Goal: Task Accomplishment & Management: Manage account settings

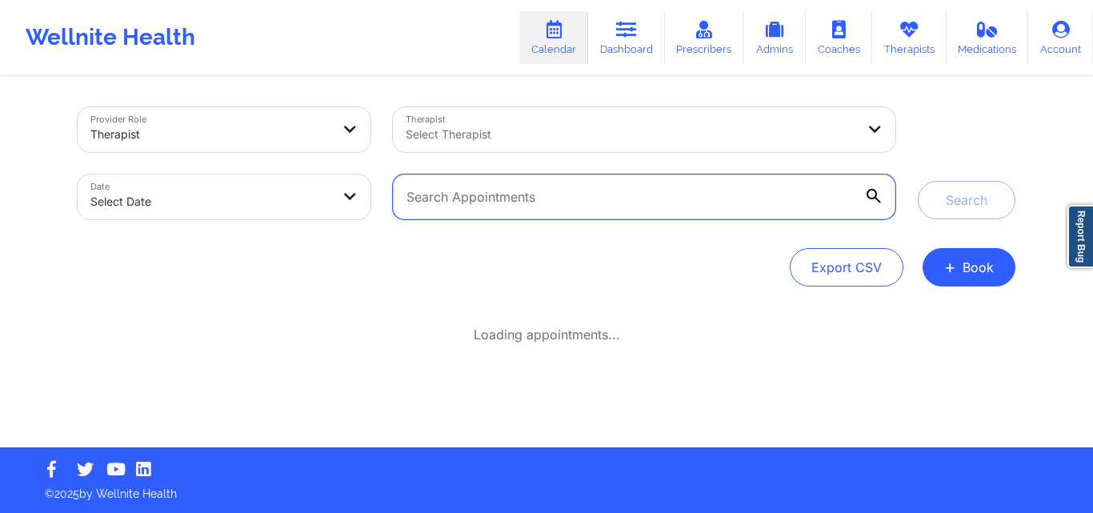
click at [669, 197] on input "text" at bounding box center [644, 196] width 502 height 45
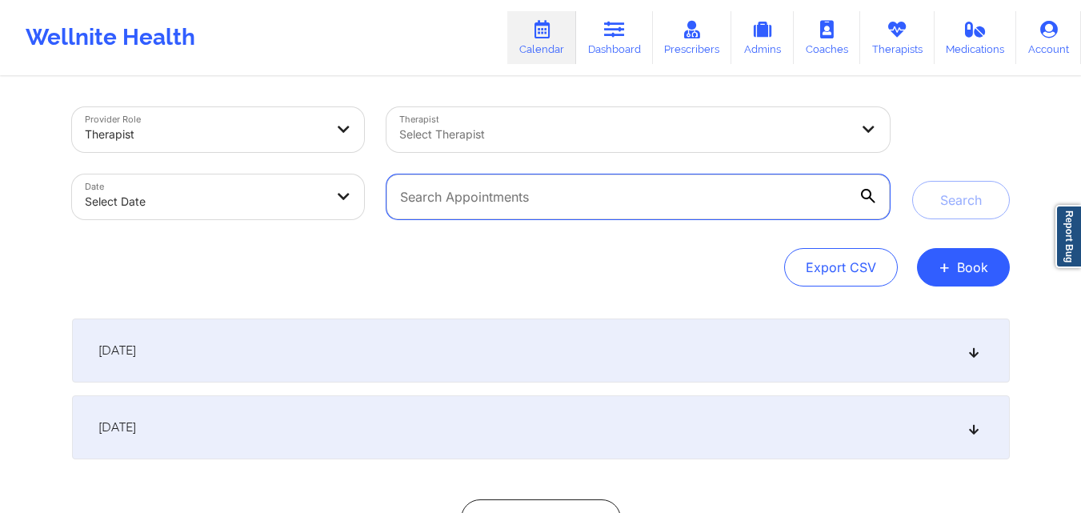
paste input "[EMAIL_ADDRESS][PERSON_NAME][DOMAIN_NAME]"
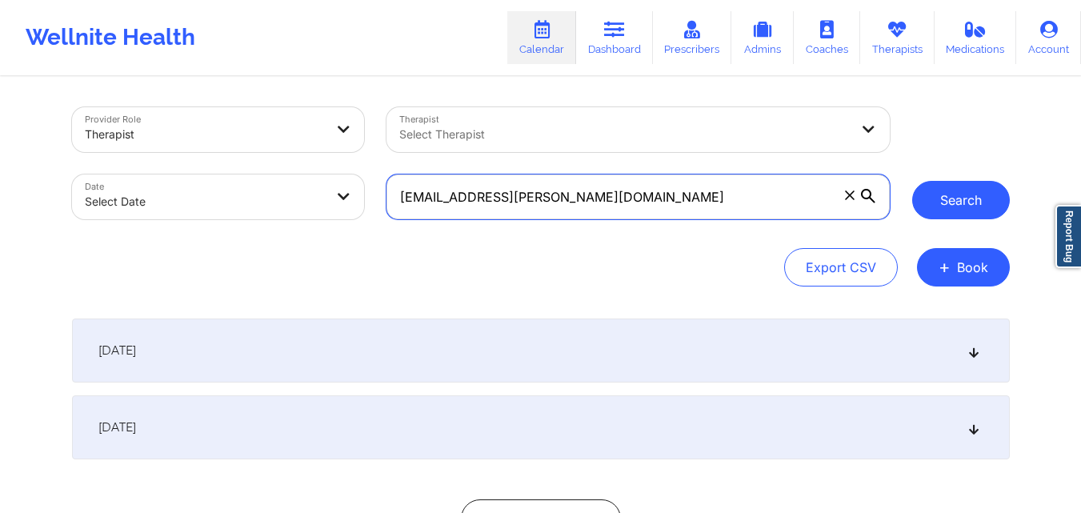
type input "[EMAIL_ADDRESS][PERSON_NAME][DOMAIN_NAME]"
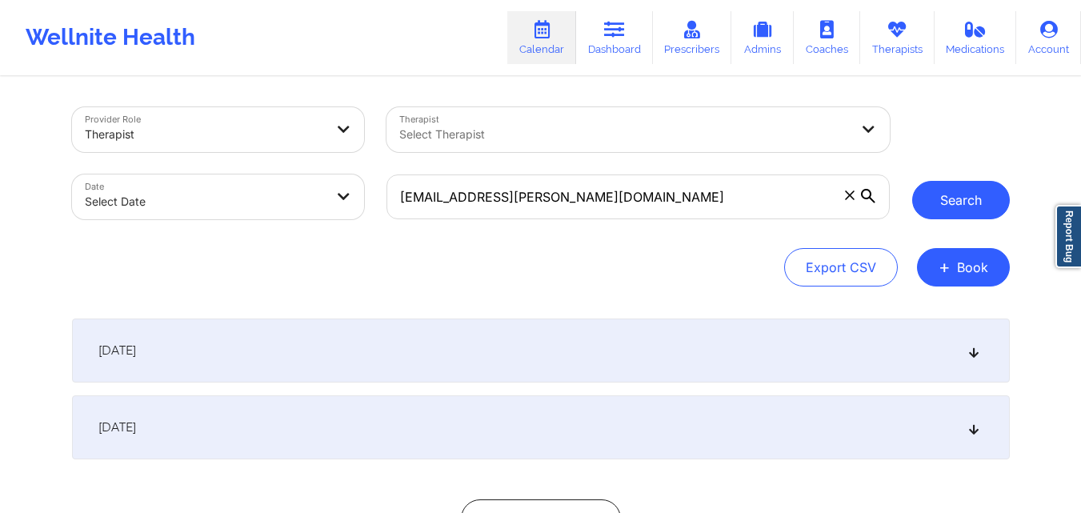
click at [969, 192] on button "Search" at bounding box center [961, 200] width 98 height 38
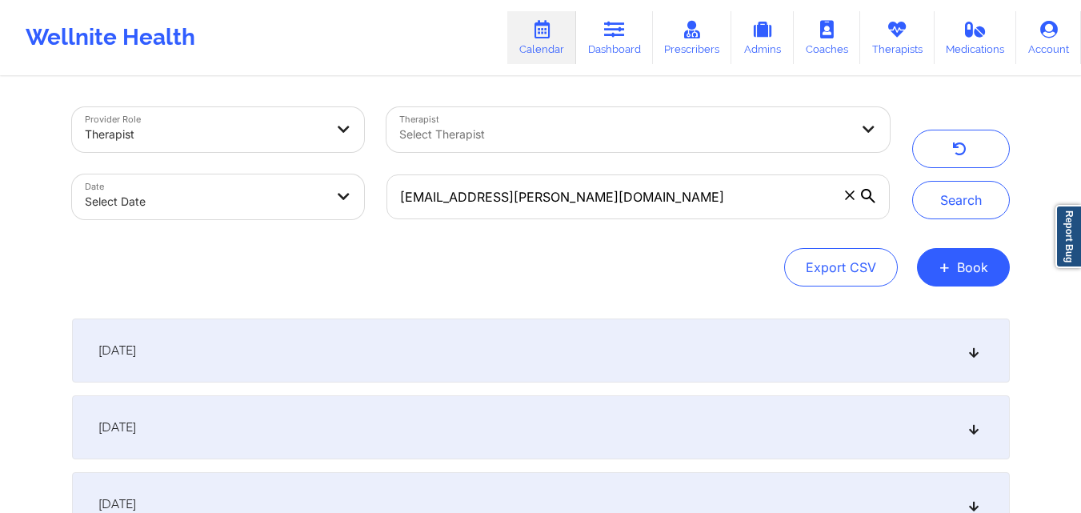
click at [559, 344] on div "[DATE]" at bounding box center [540, 350] width 937 height 64
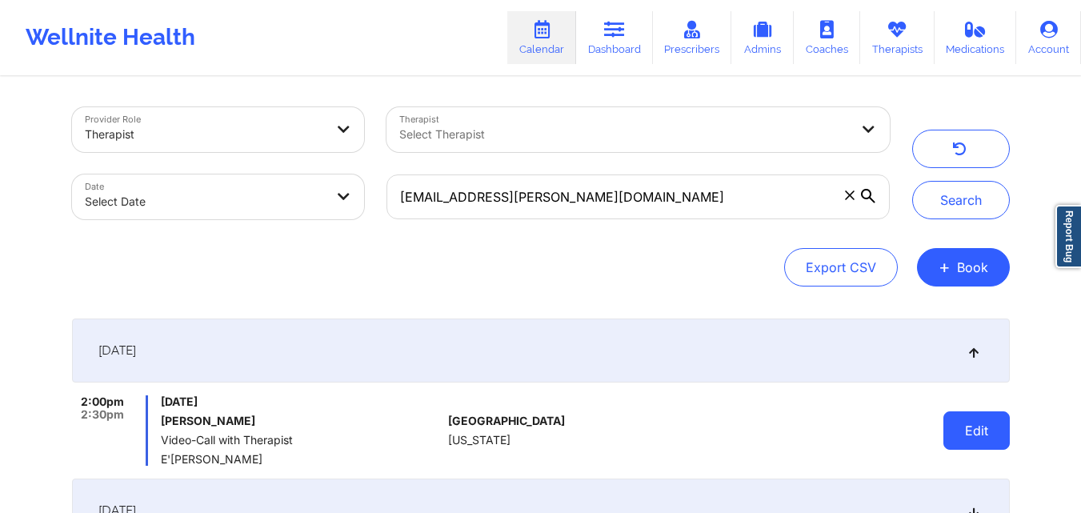
click at [982, 442] on button "Edit" at bounding box center [976, 430] width 66 height 38
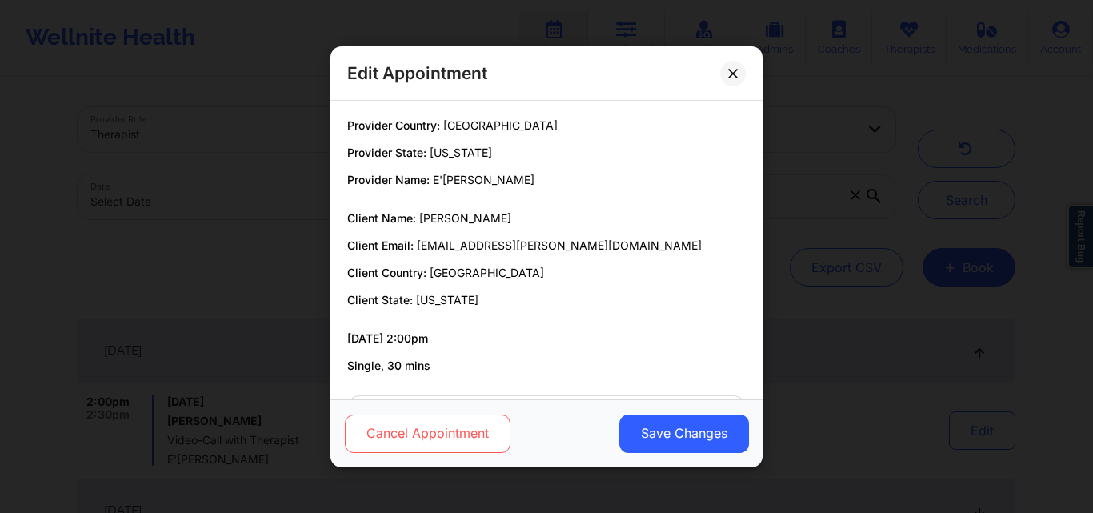
click at [447, 430] on button "Cancel Appointment" at bounding box center [428, 433] width 166 height 38
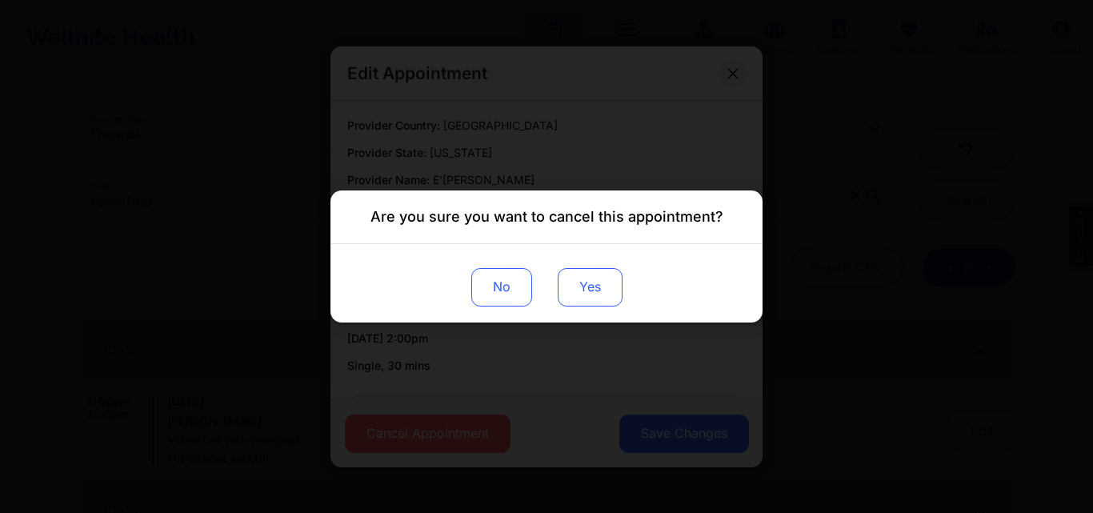
click at [585, 292] on button "Yes" at bounding box center [590, 287] width 65 height 38
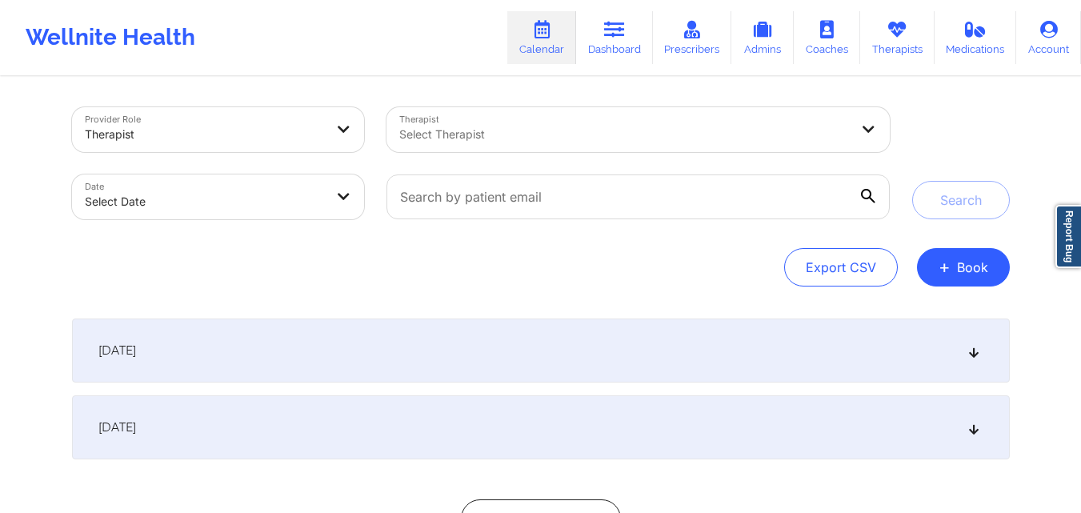
click at [699, 356] on div "[DATE]" at bounding box center [540, 350] width 937 height 64
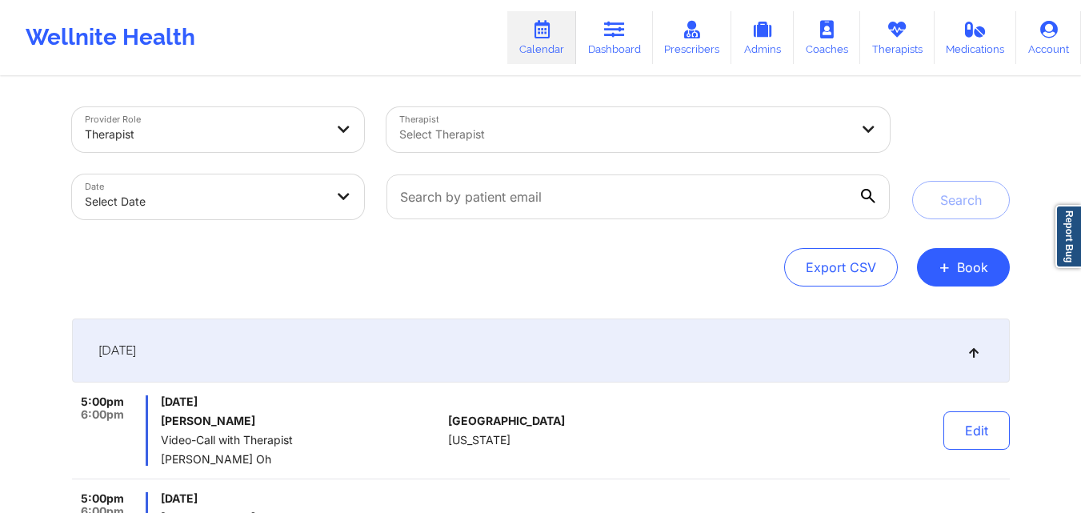
click at [678, 261] on div "Export CSV + Book" at bounding box center [540, 267] width 937 height 38
drag, startPoint x: 643, startPoint y: 290, endPoint x: 668, endPoint y: 290, distance: 24.8
click at [781, 334] on div "[DATE]" at bounding box center [540, 350] width 937 height 64
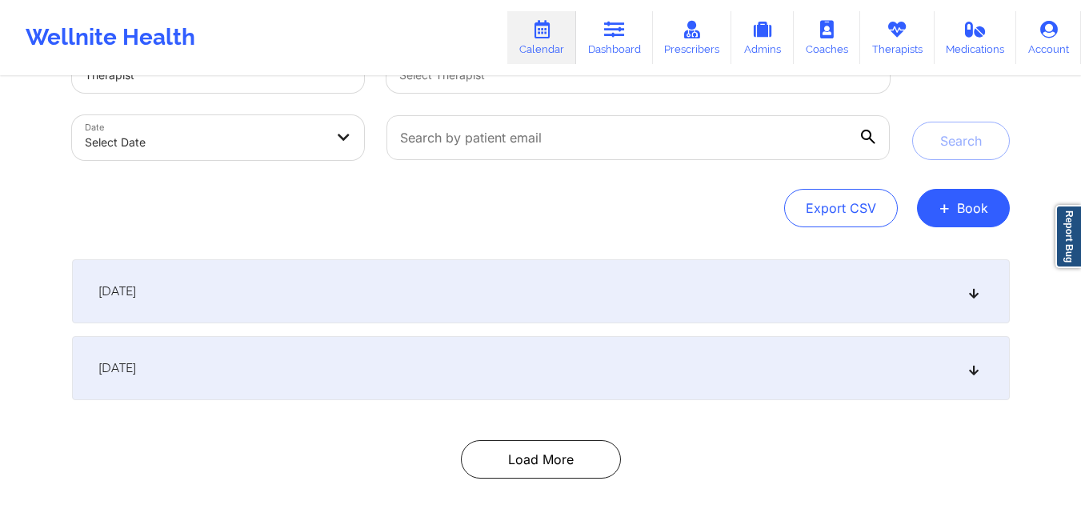
scroll to position [80, 0]
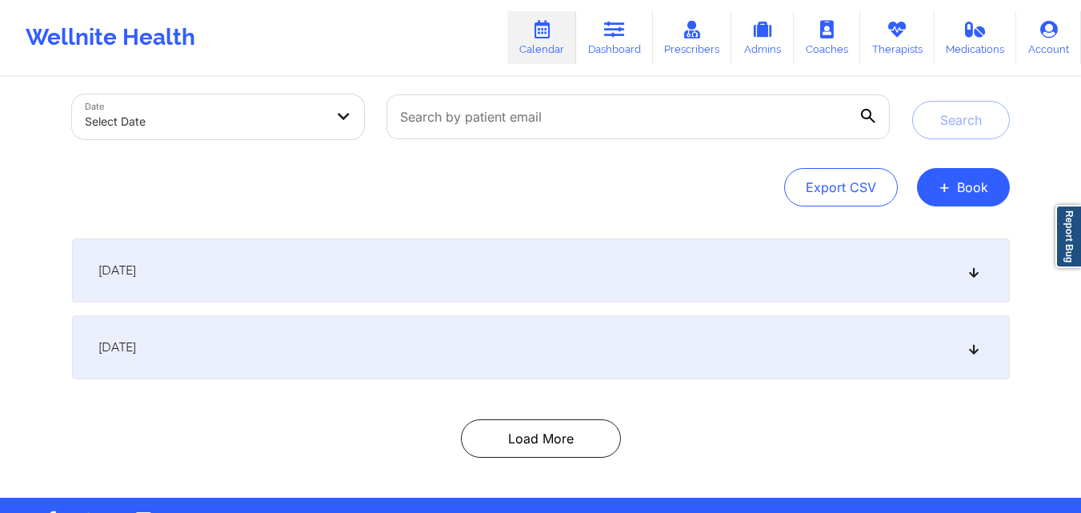
click at [578, 367] on div "[DATE]" at bounding box center [540, 347] width 937 height 64
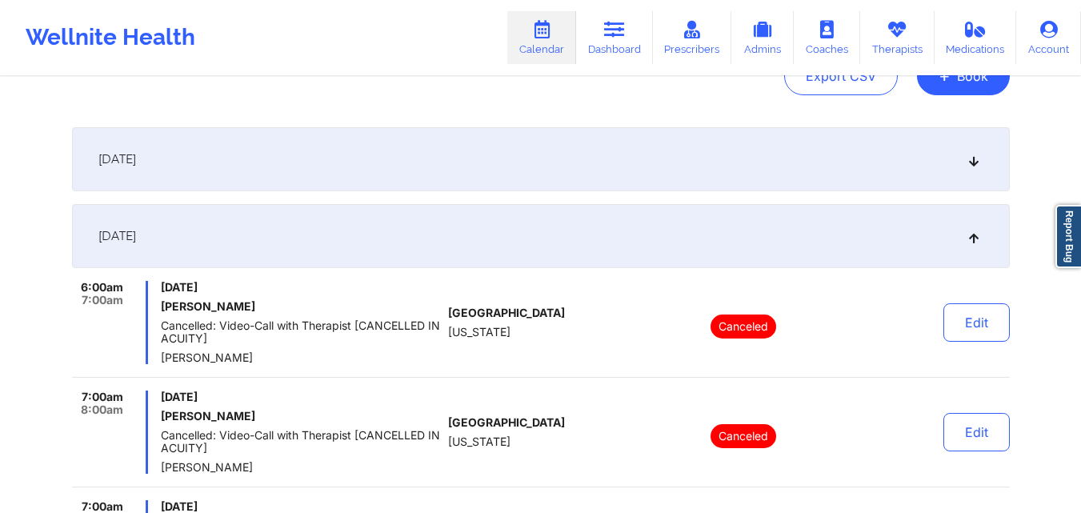
scroll to position [0, 0]
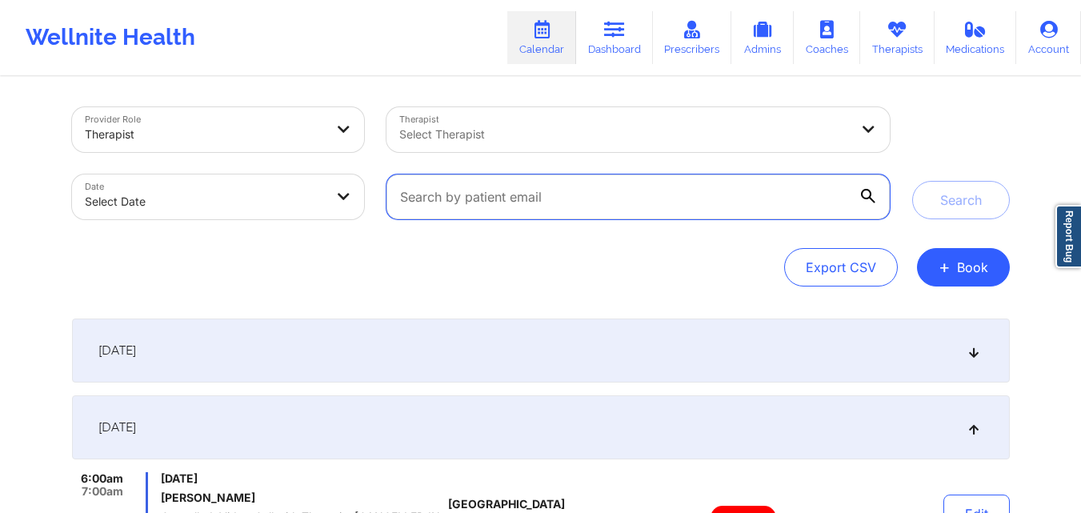
click at [718, 194] on input "text" at bounding box center [637, 196] width 502 height 45
paste input "[EMAIL_ADDRESS][PERSON_NAME][DOMAIN_NAME]"
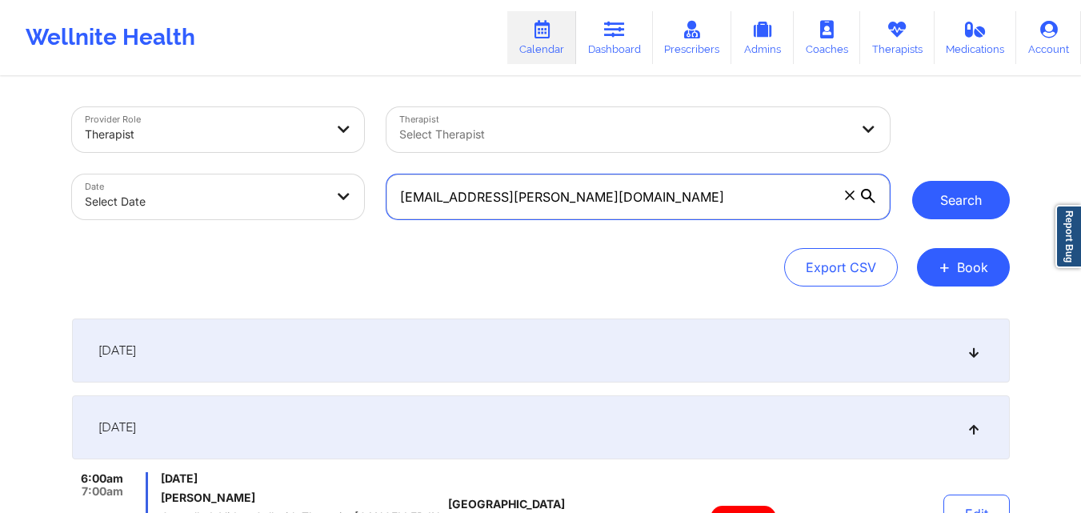
type input "[EMAIL_ADDRESS][PERSON_NAME][DOMAIN_NAME]"
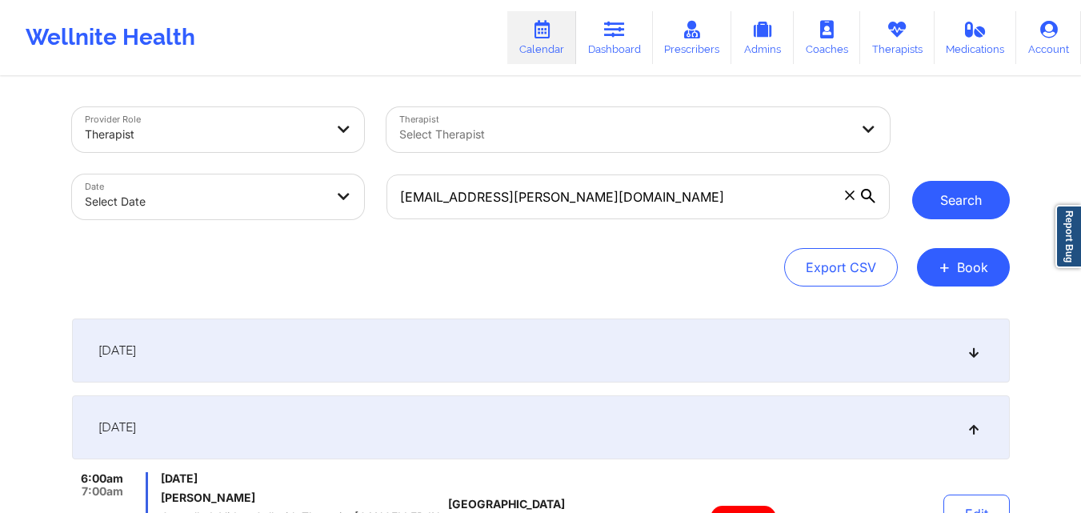
click at [956, 201] on button "Search" at bounding box center [961, 200] width 98 height 38
click at [630, 334] on div "[DATE]" at bounding box center [540, 350] width 937 height 64
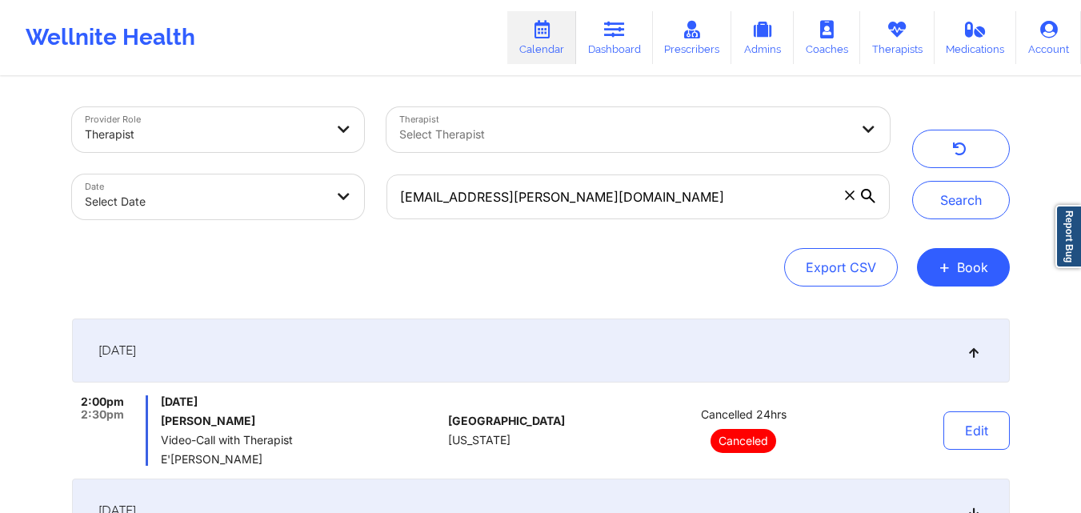
click at [645, 266] on div "Export CSV + Book" at bounding box center [540, 267] width 937 height 38
click at [616, 41] on link "Dashboard" at bounding box center [614, 37] width 77 height 53
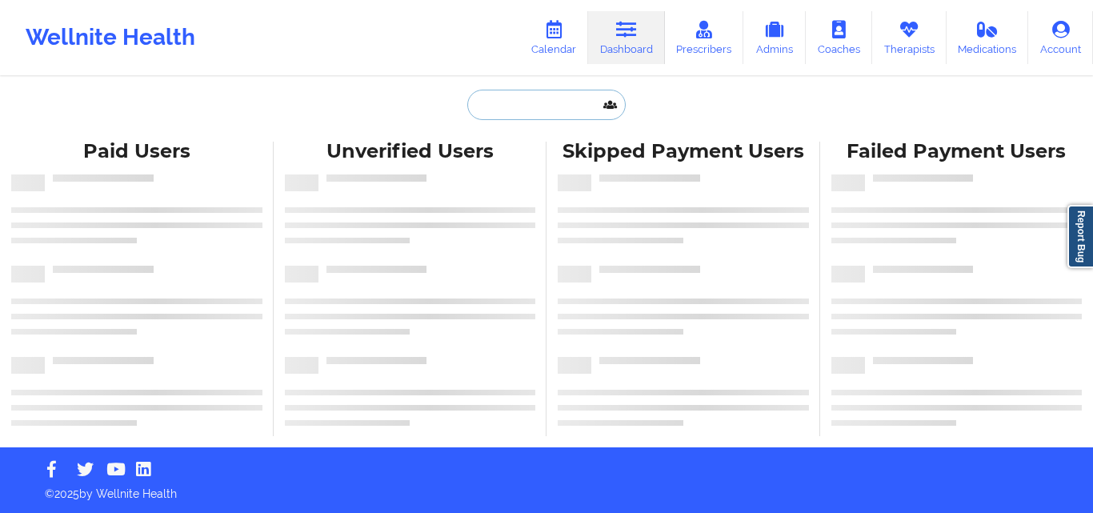
click at [560, 112] on input "text" at bounding box center [546, 105] width 158 height 30
paste input "[PERSON_NAME]"
type input "[PERSON_NAME]"
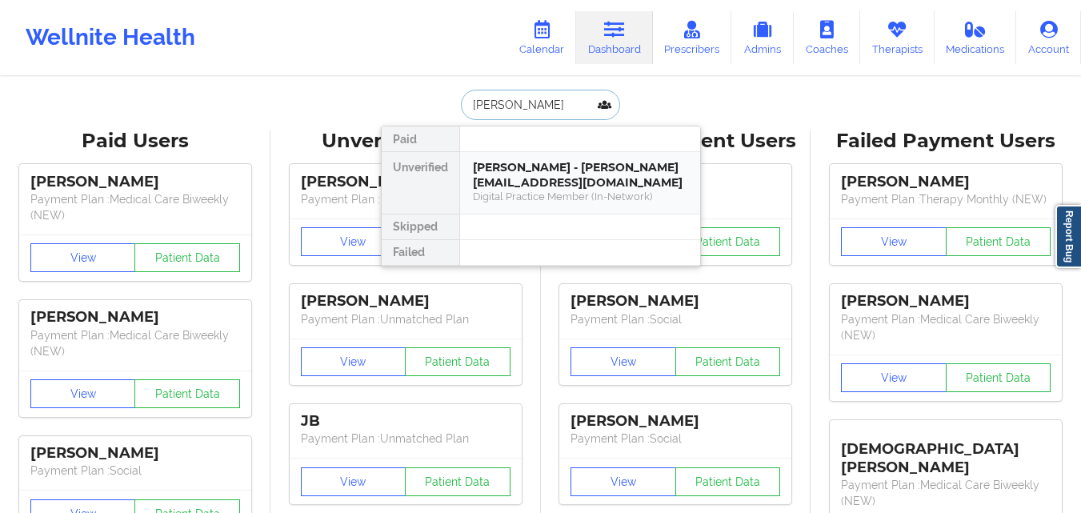
click at [565, 162] on div "Neil C Wolfson - neilcwolf@gmail.com" at bounding box center [580, 175] width 214 height 30
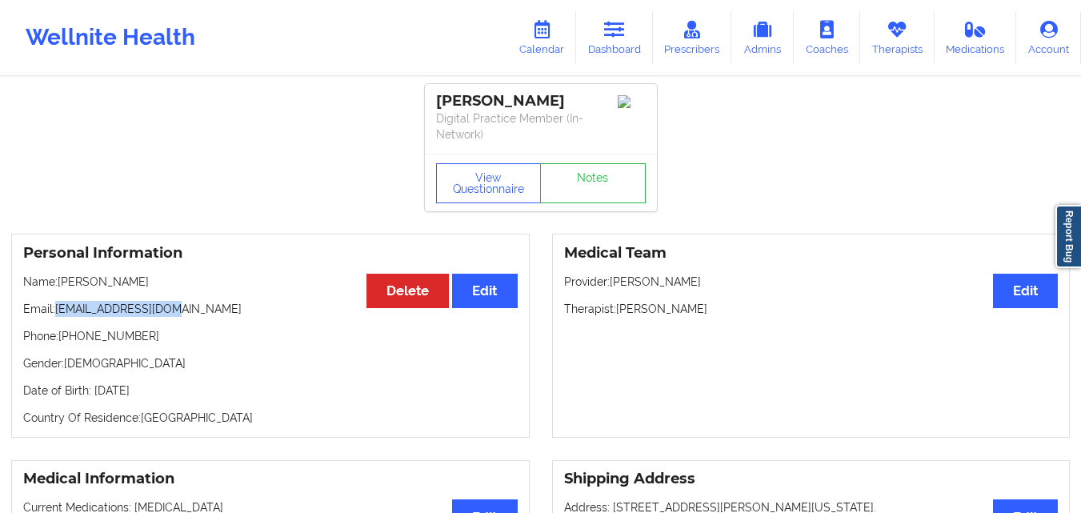
drag, startPoint x: 92, startPoint y: 310, endPoint x: 166, endPoint y: 313, distance: 74.5
click at [166, 313] on p "Email: neilcwolf@gmail.com" at bounding box center [270, 309] width 494 height 16
copy p "neilcwolf@gmail.com"
click at [620, 33] on icon at bounding box center [614, 30] width 21 height 18
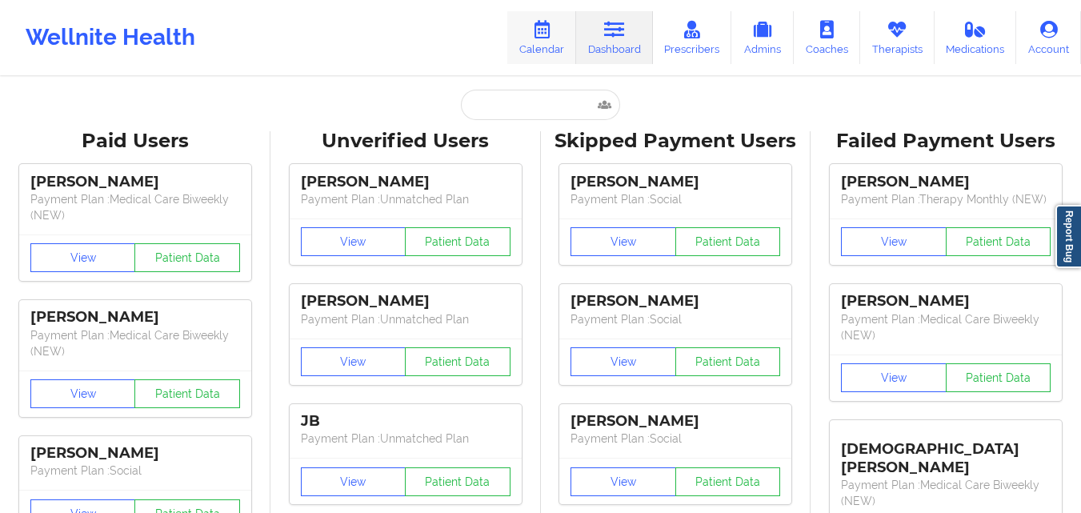
click at [552, 37] on icon at bounding box center [541, 30] width 21 height 18
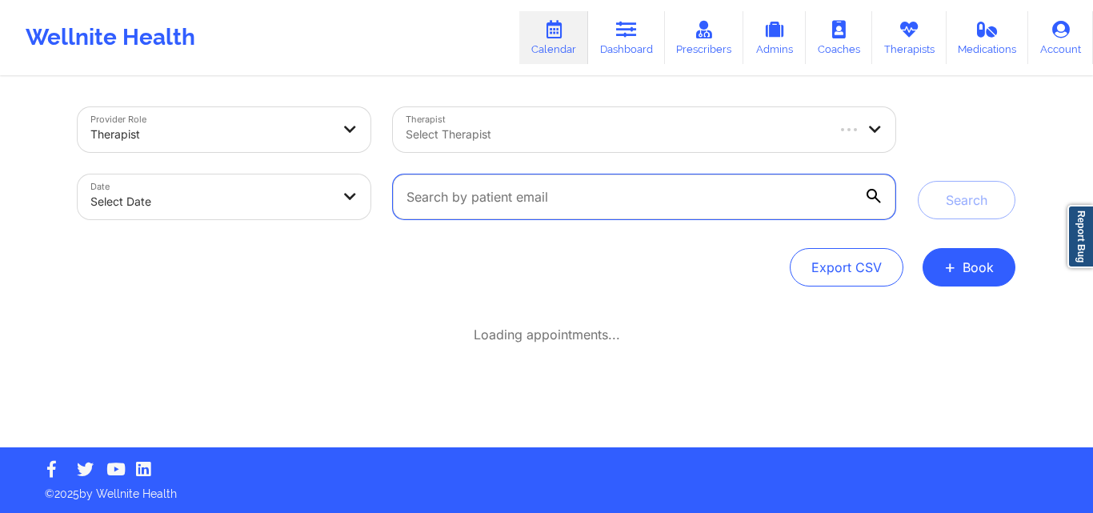
click at [625, 195] on input "text" at bounding box center [644, 196] width 502 height 45
paste input "neilcwolf@gmail.com"
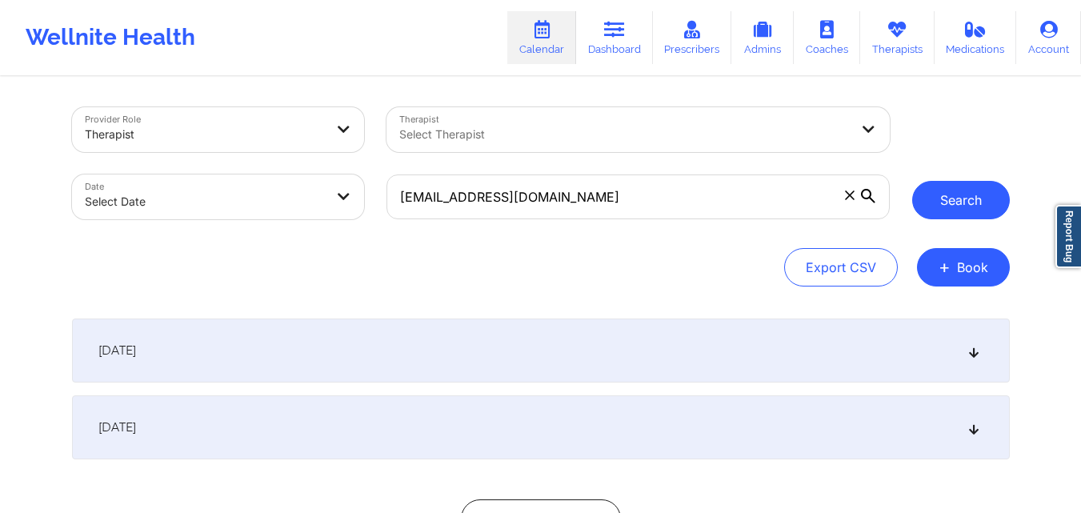
click at [982, 200] on button "Search" at bounding box center [961, 200] width 98 height 38
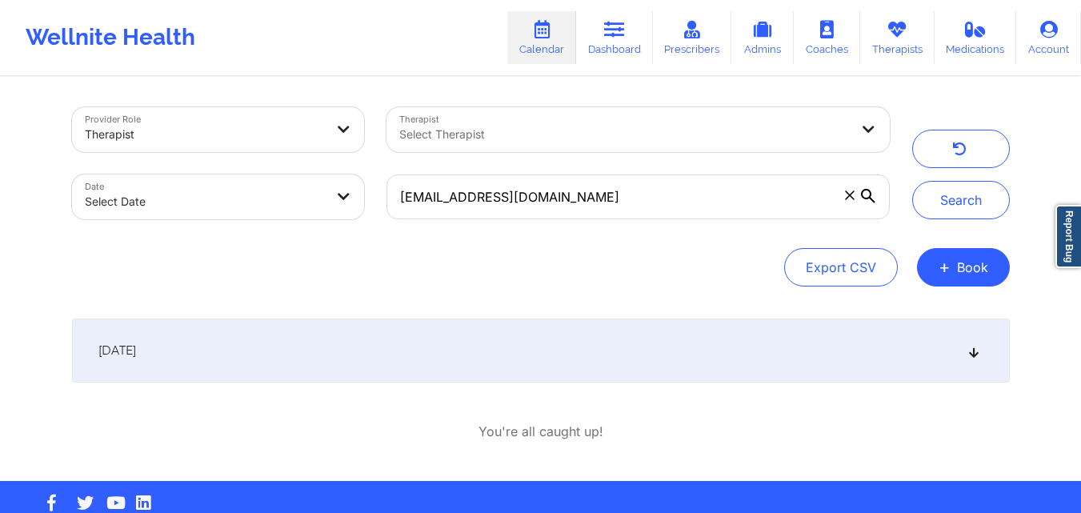
click at [611, 342] on div "[DATE]" at bounding box center [540, 350] width 937 height 64
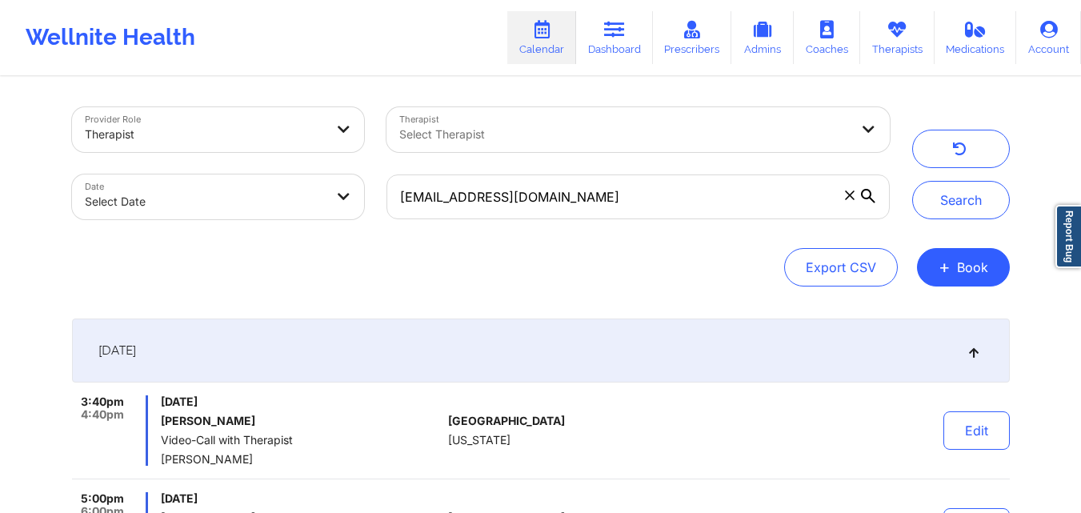
scroll to position [160, 0]
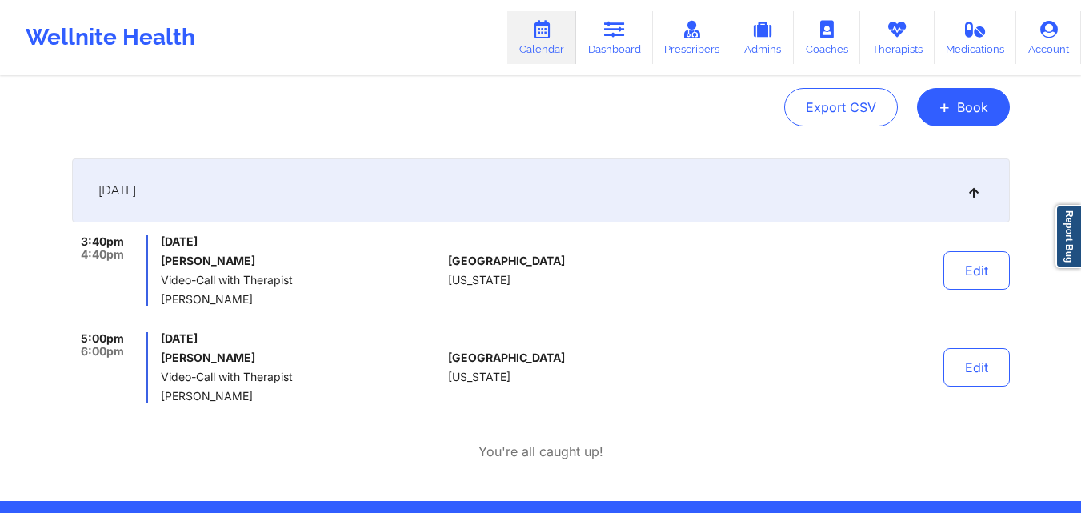
click at [529, 48] on link "Calendar" at bounding box center [541, 37] width 69 height 53
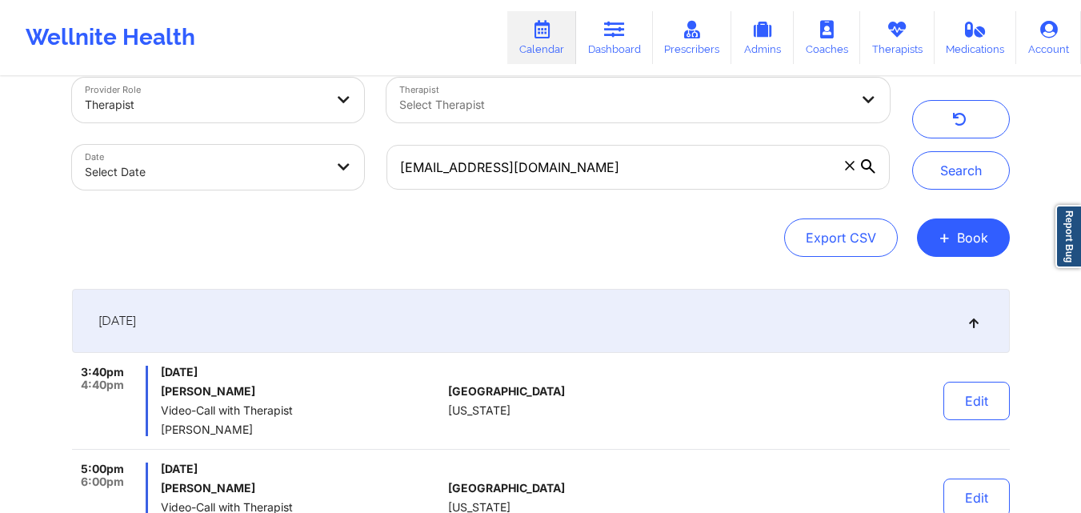
scroll to position [0, 0]
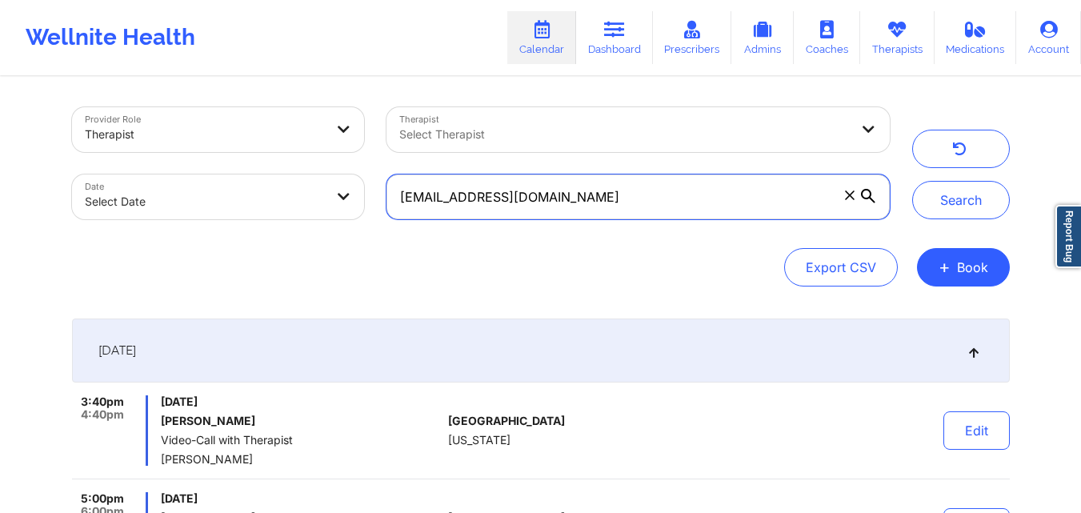
click at [712, 205] on input "neilcwolf@gmail.com" at bounding box center [637, 196] width 502 height 45
click at [711, 206] on input "neilcwolf@gmail.com" at bounding box center [637, 196] width 502 height 45
paste input "jasonfilms"
type input "[EMAIL_ADDRESS][DOMAIN_NAME]"
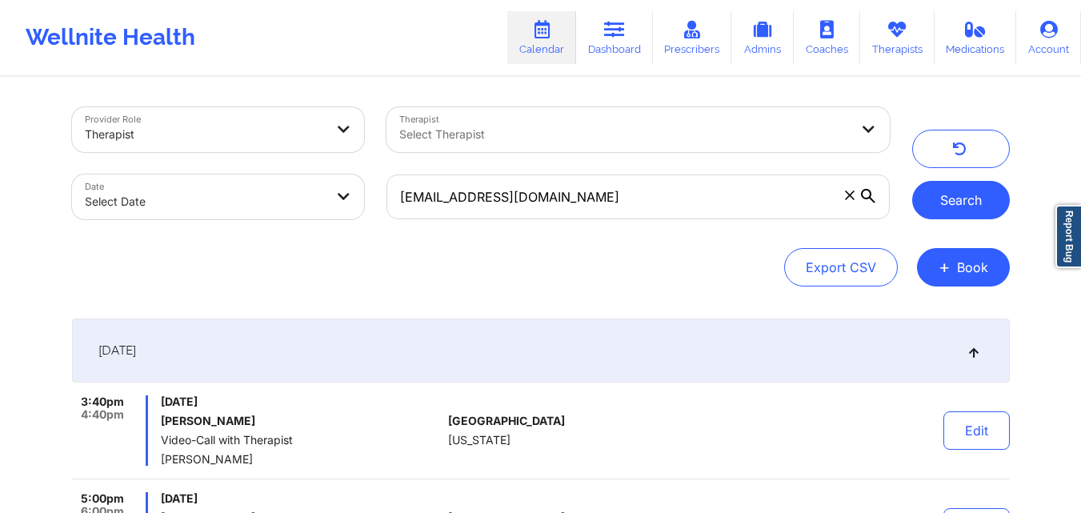
click at [941, 202] on button "Search" at bounding box center [961, 200] width 98 height 38
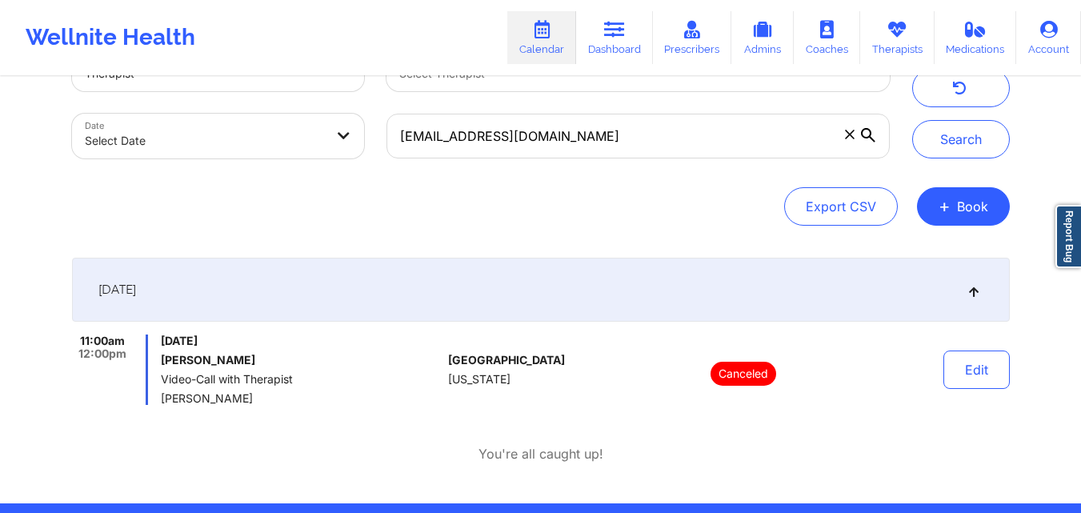
scroll to position [116, 0]
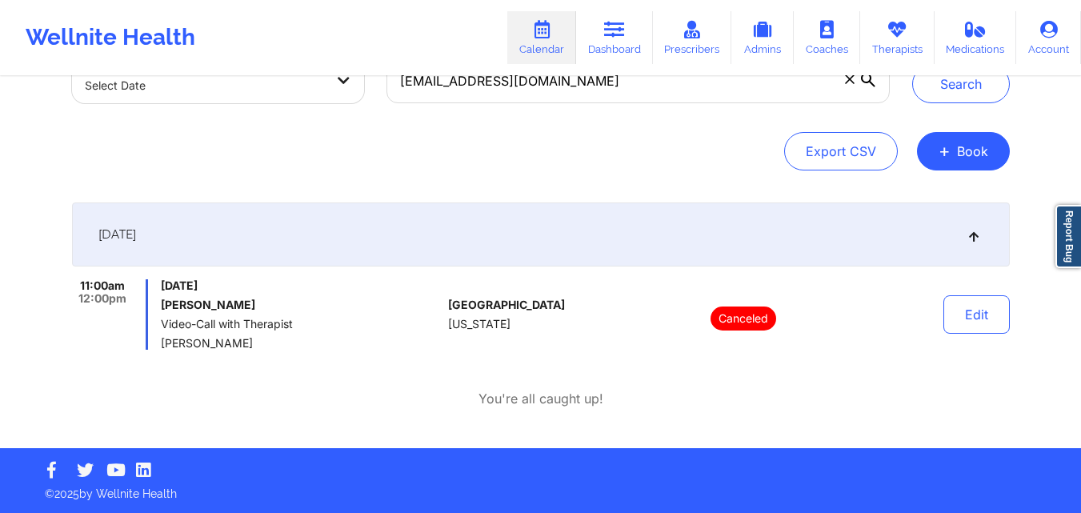
click at [628, 233] on div "September 24, 2025" at bounding box center [540, 234] width 937 height 64
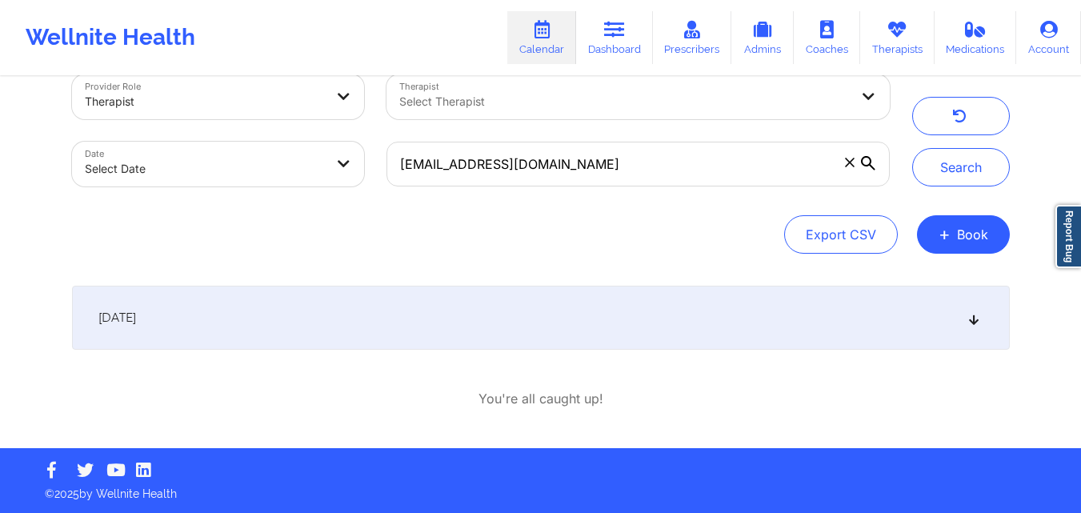
click at [624, 319] on div "September 24, 2025" at bounding box center [540, 318] width 937 height 64
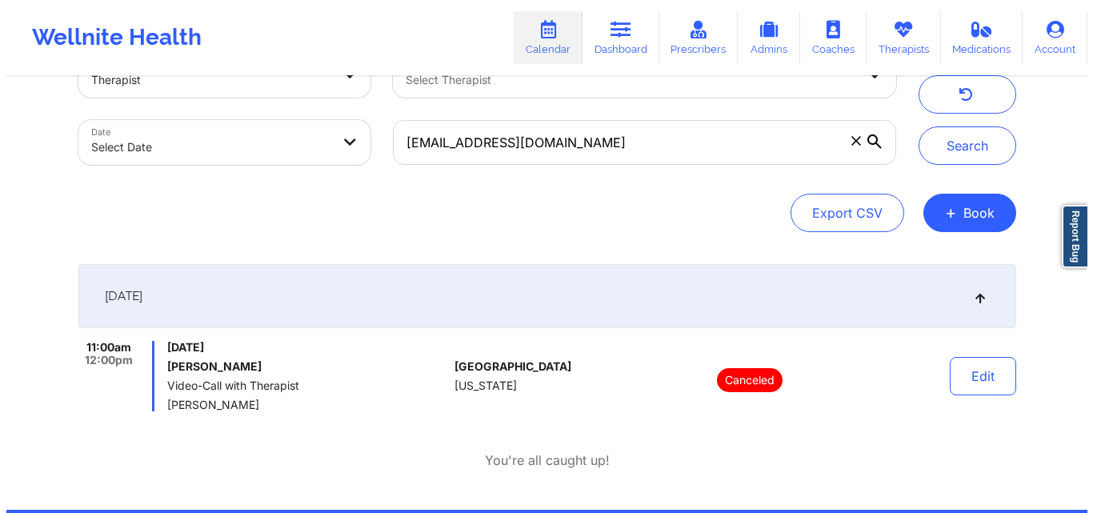
scroll to position [0, 0]
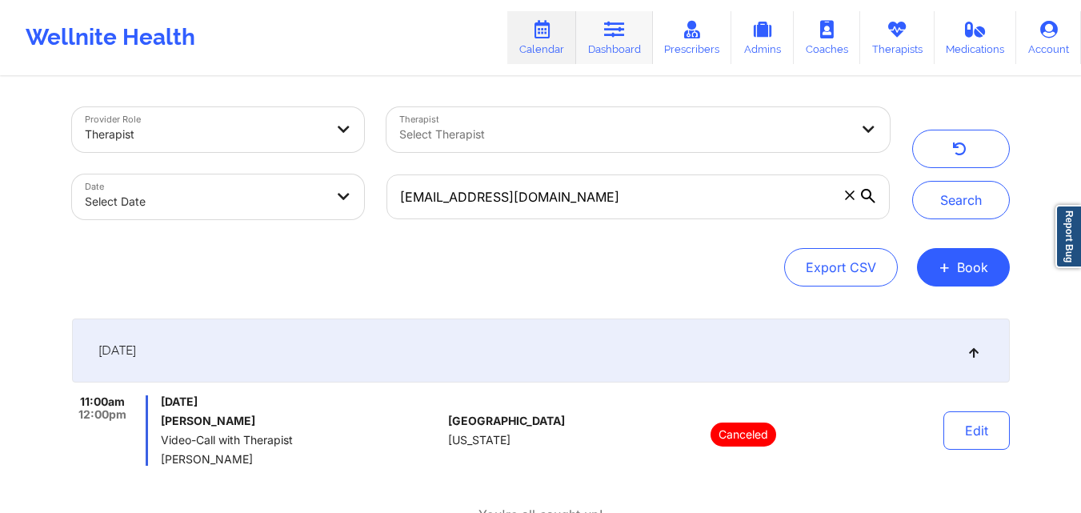
click at [600, 38] on link "Dashboard" at bounding box center [614, 37] width 77 height 53
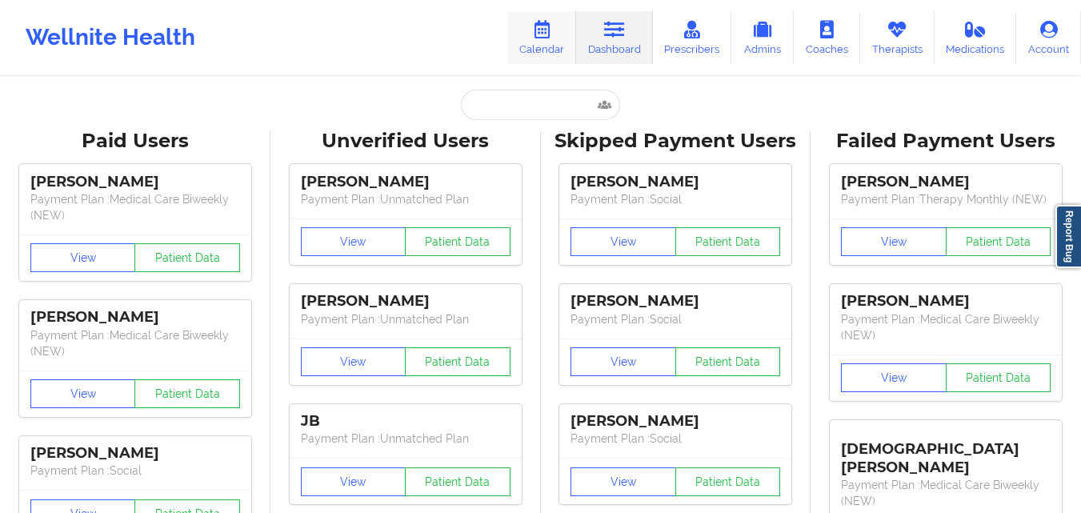
click at [541, 46] on link "Calendar" at bounding box center [541, 37] width 69 height 53
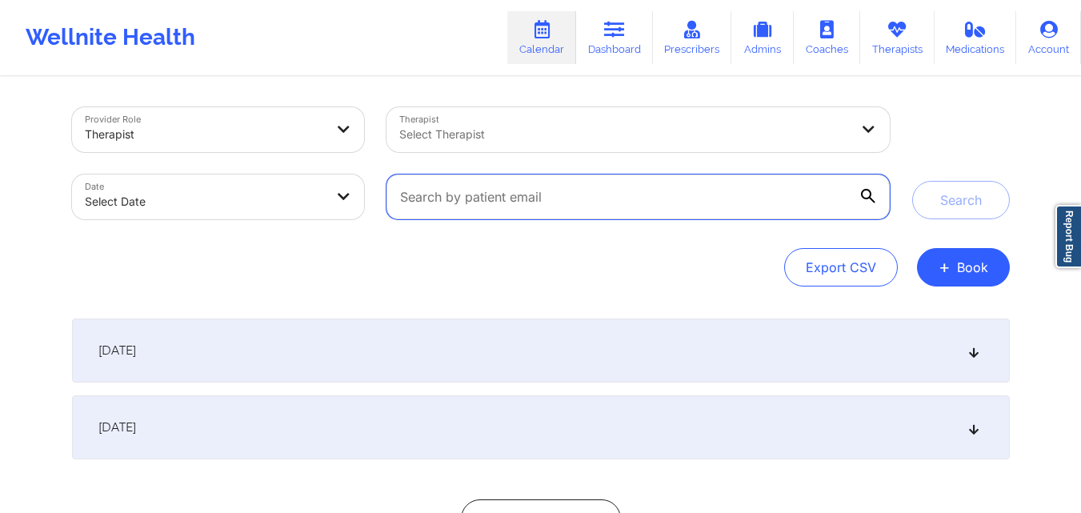
click at [693, 195] on input "text" at bounding box center [637, 196] width 502 height 45
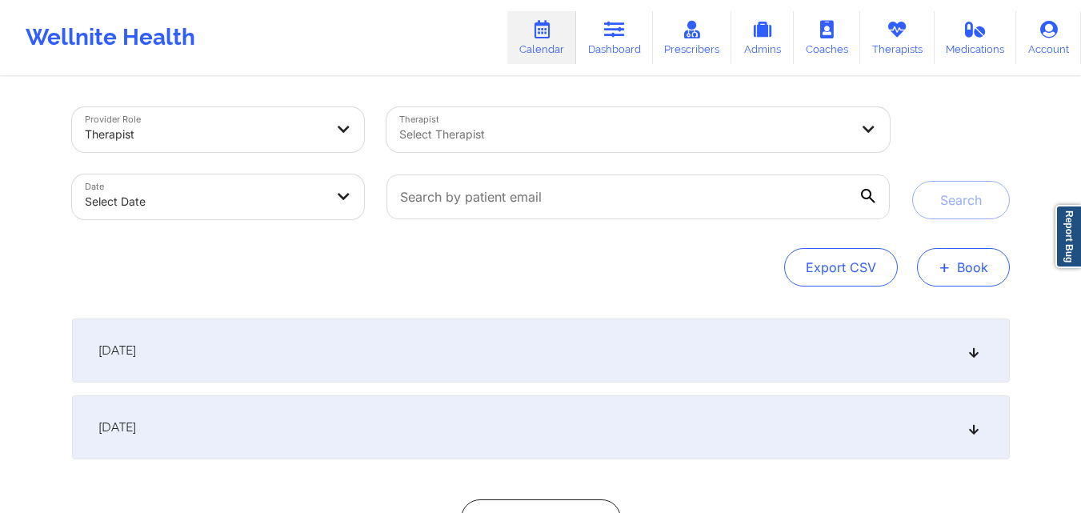
click at [986, 266] on button "+ Book" at bounding box center [963, 267] width 93 height 38
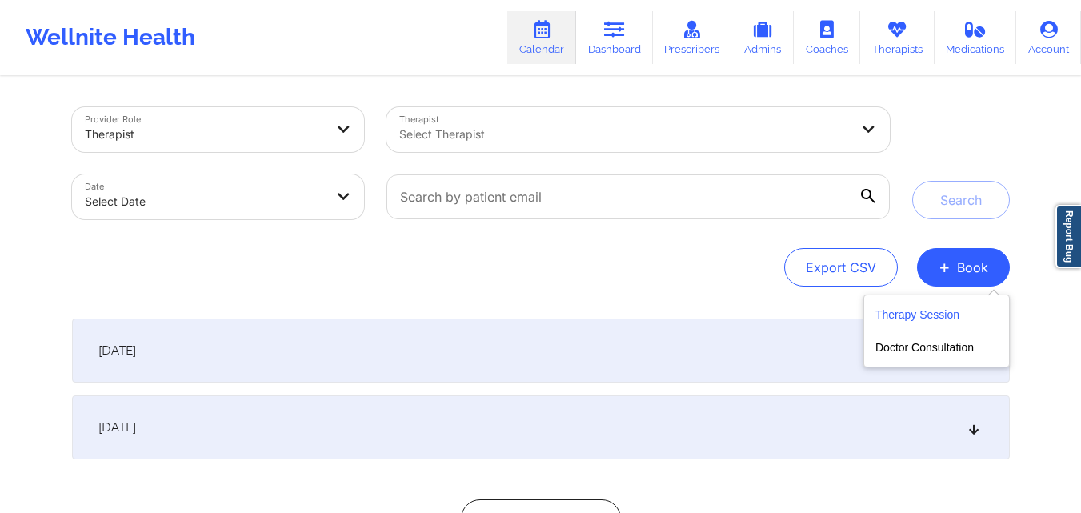
click at [949, 317] on button "Therapy Session" at bounding box center [936, 318] width 122 height 26
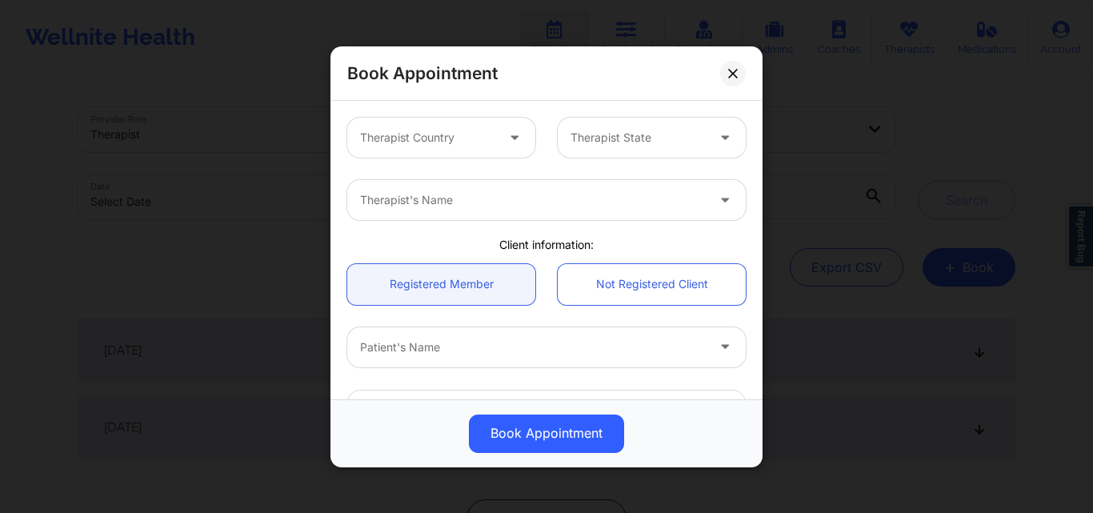
click at [460, 146] on div at bounding box center [427, 137] width 135 height 19
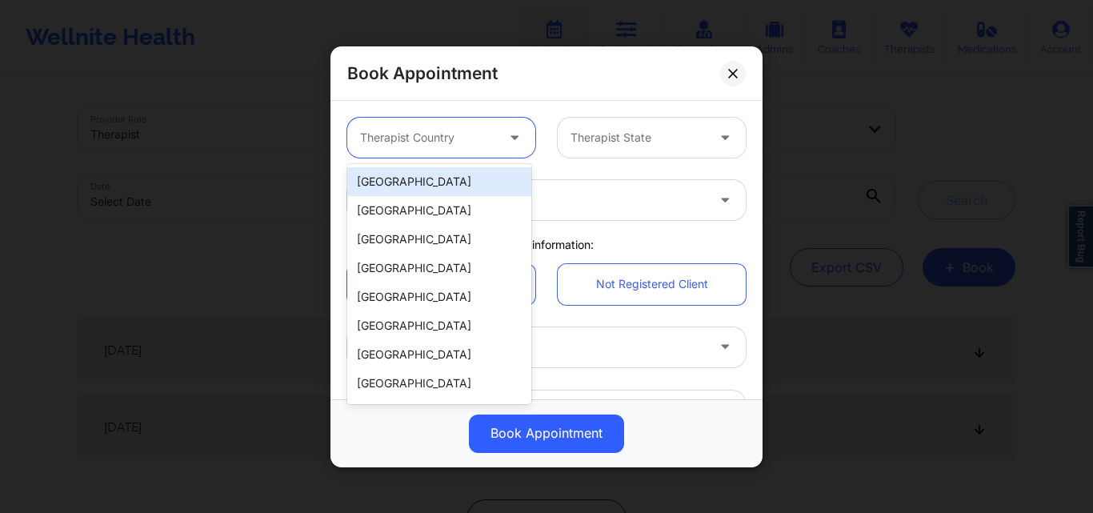
click at [444, 178] on div "[GEOGRAPHIC_DATA]" at bounding box center [439, 181] width 184 height 29
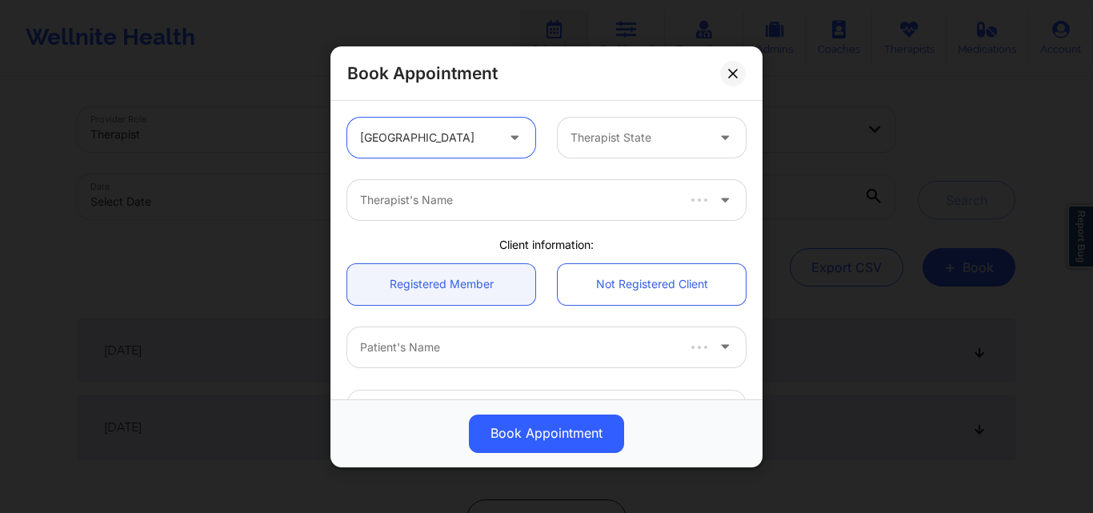
click at [602, 144] on div at bounding box center [637, 137] width 135 height 19
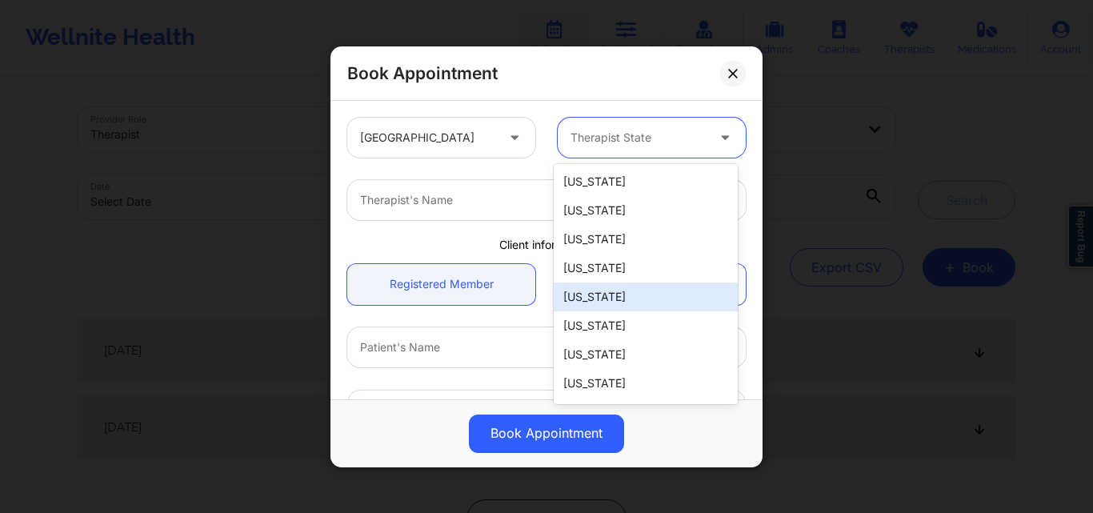
click at [620, 299] on div "[US_STATE]" at bounding box center [646, 296] width 184 height 29
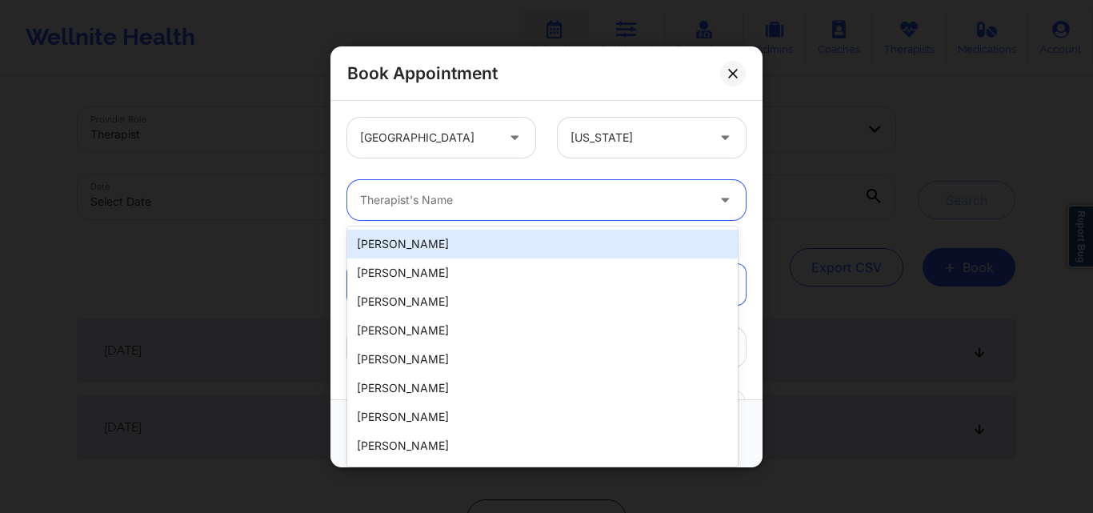
click at [422, 209] on div at bounding box center [533, 199] width 346 height 19
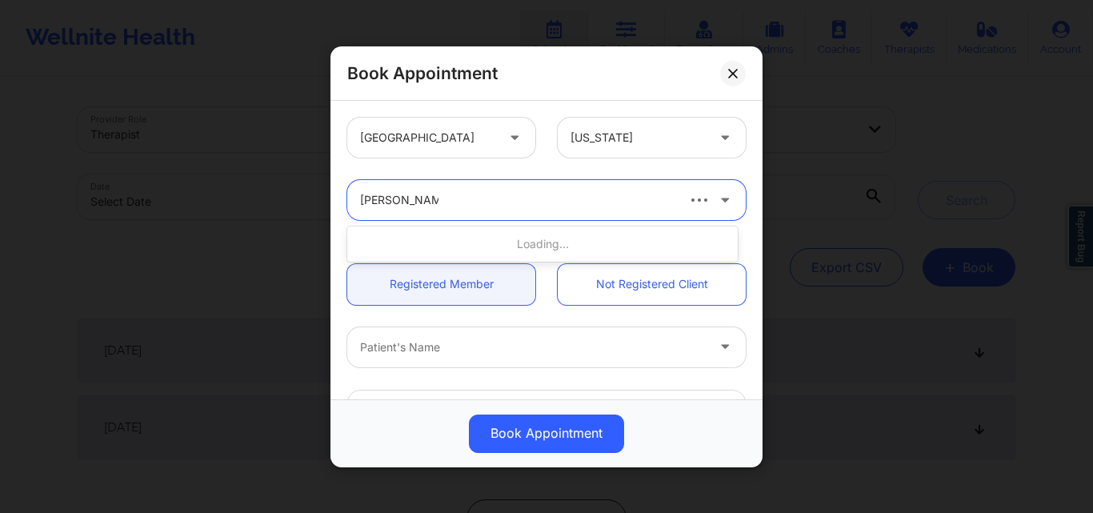
type input "[PERSON_NAME]"
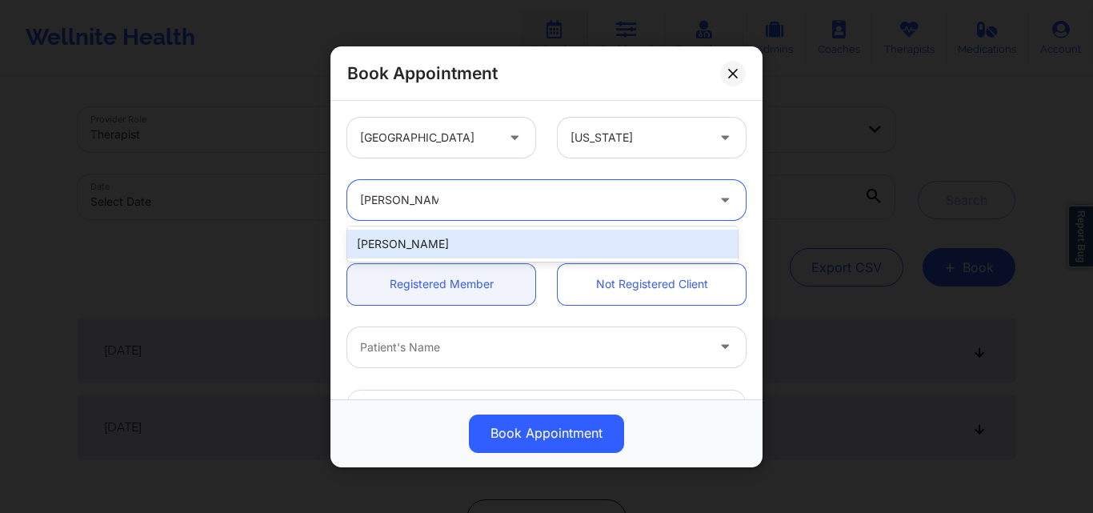
click at [491, 241] on div "[PERSON_NAME]" at bounding box center [542, 244] width 390 height 29
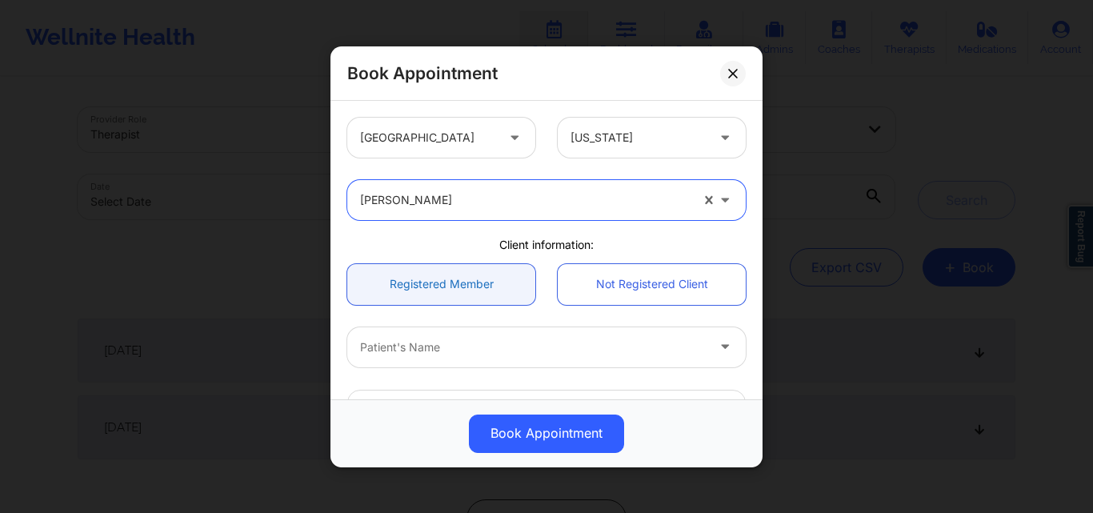
click at [442, 290] on link "Registered Member" at bounding box center [441, 283] width 188 height 41
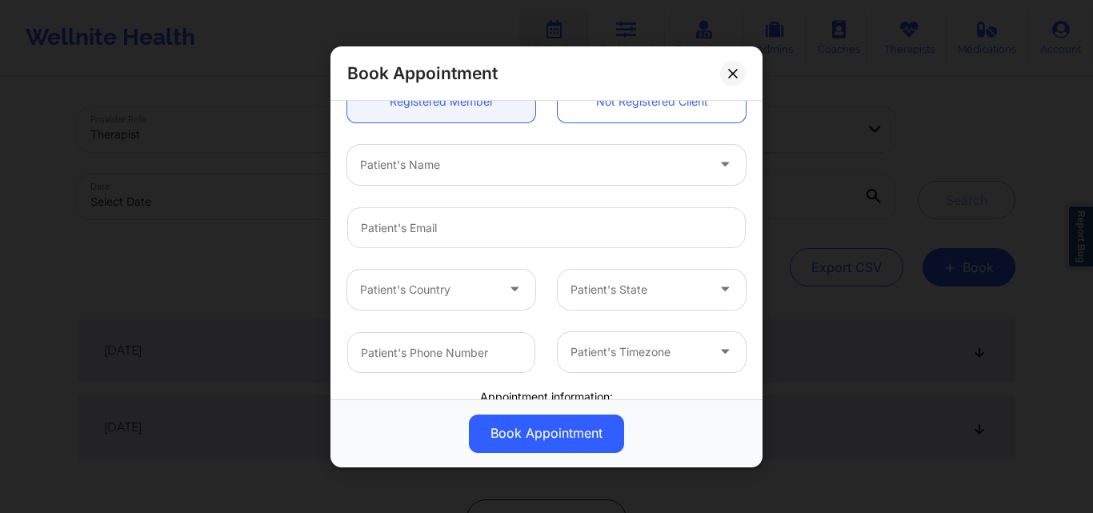
scroll to position [160, 0]
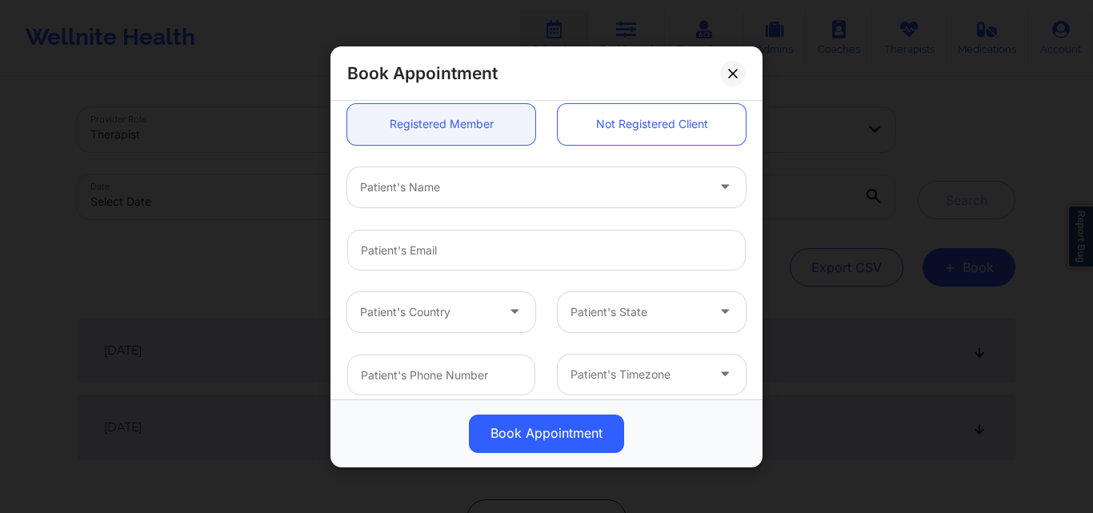
click at [489, 185] on div at bounding box center [533, 186] width 346 height 19
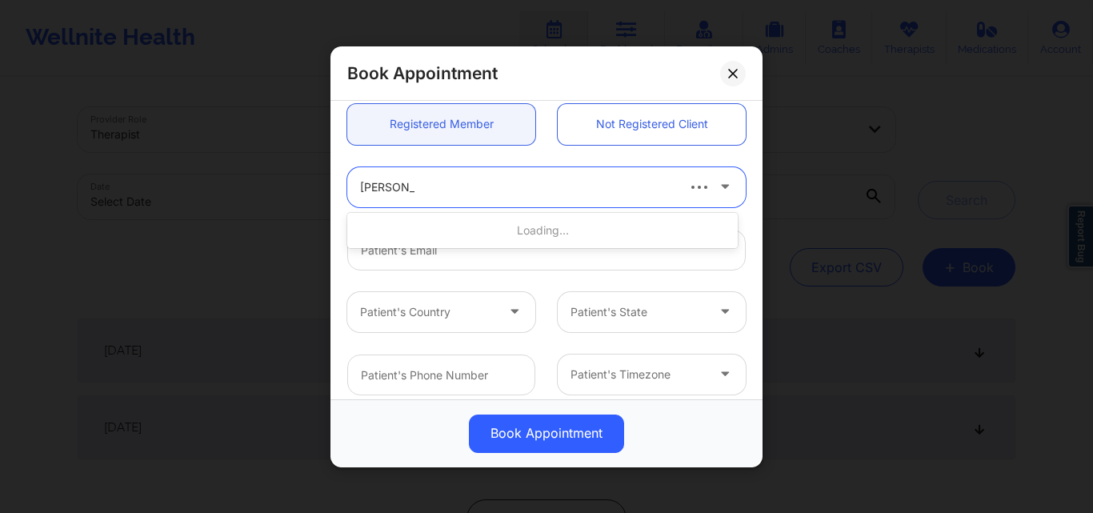
type input "Jason Alar"
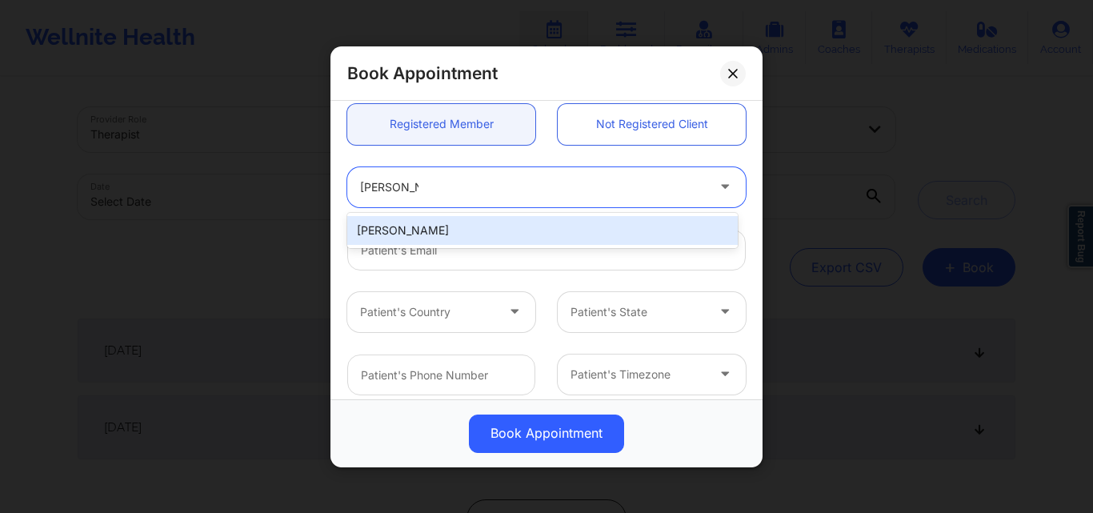
type input "[EMAIL_ADDRESS][DOMAIN_NAME]"
type input "+1415-407-7125"
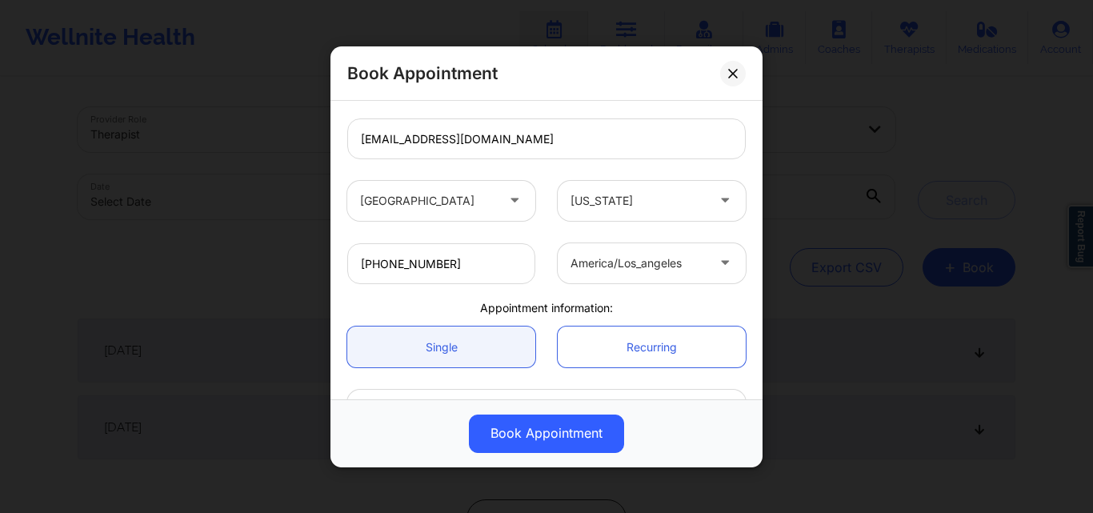
scroll to position [381, 0]
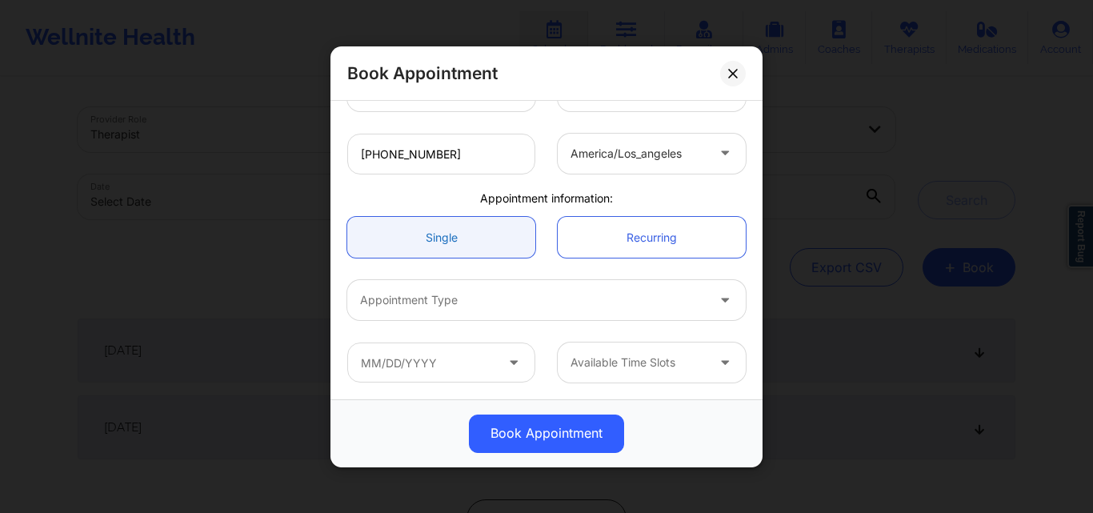
click at [425, 240] on link "Single" at bounding box center [441, 237] width 188 height 41
click at [426, 291] on div at bounding box center [533, 299] width 346 height 19
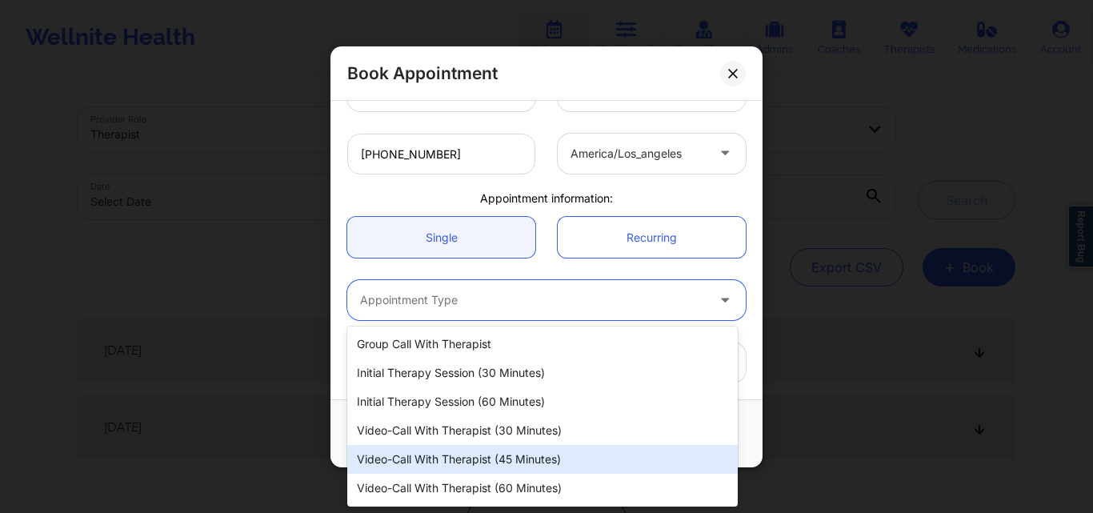
scroll to position [28, 0]
click at [451, 468] on div "Video-Call with Therapist (60 minutes)" at bounding box center [542, 460] width 390 height 29
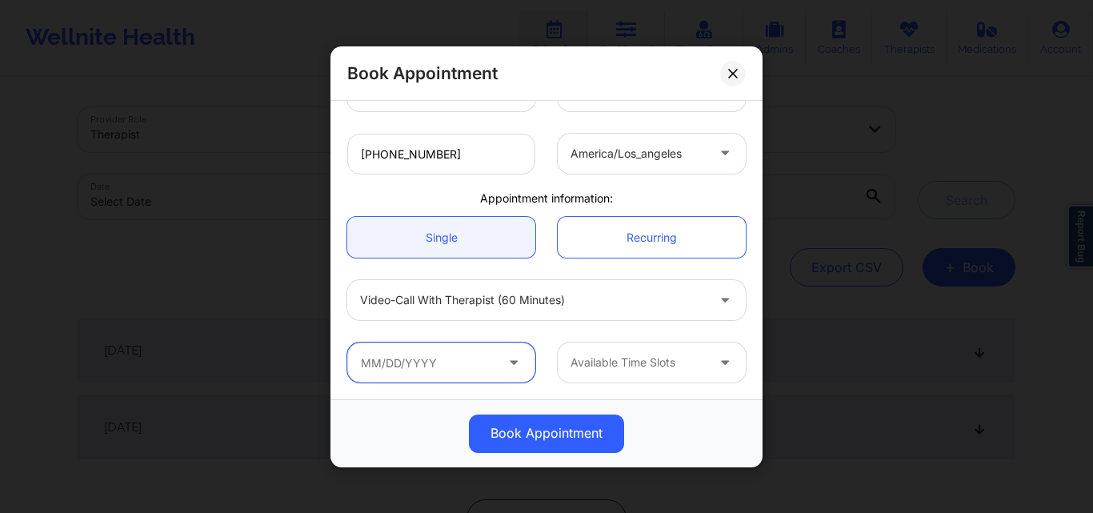
click at [439, 362] on input "text" at bounding box center [441, 362] width 188 height 40
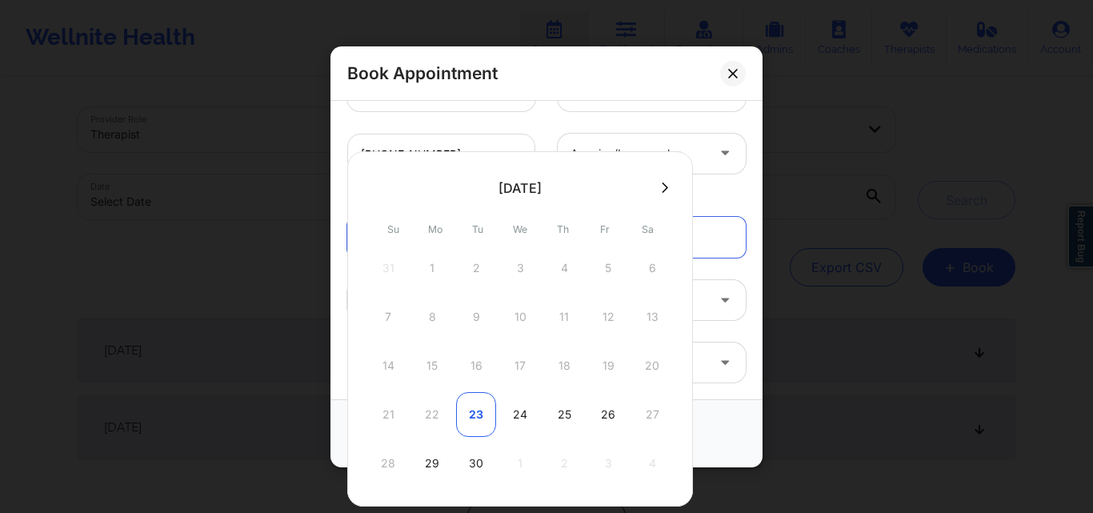
click at [481, 415] on div "23" at bounding box center [476, 414] width 40 height 45
type input "[DATE]"
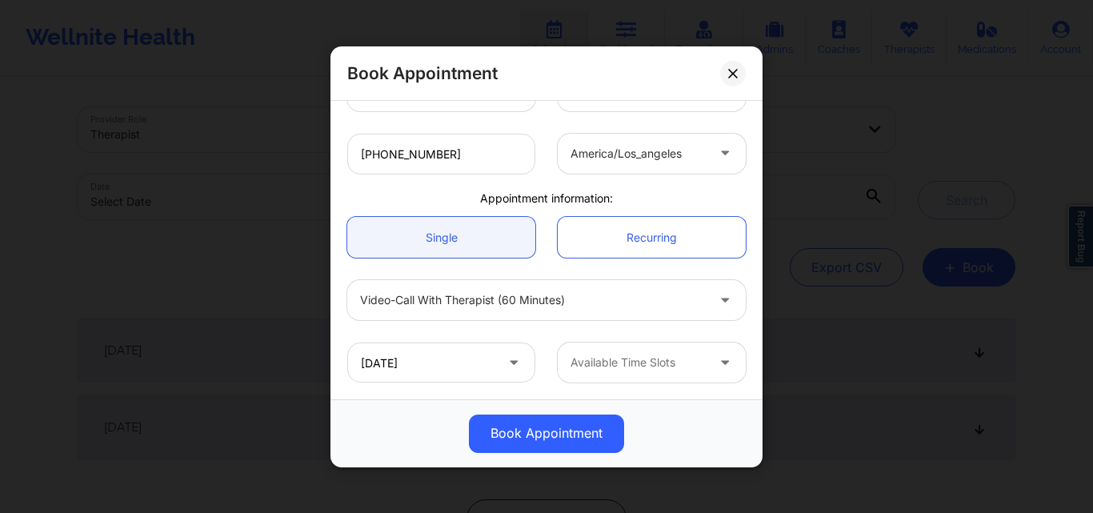
click at [614, 355] on div at bounding box center [637, 362] width 135 height 19
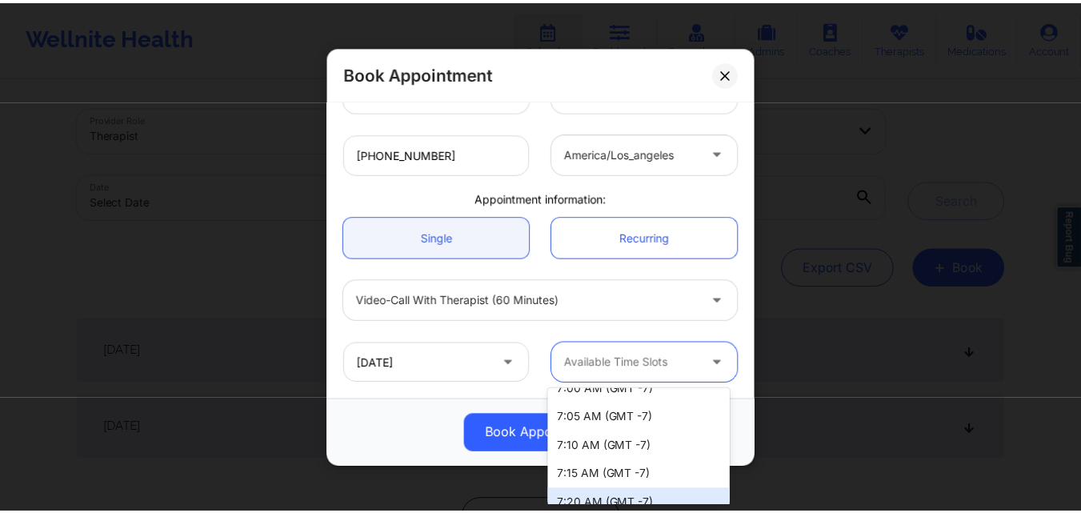
scroll to position [4157, 0]
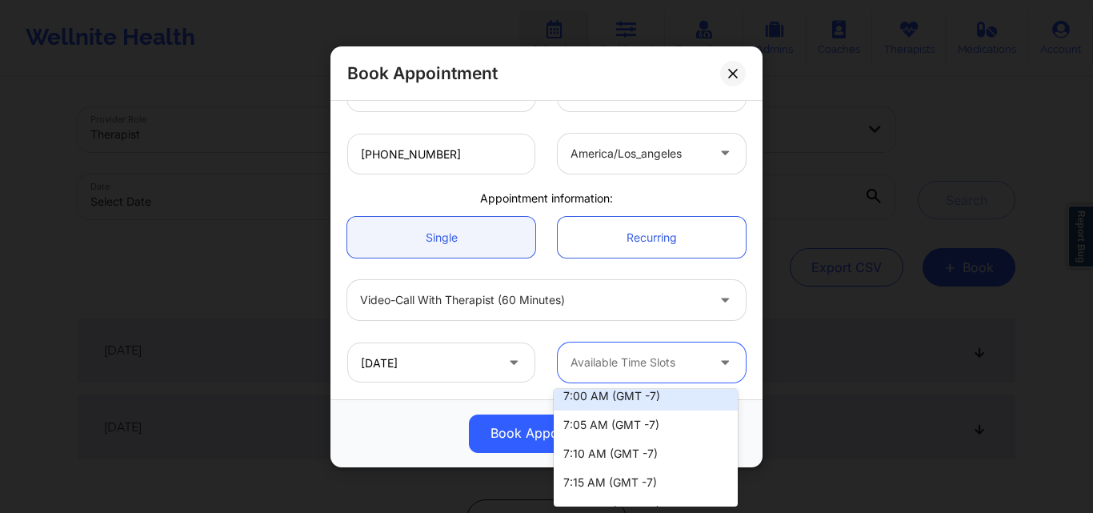
click at [579, 398] on div "7:00 AM (GMT -7)" at bounding box center [646, 396] width 184 height 29
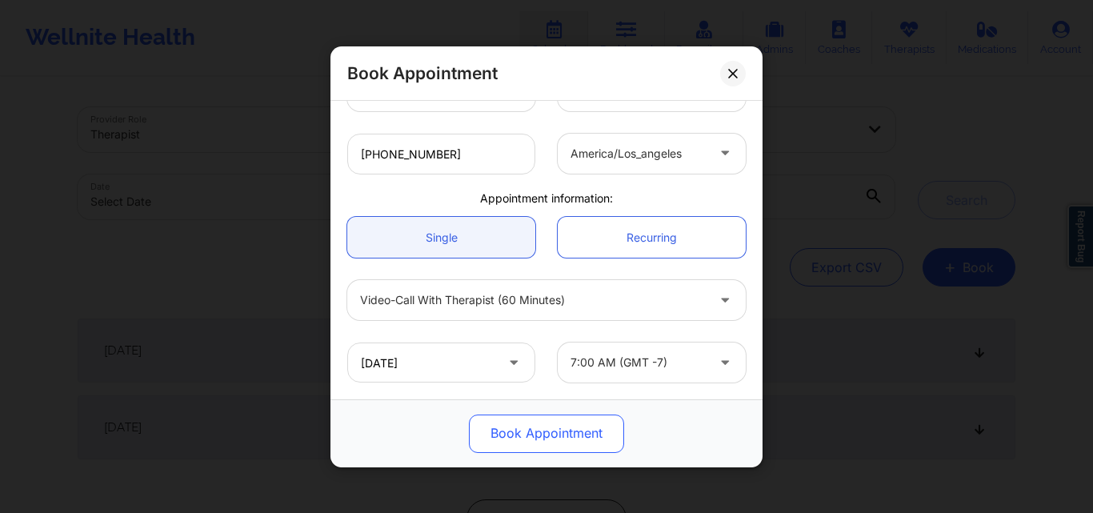
click at [574, 440] on button "Book Appointment" at bounding box center [546, 433] width 155 height 38
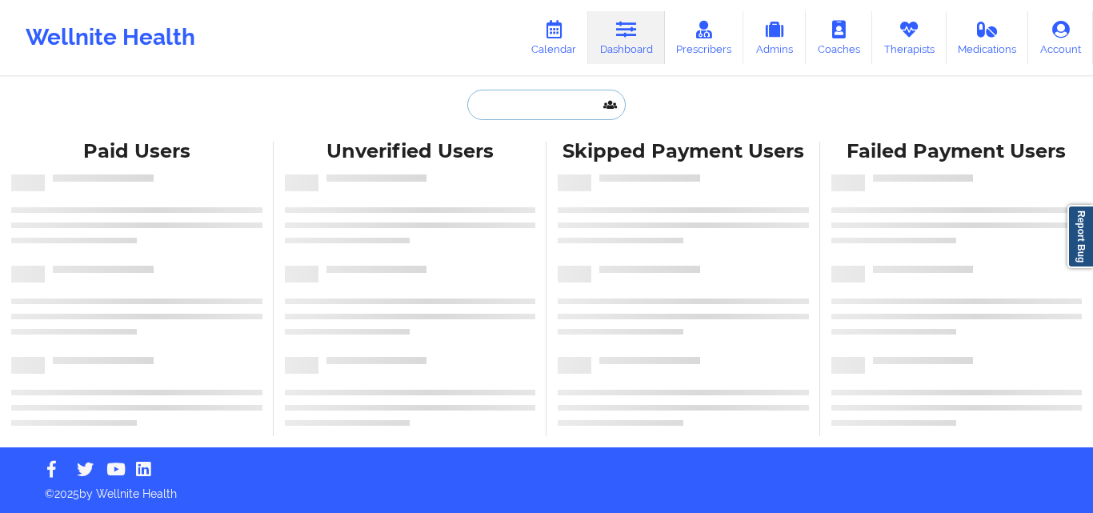
click at [504, 108] on input "text" at bounding box center [546, 105] width 158 height 30
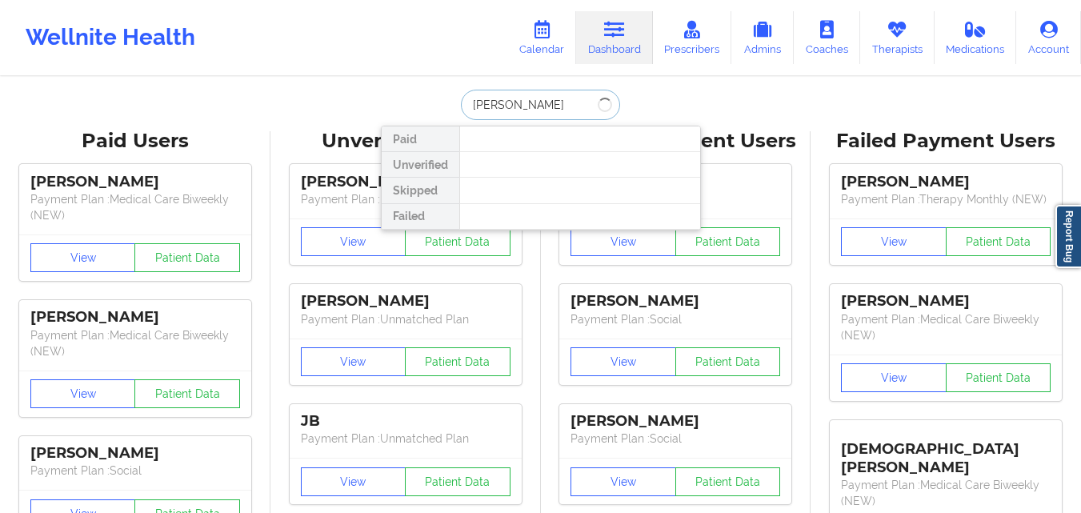
type input "[PERSON_NAME]"
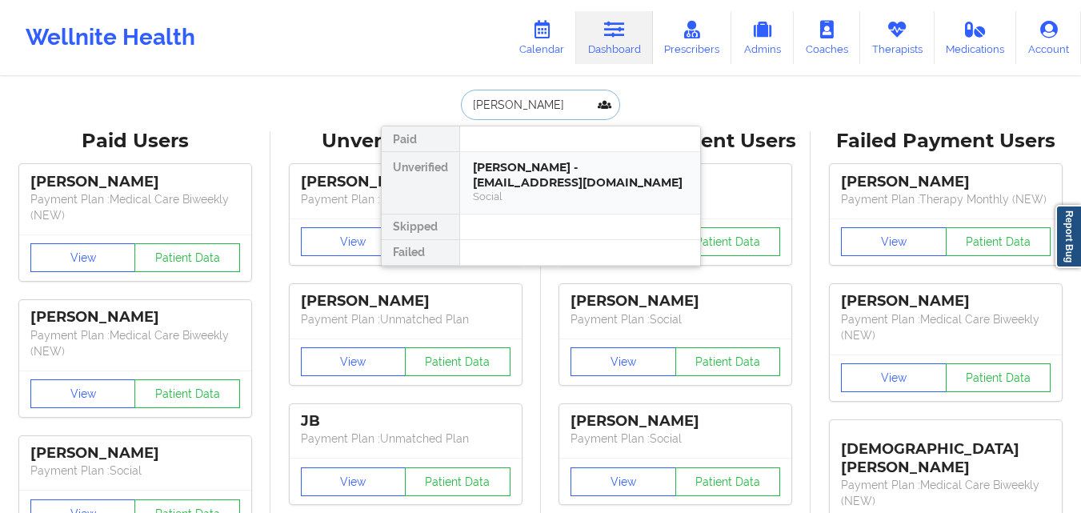
click at [628, 183] on div "[PERSON_NAME] - [EMAIL_ADDRESS][DOMAIN_NAME]" at bounding box center [580, 175] width 214 height 30
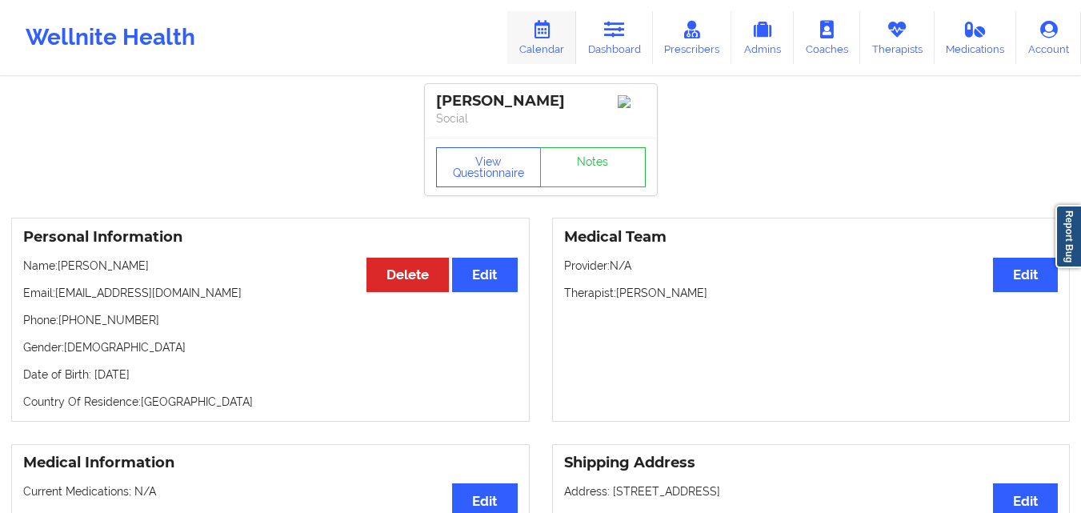
click at [534, 47] on link "Calendar" at bounding box center [541, 37] width 69 height 53
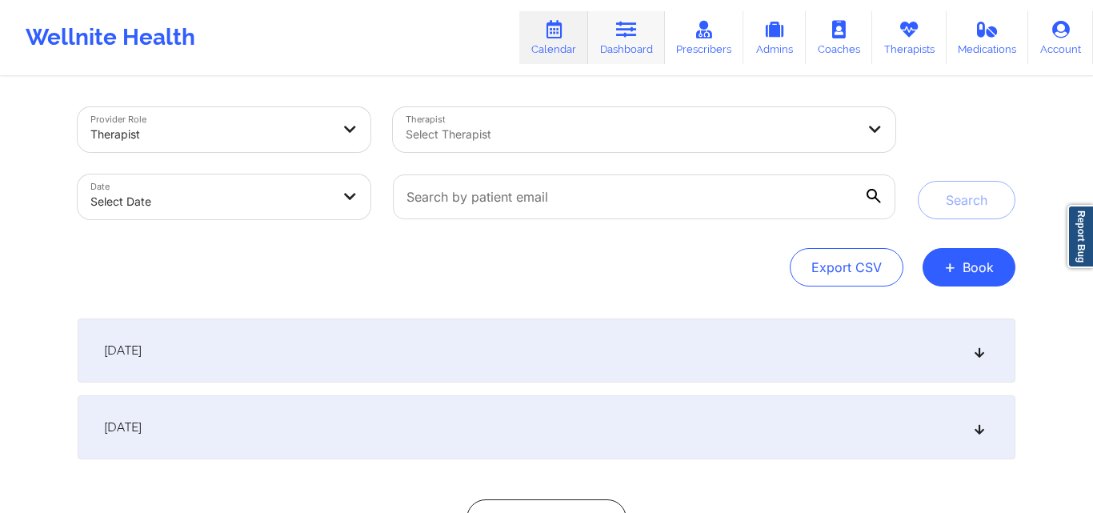
click at [621, 42] on link "Dashboard" at bounding box center [626, 37] width 77 height 53
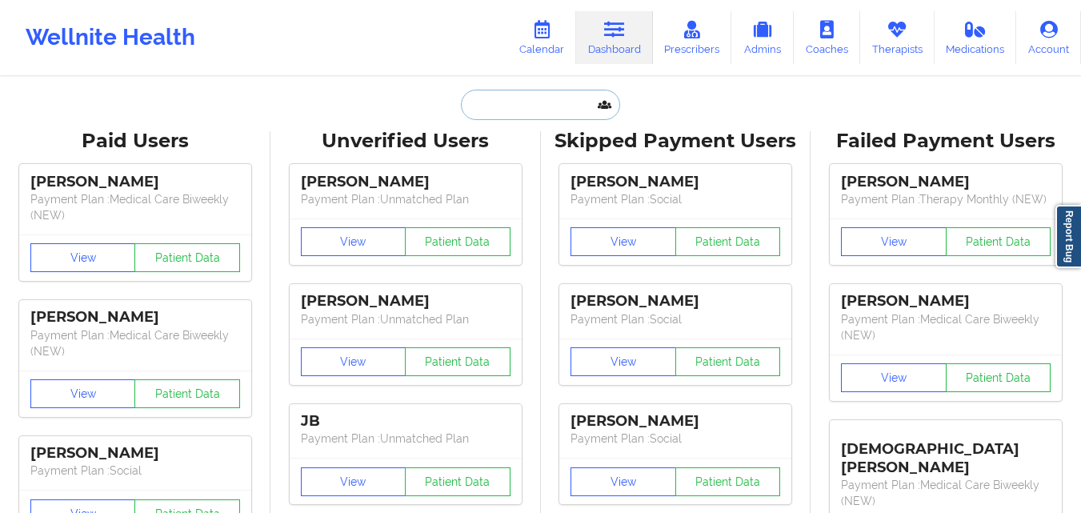
click at [548, 106] on input "text" at bounding box center [540, 105] width 158 height 30
paste input "Charlotte hunte"
type input "Charlotte hunte"
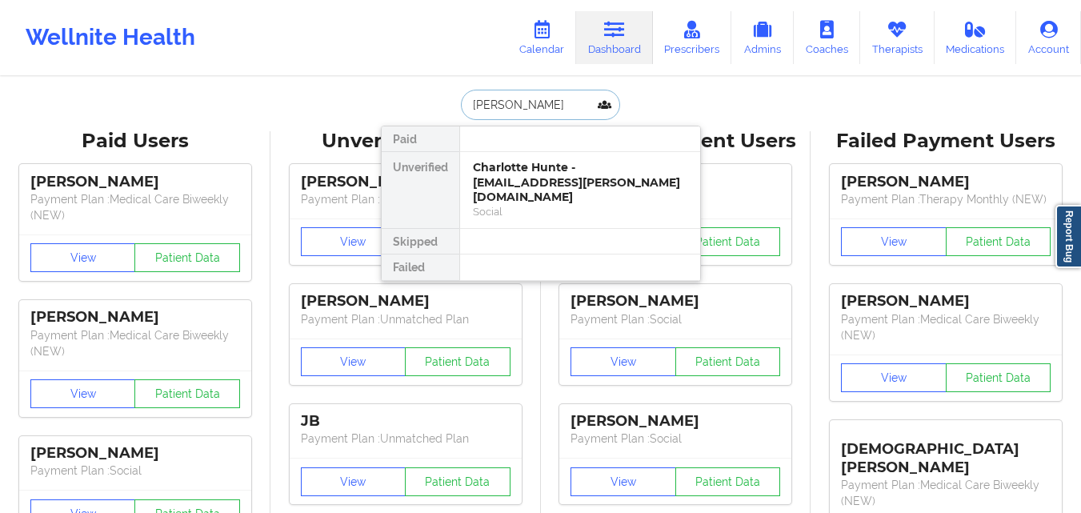
click at [634, 174] on div "Charlotte Hunte - char.l.hunte@gmail.com" at bounding box center [580, 182] width 214 height 45
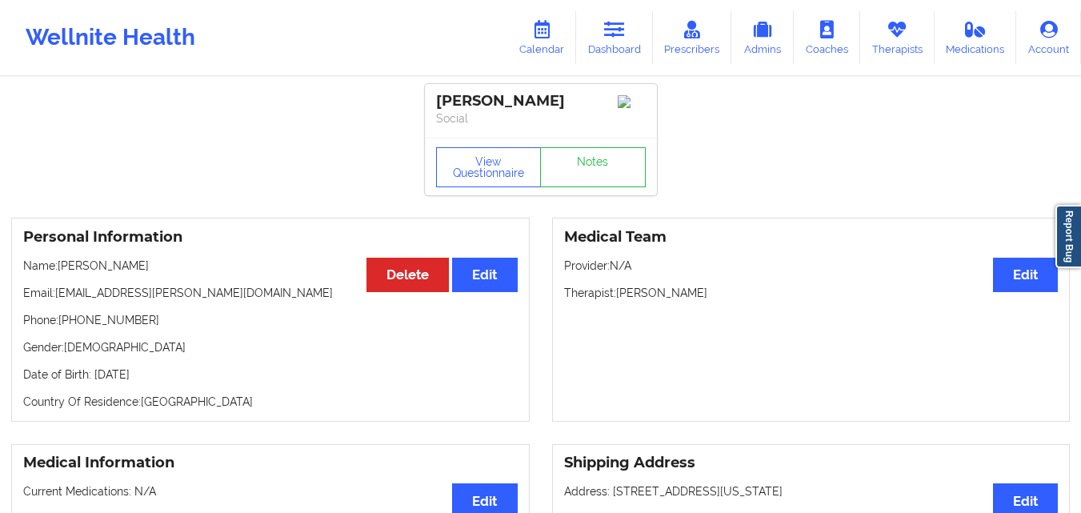
drag, startPoint x: 439, startPoint y: 100, endPoint x: 566, endPoint y: 98, distance: 126.4
click at [566, 98] on div "Charlotte Hunte" at bounding box center [541, 101] width 210 height 18
copy div "Charlotte Hunte"
click at [625, 42] on link "Dashboard" at bounding box center [614, 37] width 77 height 53
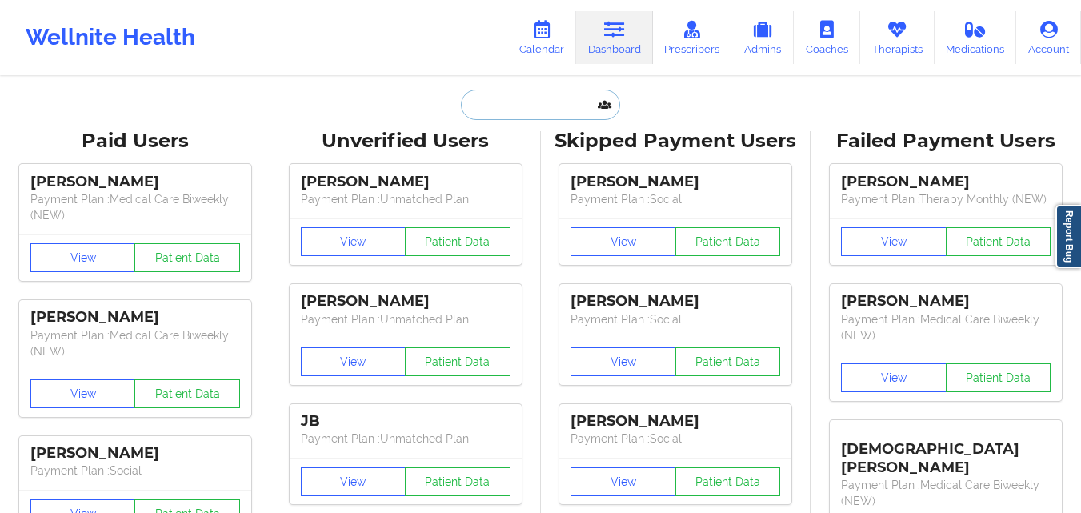
click at [531, 97] on input "text" at bounding box center [540, 105] width 158 height 30
paste input "Hailey Lyn"
type input "Hailey Lyn"
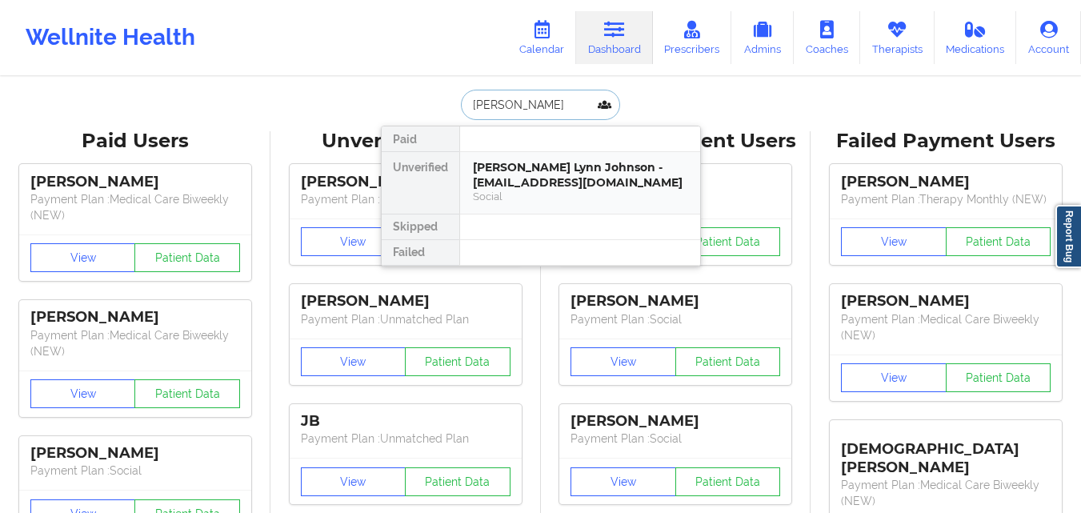
click at [577, 162] on div "Hailey Lynn Johnson - hailey.johnson0228@gmail.com" at bounding box center [580, 175] width 214 height 30
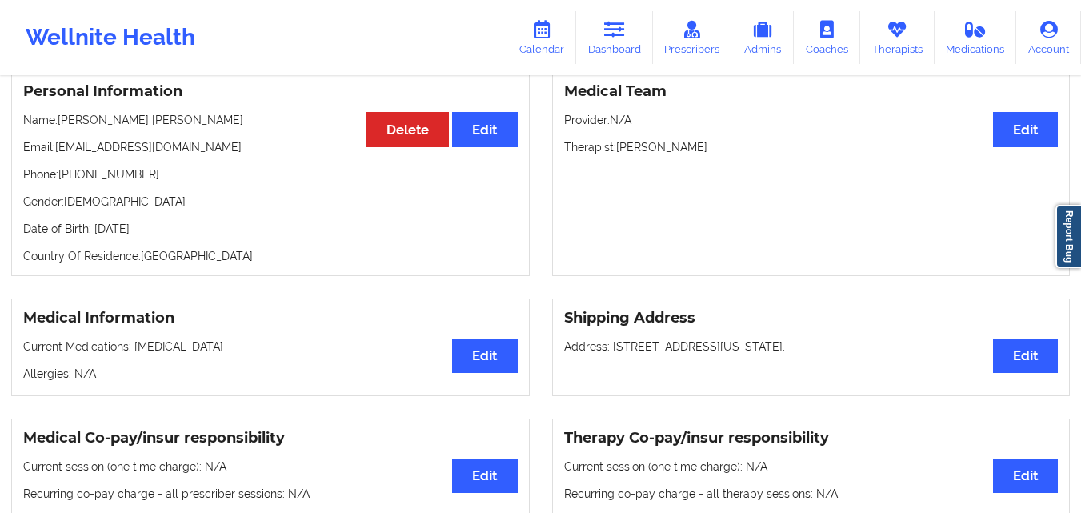
scroll to position [160, 0]
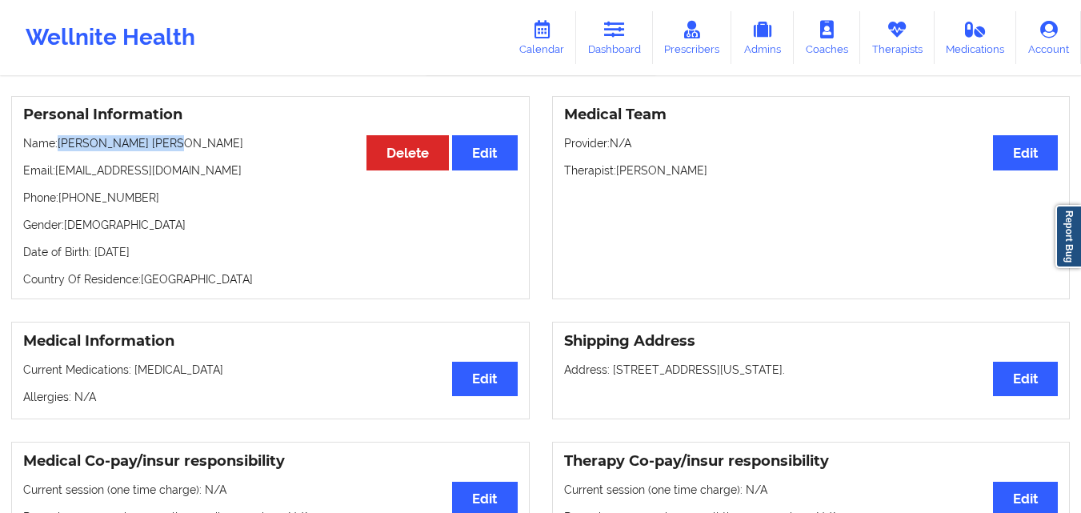
drag, startPoint x: 57, startPoint y: 142, endPoint x: 186, endPoint y: 138, distance: 129.6
click at [185, 142] on p "Name: Hailey Lynn Johnson" at bounding box center [270, 143] width 494 height 16
click at [186, 138] on p "Name: Hailey Lynn Johnson" at bounding box center [270, 143] width 494 height 16
drag, startPoint x: 59, startPoint y: 145, endPoint x: 183, endPoint y: 147, distance: 124.0
click at [183, 147] on p "Name: Hailey Lynn Johnson" at bounding box center [270, 143] width 494 height 16
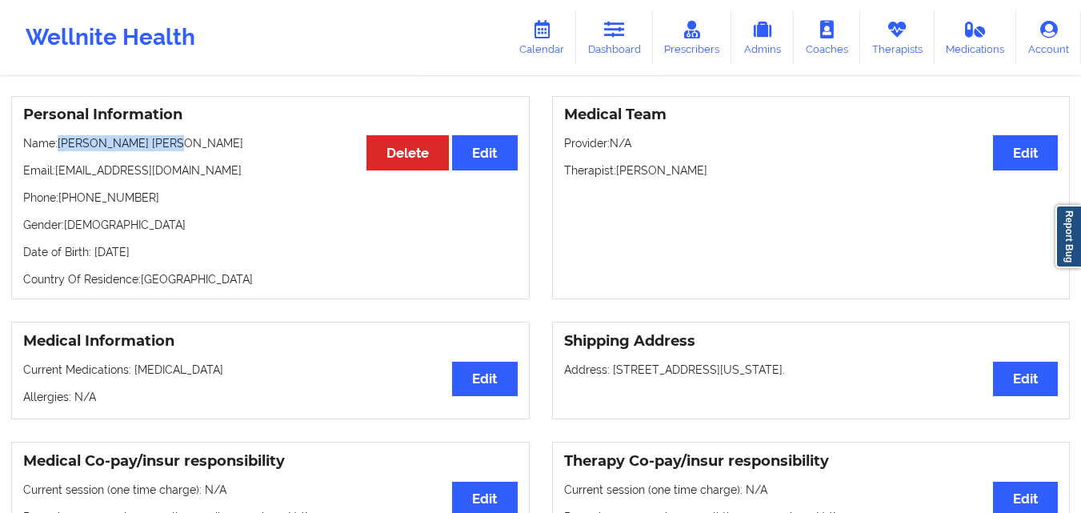
copy p "[PERSON_NAME] [PERSON_NAME]"
click at [621, 44] on link "Dashboard" at bounding box center [614, 37] width 77 height 53
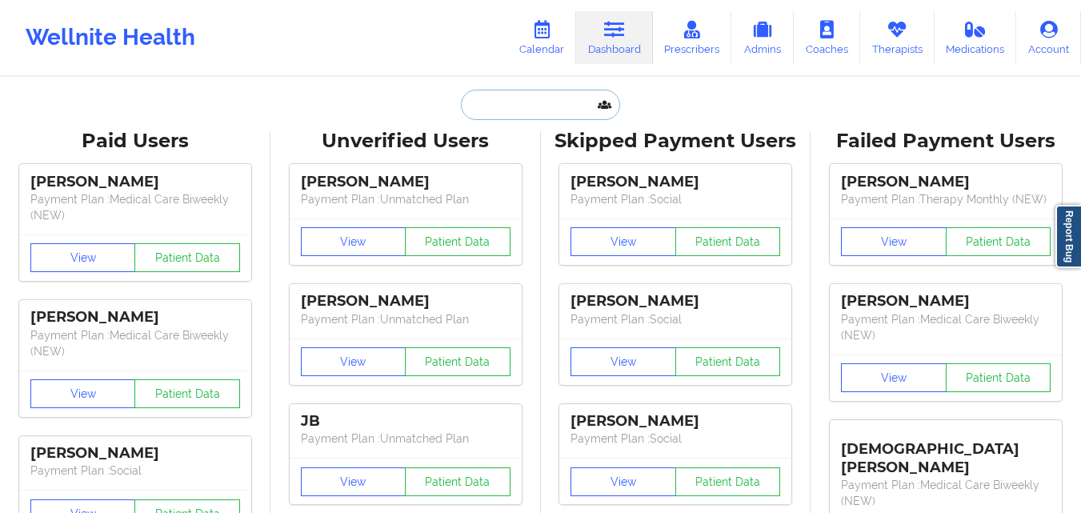
click at [510, 103] on input "text" at bounding box center [540, 105] width 158 height 30
paste input "[PERSON_NAME]"
type input "[PERSON_NAME]"
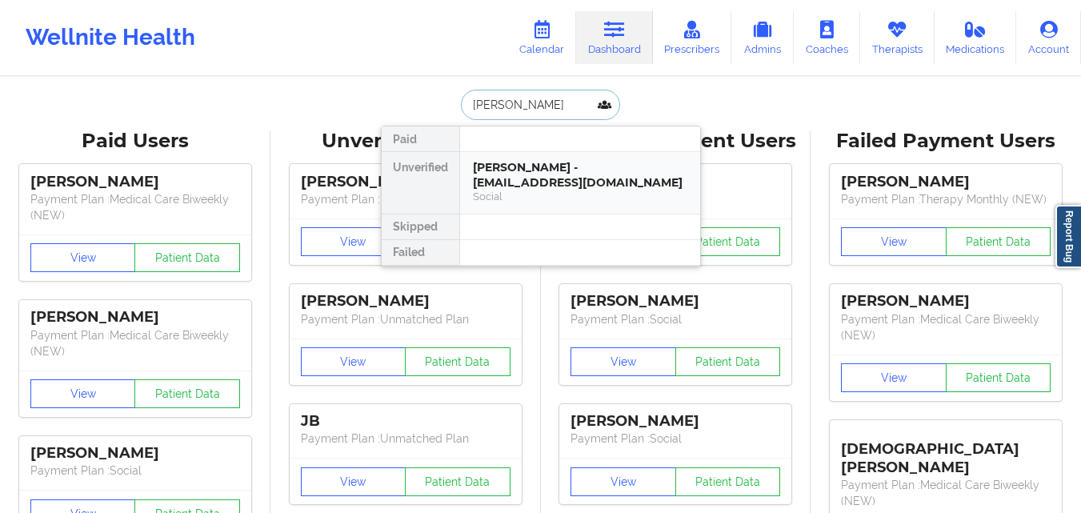
click at [574, 182] on div "Megan Tunks - megantunks@gmail.com" at bounding box center [580, 175] width 214 height 30
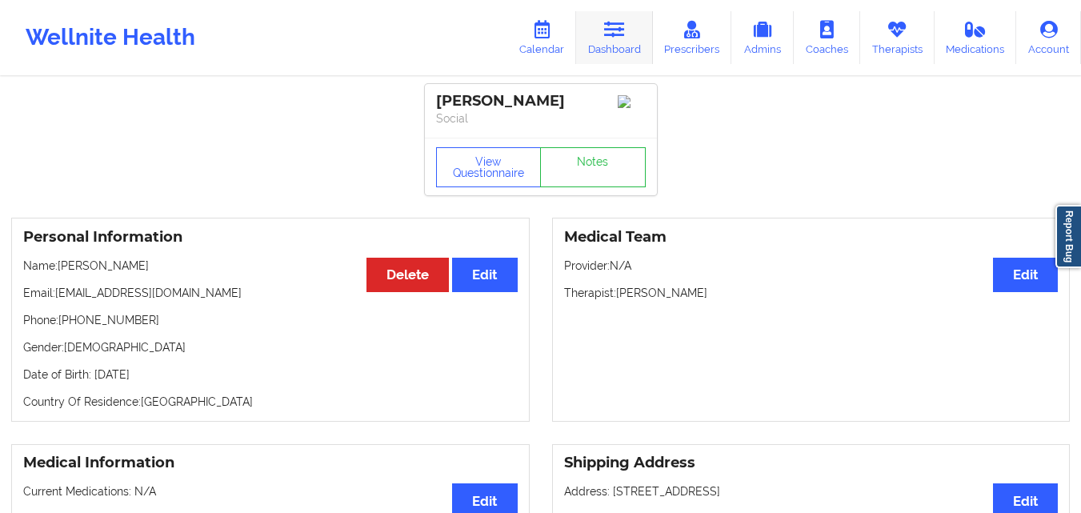
click at [625, 42] on link "Dashboard" at bounding box center [614, 37] width 77 height 53
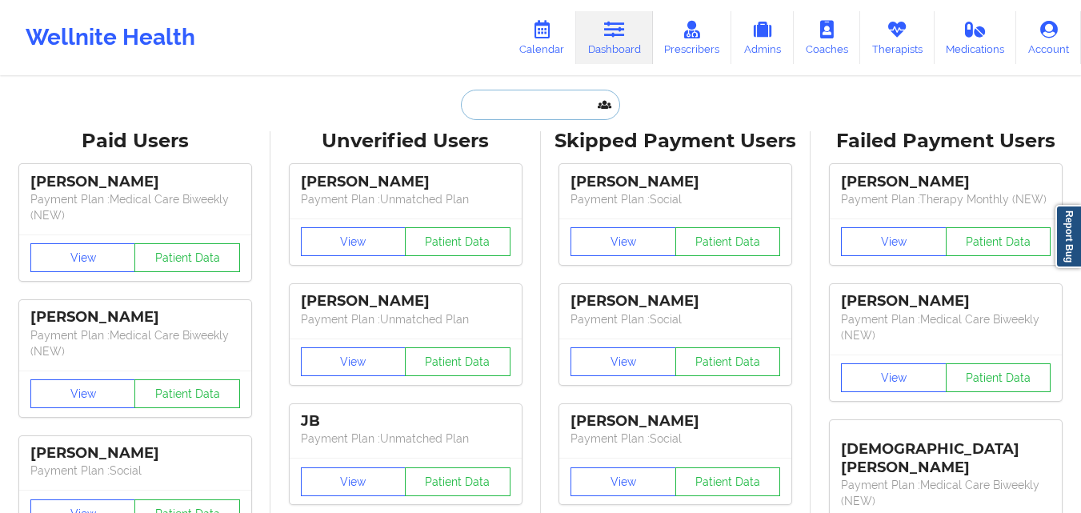
click at [530, 112] on input "text" at bounding box center [540, 105] width 158 height 30
paste input "Megan Ash"
type input "Megan Ash"
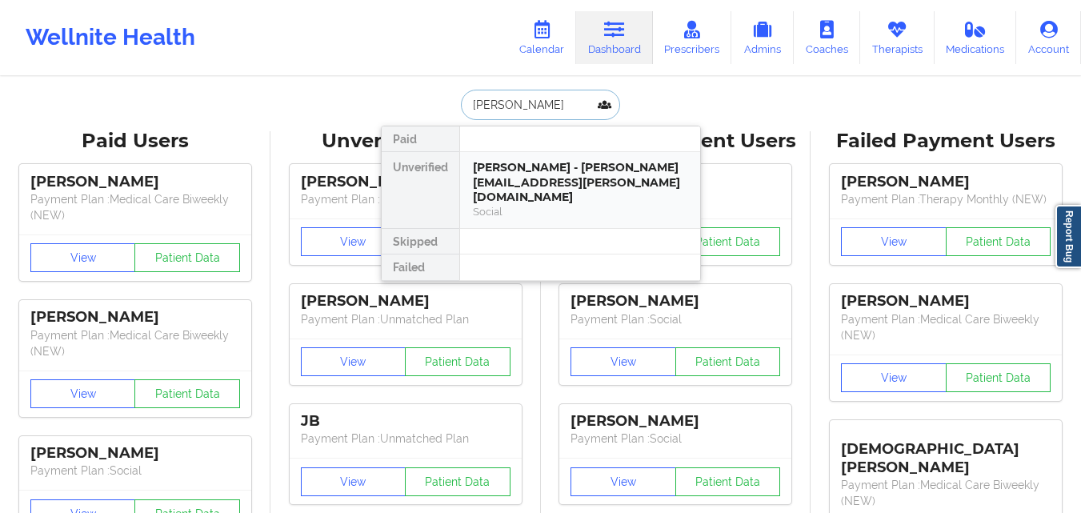
click at [641, 171] on div "Megan Ash - megan.e.ash@gmail.com" at bounding box center [580, 182] width 214 height 45
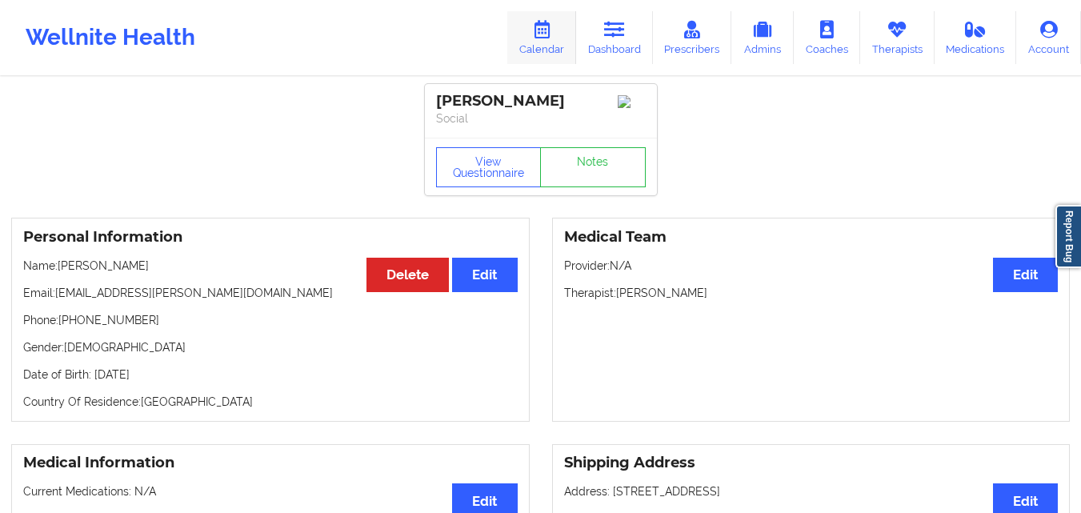
click at [550, 44] on link "Calendar" at bounding box center [541, 37] width 69 height 53
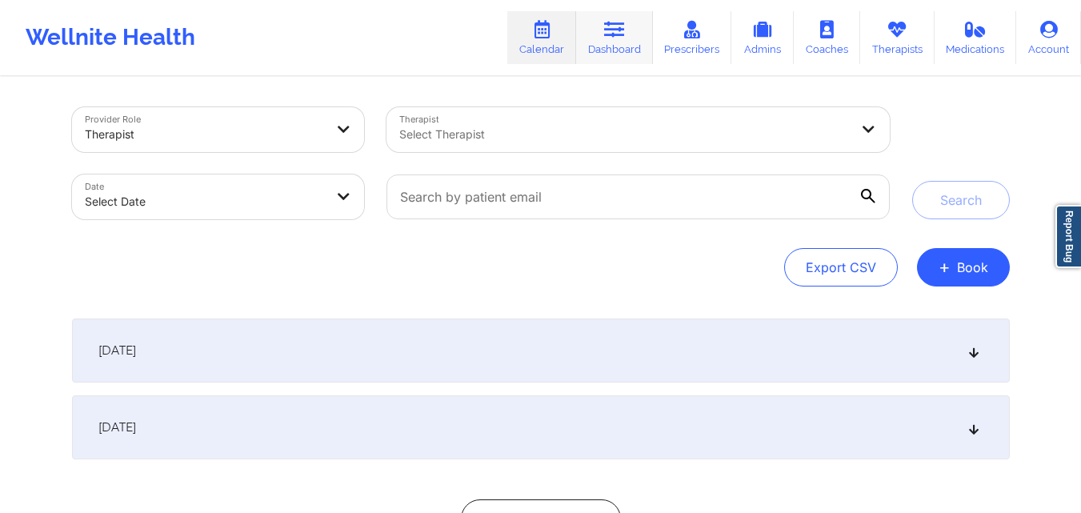
click at [621, 34] on icon at bounding box center [614, 30] width 21 height 18
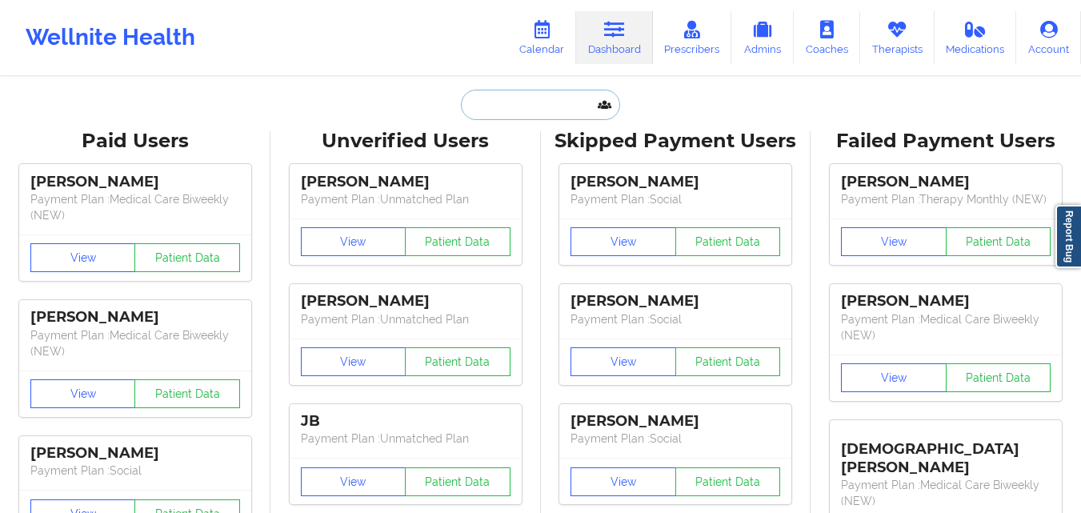
click at [533, 101] on input "text" at bounding box center [540, 105] width 158 height 30
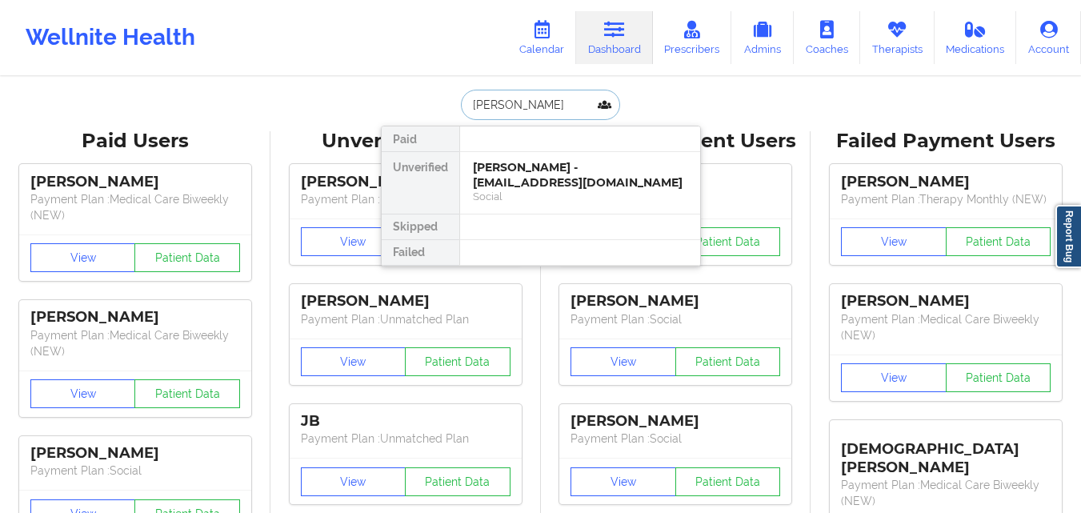
type input "LaShone Brown"
click at [551, 180] on div "LaShone Brown - nicolej928@gmail.com" at bounding box center [580, 175] width 214 height 30
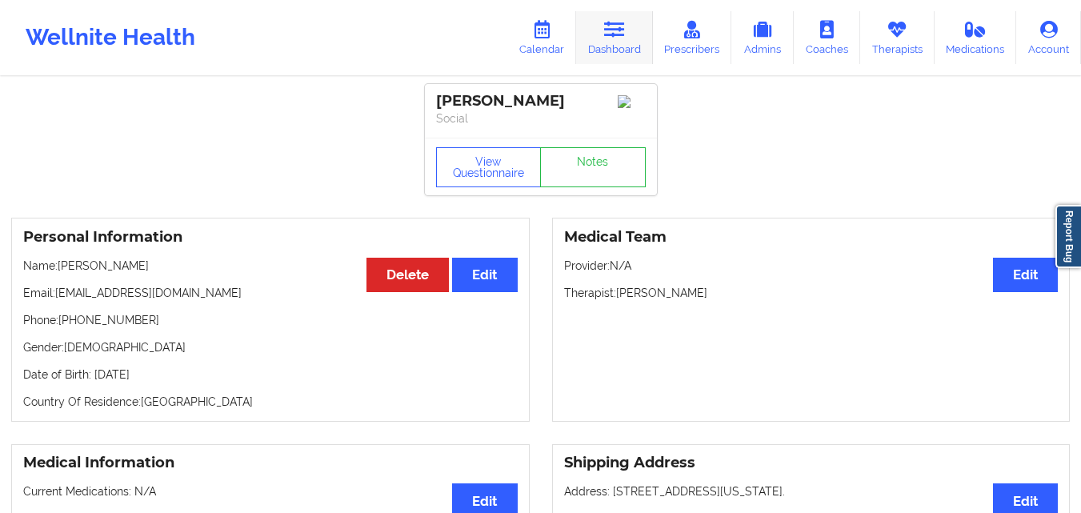
click at [595, 46] on link "Dashboard" at bounding box center [614, 37] width 77 height 53
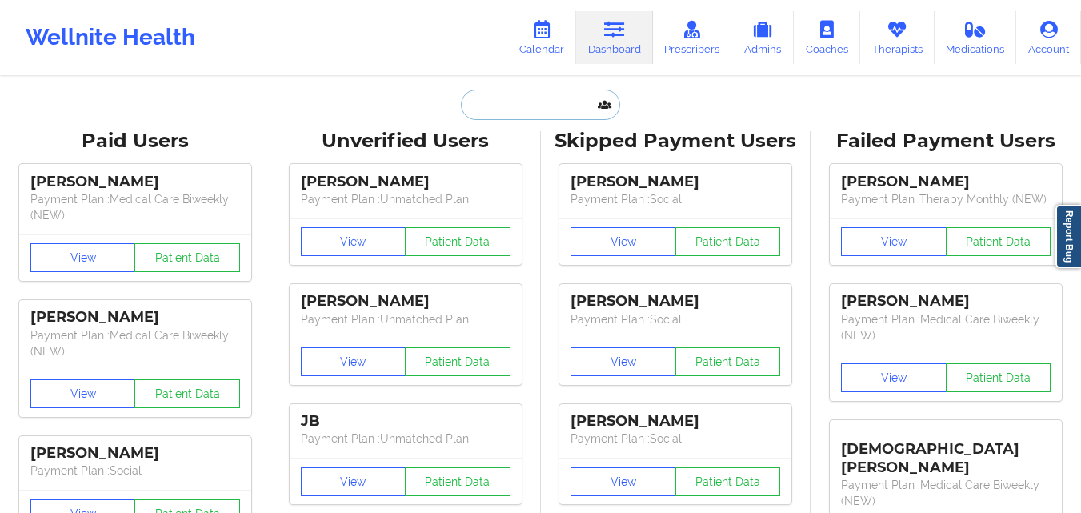
click at [536, 106] on input "text" at bounding box center [540, 105] width 158 height 30
paste input "Neil Wolfson"
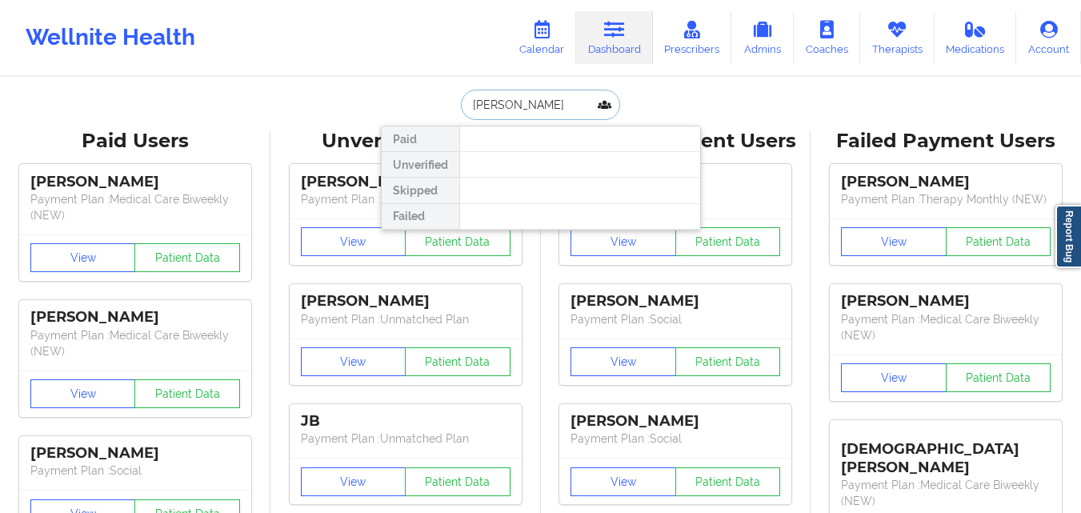
type input "Neil"
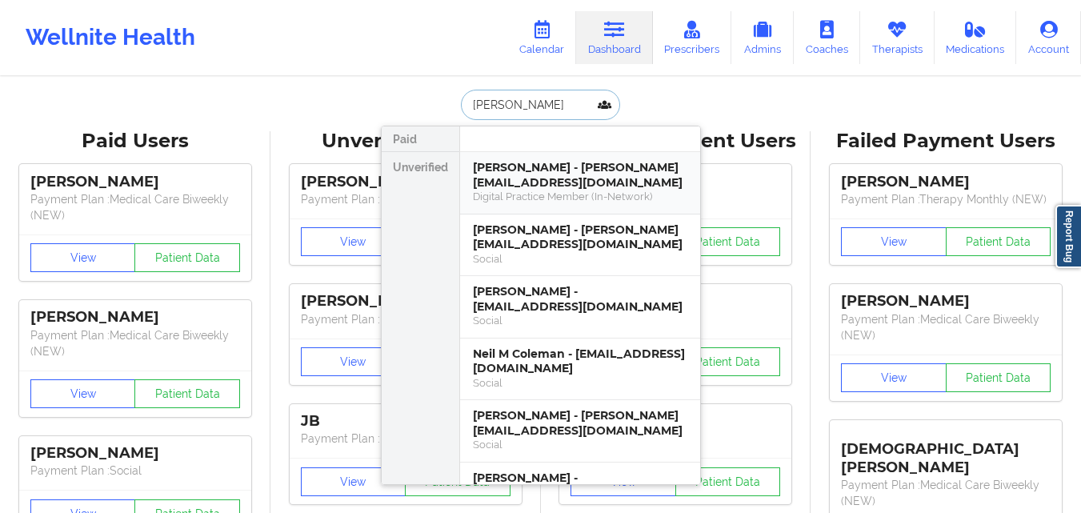
click at [583, 186] on div "Neil C Wolfson - neilcwolf@gmail.com" at bounding box center [580, 175] width 214 height 30
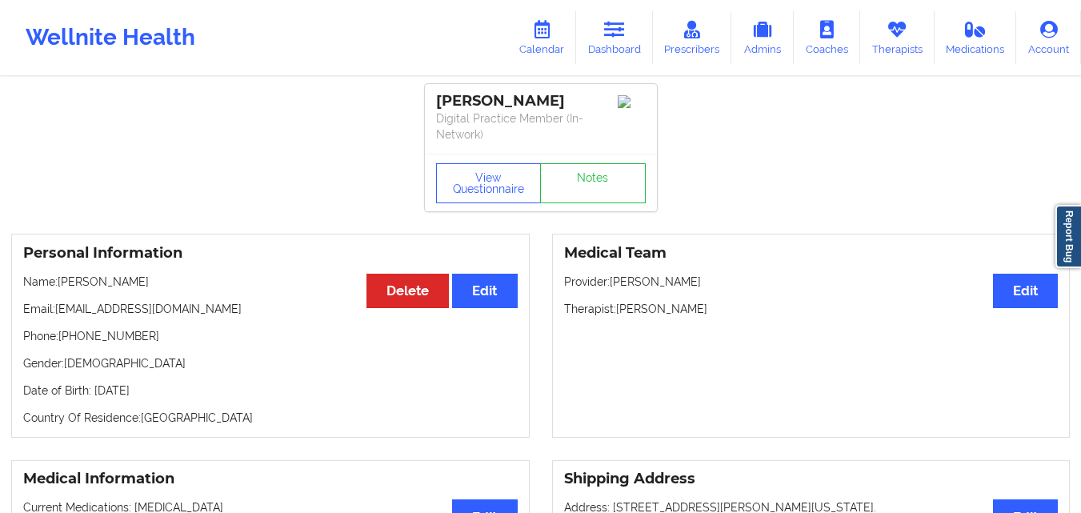
click at [82, 310] on p "Email: neilcwolf@gmail.com" at bounding box center [270, 309] width 494 height 16
click at [81, 310] on p "Email: neilcwolf@gmail.com" at bounding box center [270, 309] width 494 height 16
click at [200, 311] on p "Email: neilcwolf@gmail.com" at bounding box center [270, 309] width 494 height 16
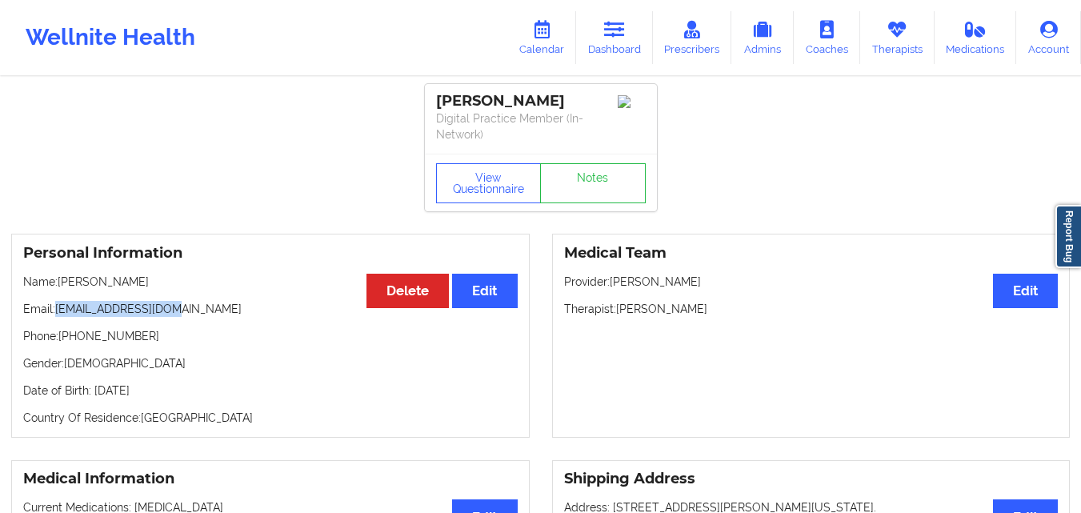
drag, startPoint x: 56, startPoint y: 310, endPoint x: 186, endPoint y: 299, distance: 130.0
click at [186, 299] on div "Personal Information Edit Delete Name: Neil C Wolfson Email: neilcwolf@gmail.co…" at bounding box center [270, 336] width 518 height 204
click at [629, 40] on link "Dashboard" at bounding box center [614, 37] width 77 height 53
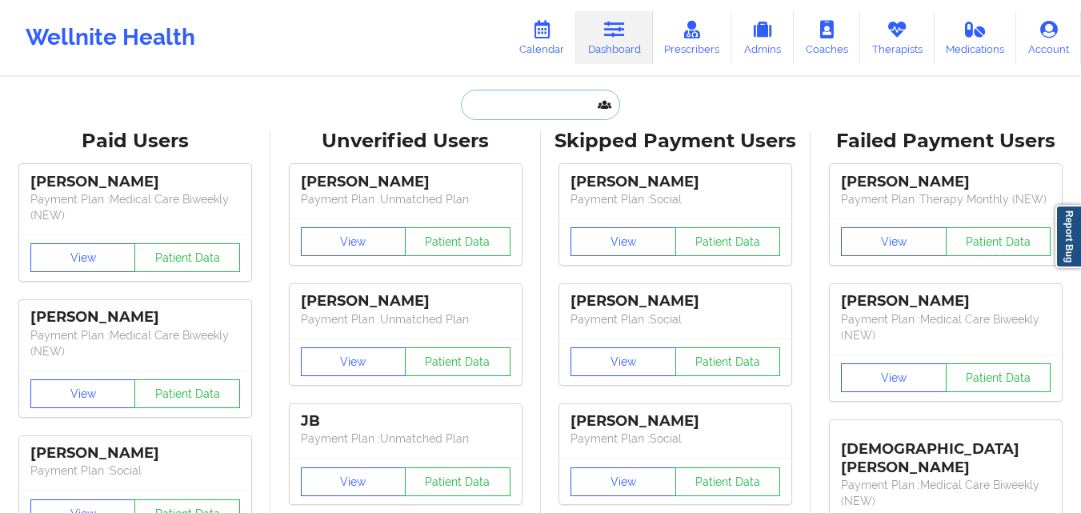
click at [539, 102] on input "text" at bounding box center [540, 105] width 158 height 30
paste input "Dominique Davidson"
type input "Dominique Davidson"
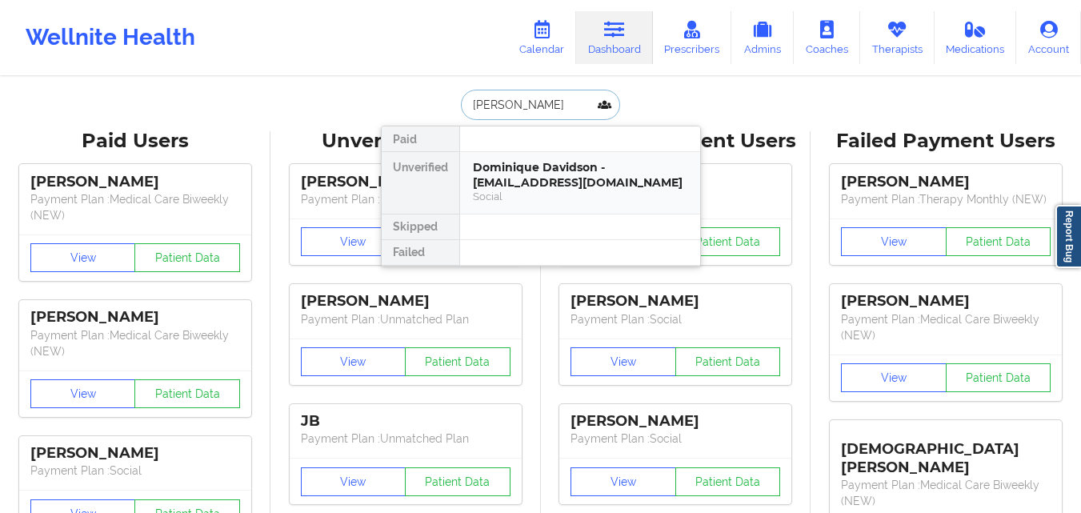
click at [542, 180] on div "Dominique Davidson - dominique.dav222@gmail.com" at bounding box center [580, 175] width 214 height 30
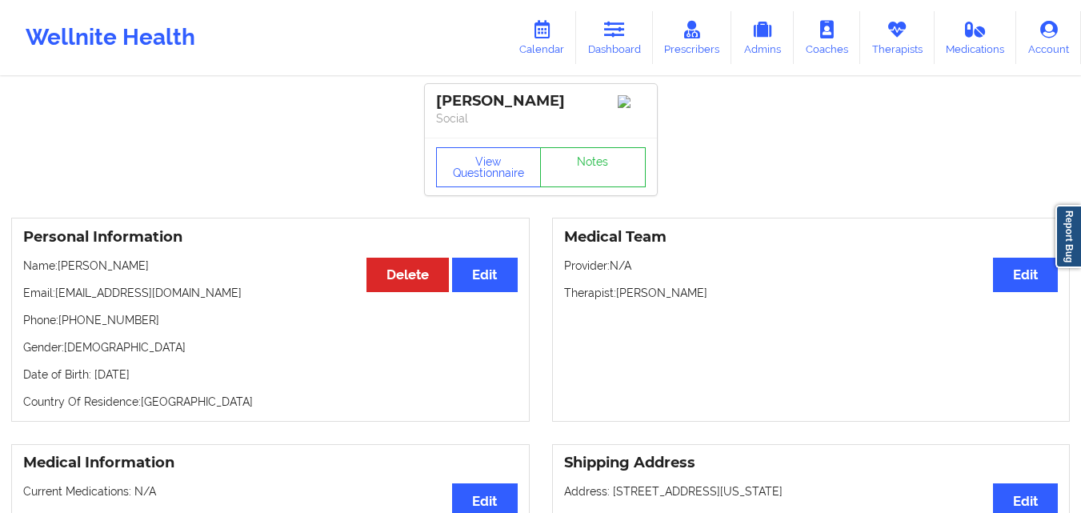
drag, startPoint x: 436, startPoint y: 100, endPoint x: 609, endPoint y: 105, distance: 173.6
click at [609, 105] on div "[PERSON_NAME]" at bounding box center [541, 101] width 210 height 18
copy div "[PERSON_NAME]"
click at [614, 39] on link "Dashboard" at bounding box center [614, 37] width 77 height 53
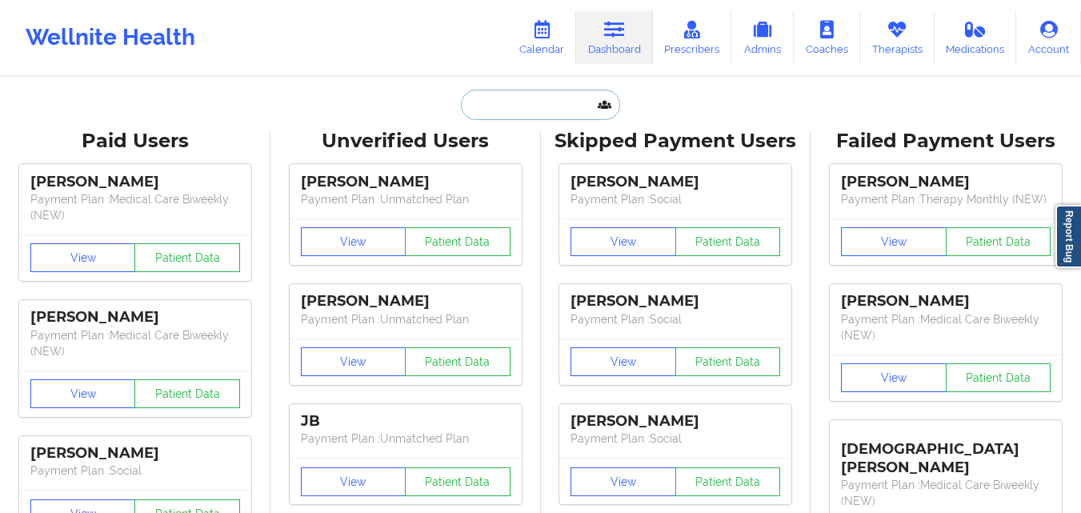
click at [490, 102] on input "text" at bounding box center [540, 105] width 158 height 30
paste input "Mary A roche"
type input "Mary A roche"
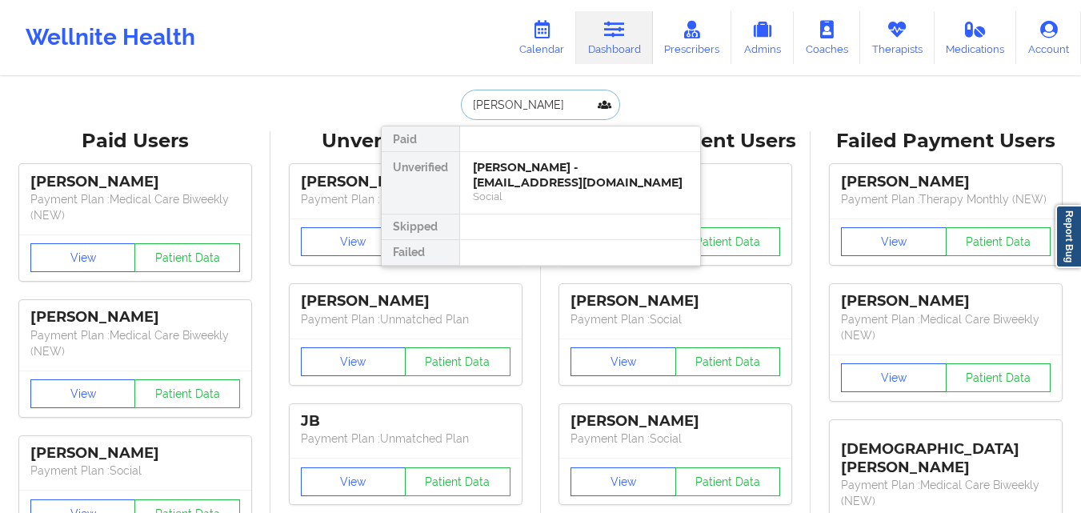
click at [577, 164] on div "Mary A Roche - goldleafframing@hotmail.com" at bounding box center [580, 175] width 214 height 30
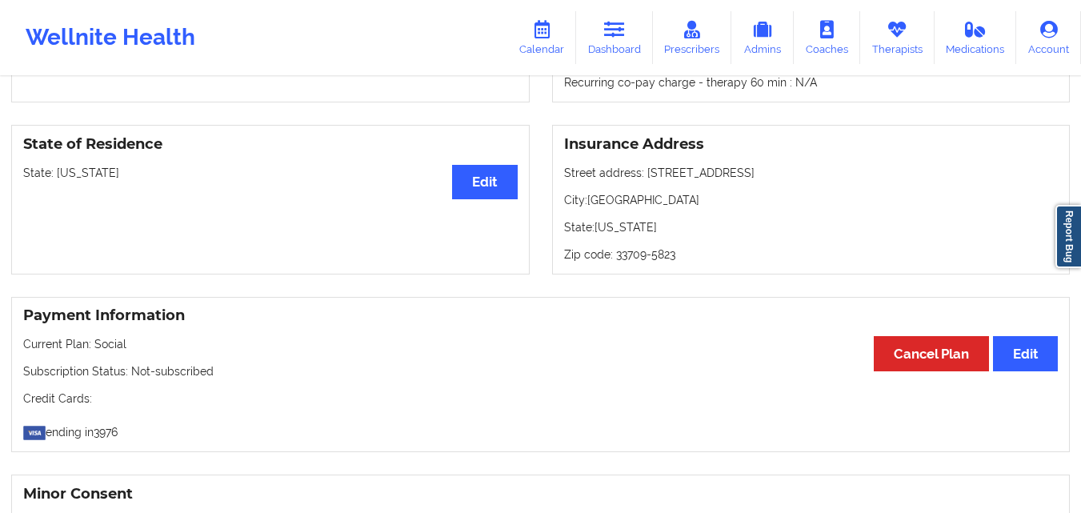
scroll to position [640, 0]
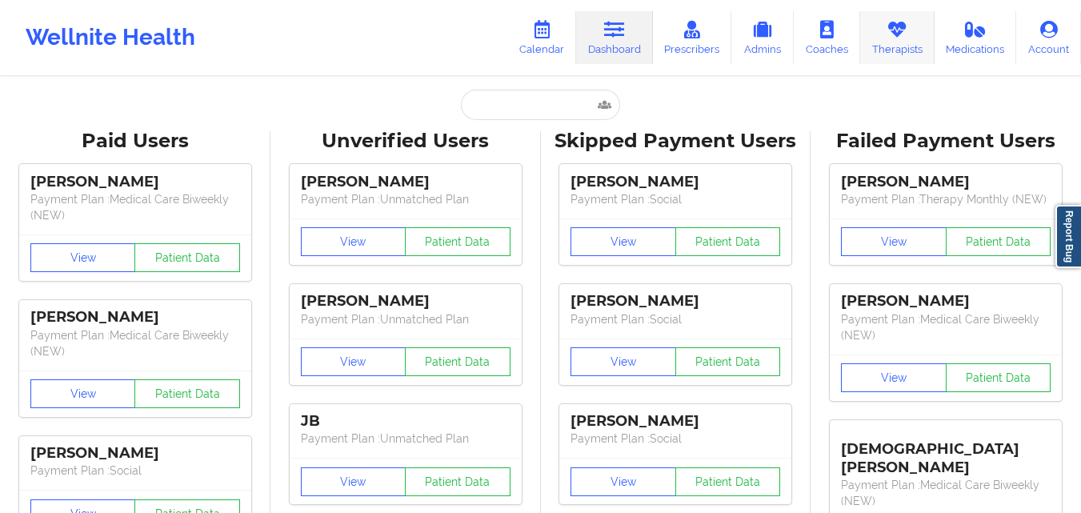
click at [905, 46] on link "Therapists" at bounding box center [897, 37] width 74 height 53
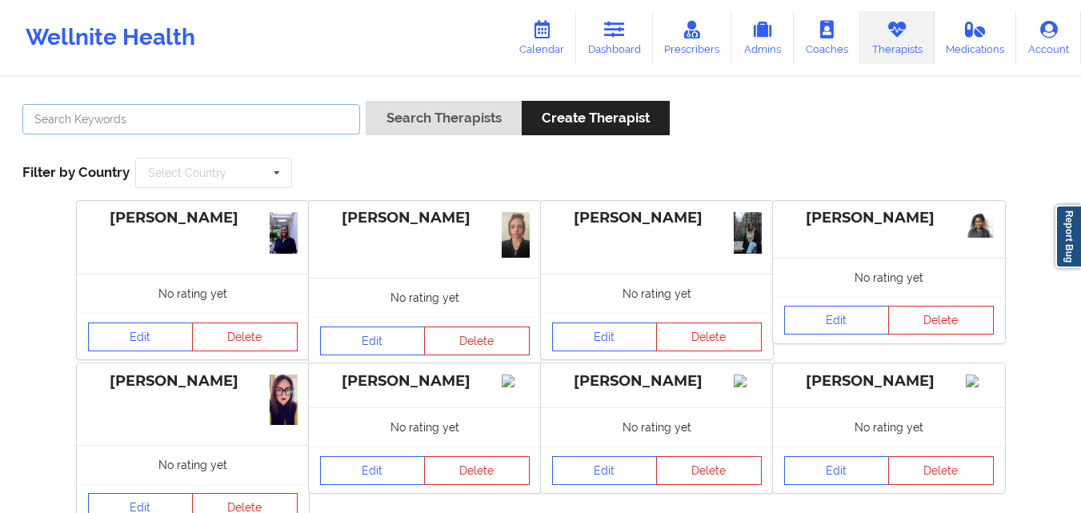
click at [299, 122] on input "text" at bounding box center [191, 119] width 338 height 30
type input "[PERSON_NAME]"
click at [366, 101] on button "Search Therapists" at bounding box center [443, 118] width 155 height 34
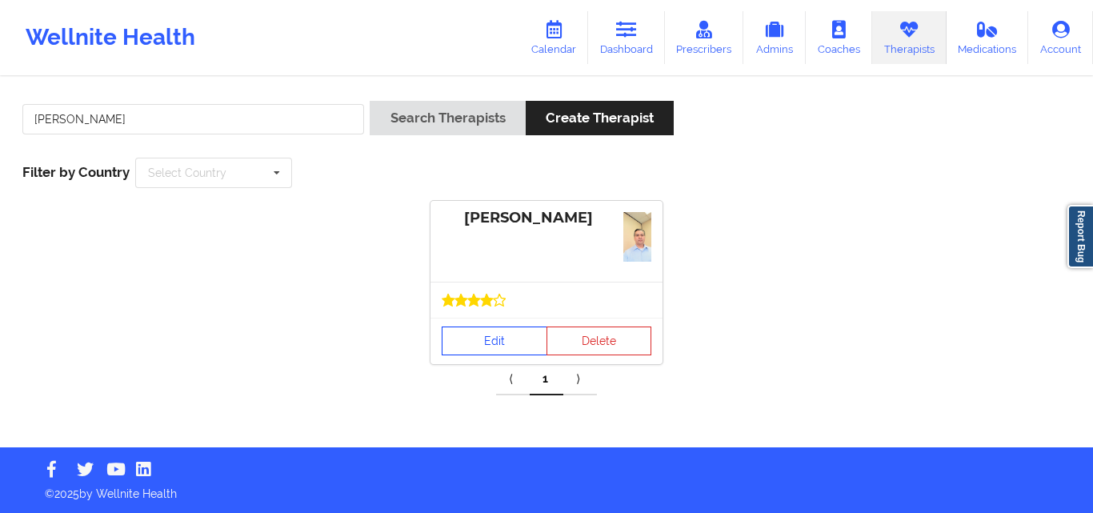
click at [496, 338] on link "Edit" at bounding box center [495, 340] width 106 height 29
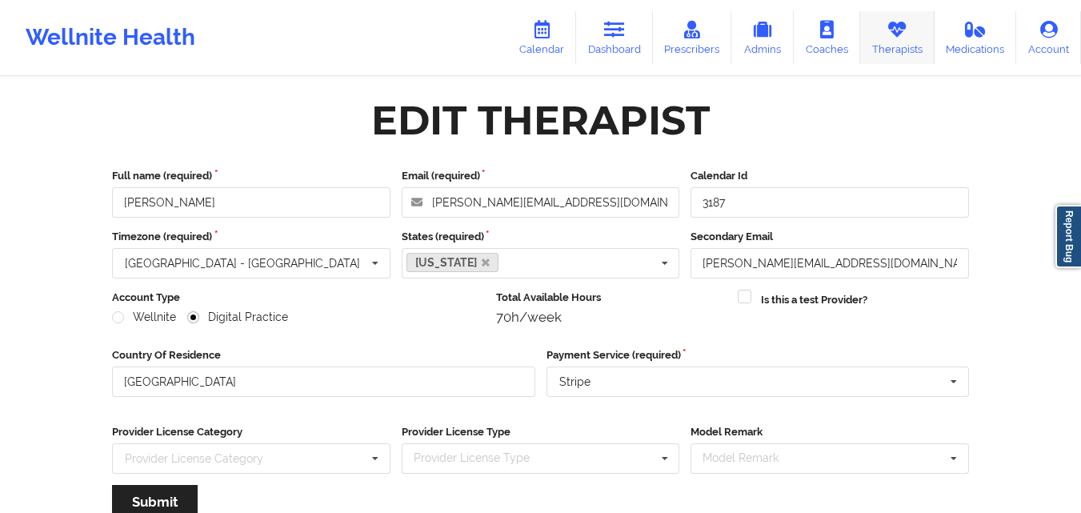
click at [906, 47] on link "Therapists" at bounding box center [897, 37] width 74 height 53
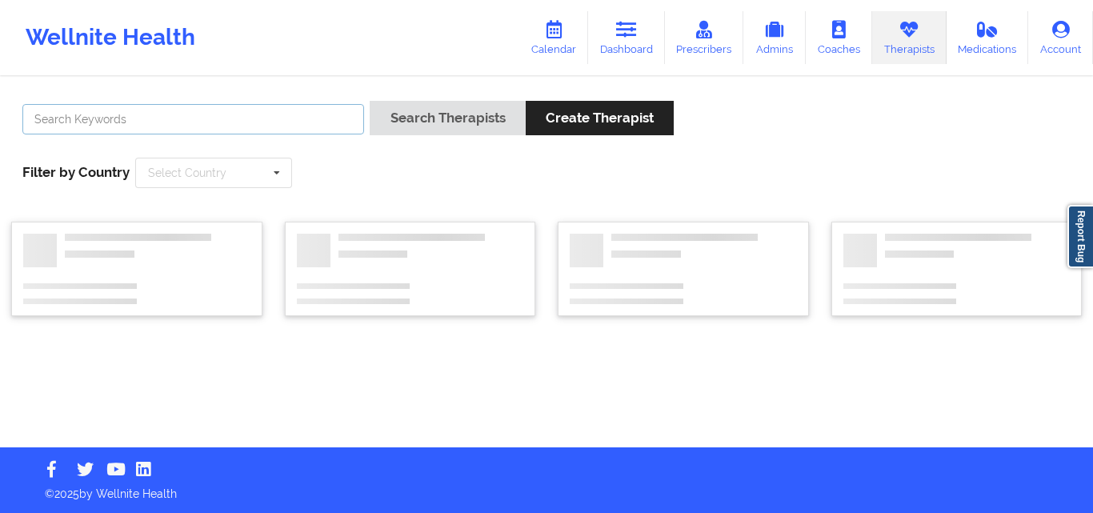
click at [230, 115] on input "text" at bounding box center [193, 119] width 342 height 30
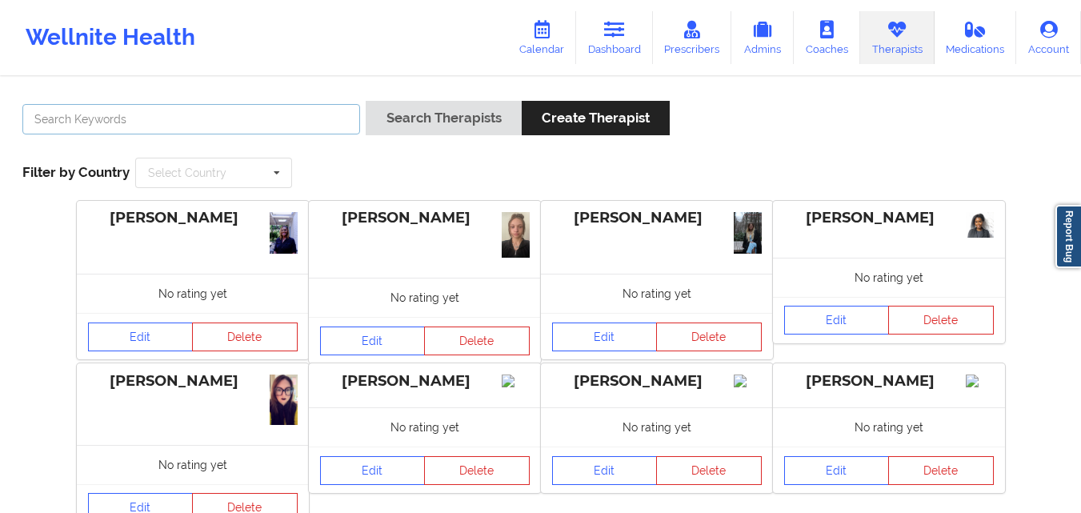
click at [226, 117] on input "text" at bounding box center [191, 119] width 338 height 30
type input "[PERSON_NAME]"
click at [366, 101] on button "Search Therapists" at bounding box center [443, 118] width 155 height 34
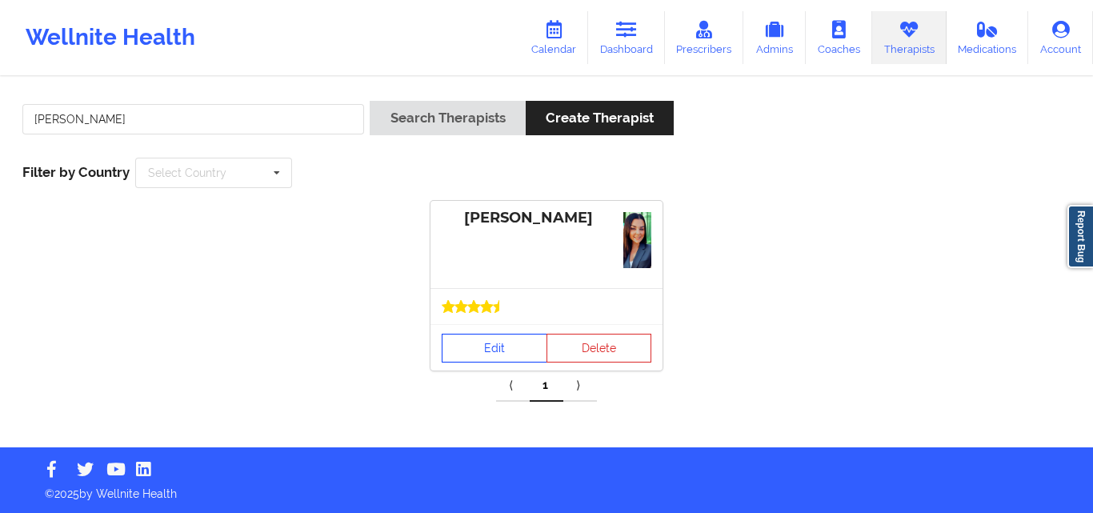
click at [482, 346] on link "Edit" at bounding box center [495, 348] width 106 height 29
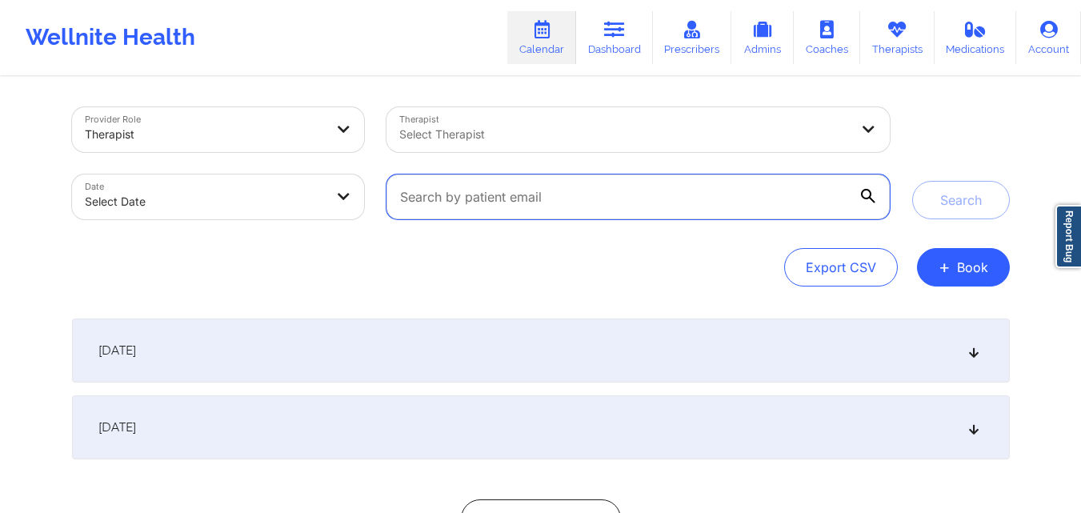
click at [585, 186] on input "text" at bounding box center [637, 196] width 502 height 45
paste input "[EMAIL_ADDRESS][DOMAIN_NAME]"
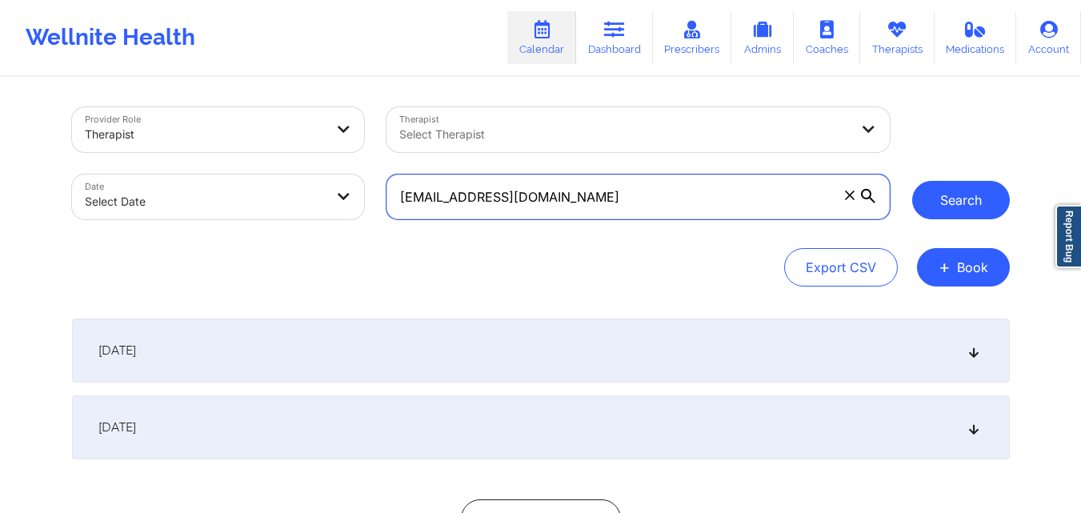
type input "[EMAIL_ADDRESS][DOMAIN_NAME]"
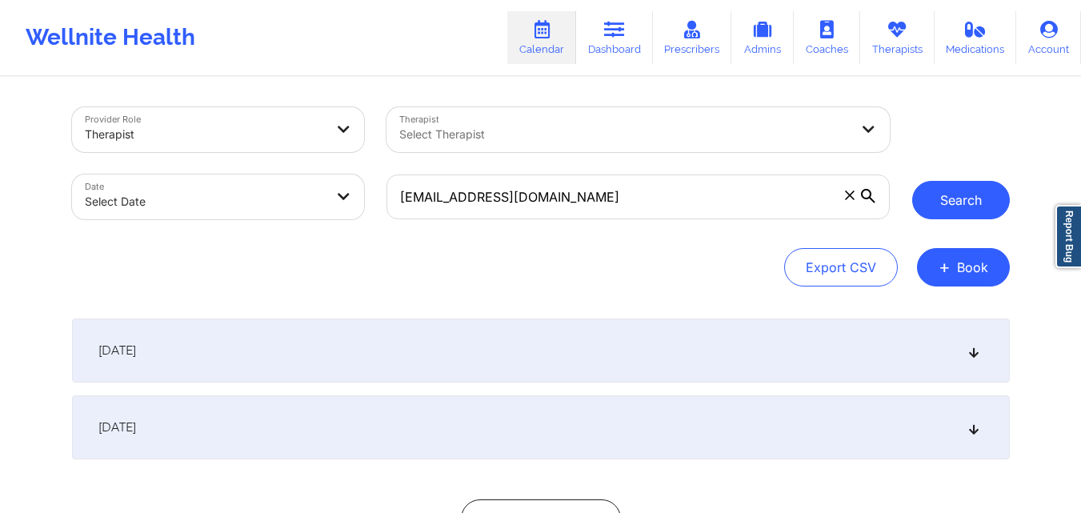
click at [985, 199] on button "Search" at bounding box center [961, 200] width 98 height 38
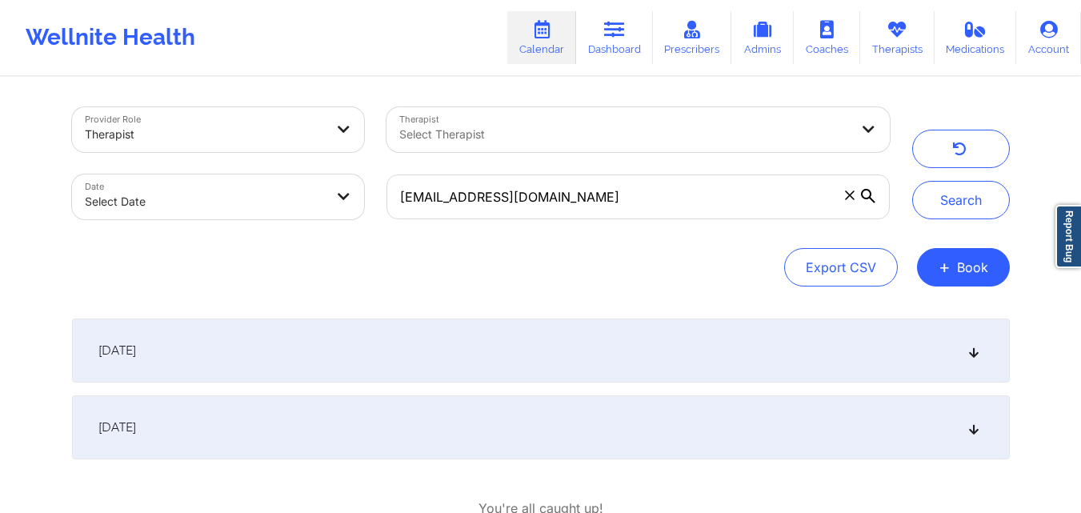
click at [530, 346] on div "[DATE]" at bounding box center [540, 350] width 937 height 64
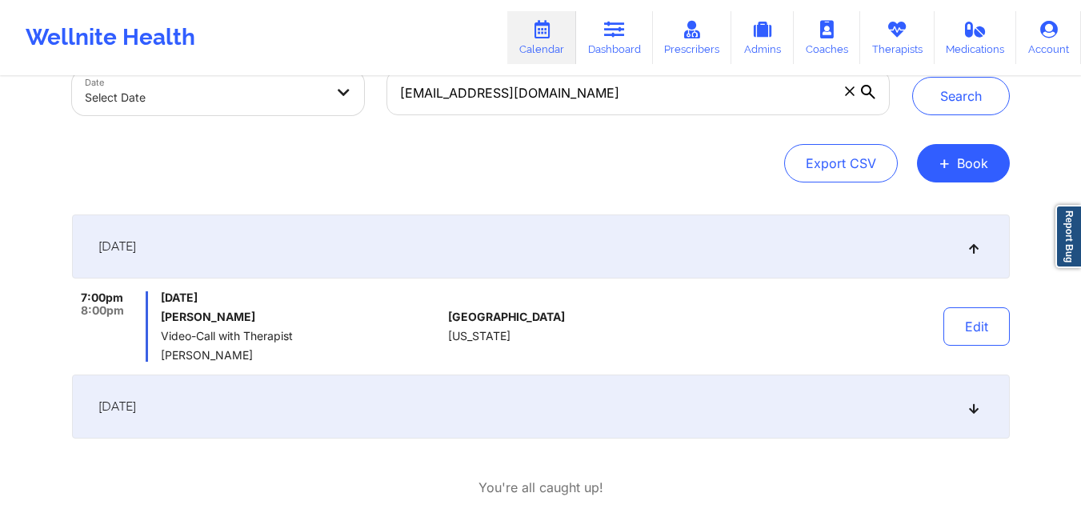
scroll to position [80, 0]
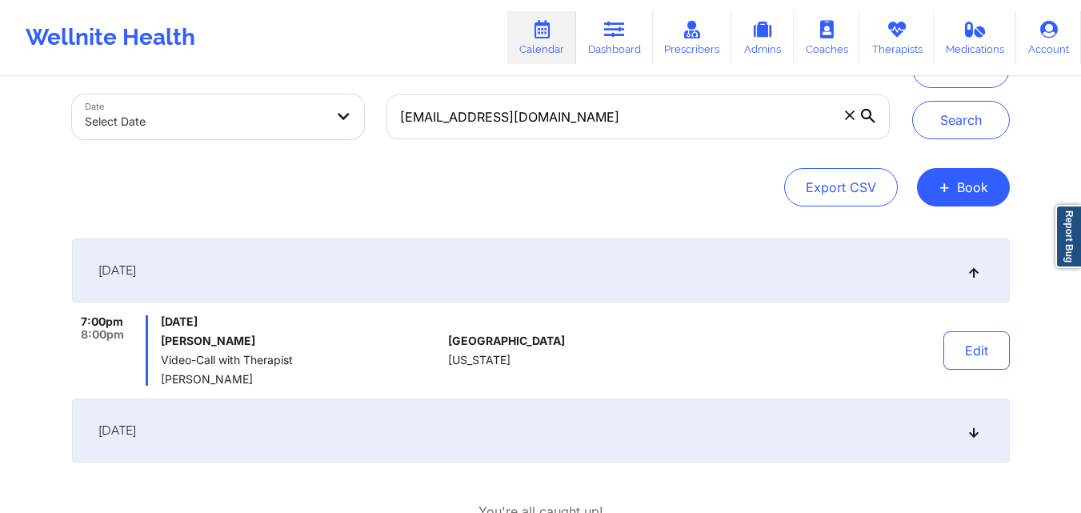
click at [585, 419] on div "[DATE]" at bounding box center [540, 430] width 937 height 64
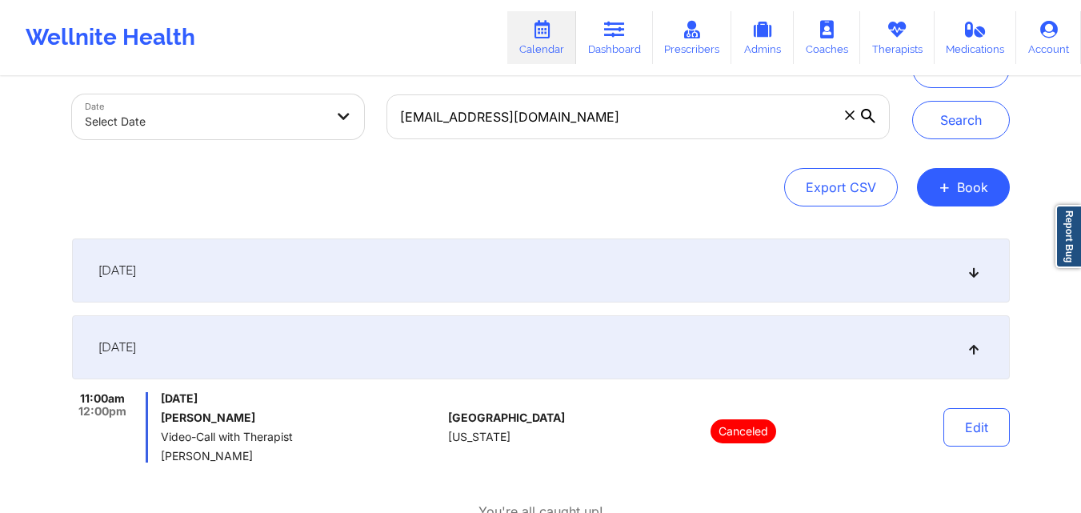
click at [585, 266] on div "[DATE]" at bounding box center [540, 270] width 937 height 64
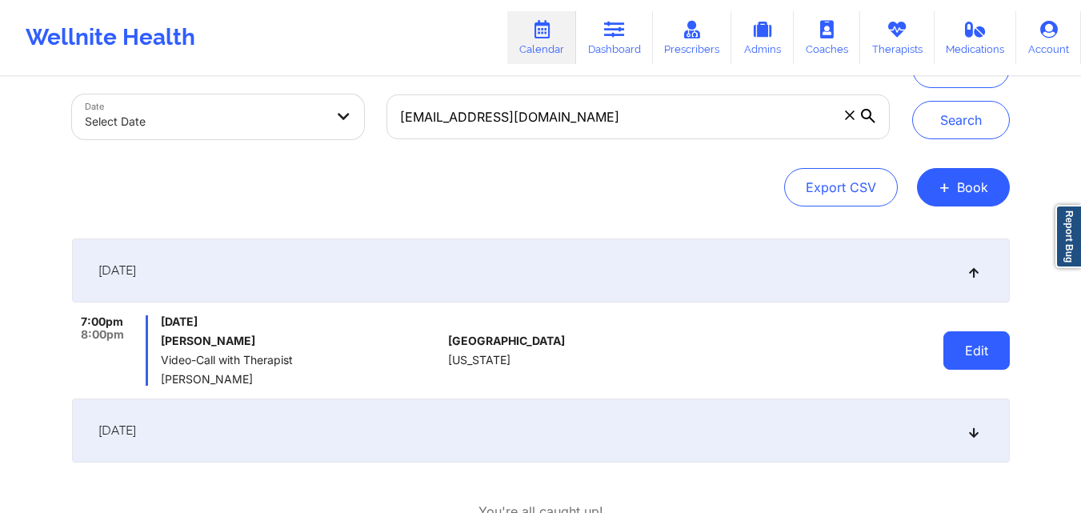
click at [975, 355] on button "Edit" at bounding box center [976, 350] width 66 height 38
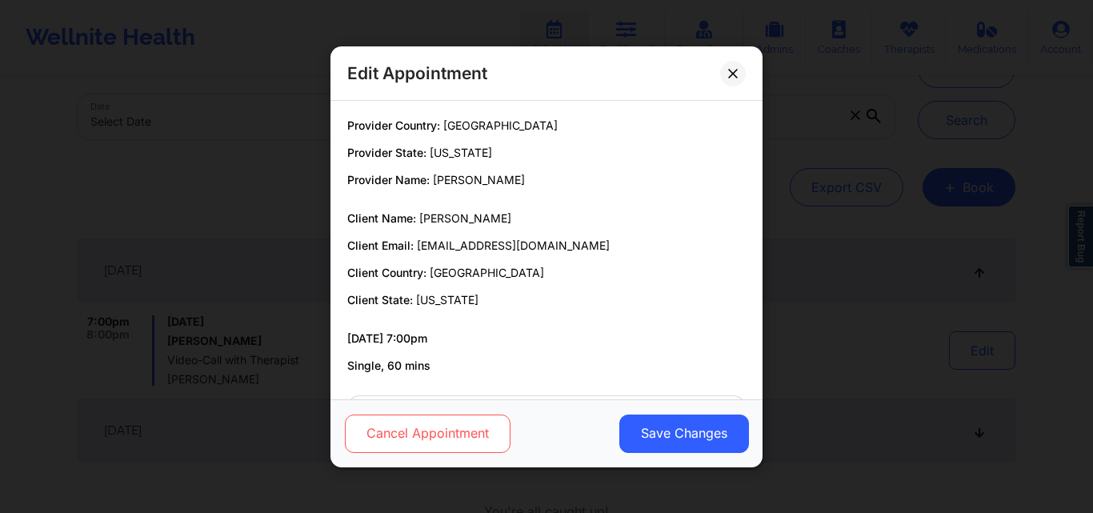
click at [448, 441] on button "Cancel Appointment" at bounding box center [428, 433] width 166 height 38
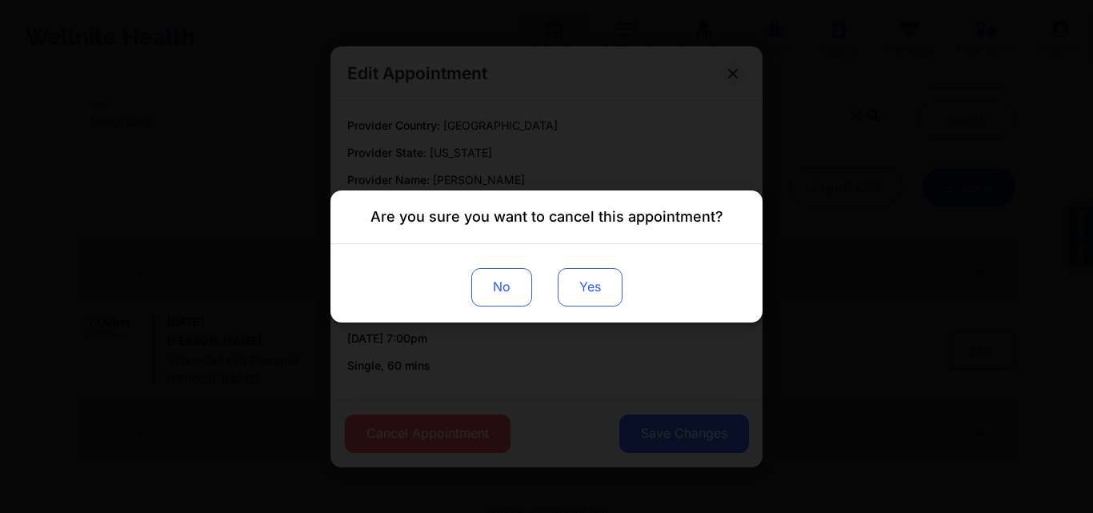
click at [576, 298] on button "Yes" at bounding box center [590, 287] width 65 height 38
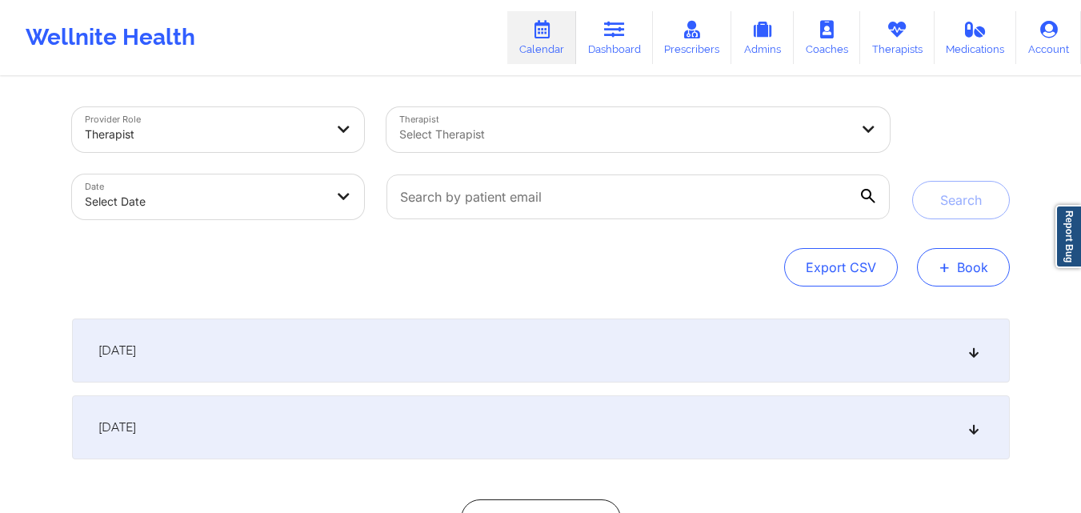
click at [965, 270] on button "+ Book" at bounding box center [963, 267] width 93 height 38
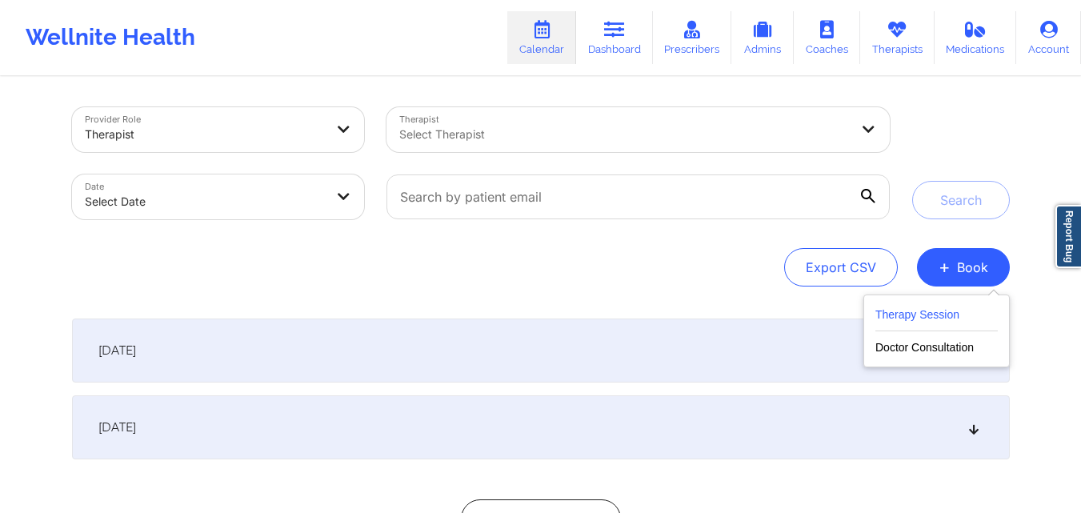
click at [921, 329] on button "Therapy Session" at bounding box center [936, 318] width 122 height 26
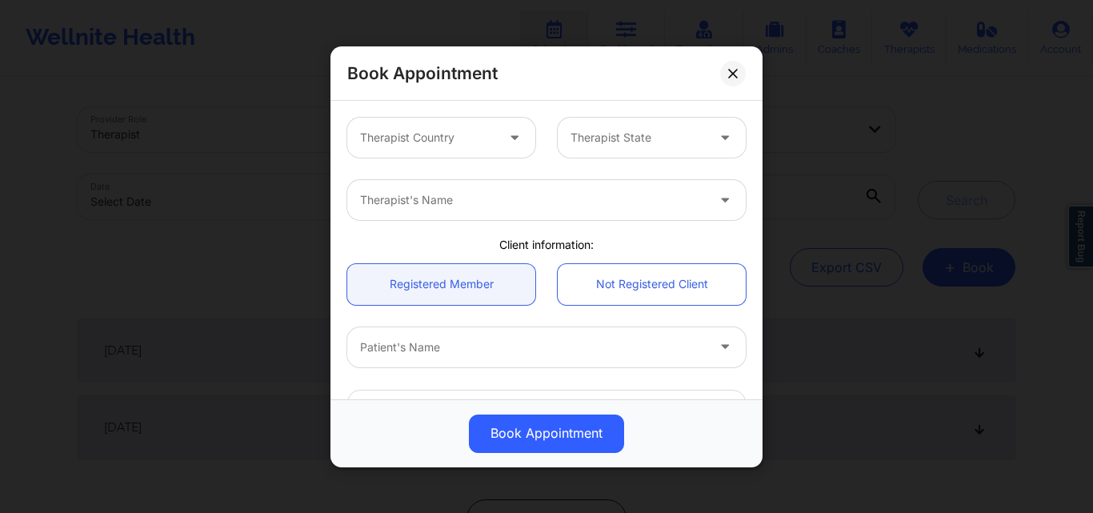
click at [463, 125] on div "Therapist Country" at bounding box center [422, 138] width 150 height 40
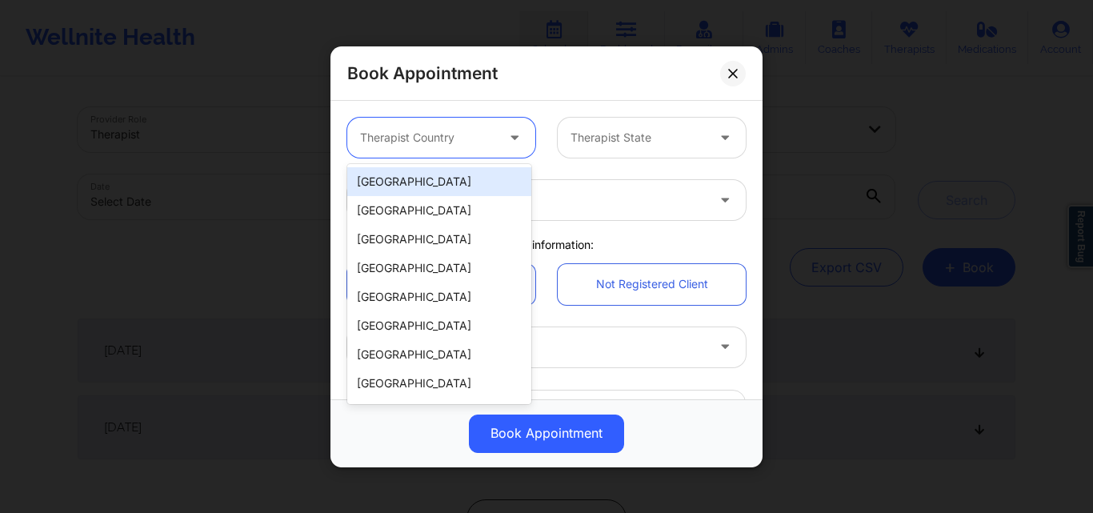
click at [436, 174] on div "[GEOGRAPHIC_DATA]" at bounding box center [439, 181] width 184 height 29
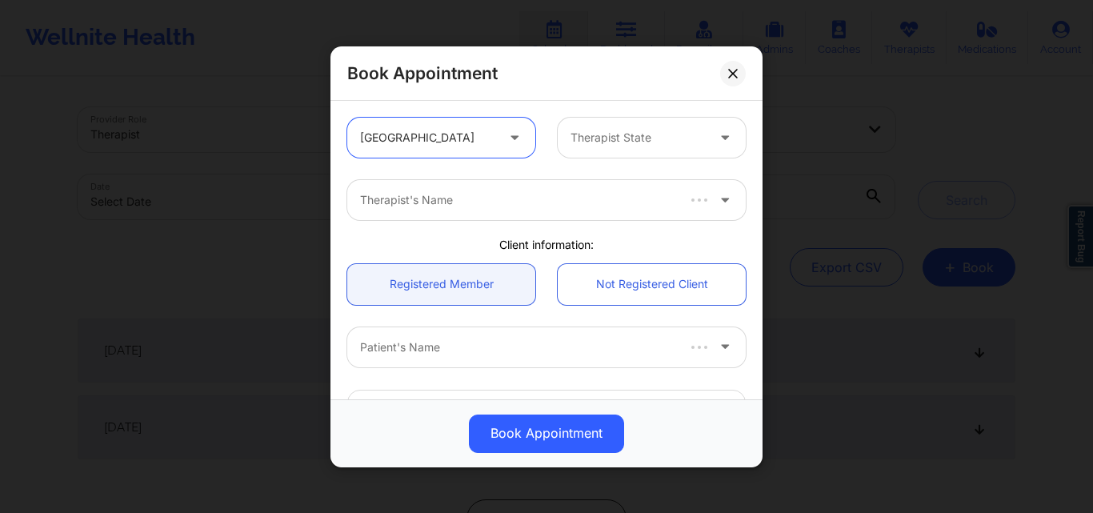
click at [621, 146] on div at bounding box center [637, 137] width 135 height 19
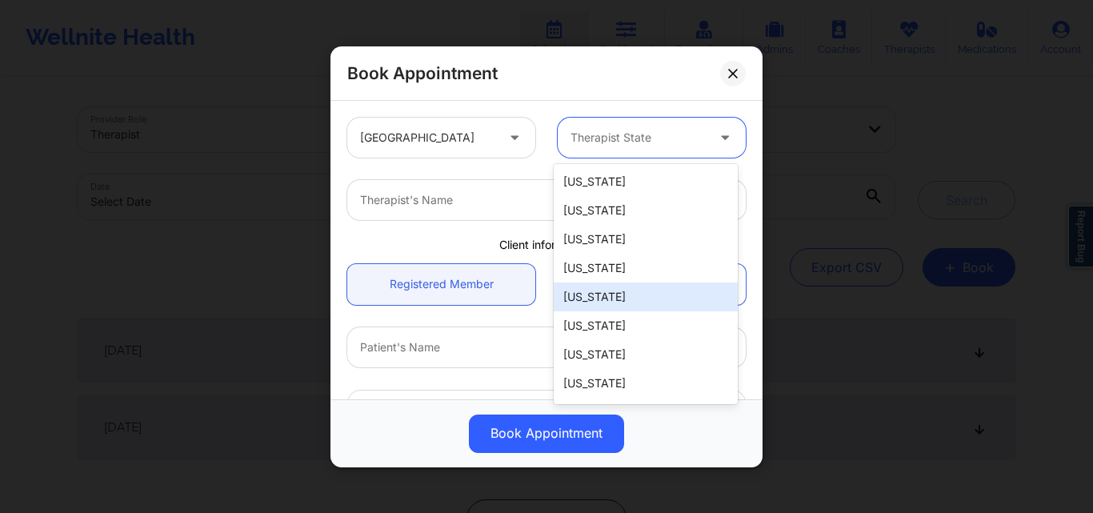
click at [617, 292] on div "[US_STATE]" at bounding box center [646, 296] width 184 height 29
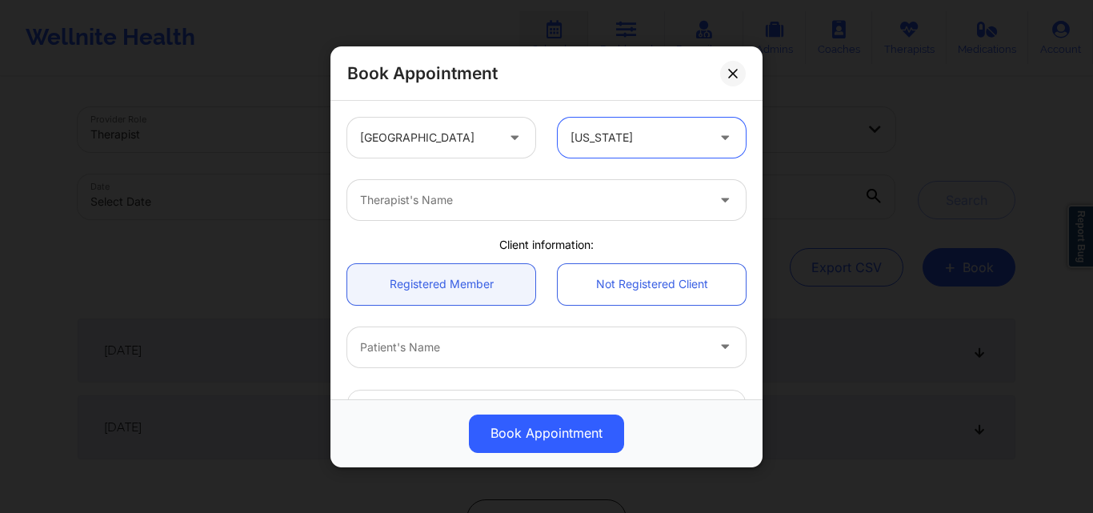
click at [445, 204] on div at bounding box center [533, 199] width 346 height 19
type input "[PERSON_NAME]"
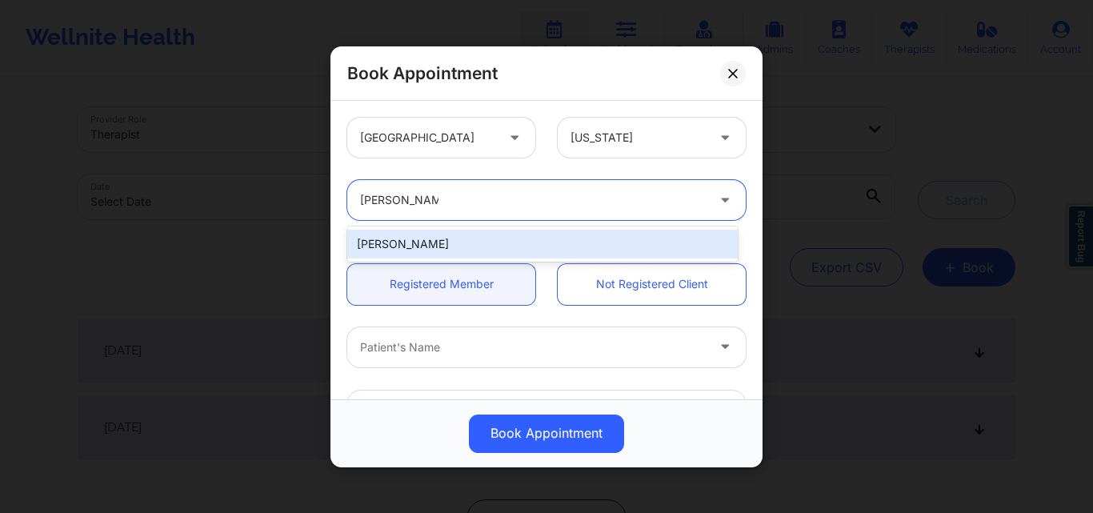
click at [524, 243] on div "[PERSON_NAME]" at bounding box center [542, 244] width 390 height 29
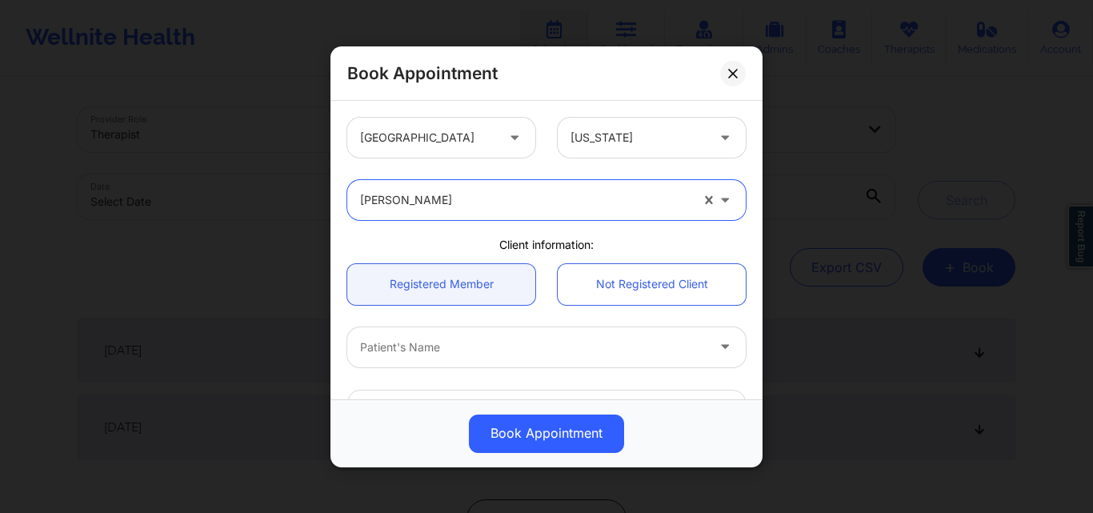
click at [449, 340] on div at bounding box center [533, 346] width 346 height 19
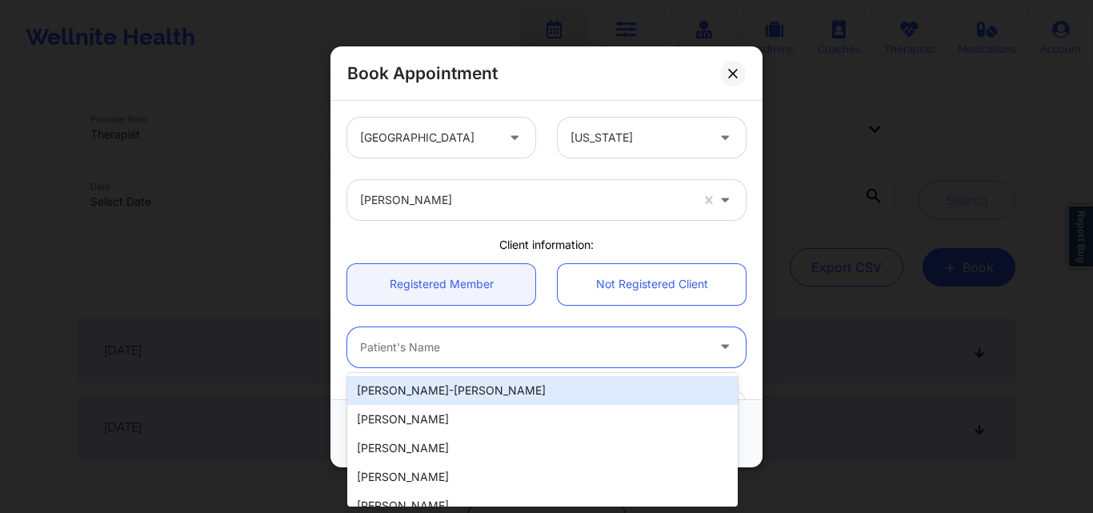
click at [442, 310] on div "Registered Member Not Registered Client" at bounding box center [546, 283] width 421 height 63
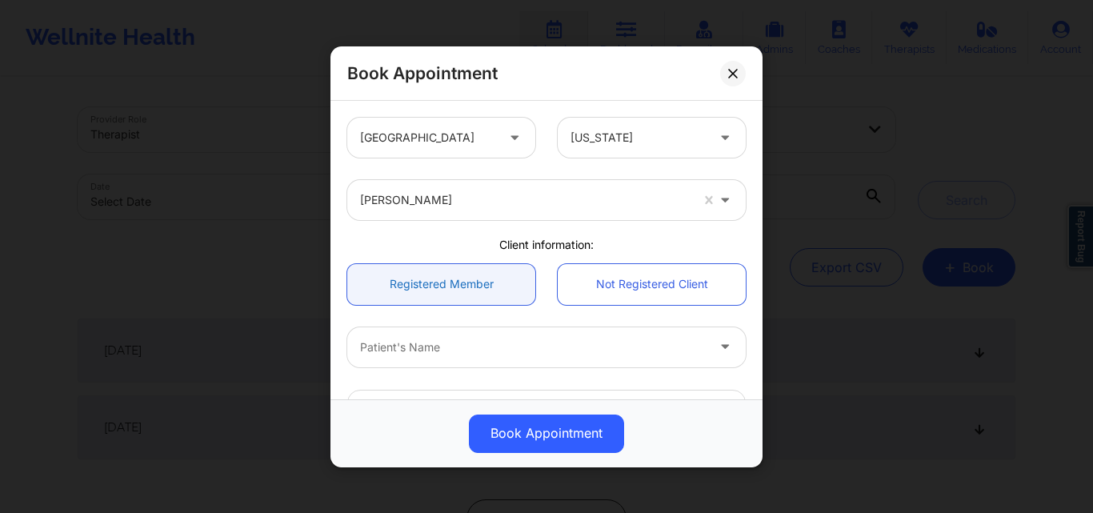
click at [437, 292] on link "Registered Member" at bounding box center [441, 283] width 188 height 41
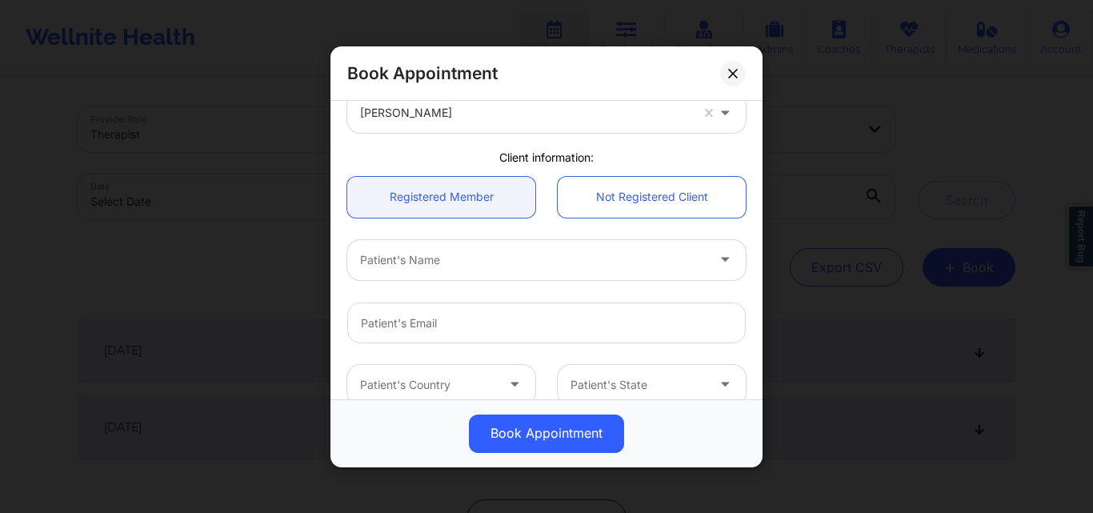
scroll to position [160, 0]
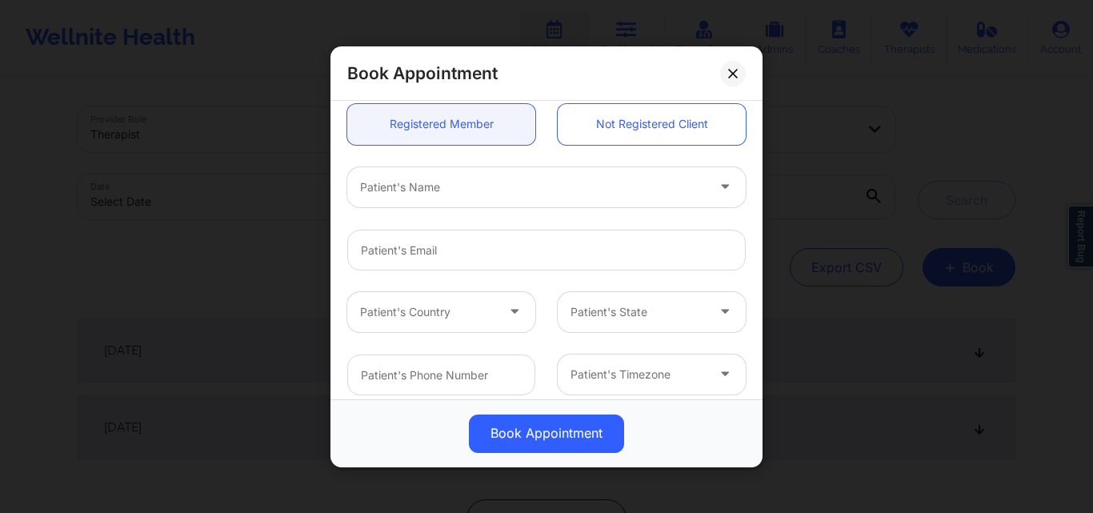
click at [466, 182] on div at bounding box center [533, 186] width 346 height 19
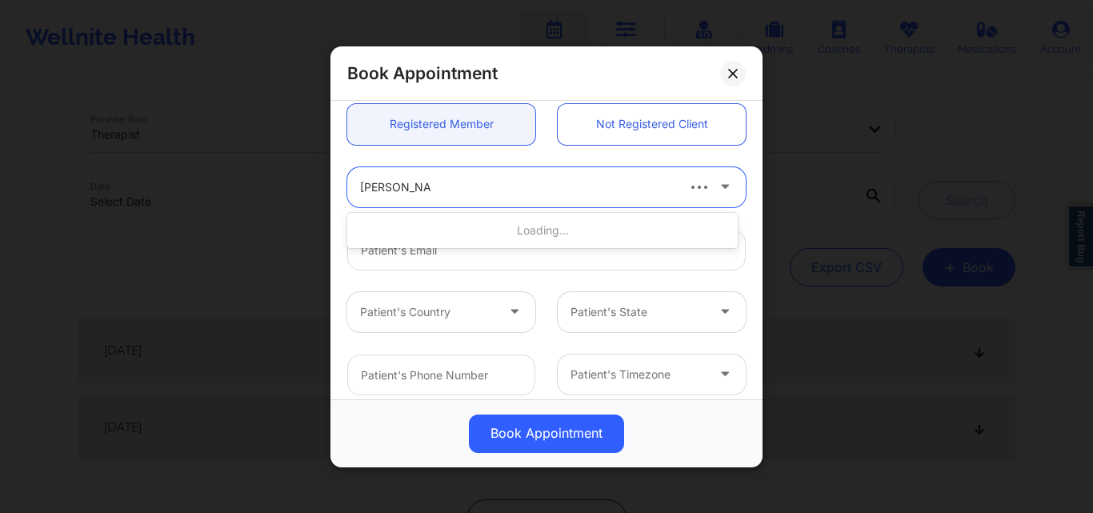
type input "Jason Alarcon"
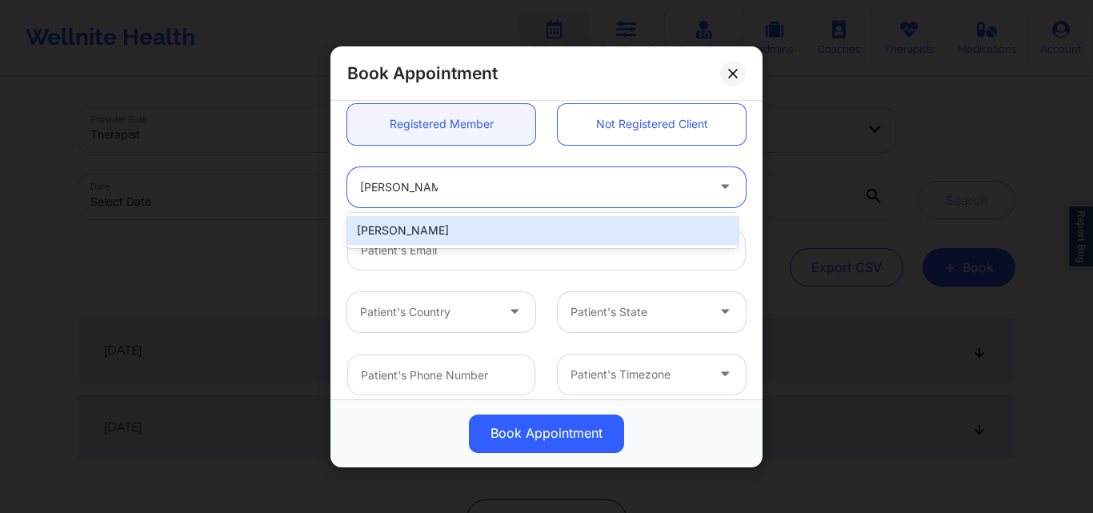
type input "jasonfilms@gmail.com"
type input "+1415-407-7125"
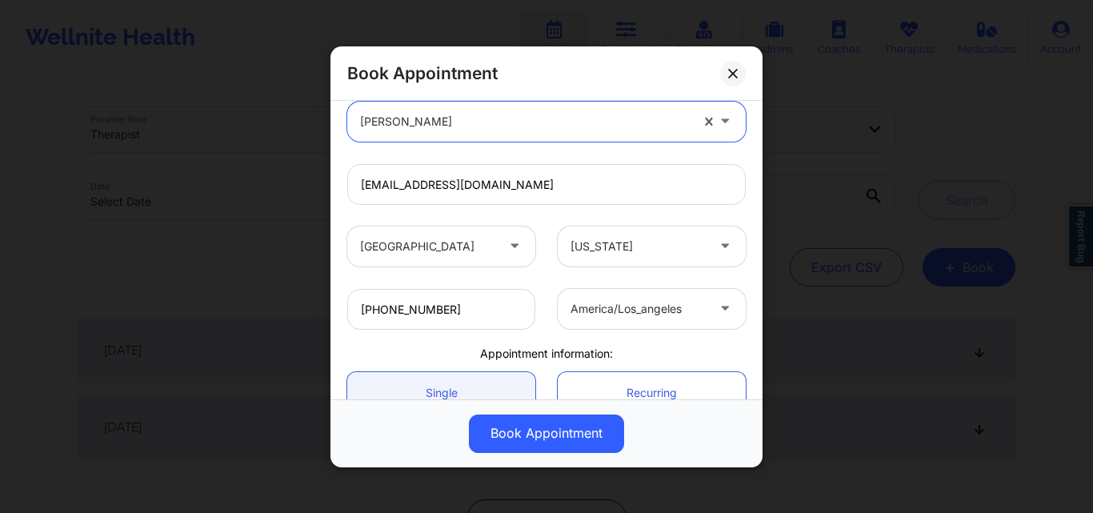
scroll to position [381, 0]
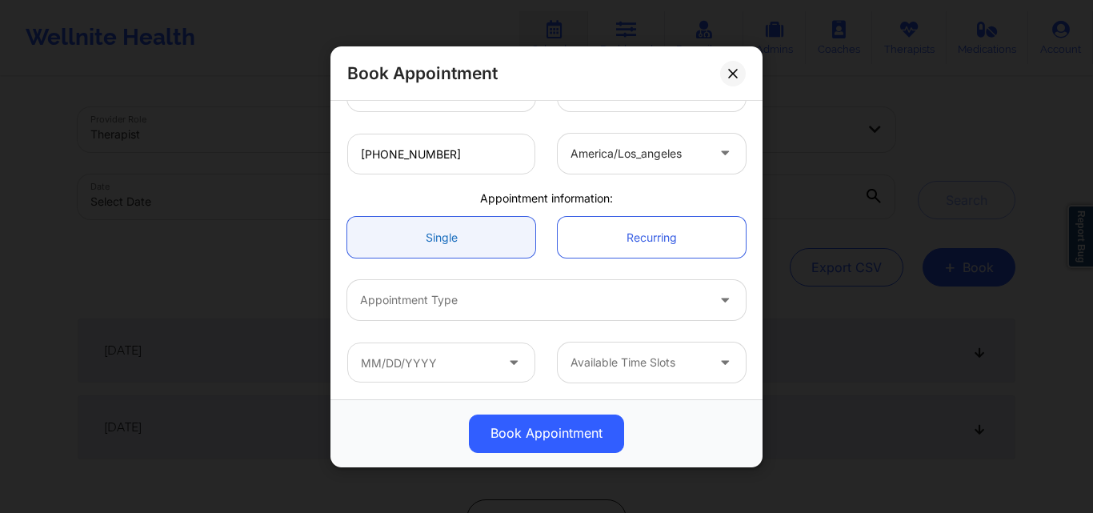
click at [449, 236] on link "Single" at bounding box center [441, 237] width 188 height 41
click at [463, 295] on div at bounding box center [533, 299] width 346 height 19
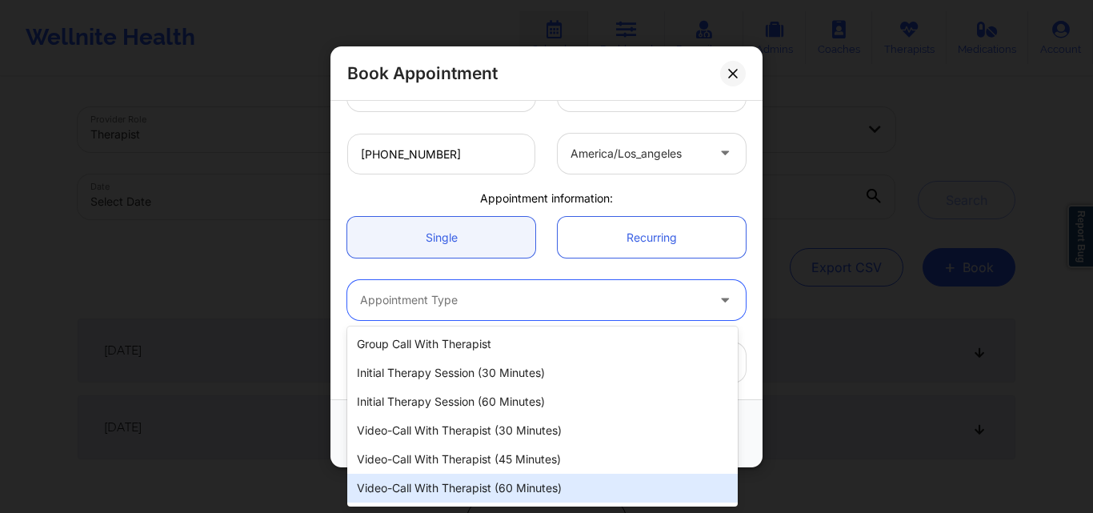
click at [465, 498] on div "Video-Call with Therapist (60 minutes)" at bounding box center [542, 488] width 390 height 29
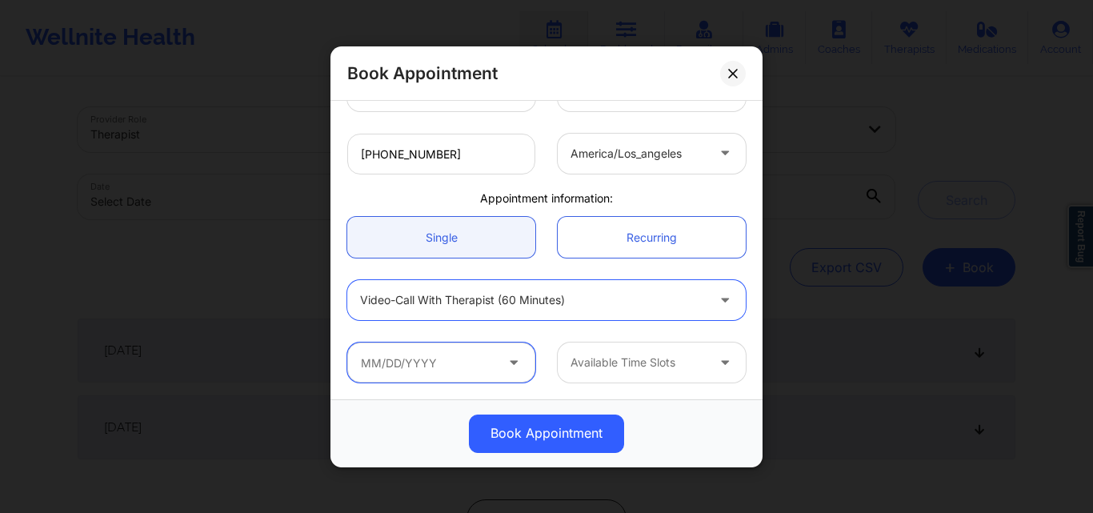
click at [426, 365] on input "text" at bounding box center [441, 362] width 188 height 40
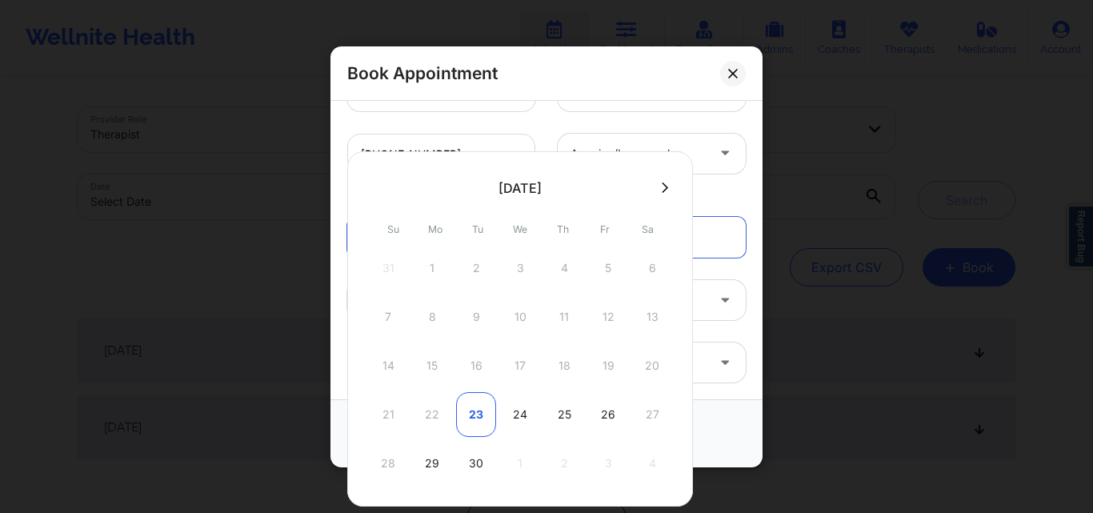
click at [474, 410] on div "23" at bounding box center [476, 414] width 40 height 45
type input "09/23/2025"
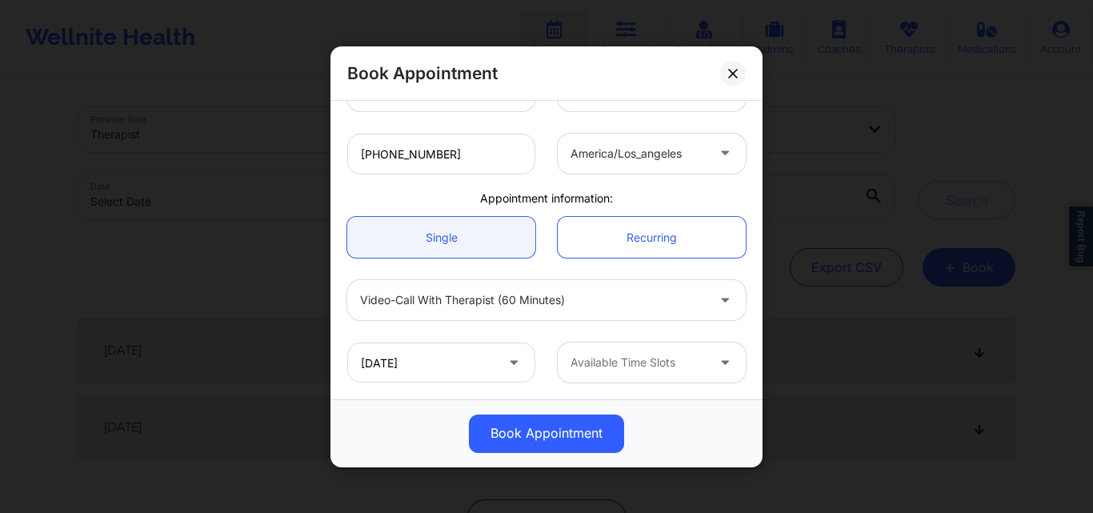
click at [636, 367] on div at bounding box center [637, 362] width 135 height 19
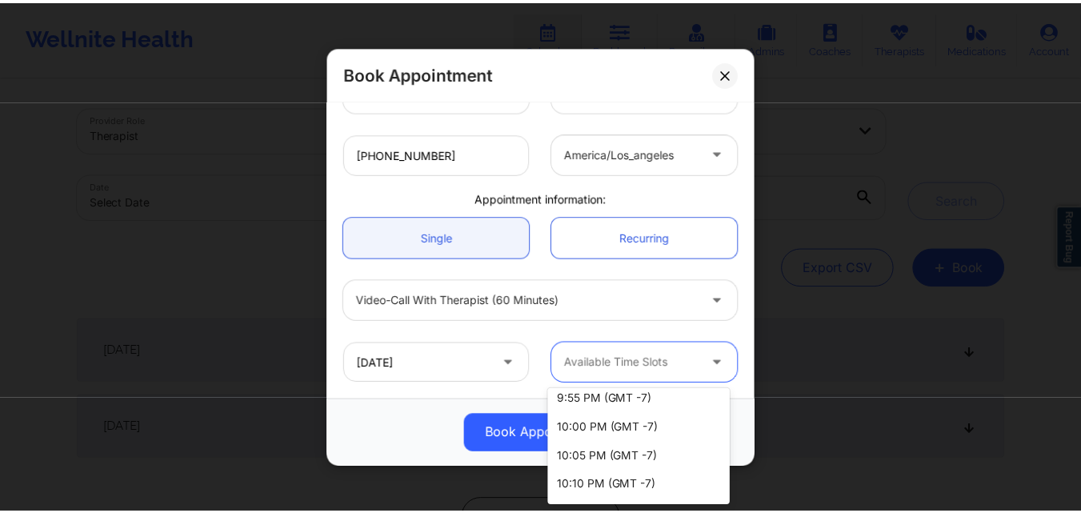
scroll to position [1040, 0]
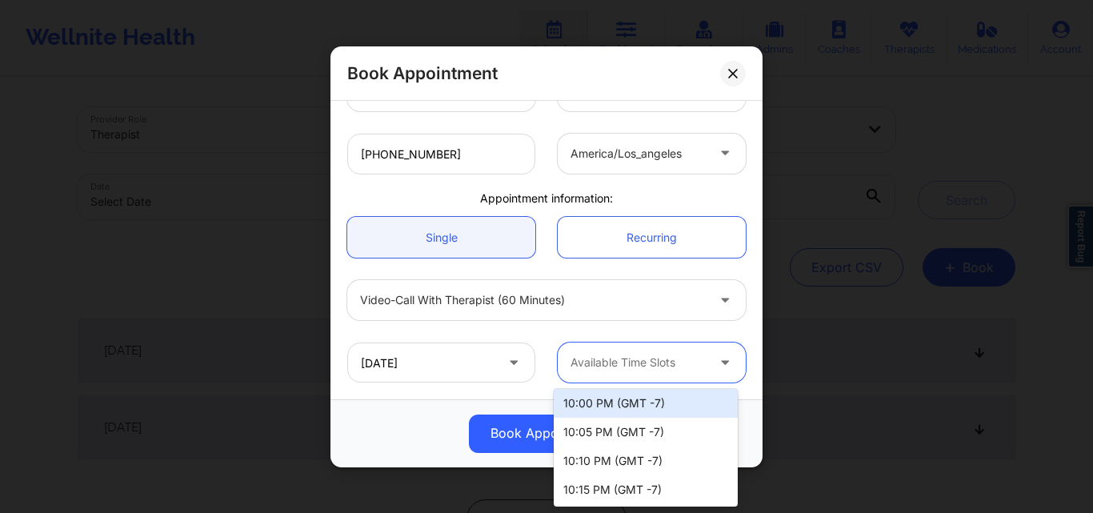
click at [566, 402] on div "10:00 PM (GMT -7)" at bounding box center [646, 403] width 184 height 29
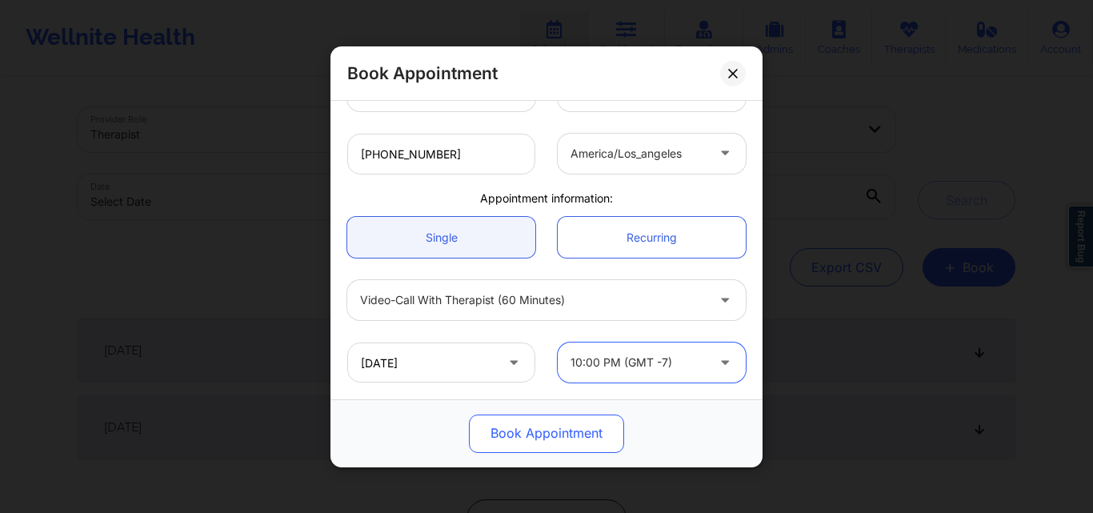
click at [546, 434] on button "Book Appointment" at bounding box center [546, 433] width 155 height 38
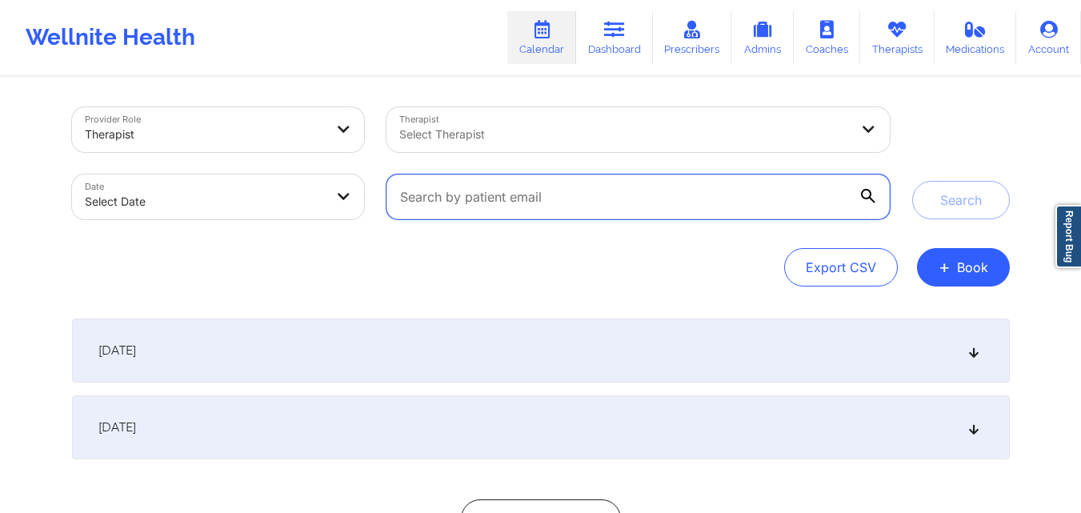
click at [597, 179] on input "text" at bounding box center [637, 196] width 502 height 45
paste input "[EMAIL_ADDRESS][DOMAIN_NAME]"
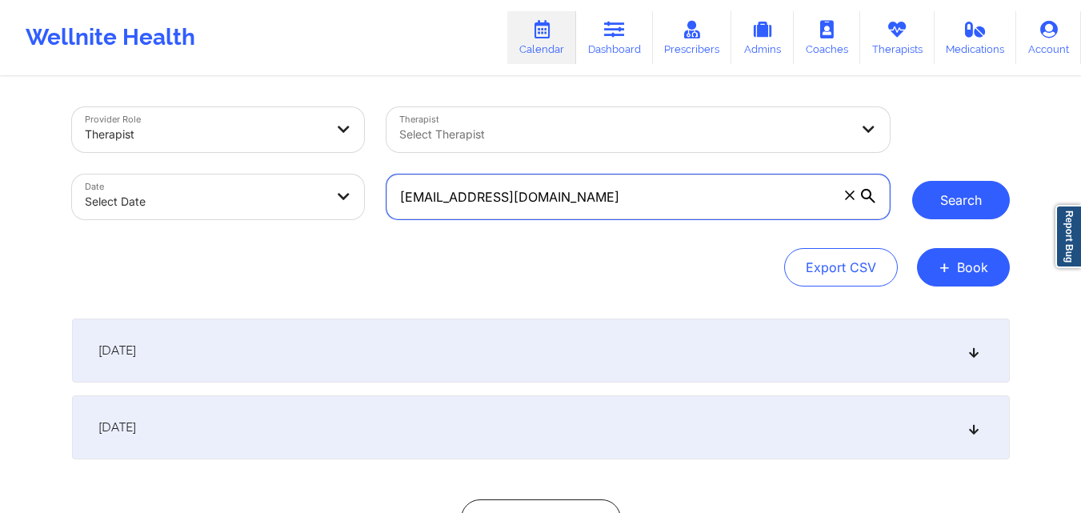
type input "[EMAIL_ADDRESS][DOMAIN_NAME]"
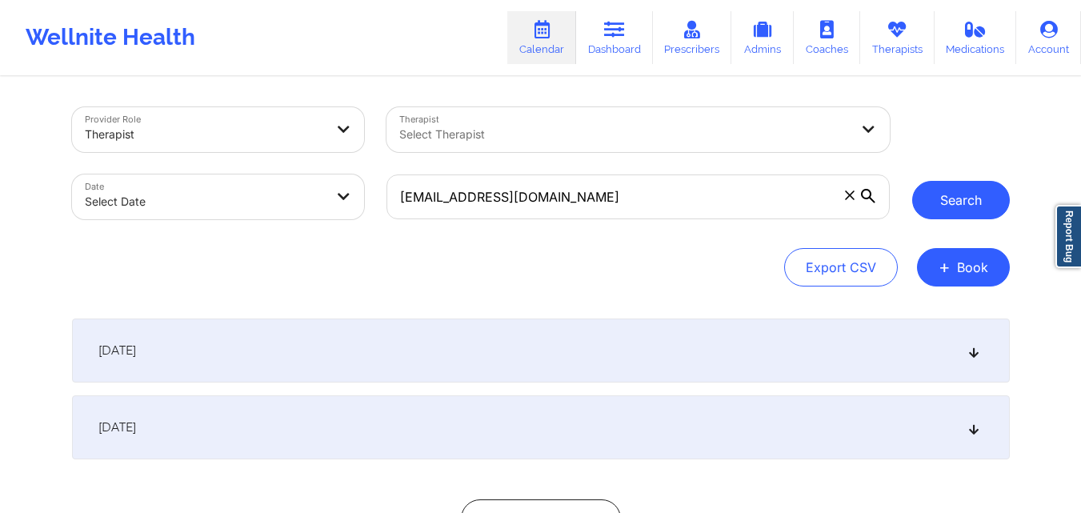
click at [958, 202] on button "Search" at bounding box center [961, 200] width 98 height 38
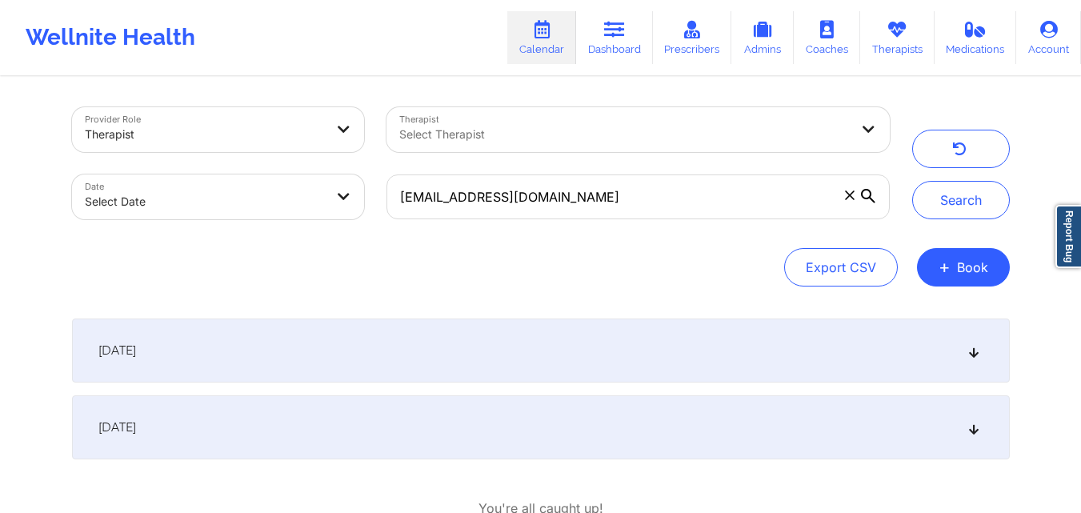
click at [438, 342] on div "[DATE]" at bounding box center [540, 350] width 937 height 64
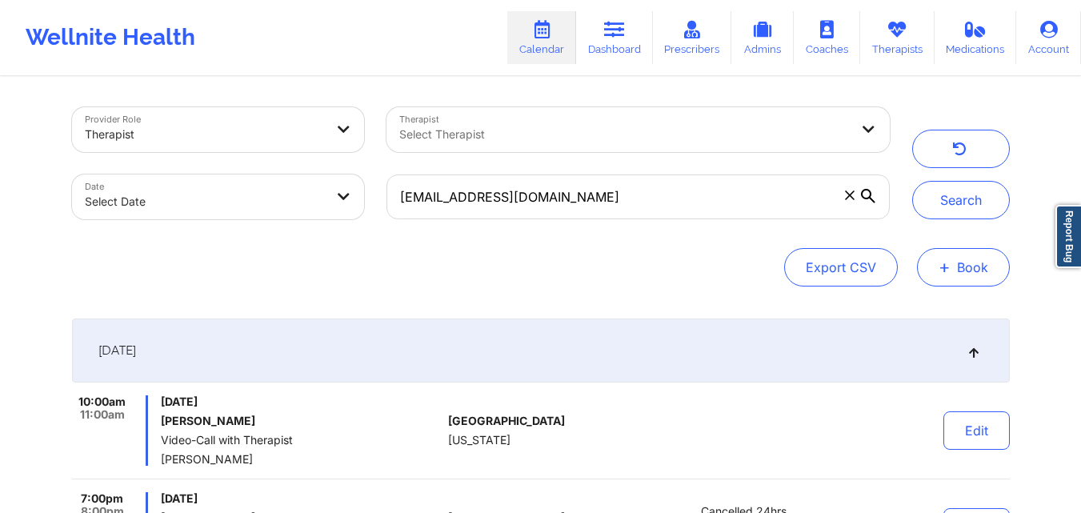
click at [955, 274] on button "+ Book" at bounding box center [963, 267] width 93 height 38
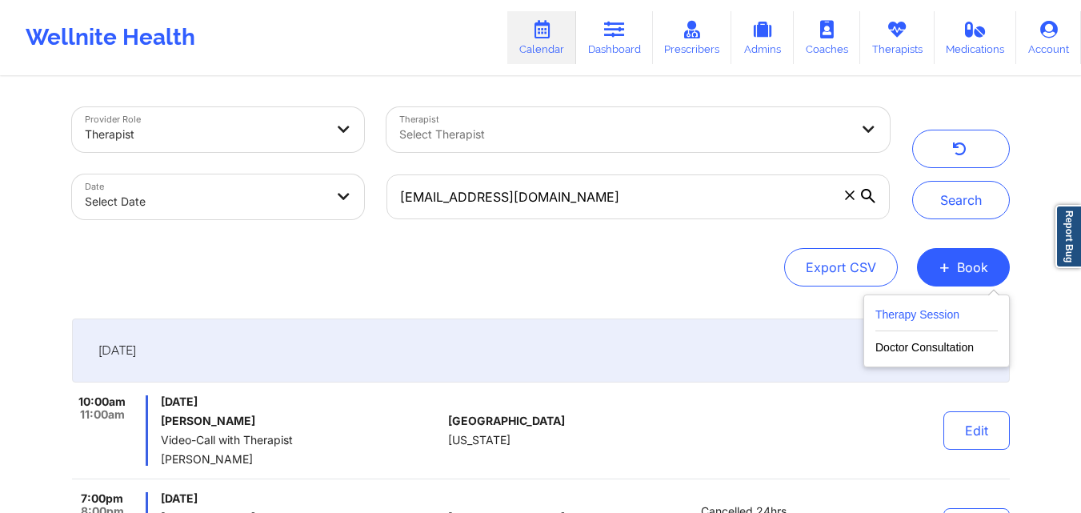
click at [942, 309] on button "Therapy Session" at bounding box center [936, 318] width 122 height 26
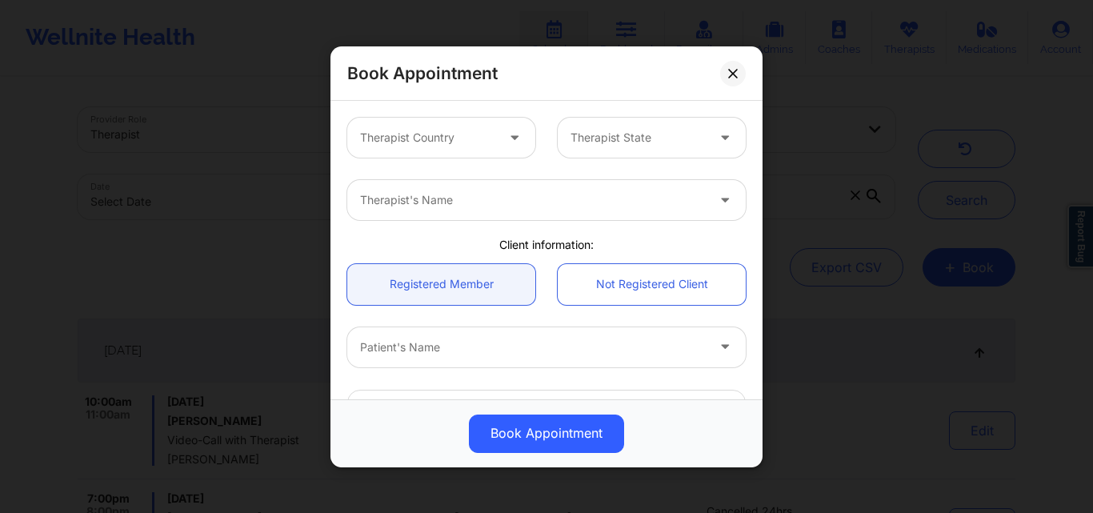
click at [1047, 168] on div "Book Appointment Therapist Country Therapist State Therapist's Name Client info…" at bounding box center [546, 256] width 1093 height 513
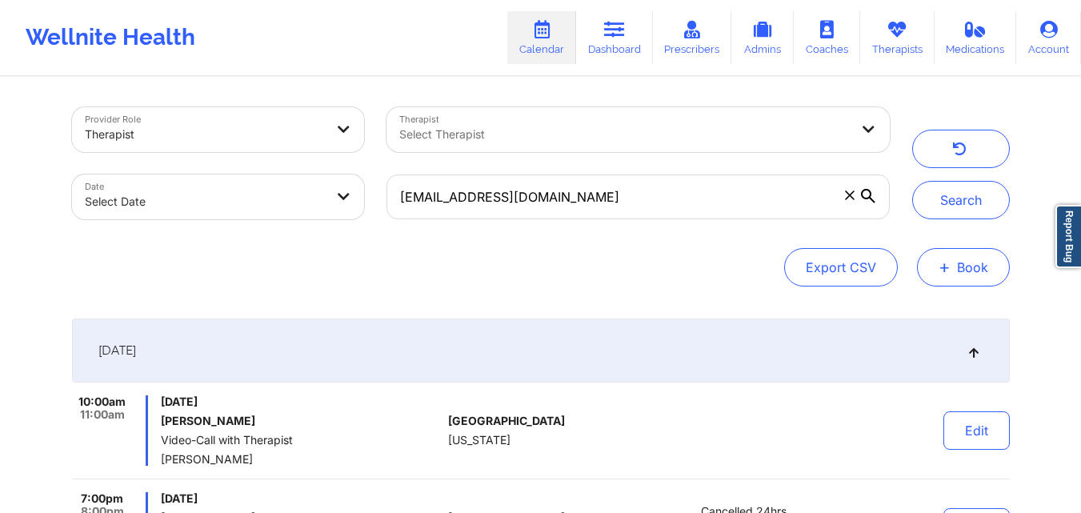
click at [953, 272] on button "+ Book" at bounding box center [963, 267] width 93 height 38
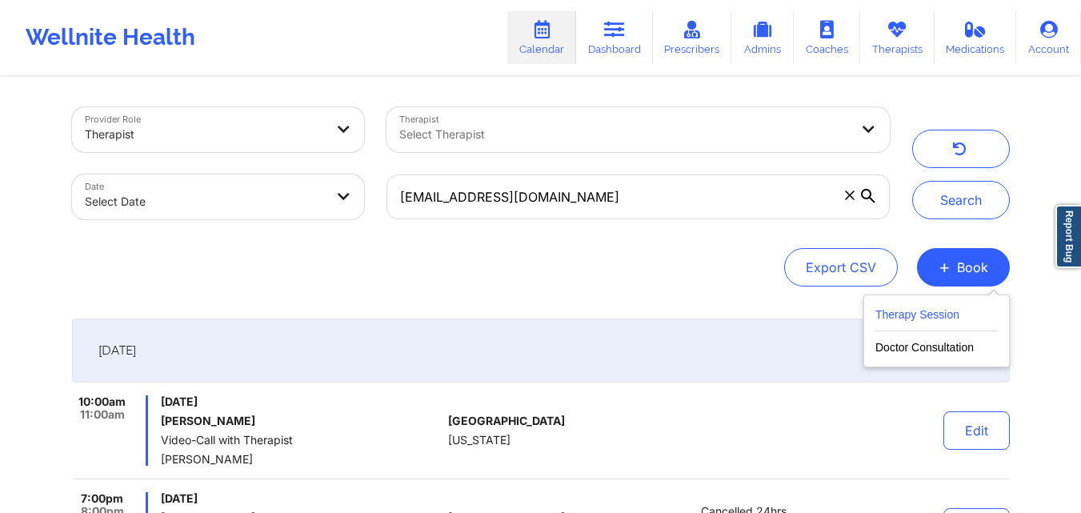
click at [922, 306] on button "Therapy Session" at bounding box center [936, 318] width 122 height 26
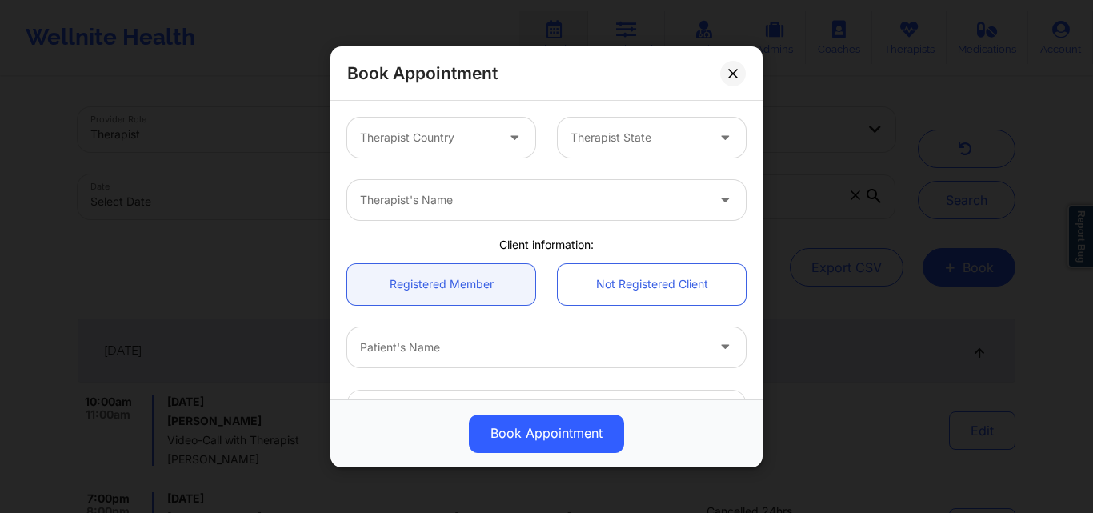
click at [430, 125] on div "Therapist Country" at bounding box center [422, 138] width 150 height 40
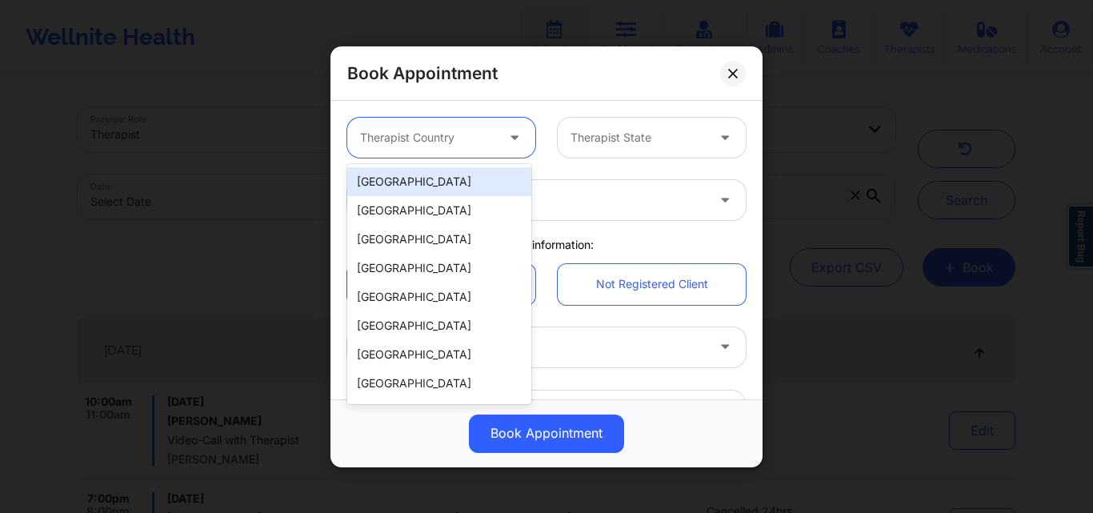
click at [426, 184] on div "[GEOGRAPHIC_DATA]" at bounding box center [439, 181] width 184 height 29
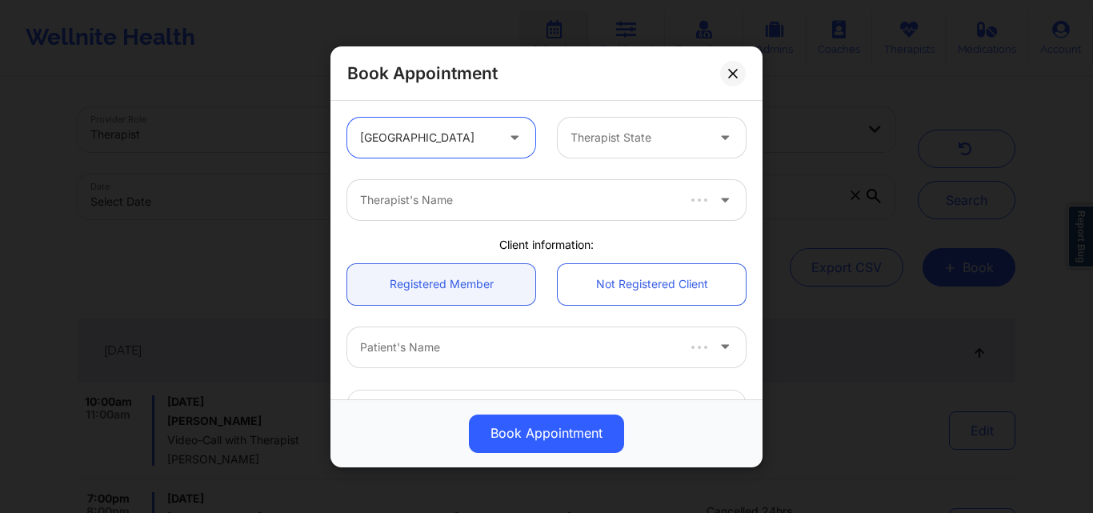
click at [621, 128] on div at bounding box center [637, 137] width 135 height 19
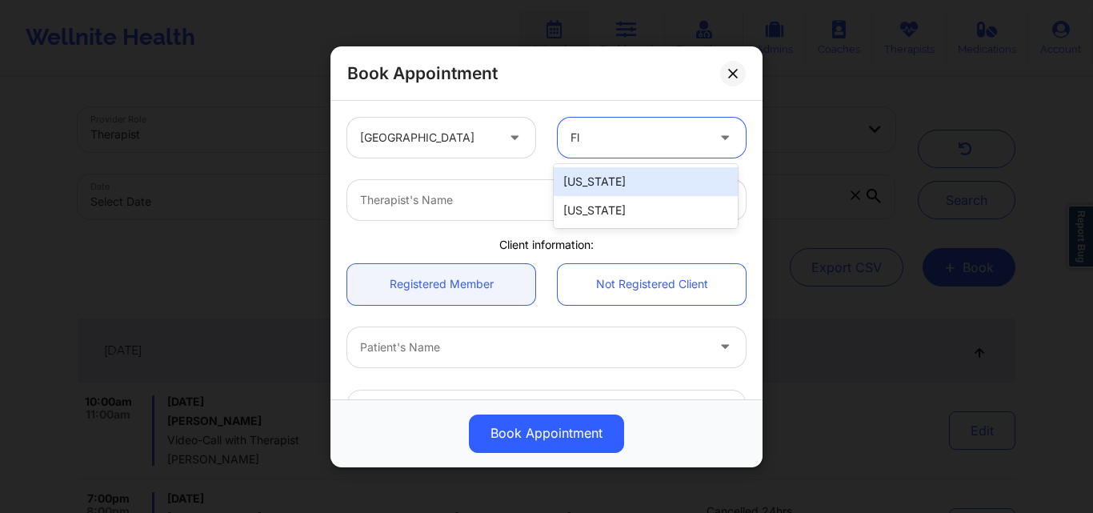
type input "Flo"
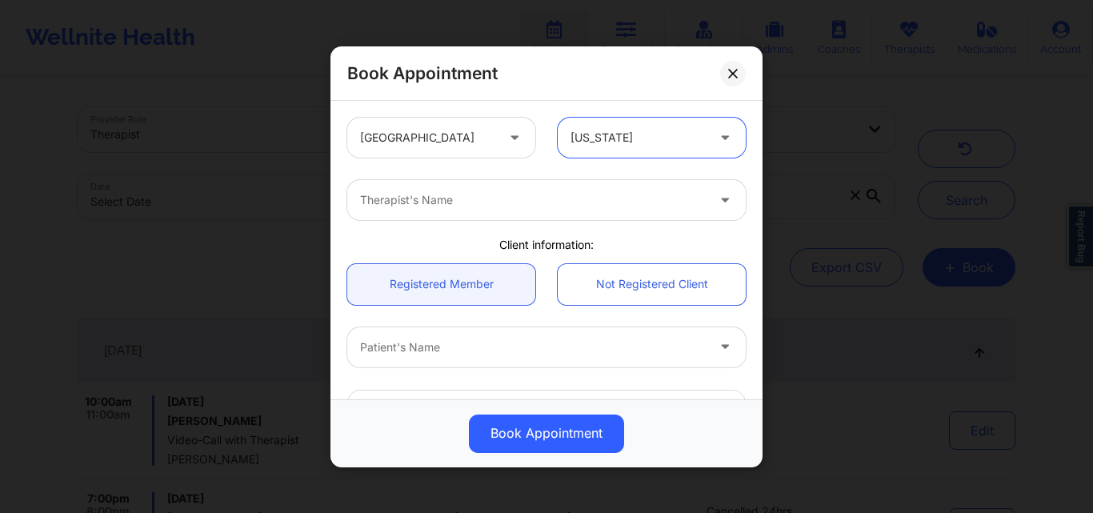
click at [449, 197] on div at bounding box center [533, 199] width 346 height 19
type input "[PERSON_NAME]"
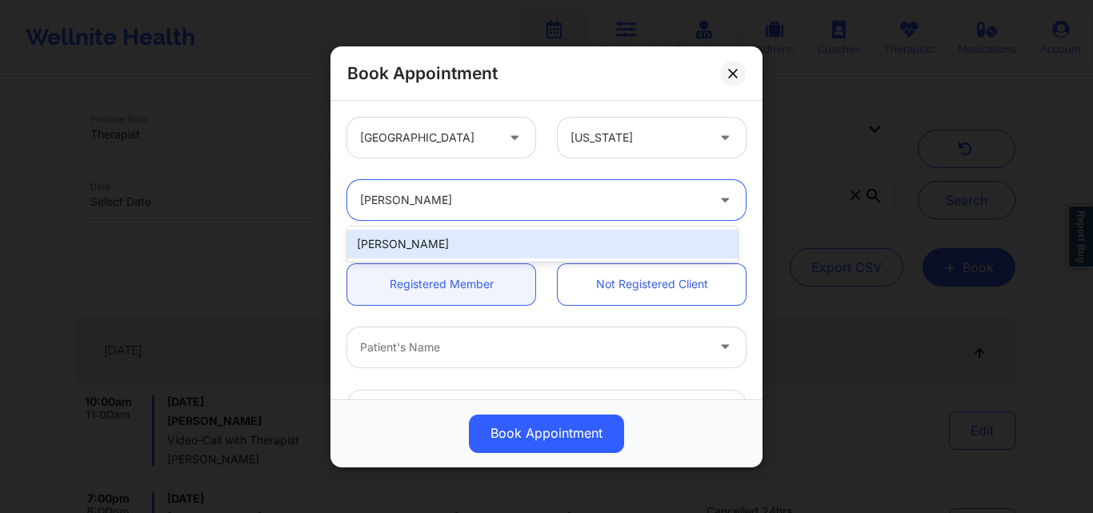
click at [468, 244] on div "[PERSON_NAME]" at bounding box center [542, 244] width 390 height 29
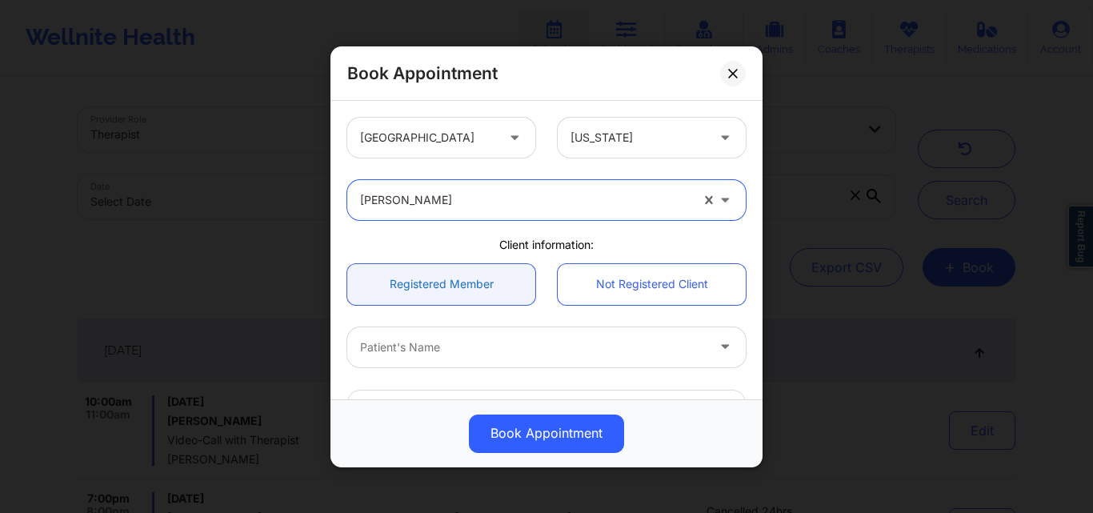
click at [447, 297] on link "Registered Member" at bounding box center [441, 283] width 188 height 41
click at [446, 350] on div at bounding box center [533, 346] width 346 height 19
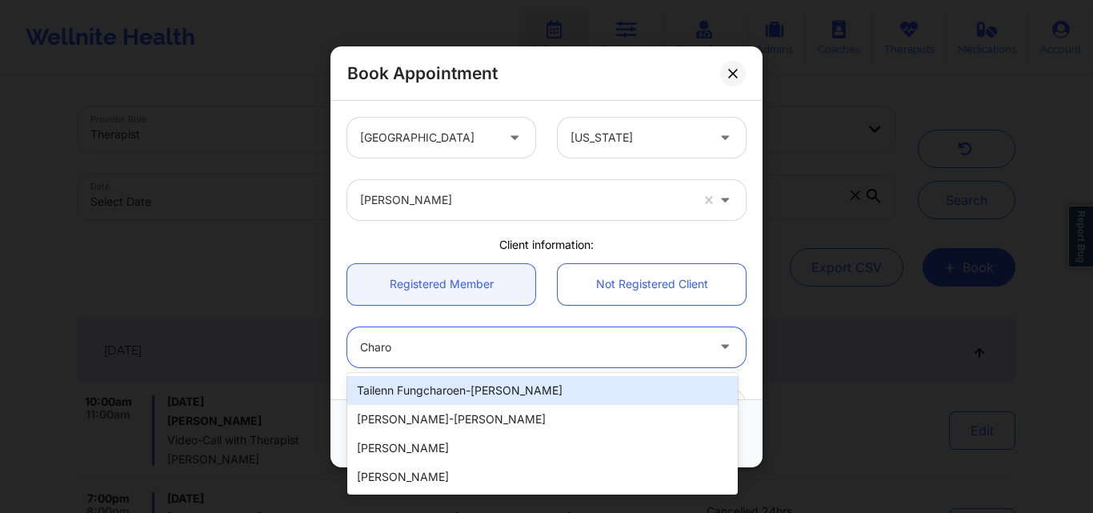
type input "Charo"
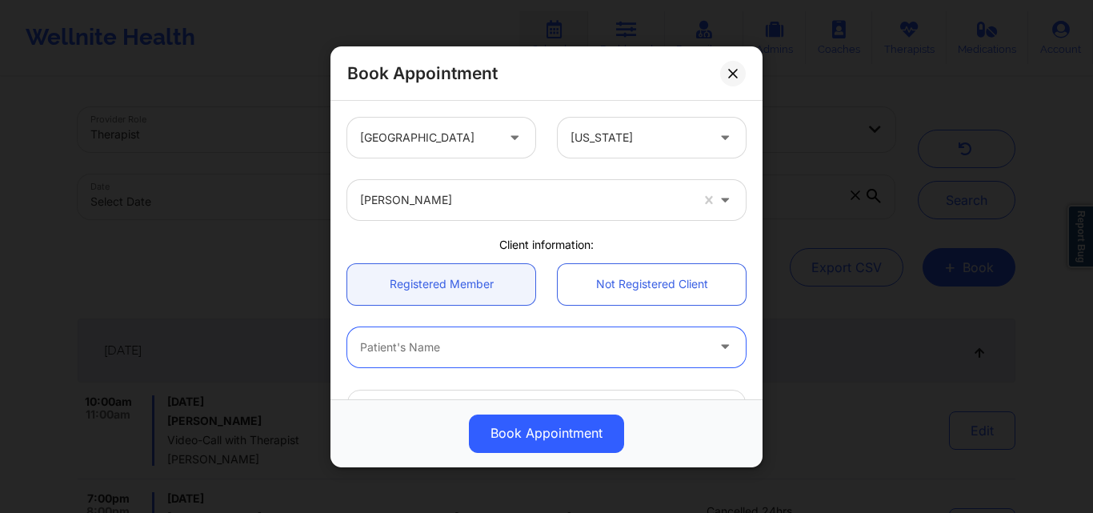
paste input "Charlotte Hunte"
type input "Charlotte Hunte"
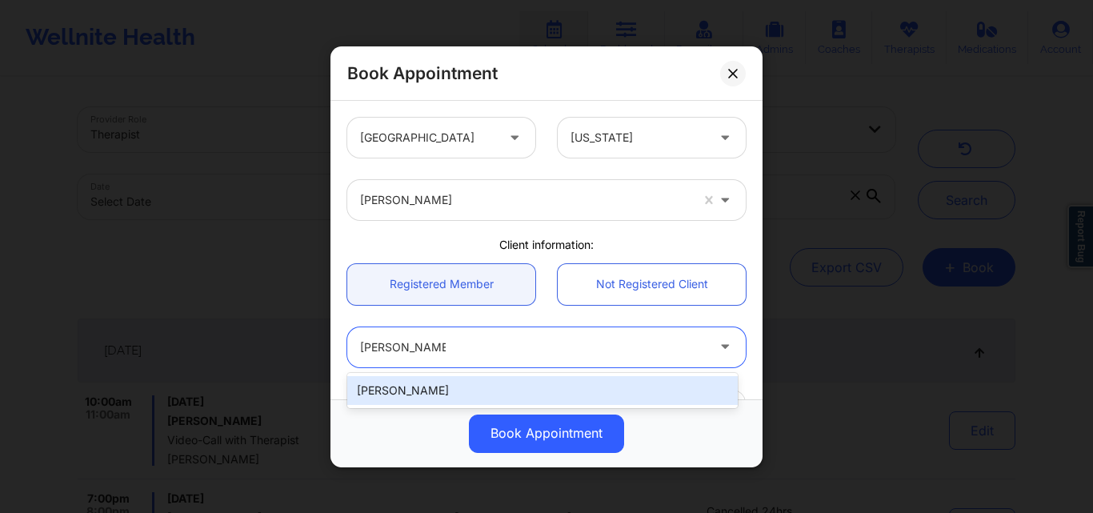
click at [468, 391] on div "Charlotte Hunte" at bounding box center [542, 390] width 390 height 29
type input "char.l.hunte@gmail.com"
type input "+1201-925-0542"
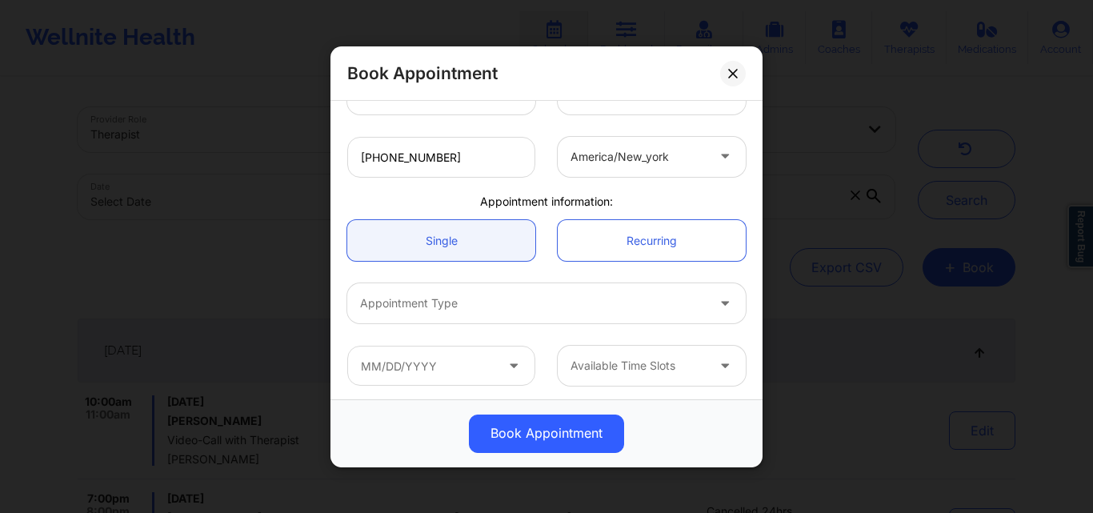
scroll to position [381, 0]
click at [445, 238] on link "Single" at bounding box center [441, 237] width 188 height 41
click at [438, 299] on div at bounding box center [533, 299] width 346 height 19
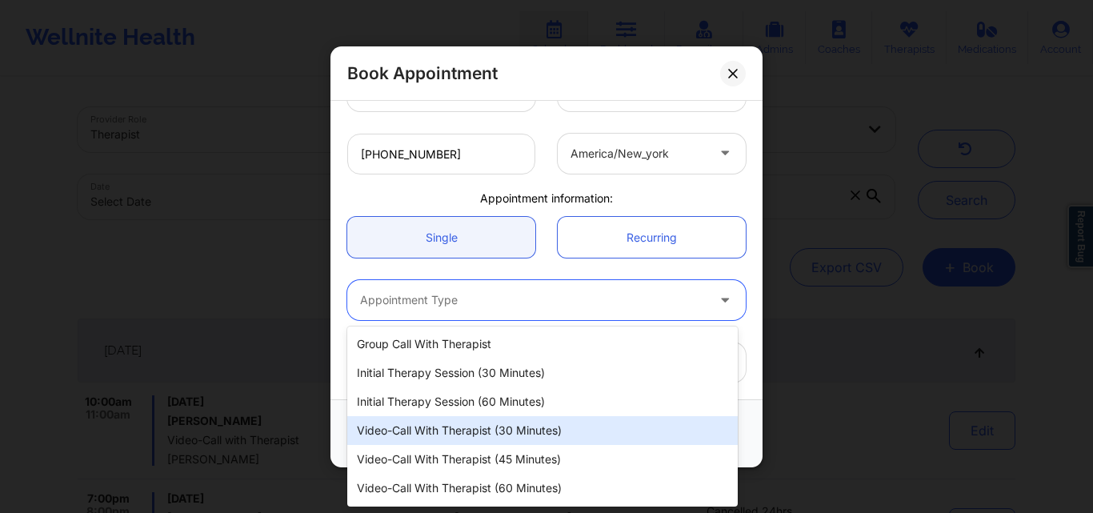
click at [431, 430] on div "Video-Call with Therapist (30 minutes)" at bounding box center [542, 430] width 390 height 29
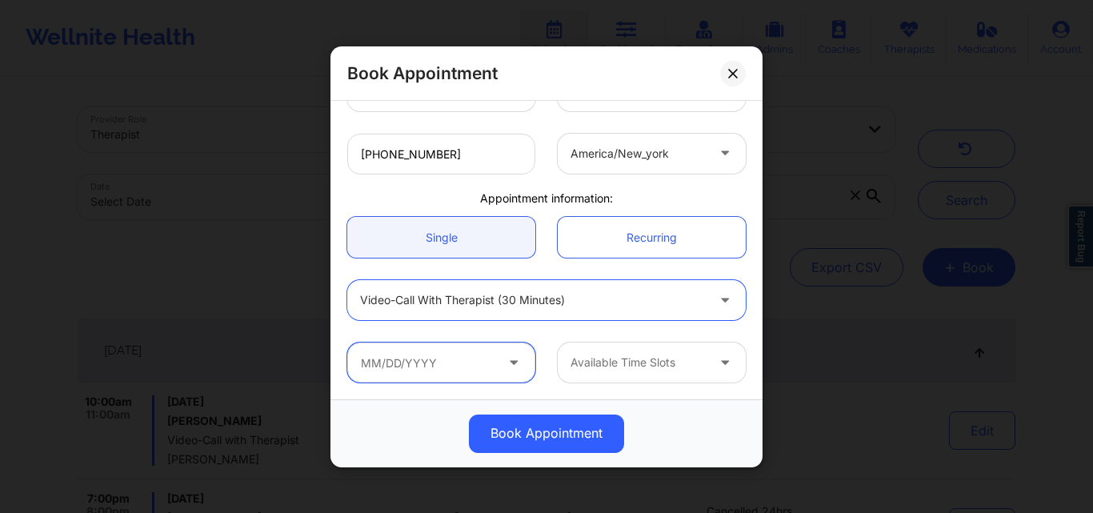
click at [442, 363] on input "text" at bounding box center [441, 362] width 188 height 40
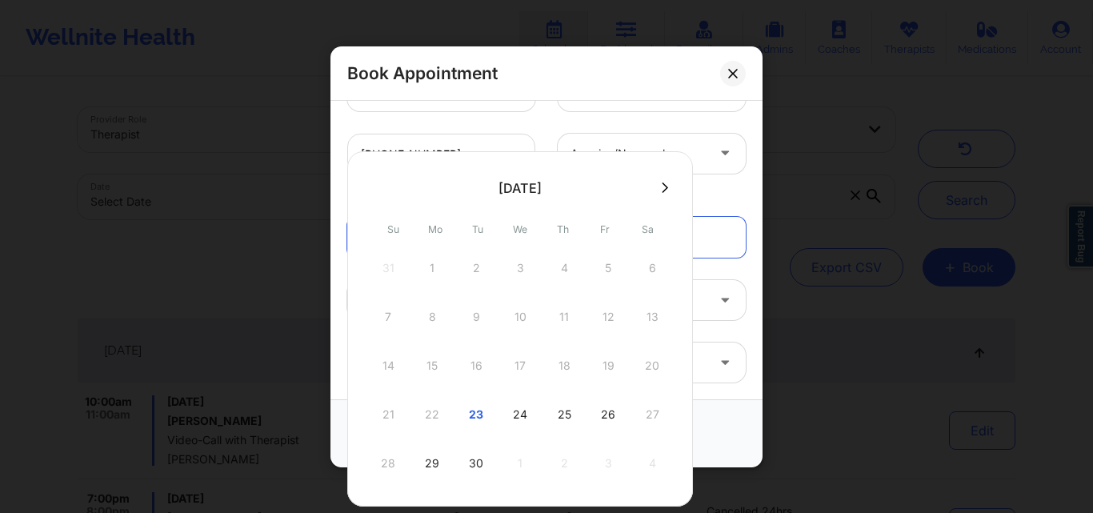
click at [507, 413] on div "24" at bounding box center [520, 414] width 40 height 45
type input "09/24/2025"
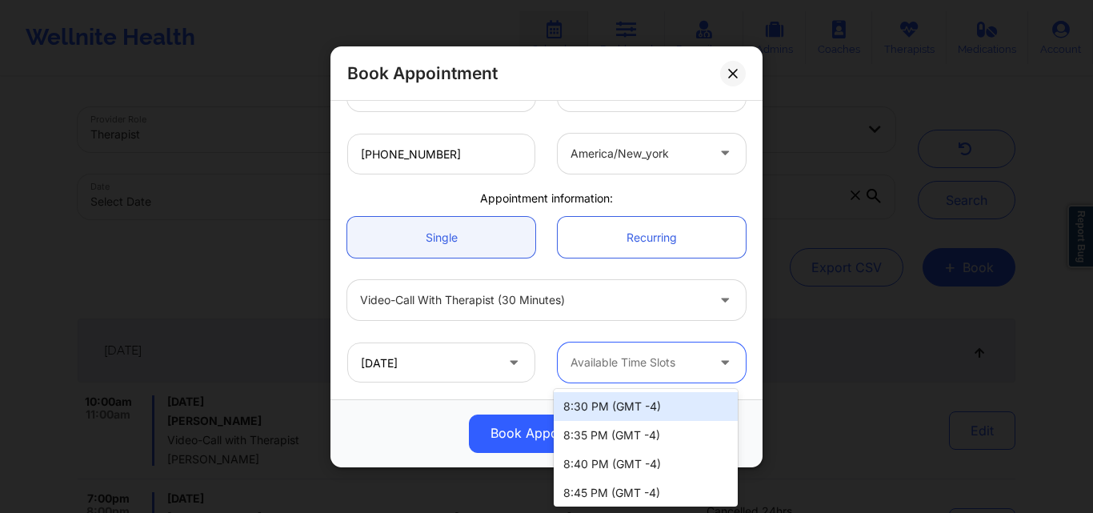
click at [653, 362] on div at bounding box center [637, 362] width 135 height 19
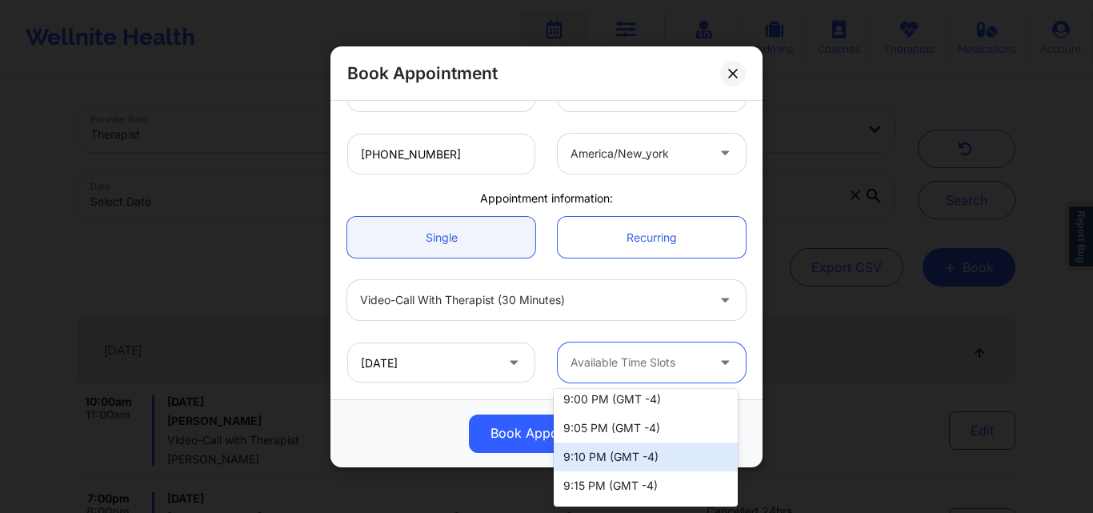
scroll to position [0, 0]
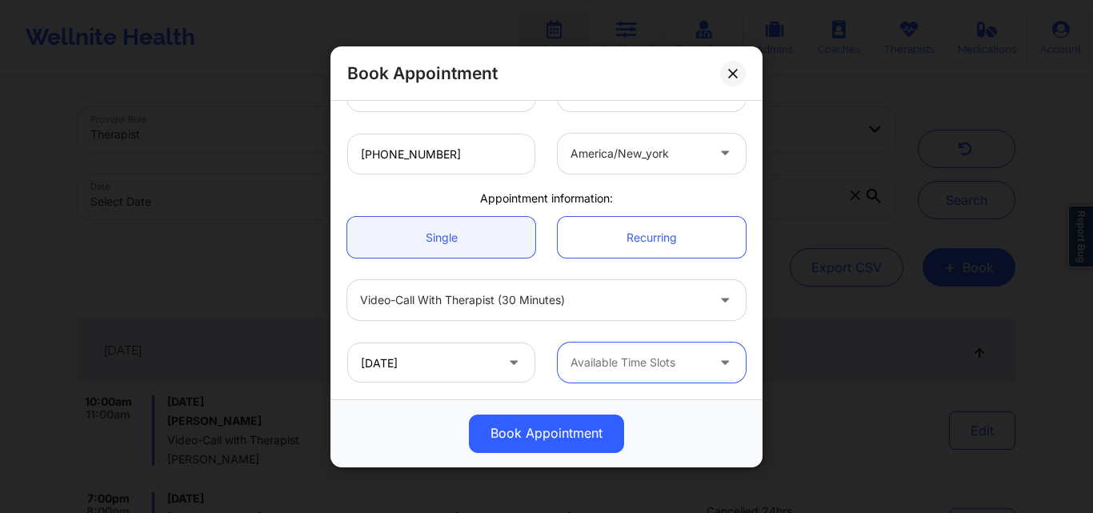
click at [676, 385] on div "09/24/2025 option , selected. Select is focused ,type to refine list, press Dow…" at bounding box center [546, 362] width 421 height 62
click at [677, 366] on div at bounding box center [637, 362] width 135 height 19
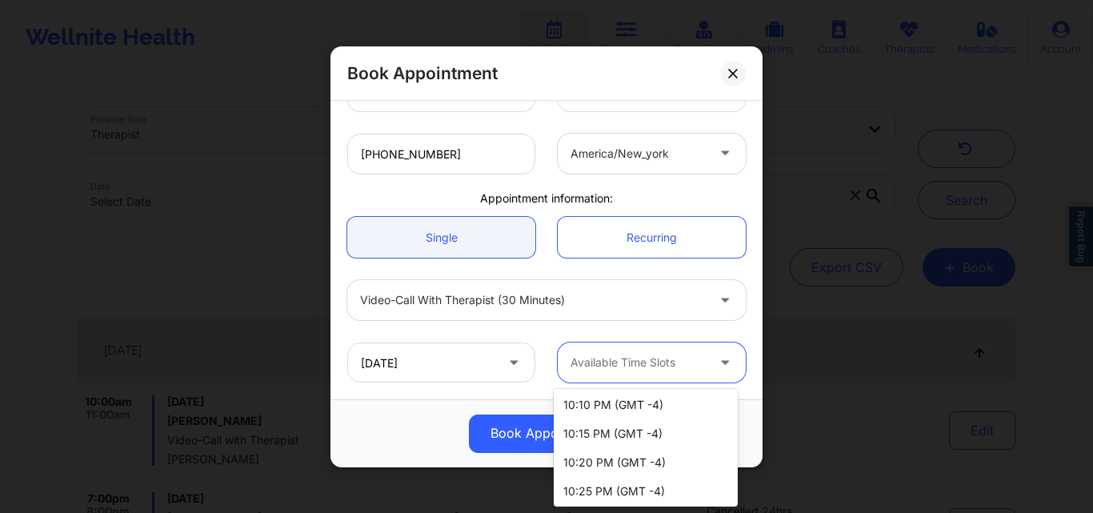
scroll to position [640, 0]
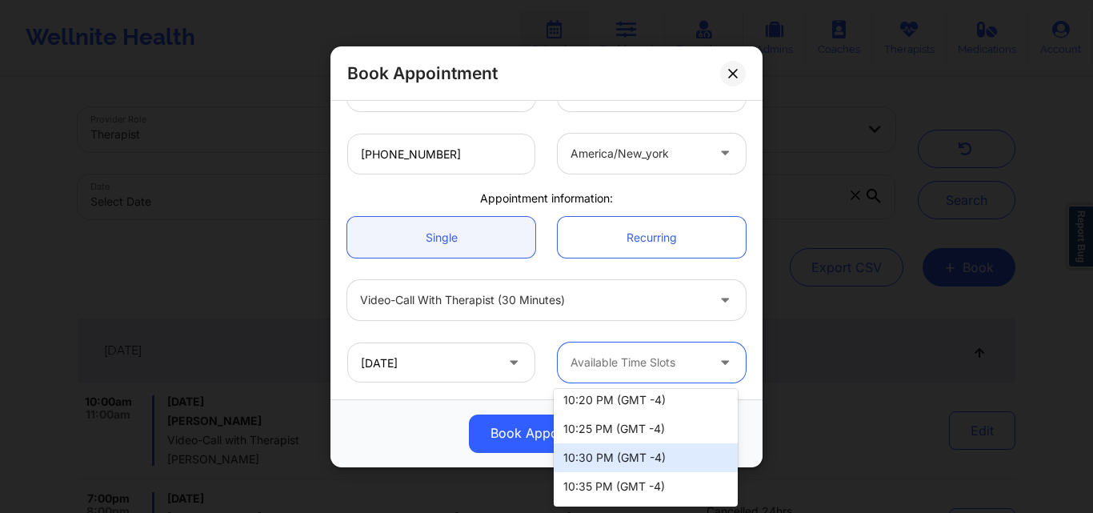
click at [599, 462] on div "10:30 PM (GMT -4)" at bounding box center [646, 457] width 184 height 29
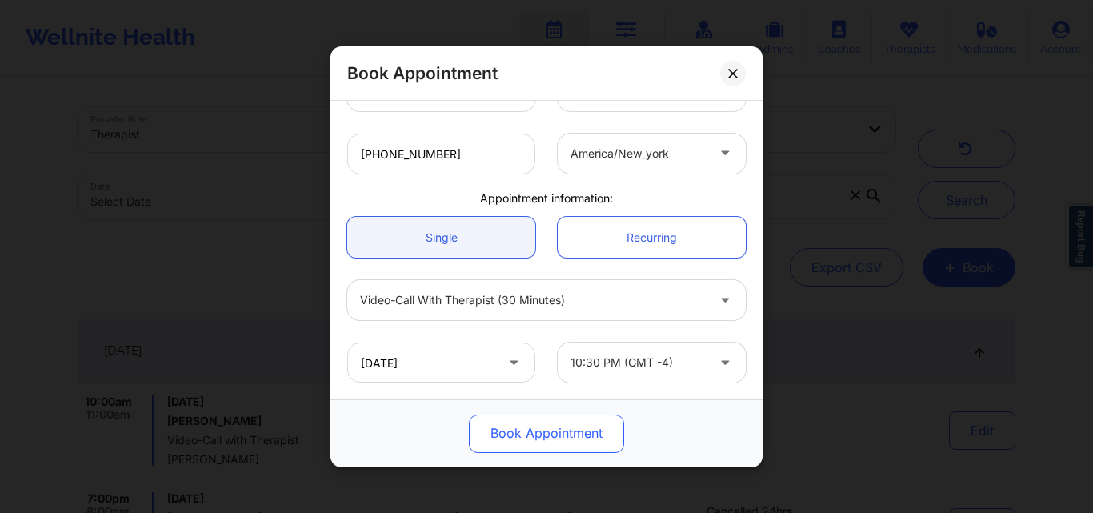
click at [591, 433] on button "Book Appointment" at bounding box center [546, 433] width 155 height 38
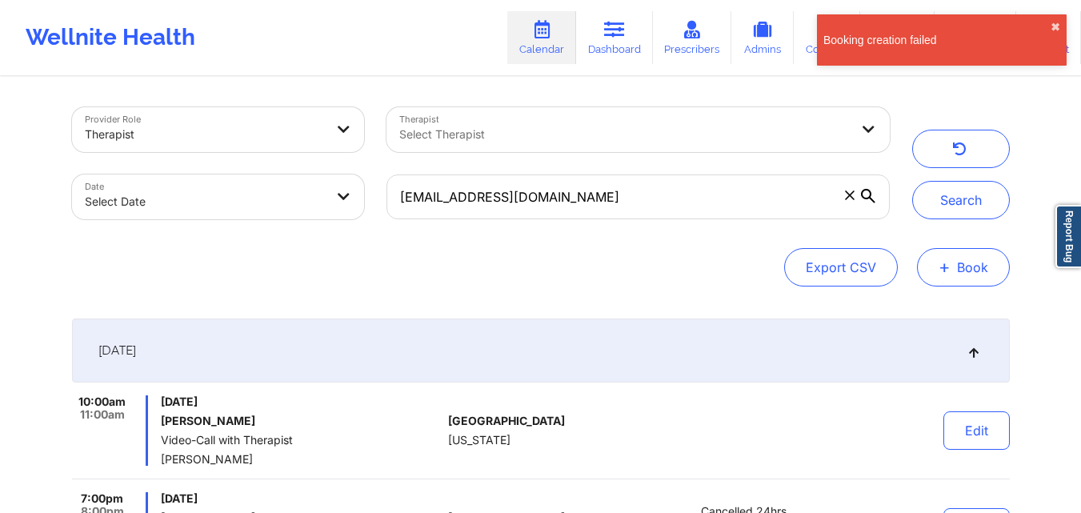
click at [960, 274] on button "+ Book" at bounding box center [963, 267] width 93 height 38
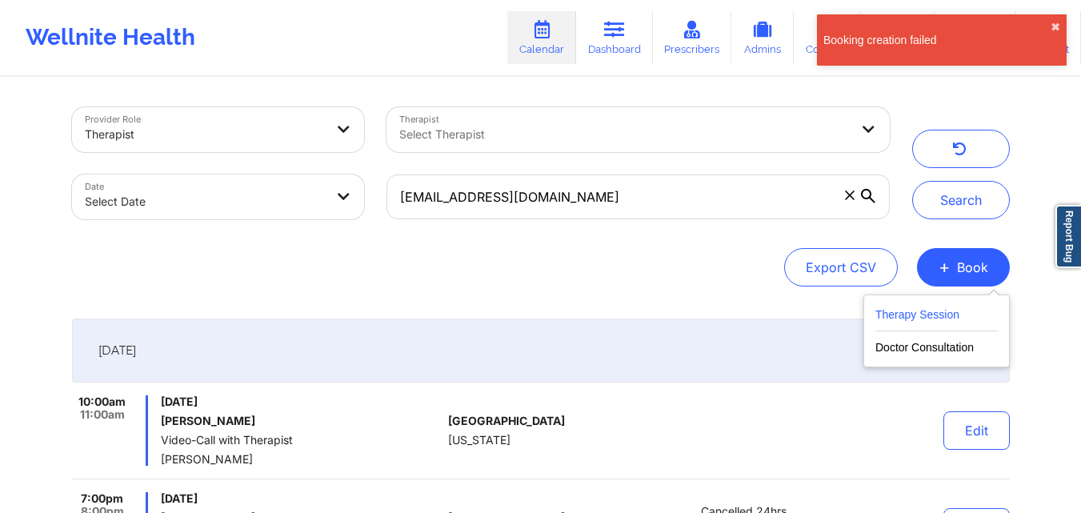
click at [936, 318] on button "Therapy Session" at bounding box center [936, 318] width 122 height 26
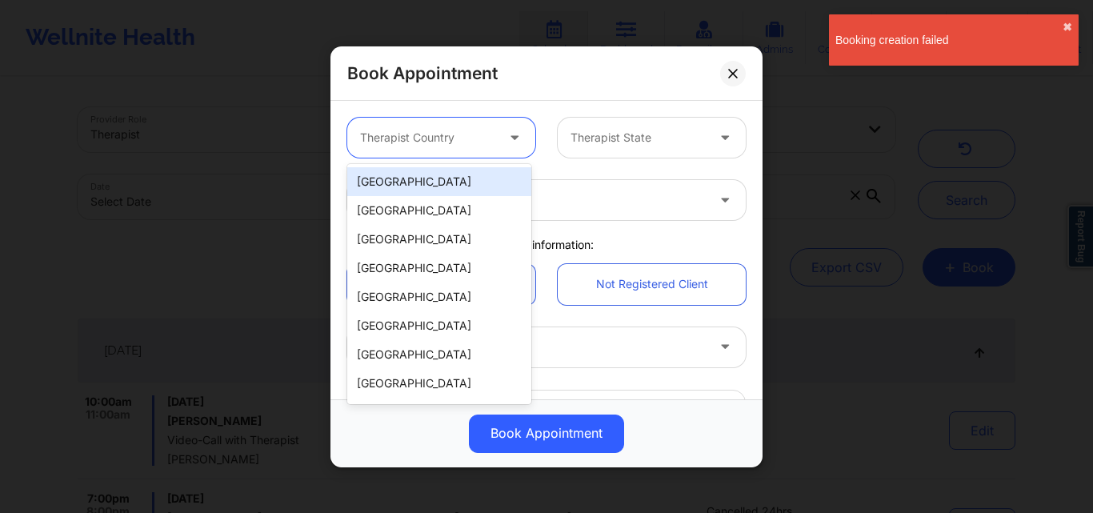
click at [435, 136] on div at bounding box center [427, 137] width 135 height 19
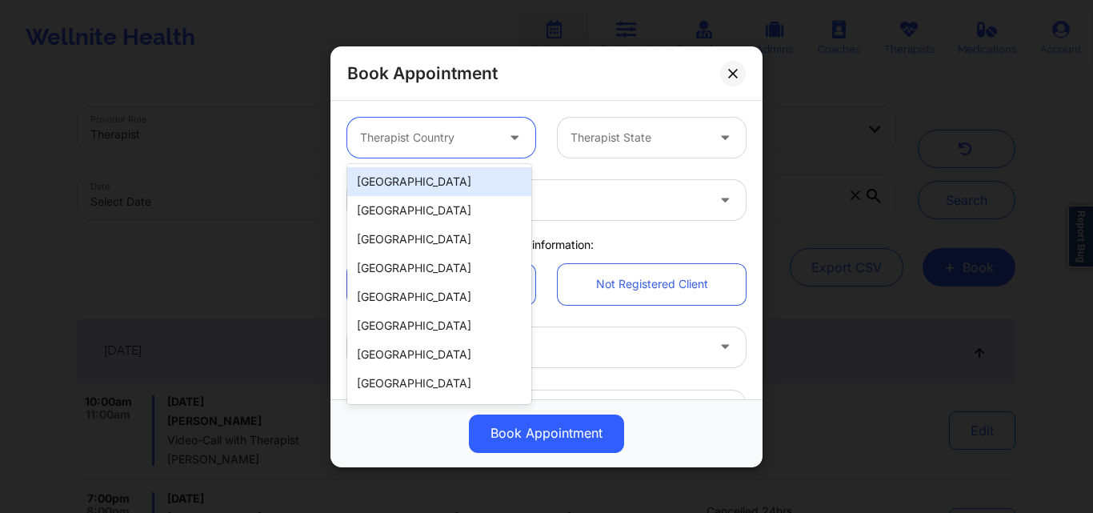
click at [420, 178] on div "[GEOGRAPHIC_DATA]" at bounding box center [439, 181] width 184 height 29
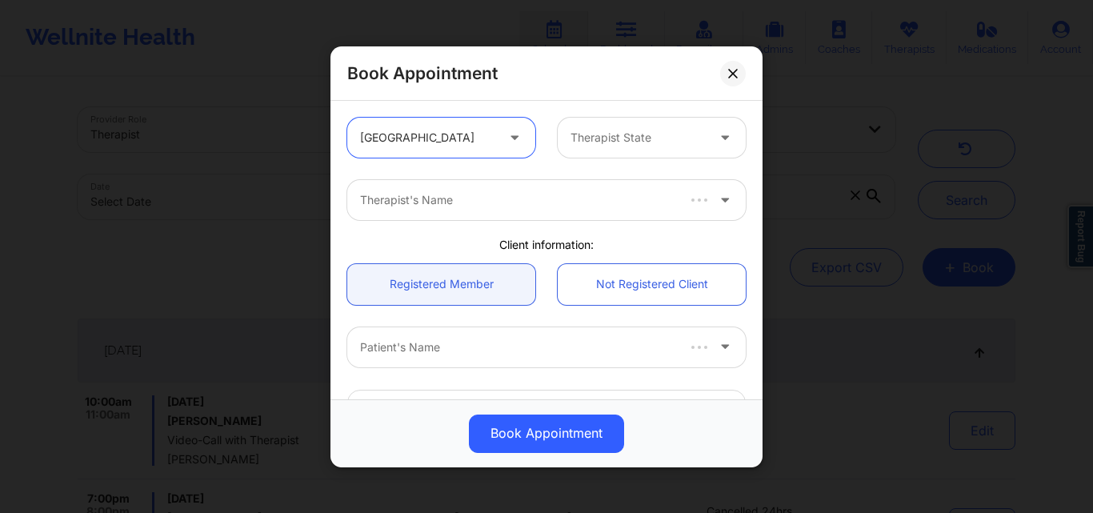
click at [591, 127] on div "Therapist State" at bounding box center [633, 138] width 150 height 40
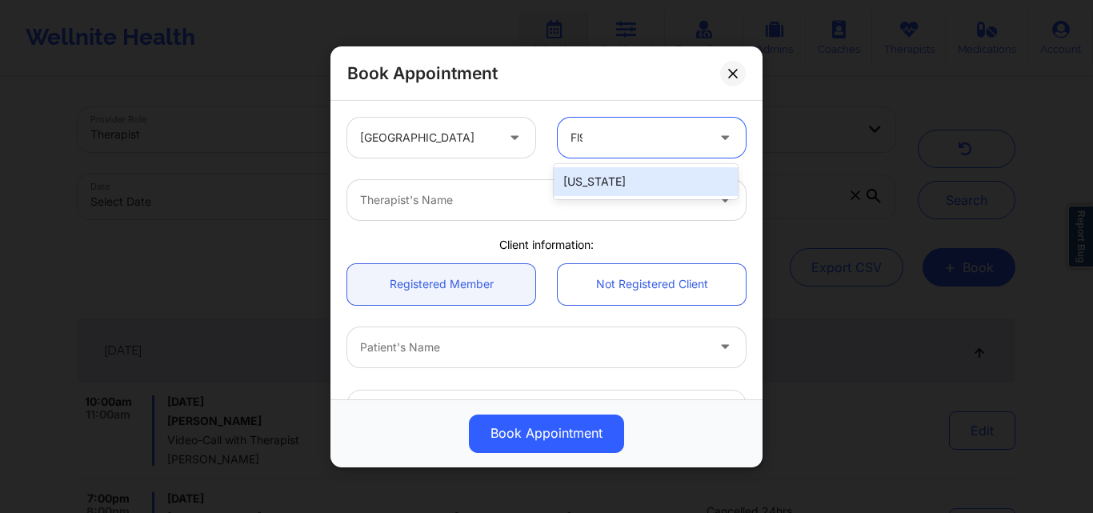
type input "Fl"
click at [615, 178] on div "[US_STATE]" at bounding box center [646, 181] width 184 height 29
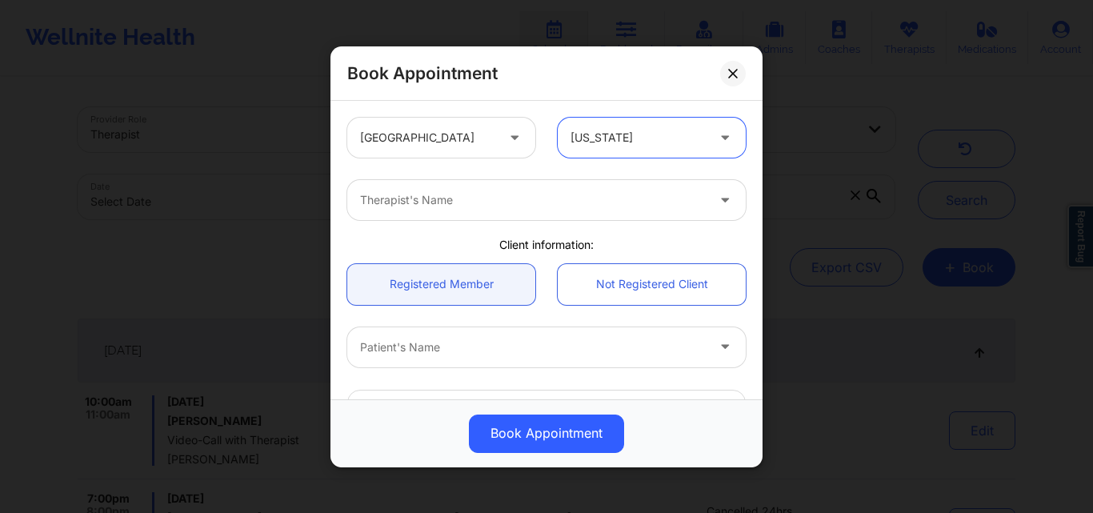
click at [494, 198] on div at bounding box center [533, 199] width 346 height 19
type input "[PERSON_NAME]"
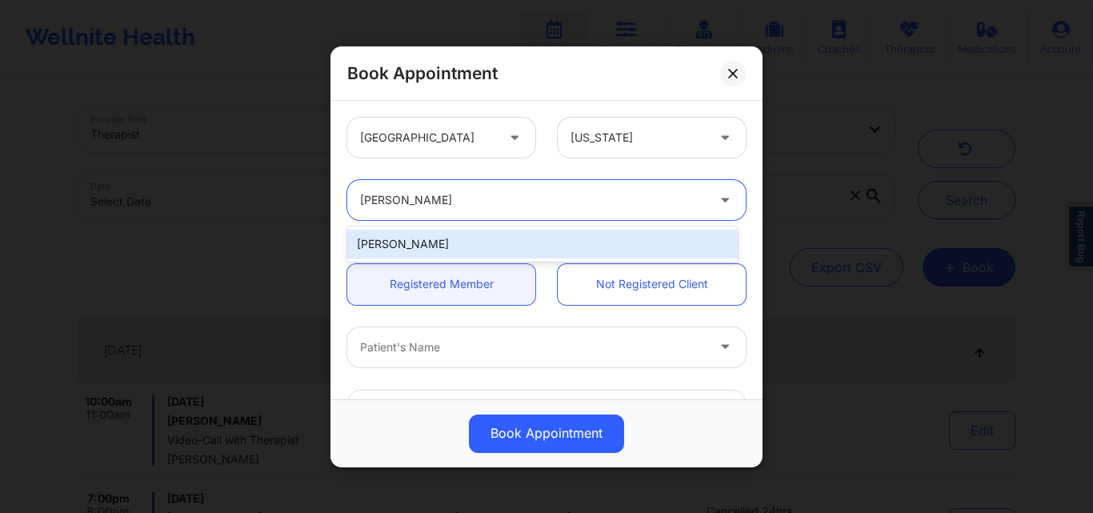
click at [455, 253] on div "[PERSON_NAME]" at bounding box center [542, 244] width 390 height 29
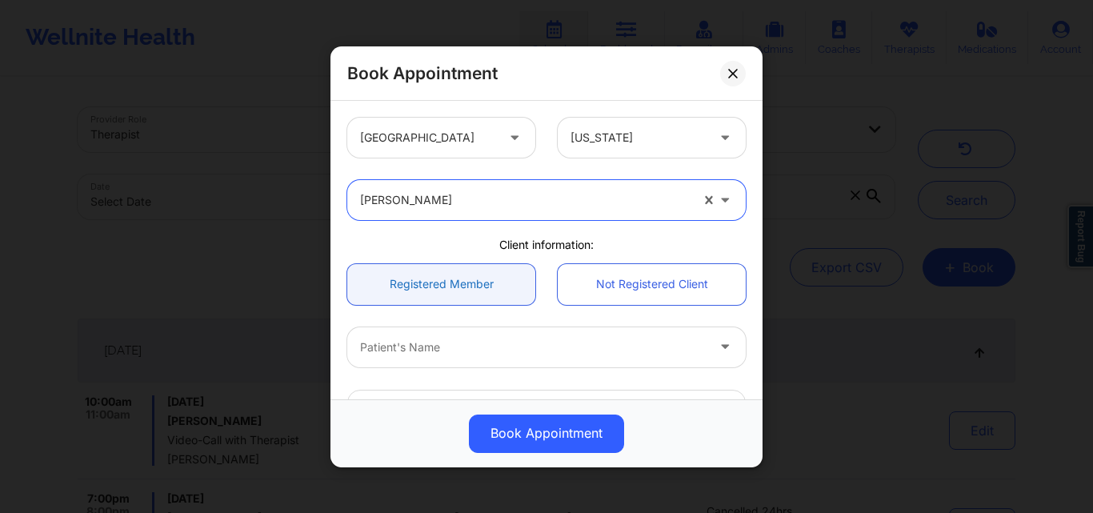
click at [442, 294] on link "Registered Member" at bounding box center [441, 283] width 188 height 41
click at [435, 346] on div at bounding box center [533, 346] width 346 height 19
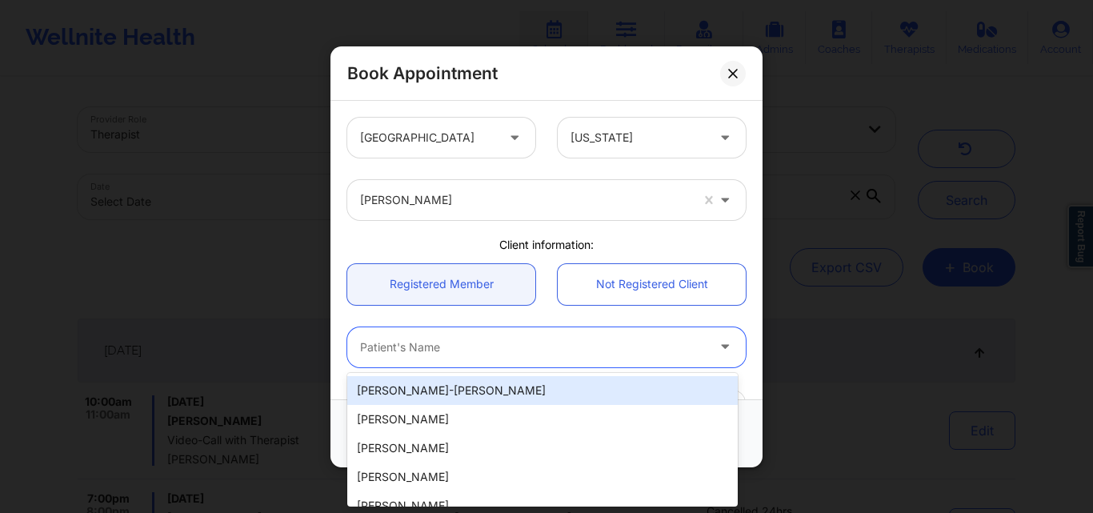
paste input "Charlotte Hunte"
type input "Charlotte Hunte"
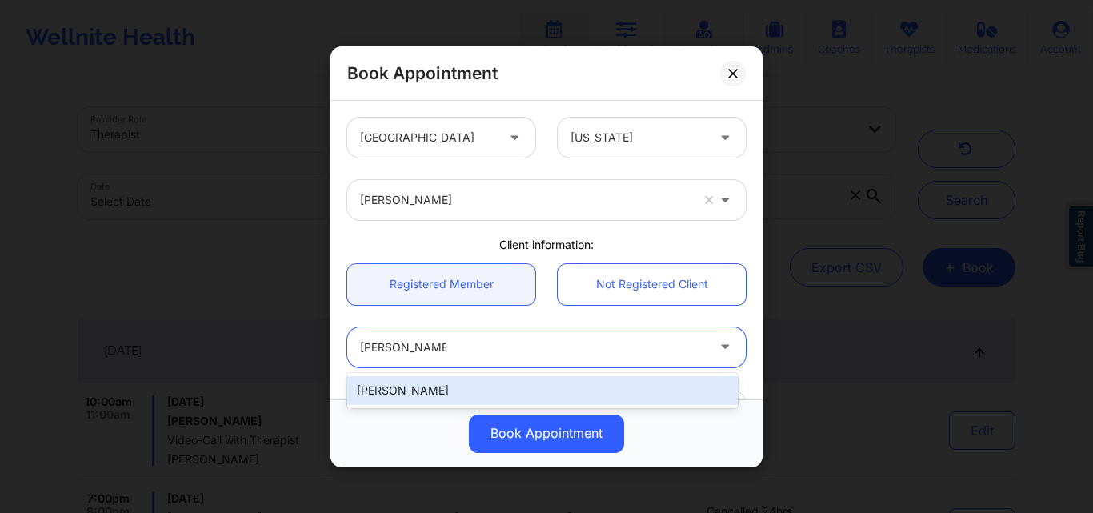
click at [527, 387] on div "Charlotte Hunte" at bounding box center [542, 390] width 390 height 29
type input "char.l.hunte@gmail.com"
type input "+1201-925-0542"
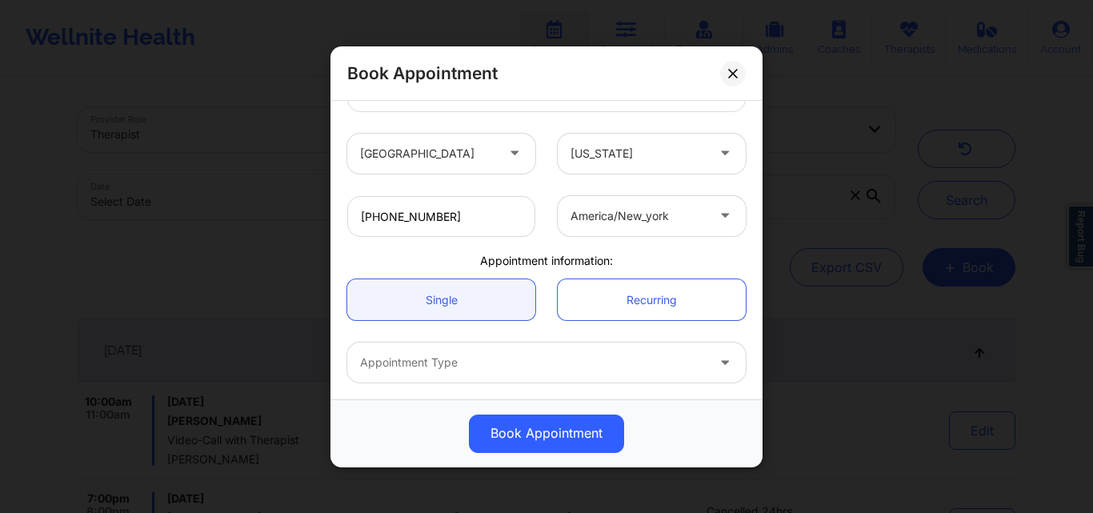
scroll to position [381, 0]
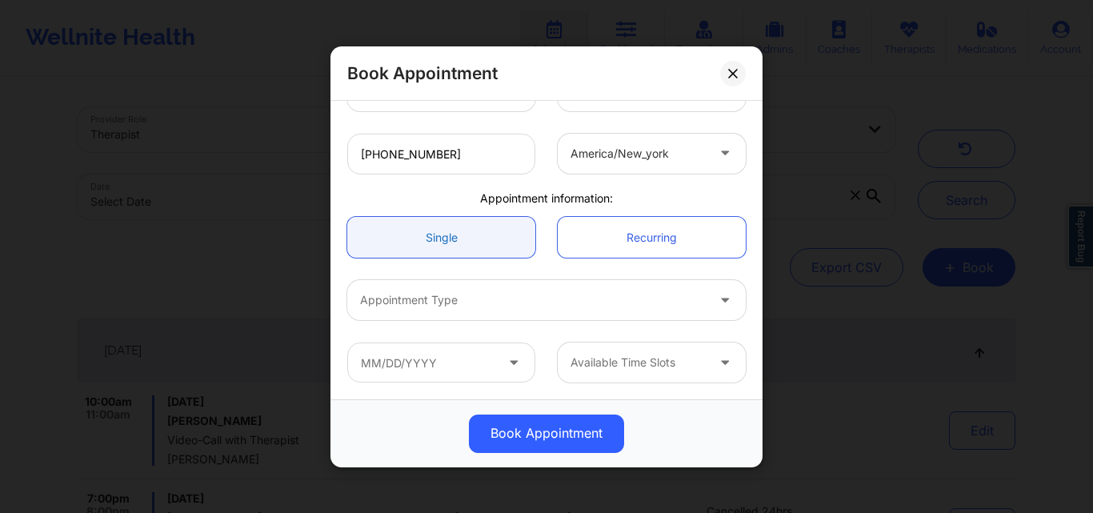
click at [442, 240] on link "Single" at bounding box center [441, 237] width 188 height 41
click at [442, 302] on div at bounding box center [533, 299] width 346 height 19
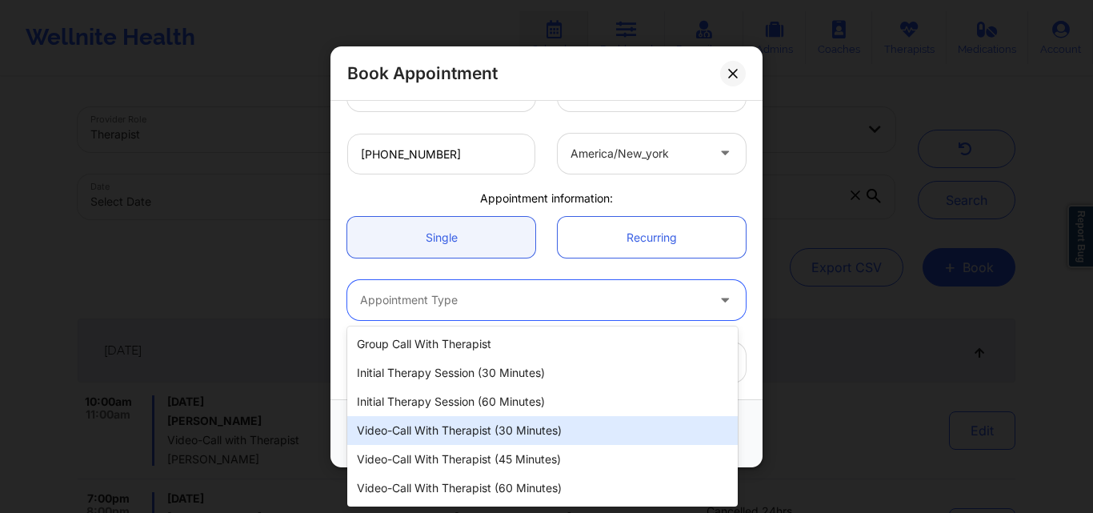
click at [471, 434] on div "Video-Call with Therapist (30 minutes)" at bounding box center [542, 430] width 390 height 29
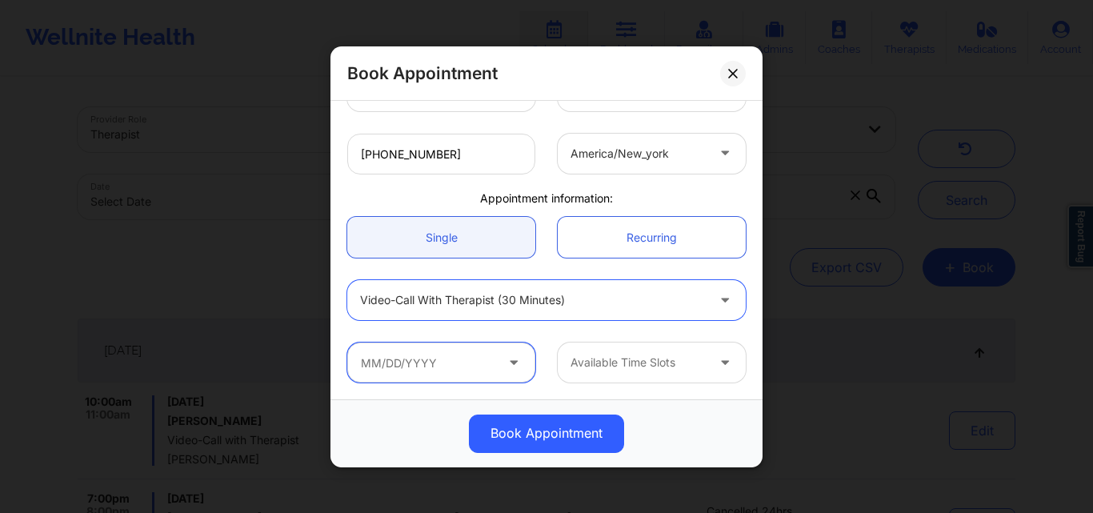
click at [443, 362] on input "text" at bounding box center [441, 362] width 188 height 40
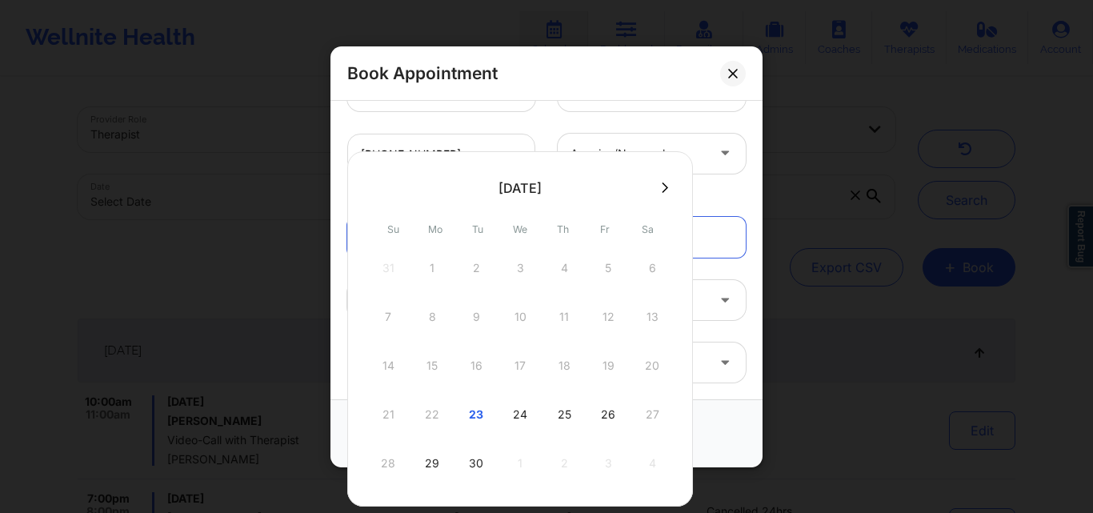
click at [516, 410] on div "24" at bounding box center [520, 414] width 40 height 45
type input "09/24/2025"
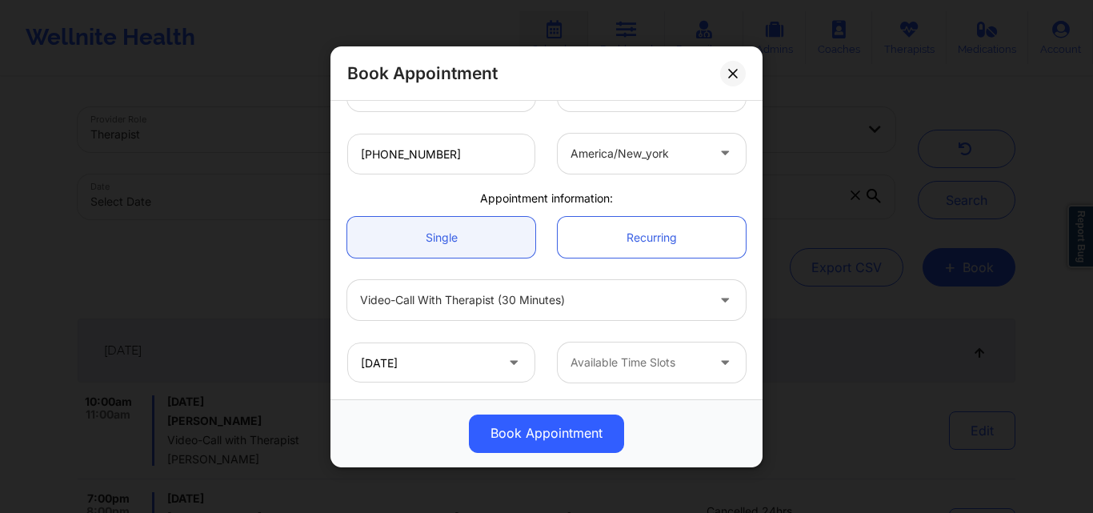
click at [623, 357] on div at bounding box center [637, 362] width 135 height 19
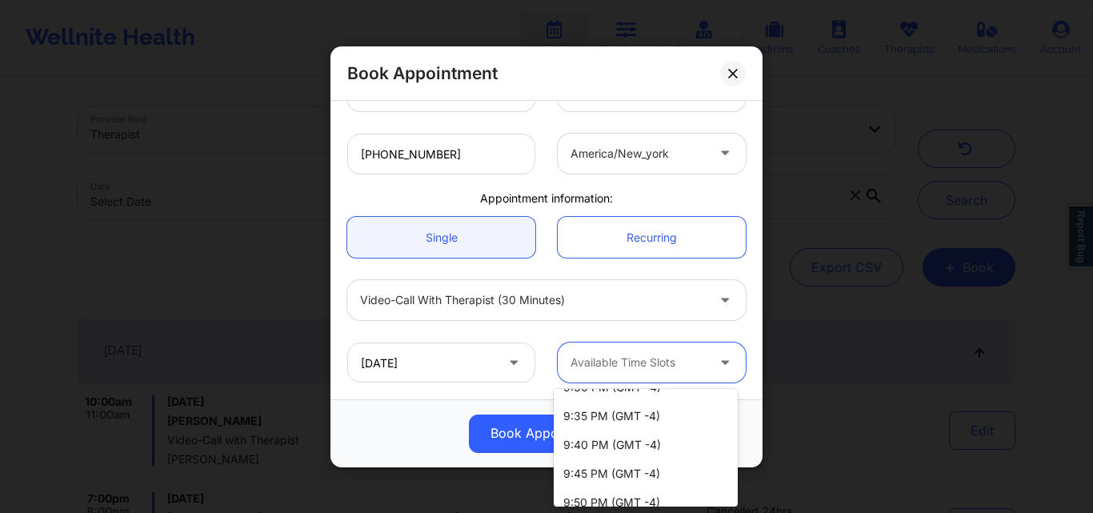
scroll to position [640, 0]
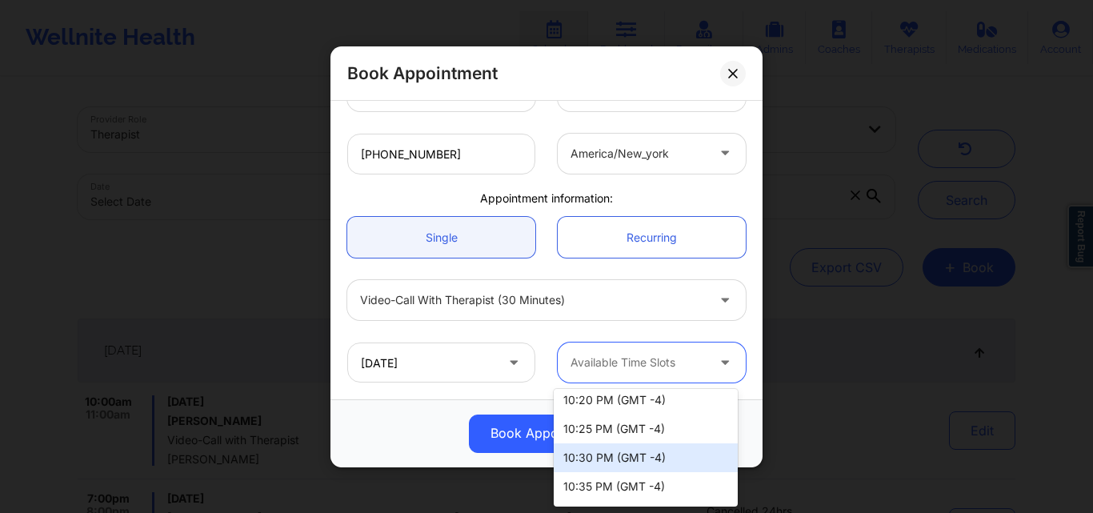
click at [621, 462] on div "10:30 PM (GMT -4)" at bounding box center [646, 457] width 184 height 29
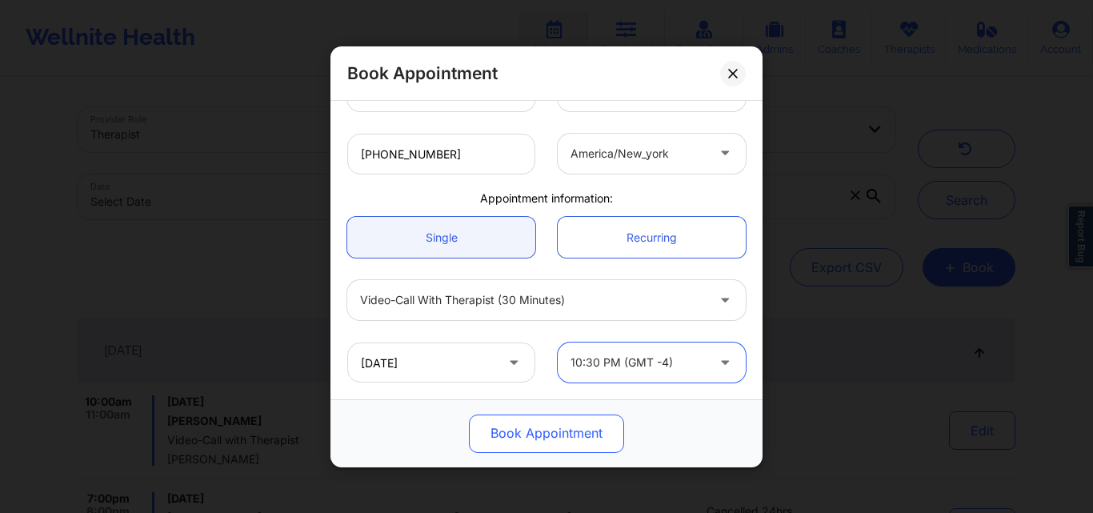
click at [553, 435] on button "Book Appointment" at bounding box center [546, 433] width 155 height 38
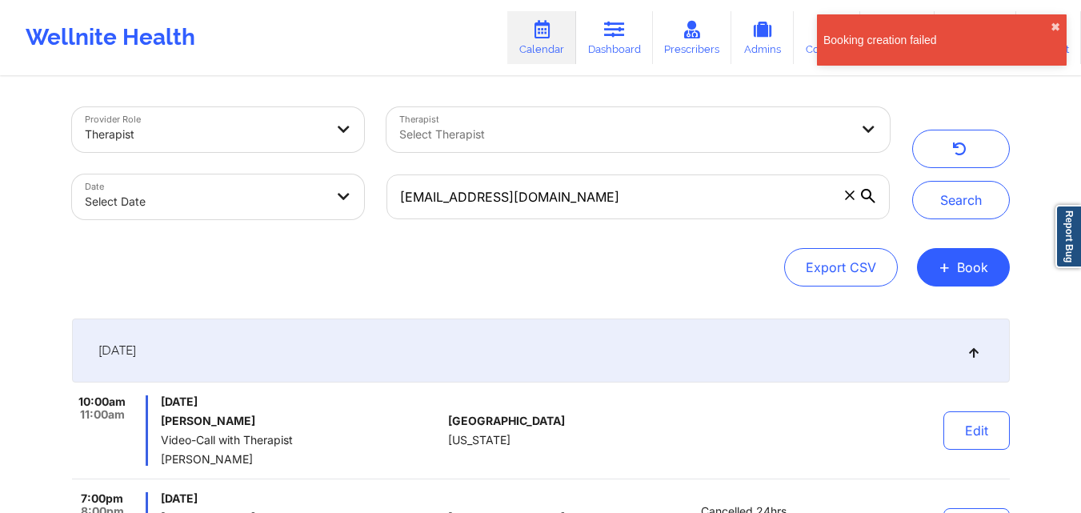
click at [1049, 26] on div "Booking creation failed ✖︎" at bounding box center [942, 39] width 250 height 51
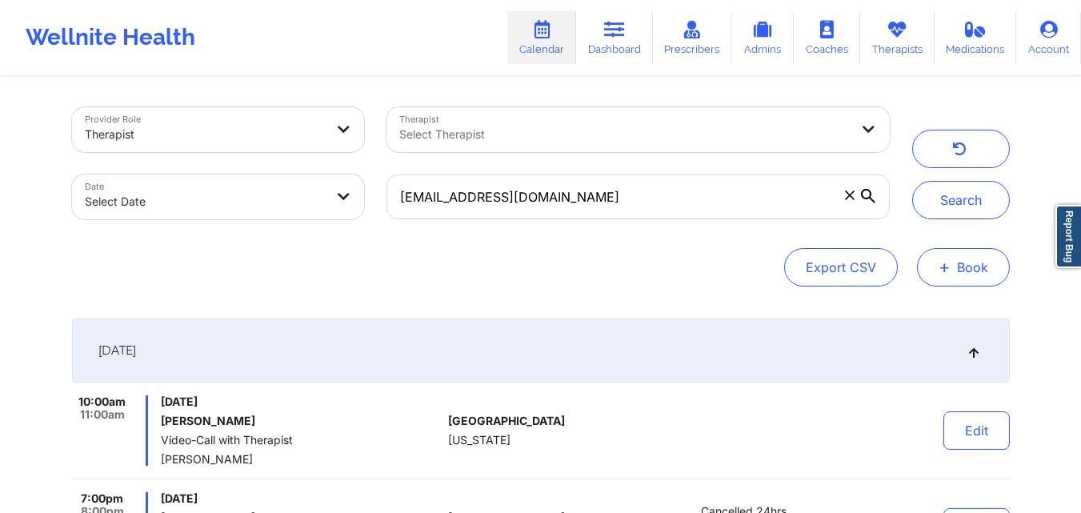
click at [952, 261] on button "+ Book" at bounding box center [963, 267] width 93 height 38
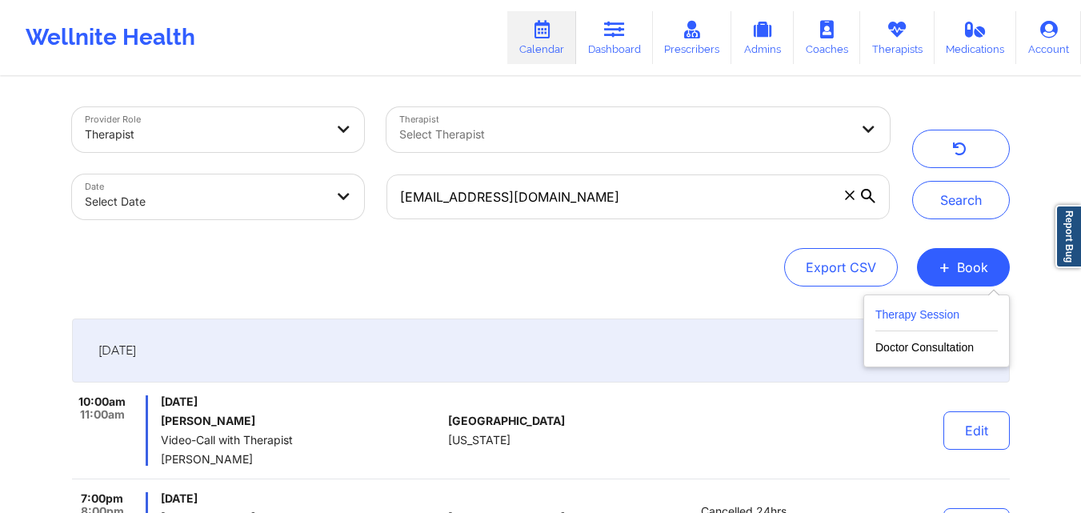
click at [923, 319] on button "Therapy Session" at bounding box center [936, 318] width 122 height 26
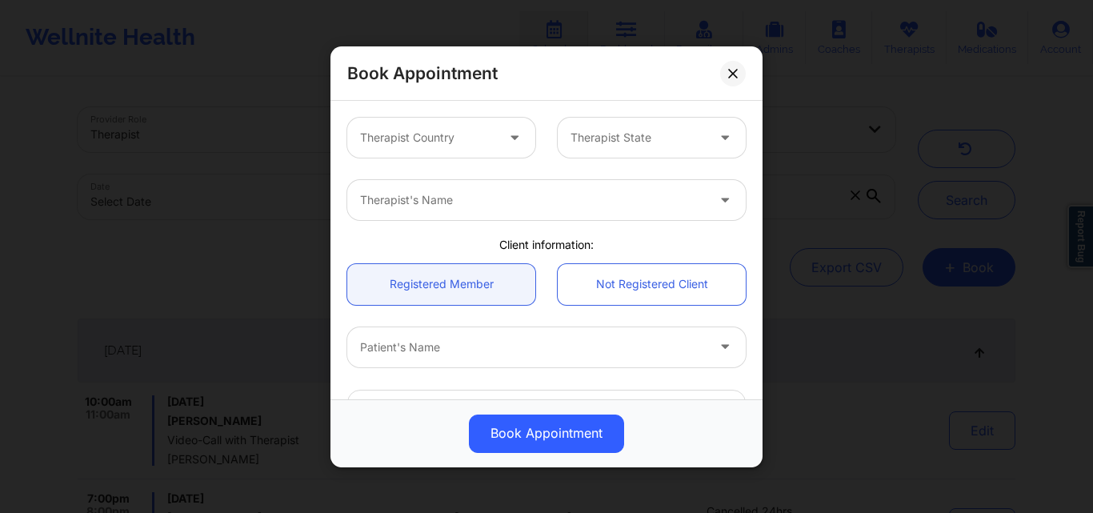
click at [419, 141] on div at bounding box center [427, 137] width 135 height 19
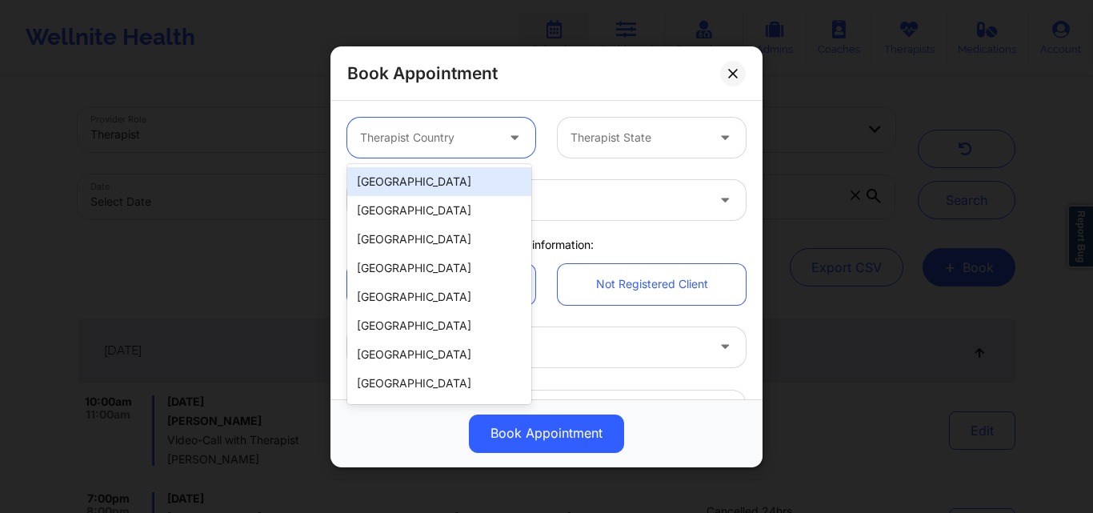
click at [420, 191] on div "[GEOGRAPHIC_DATA]" at bounding box center [439, 181] width 184 height 29
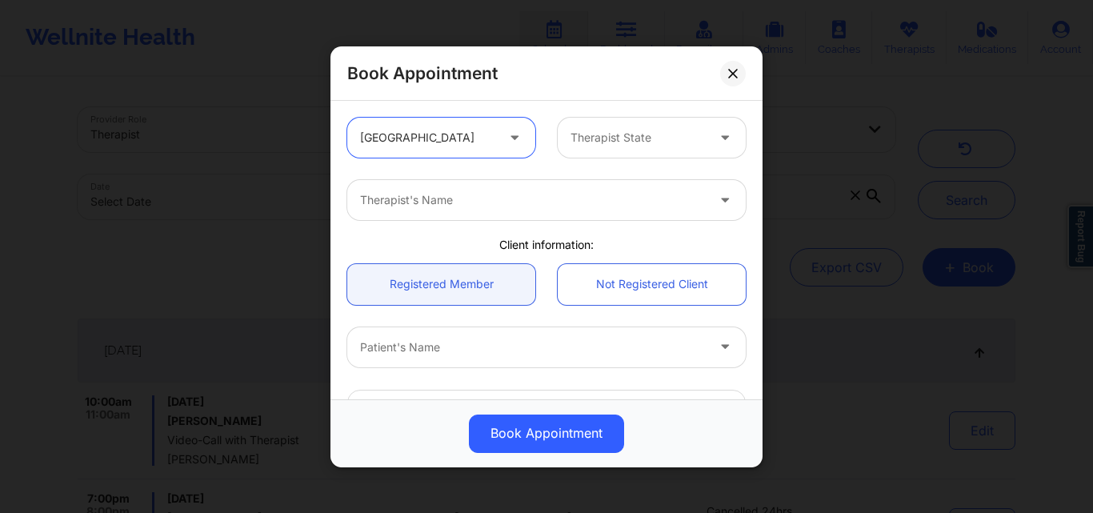
click at [625, 147] on div "Therapist State" at bounding box center [633, 138] width 150 height 40
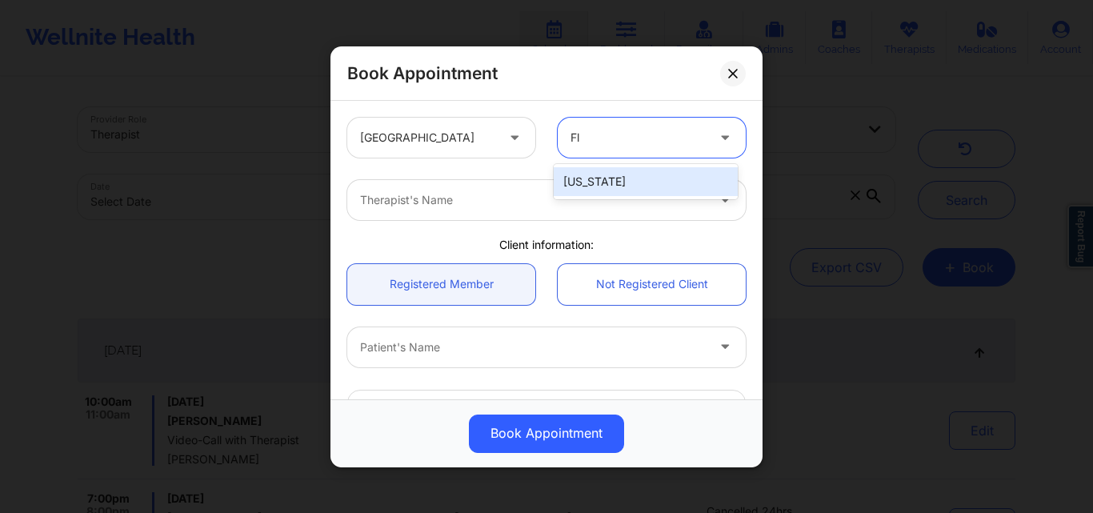
type input "Flo"
click at [649, 182] on div "[US_STATE]" at bounding box center [646, 181] width 184 height 29
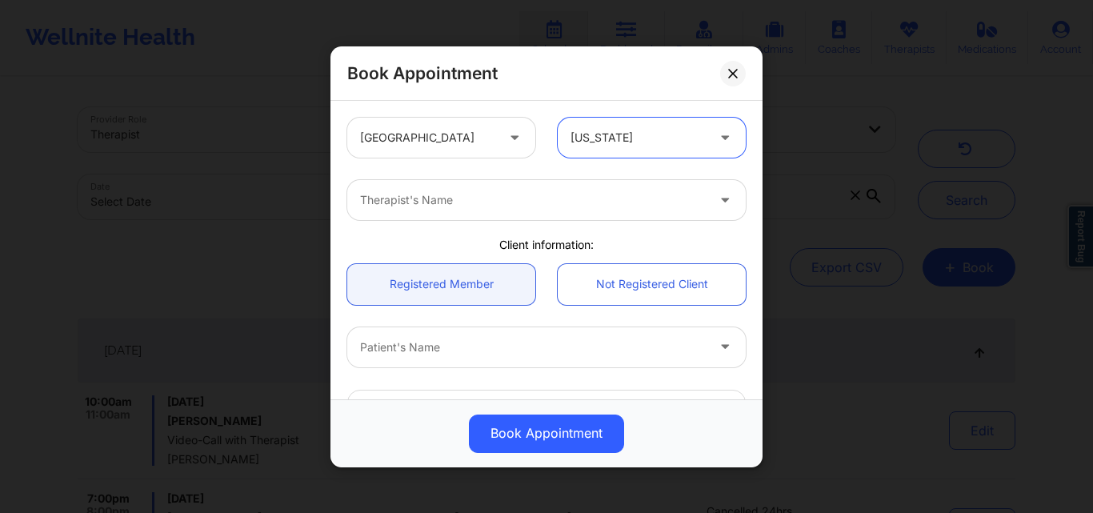
click at [474, 203] on div at bounding box center [533, 199] width 346 height 19
click at [377, 202] on input "Brainna Mclaughlin" at bounding box center [411, 200] width 102 height 16
type input "[PERSON_NAME]"
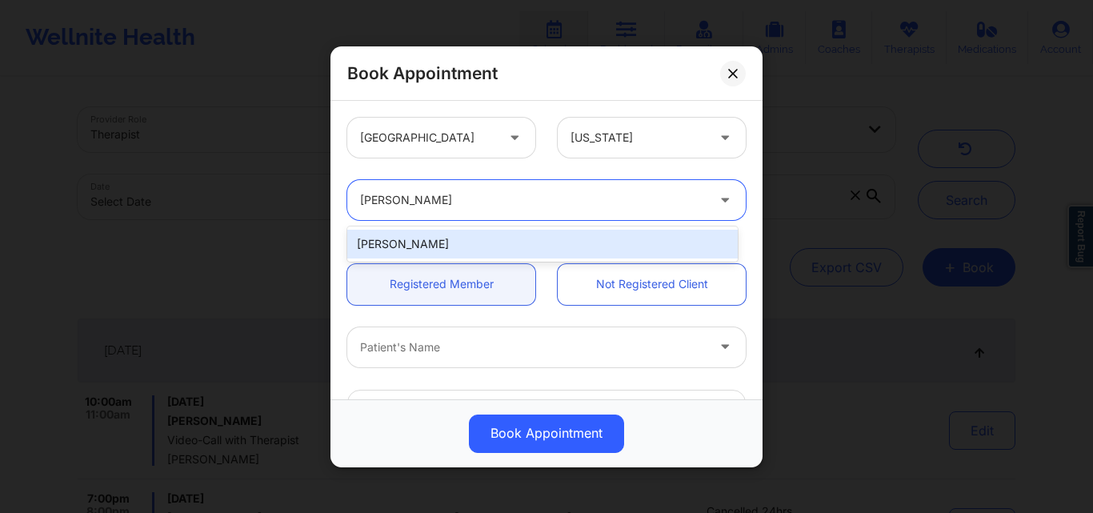
click at [475, 234] on div "[PERSON_NAME]" at bounding box center [542, 244] width 390 height 29
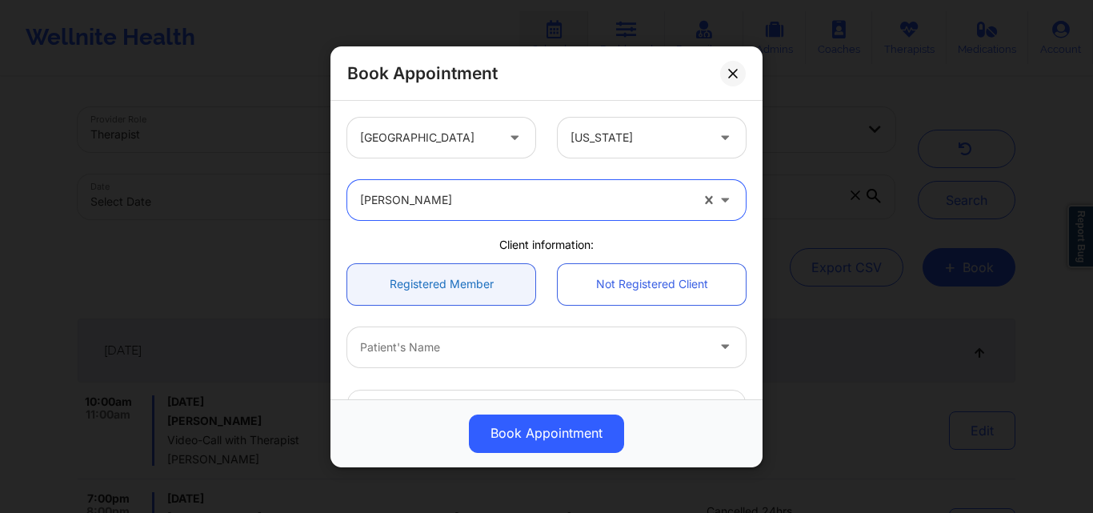
click at [460, 286] on link "Registered Member" at bounding box center [441, 283] width 188 height 41
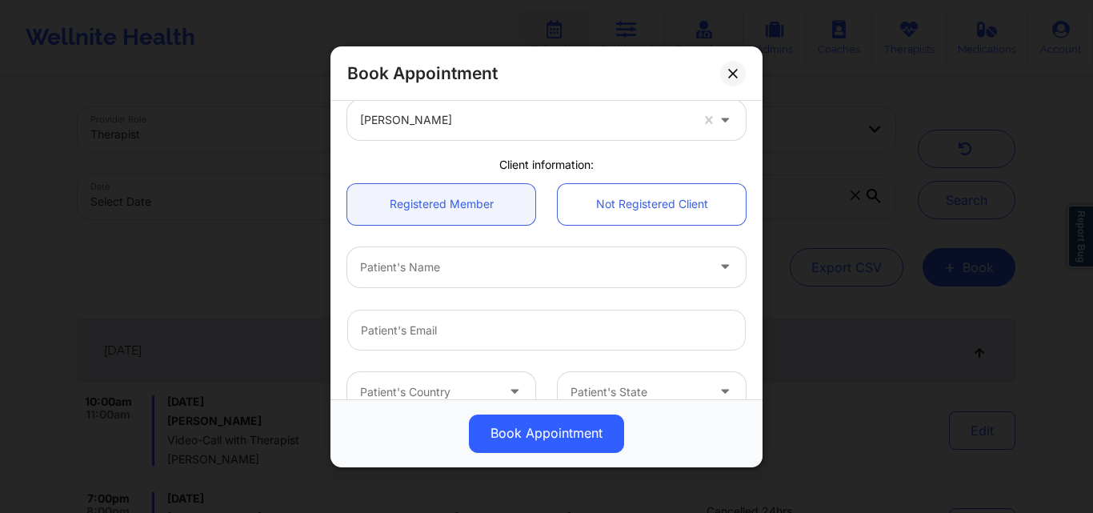
click at [466, 257] on div at bounding box center [533, 266] width 346 height 19
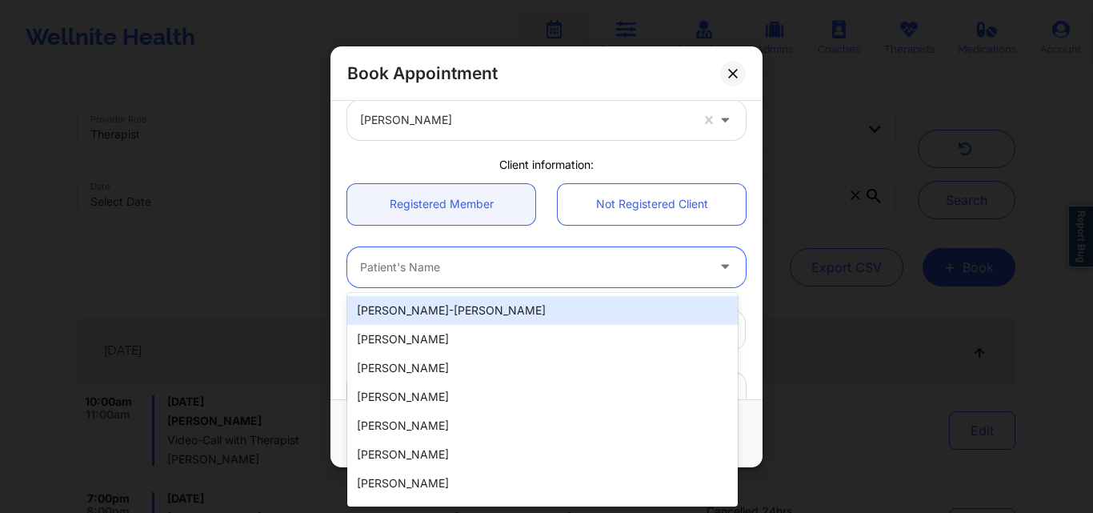
paste input "Hailey Lynn Johnson"
type input "Hailey Lynn Johnson"
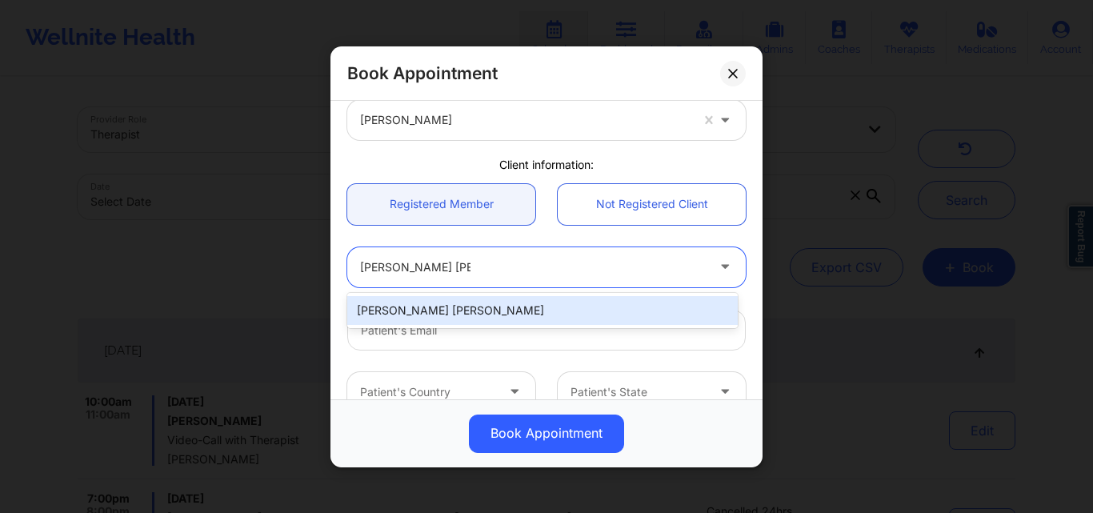
click at [465, 310] on div "Hailey Lynn Johnson" at bounding box center [542, 310] width 390 height 29
type input "hailey.johnson0228@gmail.com"
type input "+13526308091"
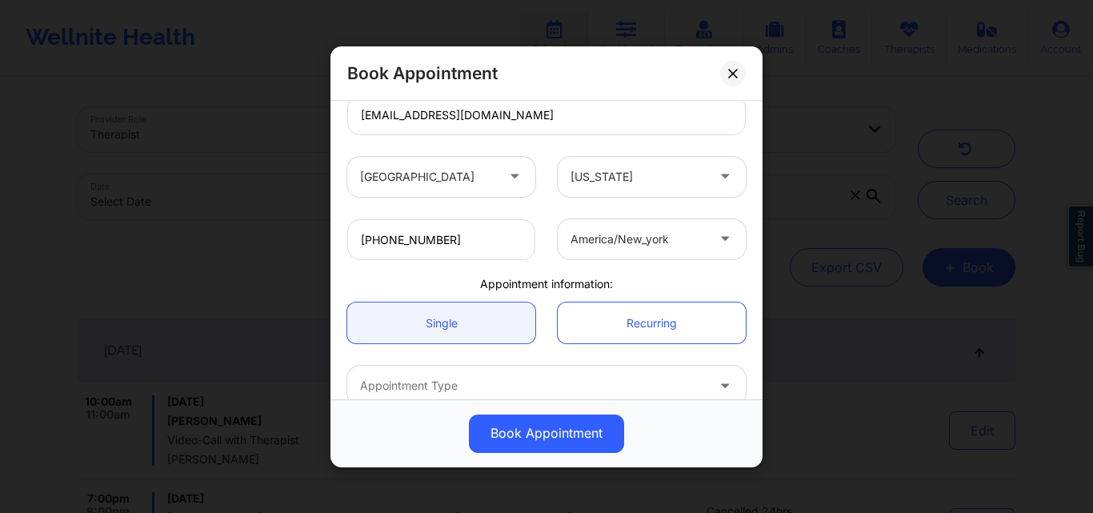
scroll to position [381, 0]
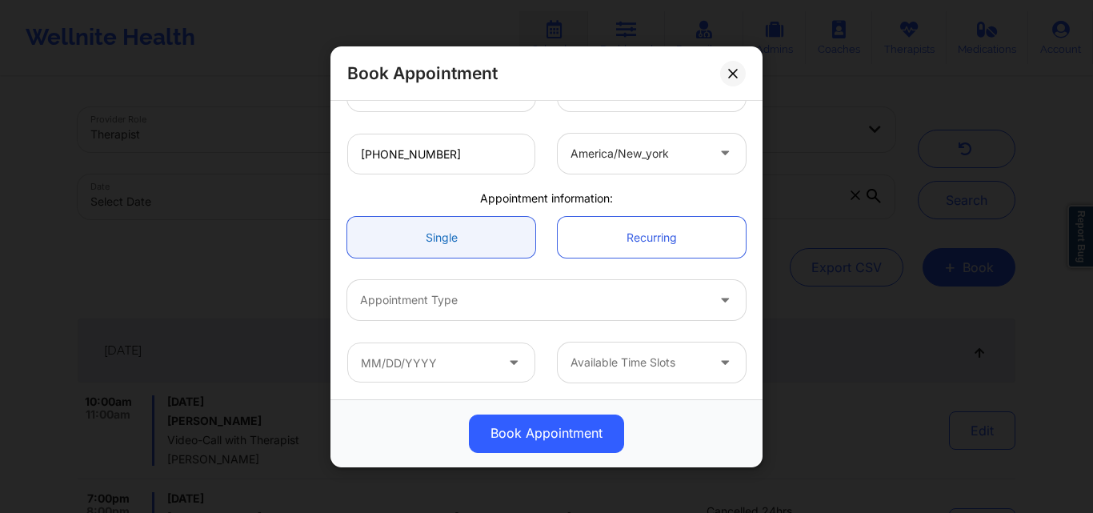
click at [451, 240] on link "Single" at bounding box center [441, 237] width 188 height 41
click at [430, 311] on div "Appointment Type" at bounding box center [527, 300] width 360 height 40
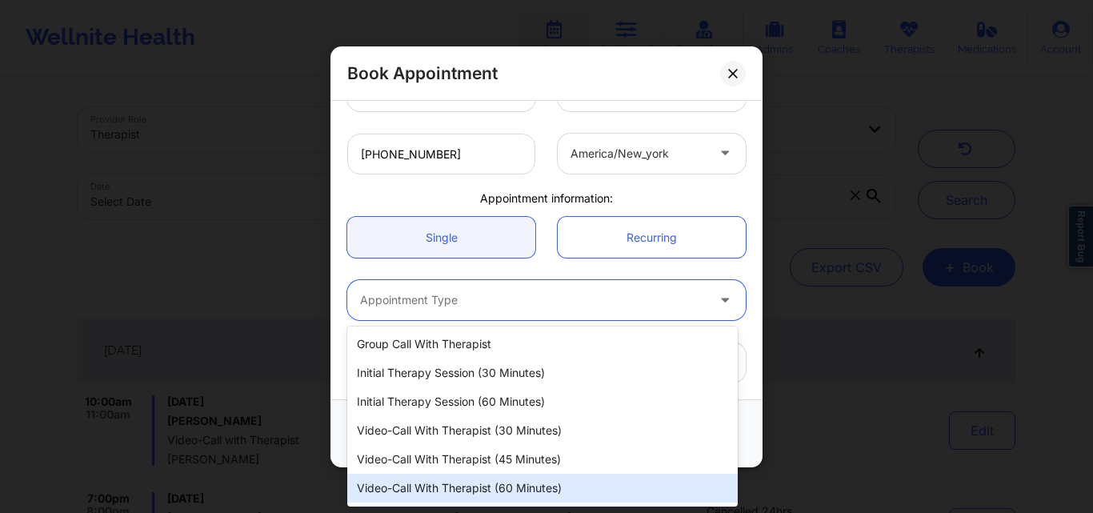
click at [469, 486] on div "Video-Call with Therapist (60 minutes)" at bounding box center [542, 488] width 390 height 29
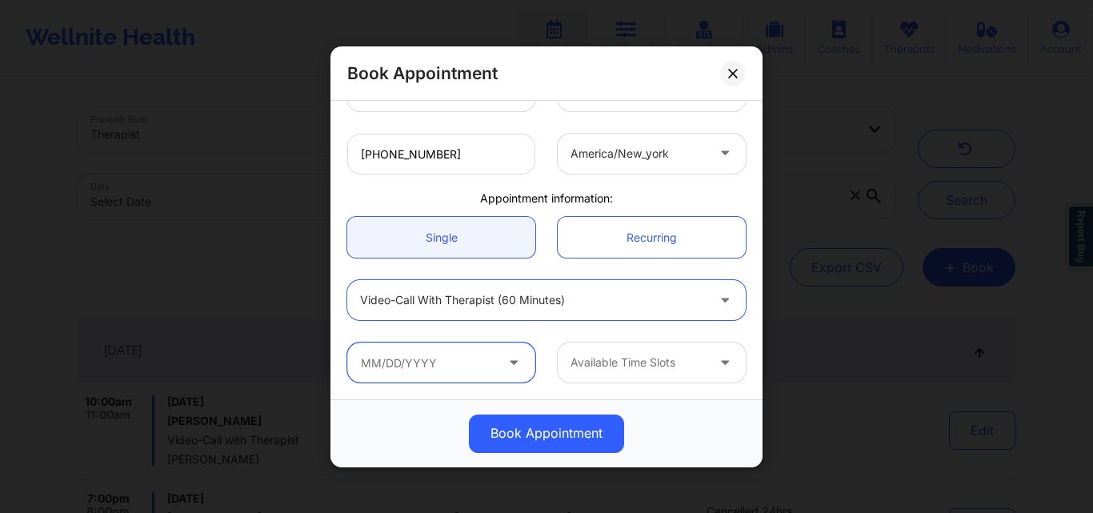
click at [443, 370] on input "text" at bounding box center [441, 362] width 188 height 40
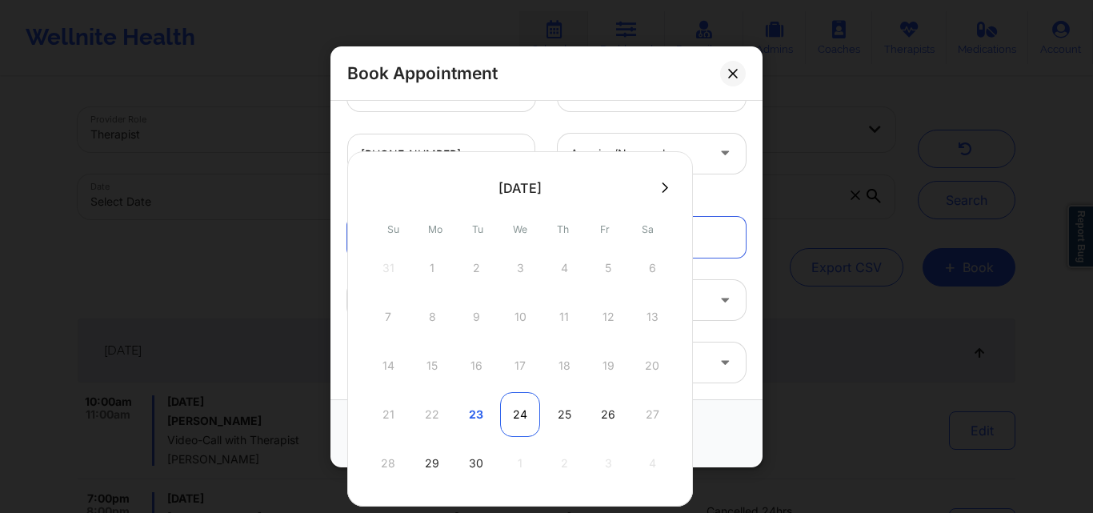
click at [520, 421] on div "24" at bounding box center [520, 414] width 40 height 45
type input "09/24/2025"
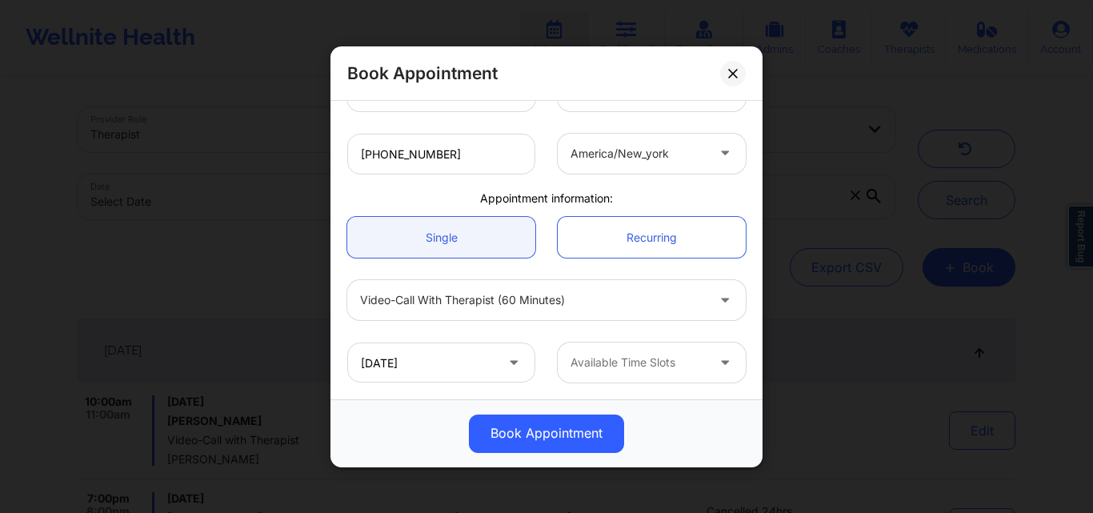
click at [661, 366] on div at bounding box center [637, 362] width 135 height 19
click at [676, 366] on div at bounding box center [637, 362] width 135 height 19
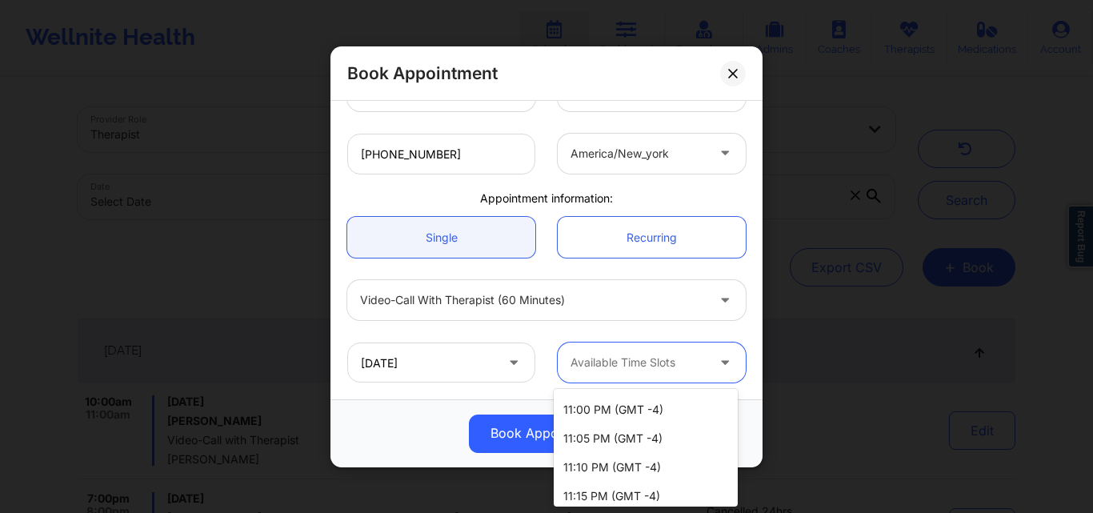
scroll to position [880, 0]
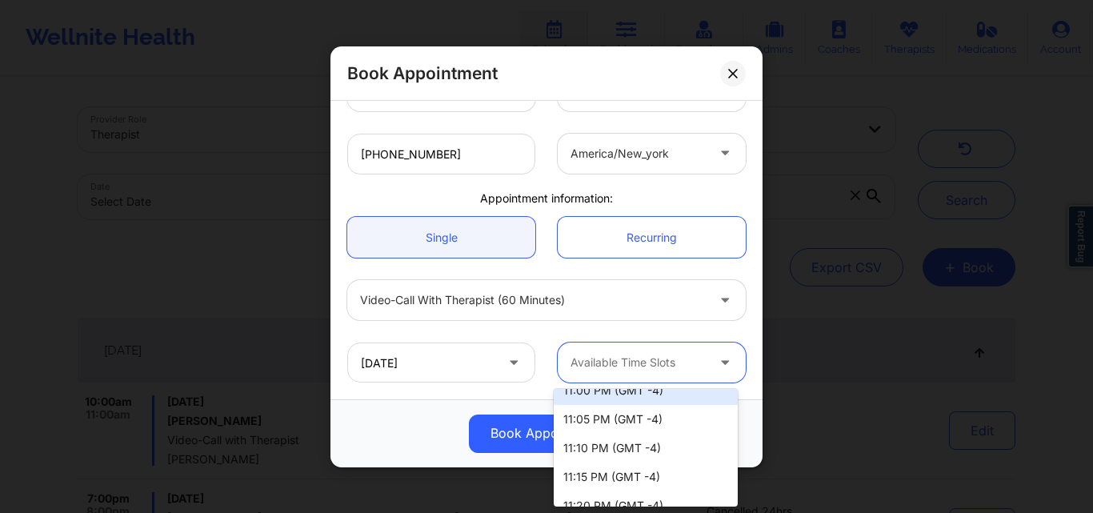
click at [603, 399] on div "11:00 PM (GMT -4)" at bounding box center [646, 390] width 184 height 29
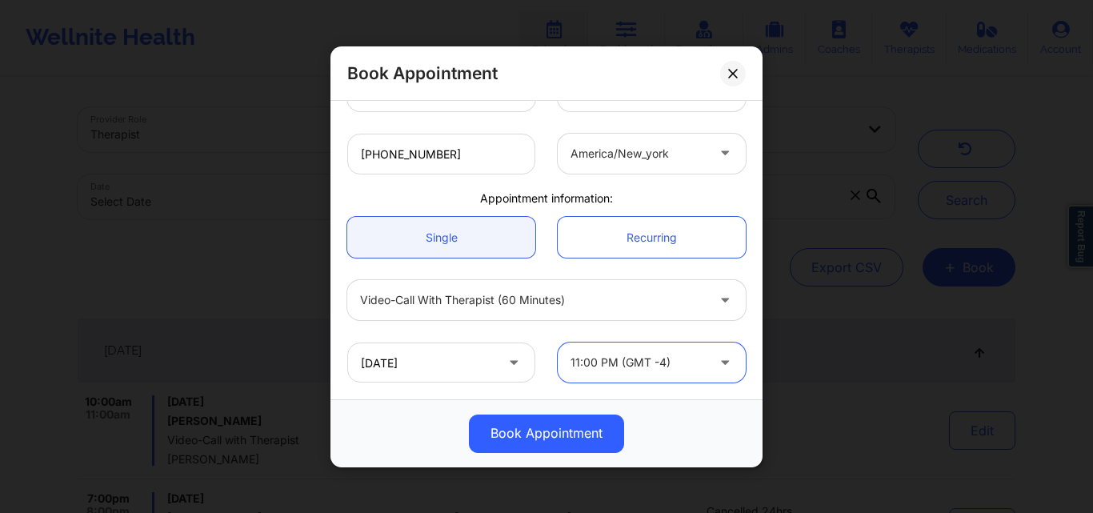
click at [545, 428] on button "Book Appointment" at bounding box center [546, 433] width 155 height 38
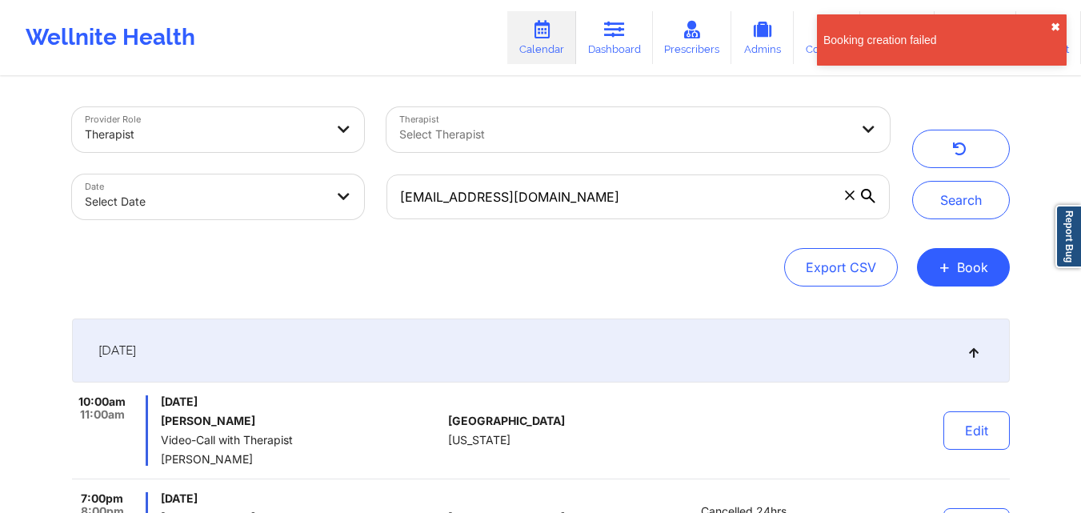
click at [1053, 24] on button "✖︎" at bounding box center [1055, 27] width 10 height 13
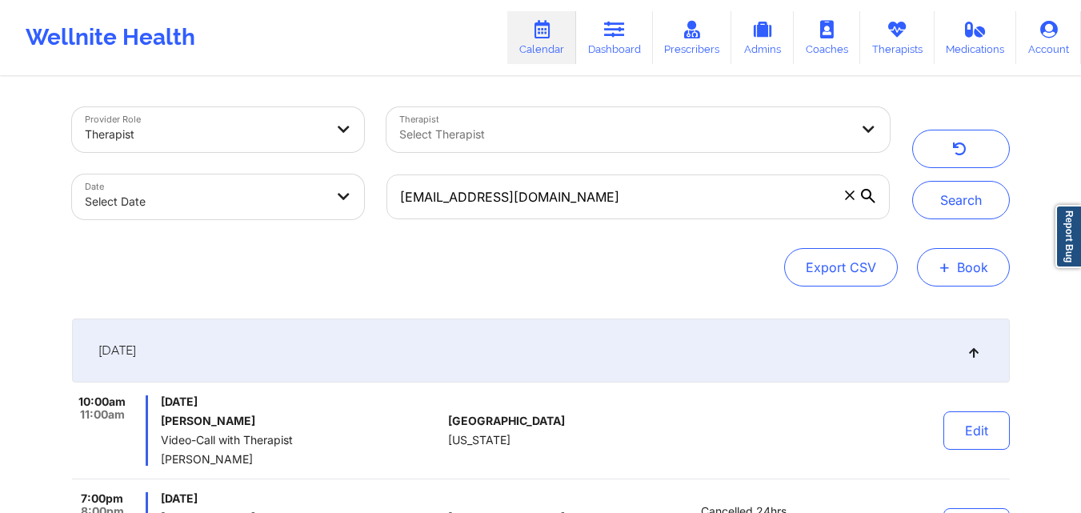
click at [975, 271] on button "+ Book" at bounding box center [963, 267] width 93 height 38
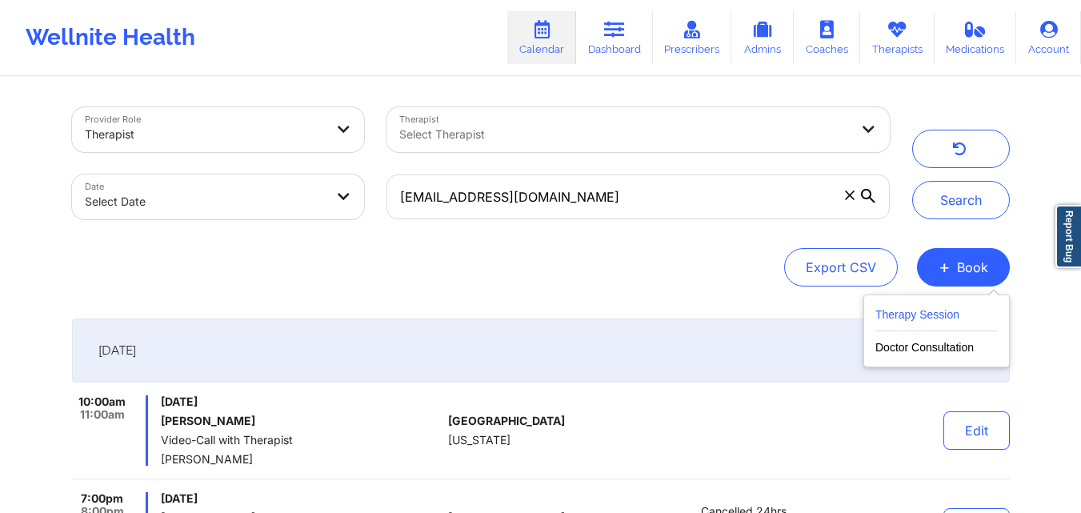
click at [925, 317] on button "Therapy Session" at bounding box center [936, 318] width 122 height 26
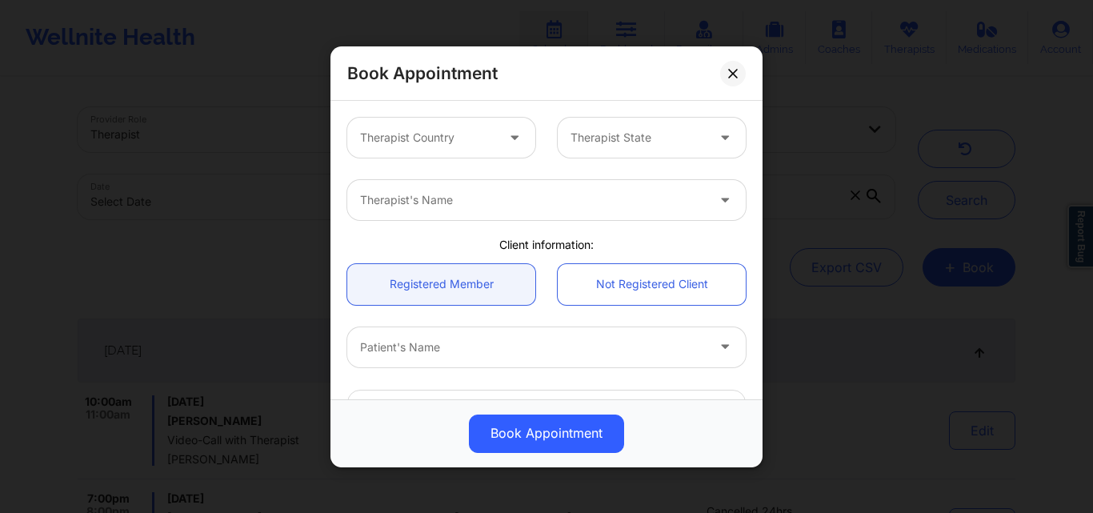
click at [475, 132] on div at bounding box center [427, 137] width 135 height 19
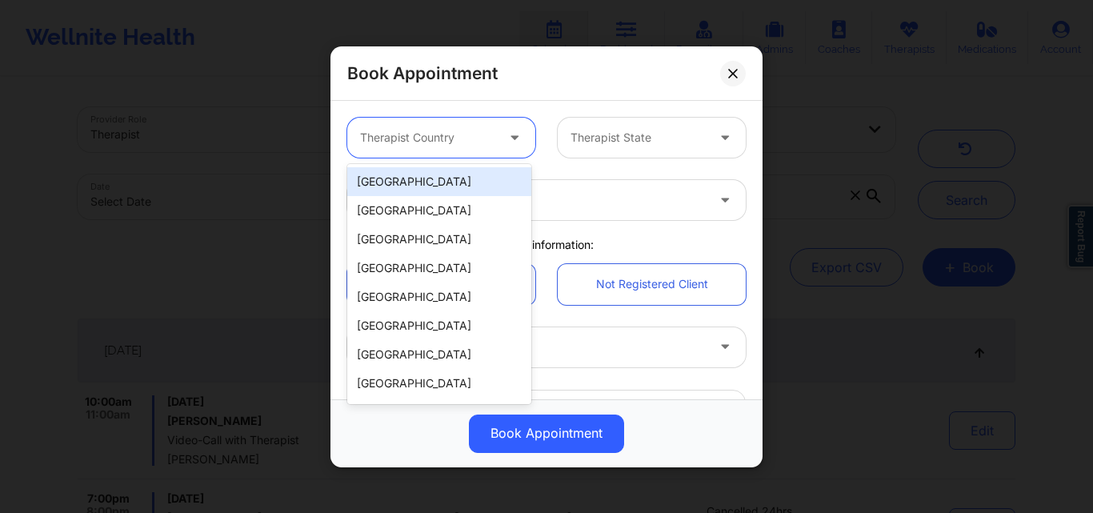
click at [471, 189] on div "[GEOGRAPHIC_DATA]" at bounding box center [439, 181] width 184 height 29
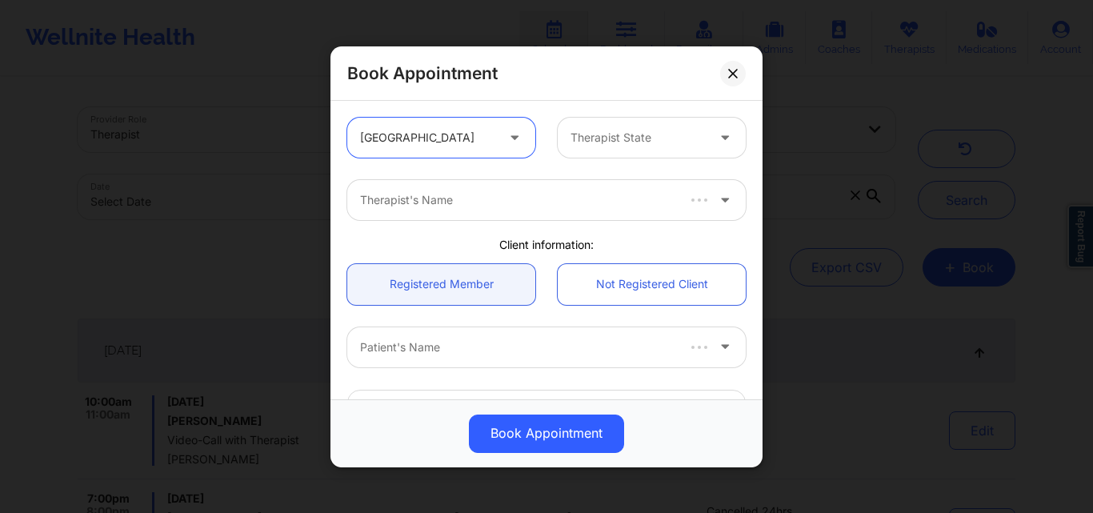
click at [616, 140] on div at bounding box center [637, 137] width 135 height 19
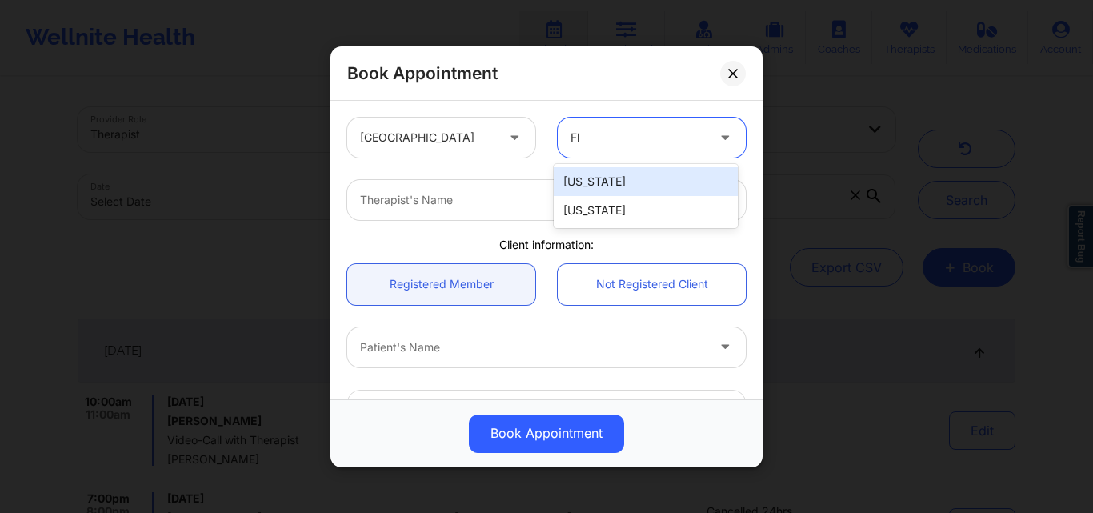
type input "Flo"
click at [637, 190] on div "[US_STATE]" at bounding box center [646, 181] width 184 height 29
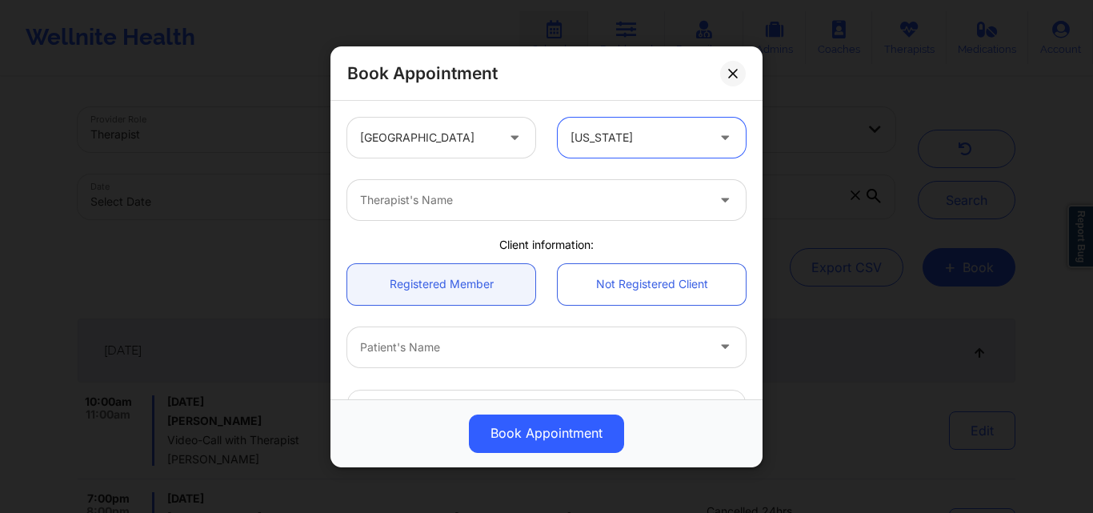
click at [472, 198] on div at bounding box center [533, 199] width 346 height 19
type input "[PERSON_NAME]"
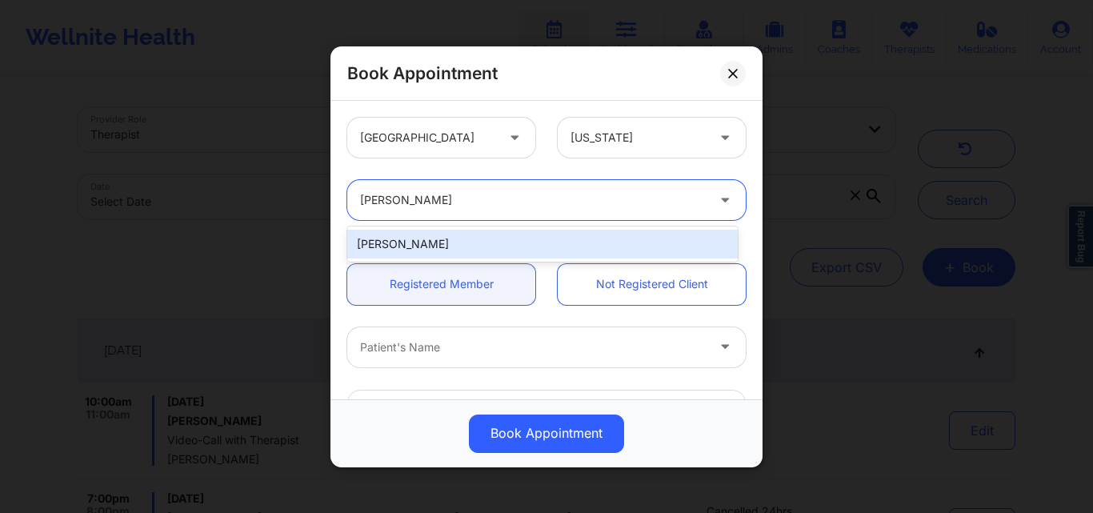
click at [481, 233] on div "[PERSON_NAME]" at bounding box center [542, 244] width 390 height 29
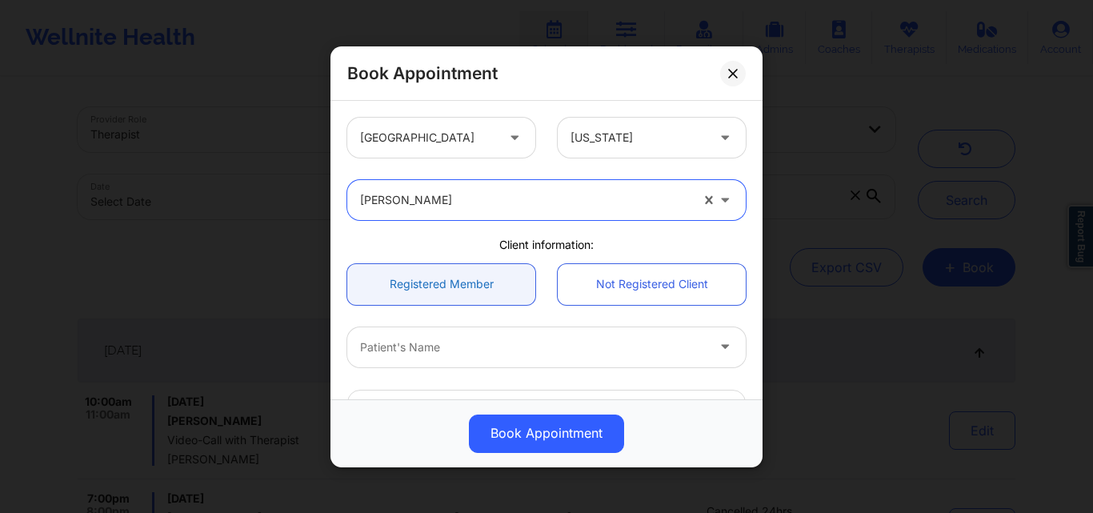
click at [474, 298] on link "Registered Member" at bounding box center [441, 283] width 188 height 41
click at [465, 330] on div "Patient's Name" at bounding box center [527, 346] width 360 height 40
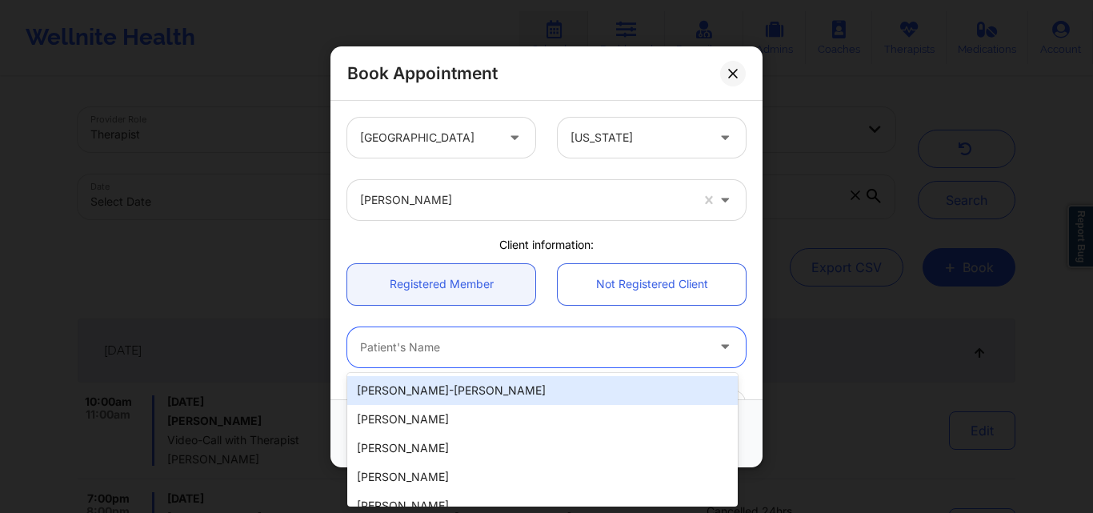
paste input "Megan tunks"
type input "Megan tunks"
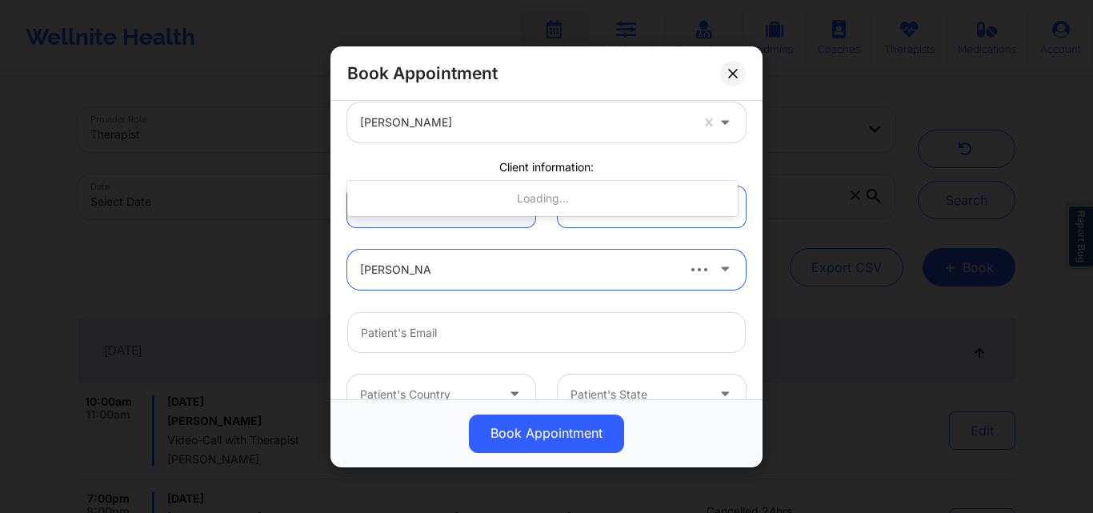
scroll to position [240, 0]
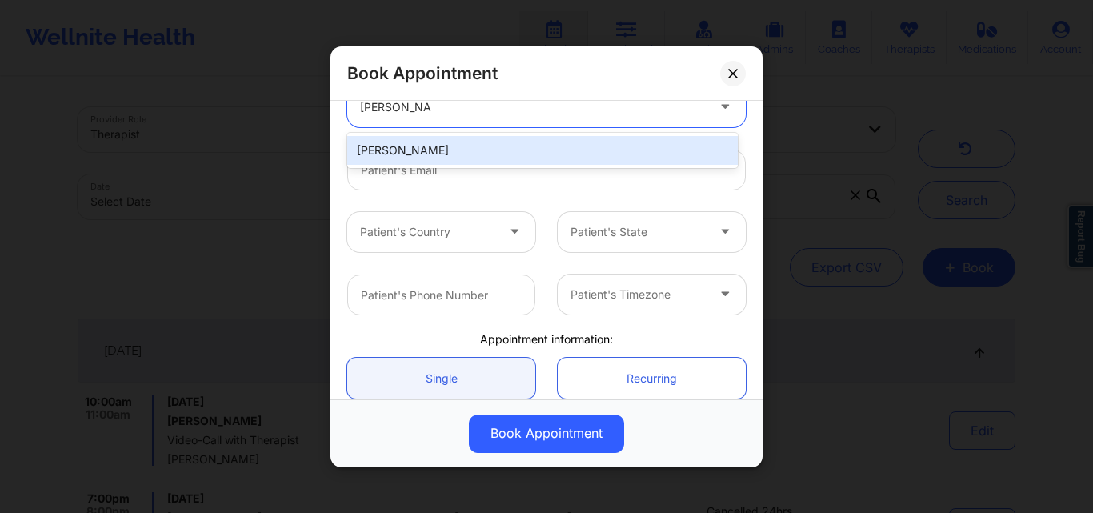
click at [501, 154] on div "Megan Tunks" at bounding box center [542, 150] width 390 height 29
type input "megantunks@gmail.com"
type input "+12076806674"
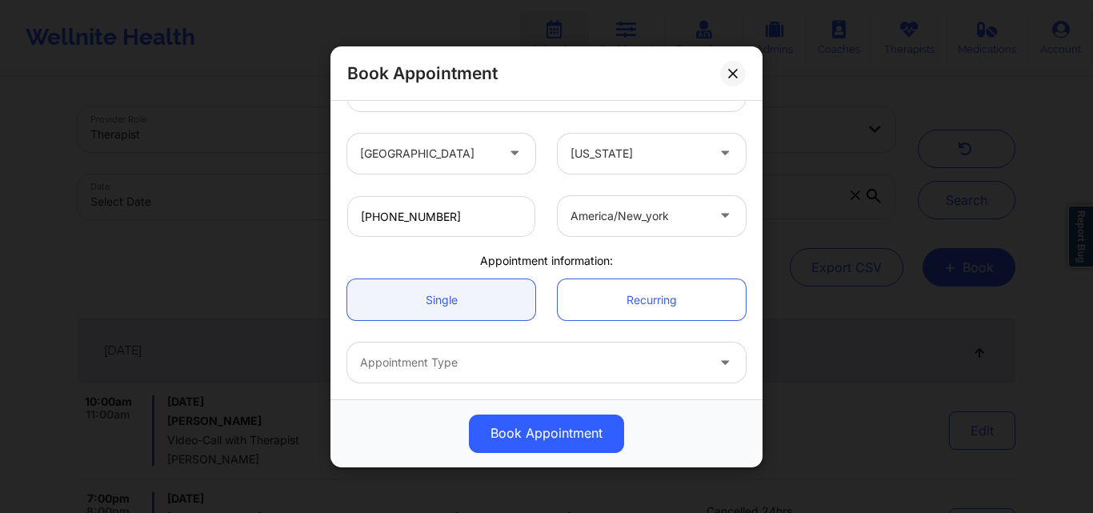
scroll to position [381, 0]
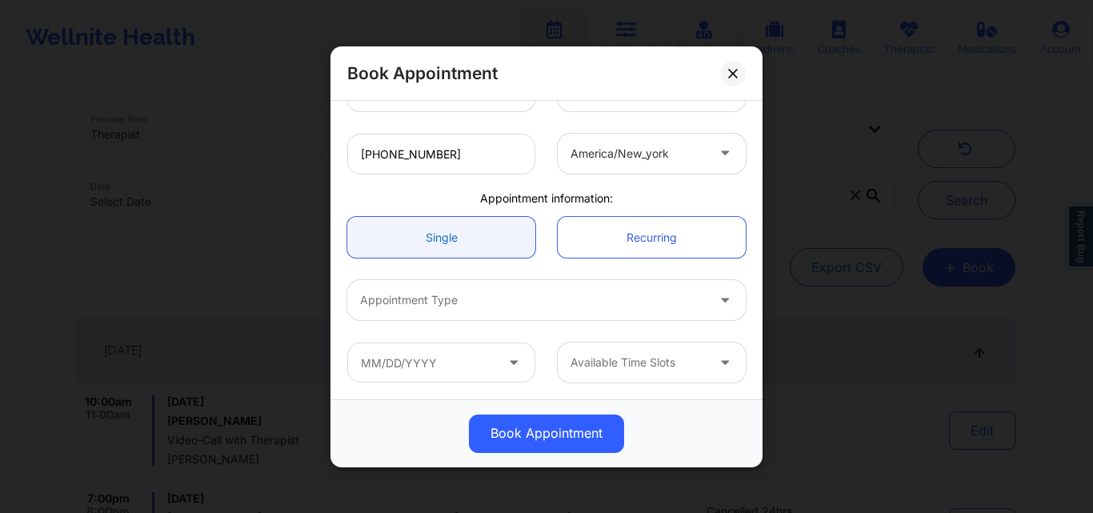
click at [419, 232] on link "Single" at bounding box center [441, 237] width 188 height 41
click at [425, 298] on div at bounding box center [533, 299] width 346 height 19
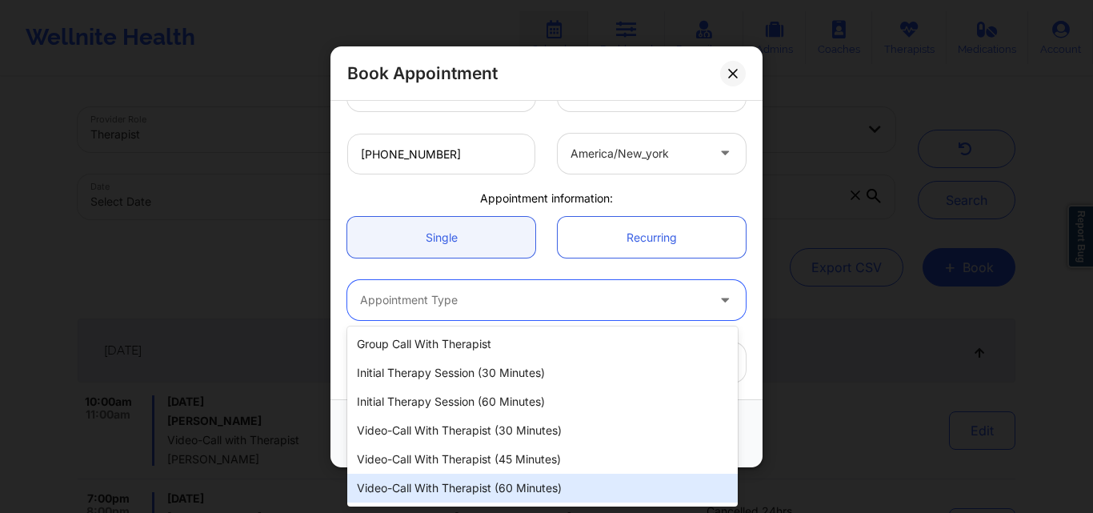
click at [472, 486] on div "Video-Call with Therapist (60 minutes)" at bounding box center [542, 488] width 390 height 29
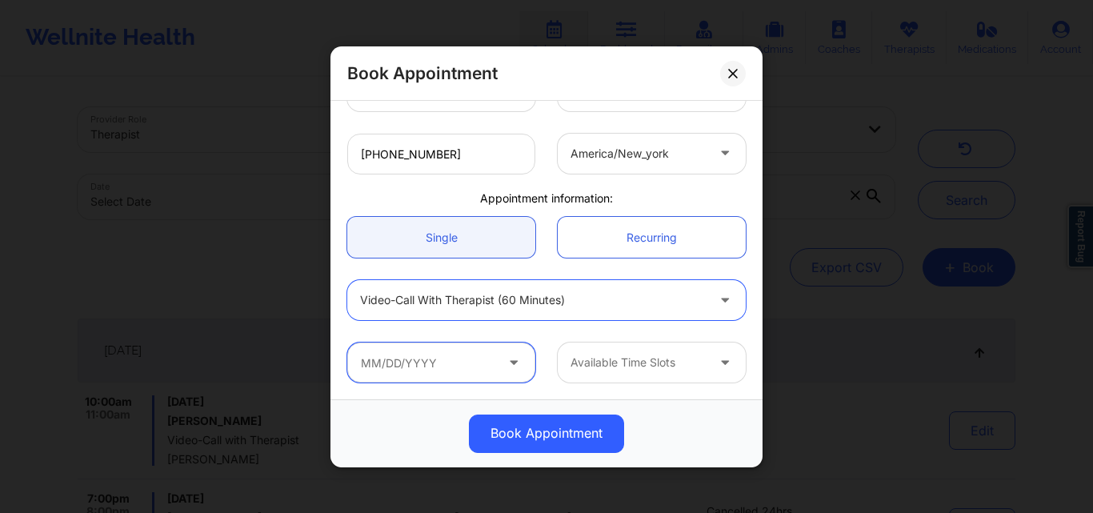
click at [427, 348] on input "text" at bounding box center [441, 362] width 188 height 40
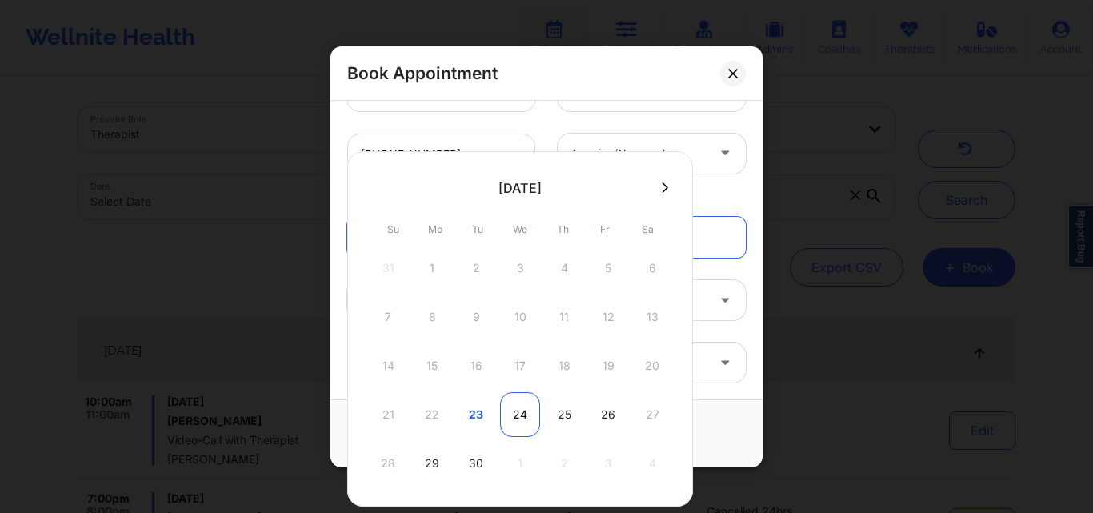
click at [526, 412] on div "24" at bounding box center [520, 414] width 40 height 45
type input "09/24/2025"
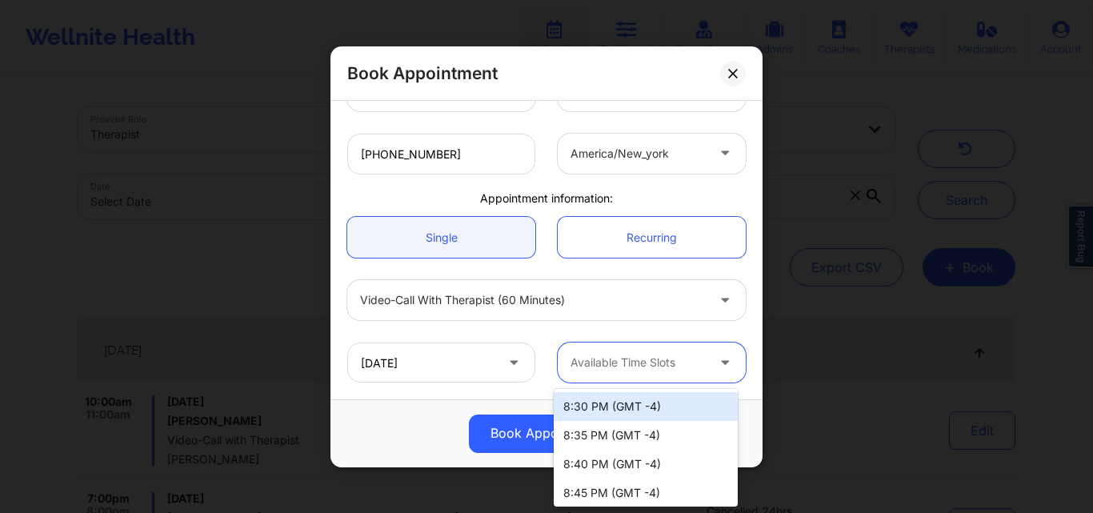
click at [637, 367] on div at bounding box center [637, 362] width 135 height 19
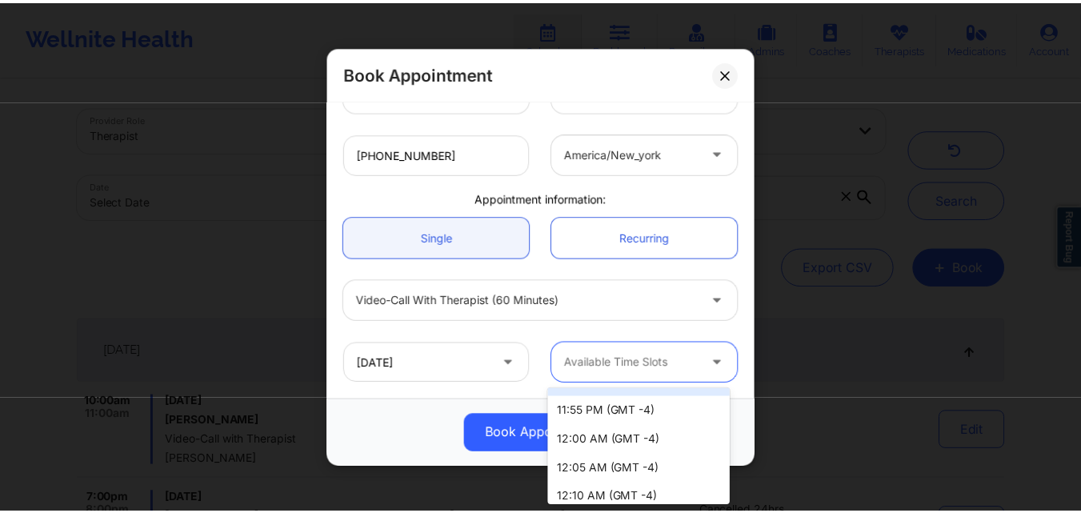
scroll to position [1200, 0]
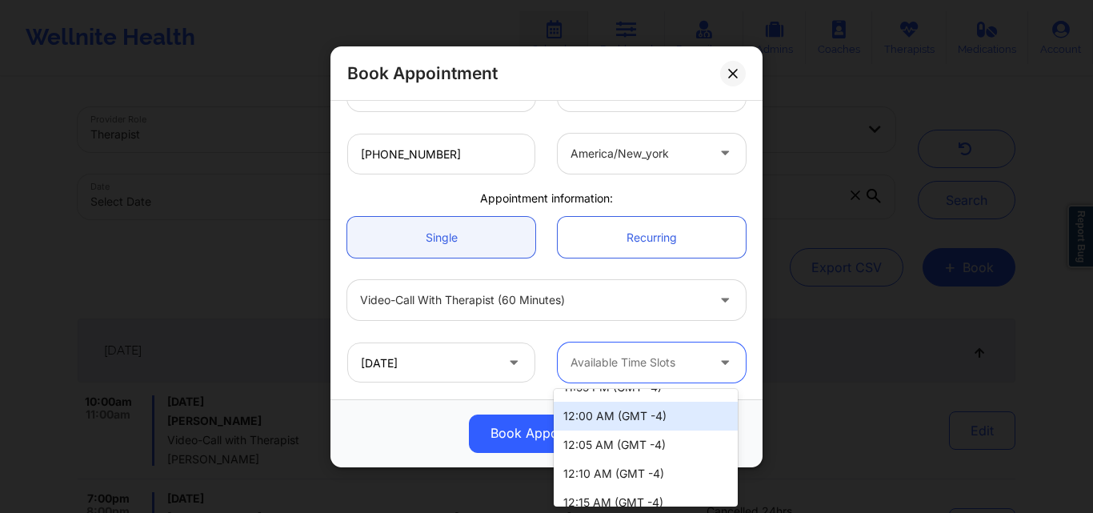
click at [610, 417] on div "12:00 AM (GMT -4)" at bounding box center [646, 416] width 184 height 29
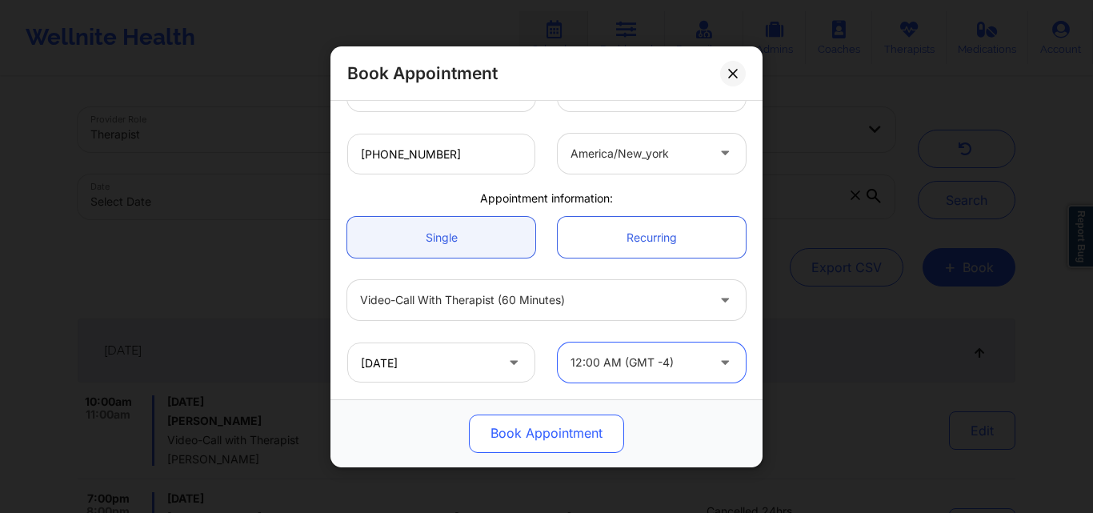
click at [576, 428] on button "Book Appointment" at bounding box center [546, 433] width 155 height 38
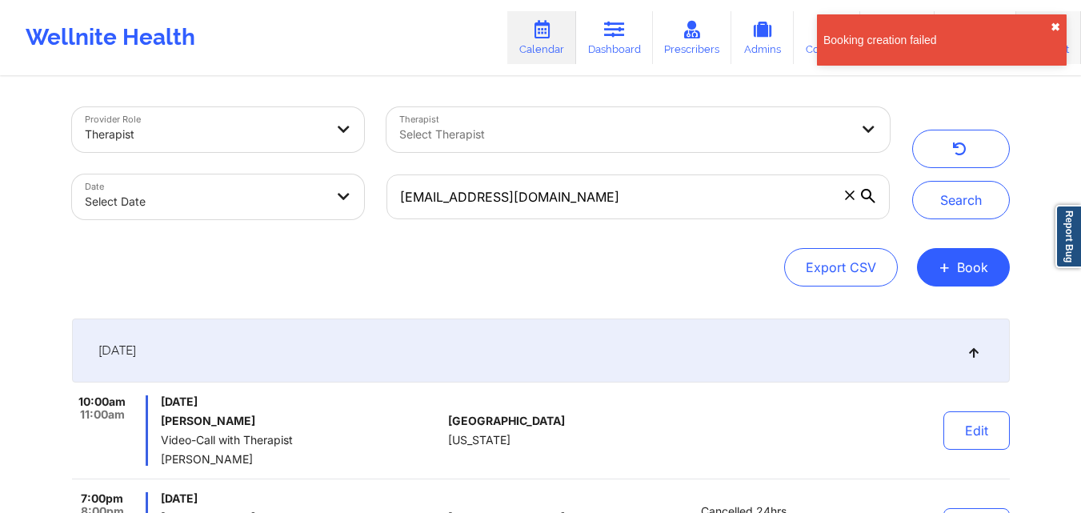
drag, startPoint x: 1054, startPoint y: 24, endPoint x: 1040, endPoint y: 58, distance: 36.5
click at [1053, 25] on button "✖︎" at bounding box center [1055, 27] width 10 height 13
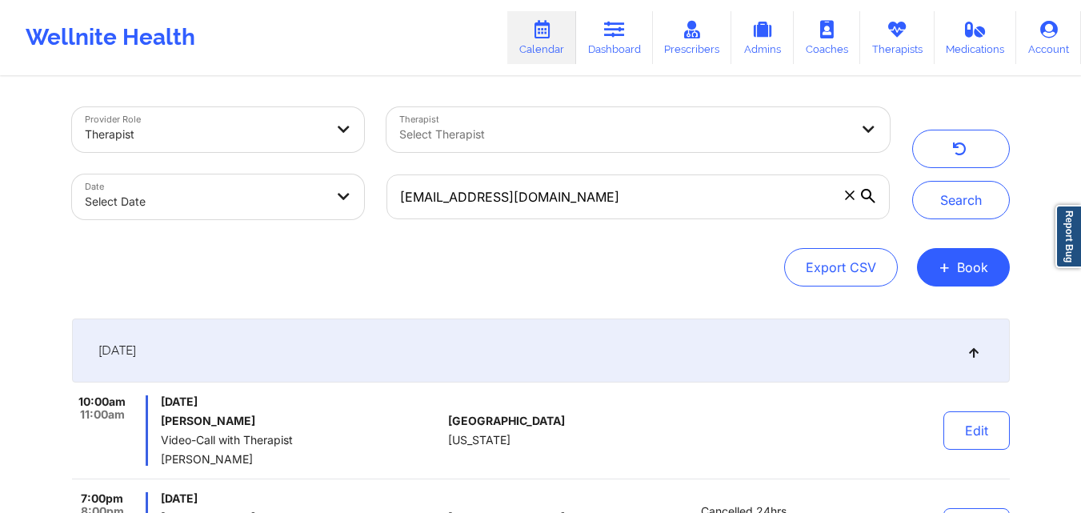
click at [721, 258] on div "Export CSV + Book" at bounding box center [540, 267] width 937 height 38
click at [1037, 140] on div "Provider Role Therapist Therapist Select Therapist Date Select Date jasonfilms@…" at bounding box center [540, 368] width 1081 height 737
click at [710, 262] on div "Export CSV + Book" at bounding box center [540, 267] width 937 height 38
click at [881, 38] on link "Therapists" at bounding box center [897, 37] width 74 height 53
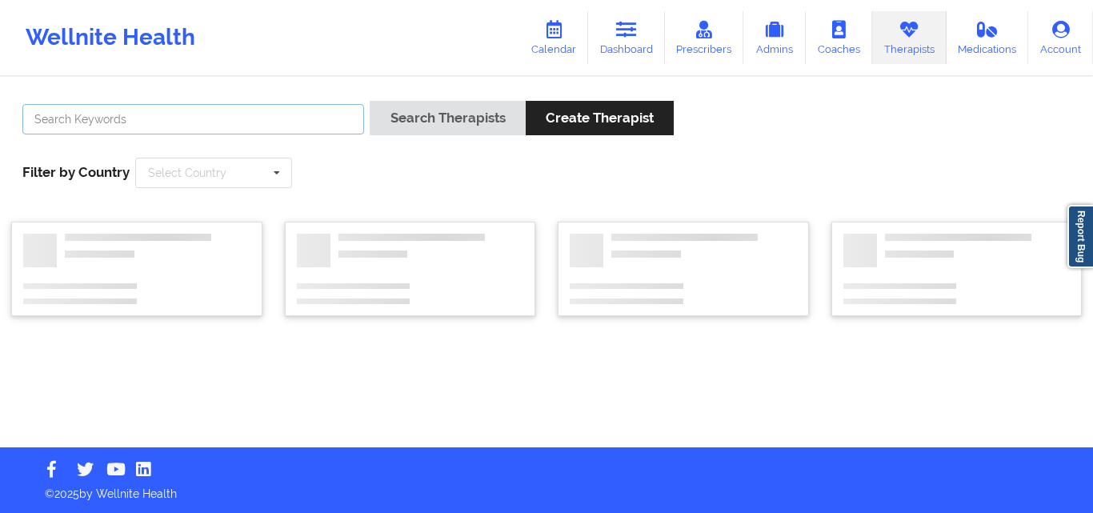
click at [242, 114] on input "text" at bounding box center [193, 119] width 342 height 30
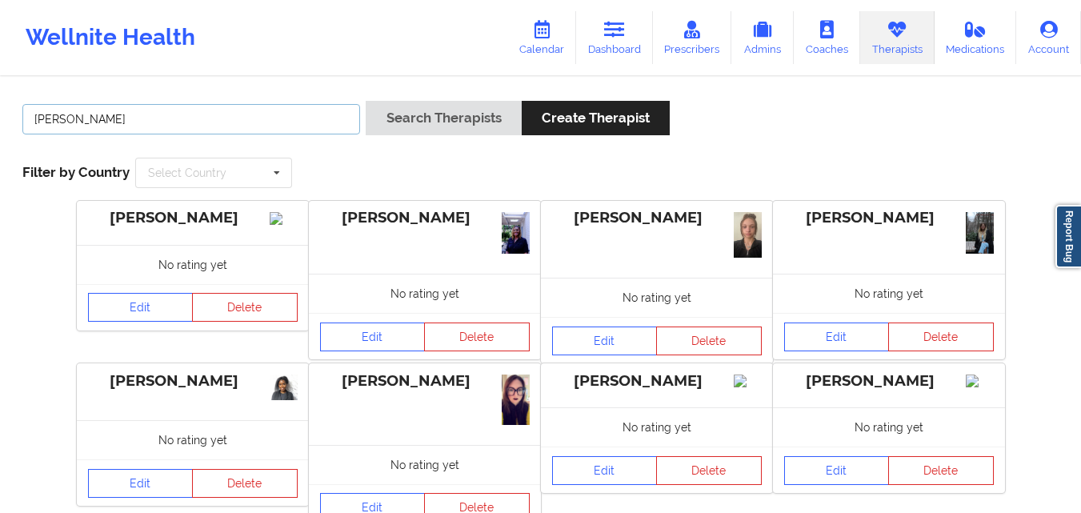
type input "[PERSON_NAME]"
click at [366, 101] on button "Search Therapists" at bounding box center [443, 118] width 155 height 34
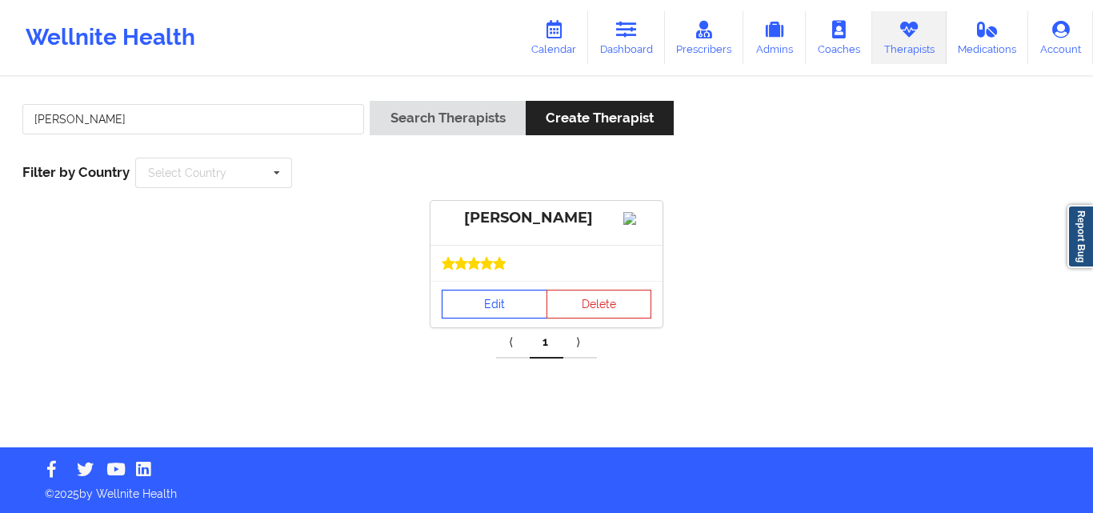
click at [509, 318] on link "Edit" at bounding box center [495, 304] width 106 height 29
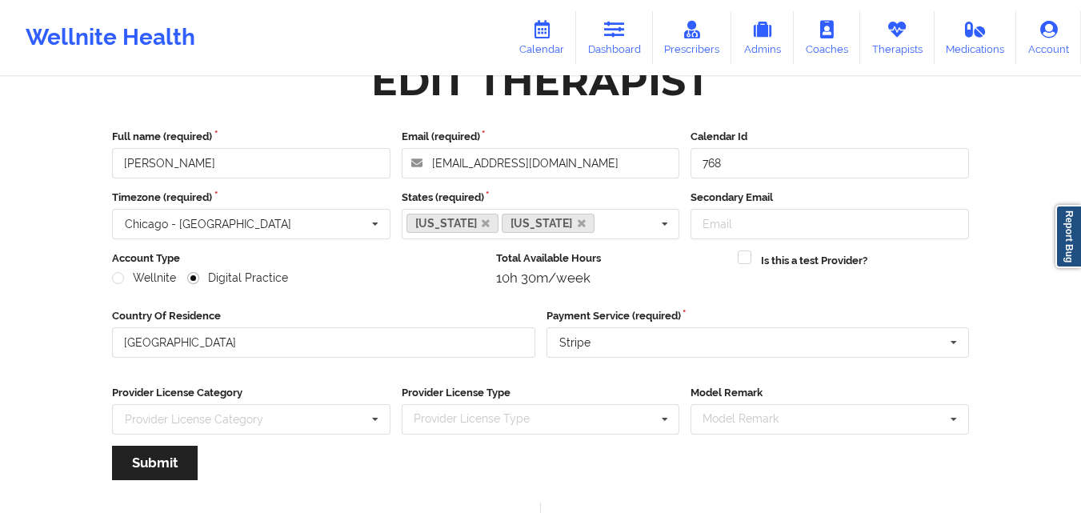
scroll to position [205, 0]
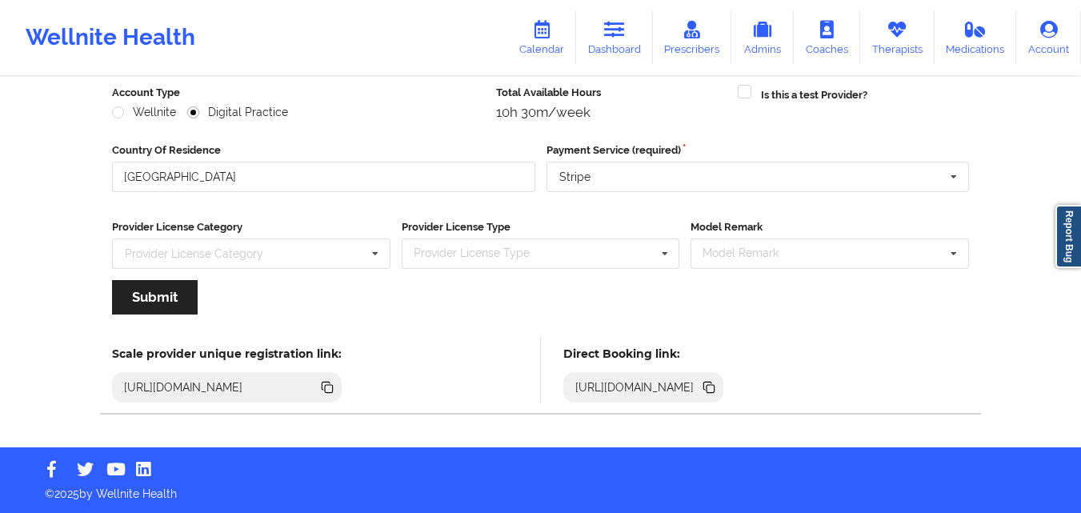
click at [714, 387] on icon at bounding box center [710, 389] width 8 height 8
click at [714, 388] on icon at bounding box center [710, 389] width 8 height 8
click at [564, 38] on link "Calendar" at bounding box center [541, 37] width 69 height 53
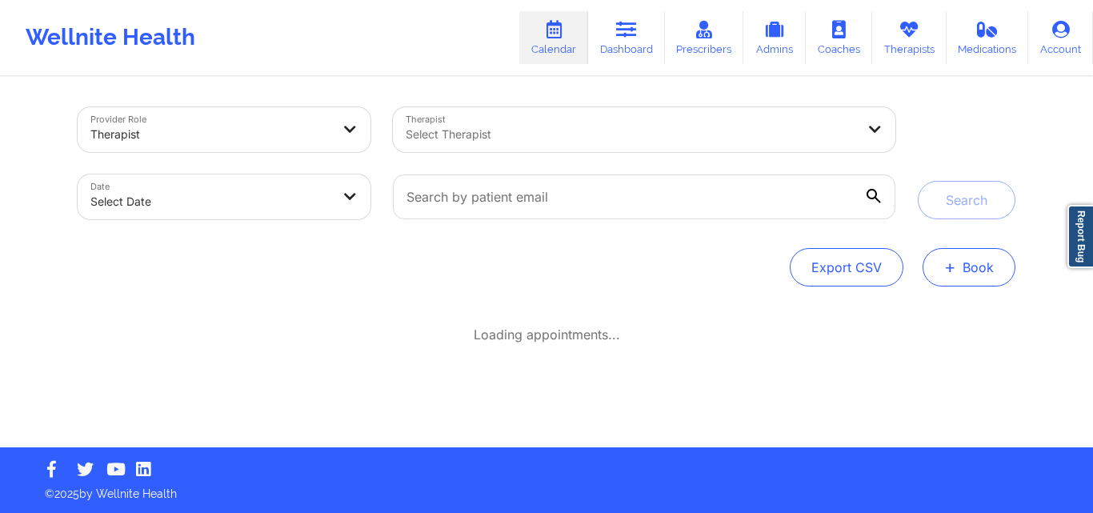
click at [973, 262] on button "+ Book" at bounding box center [968, 267] width 93 height 38
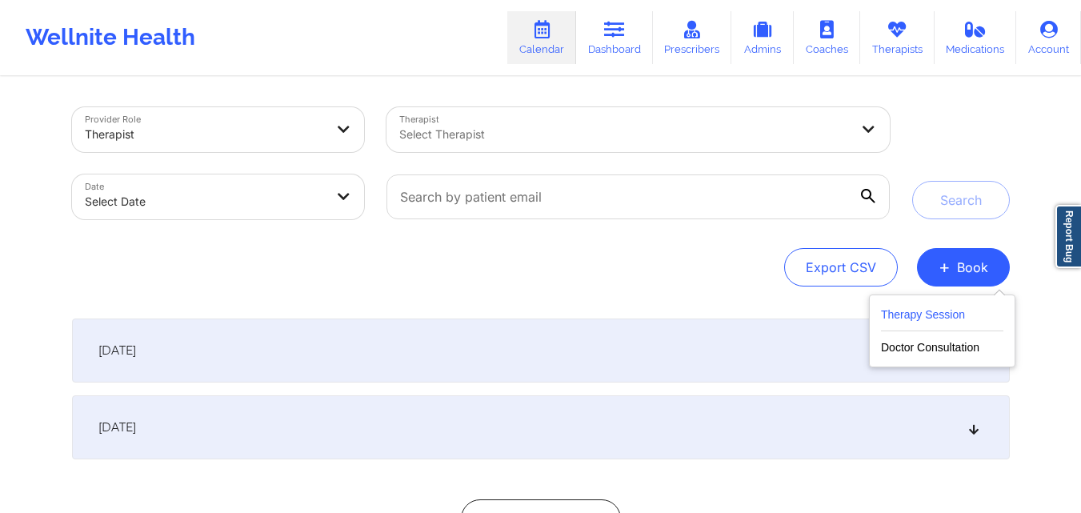
click at [908, 313] on button "Therapy Session" at bounding box center [942, 318] width 122 height 26
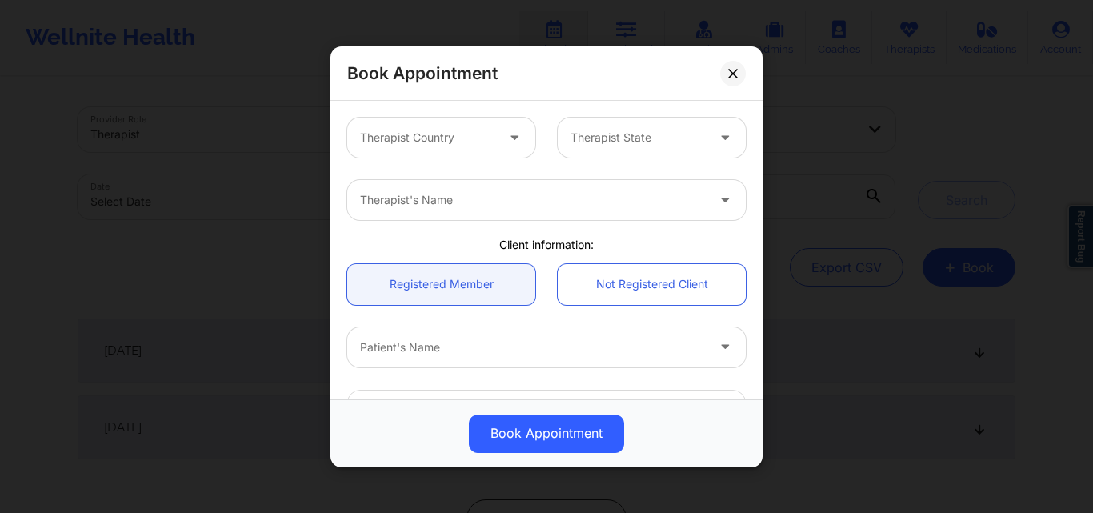
click at [464, 134] on div at bounding box center [427, 137] width 135 height 19
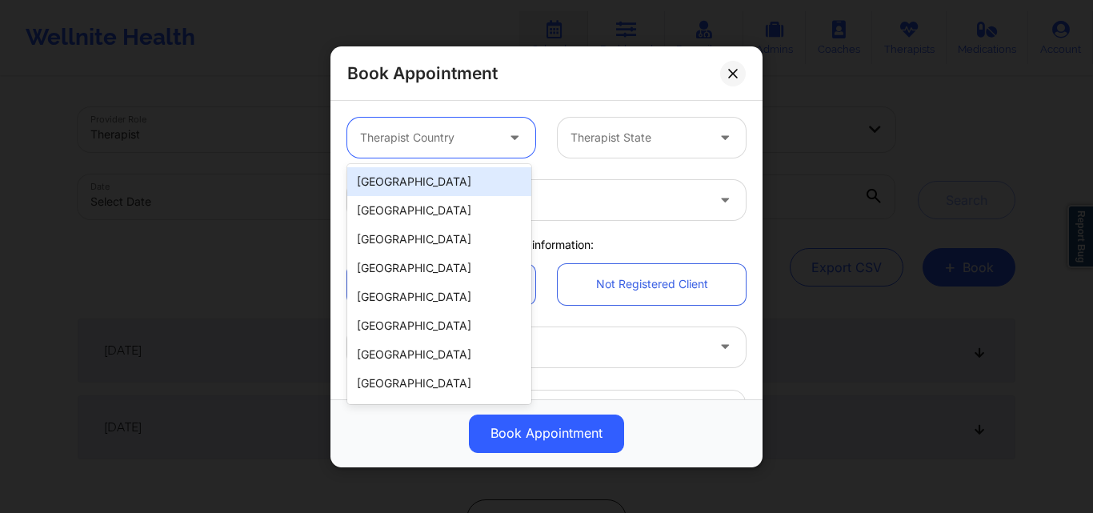
click at [462, 174] on div "[GEOGRAPHIC_DATA]" at bounding box center [439, 181] width 184 height 29
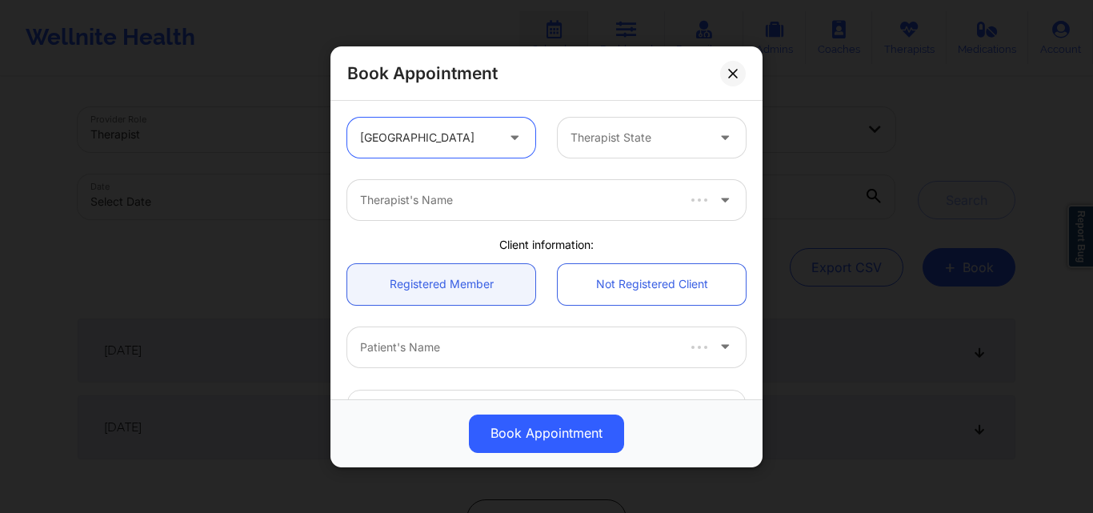
click at [621, 138] on div at bounding box center [637, 137] width 135 height 19
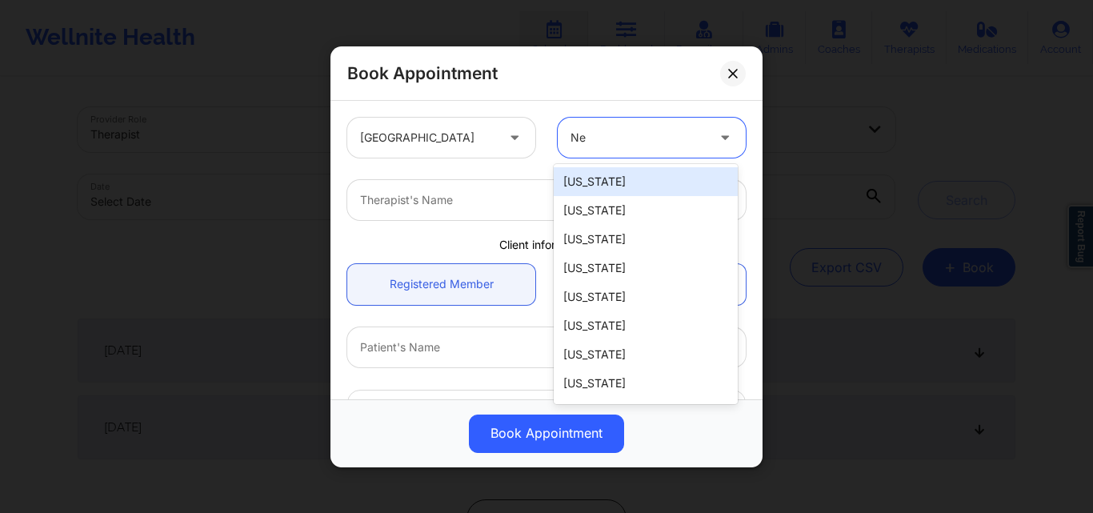
type input "New"
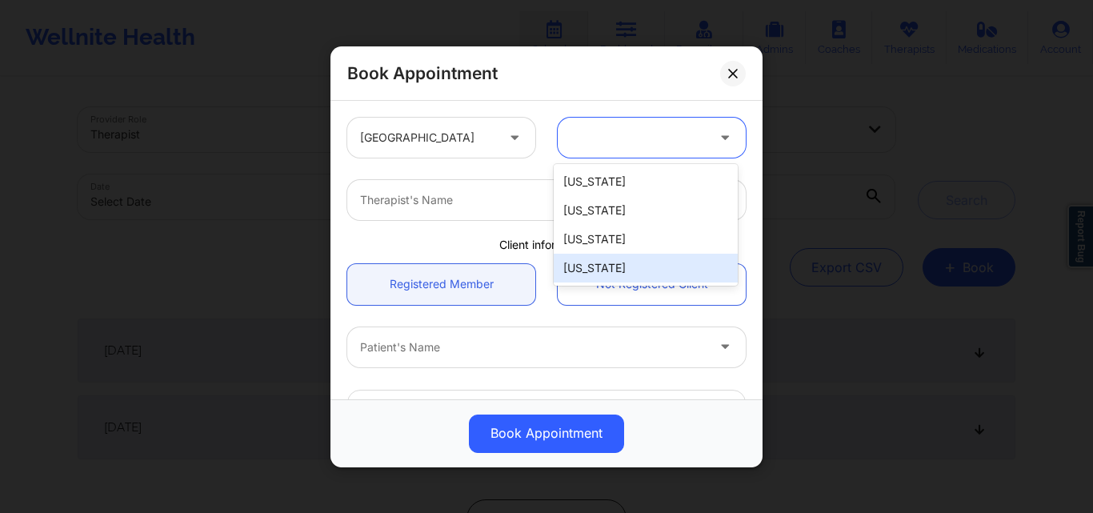
type input "\"
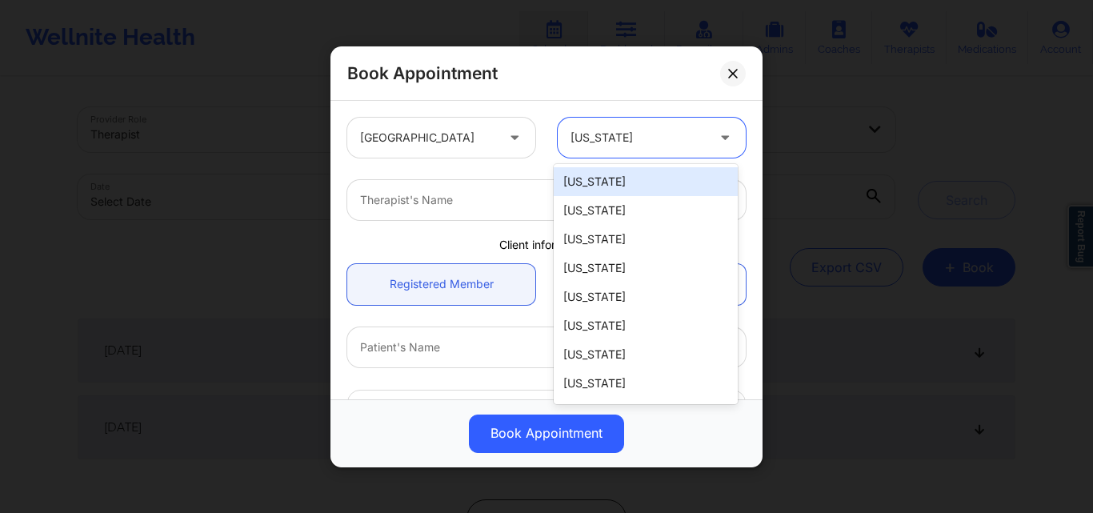
type input "\"
type input "New"
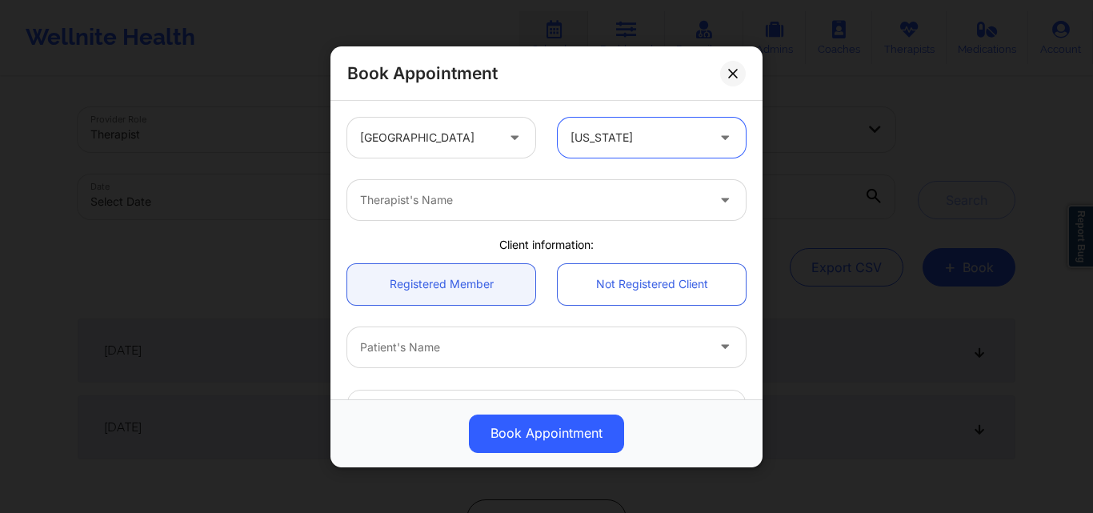
click at [537, 194] on div at bounding box center [533, 199] width 346 height 19
type input "Anais Q"
click at [447, 283] on link "Registered Member" at bounding box center [441, 283] width 188 height 41
drag, startPoint x: 445, startPoint y: 331, endPoint x: 444, endPoint y: 344, distance: 12.8
click at [445, 334] on div "Patient's Name" at bounding box center [527, 346] width 360 height 40
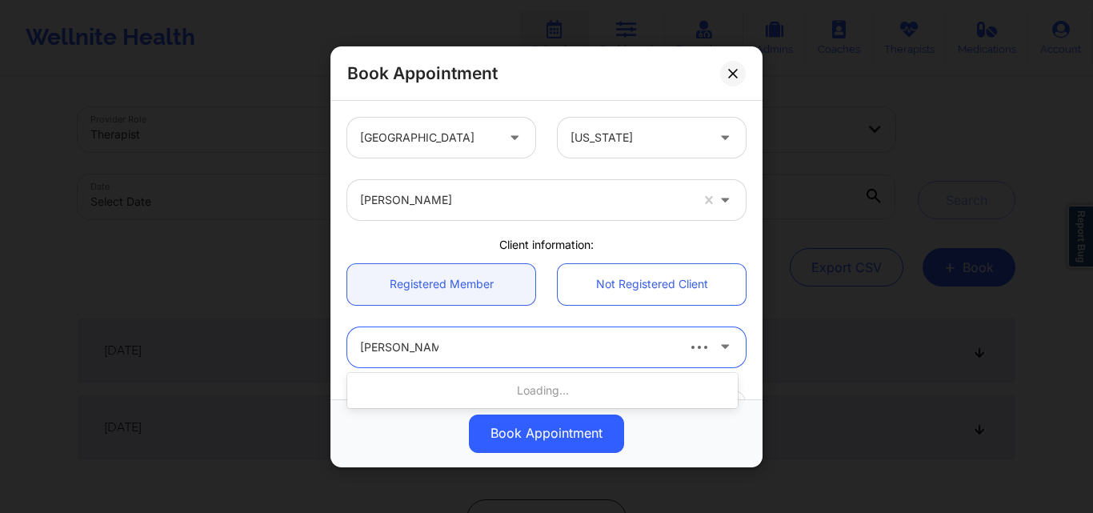
type input "LaShone Brown"
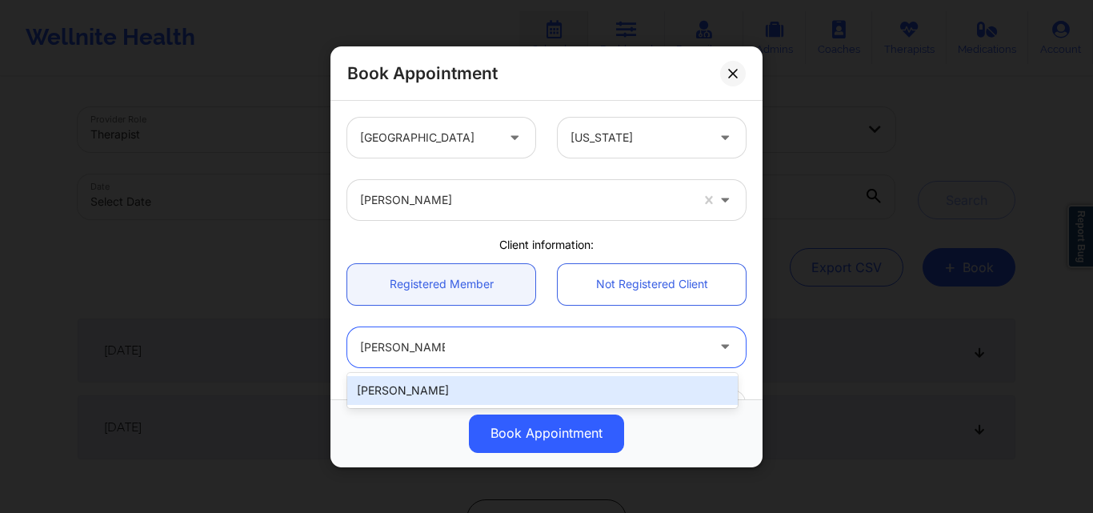
type input "nicolej928@gmail.com"
type input "+1347-545-7412"
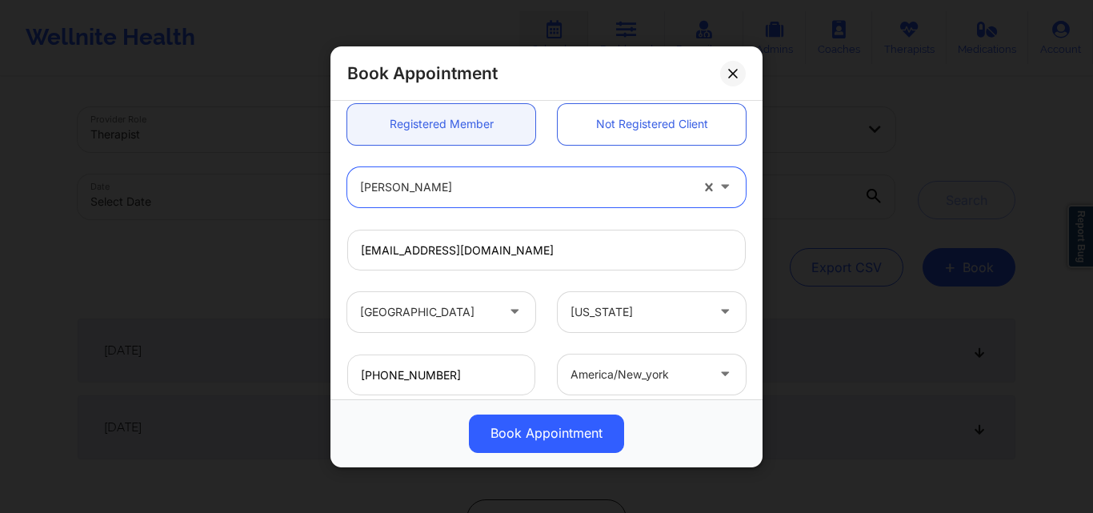
scroll to position [381, 0]
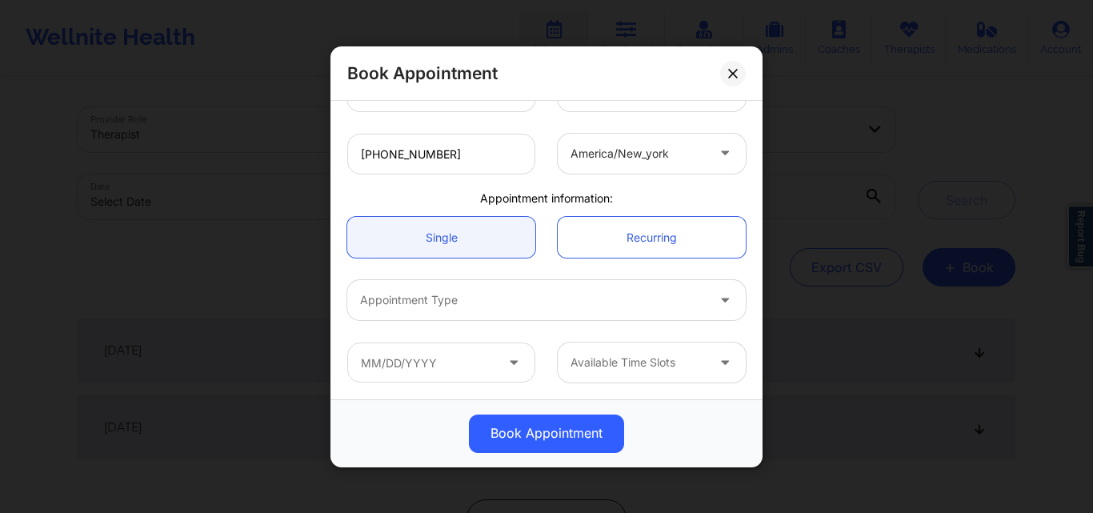
click at [450, 309] on div at bounding box center [533, 299] width 346 height 19
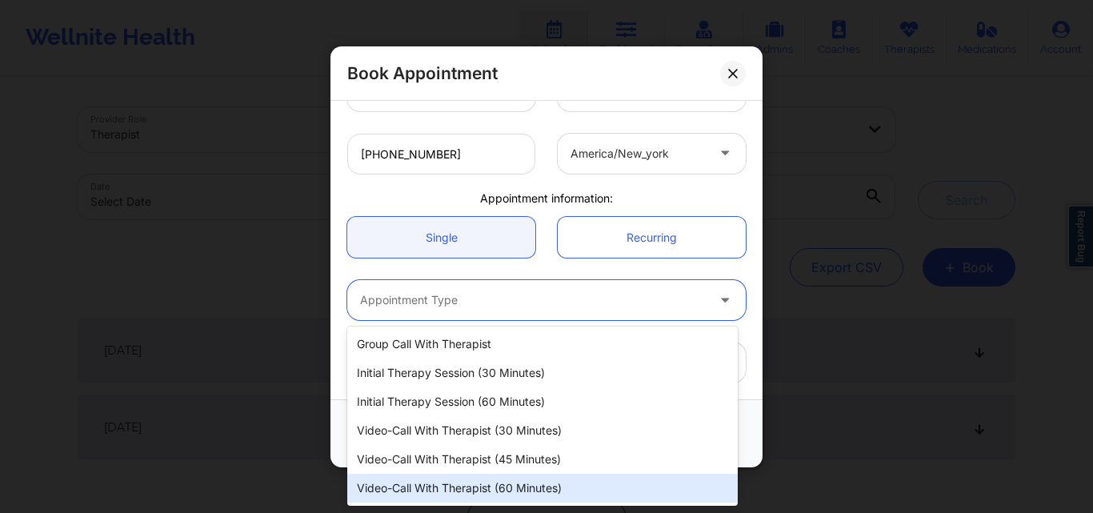
click at [448, 484] on div "Video-Call with Therapist (60 minutes)" at bounding box center [542, 488] width 390 height 29
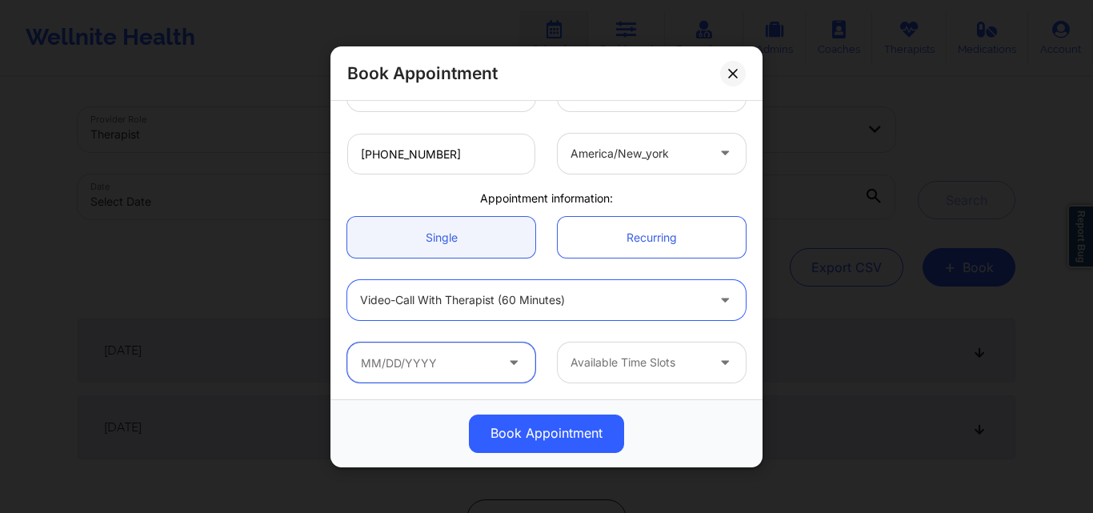
click at [426, 362] on input "text" at bounding box center [441, 362] width 188 height 40
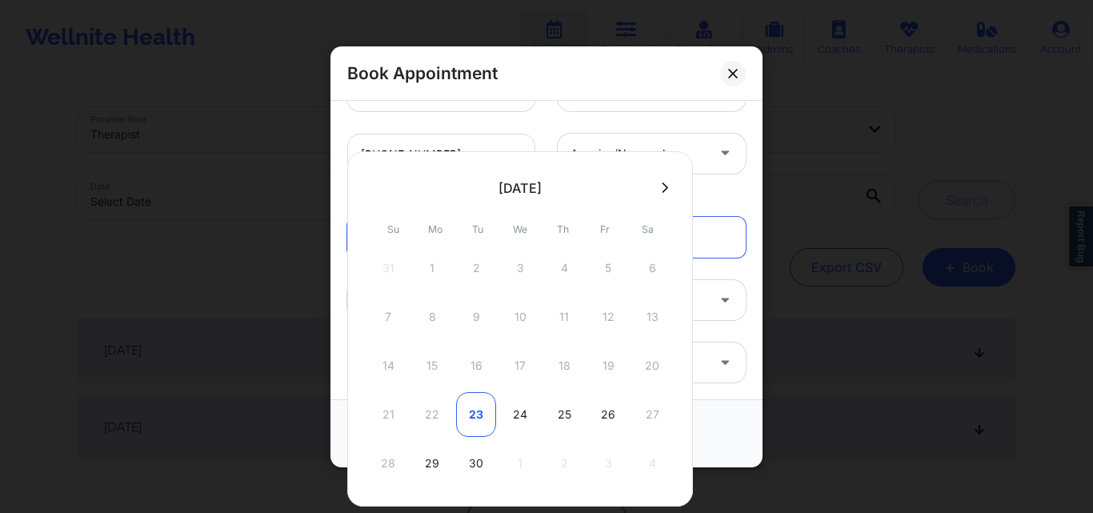
click at [470, 415] on div "23" at bounding box center [476, 414] width 40 height 45
type input "09/23/2025"
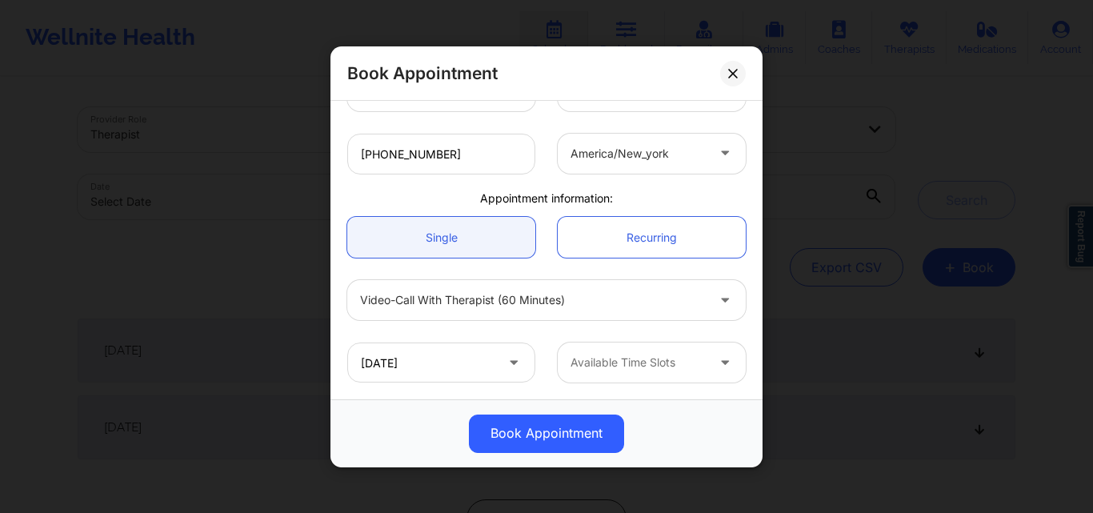
click at [631, 370] on div at bounding box center [637, 362] width 135 height 19
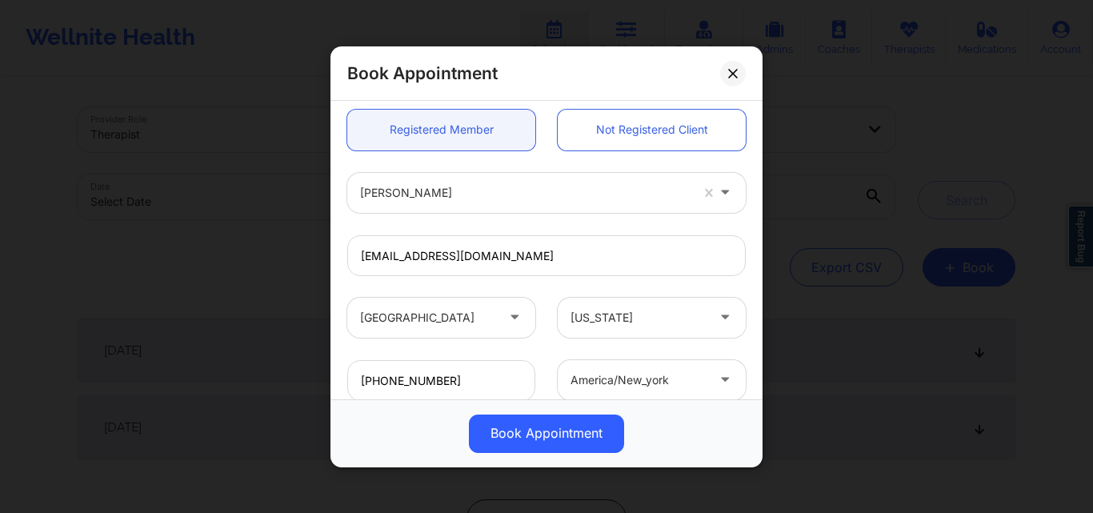
scroll to position [141, 0]
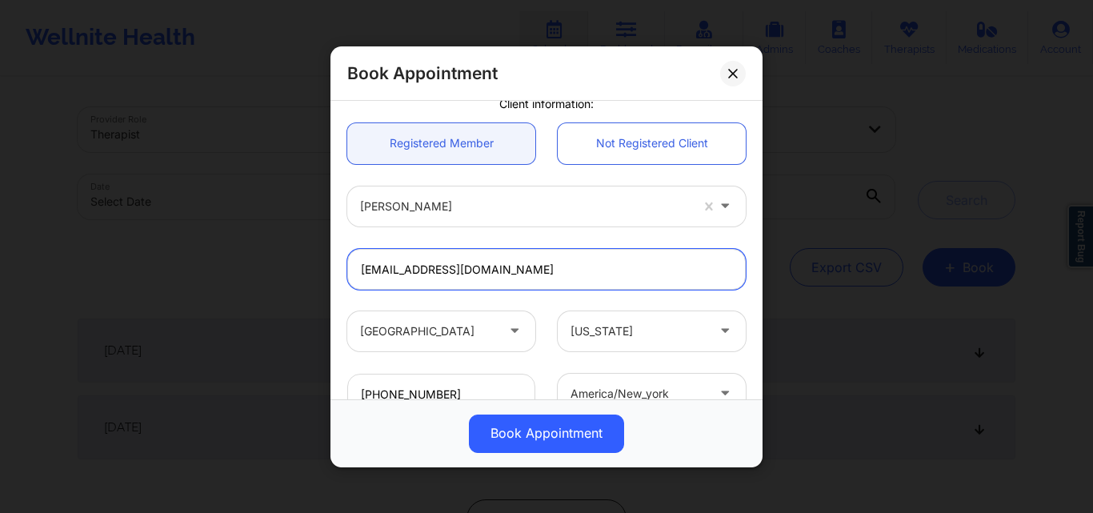
click at [519, 271] on input "nicolej928@gmail.com" at bounding box center [546, 268] width 398 height 41
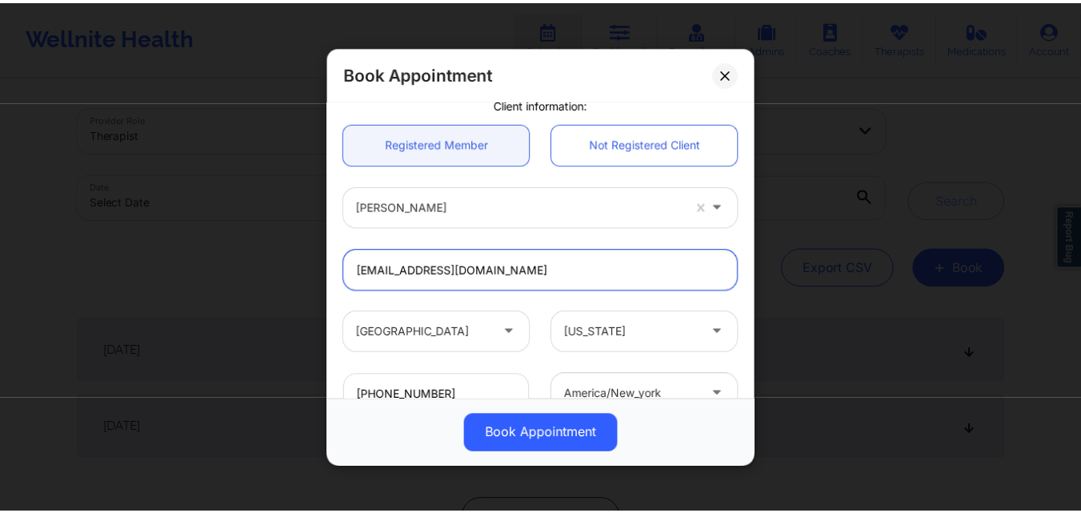
scroll to position [381, 0]
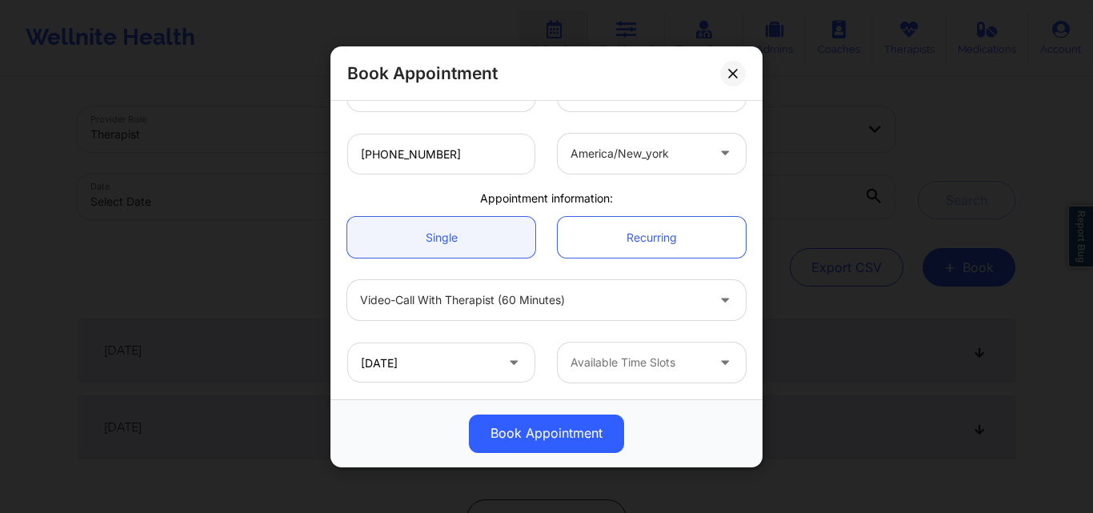
click at [691, 365] on div at bounding box center [637, 362] width 135 height 19
click at [661, 365] on div at bounding box center [637, 362] width 135 height 19
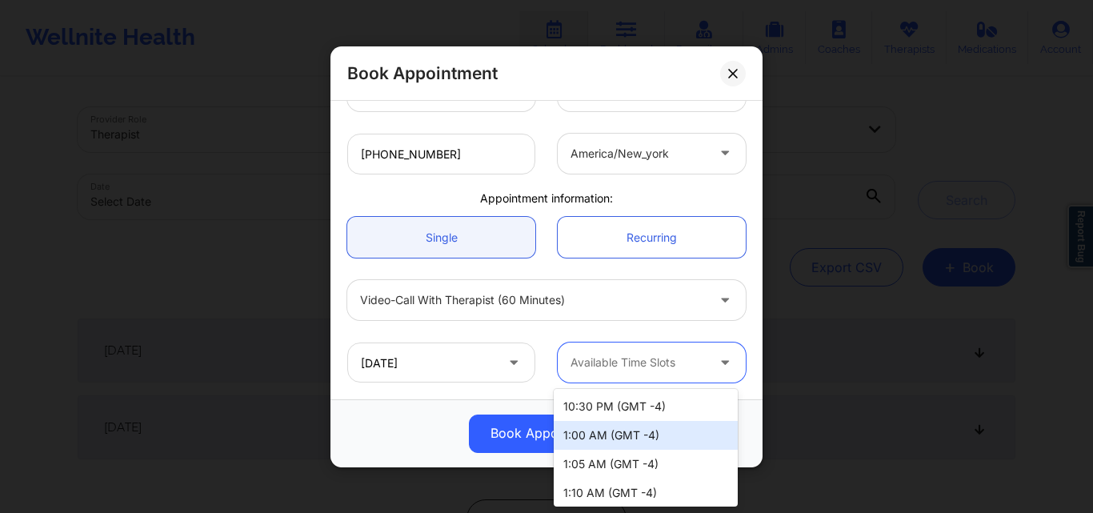
click at [633, 432] on div "1:00 AM (GMT -4)" at bounding box center [646, 435] width 184 height 29
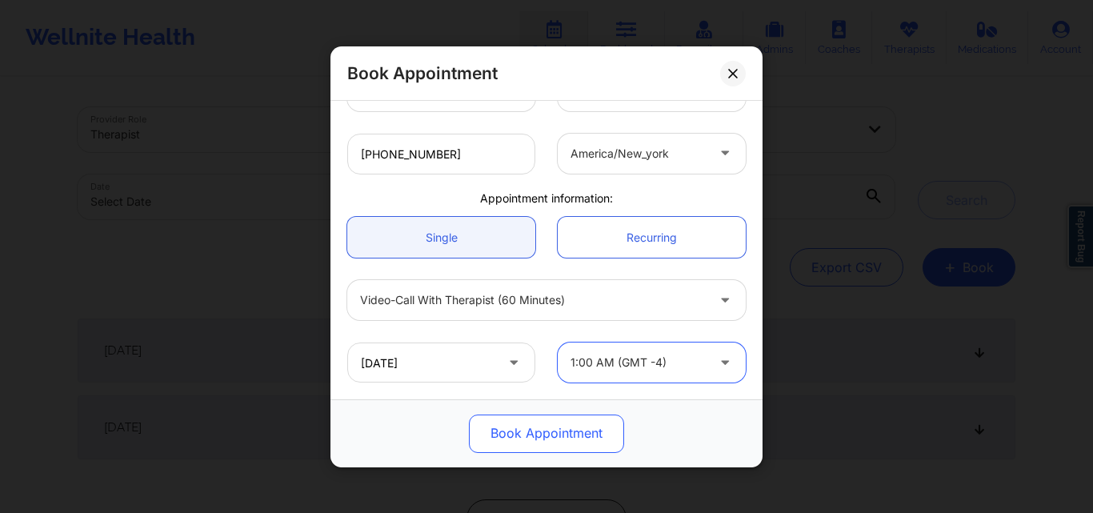
click at [520, 432] on button "Book Appointment" at bounding box center [546, 433] width 155 height 38
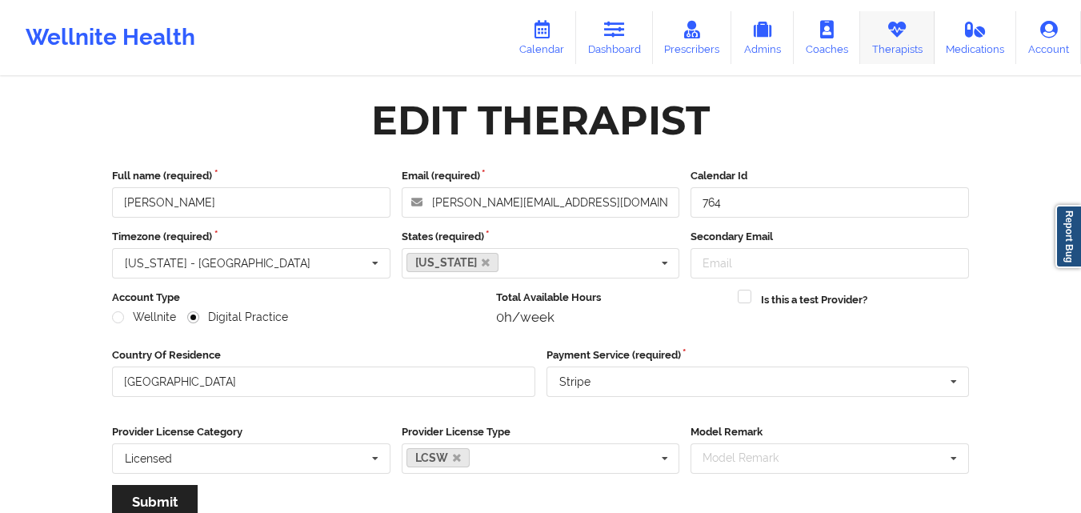
click at [904, 43] on link "Therapists" at bounding box center [897, 37] width 74 height 53
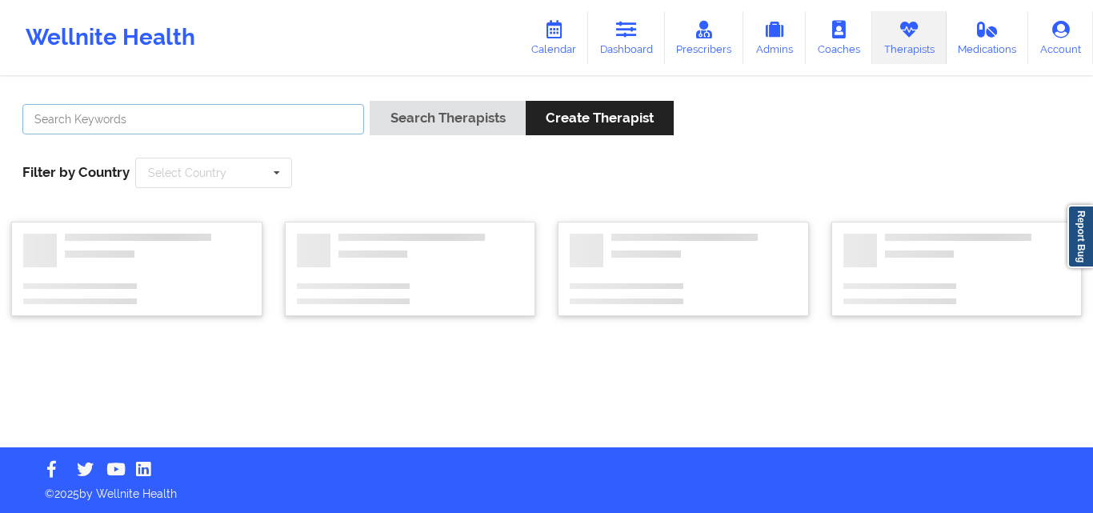
click at [249, 116] on input "text" at bounding box center [193, 119] width 342 height 30
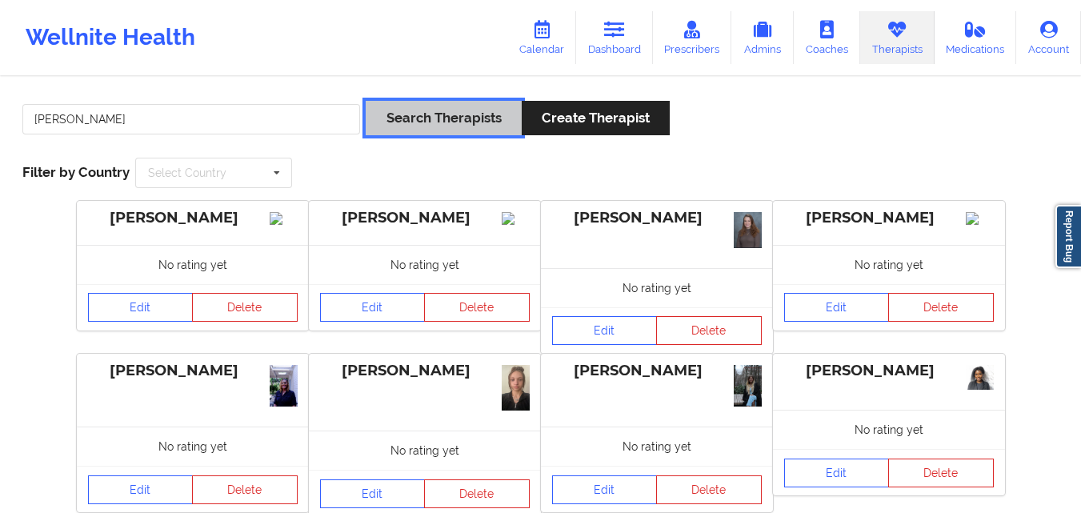
click at [439, 119] on button "Search Therapists" at bounding box center [443, 118] width 155 height 34
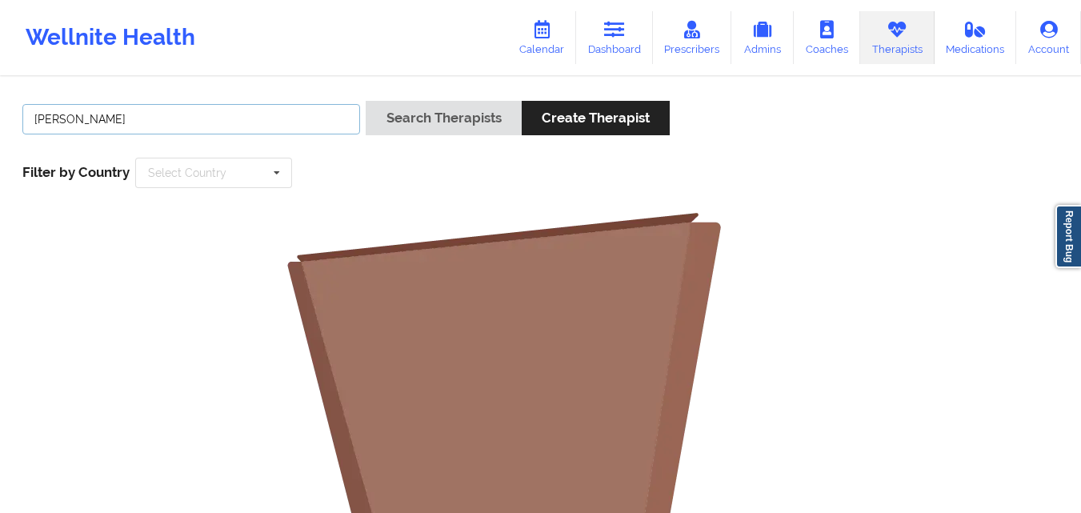
click at [235, 129] on input "[PERSON_NAME]" at bounding box center [191, 119] width 338 height 30
type input "Anais"
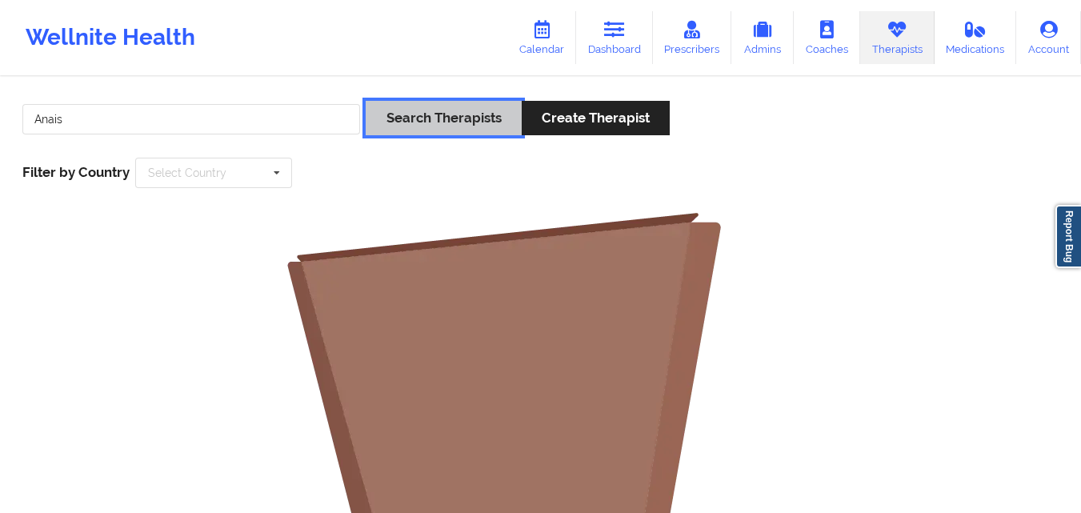
click at [421, 117] on button "Search Therapists" at bounding box center [443, 118] width 155 height 34
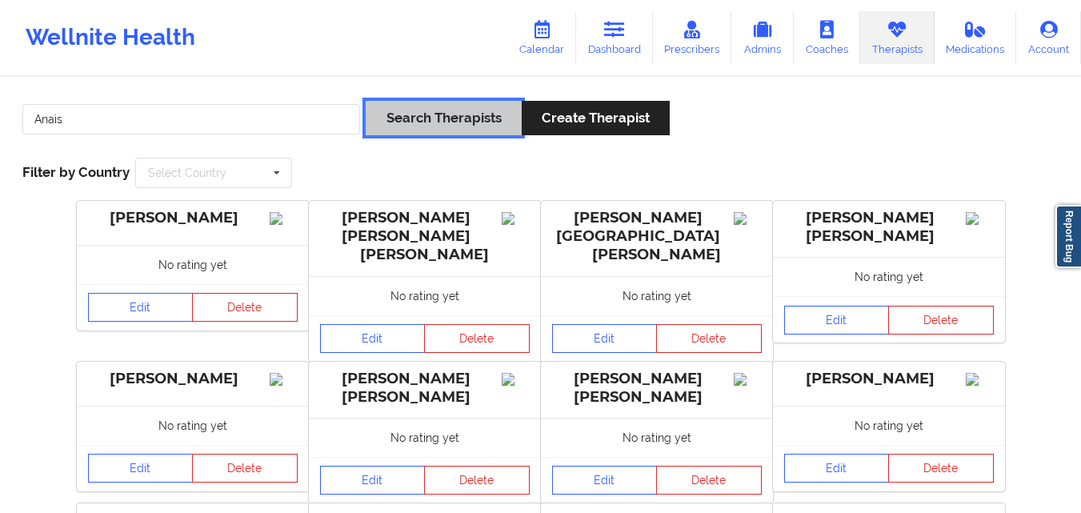
click at [440, 120] on button "Search Therapists" at bounding box center [443, 118] width 155 height 34
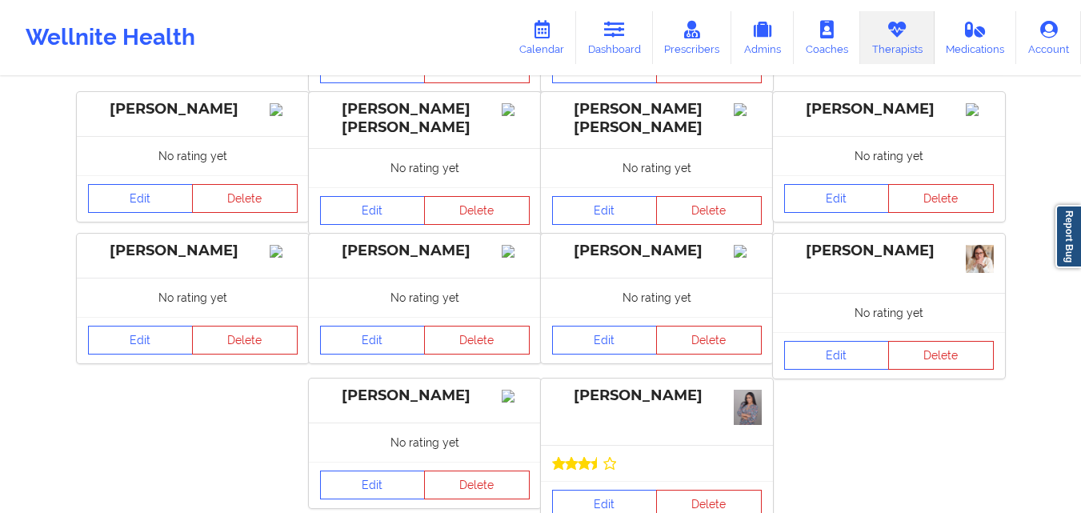
scroll to position [378, 0]
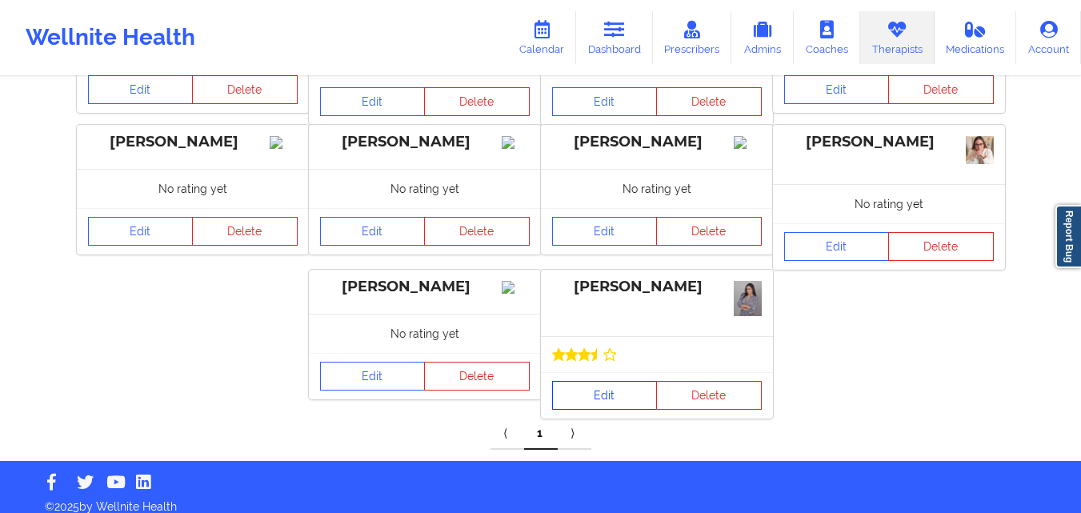
click at [610, 381] on link "Edit" at bounding box center [605, 395] width 106 height 29
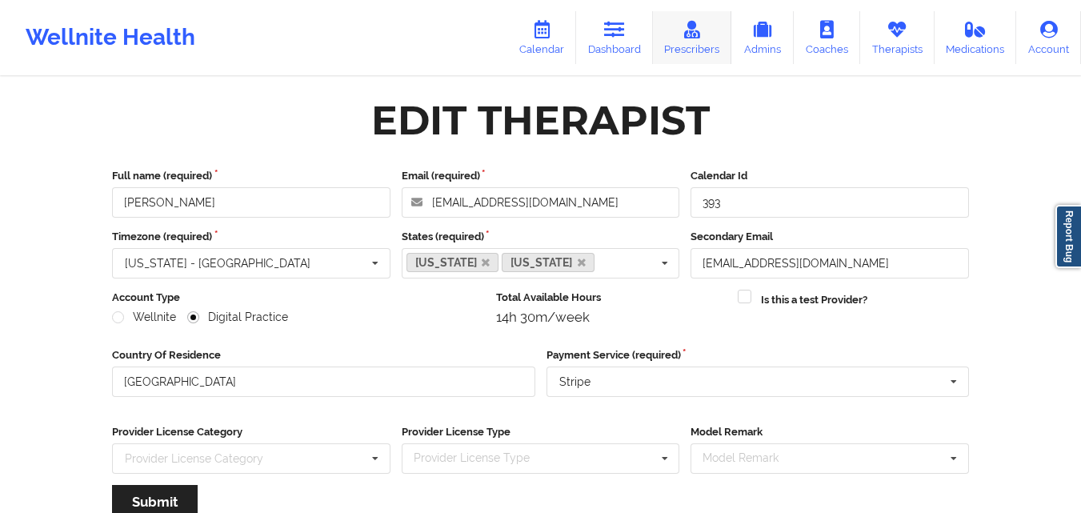
click at [633, 48] on link "Dashboard" at bounding box center [614, 37] width 77 height 53
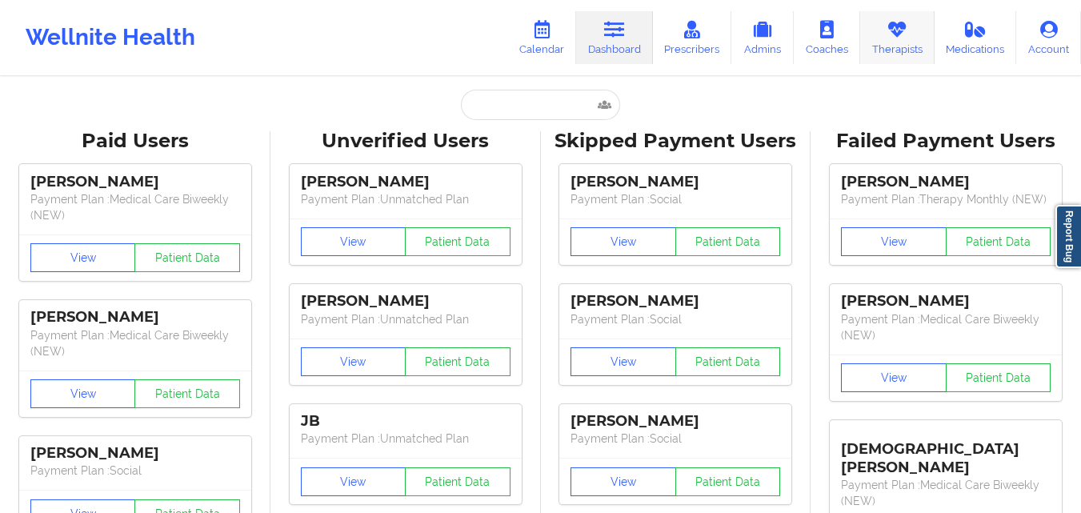
click at [877, 47] on link "Therapists" at bounding box center [897, 37] width 74 height 53
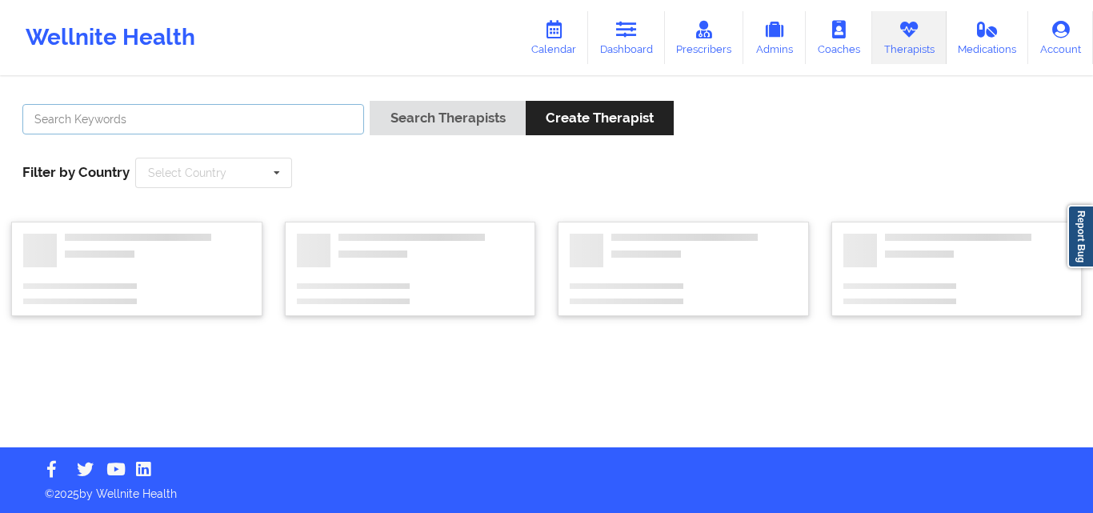
click at [266, 122] on input "text" at bounding box center [193, 119] width 342 height 30
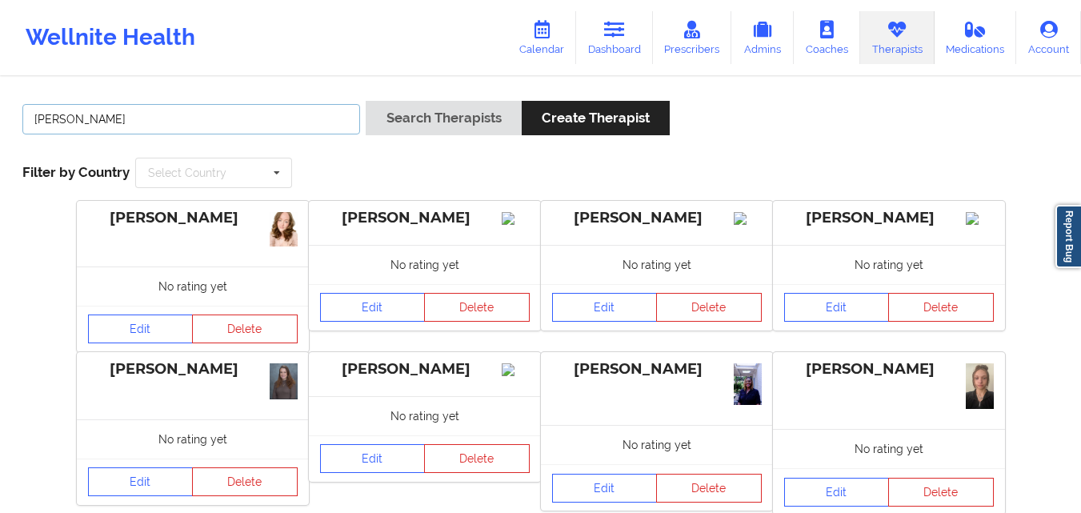
type input "[PERSON_NAME]"
click at [366, 101] on button "Search Therapists" at bounding box center [443, 118] width 155 height 34
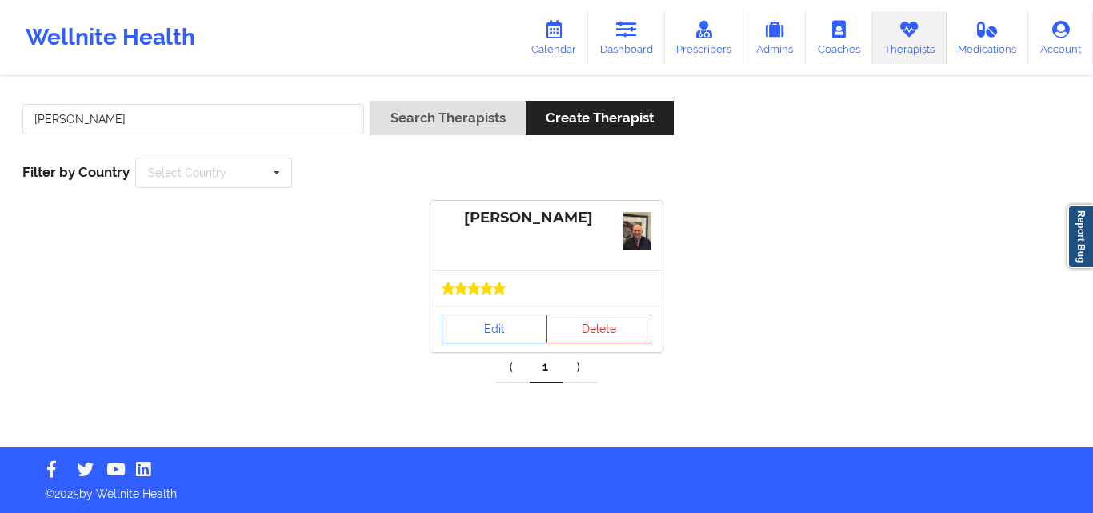
click at [489, 298] on div at bounding box center [546, 288] width 232 height 36
click at [466, 327] on link "Edit" at bounding box center [495, 328] width 106 height 29
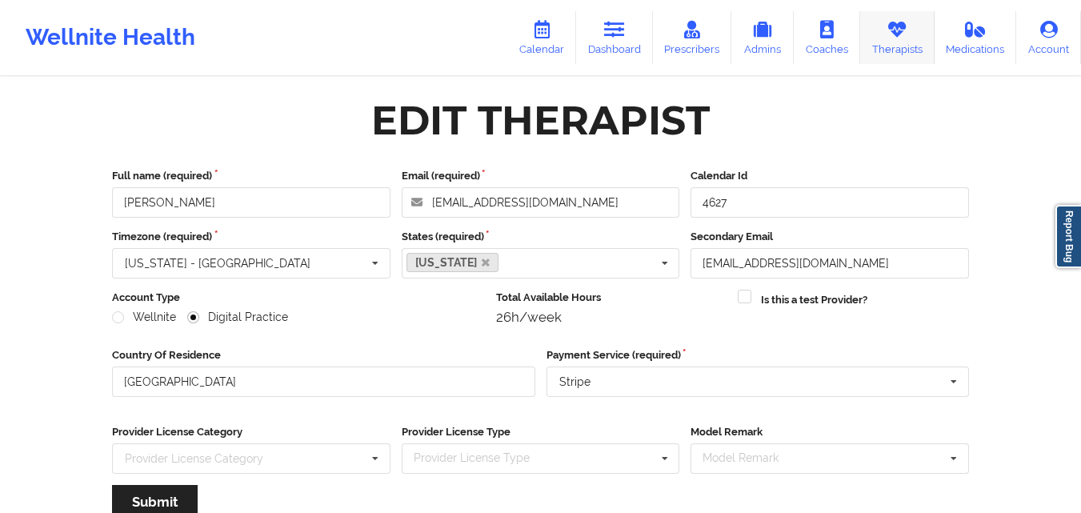
click at [883, 43] on link "Therapists" at bounding box center [897, 37] width 74 height 53
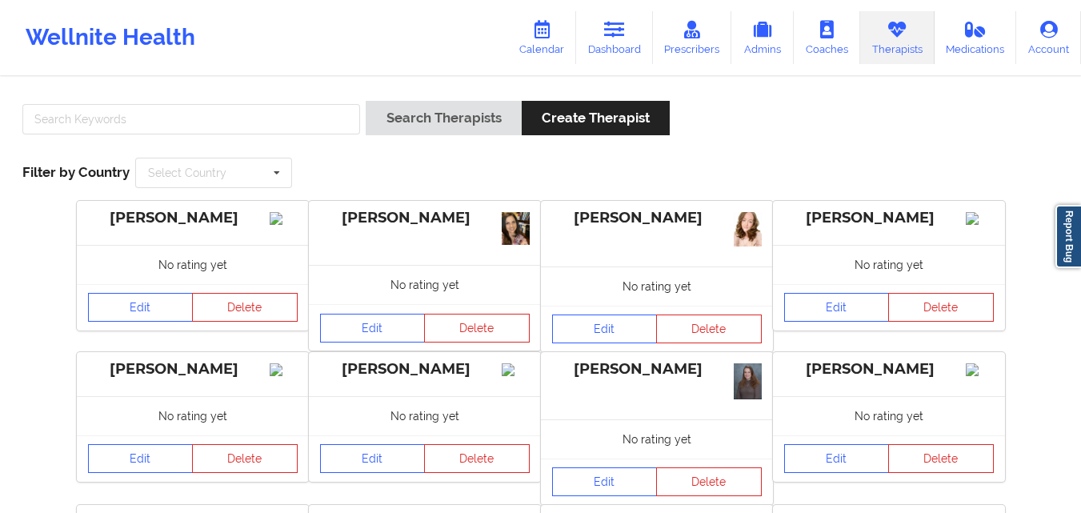
click at [1038, 114] on div "Search Therapists Create Therapist" at bounding box center [540, 124] width 1047 height 46
click at [191, 124] on input "text" at bounding box center [191, 119] width 338 height 30
paste input "[PERSON_NAME]"
type input "[PERSON_NAME]"
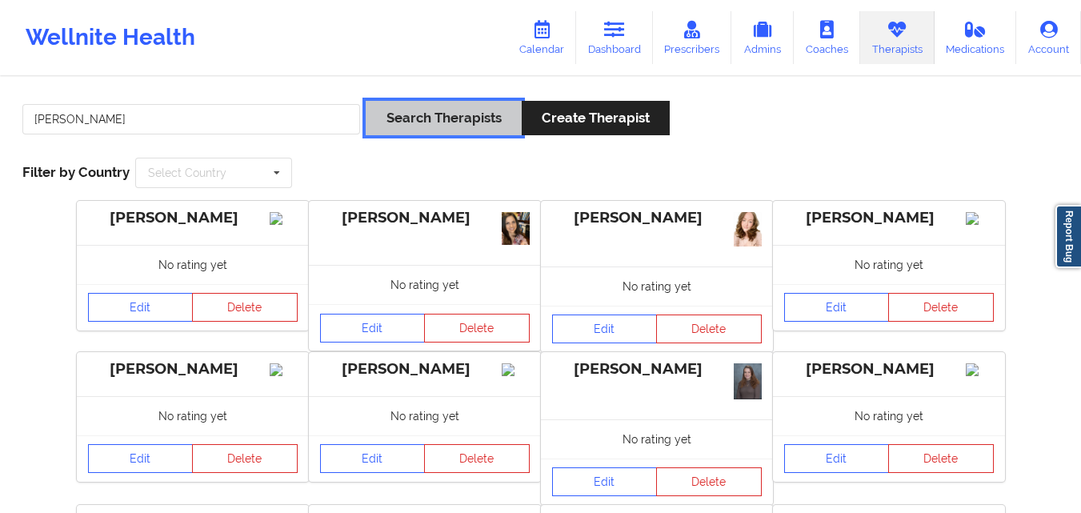
click at [494, 119] on button "Search Therapists" at bounding box center [443, 118] width 155 height 34
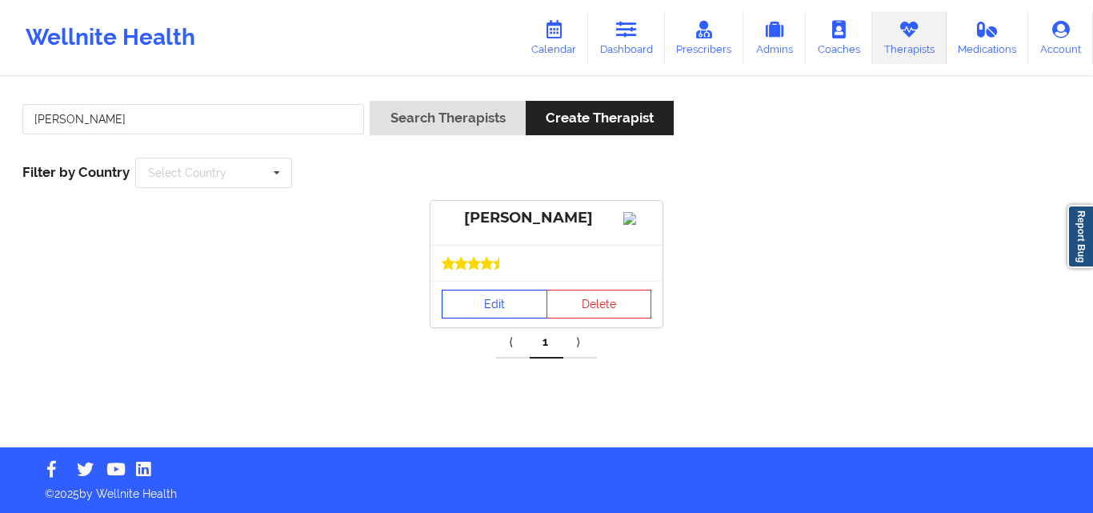
click at [493, 318] on link "Edit" at bounding box center [495, 304] width 106 height 29
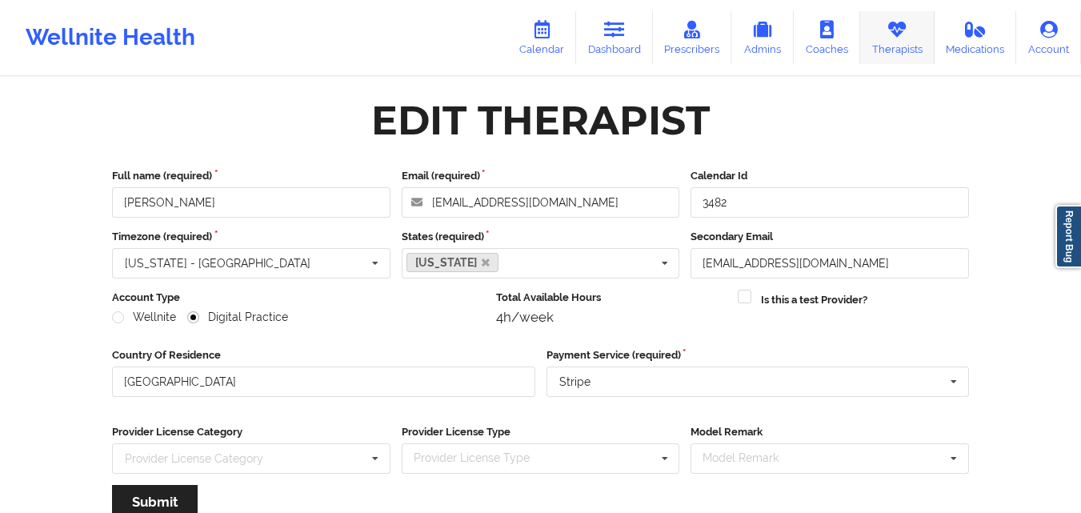
click at [889, 50] on link "Therapists" at bounding box center [897, 37] width 74 height 53
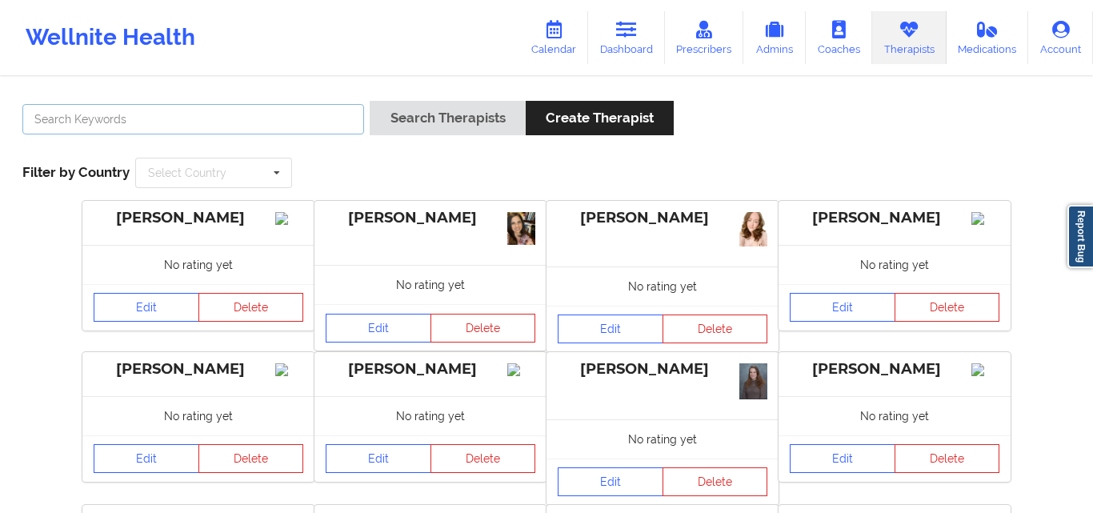
click at [301, 118] on input "text" at bounding box center [193, 119] width 342 height 30
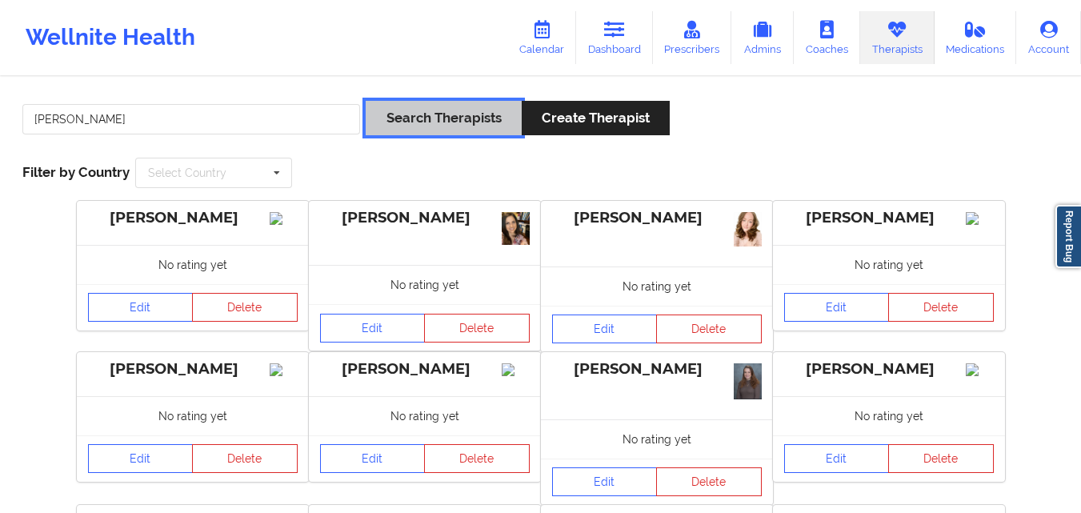
click at [456, 122] on button "Search Therapists" at bounding box center [443, 118] width 155 height 34
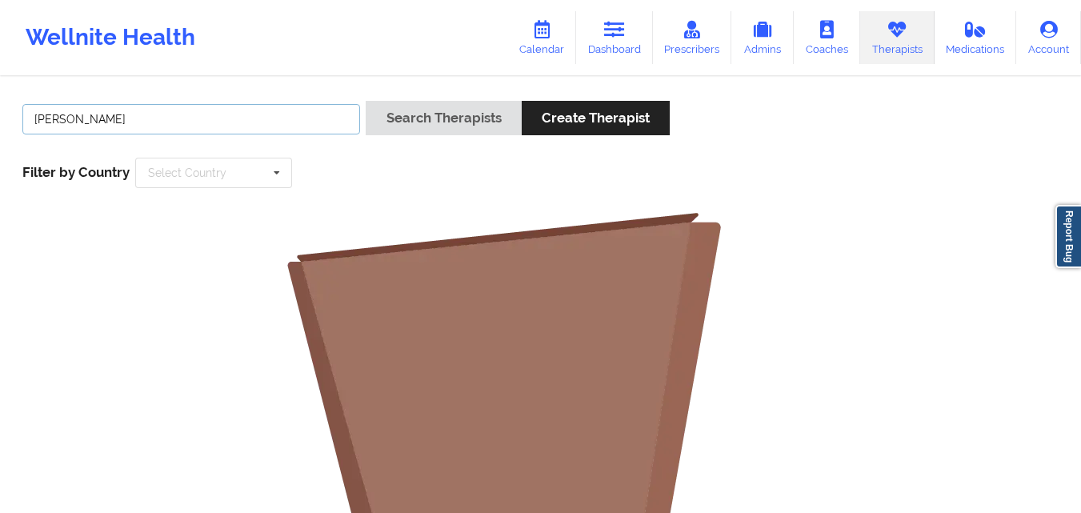
click at [222, 119] on input "[PERSON_NAME]" at bounding box center [191, 119] width 338 height 30
type input "[PERSON_NAME] [PERSON_NAME]"
click at [366, 101] on button "Search Therapists" at bounding box center [443, 118] width 155 height 34
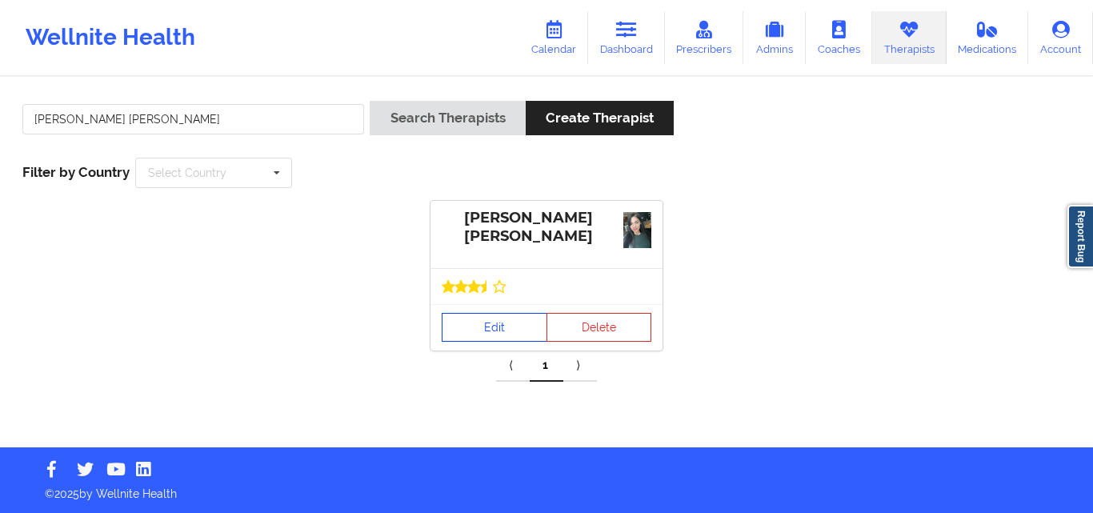
click at [510, 326] on link "Edit" at bounding box center [495, 327] width 106 height 29
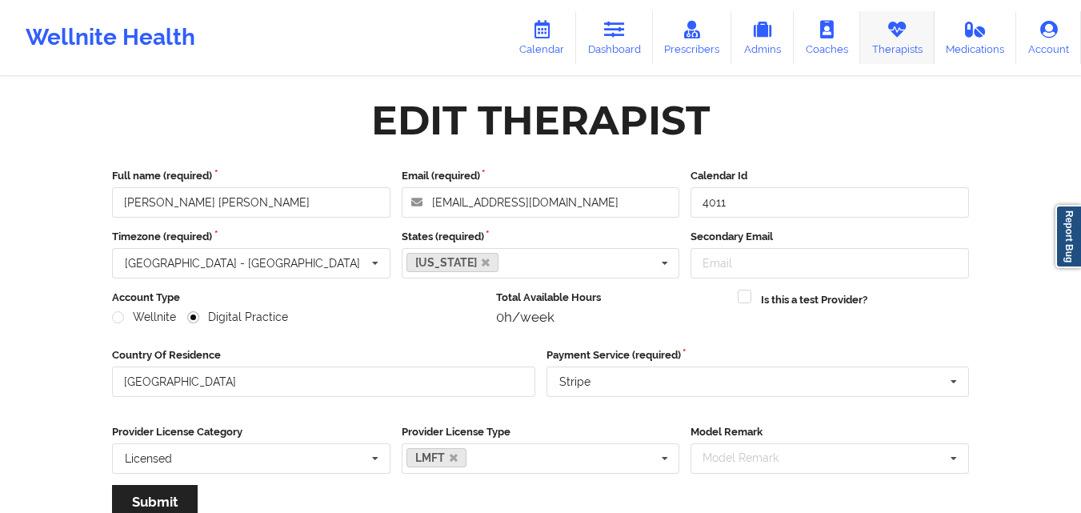
click at [896, 46] on link "Therapists" at bounding box center [897, 37] width 74 height 53
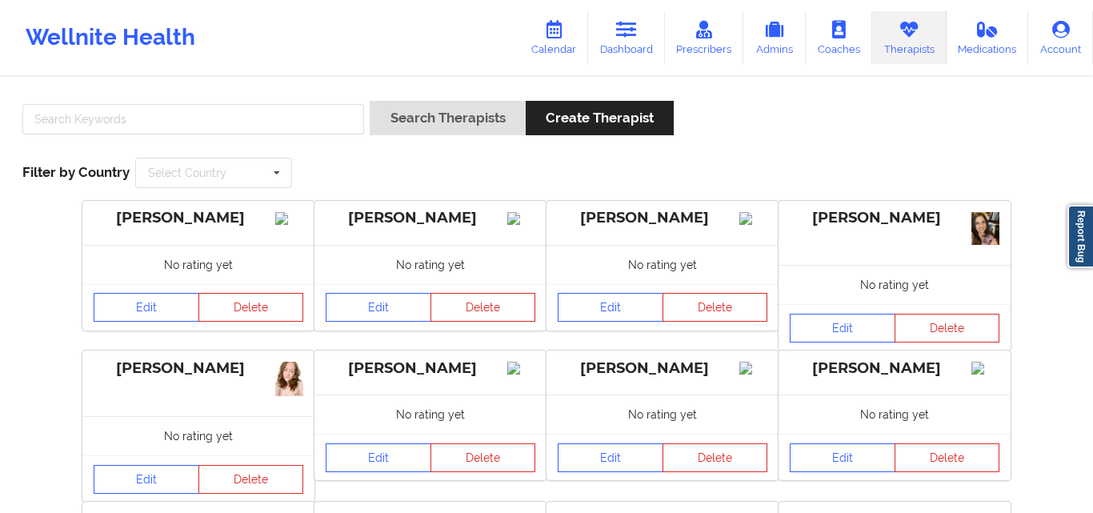
click at [188, 102] on div at bounding box center [193, 124] width 353 height 46
click at [190, 126] on input "text" at bounding box center [193, 119] width 342 height 30
click at [192, 126] on input "text" at bounding box center [193, 119] width 342 height 30
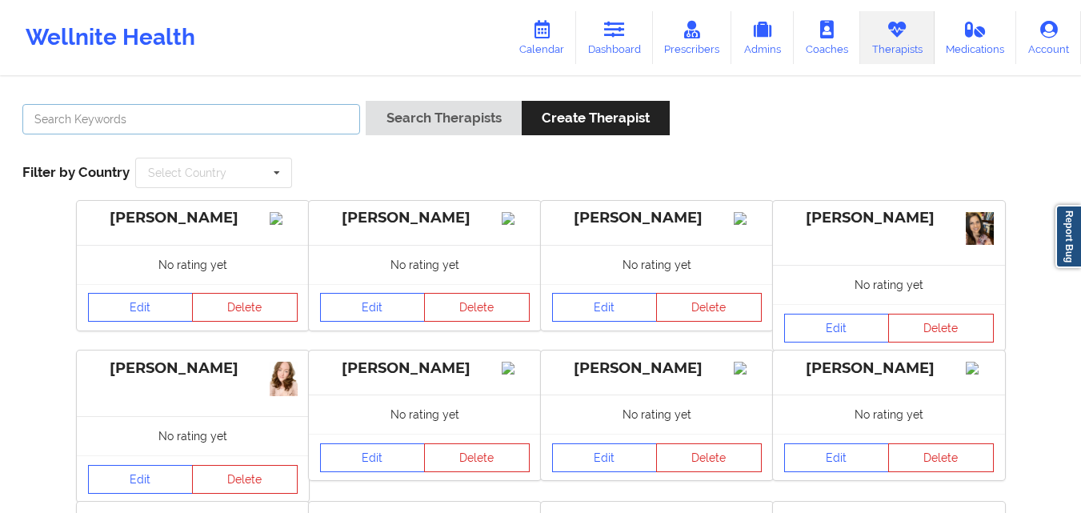
paste input "[PERSON_NAME]"
type input "[PERSON_NAME]"
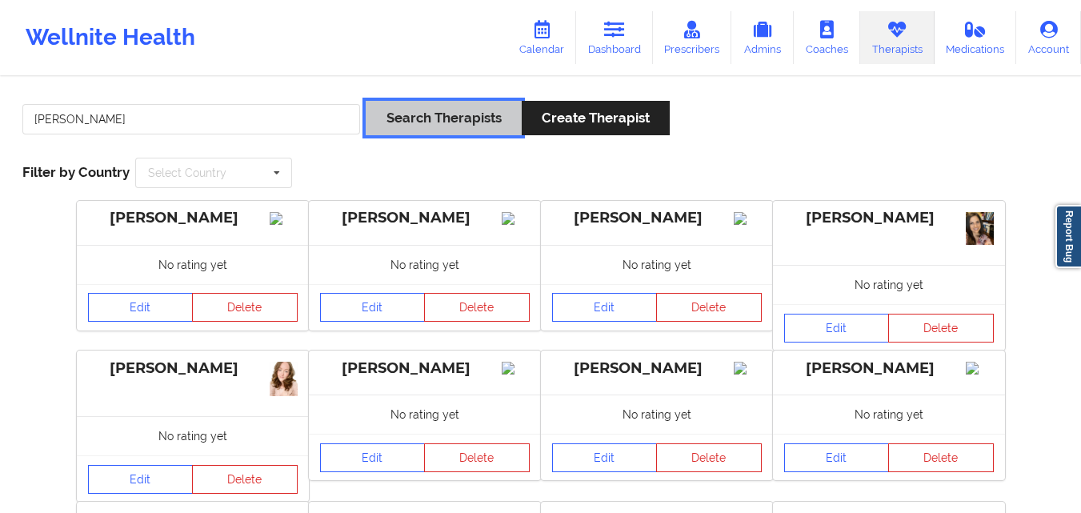
click at [449, 114] on button "Search Therapists" at bounding box center [443, 118] width 155 height 34
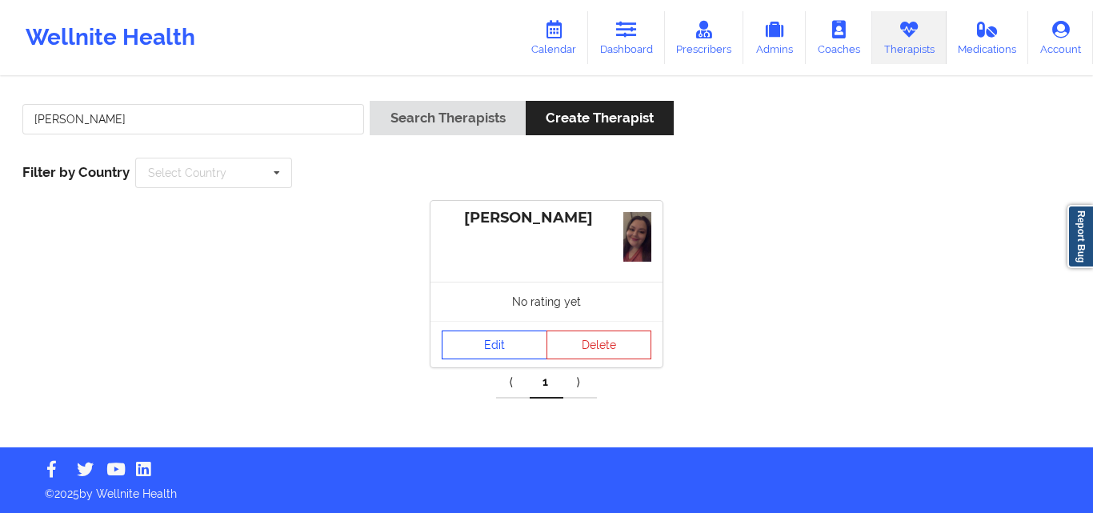
click at [494, 347] on link "Edit" at bounding box center [495, 344] width 106 height 29
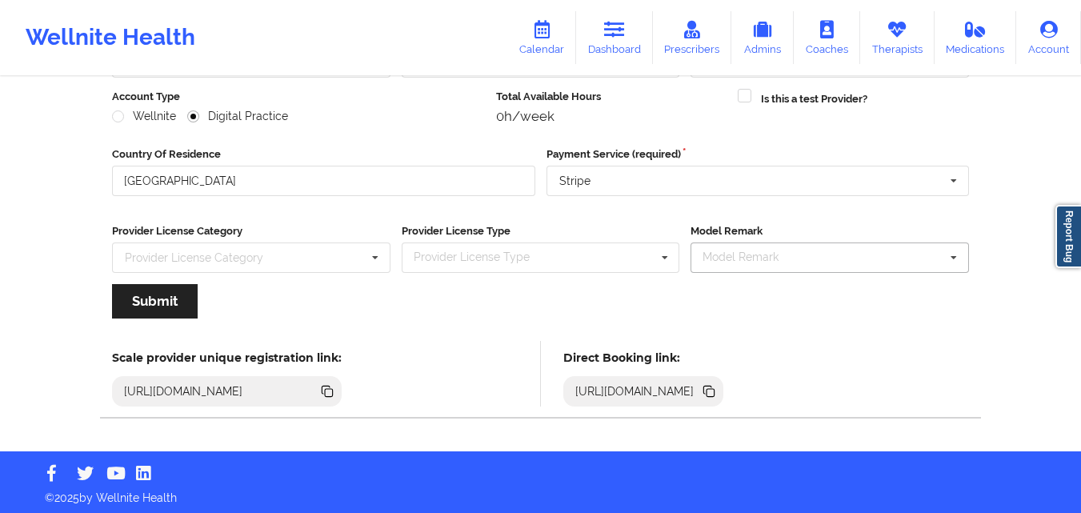
scroll to position [205, 0]
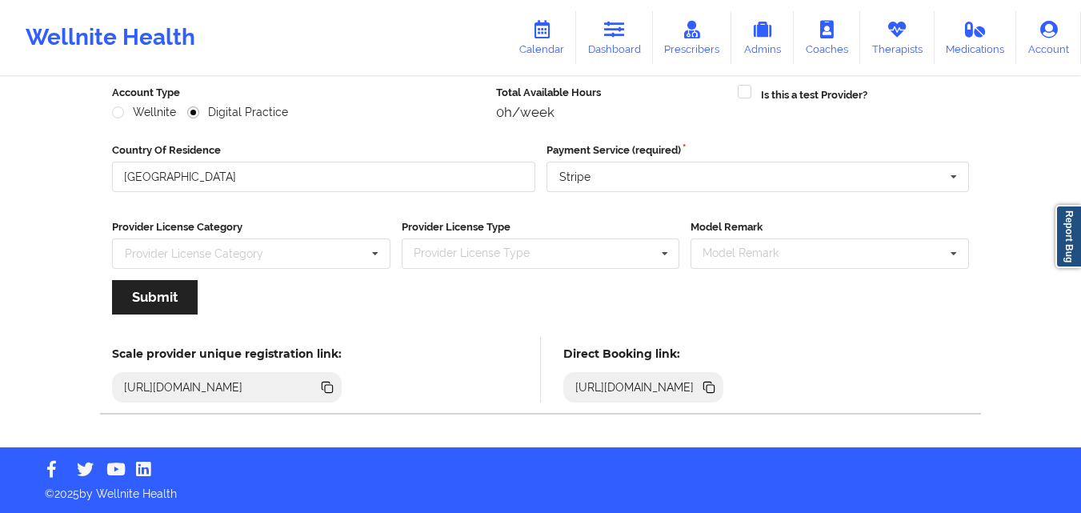
click at [714, 390] on icon at bounding box center [710, 389] width 8 height 8
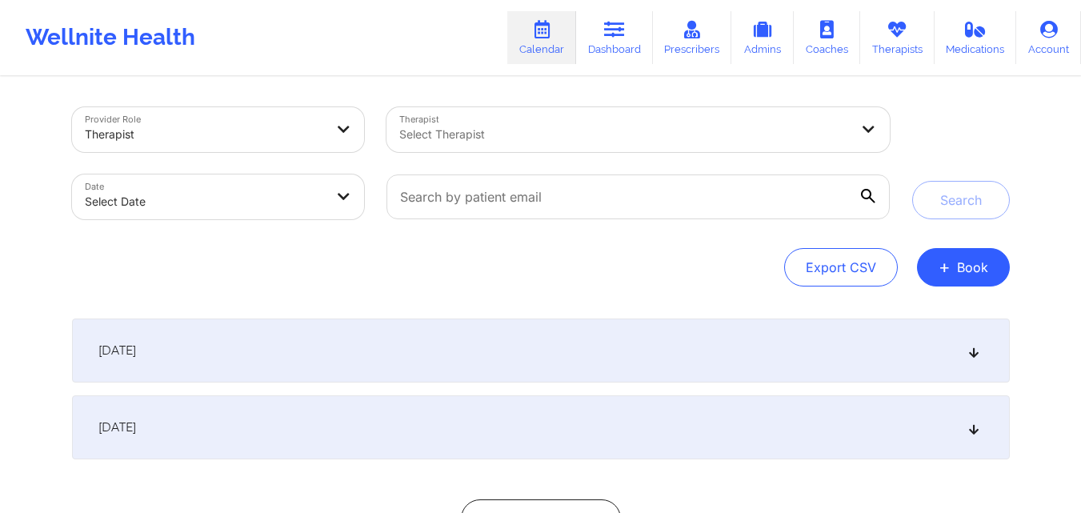
click at [609, 219] on div at bounding box center [637, 196] width 525 height 67
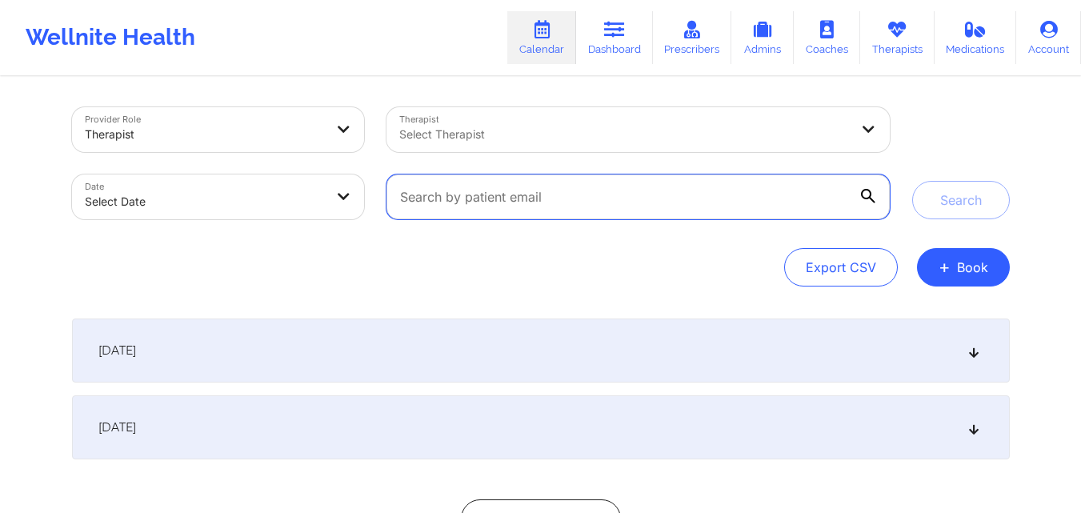
click at [616, 198] on input "text" at bounding box center [637, 196] width 502 height 45
paste input "nicolej928@gmail.com"
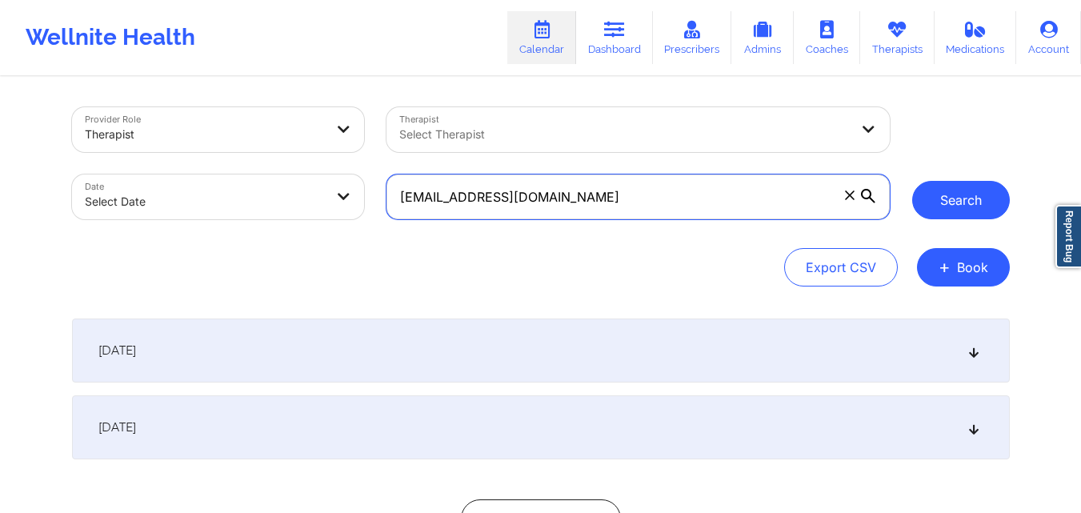
type input "nicolej928@gmail.com"
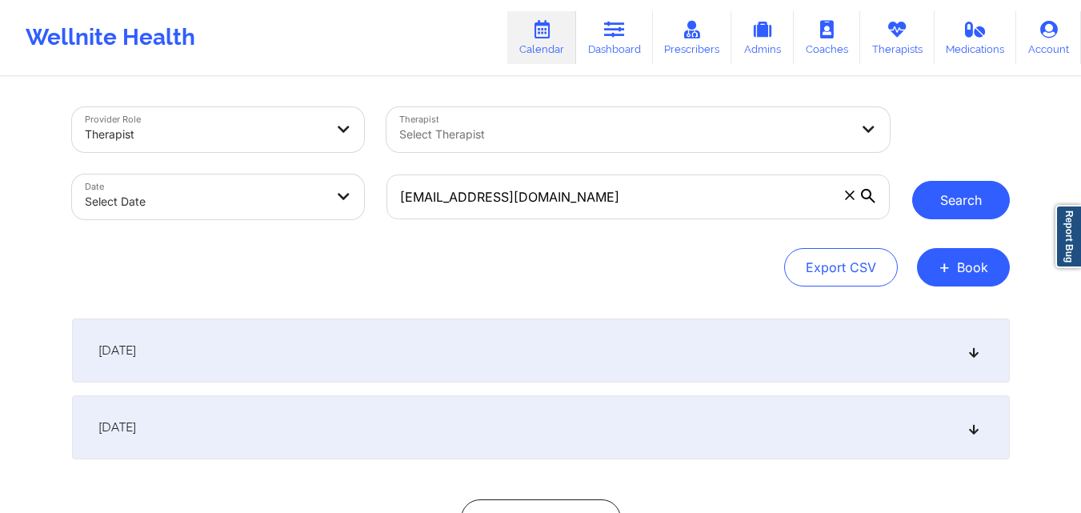
click at [941, 192] on button "Search" at bounding box center [961, 200] width 98 height 38
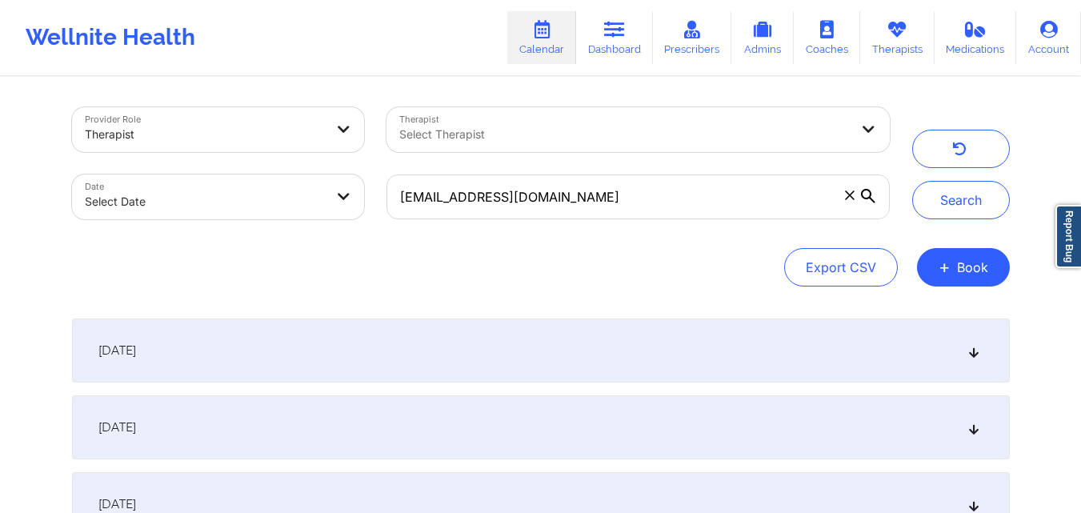
click at [484, 323] on div "[DATE]" at bounding box center [540, 350] width 937 height 64
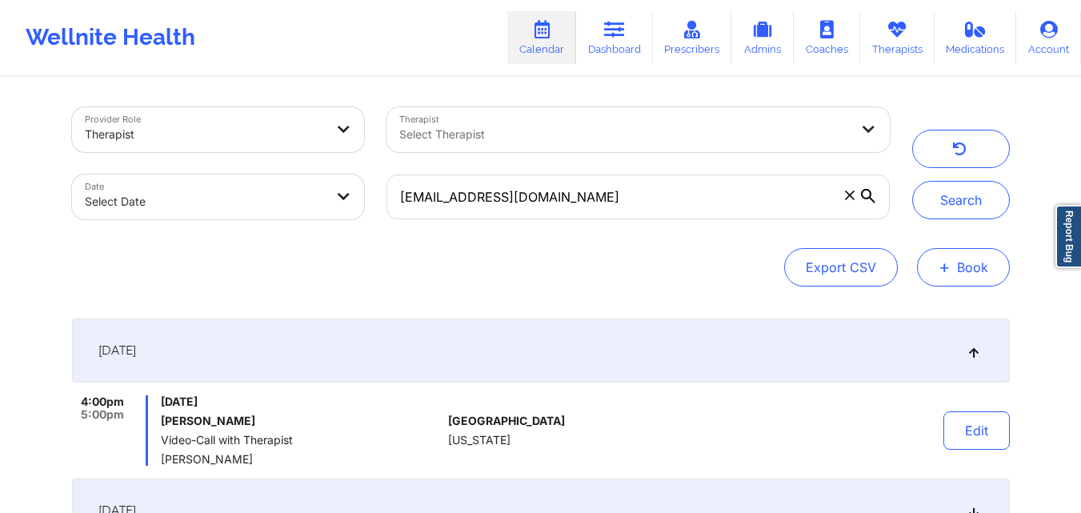
click at [962, 264] on button "+ Book" at bounding box center [963, 267] width 93 height 38
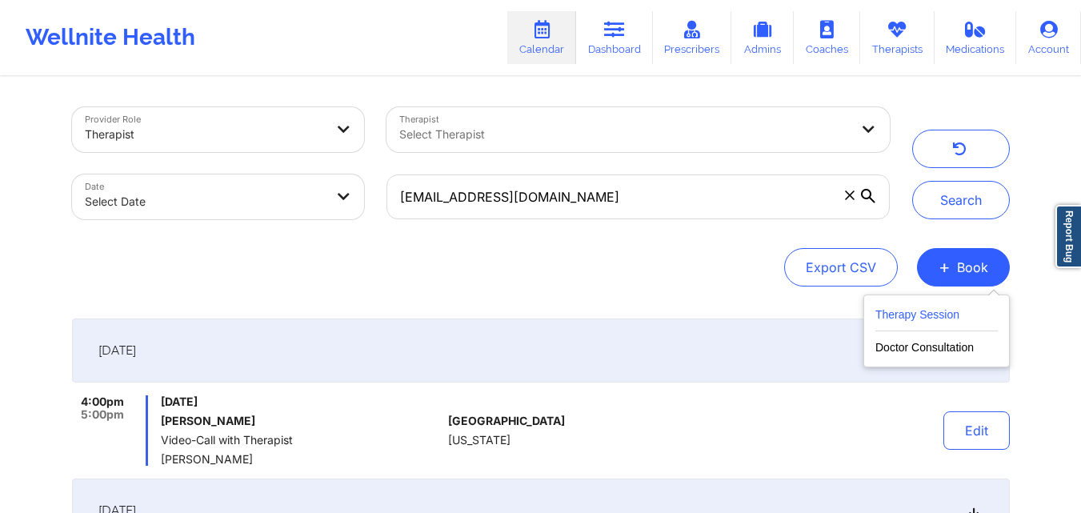
click at [911, 310] on button "Therapy Session" at bounding box center [936, 318] width 122 height 26
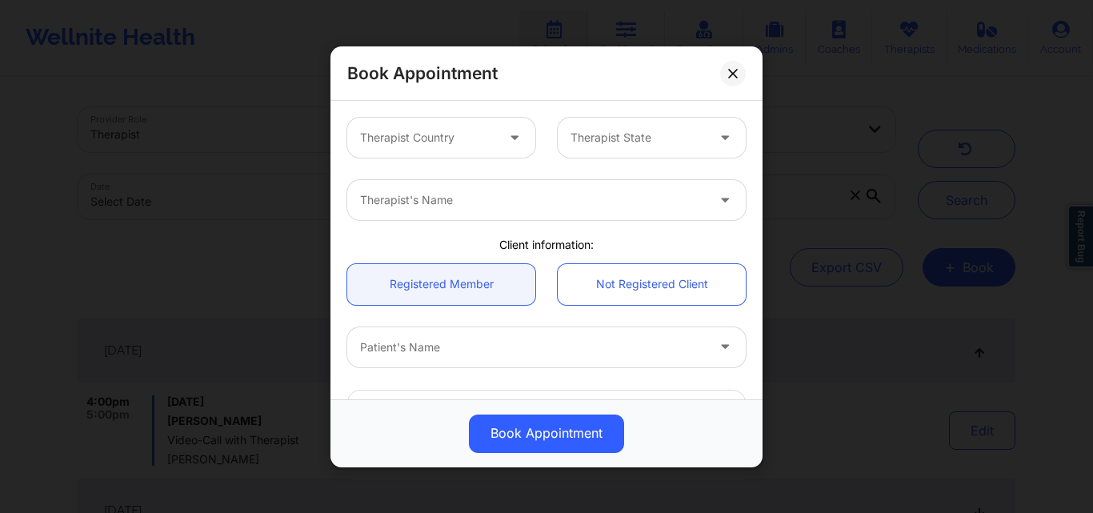
click at [442, 122] on div "Therapist Country" at bounding box center [422, 138] width 150 height 40
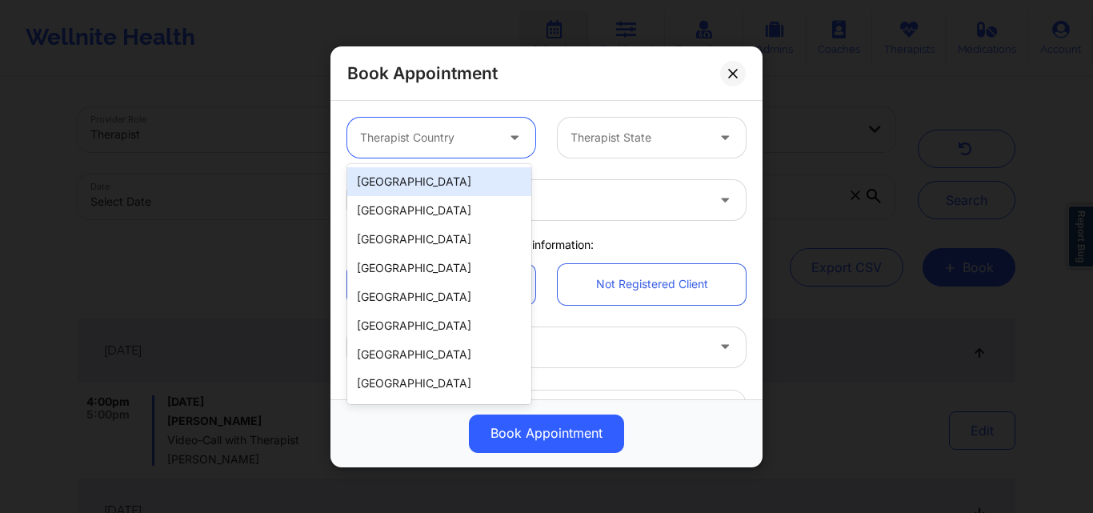
click at [430, 190] on div "[GEOGRAPHIC_DATA]" at bounding box center [439, 181] width 184 height 29
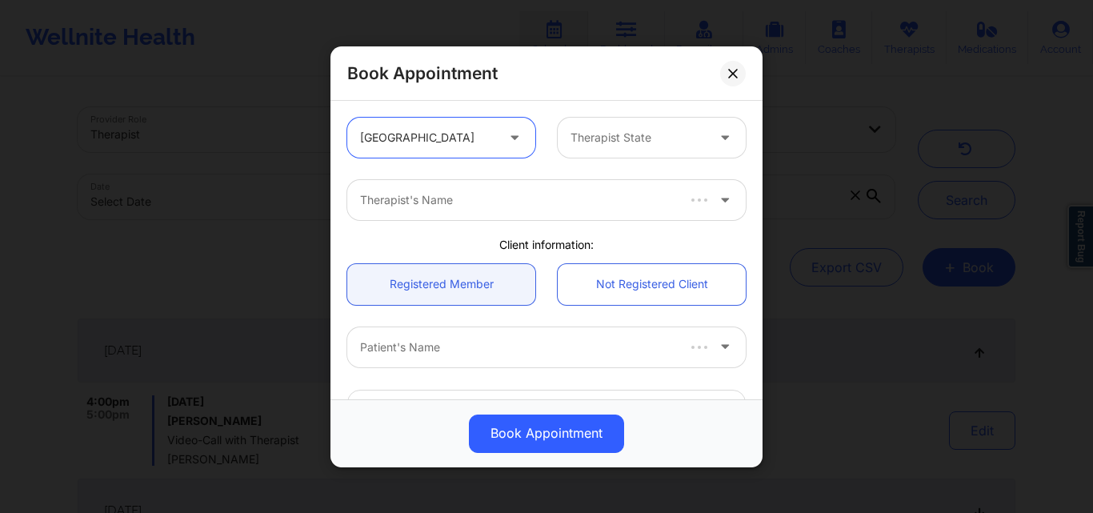
click at [604, 134] on div at bounding box center [637, 137] width 135 height 19
type input "New"
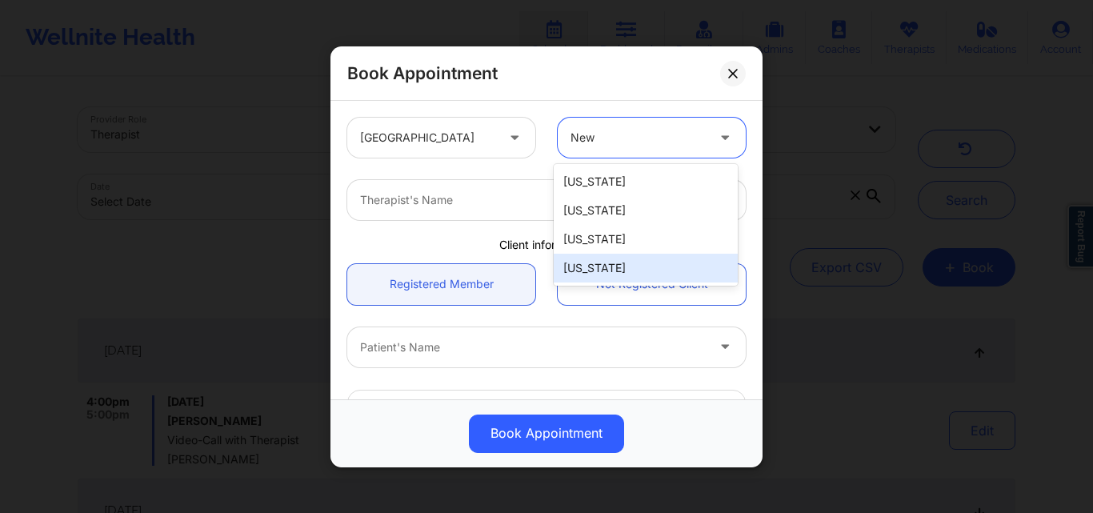
click at [624, 270] on div "[US_STATE]" at bounding box center [646, 268] width 184 height 29
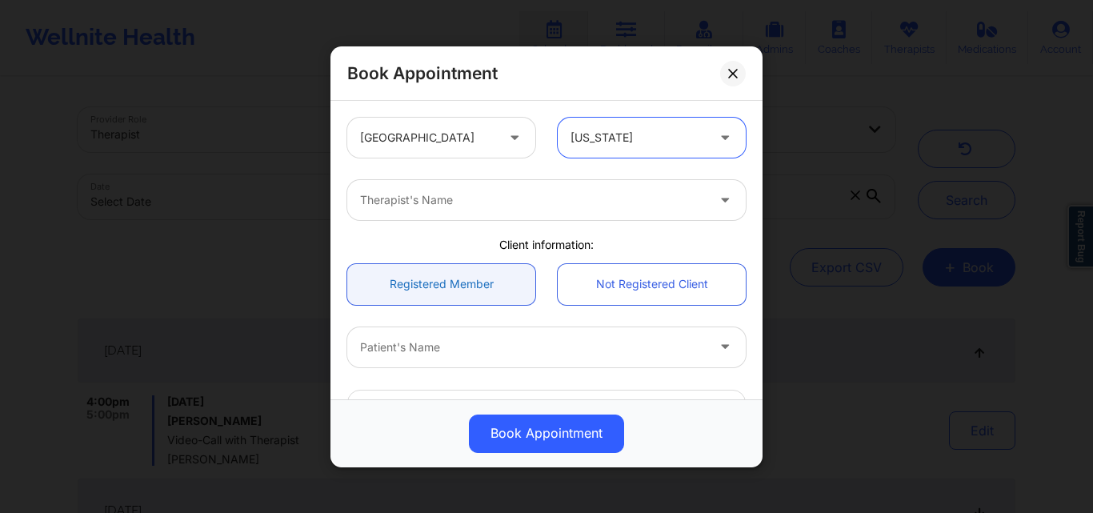
click at [400, 297] on link "Registered Member" at bounding box center [441, 283] width 188 height 41
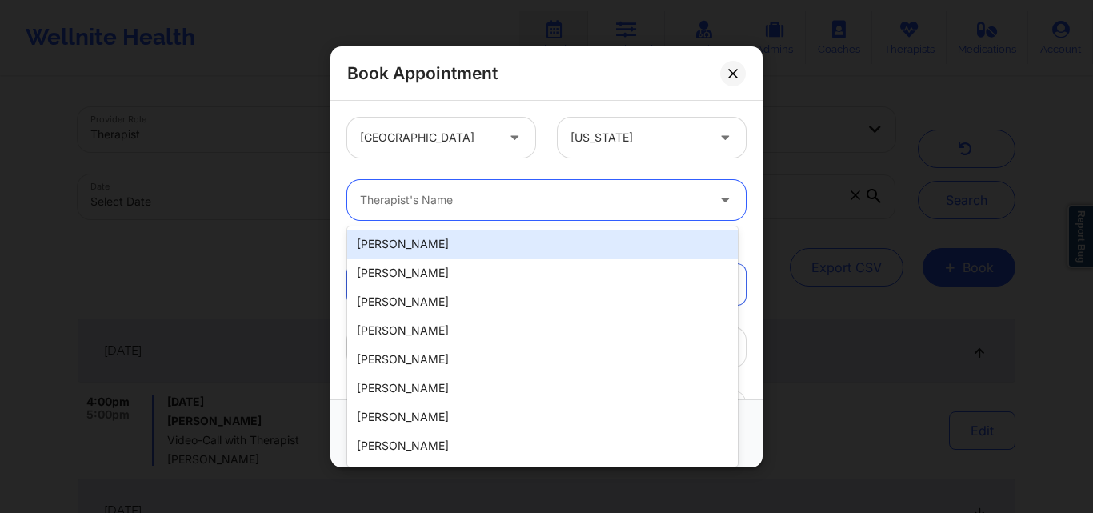
click at [428, 212] on div "Therapist's Name" at bounding box center [527, 200] width 360 height 40
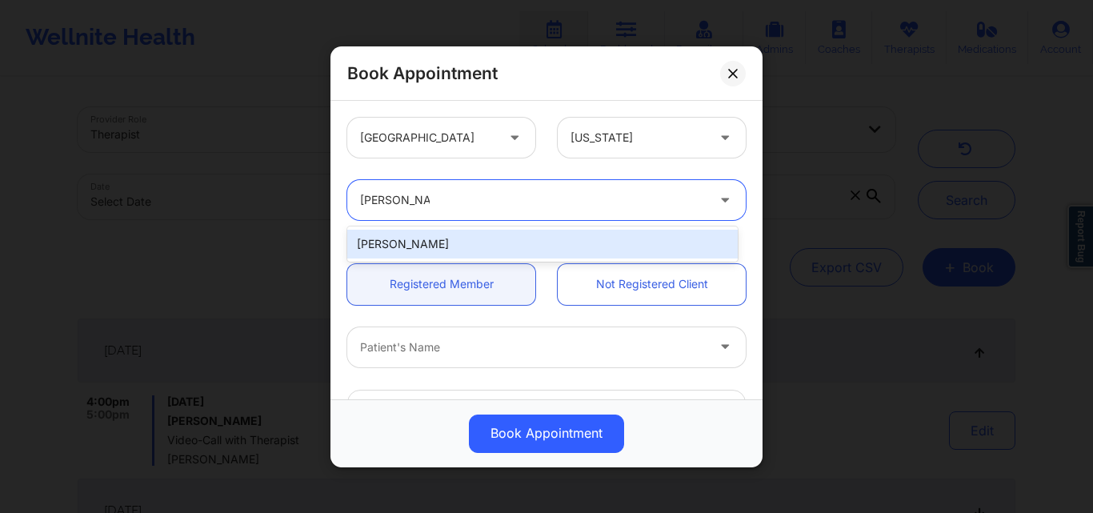
type input "Stanley Pearl"
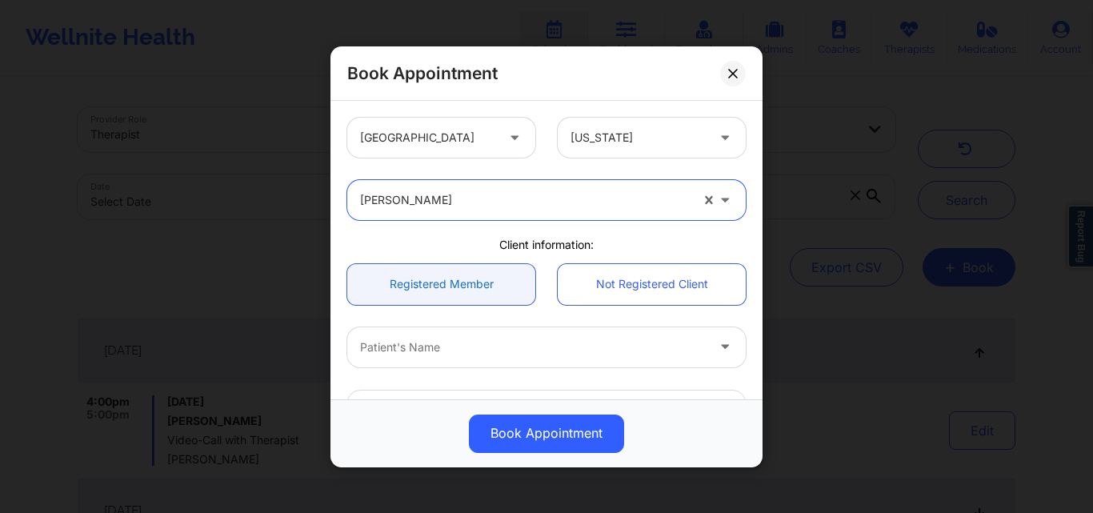
click at [421, 290] on link "Registered Member" at bounding box center [441, 283] width 188 height 41
click at [430, 345] on div at bounding box center [533, 346] width 346 height 19
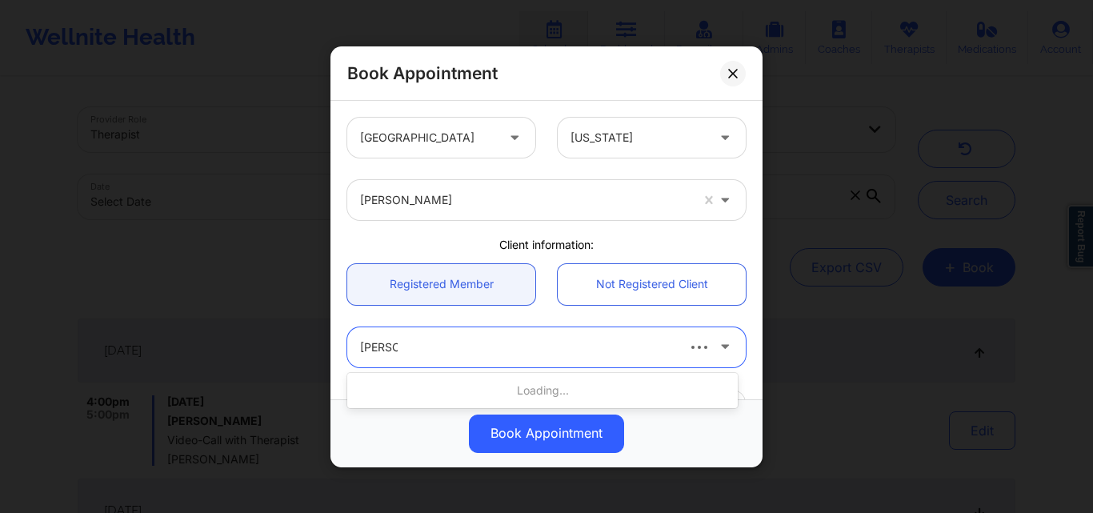
type input "Neil C W"
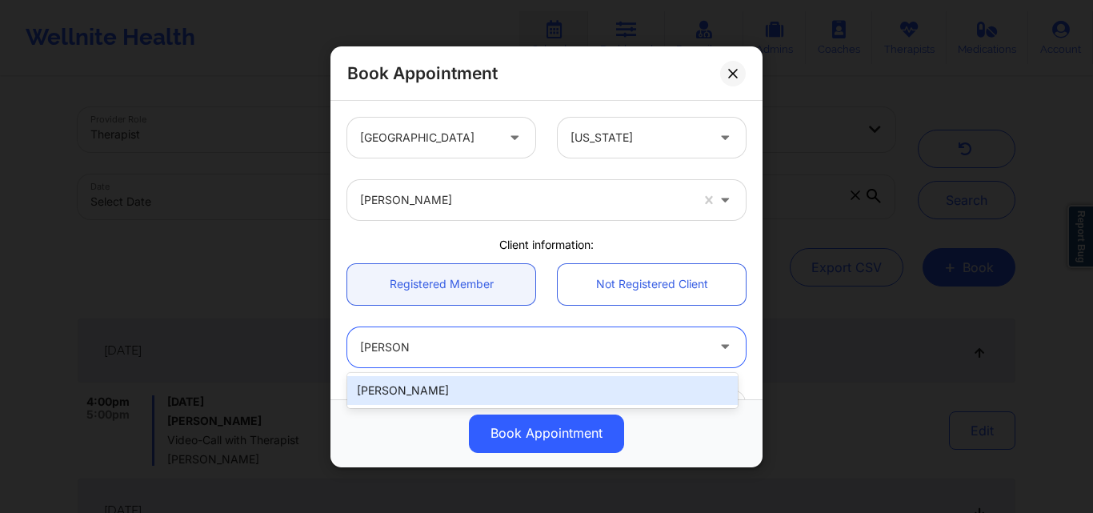
type input "neilcwolf@gmail.com"
type input "+19177960167"
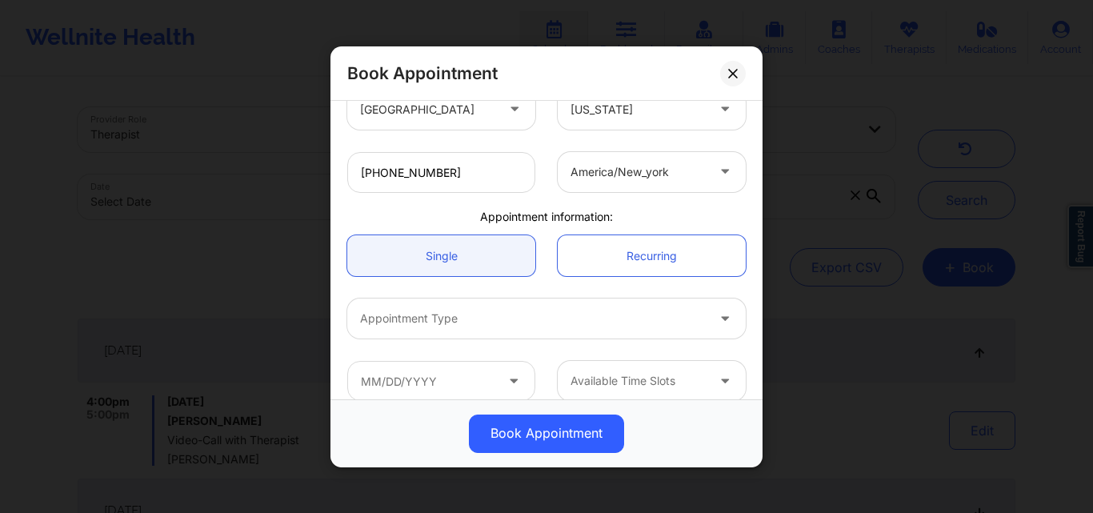
scroll to position [381, 0]
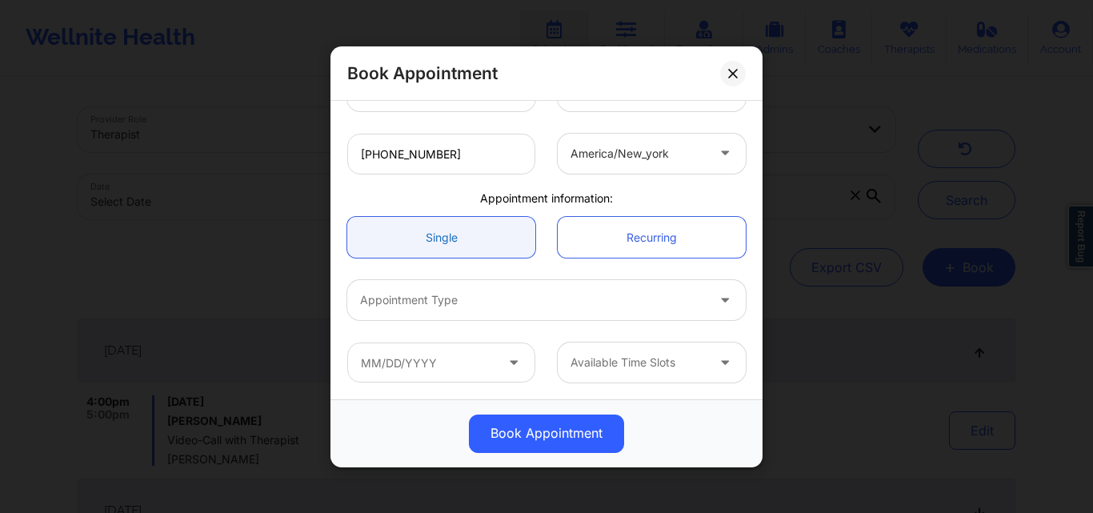
click at [430, 234] on link "Single" at bounding box center [441, 237] width 188 height 41
click at [450, 300] on div at bounding box center [533, 299] width 346 height 19
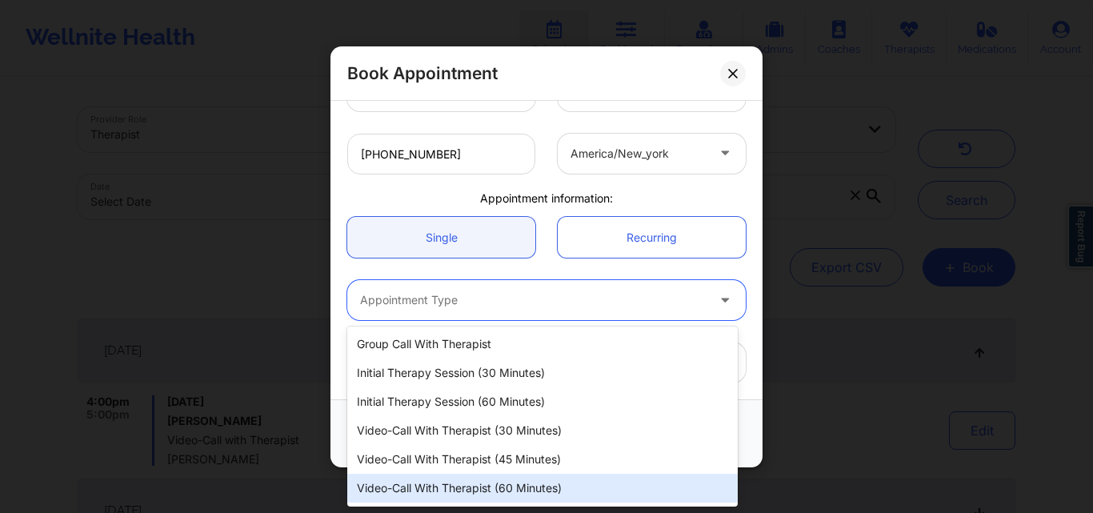
click at [489, 486] on div "Video-Call with Therapist (60 minutes)" at bounding box center [542, 488] width 390 height 29
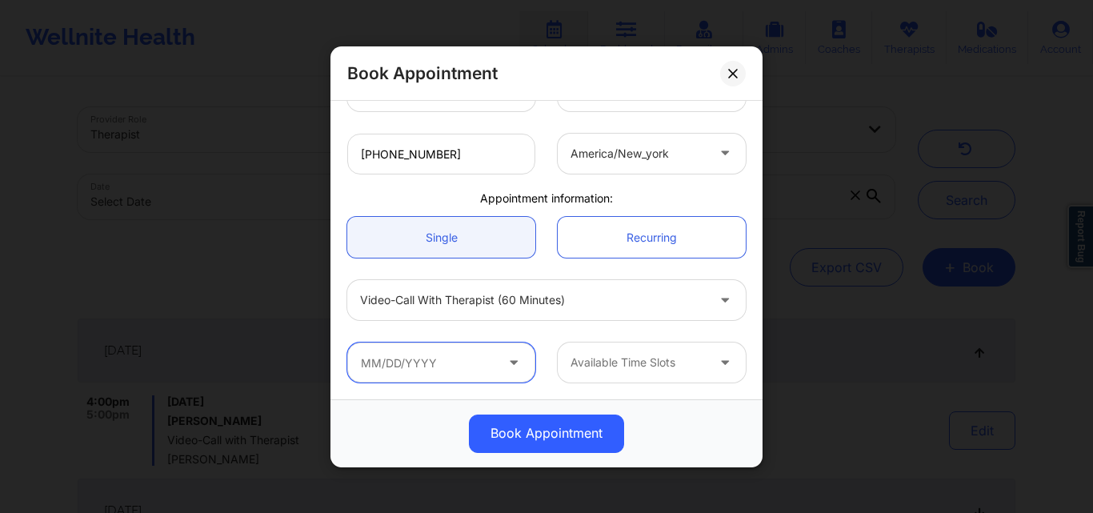
click at [448, 365] on input "text" at bounding box center [441, 362] width 188 height 40
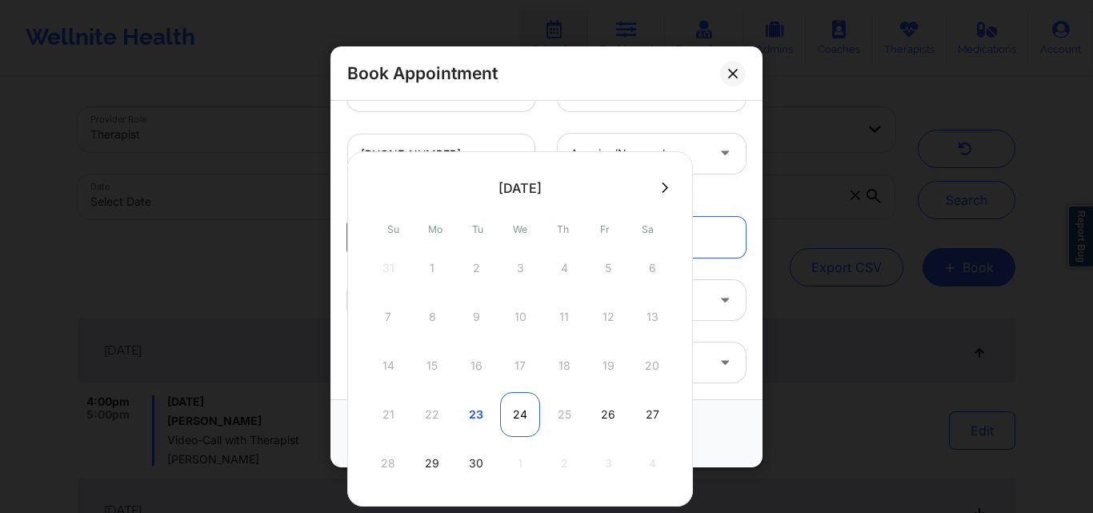
click at [516, 414] on div "24" at bounding box center [520, 414] width 40 height 45
type input "09/24/2025"
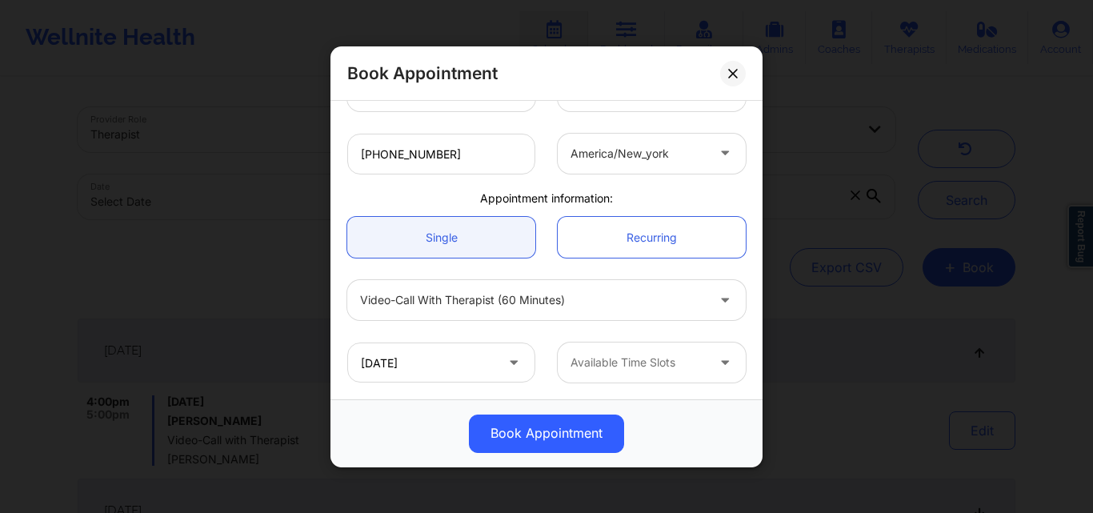
click at [675, 369] on div at bounding box center [637, 362] width 135 height 19
click at [637, 366] on div at bounding box center [637, 362] width 135 height 19
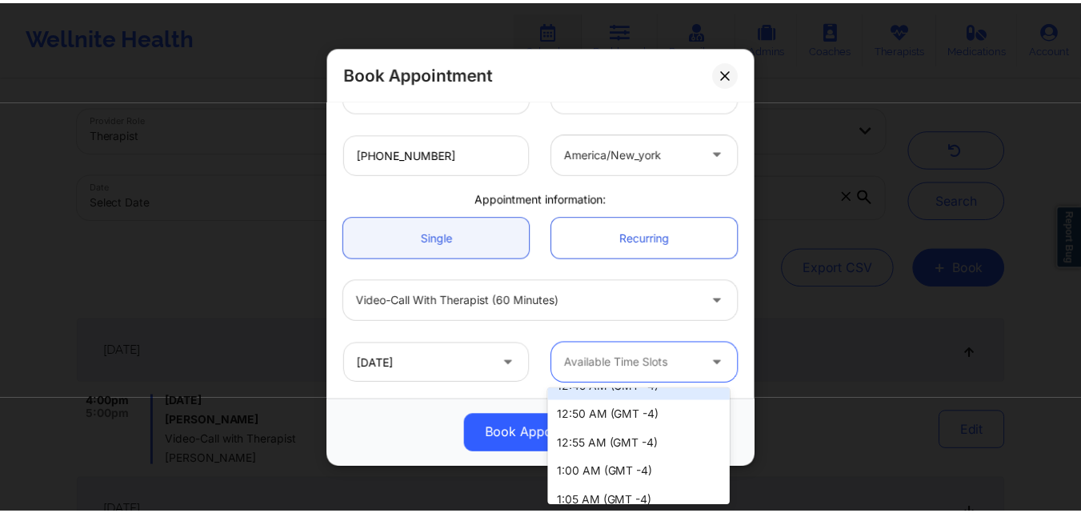
scroll to position [1680, 0]
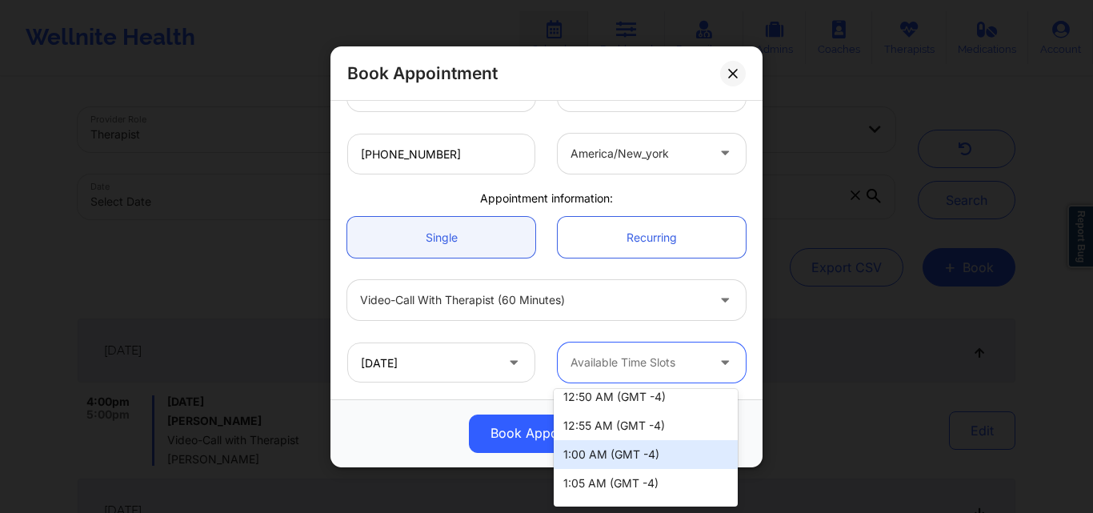
click at [601, 447] on div "1:00 AM (GMT -4)" at bounding box center [646, 454] width 184 height 29
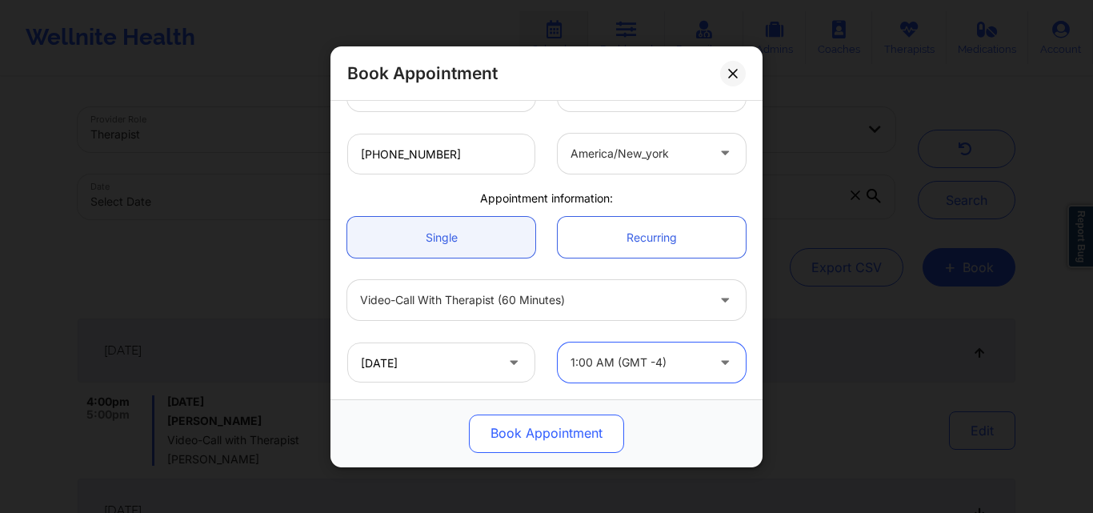
click at [562, 432] on button "Book Appointment" at bounding box center [546, 433] width 155 height 38
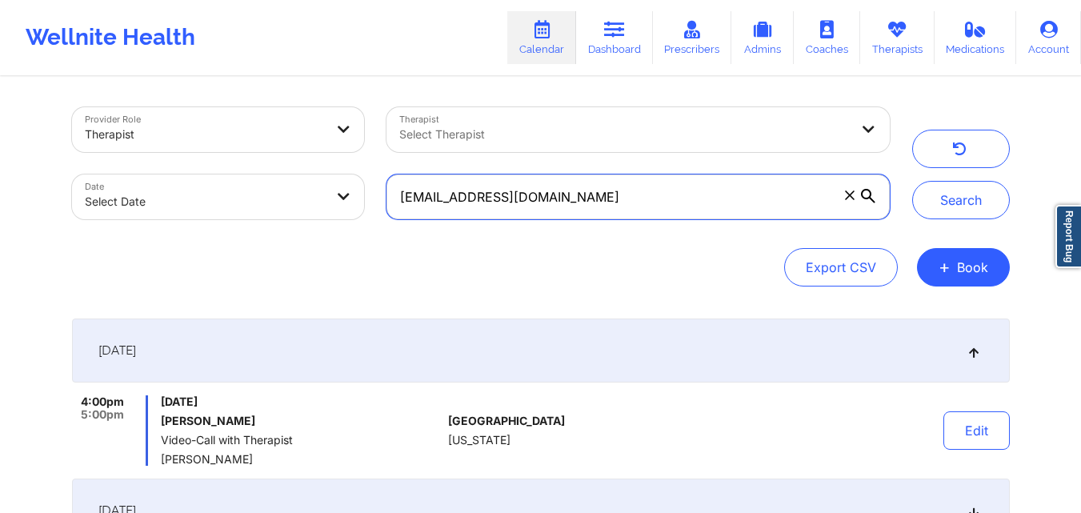
click at [641, 201] on input "nicolej928@gmail.com" at bounding box center [637, 196] width 502 height 45
paste input "eilcwolf"
type input "neilcwolf@gmail.com"
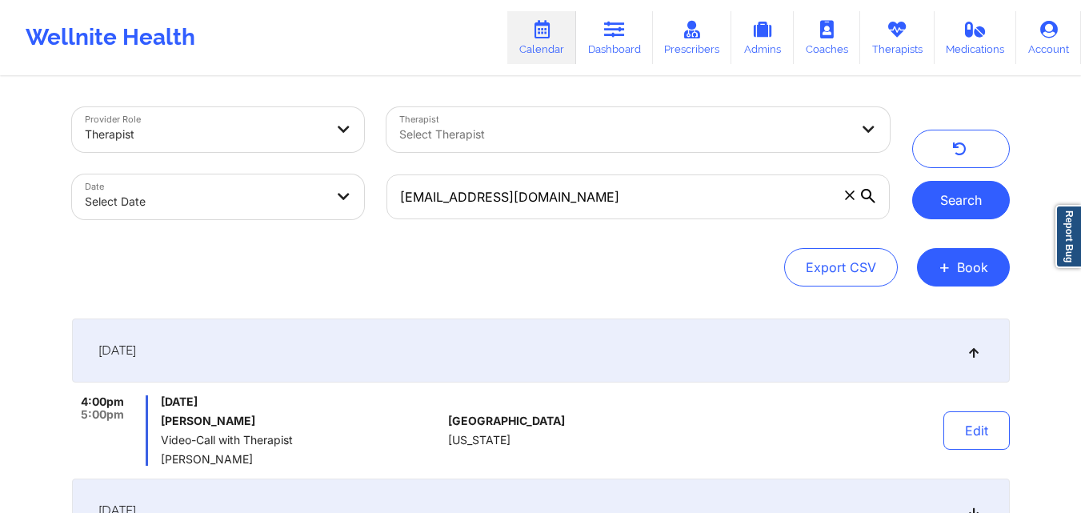
click at [978, 204] on button "Search" at bounding box center [961, 200] width 98 height 38
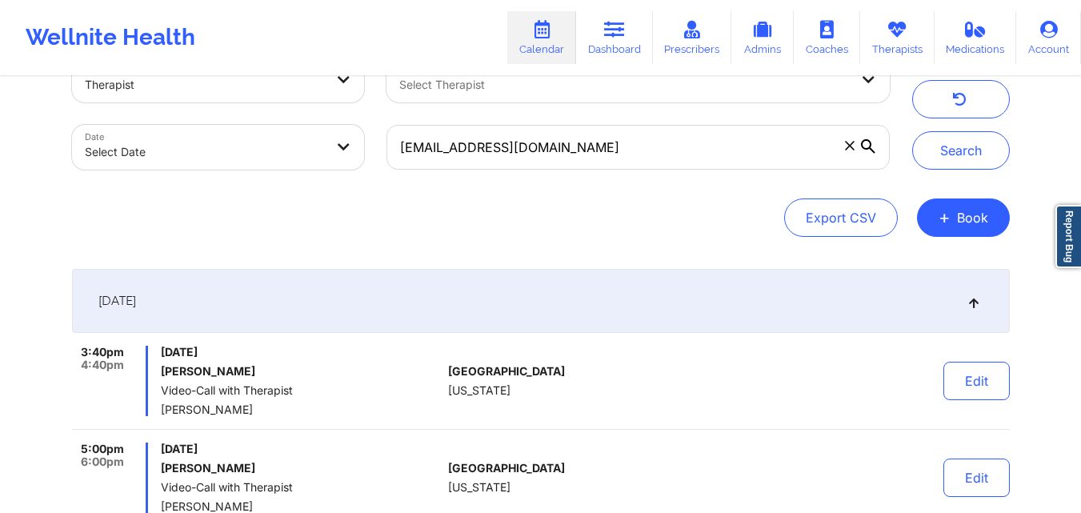
scroll to position [130, 0]
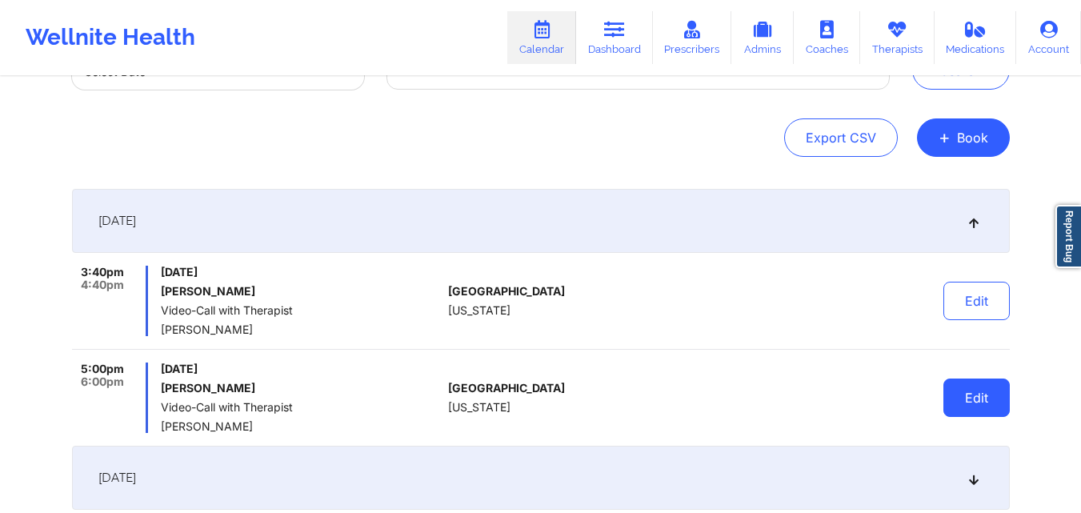
click at [979, 411] on button "Edit" at bounding box center [976, 397] width 66 height 38
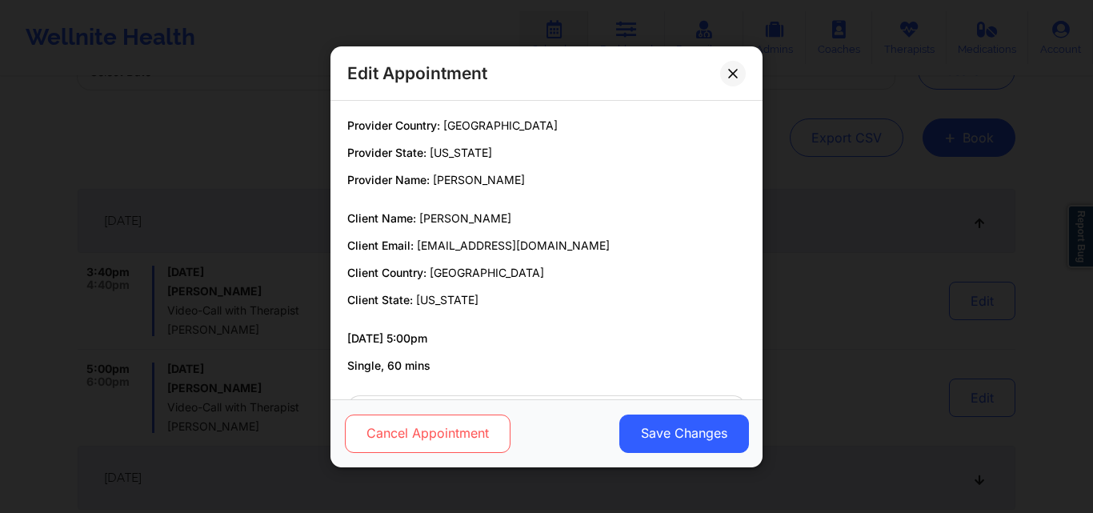
click at [427, 428] on button "Cancel Appointment" at bounding box center [428, 433] width 166 height 38
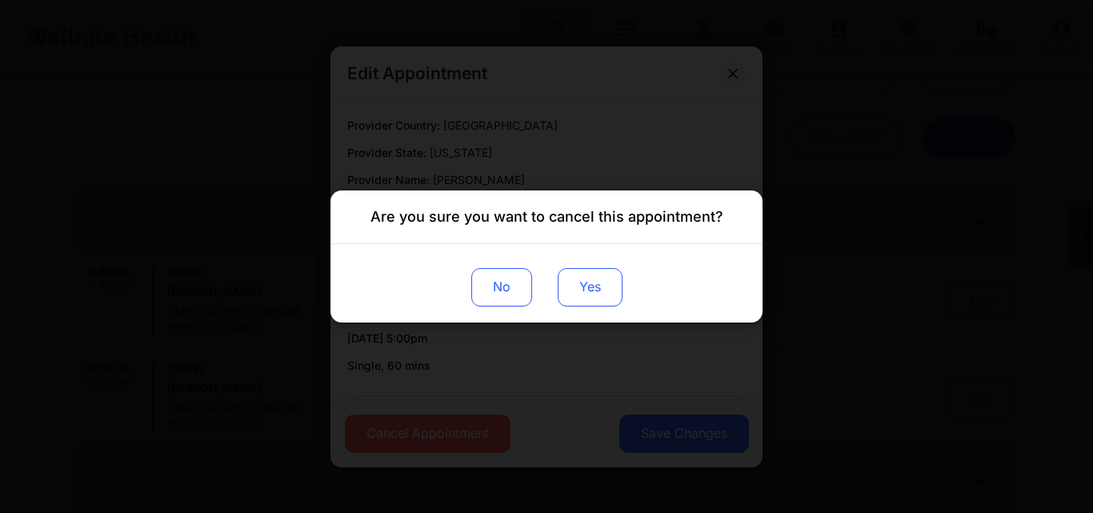
click at [583, 292] on button "Yes" at bounding box center [590, 287] width 65 height 38
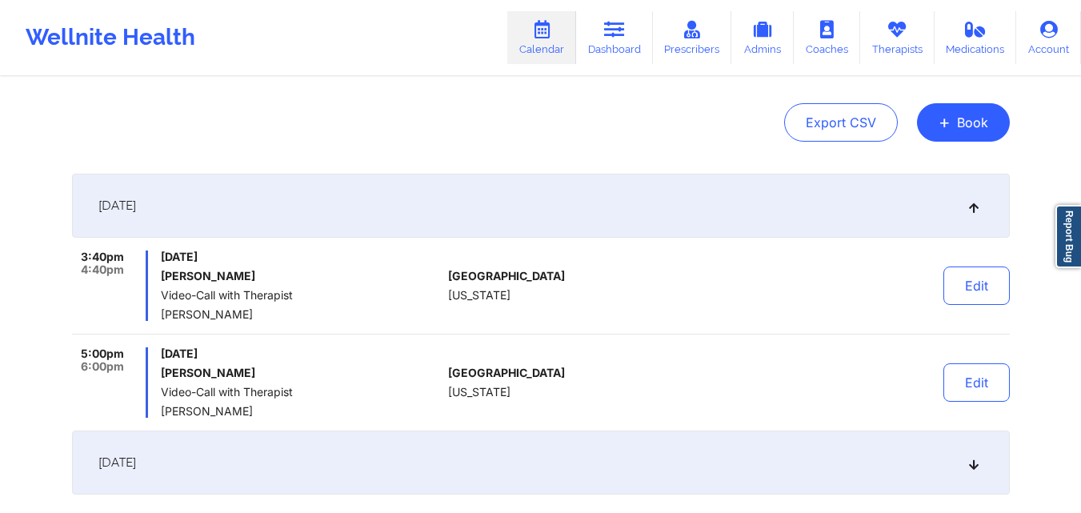
scroll to position [80, 0]
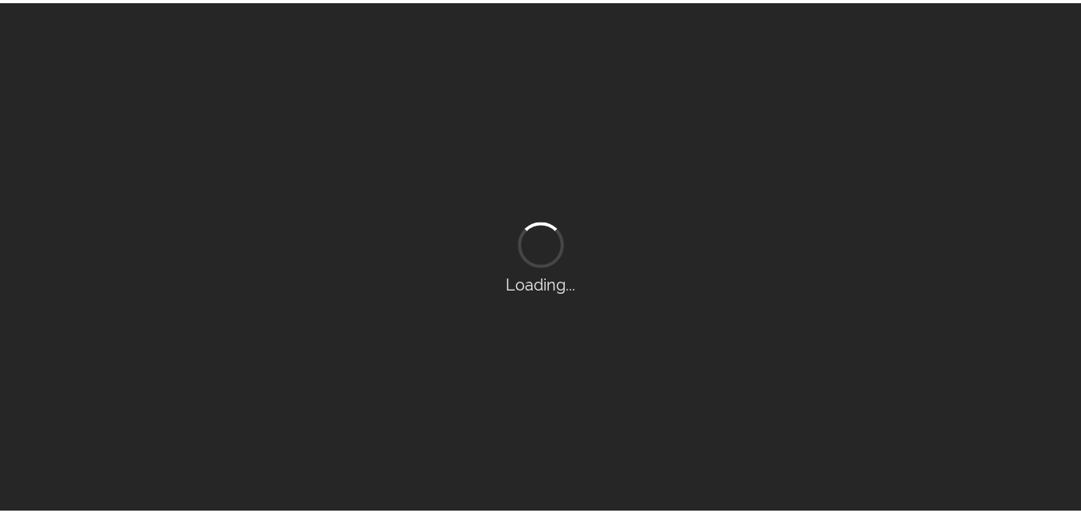
scroll to position [80, 0]
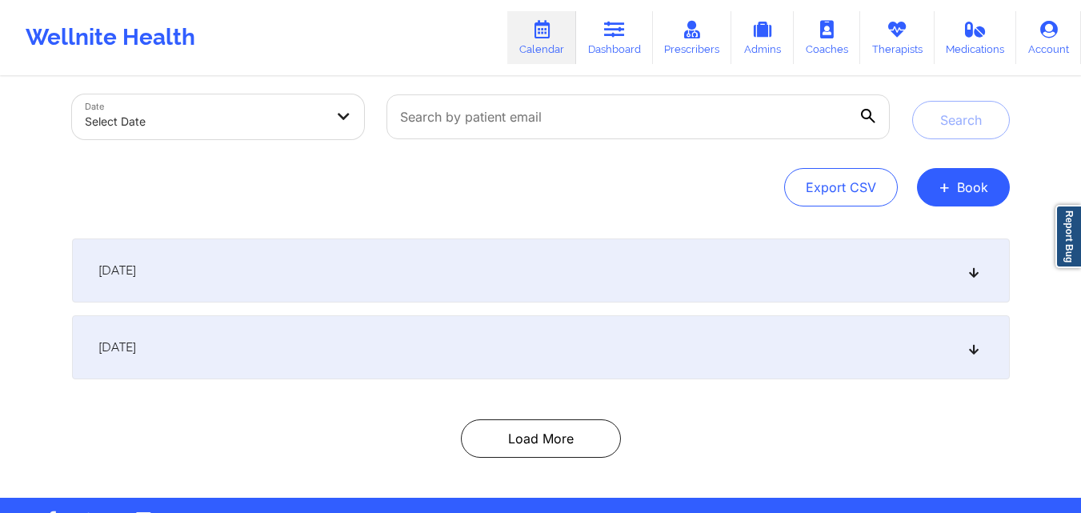
click at [549, 358] on div "[DATE]" at bounding box center [540, 347] width 937 height 64
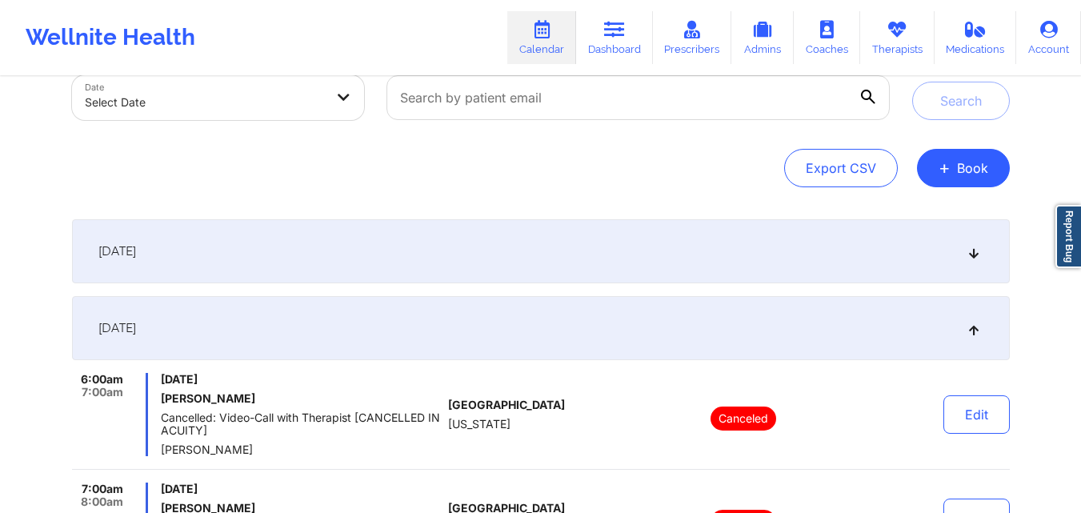
scroll to position [0, 0]
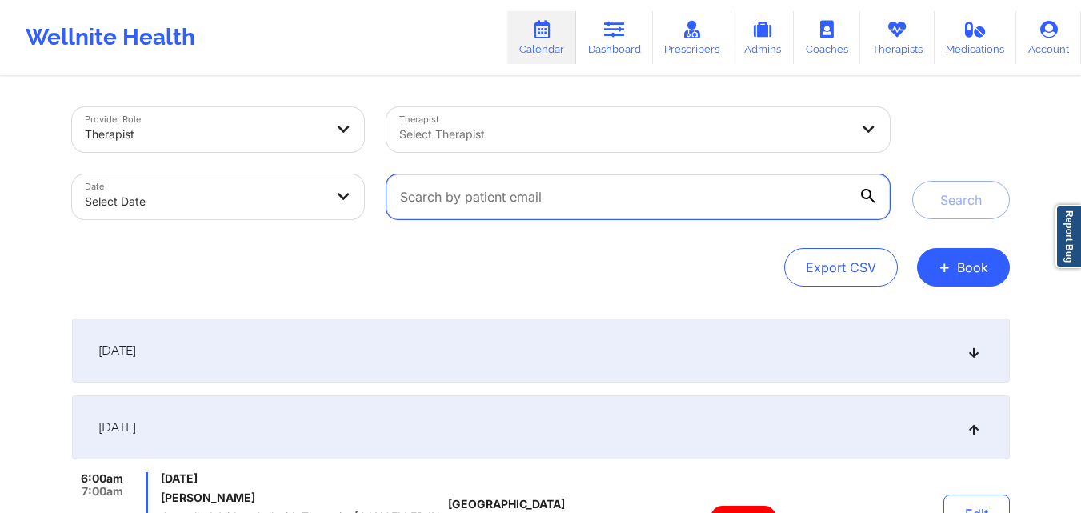
click at [625, 189] on input "text" at bounding box center [637, 196] width 502 height 45
paste input "[EMAIL_ADDRESS][DOMAIN_NAME]"
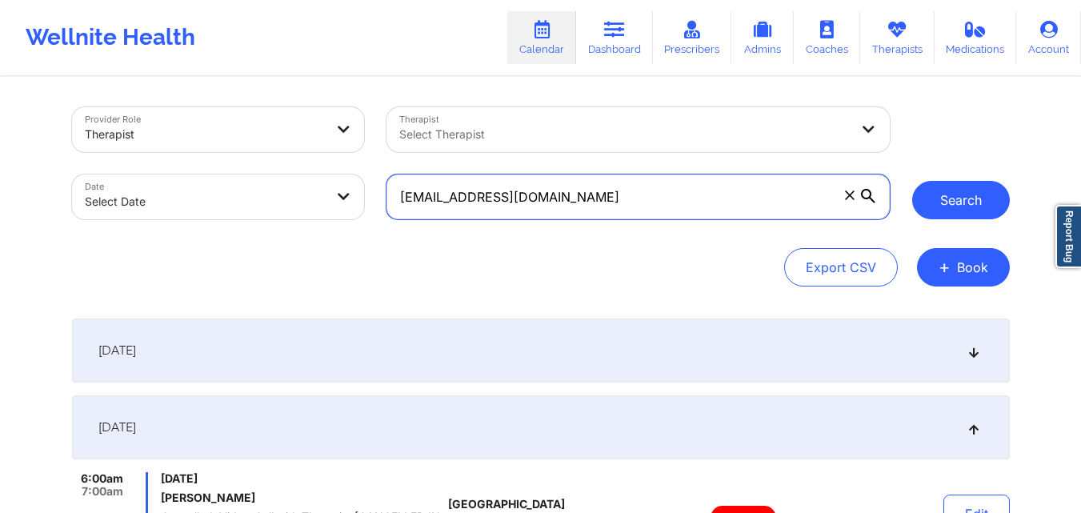
type input "[EMAIL_ADDRESS][DOMAIN_NAME]"
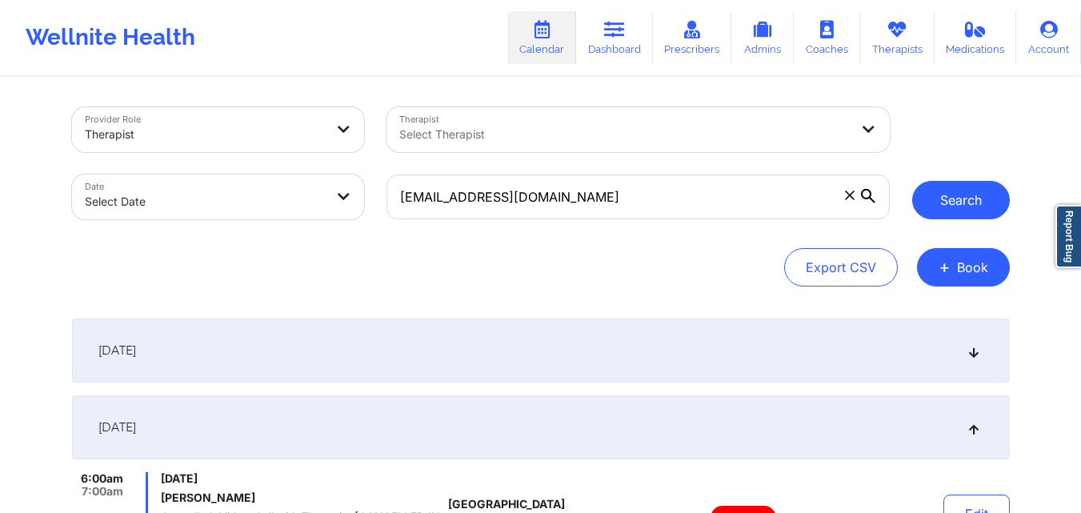
click at [921, 195] on button "Search" at bounding box center [961, 200] width 98 height 38
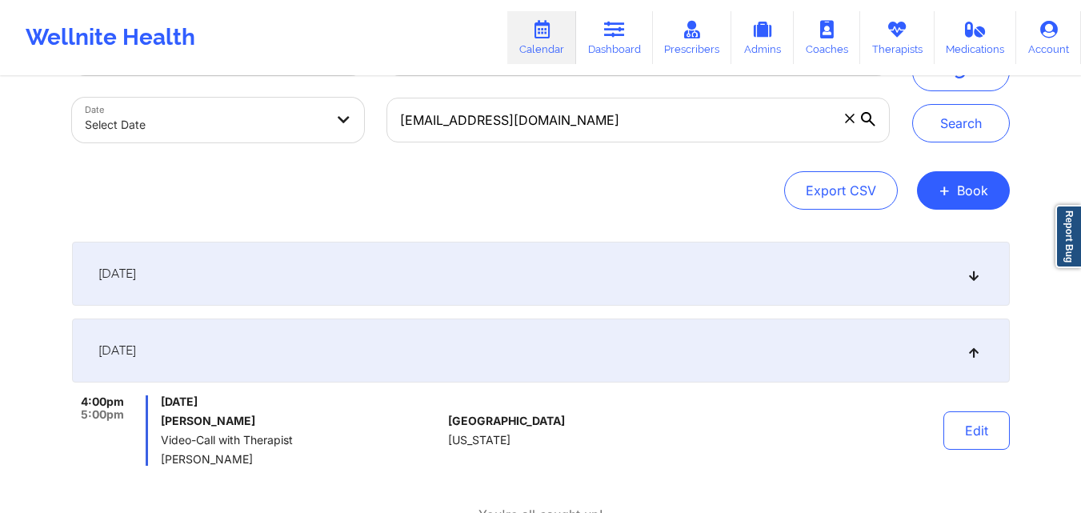
scroll to position [160, 0]
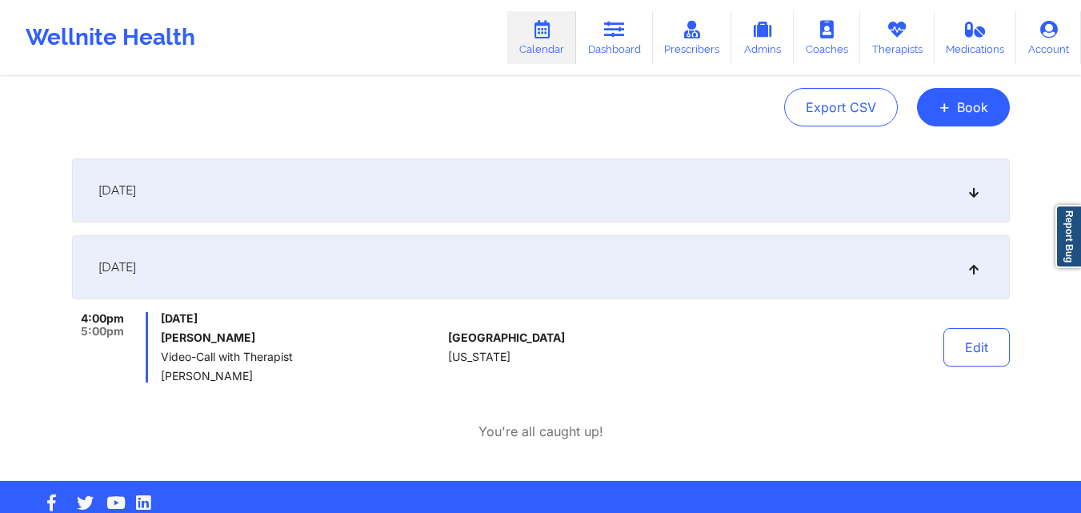
click at [602, 188] on div "[DATE]" at bounding box center [540, 190] width 937 height 64
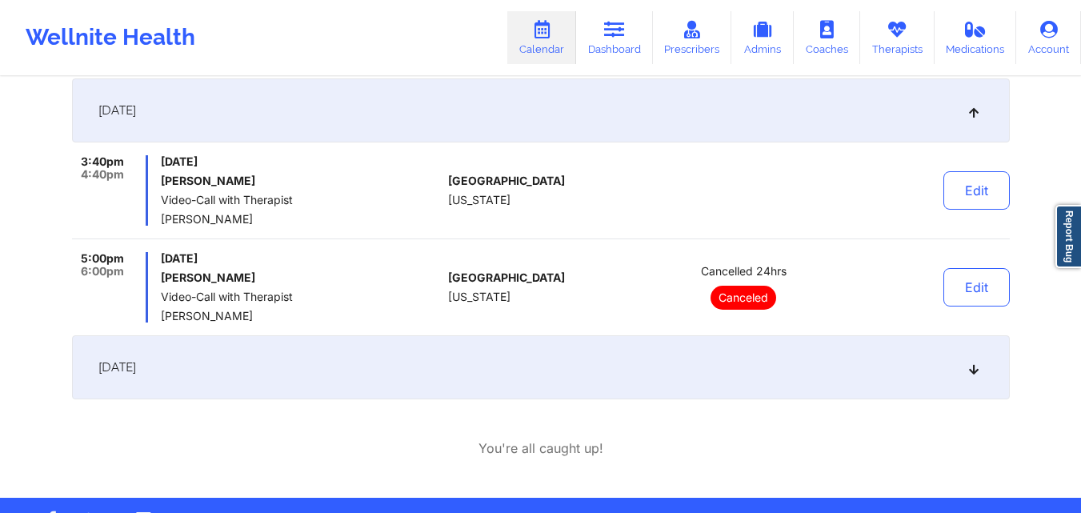
click at [620, 358] on div "[DATE]" at bounding box center [540, 367] width 937 height 64
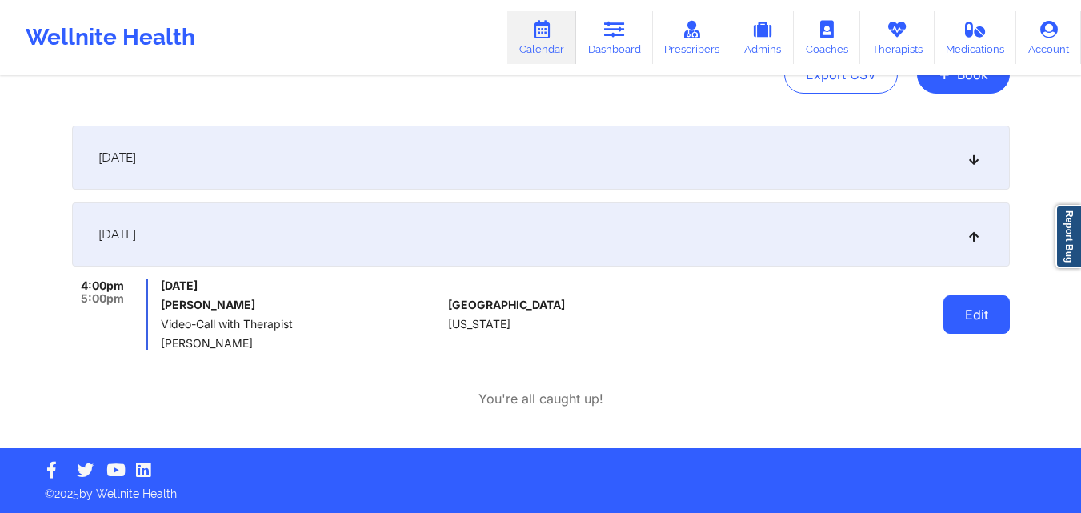
click at [973, 307] on button "Edit" at bounding box center [976, 314] width 66 height 38
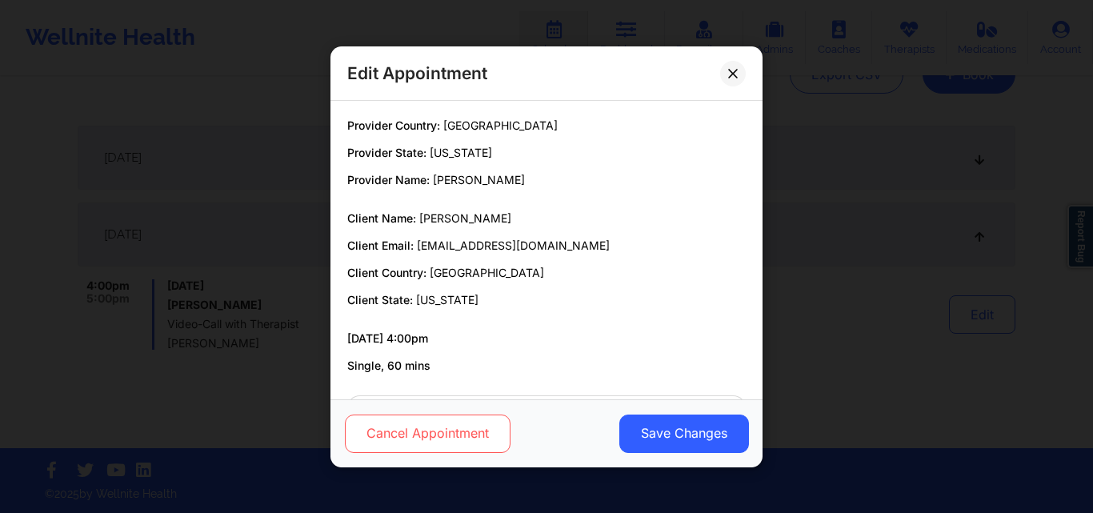
click at [407, 433] on button "Cancel Appointment" at bounding box center [428, 433] width 166 height 38
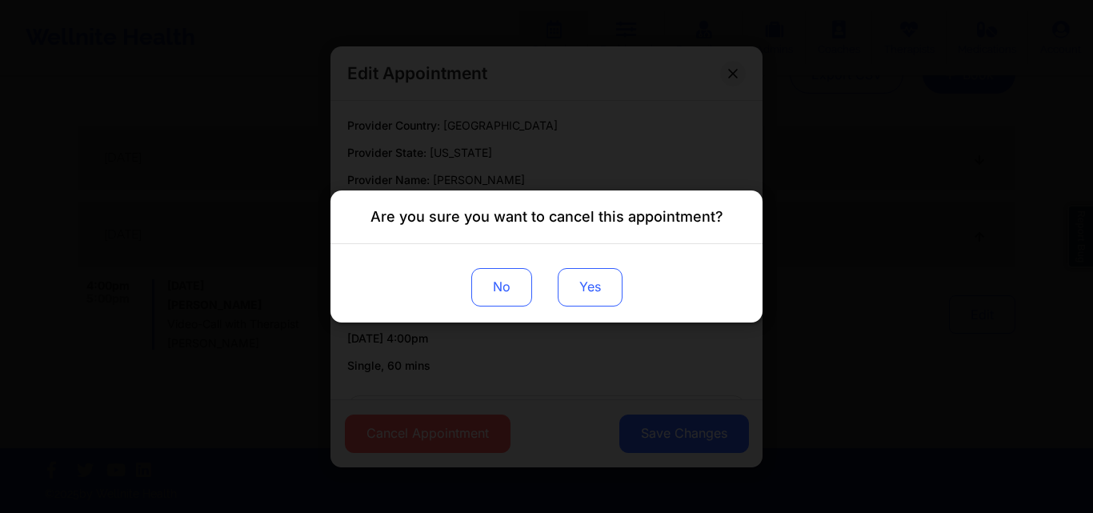
click at [587, 292] on button "Yes" at bounding box center [590, 287] width 65 height 38
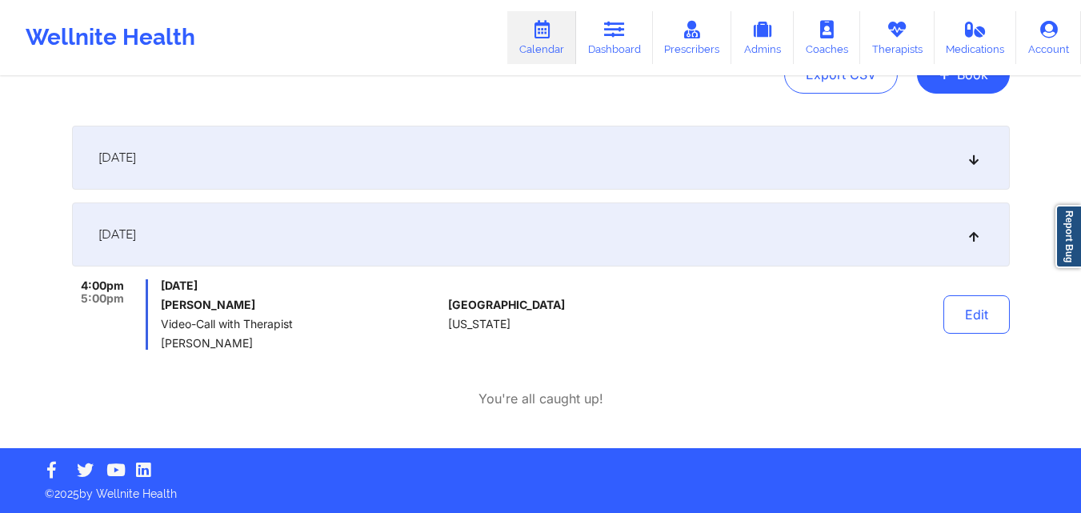
click at [648, 168] on div "[DATE]" at bounding box center [540, 158] width 937 height 64
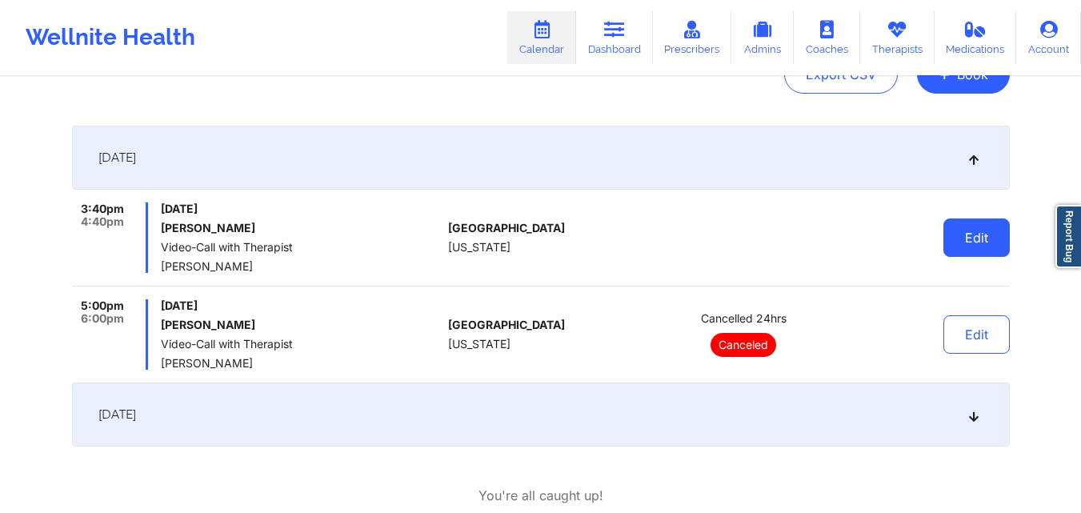
click at [999, 243] on button "Edit" at bounding box center [976, 237] width 66 height 38
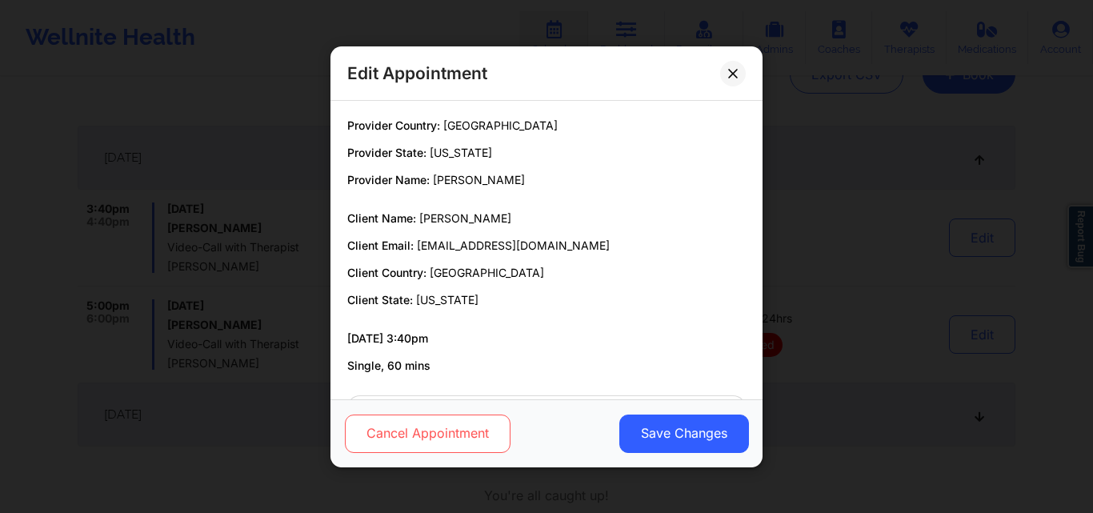
click at [407, 446] on button "Cancel Appointment" at bounding box center [428, 433] width 166 height 38
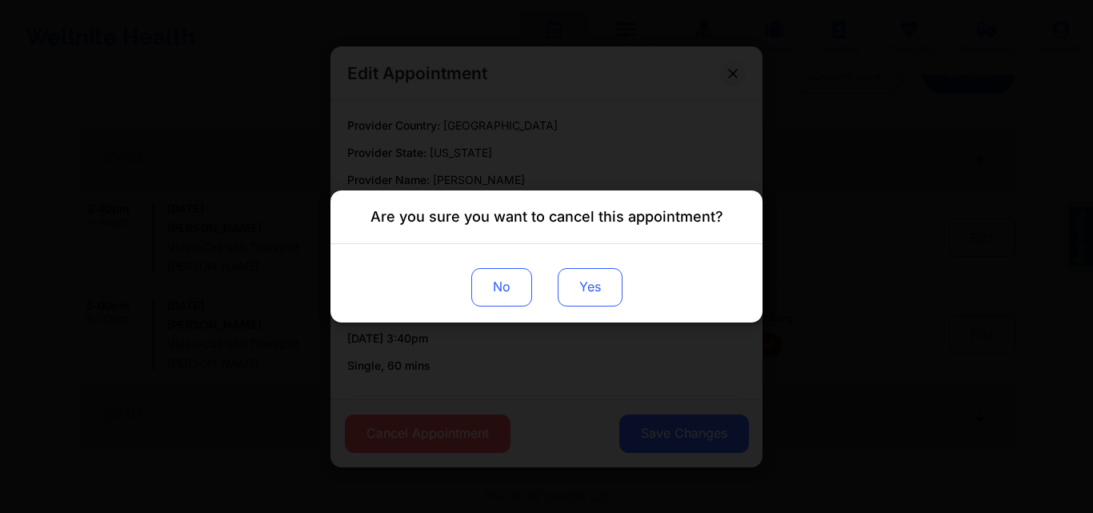
click at [599, 290] on button "Yes" at bounding box center [590, 287] width 65 height 38
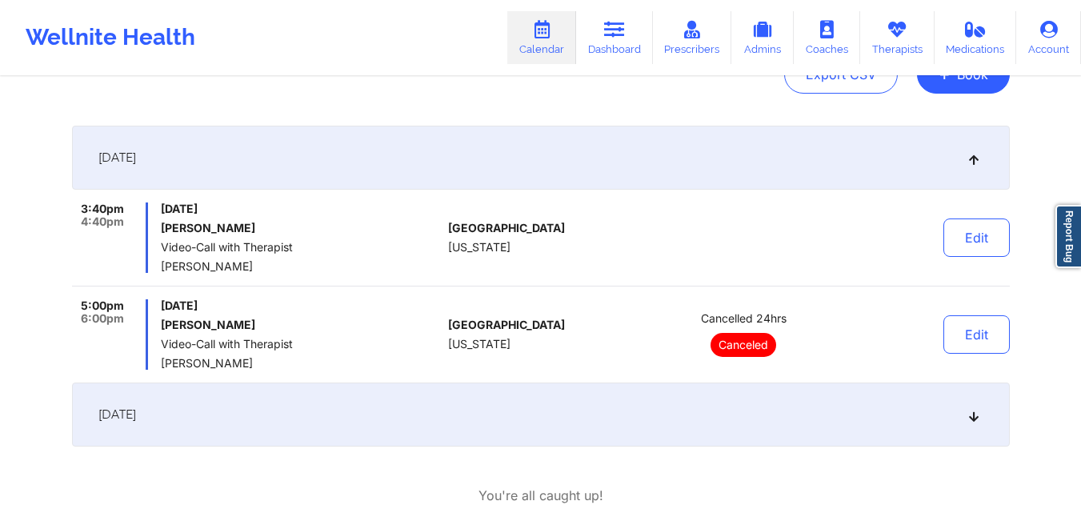
click at [230, 82] on div "Export CSV + Book" at bounding box center [540, 74] width 937 height 38
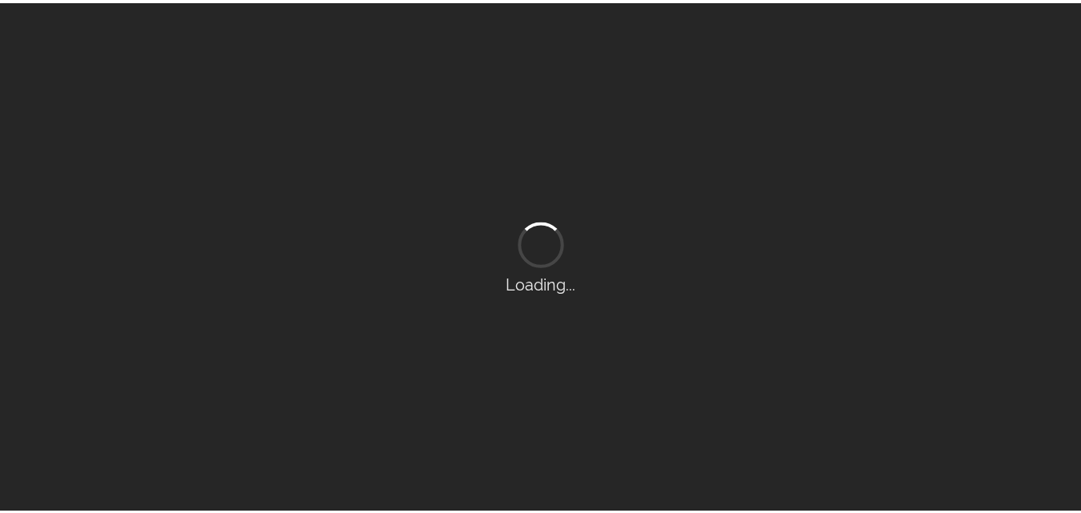
scroll to position [130, 0]
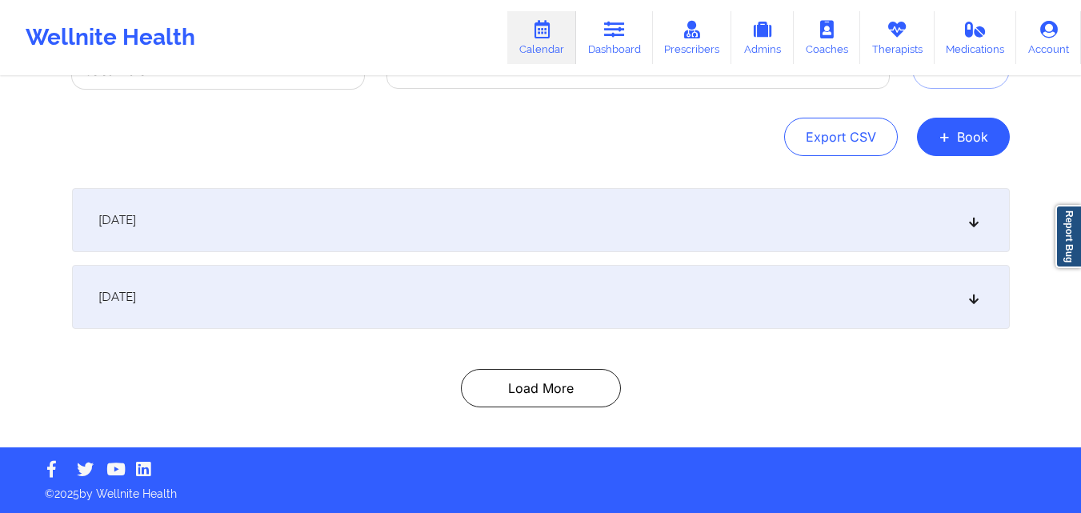
click at [566, 228] on div "[DATE]" at bounding box center [540, 220] width 937 height 64
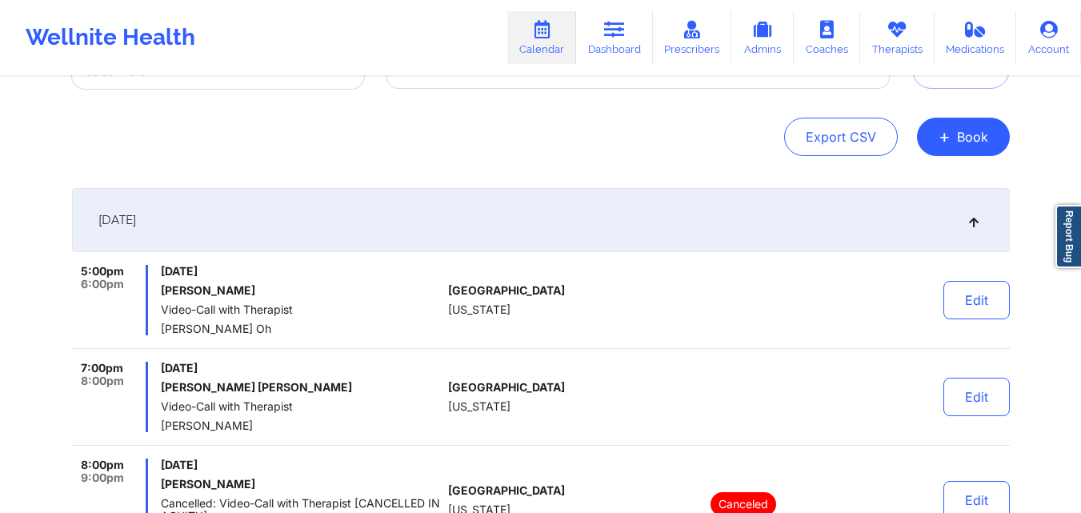
click at [627, 108] on div "Provider Role Therapist Therapist Select Therapist Date Select Date Search Expo…" at bounding box center [540, 66] width 937 height 179
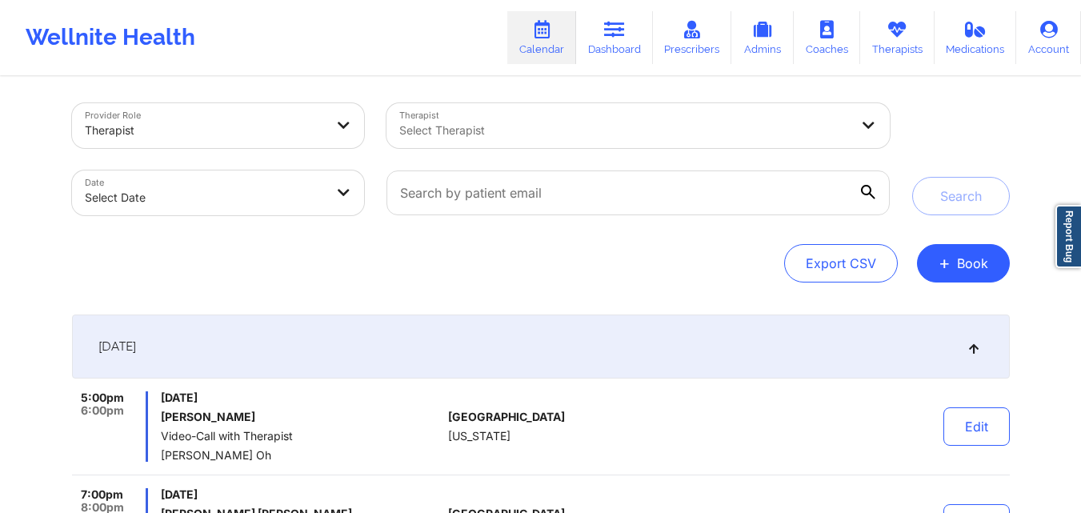
scroll to position [0, 0]
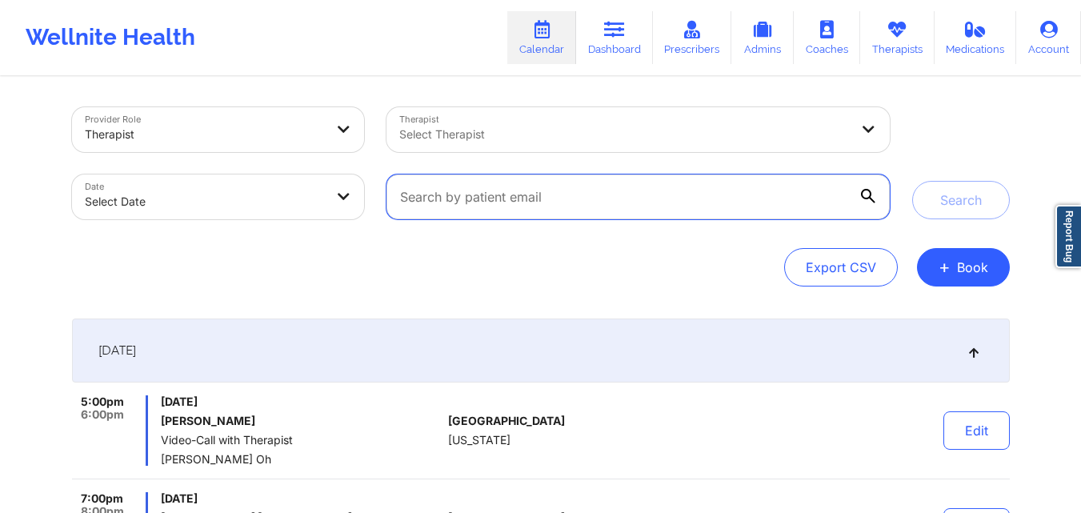
click at [616, 200] on input "text" at bounding box center [637, 196] width 502 height 45
paste input "[EMAIL_ADDRESS][DOMAIN_NAME]"
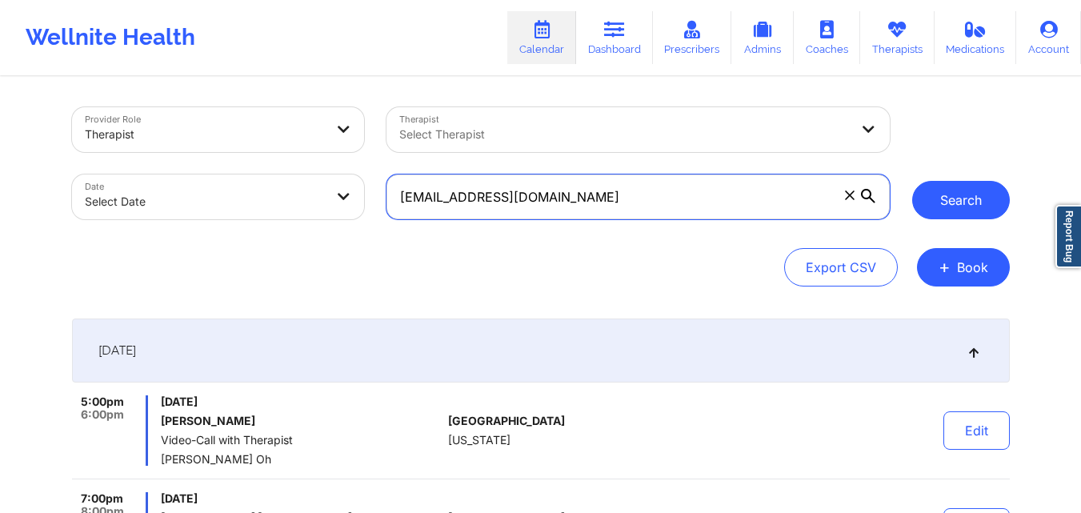
type input "[EMAIL_ADDRESS][DOMAIN_NAME]"
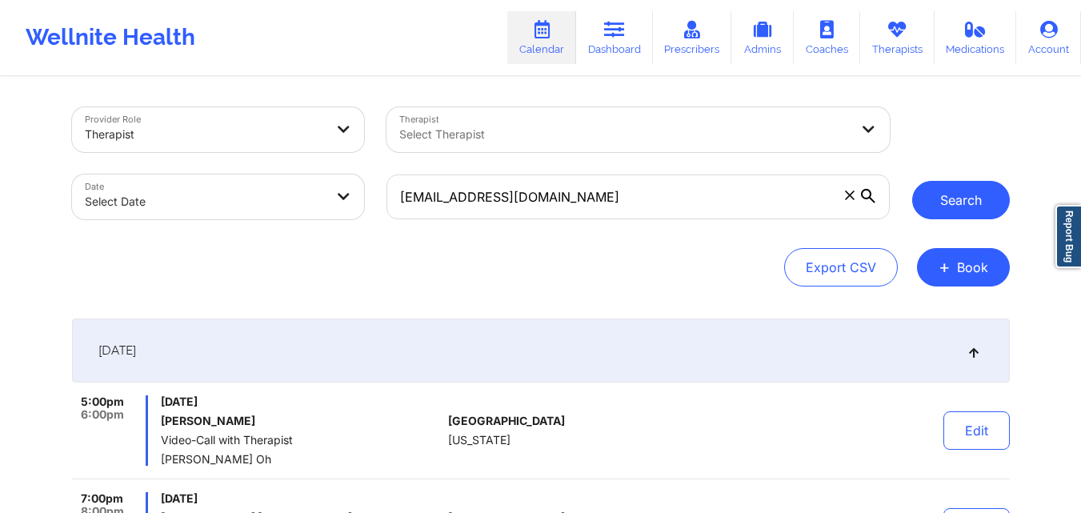
click at [934, 202] on button "Search" at bounding box center [961, 200] width 98 height 38
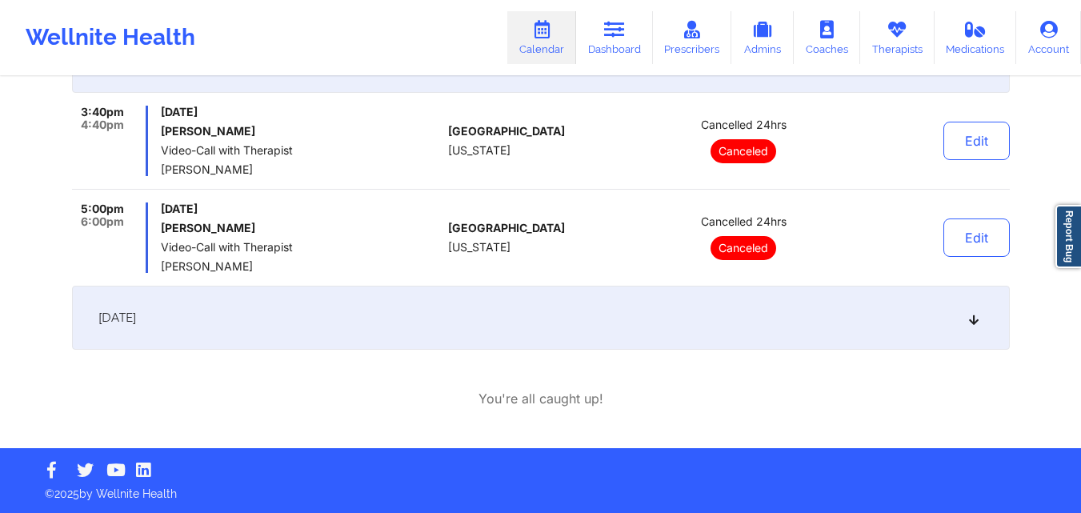
click at [584, 311] on div "[DATE]" at bounding box center [540, 318] width 937 height 64
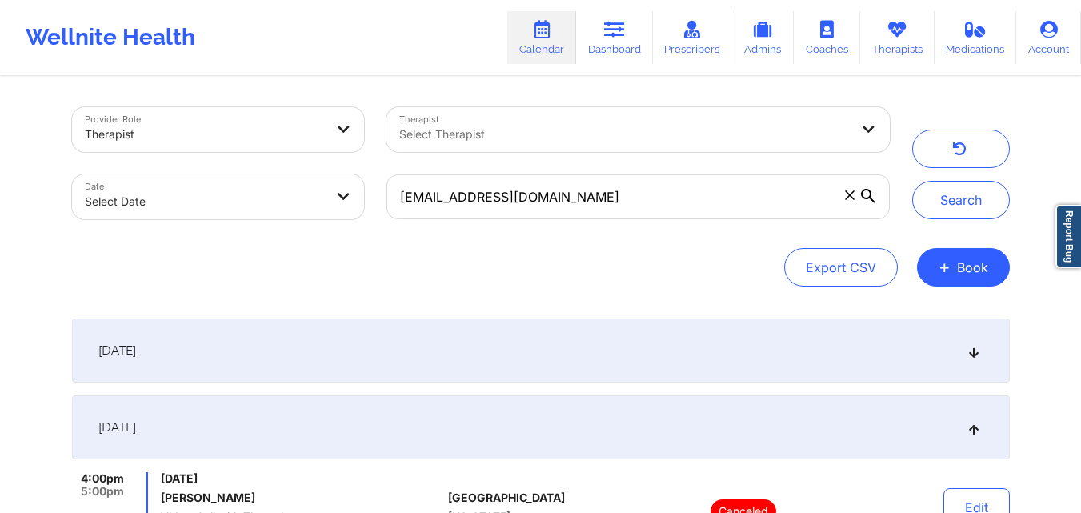
click at [636, 245] on div "Provider Role Therapist Therapist Select Therapist Date Select Date [EMAIL_ADDR…" at bounding box center [540, 196] width 937 height 179
click at [608, 348] on div "[DATE]" at bounding box center [540, 350] width 937 height 64
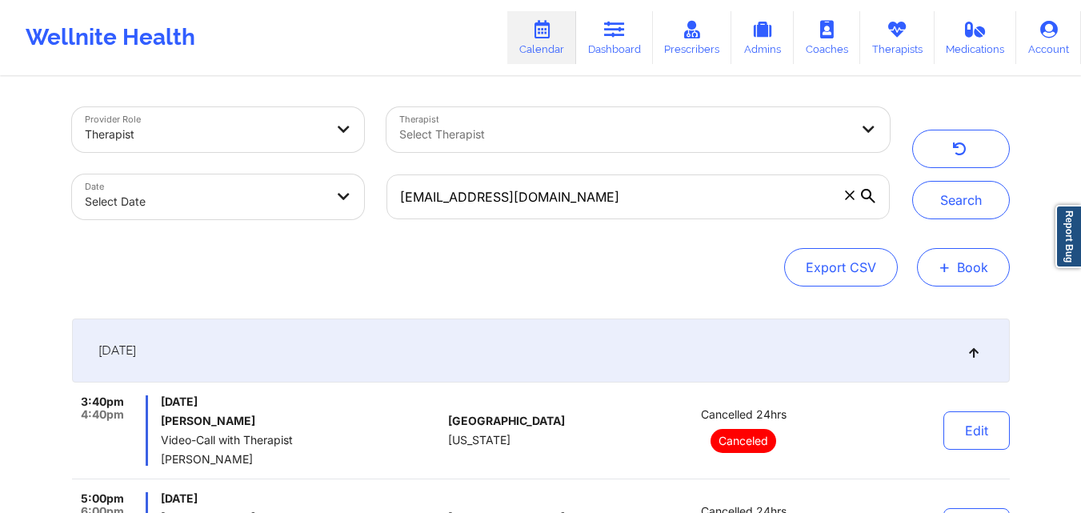
click at [942, 266] on span "+" at bounding box center [944, 266] width 12 height 9
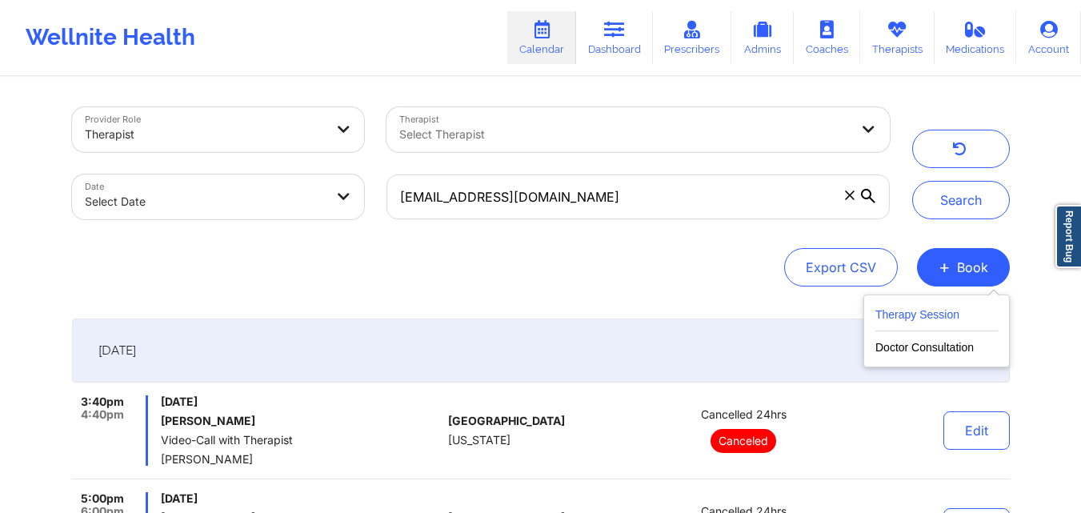
click at [983, 312] on button "Therapy Session" at bounding box center [936, 318] width 122 height 26
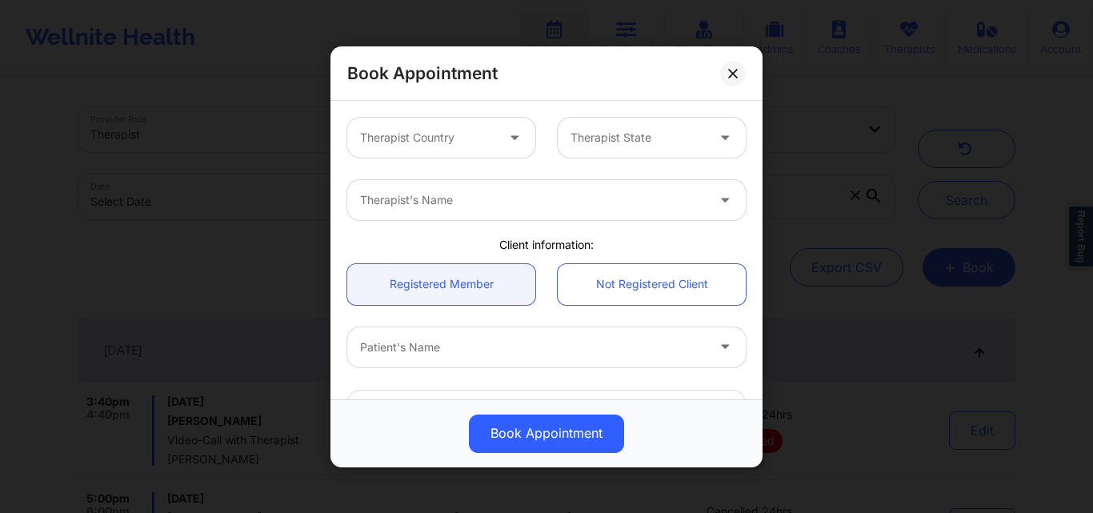
click at [467, 137] on div at bounding box center [427, 137] width 135 height 19
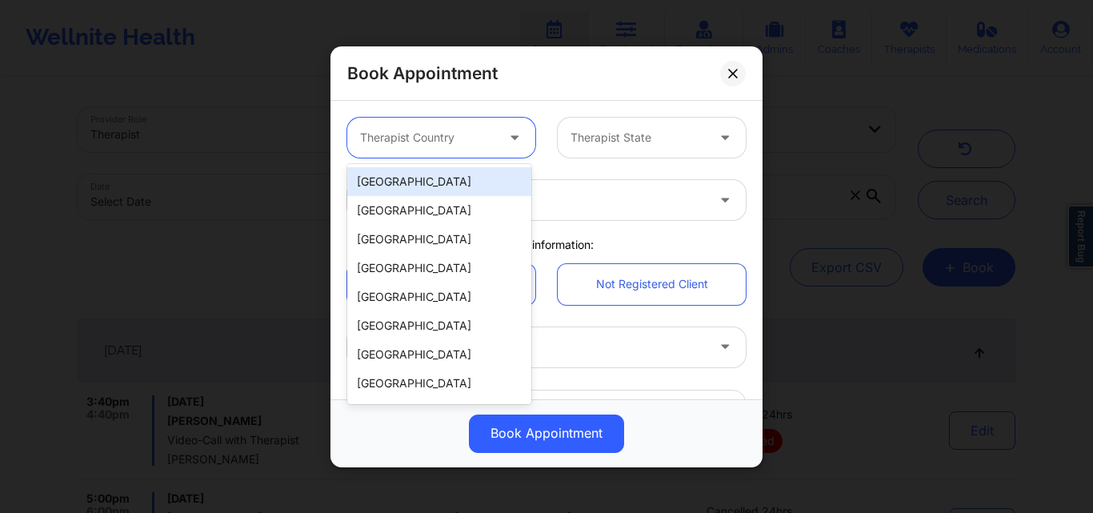
click at [450, 170] on div "[GEOGRAPHIC_DATA]" at bounding box center [439, 181] width 184 height 29
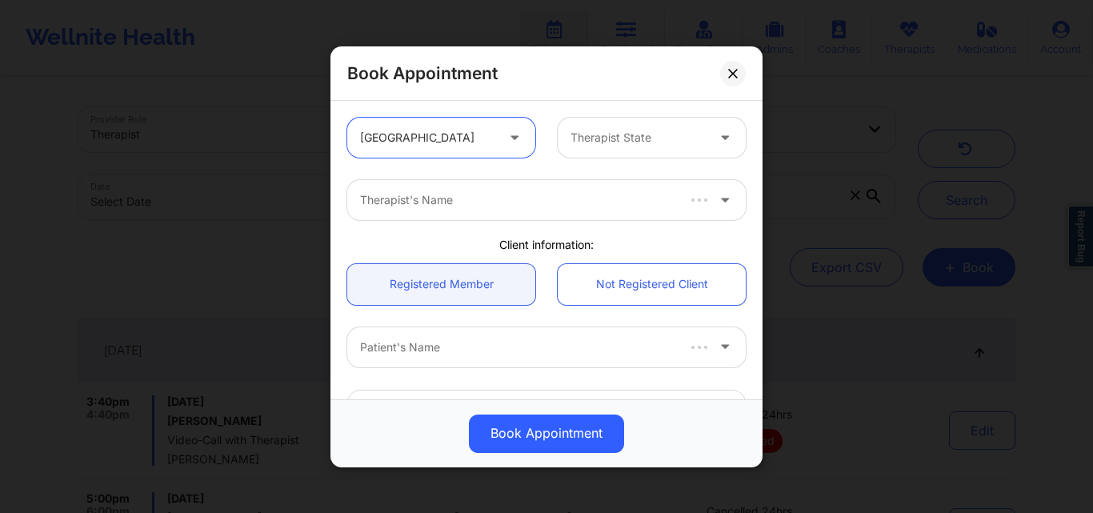
click at [602, 136] on div at bounding box center [637, 137] width 135 height 19
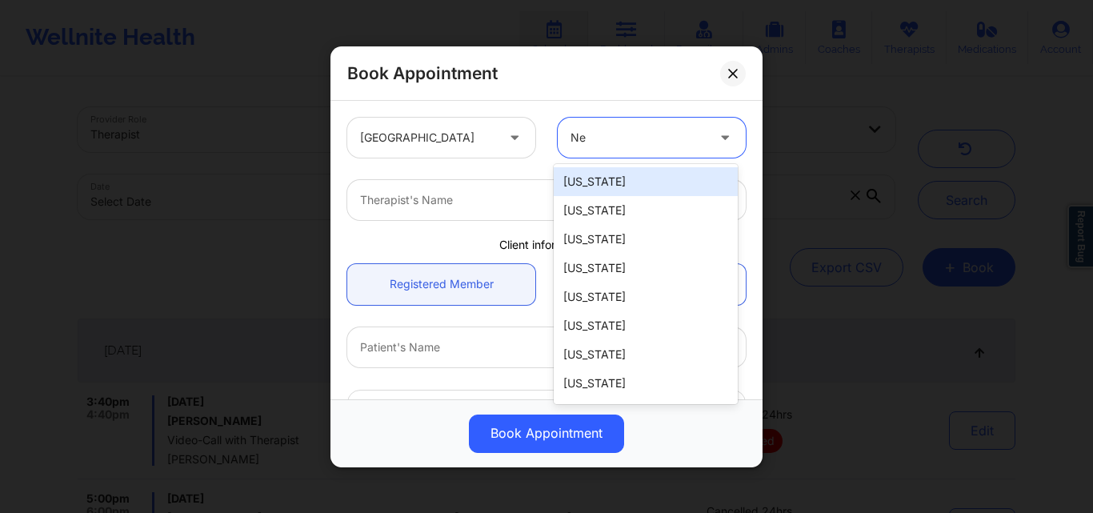
type input "New"
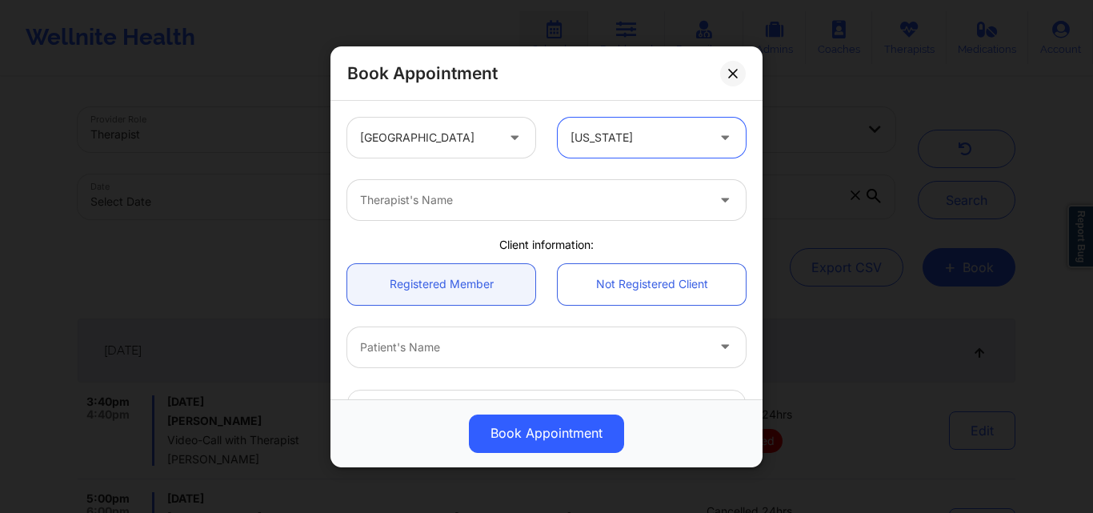
click at [505, 209] on div at bounding box center [533, 199] width 346 height 19
type input "[PERSON_NAME]"
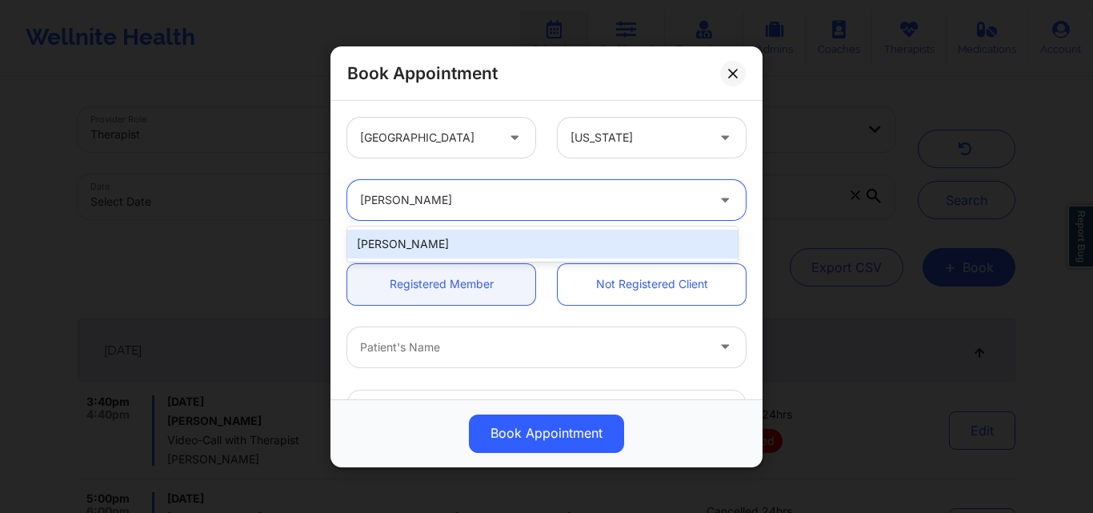
click at [483, 242] on div "[PERSON_NAME]" at bounding box center [542, 244] width 390 height 29
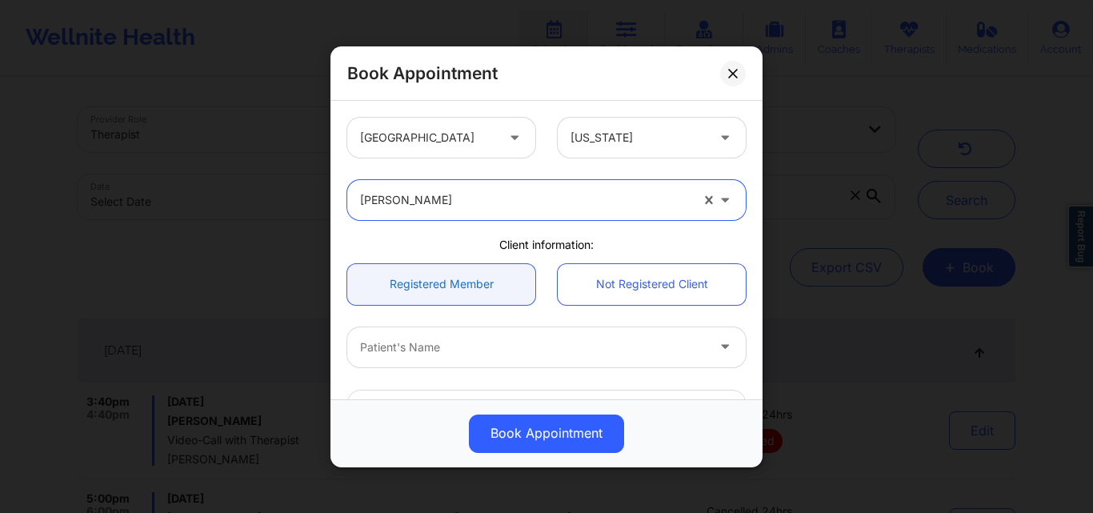
click at [466, 295] on link "Registered Member" at bounding box center [441, 283] width 188 height 41
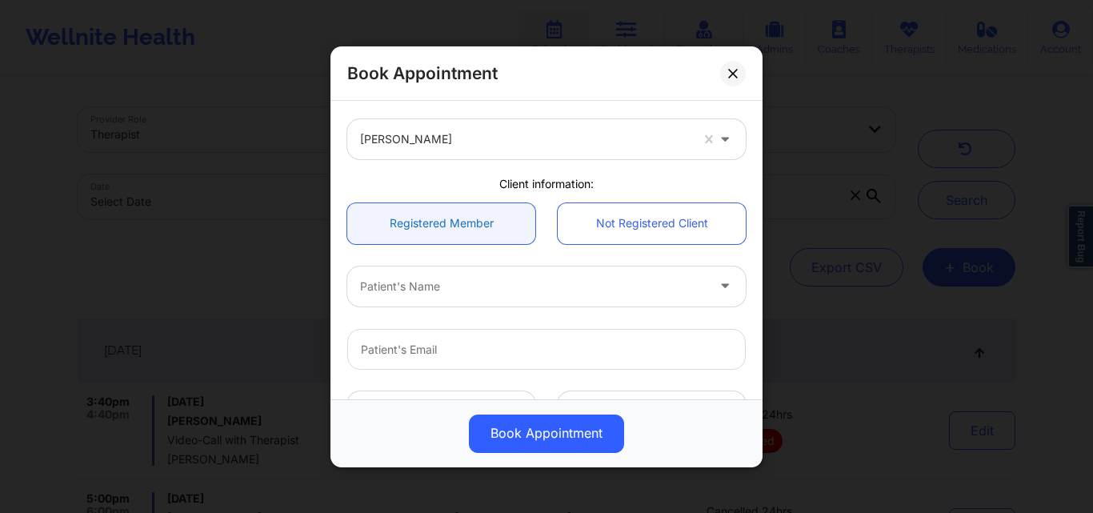
scroll to position [80, 0]
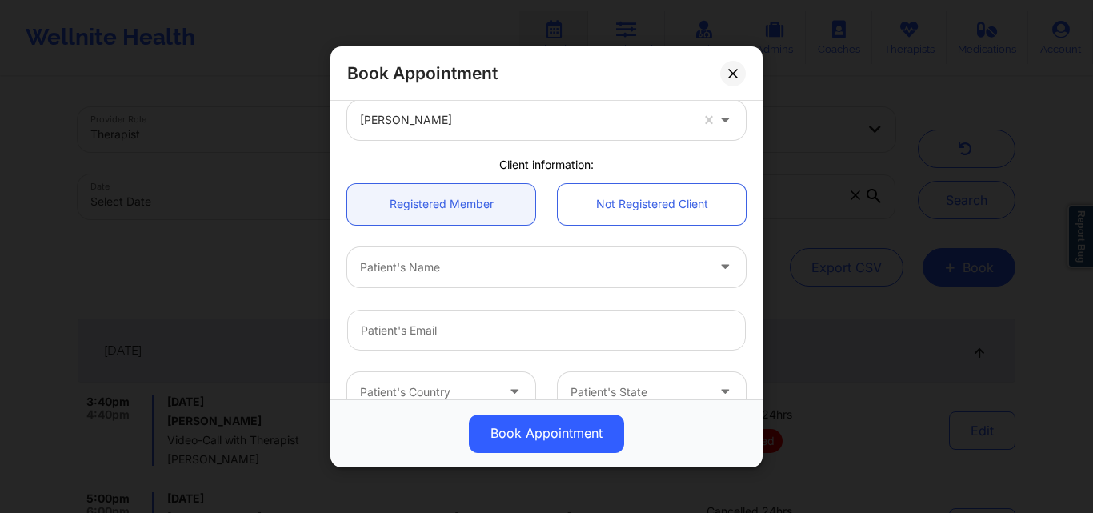
click at [466, 270] on div at bounding box center [533, 266] width 346 height 19
type input "[PERSON_NAME]"
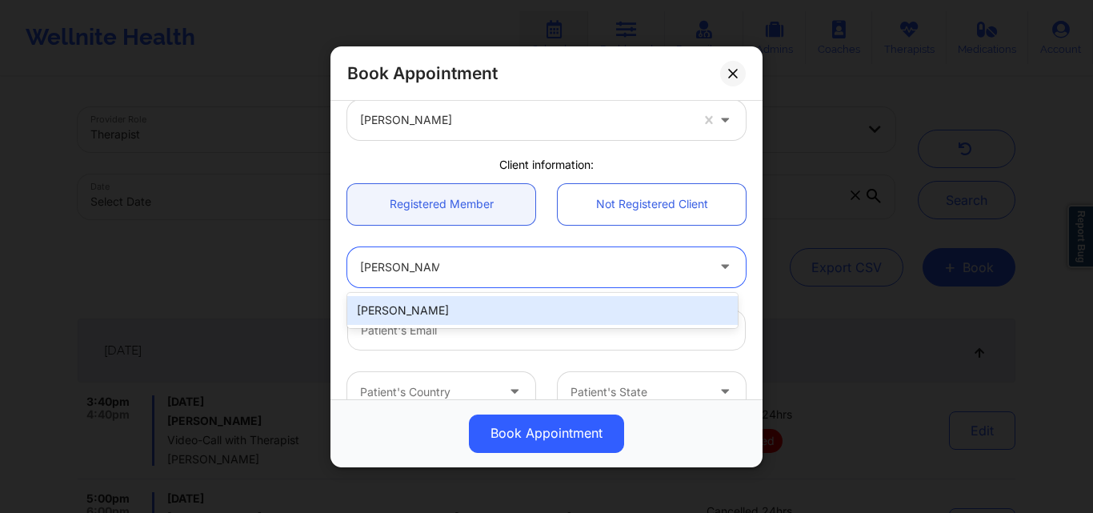
click at [476, 315] on div "[PERSON_NAME]" at bounding box center [542, 310] width 390 height 29
type input "neilcwolf@gmail.com"
type input "+19177960167"
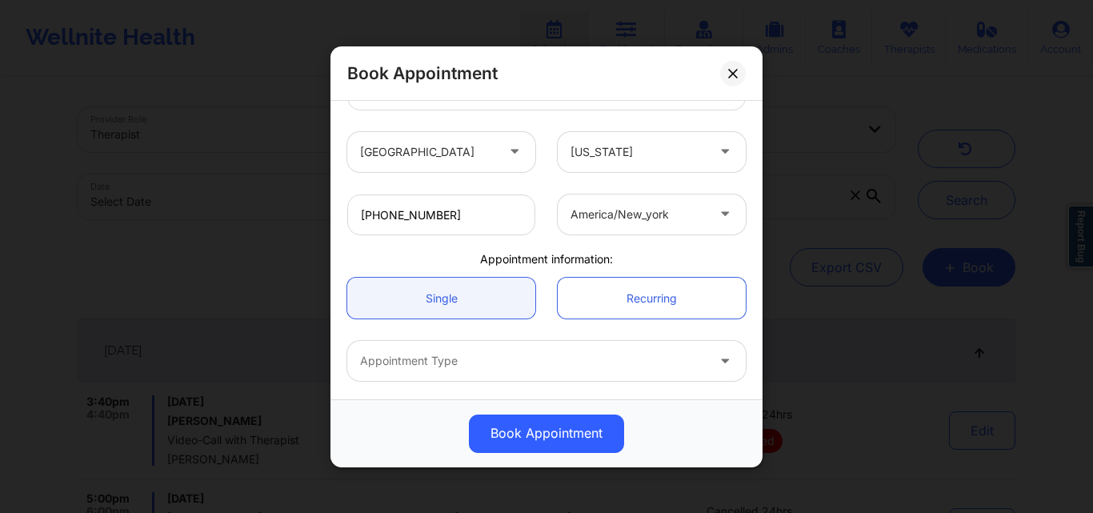
scroll to position [381, 0]
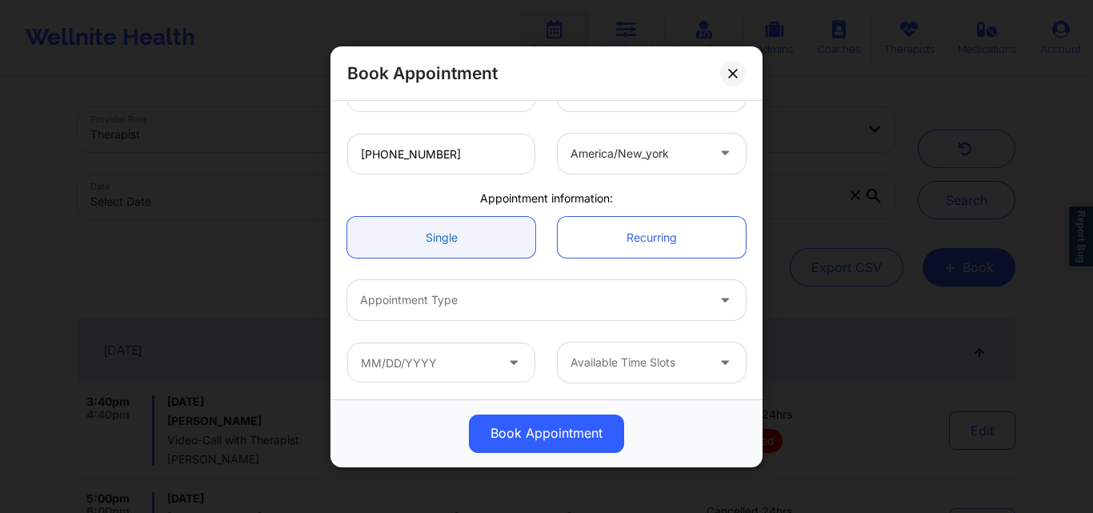
click at [474, 246] on link "Single" at bounding box center [441, 237] width 188 height 41
click at [458, 318] on div "Appointment Type" at bounding box center [527, 300] width 360 height 40
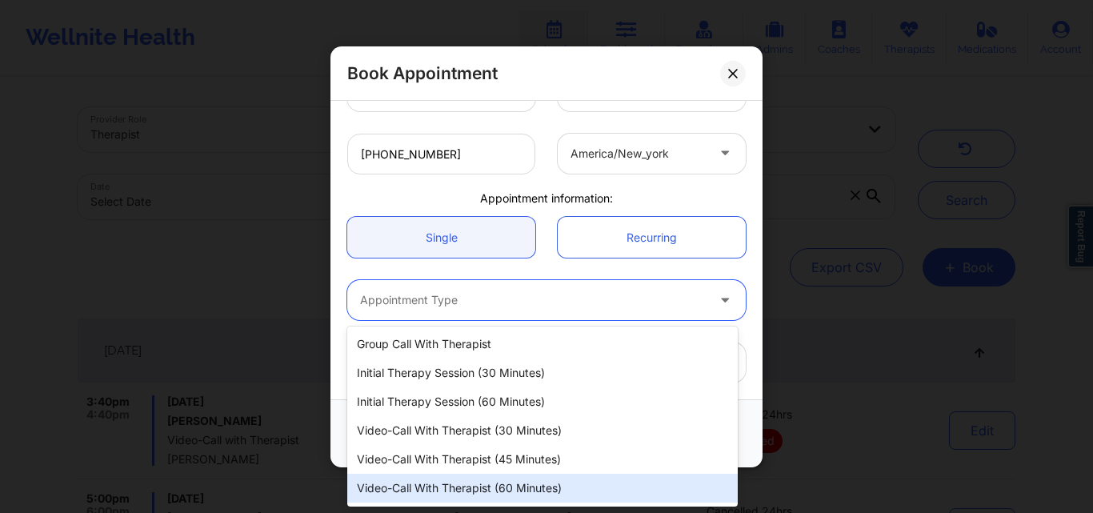
click at [526, 493] on div "Video-Call with Therapist (60 minutes)" at bounding box center [542, 488] width 390 height 29
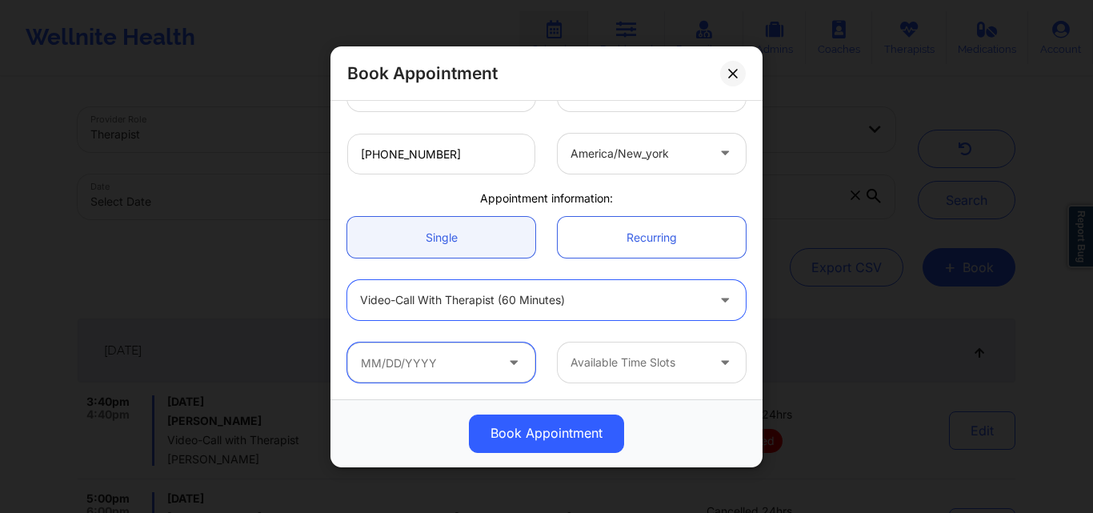
click at [439, 369] on input "text" at bounding box center [441, 362] width 188 height 40
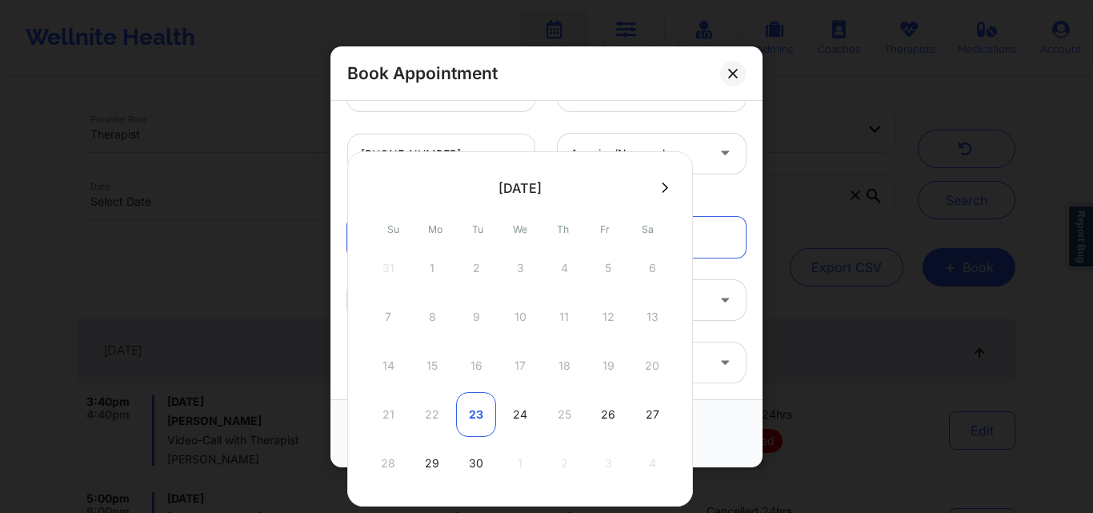
click at [481, 413] on div "23" at bounding box center [476, 414] width 40 height 45
type input "09/23/2025"
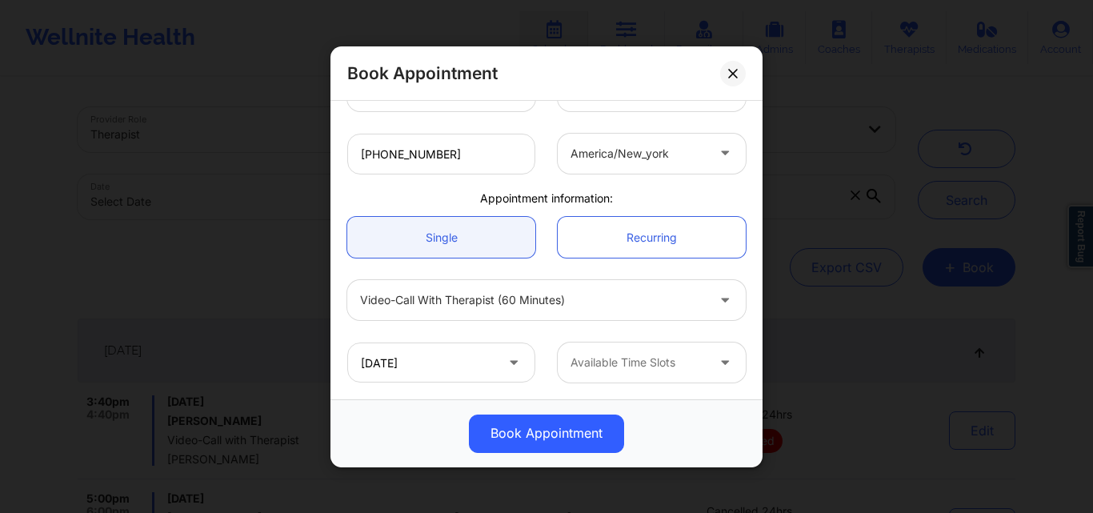
click at [642, 362] on div at bounding box center [637, 362] width 135 height 19
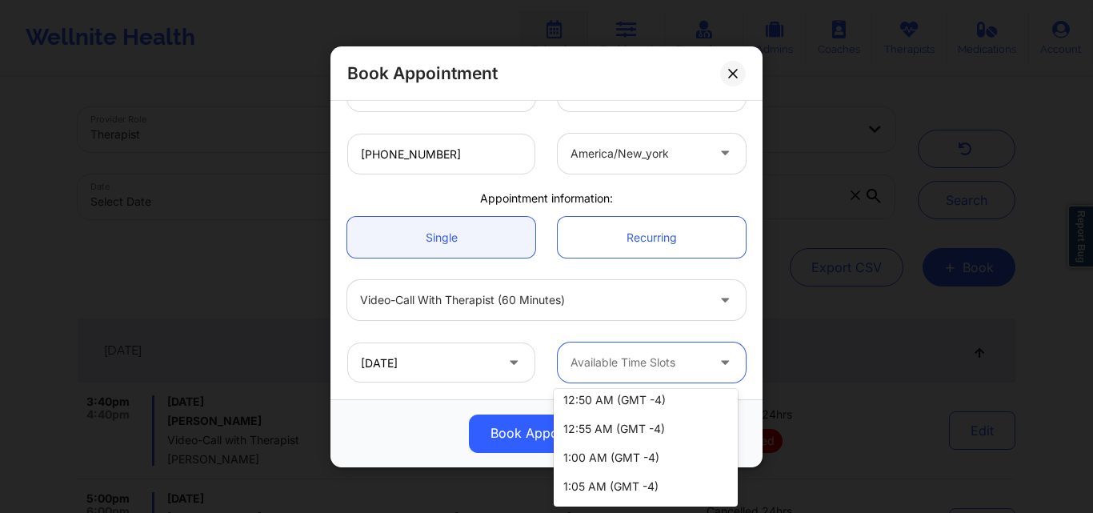
scroll to position [1520, 0]
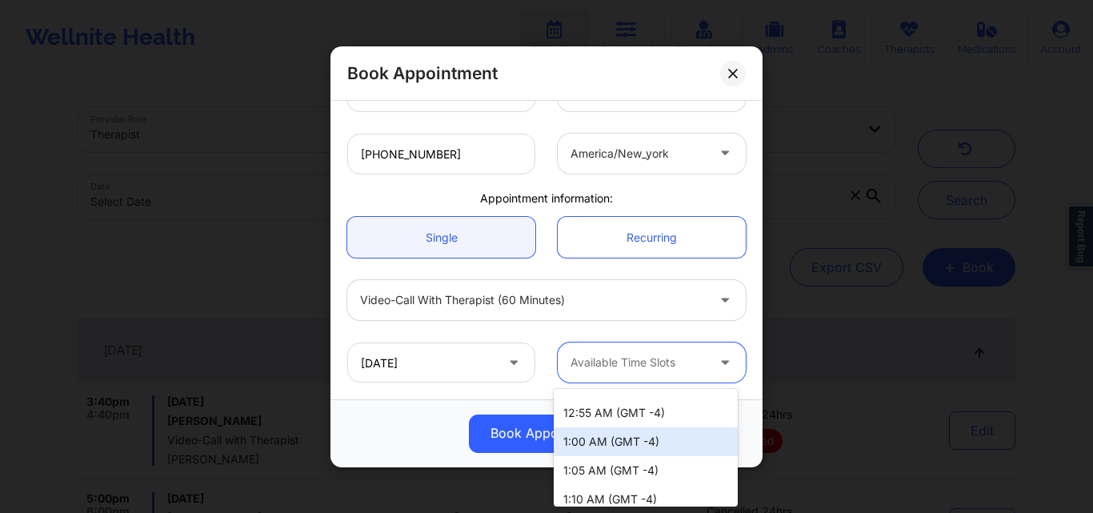
click at [585, 436] on div "1:00 AM (GMT -4)" at bounding box center [646, 441] width 184 height 29
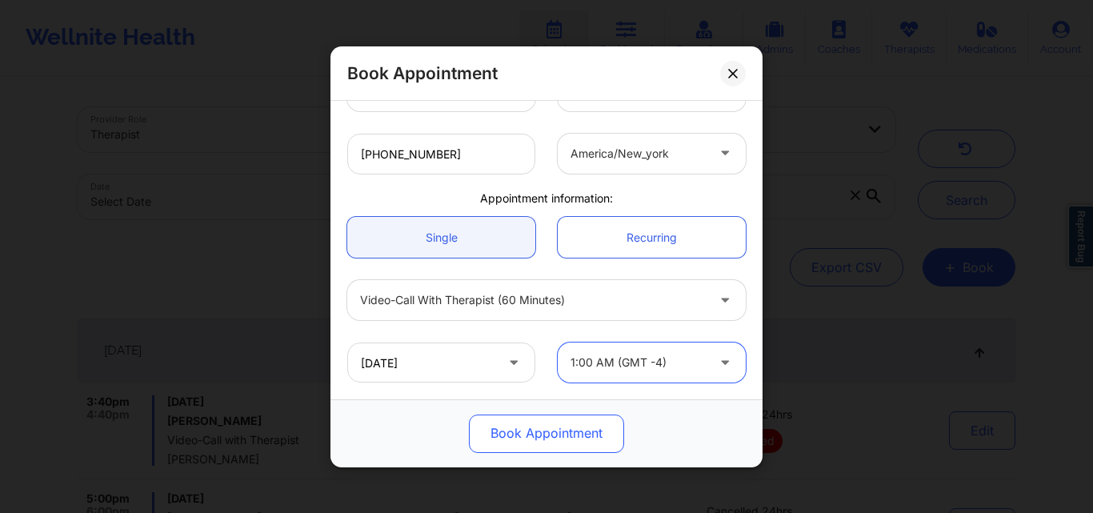
click at [539, 435] on button "Book Appointment" at bounding box center [546, 433] width 155 height 38
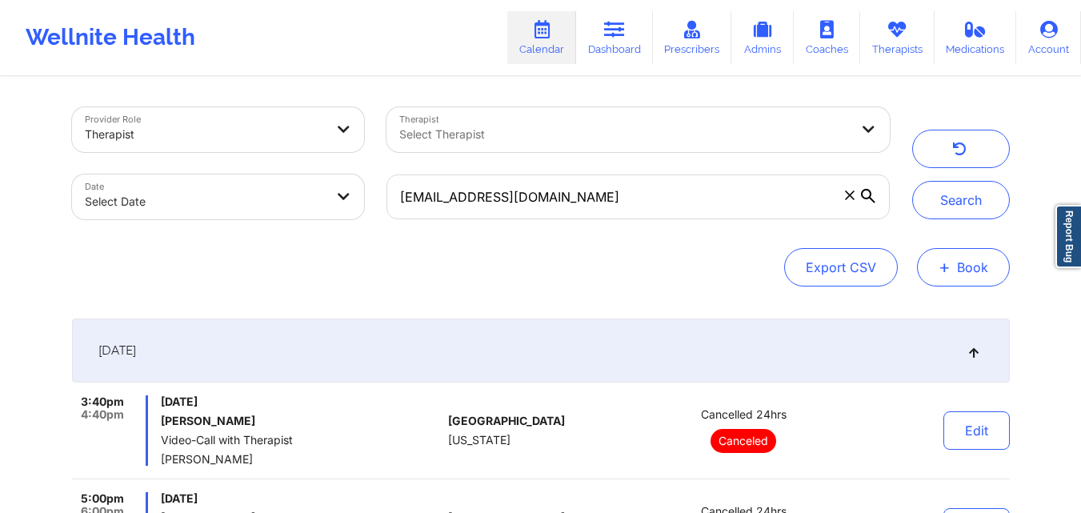
click at [948, 271] on span "+" at bounding box center [944, 266] width 12 height 9
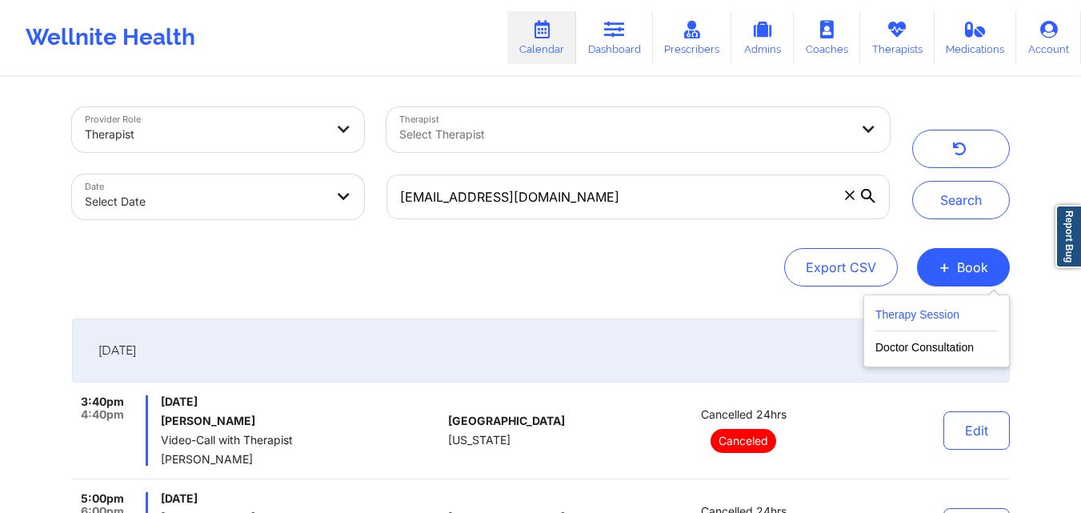
click at [921, 313] on button "Therapy Session" at bounding box center [936, 318] width 122 height 26
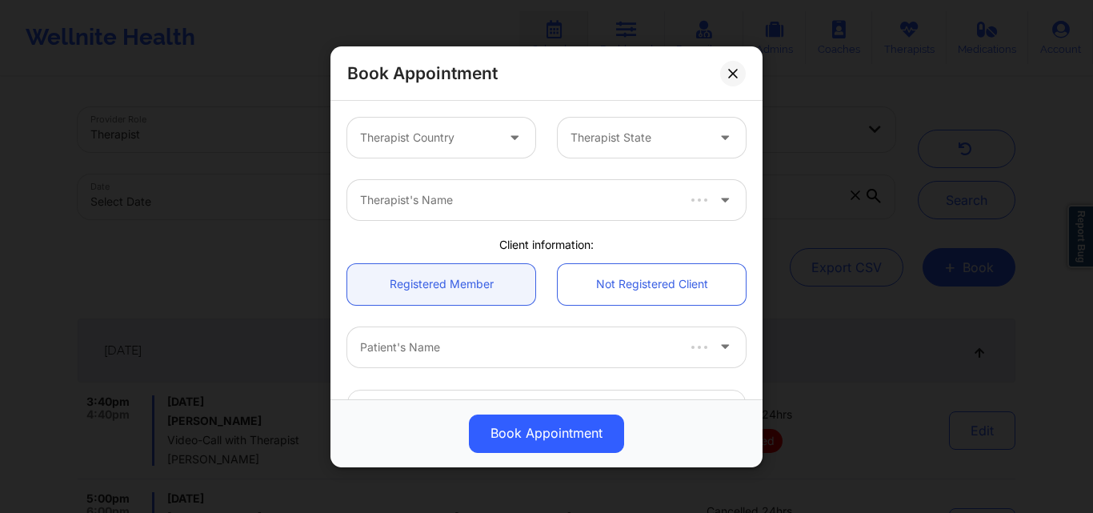
click at [462, 123] on div "Therapist Country" at bounding box center [422, 138] width 150 height 40
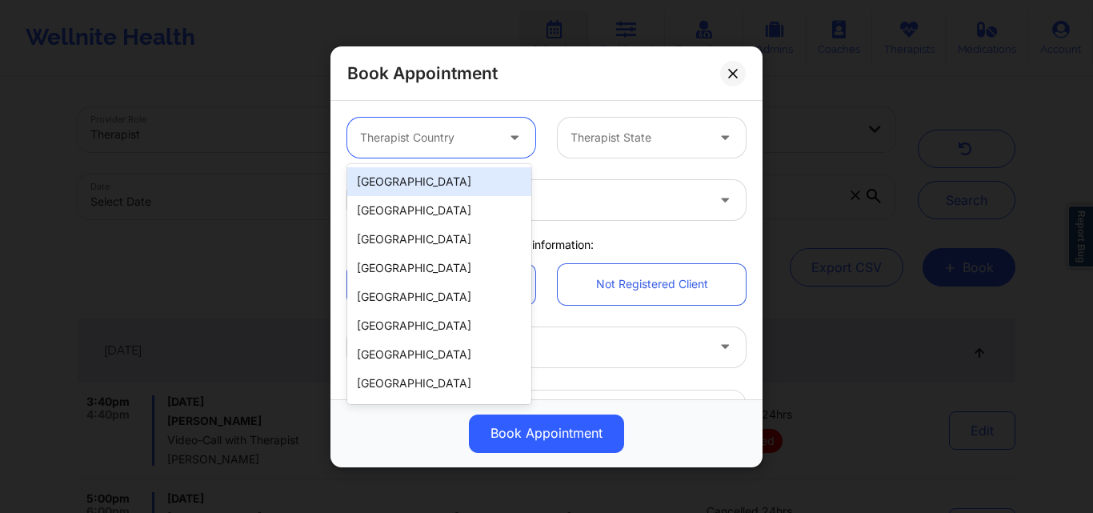
click at [449, 184] on div "[GEOGRAPHIC_DATA]" at bounding box center [439, 181] width 184 height 29
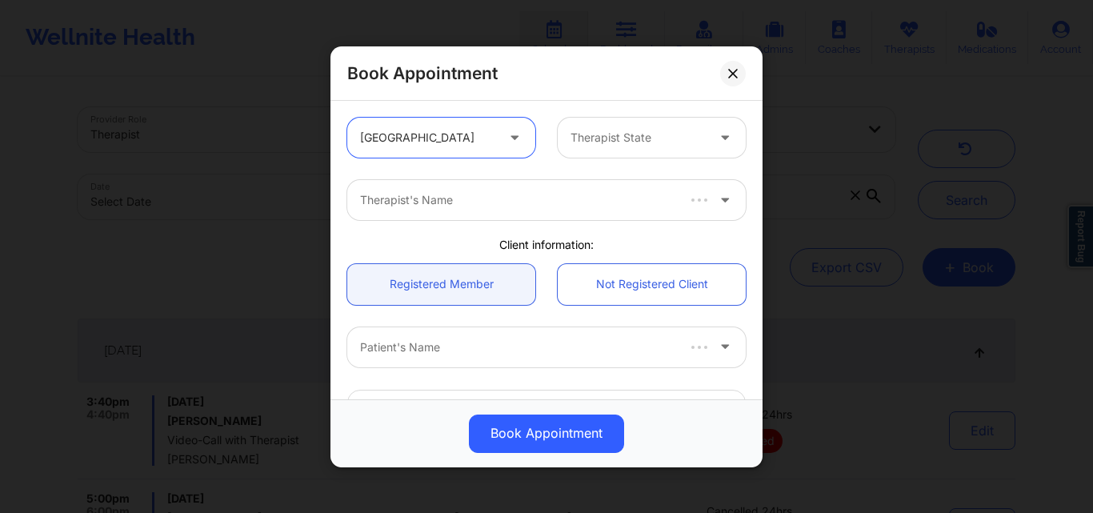
click at [596, 142] on div at bounding box center [637, 137] width 135 height 19
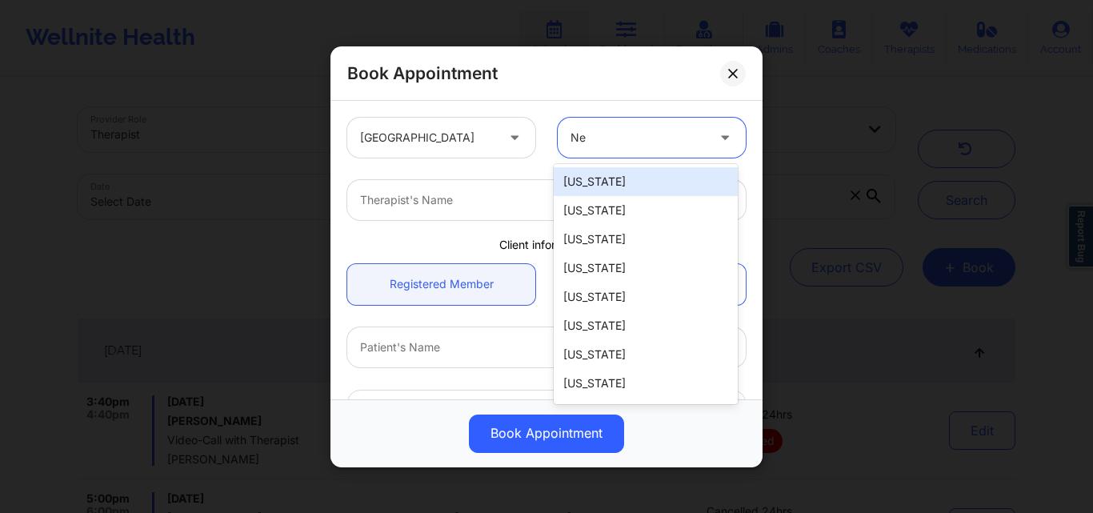
type input "New"
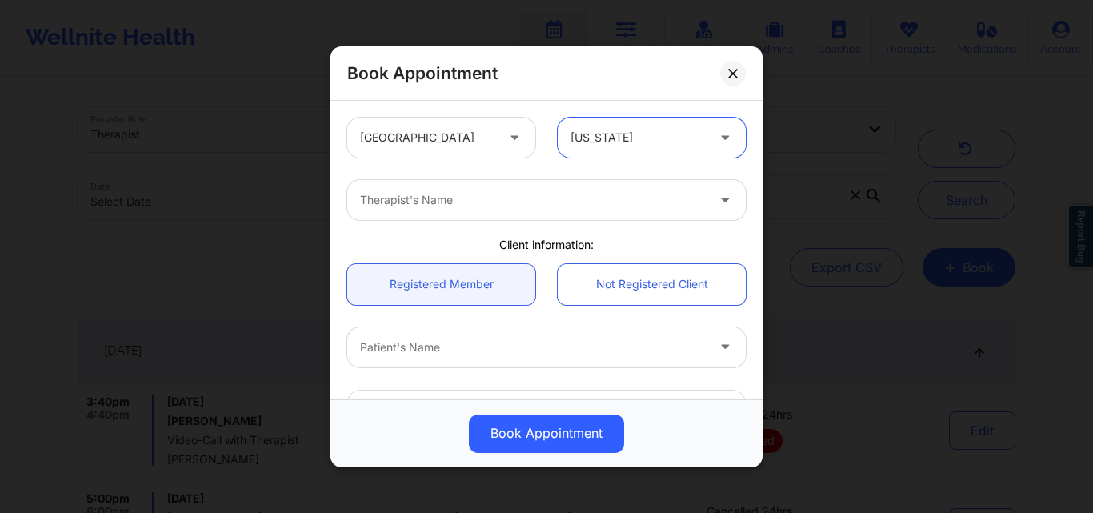
click at [566, 205] on div at bounding box center [533, 199] width 346 height 19
type input "[PERSON_NAME]"
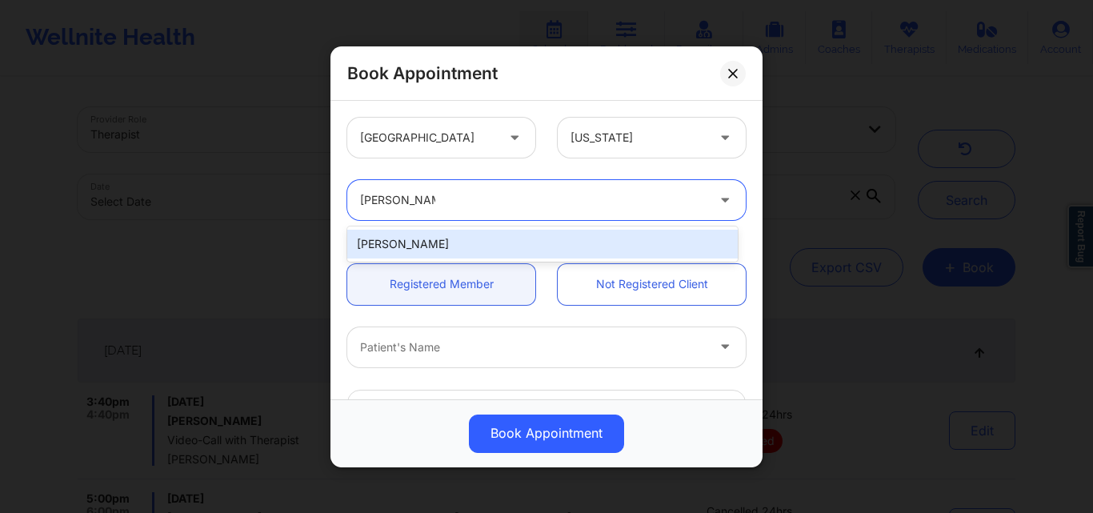
click at [534, 248] on div "[PERSON_NAME]" at bounding box center [542, 244] width 390 height 29
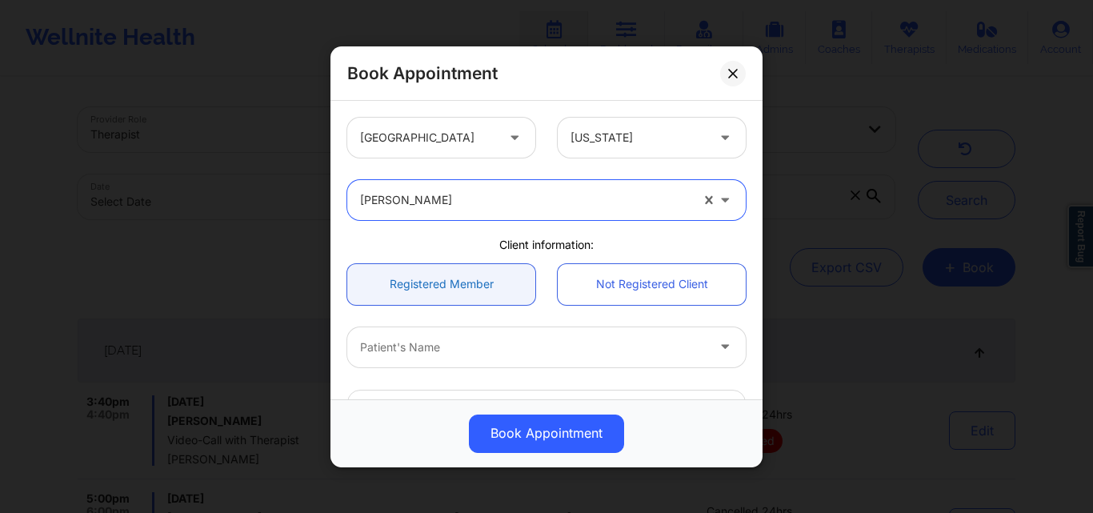
click at [371, 282] on link "Registered Member" at bounding box center [441, 283] width 188 height 41
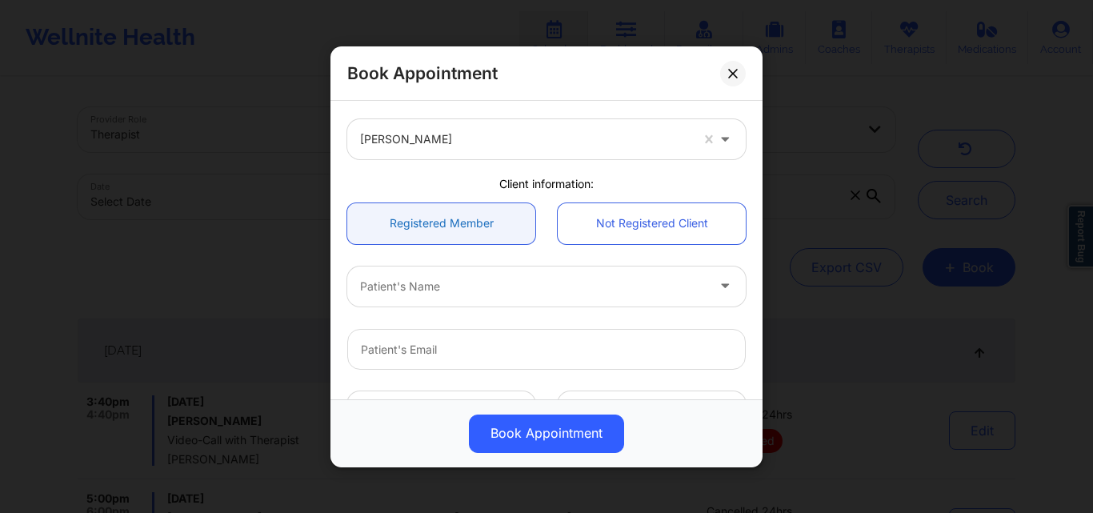
scroll to position [80, 0]
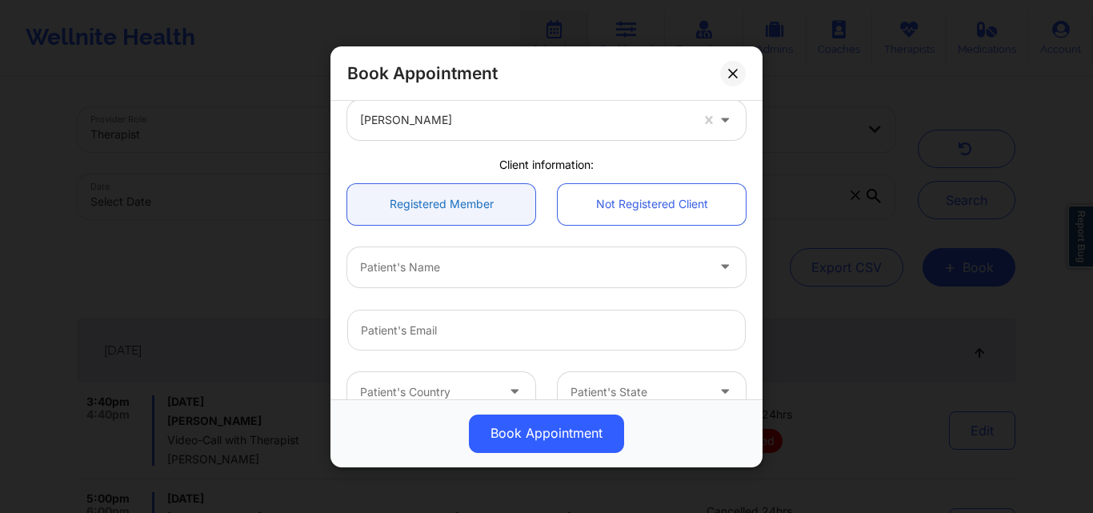
click at [472, 274] on div at bounding box center [533, 266] width 346 height 19
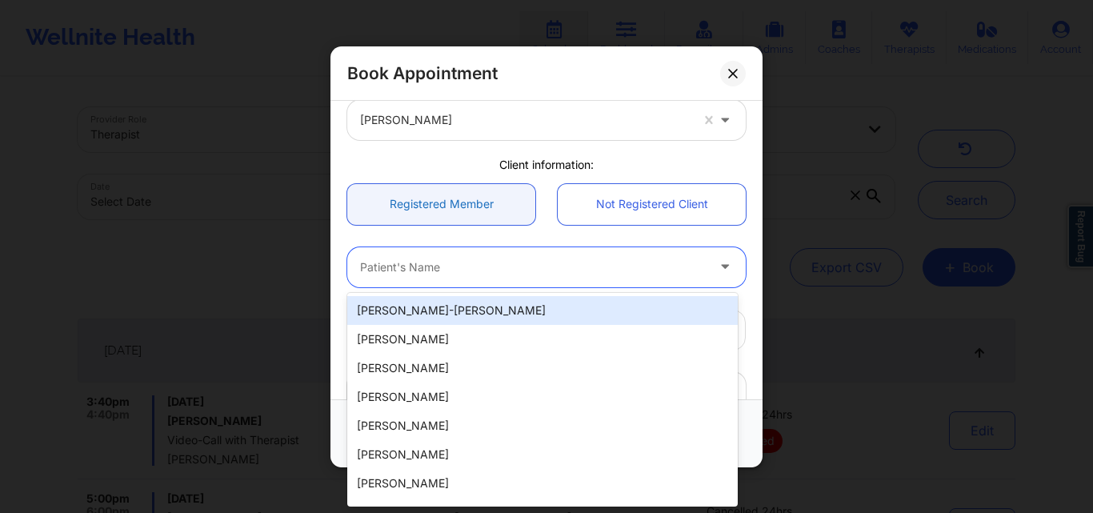
paste input "[PERSON_NAME]"
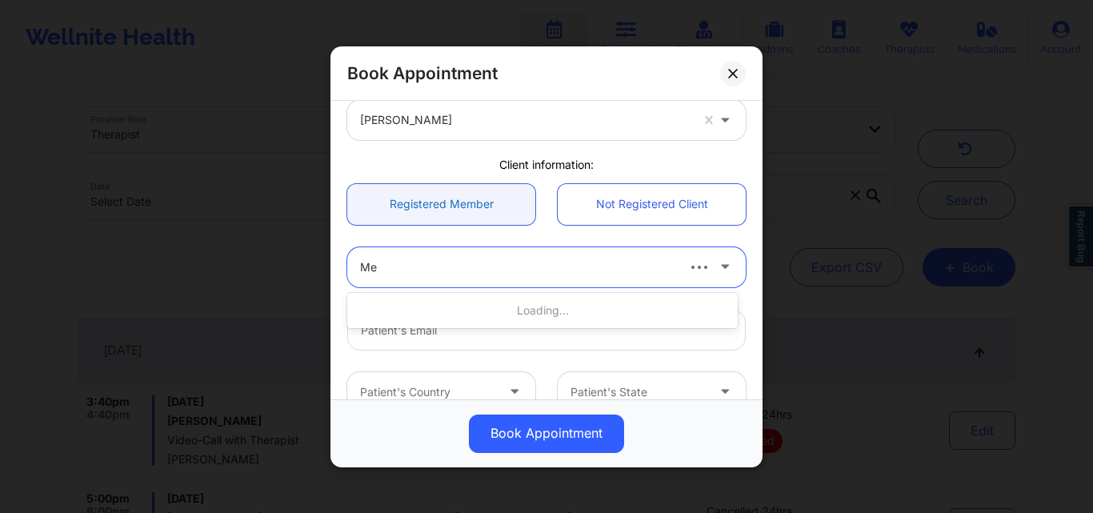
type input "M"
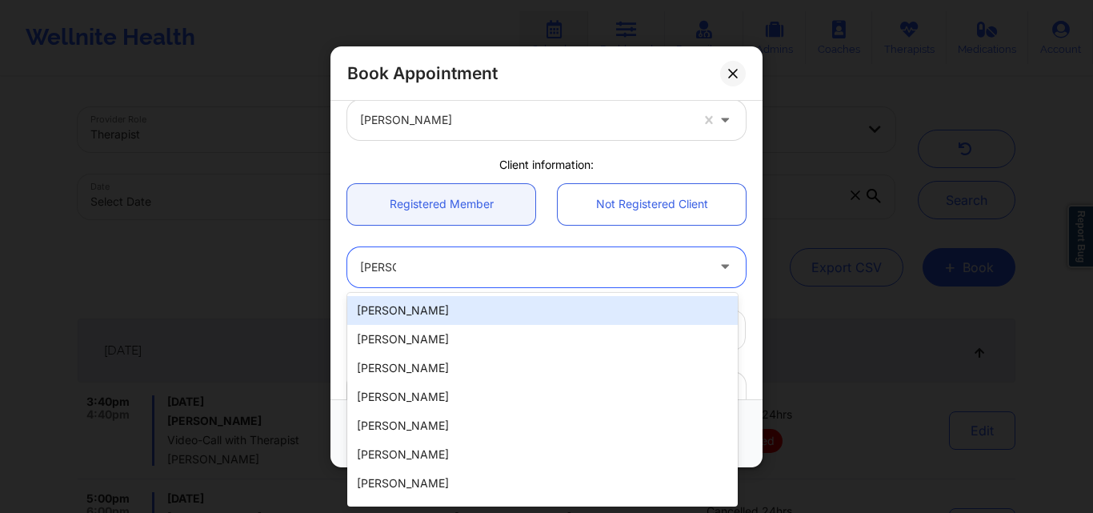
type input "Domin"
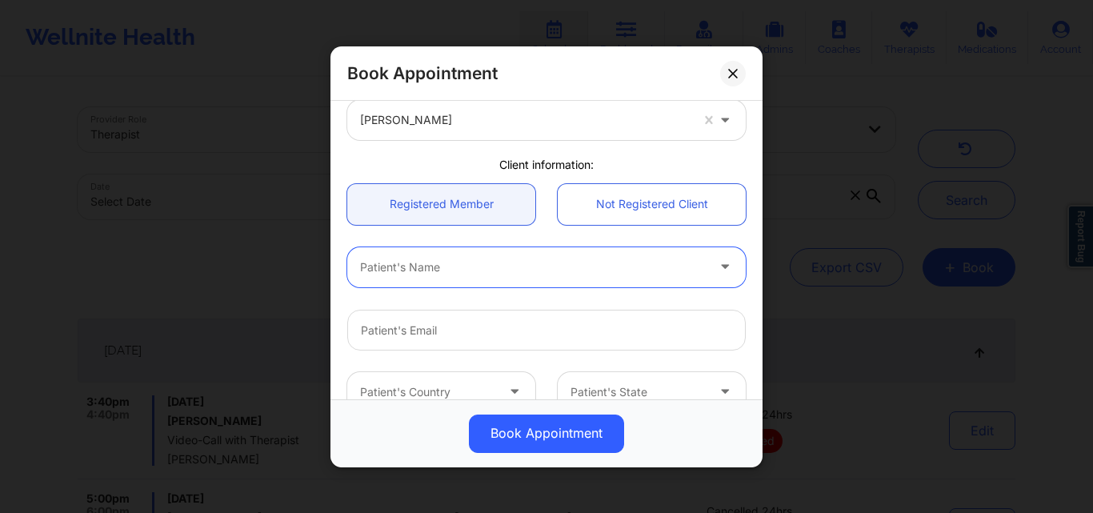
click at [472, 263] on div at bounding box center [533, 266] width 346 height 19
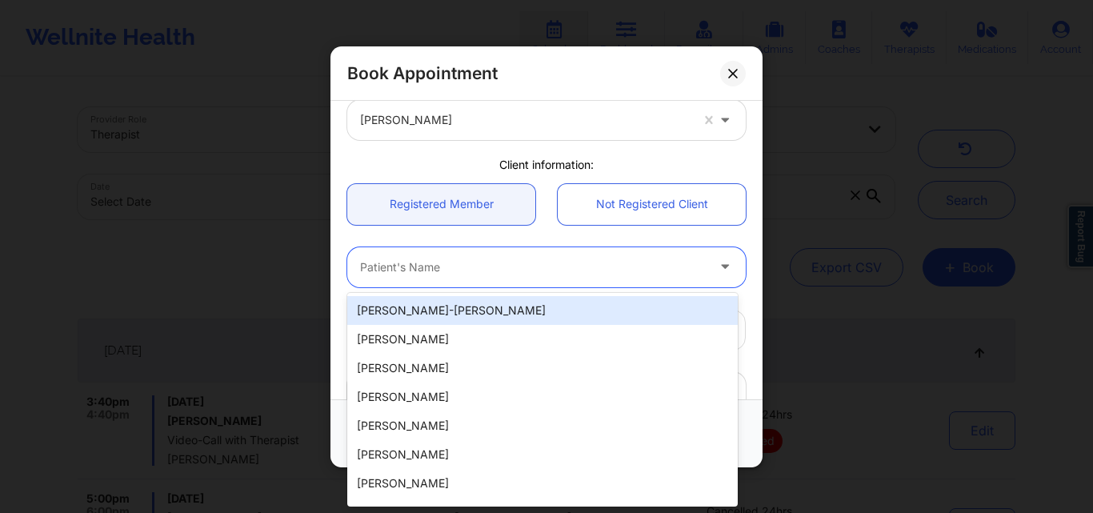
click at [472, 263] on div at bounding box center [533, 266] width 346 height 19
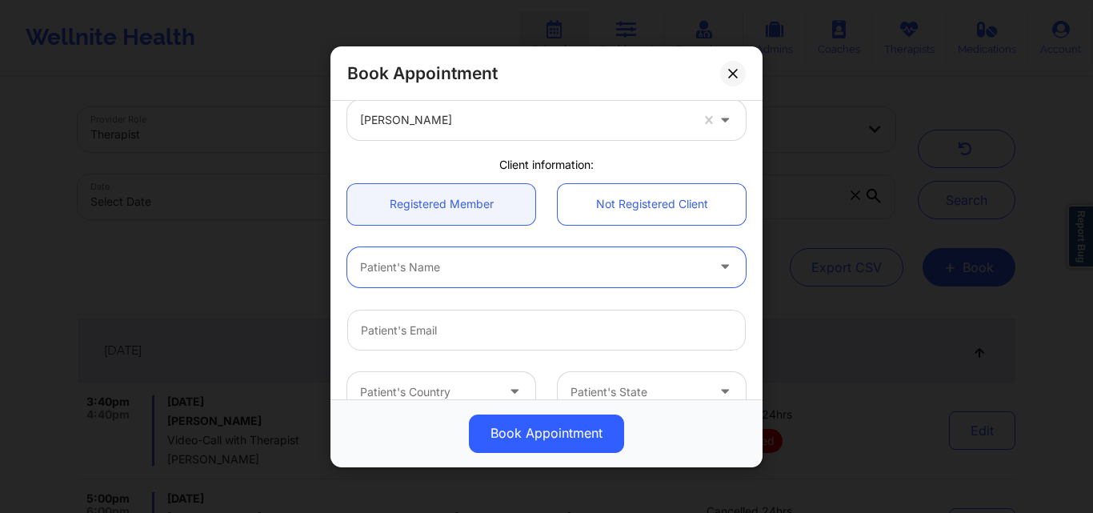
paste input "[PERSON_NAME]"
type input "[PERSON_NAME]"
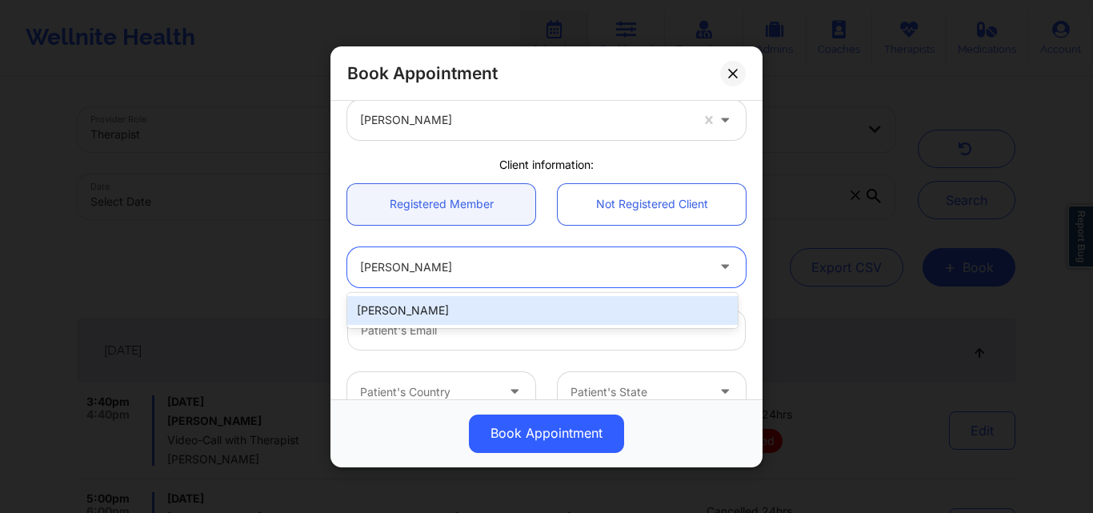
click at [540, 306] on div "[PERSON_NAME]" at bounding box center [542, 310] width 390 height 29
type input "dominique.dav222@gmail.com"
type input "+1347-300-6121"
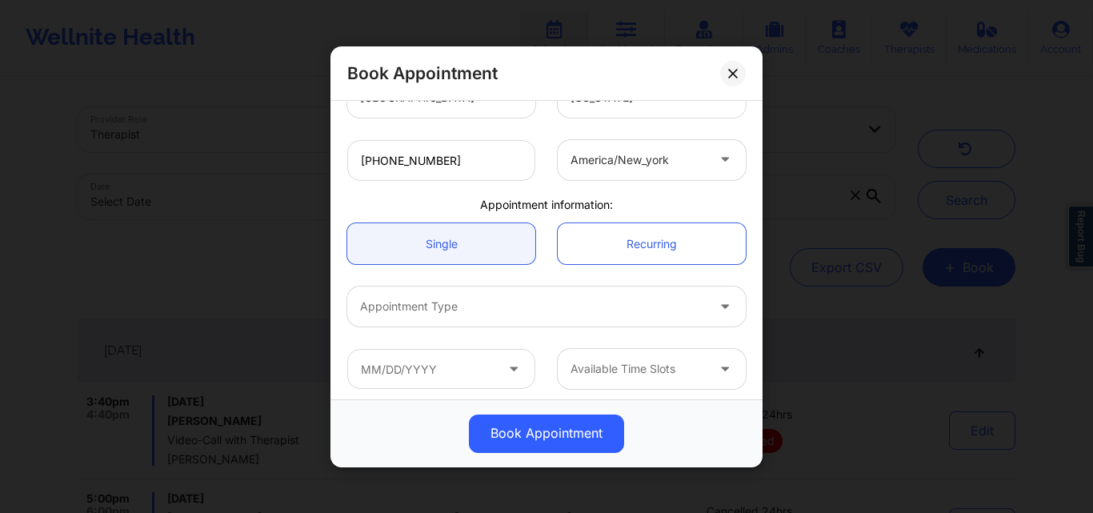
scroll to position [381, 0]
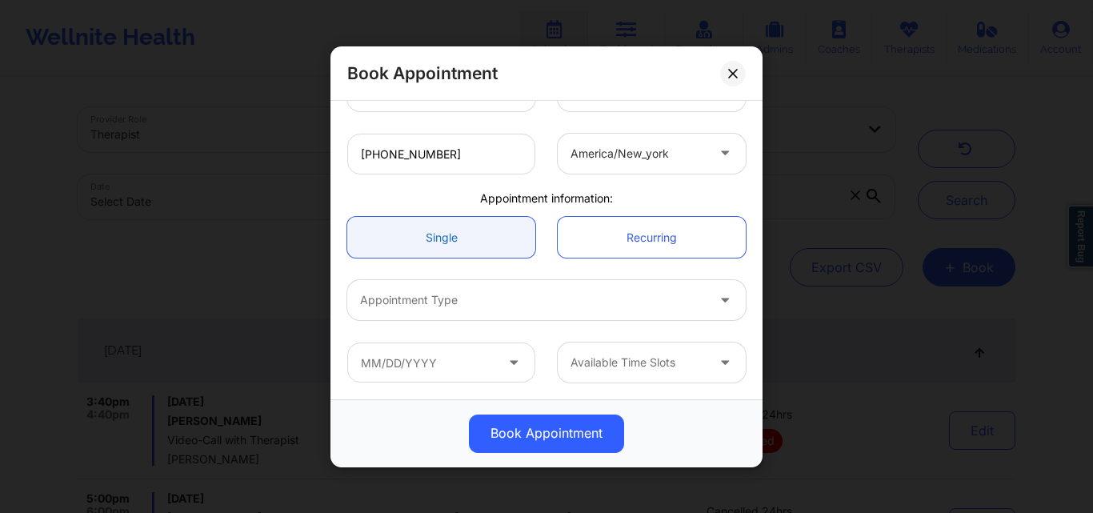
click at [445, 250] on link "Single" at bounding box center [441, 237] width 188 height 41
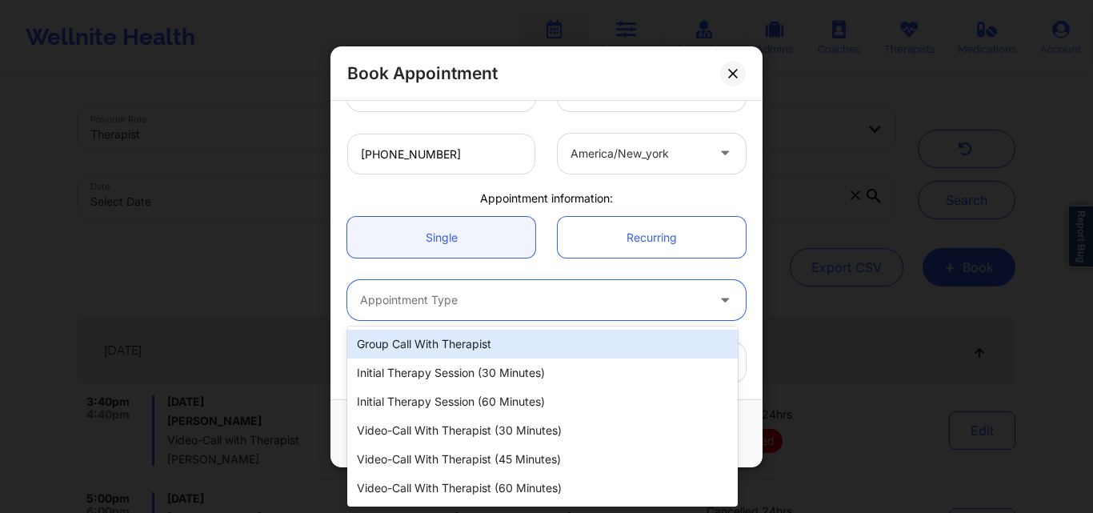
click at [445, 307] on div at bounding box center [533, 299] width 346 height 19
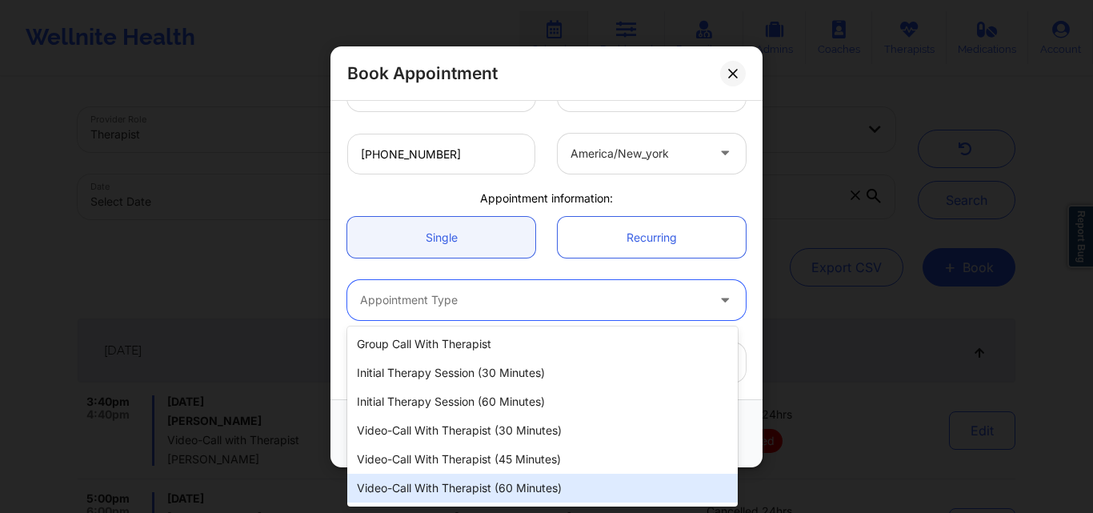
click at [486, 490] on div "Video-Call with Therapist (60 minutes)" at bounding box center [542, 488] width 390 height 29
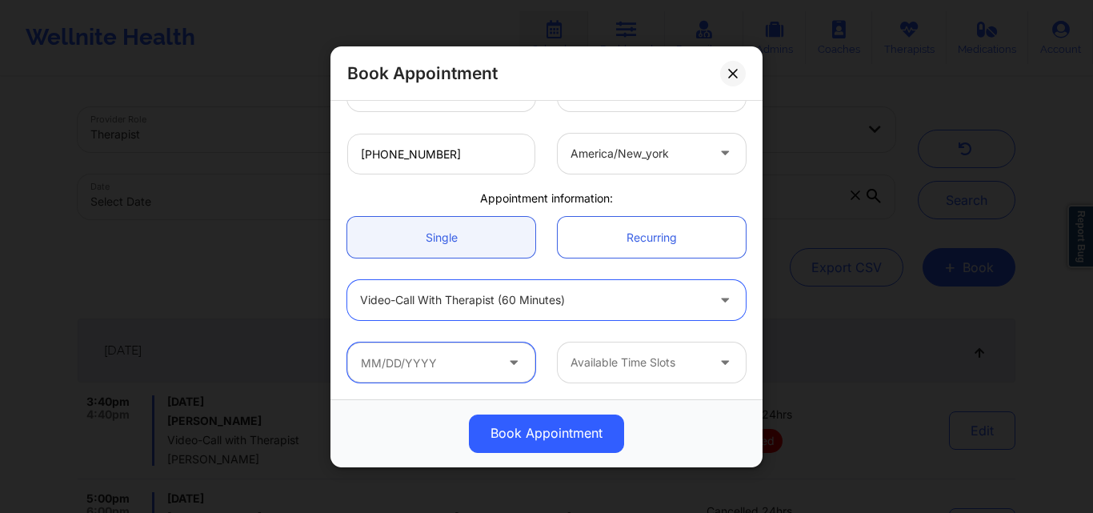
click at [453, 360] on input "text" at bounding box center [441, 362] width 188 height 40
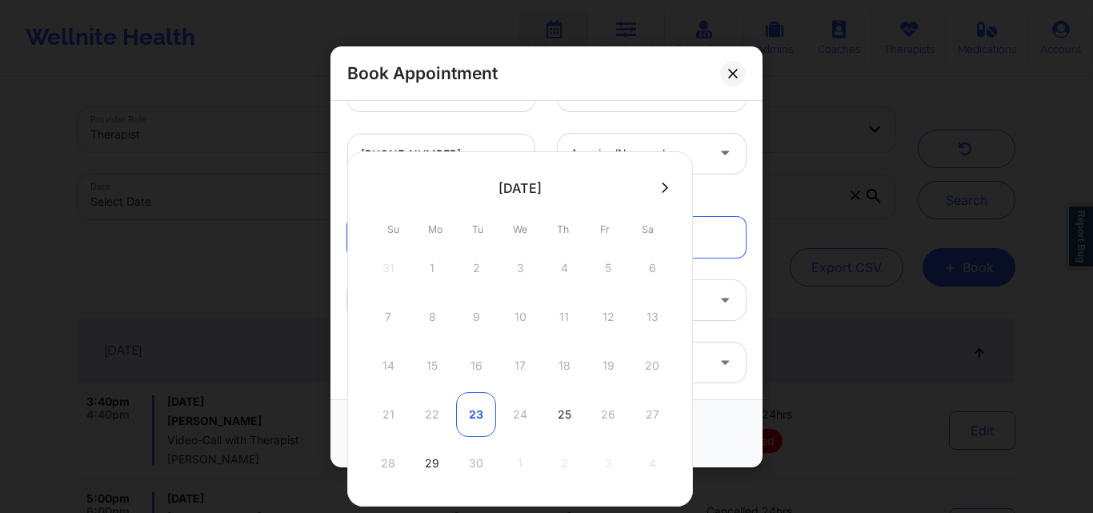
click at [480, 417] on div "23" at bounding box center [476, 414] width 40 height 45
type input "09/23/2025"
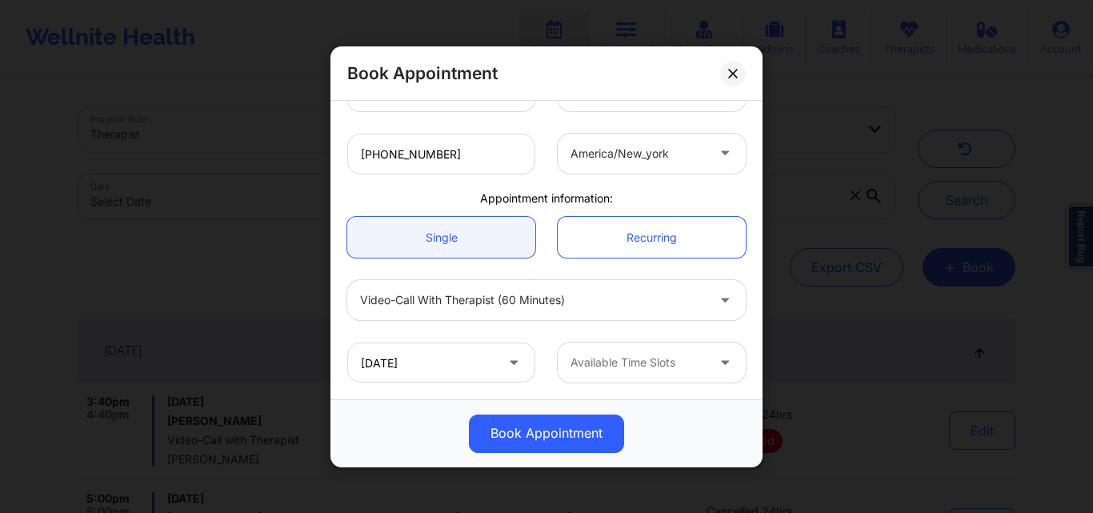
click at [610, 369] on div at bounding box center [637, 362] width 135 height 19
click at [641, 370] on div at bounding box center [637, 362] width 135 height 19
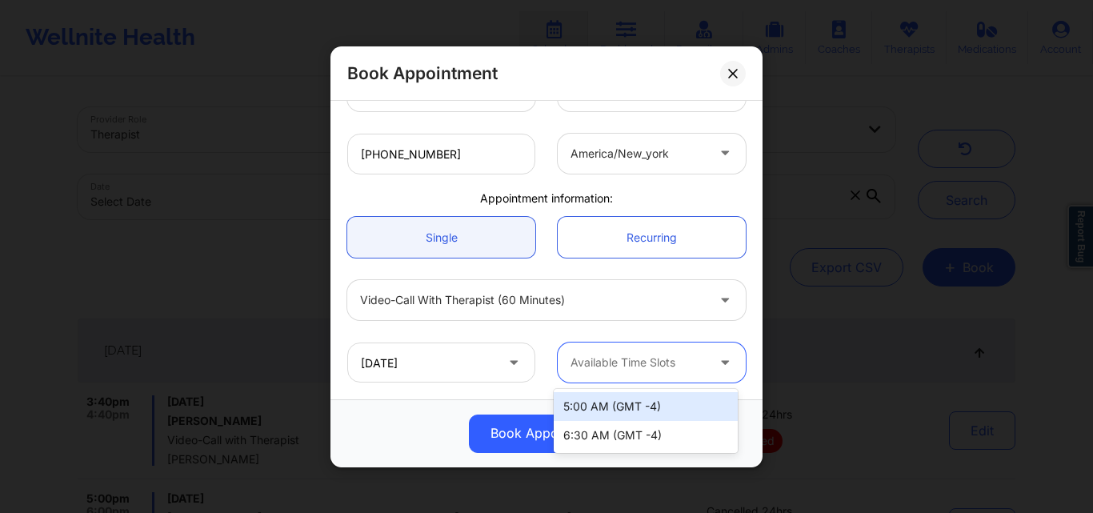
click at [669, 368] on div at bounding box center [637, 362] width 135 height 19
click at [677, 372] on div "Available Time Slots" at bounding box center [633, 362] width 150 height 40
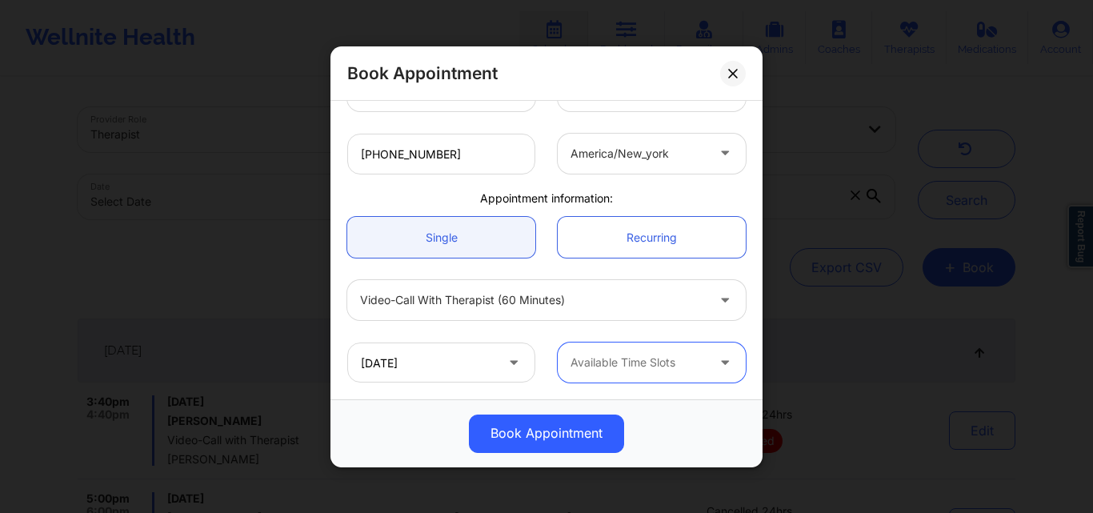
scroll to position [0, 0]
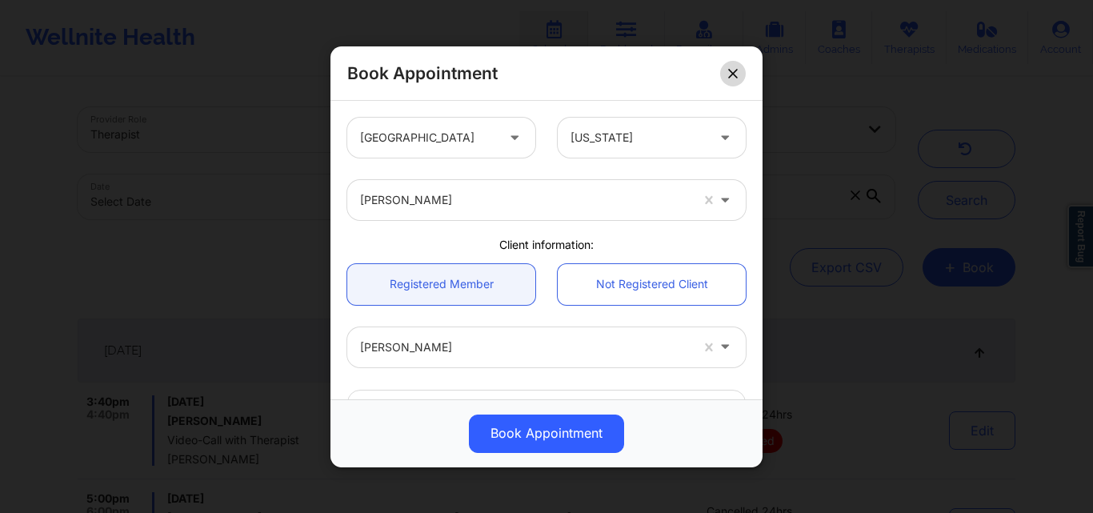
click at [730, 68] on icon at bounding box center [733, 73] width 10 height 10
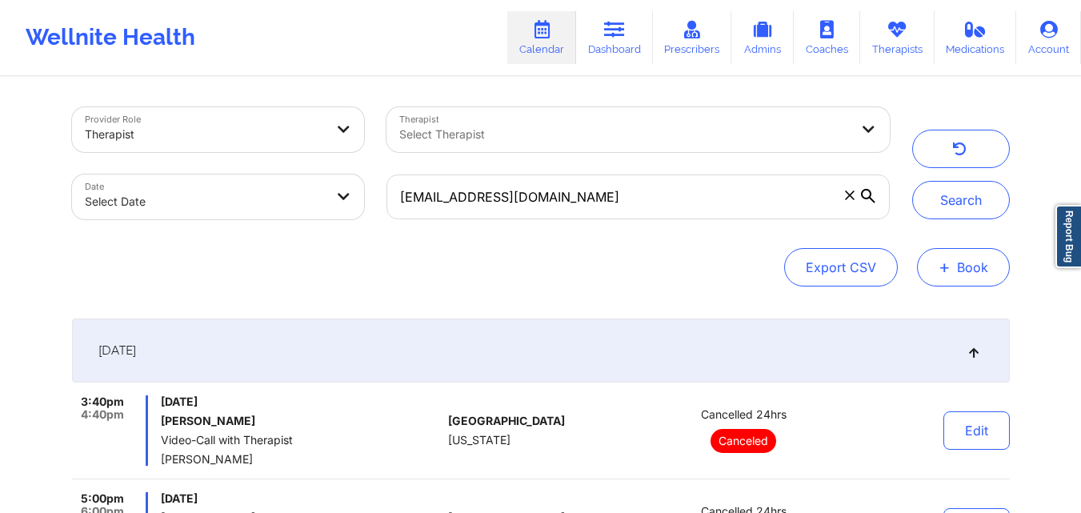
click at [932, 280] on button "+ Book" at bounding box center [963, 267] width 93 height 38
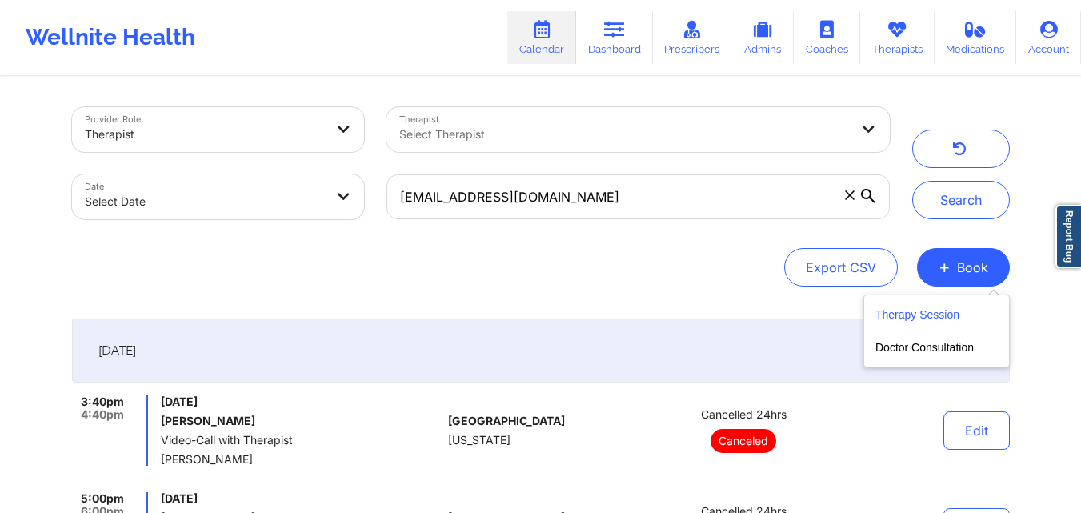
click at [900, 319] on button "Therapy Session" at bounding box center [936, 318] width 122 height 26
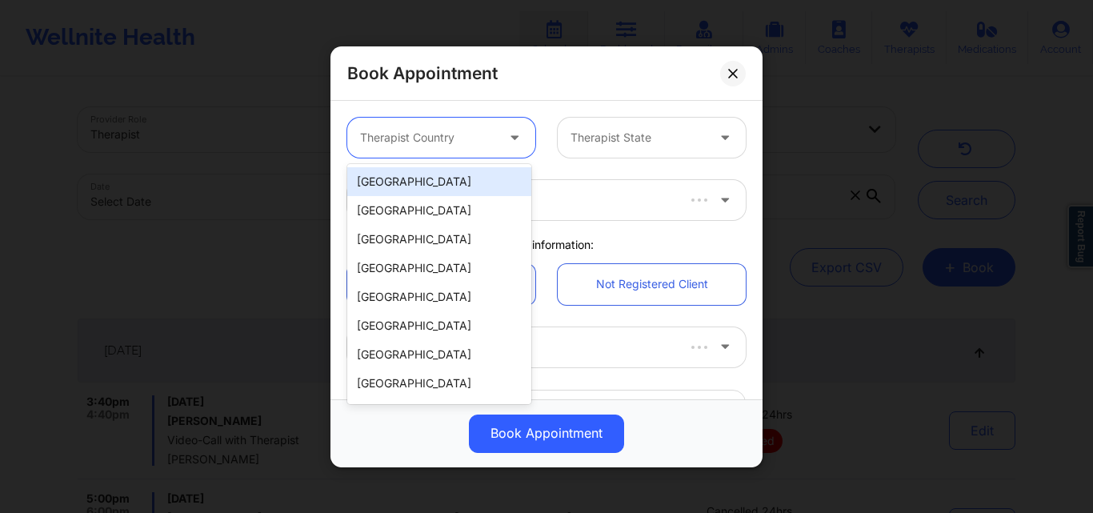
click at [457, 146] on div at bounding box center [427, 137] width 135 height 19
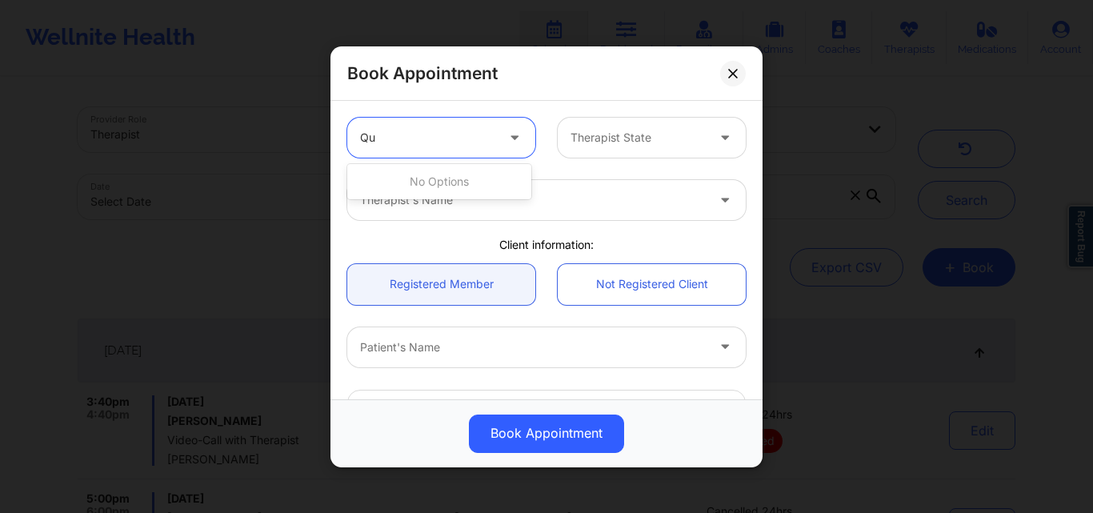
type input "Q"
click at [610, 135] on div at bounding box center [637, 137] width 135 height 19
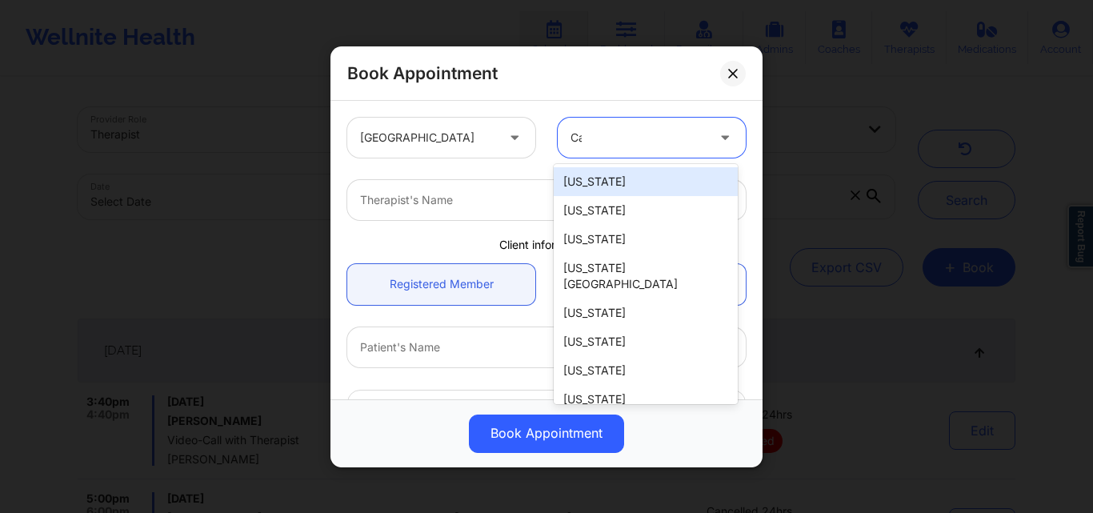
type input "Cal"
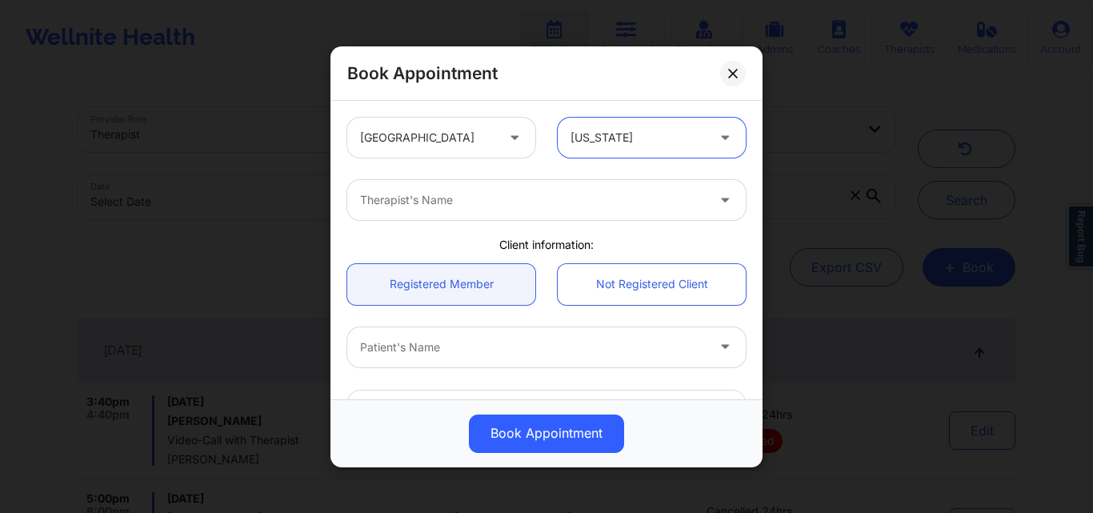
click at [510, 202] on div at bounding box center [533, 199] width 346 height 19
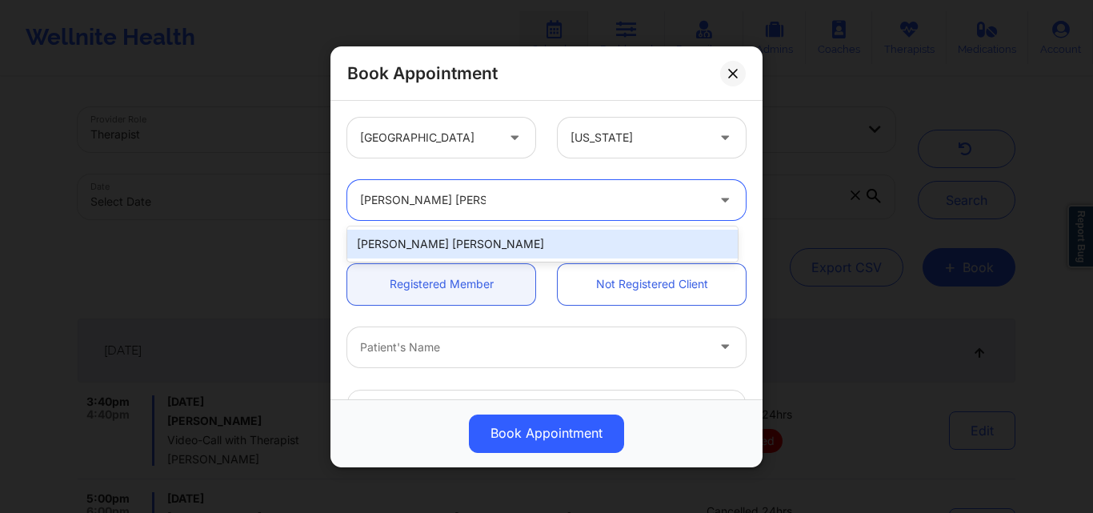
type input "[PERSON_NAME] [PERSON_NAME]"
click at [511, 219] on div "1 result available for search term Quisha Monique Castro. Use Up and Down to ch…" at bounding box center [546, 200] width 421 height 62
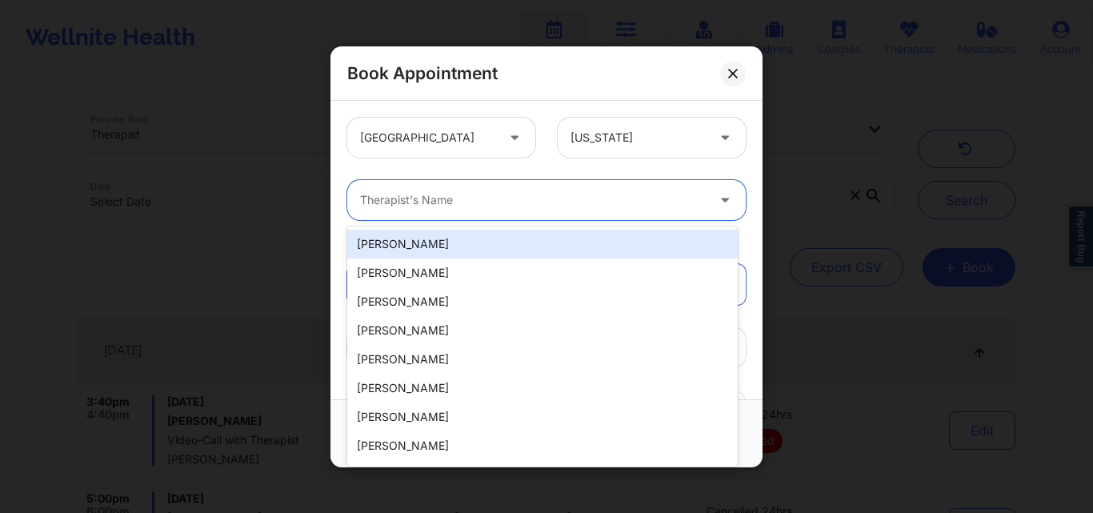
click at [510, 200] on div at bounding box center [533, 199] width 346 height 19
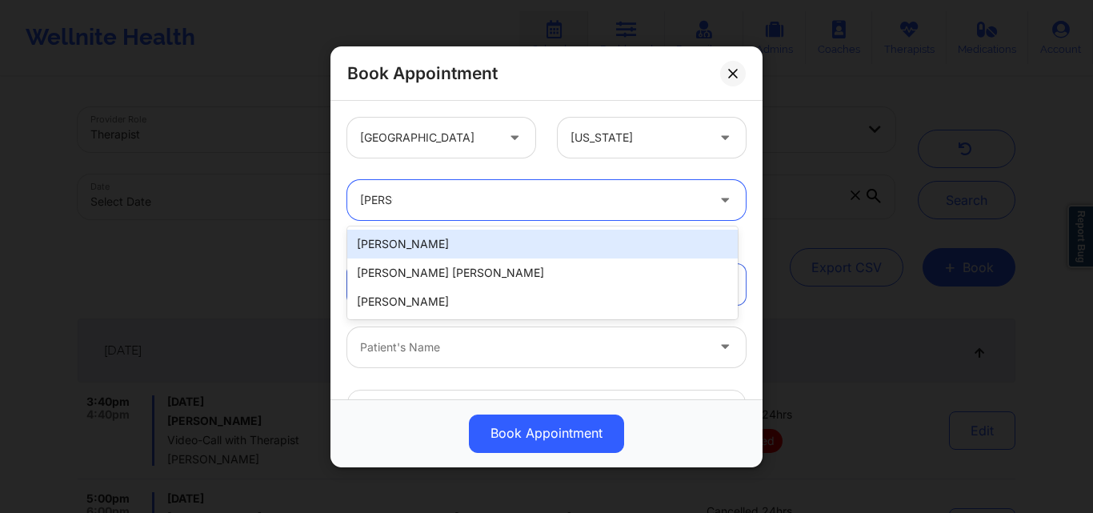
type input "Quisha"
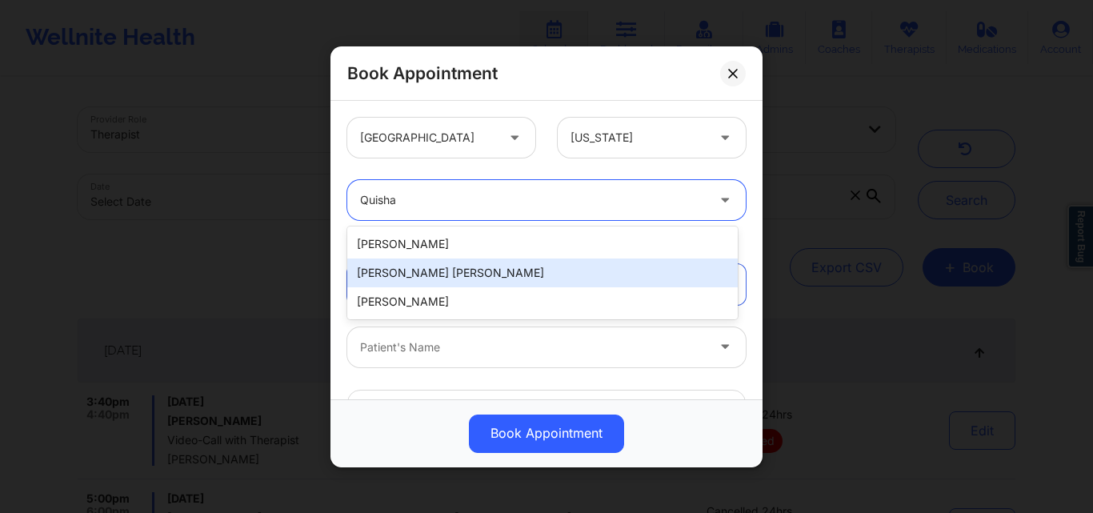
click at [506, 269] on div "[PERSON_NAME] [PERSON_NAME]" at bounding box center [542, 272] width 390 height 29
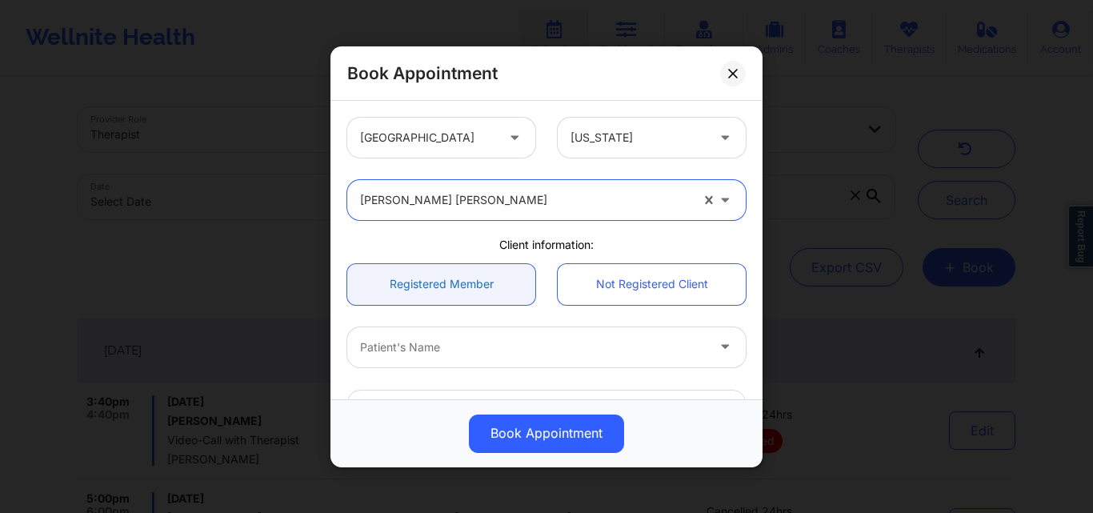
click at [418, 284] on link "Registered Member" at bounding box center [441, 283] width 188 height 41
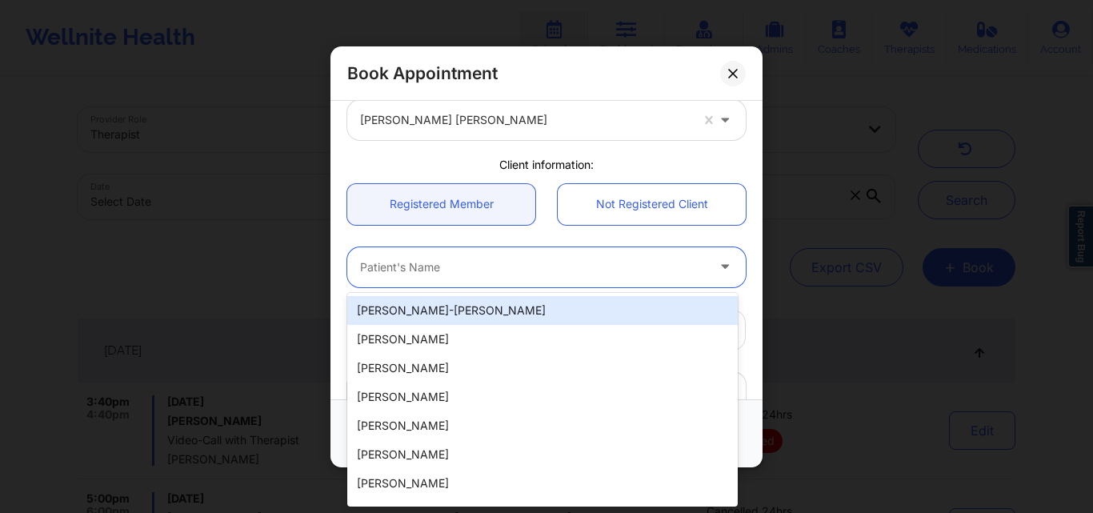
click at [444, 262] on div at bounding box center [533, 266] width 346 height 19
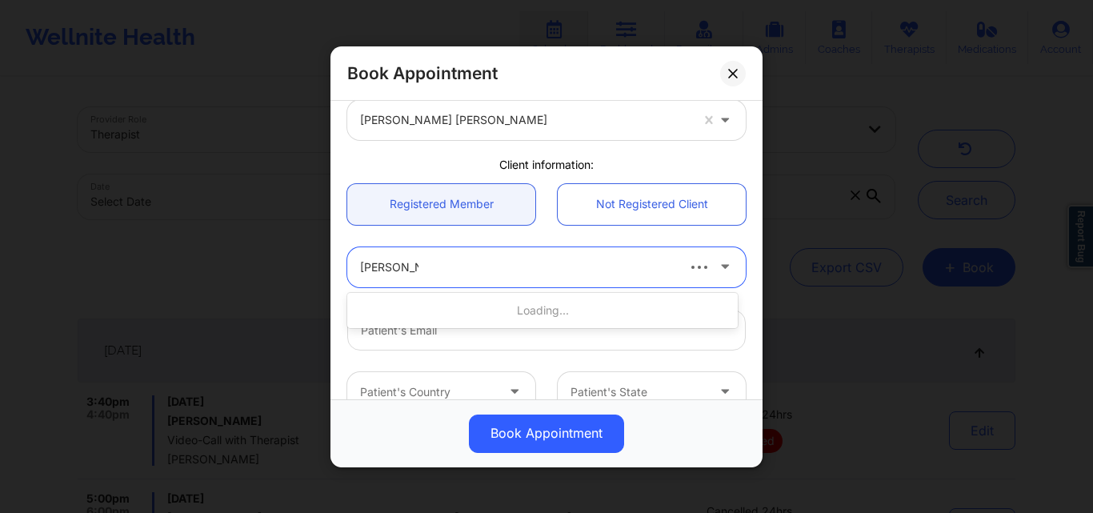
type input "[PERSON_NAME]"
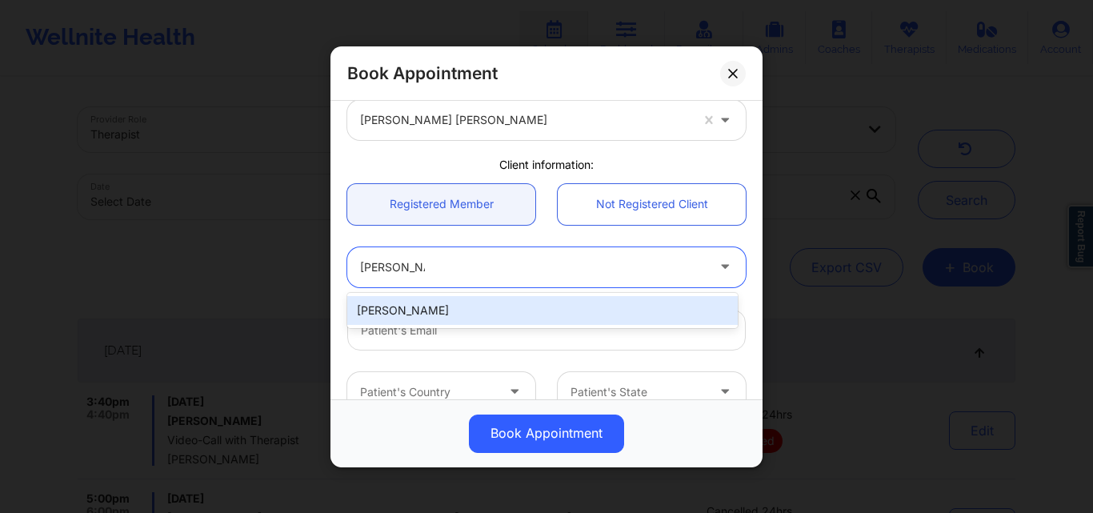
type input "[EMAIL_ADDRESS][DOMAIN_NAME]"
type input "[PHONE_NUMBER]"
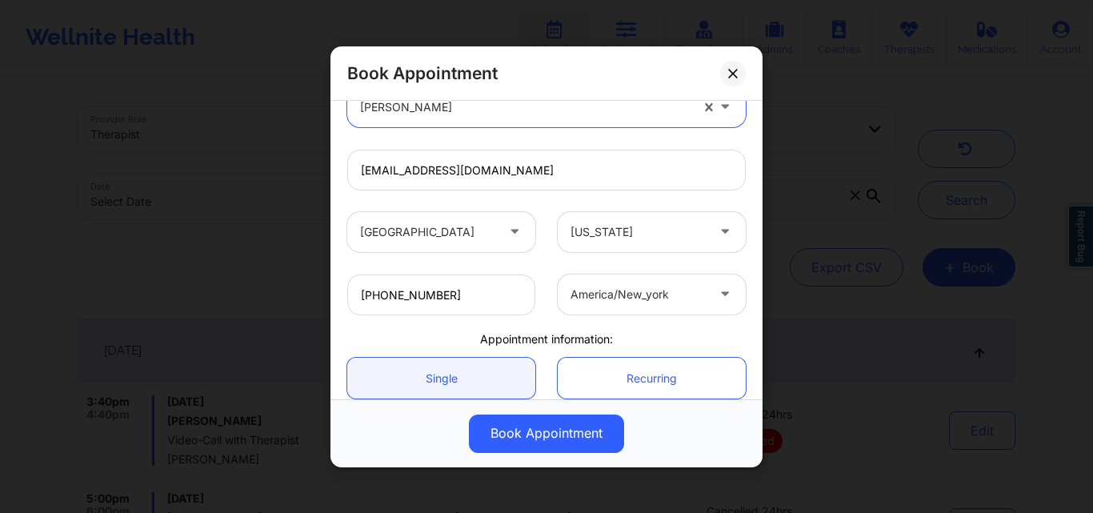
scroll to position [381, 0]
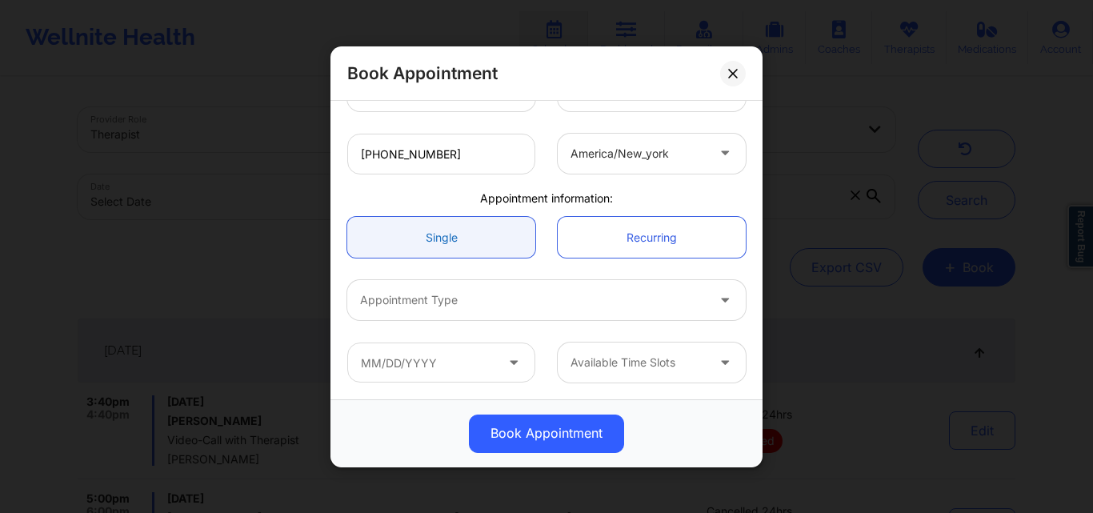
click at [434, 235] on link "Single" at bounding box center [441, 237] width 188 height 41
click at [437, 308] on div at bounding box center [533, 299] width 346 height 19
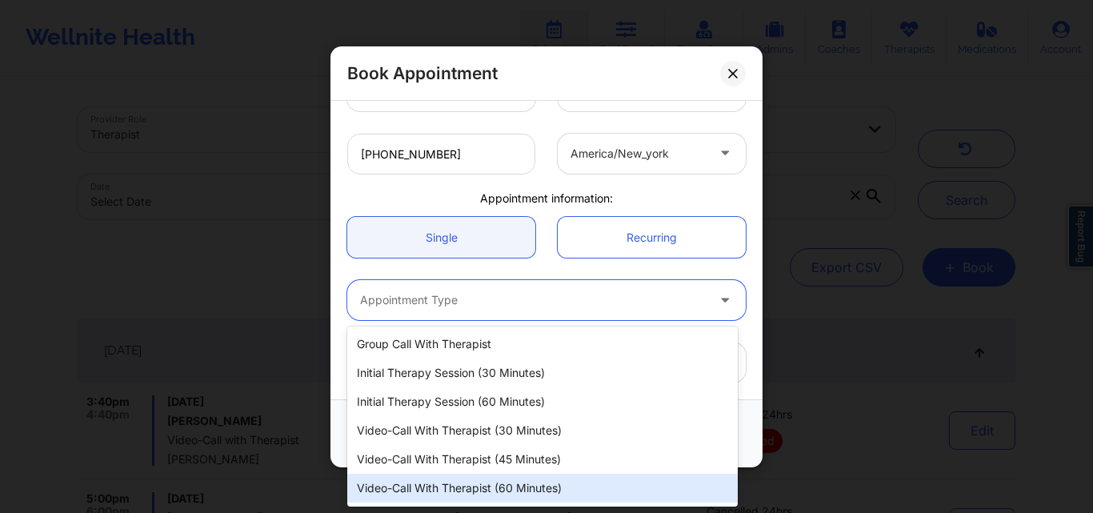
click at [464, 491] on div "Video-Call with Therapist (60 minutes)" at bounding box center [542, 488] width 390 height 29
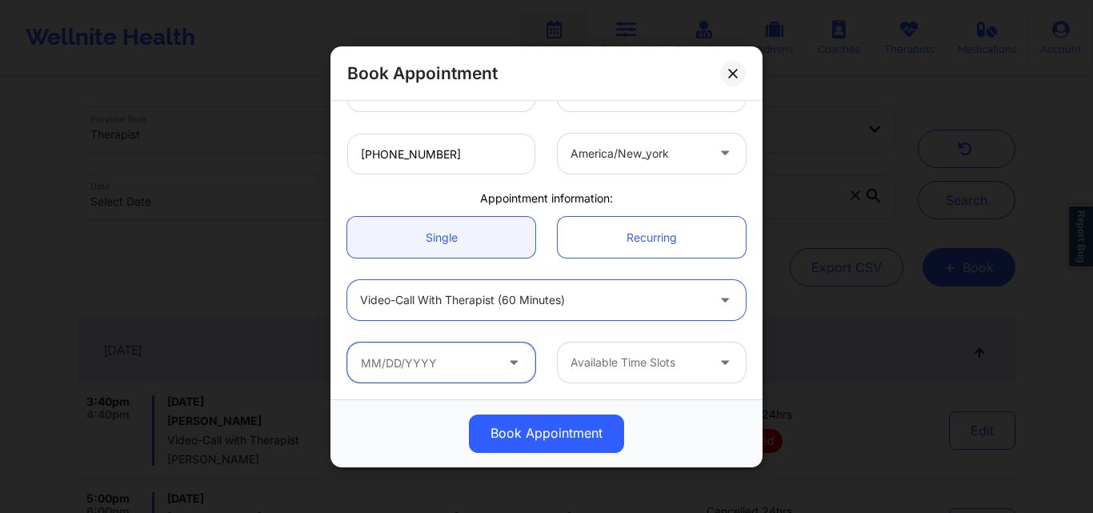
click at [475, 372] on input "text" at bounding box center [441, 362] width 188 height 40
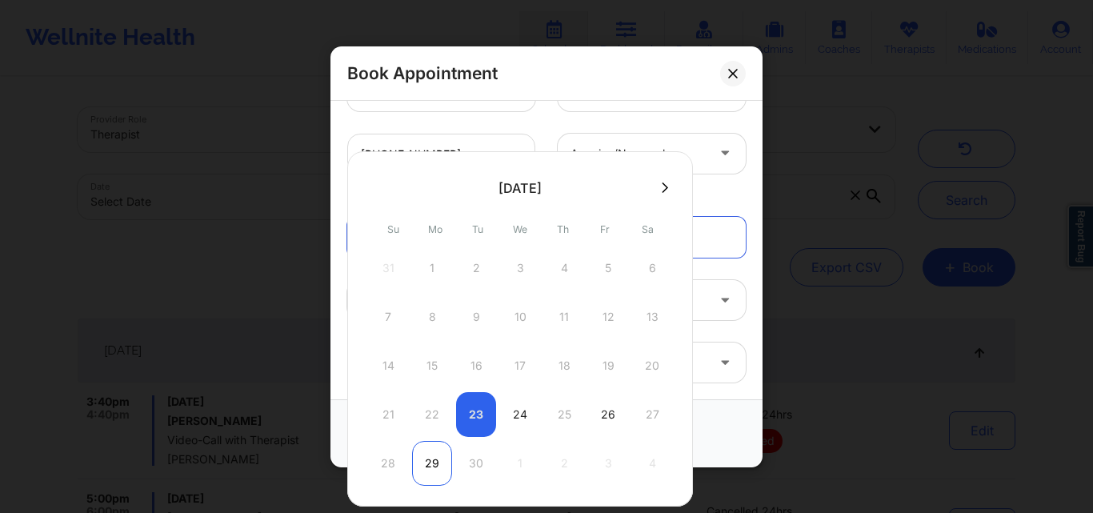
click at [430, 469] on div "29" at bounding box center [432, 463] width 40 height 45
type input "[DATE]"
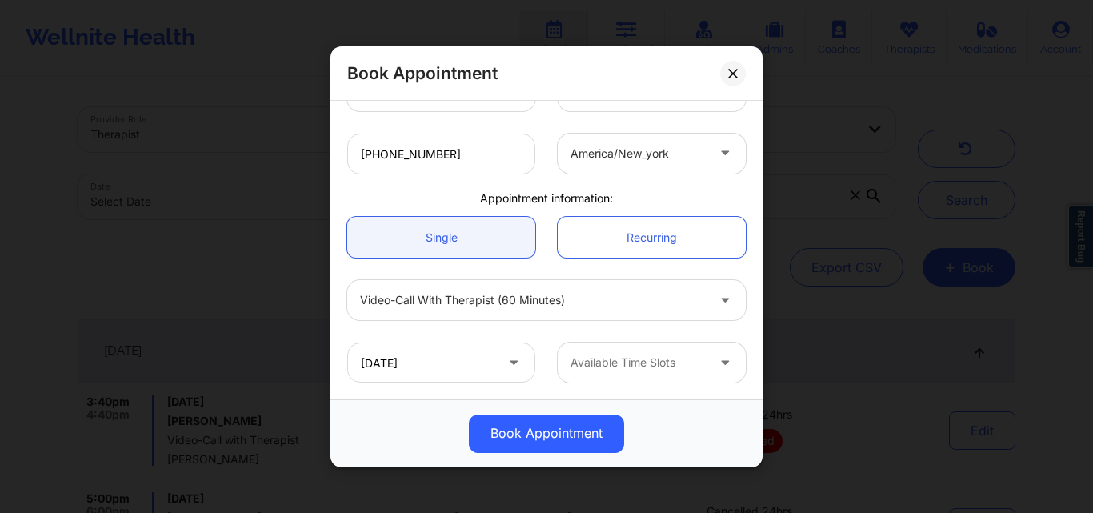
click at [640, 359] on div at bounding box center [637, 362] width 135 height 19
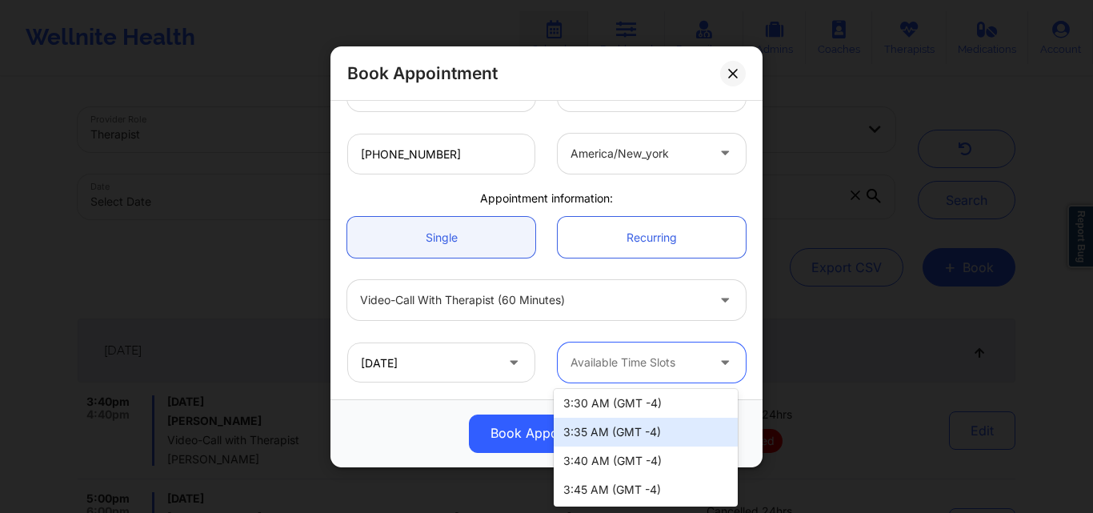
scroll to position [2596, 0]
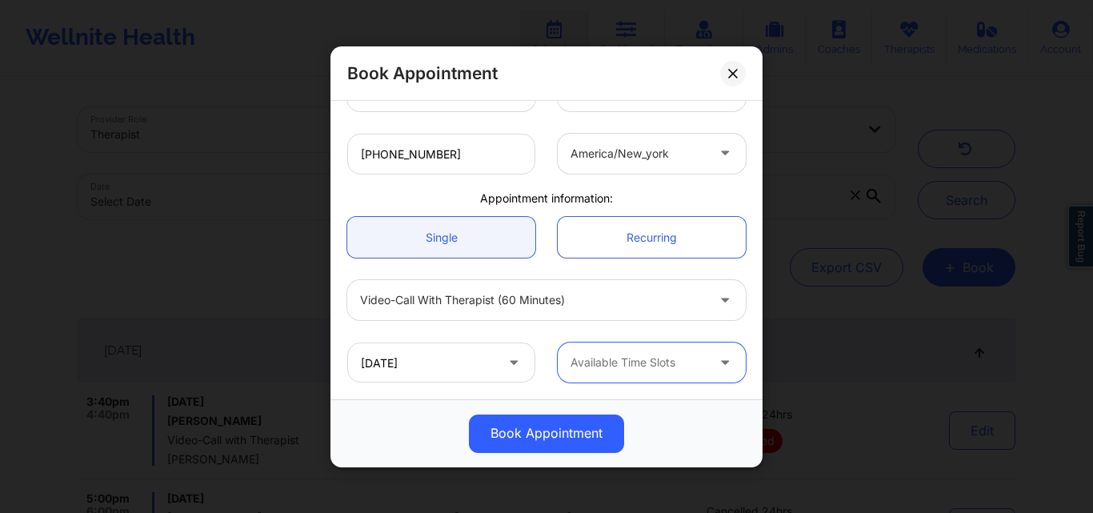
click at [707, 358] on div at bounding box center [726, 362] width 38 height 40
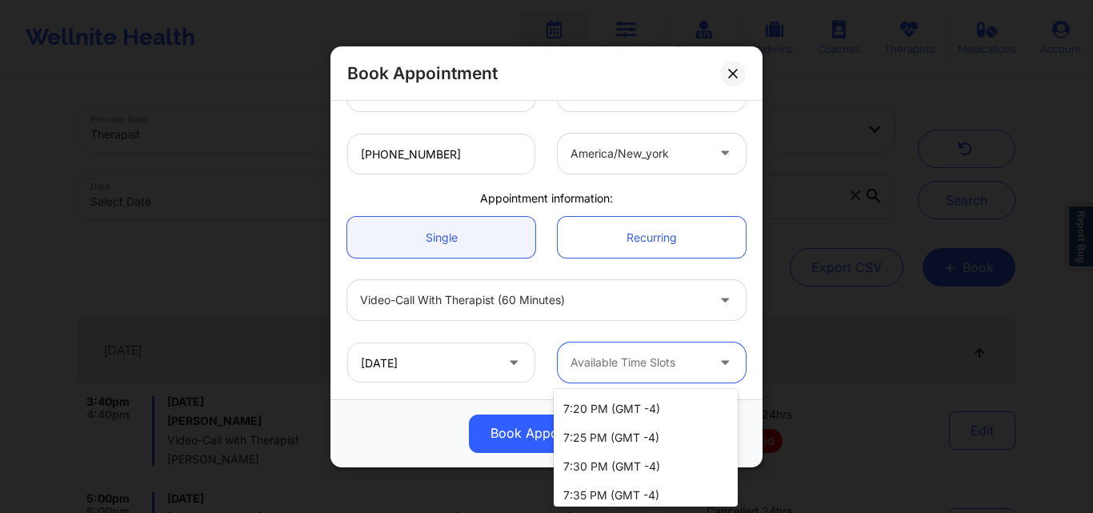
scroll to position [477, 0]
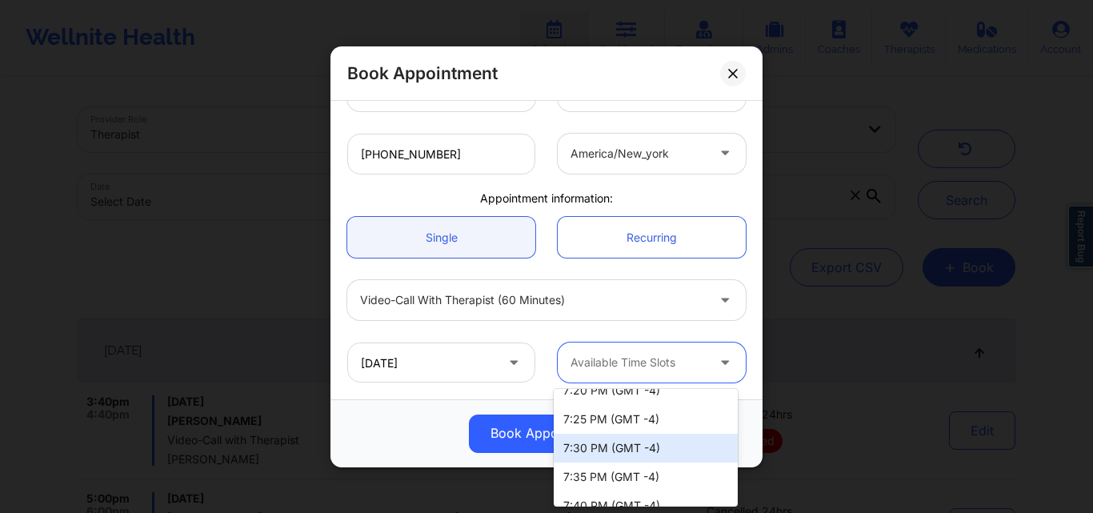
click at [601, 448] on div "7:30 PM (GMT -4)" at bounding box center [646, 448] width 184 height 29
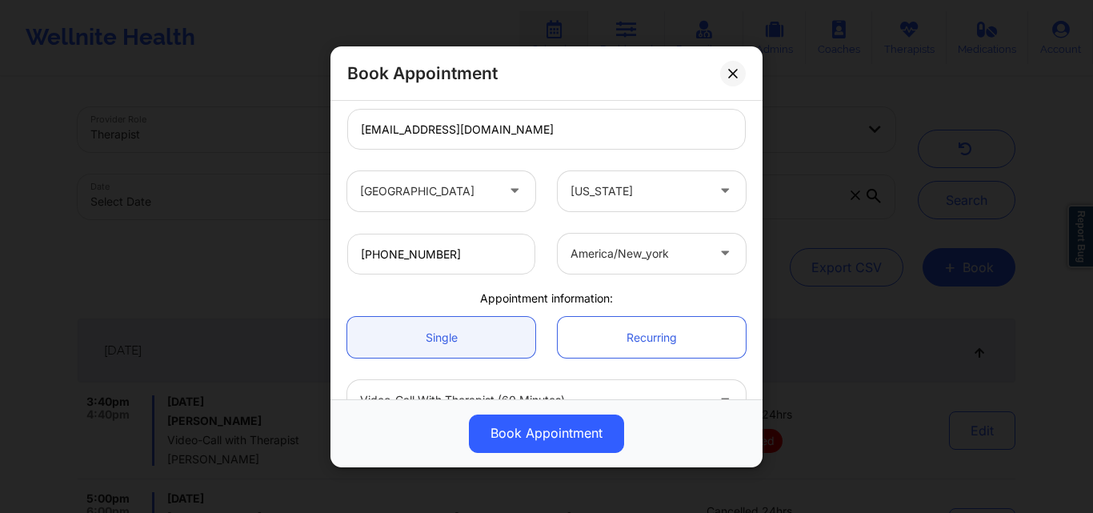
scroll to position [221, 0]
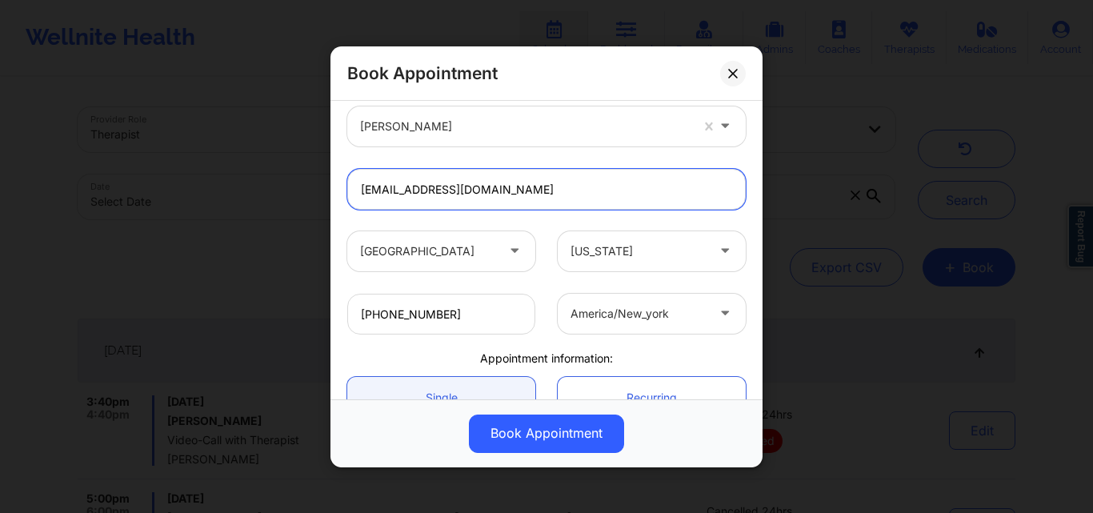
click at [555, 190] on input "[EMAIL_ADDRESS][DOMAIN_NAME]" at bounding box center [546, 188] width 398 height 41
click at [554, 190] on input "[EMAIL_ADDRESS][DOMAIN_NAME]" at bounding box center [546, 188] width 398 height 41
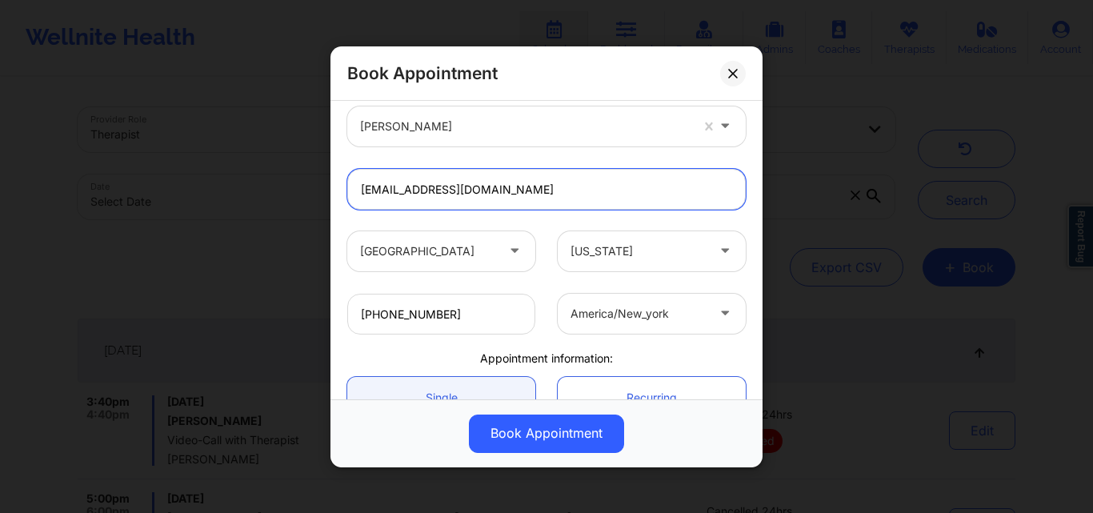
click at [554, 190] on input "[EMAIL_ADDRESS][DOMAIN_NAME]" at bounding box center [546, 188] width 398 height 41
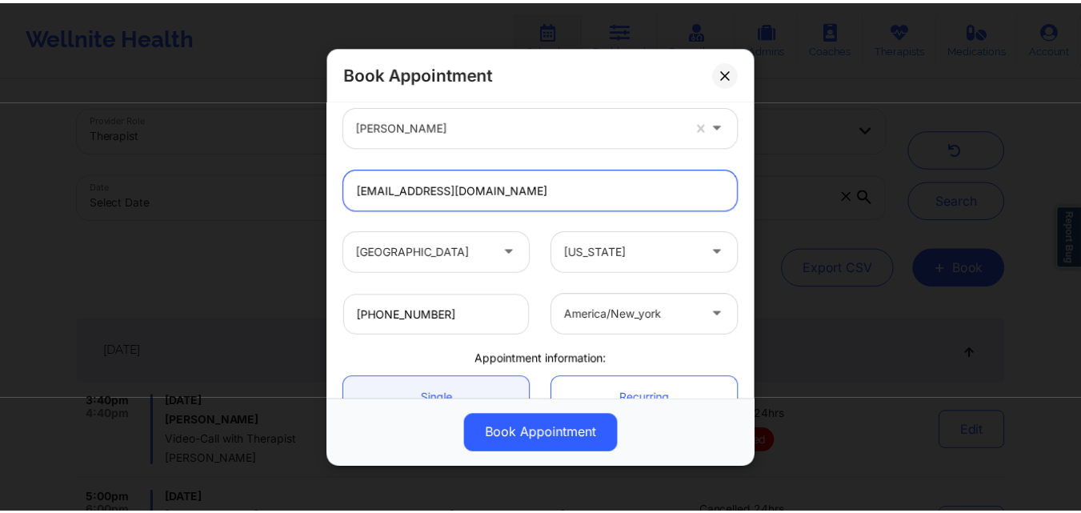
scroll to position [381, 0]
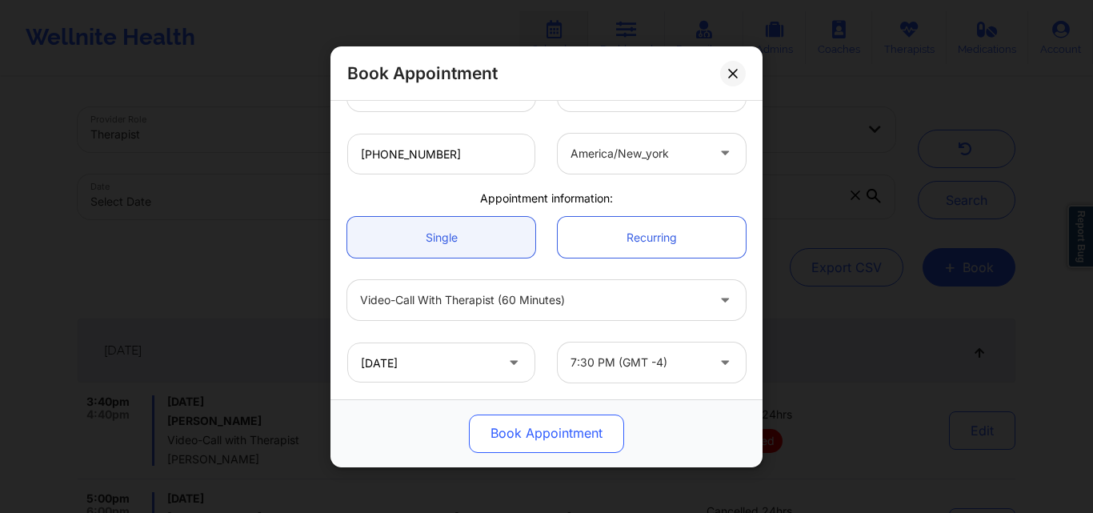
click at [567, 431] on button "Book Appointment" at bounding box center [546, 433] width 155 height 38
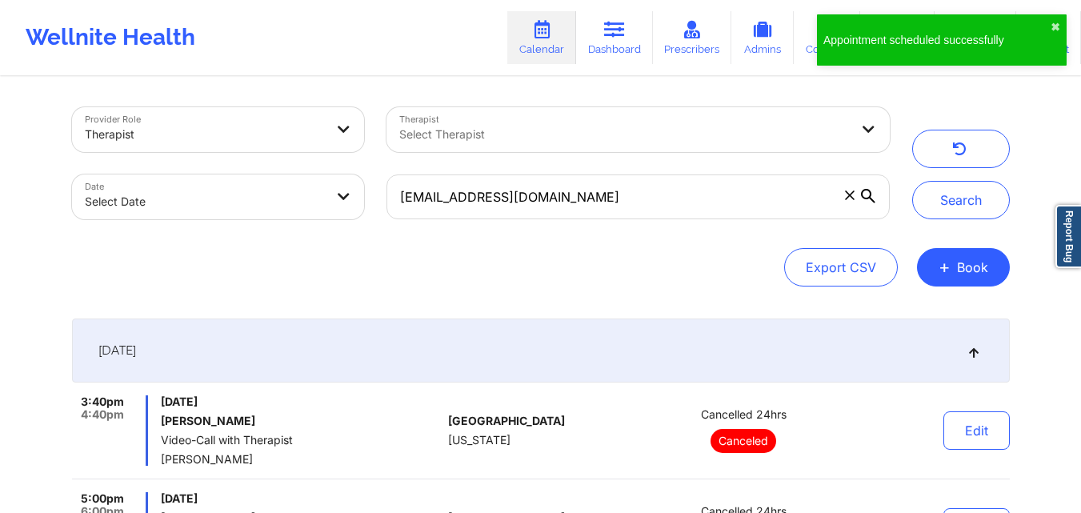
click at [849, 198] on icon at bounding box center [850, 195] width 10 height 10
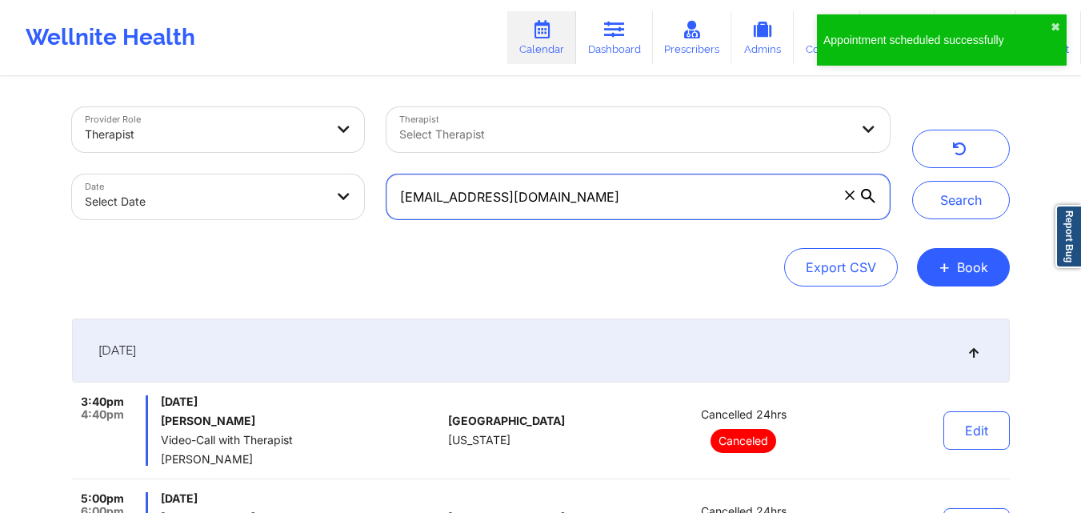
click at [849, 198] on input "neilcwolf@gmail.com" at bounding box center [637, 196] width 502 height 45
click at [723, 200] on input "text" at bounding box center [637, 196] width 502 height 45
paste input "[EMAIL_ADDRESS][DOMAIN_NAME]"
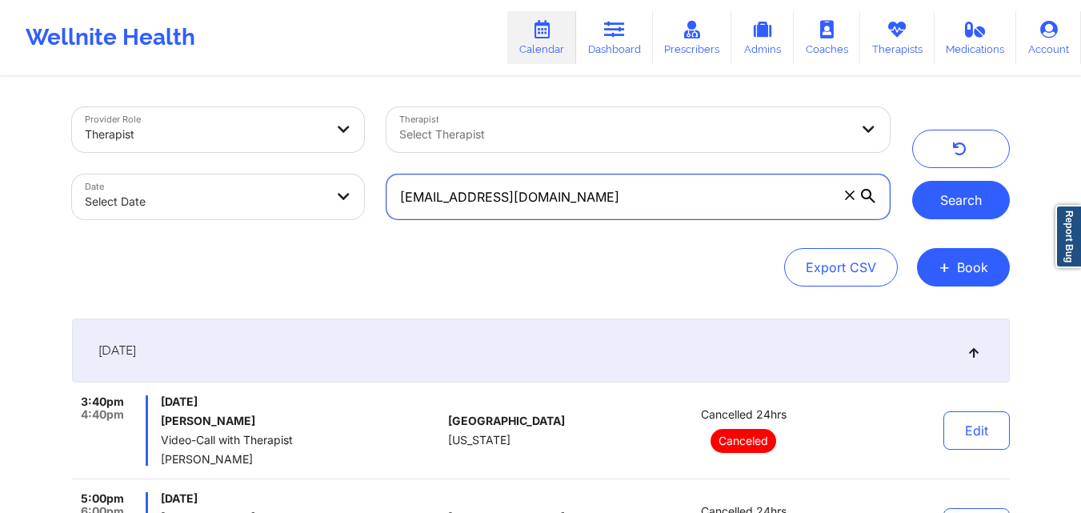
type input "[EMAIL_ADDRESS][DOMAIN_NAME]"
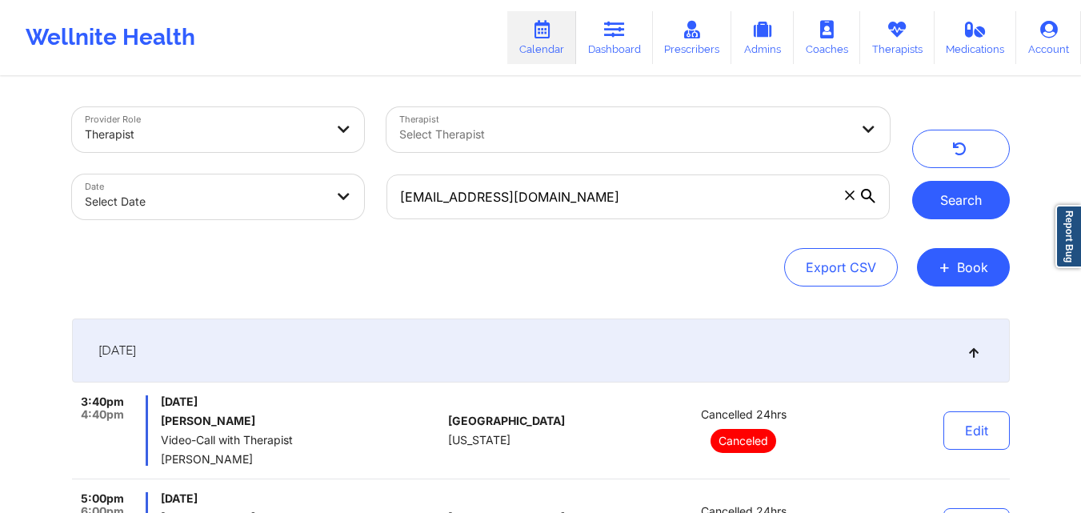
click at [976, 208] on button "Search" at bounding box center [961, 200] width 98 height 38
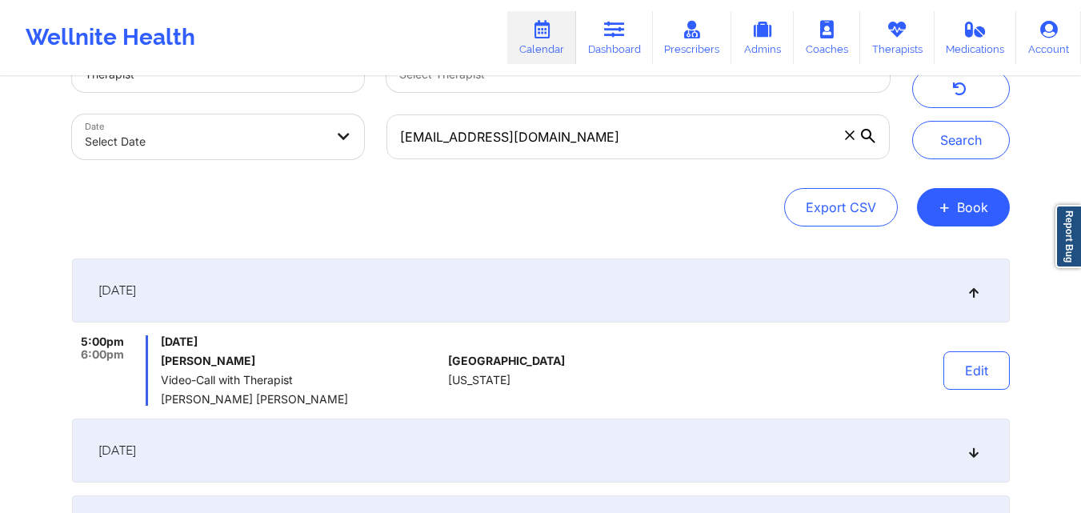
scroll to position [160, 0]
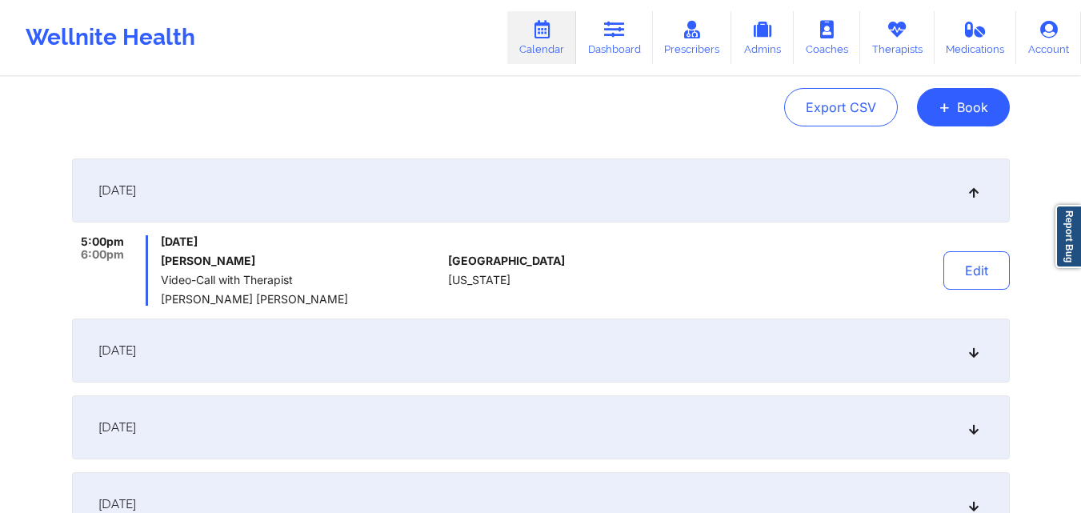
click at [524, 351] on div "[DATE]" at bounding box center [540, 350] width 937 height 64
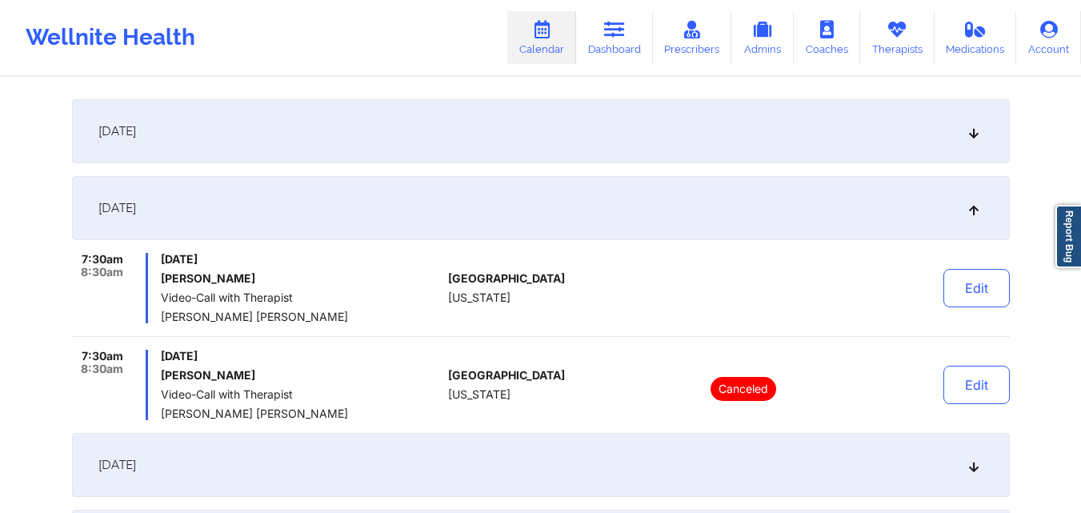
scroll to position [240, 0]
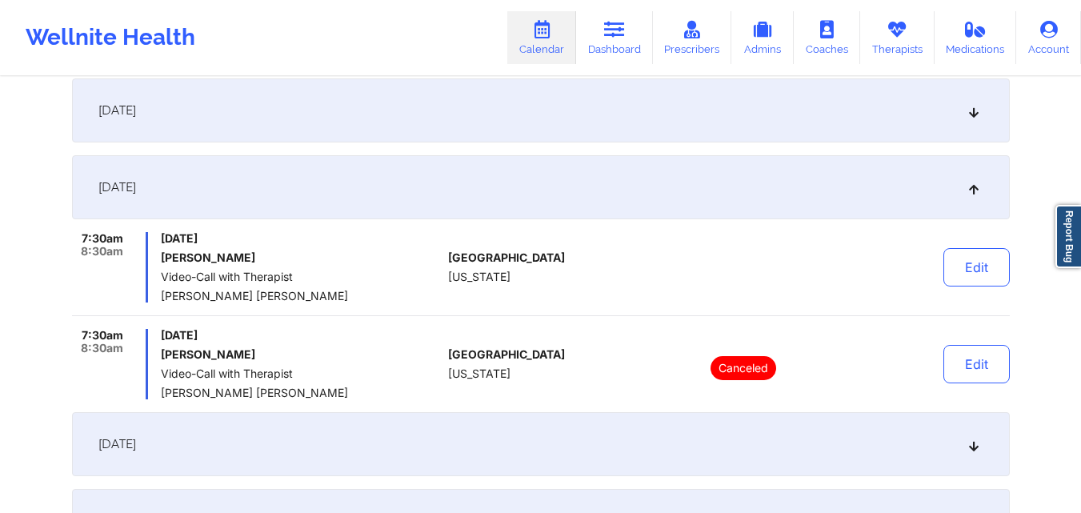
click at [1038, 142] on div "Provider Role Therapist Therapist Select Therapist Date Select Date goldleaffra…" at bounding box center [540, 359] width 1081 height 1198
click at [969, 262] on button "Edit" at bounding box center [976, 267] width 66 height 38
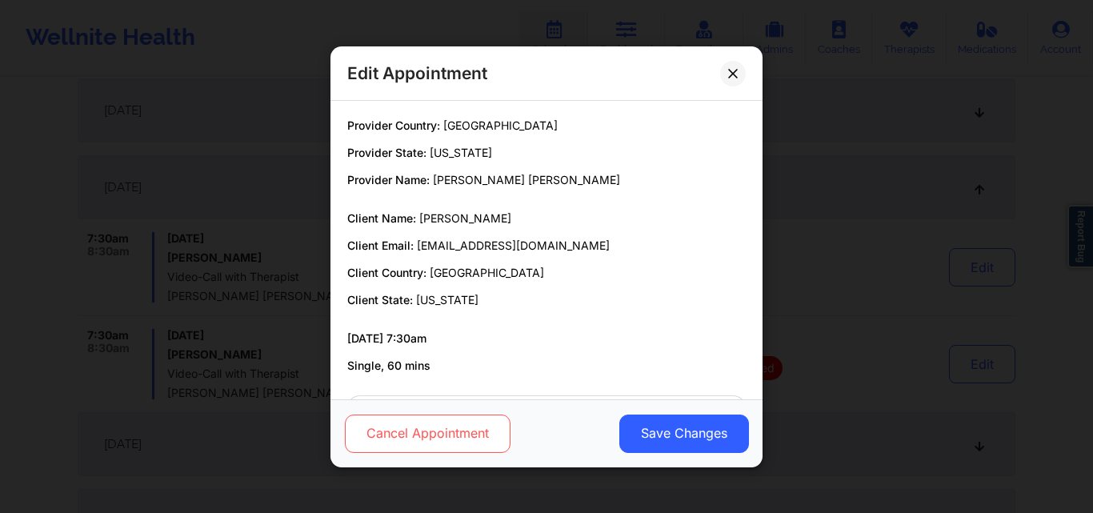
click at [402, 426] on button "Cancel Appointment" at bounding box center [428, 433] width 166 height 38
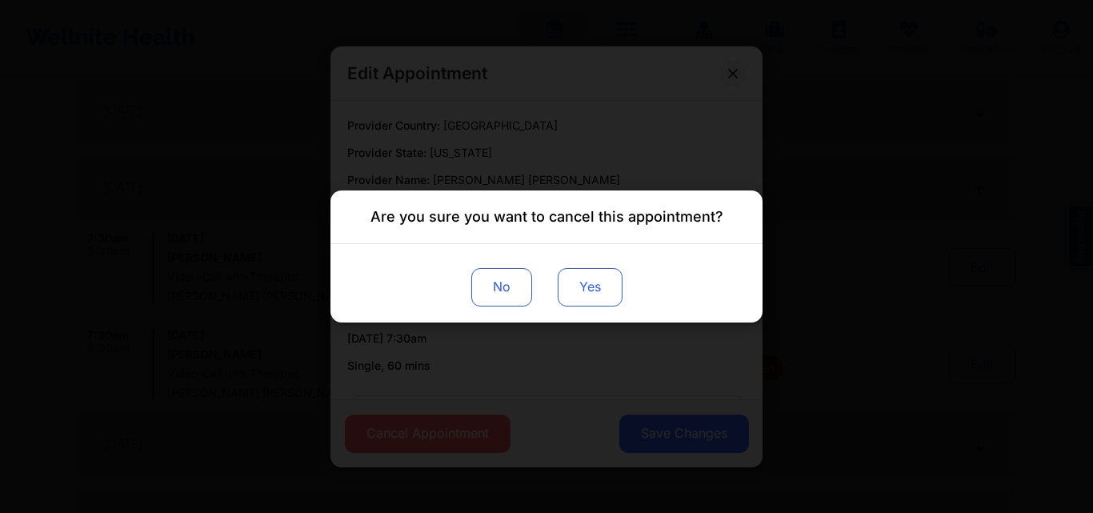
click at [591, 286] on button "Yes" at bounding box center [590, 287] width 65 height 38
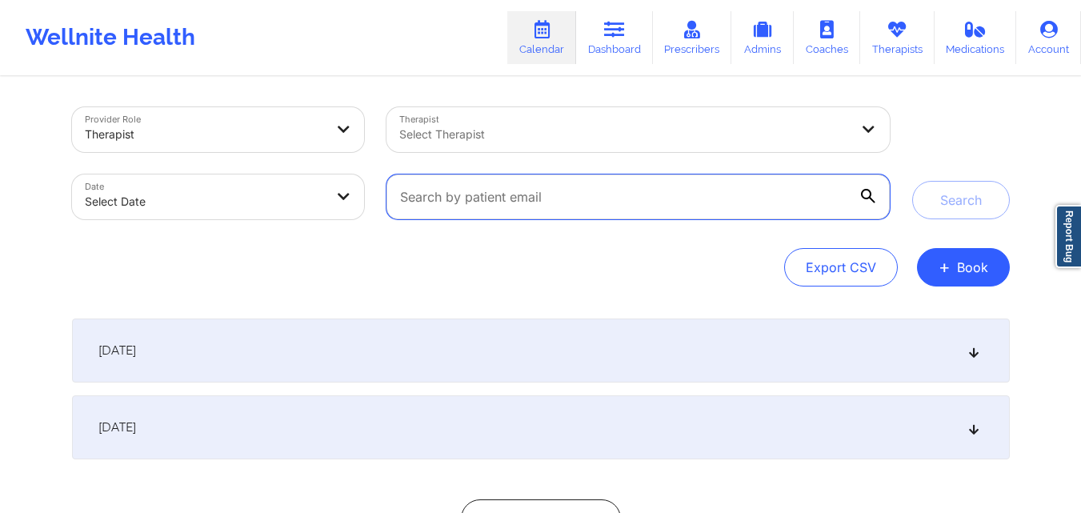
click at [634, 218] on input "text" at bounding box center [637, 196] width 502 height 45
paste input "[EMAIL_ADDRESS][DOMAIN_NAME]"
type input "[EMAIL_ADDRESS][DOMAIN_NAME]"
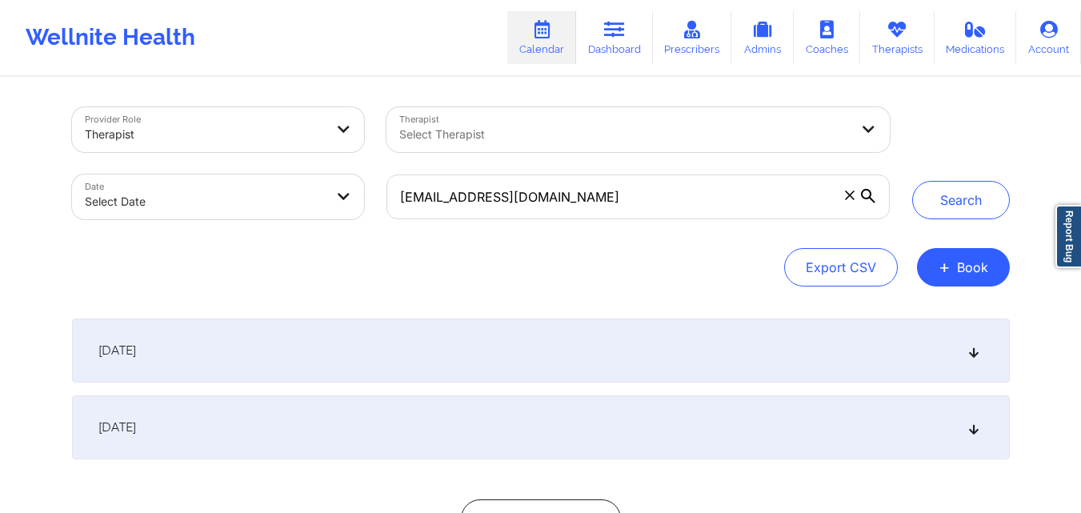
click at [987, 201] on button "Search" at bounding box center [961, 200] width 98 height 38
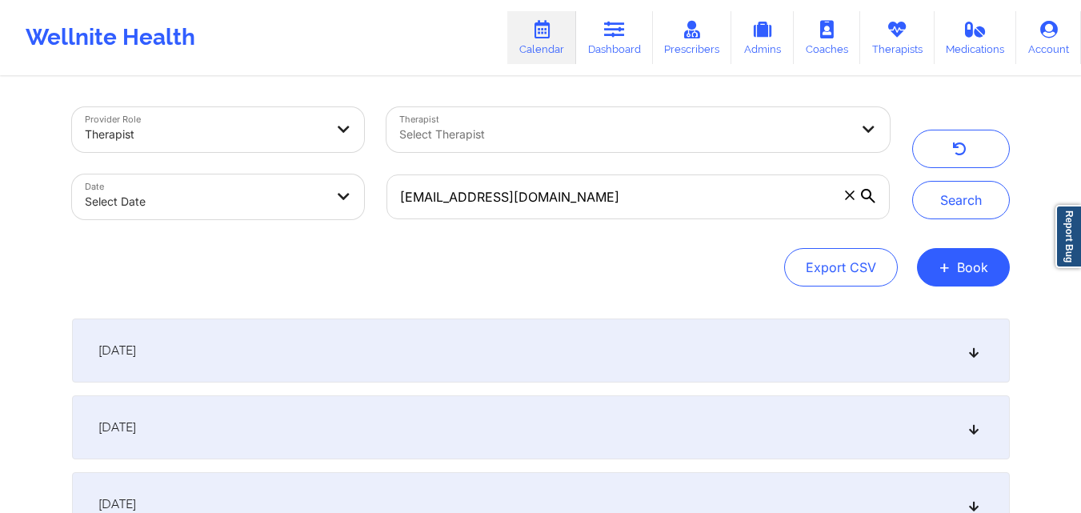
click at [496, 421] on div "[DATE]" at bounding box center [540, 427] width 937 height 64
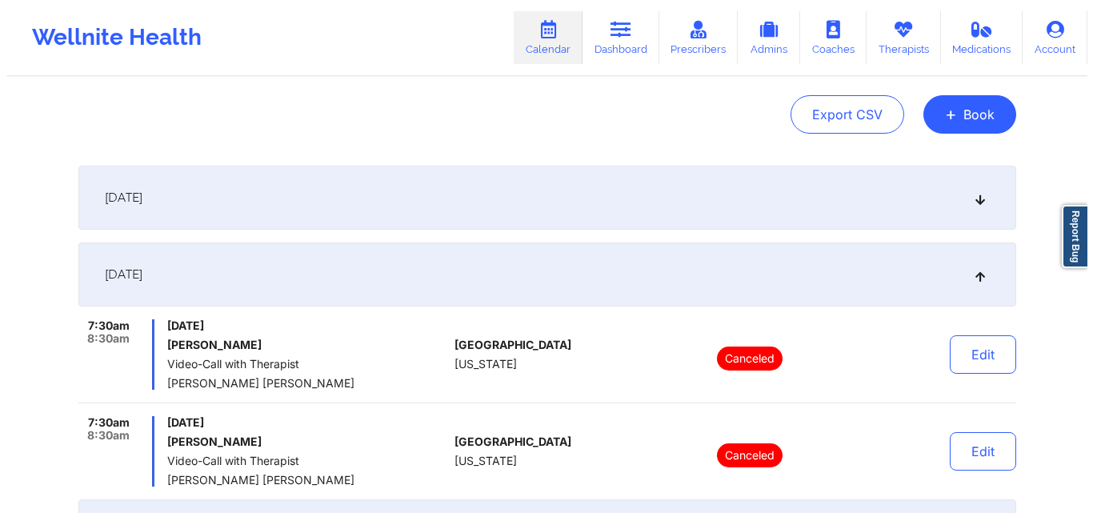
scroll to position [160, 0]
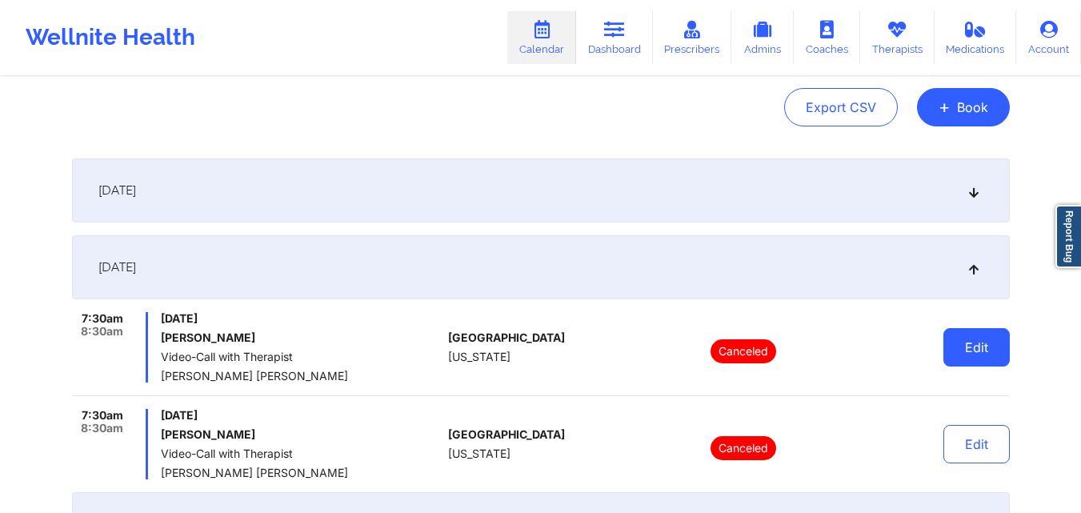
click at [985, 345] on button "Edit" at bounding box center [976, 347] width 66 height 38
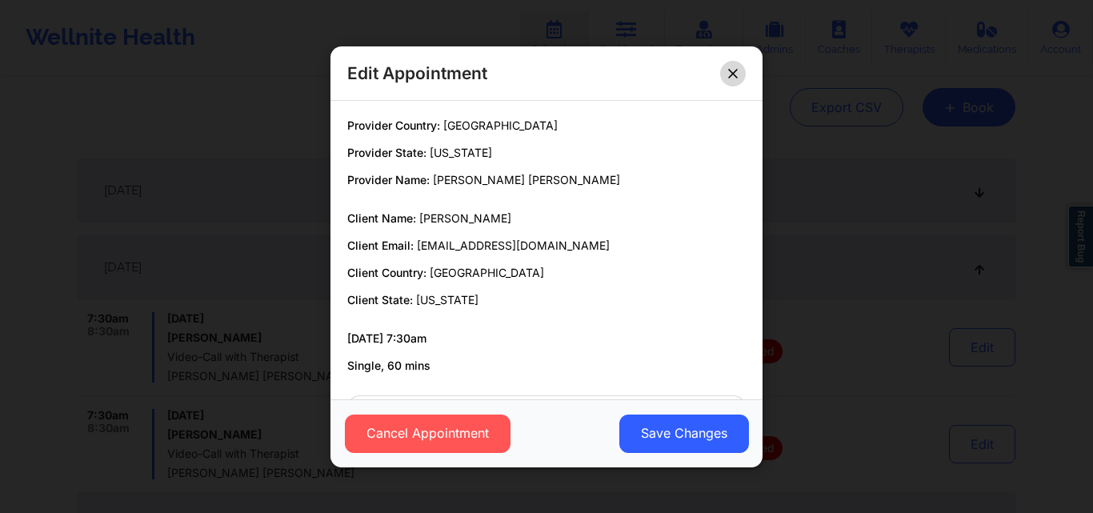
click at [735, 78] on icon at bounding box center [733, 73] width 10 height 10
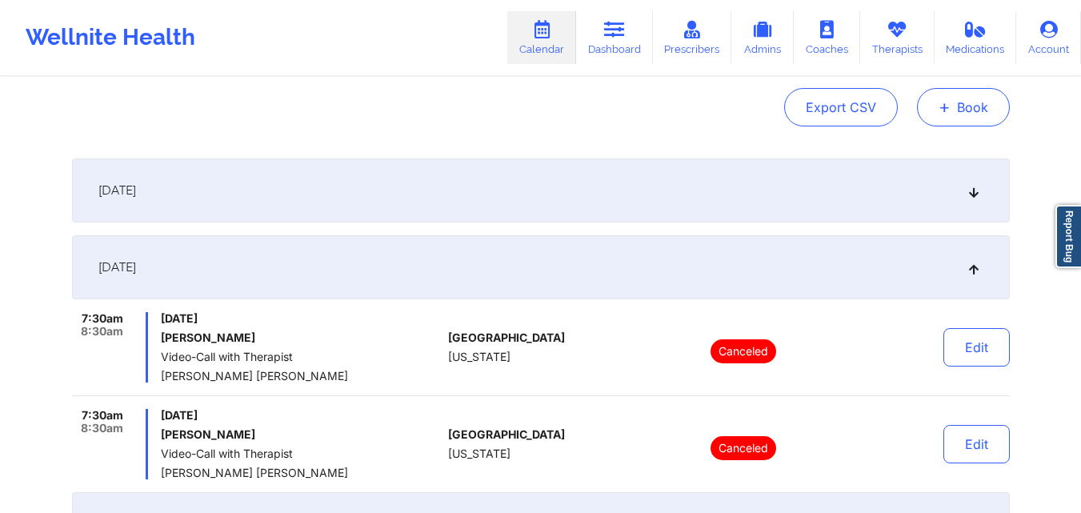
click at [979, 105] on button "+ Book" at bounding box center [963, 107] width 93 height 38
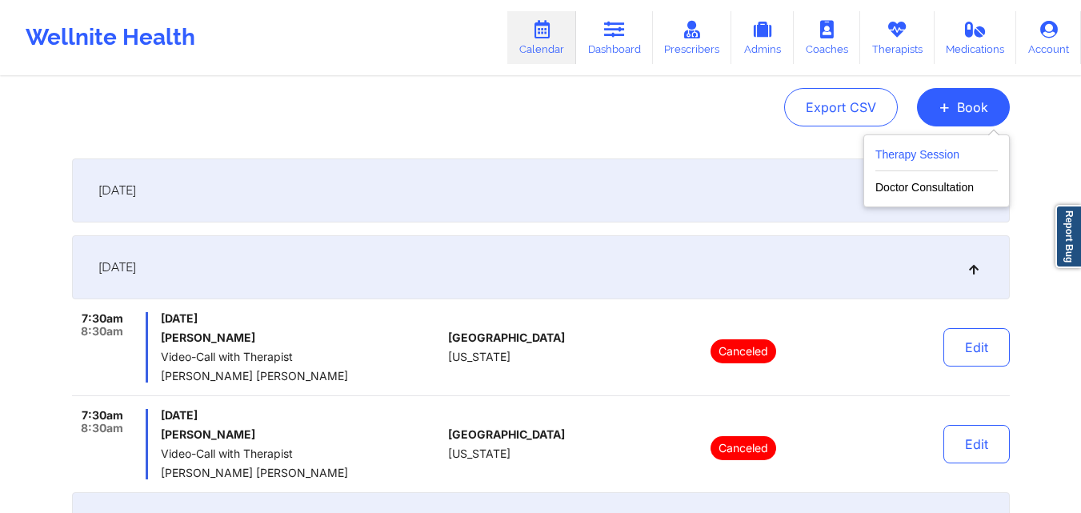
click at [915, 150] on button "Therapy Session" at bounding box center [936, 158] width 122 height 26
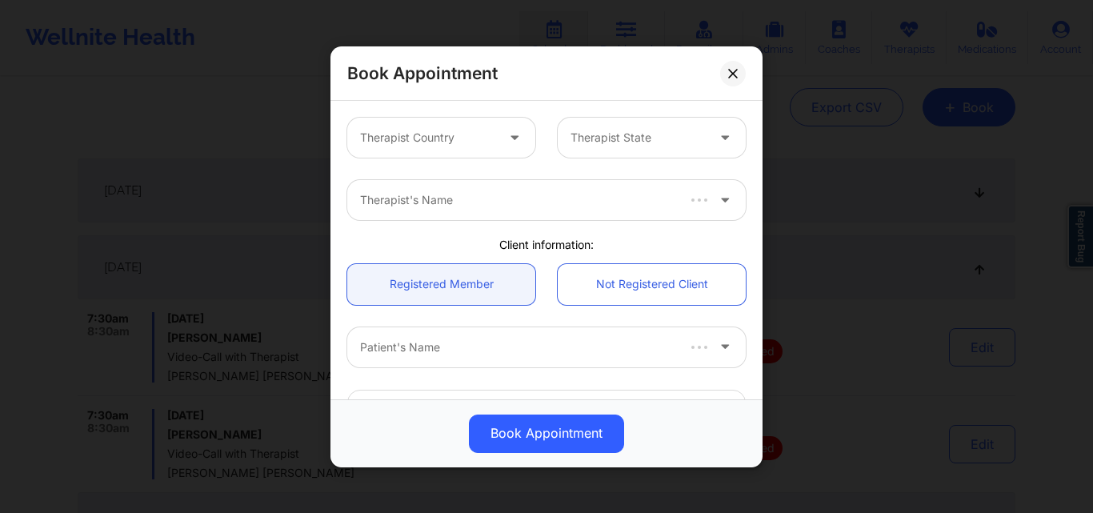
click at [474, 138] on div at bounding box center [427, 137] width 135 height 19
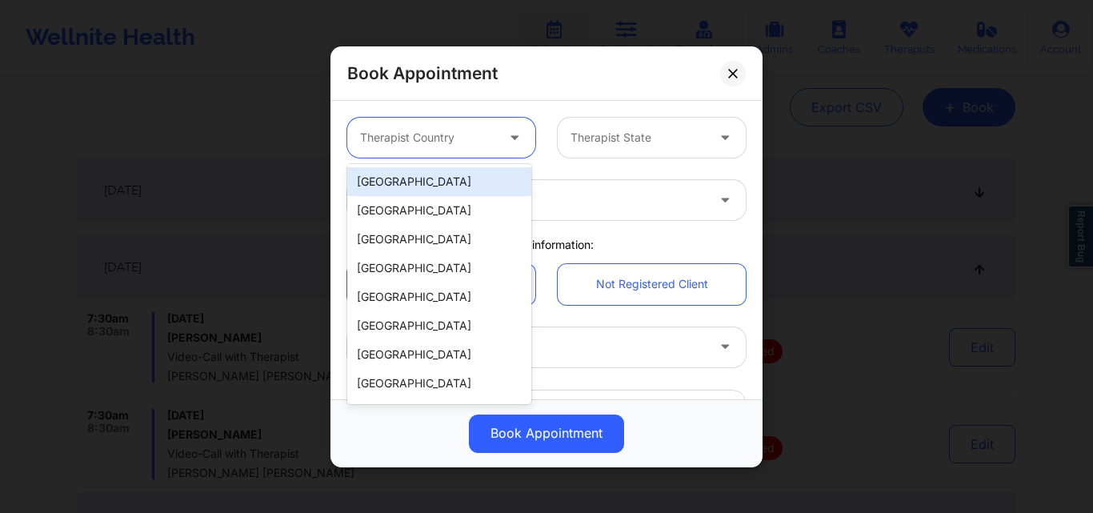
click at [443, 177] on div "[GEOGRAPHIC_DATA]" at bounding box center [439, 181] width 184 height 29
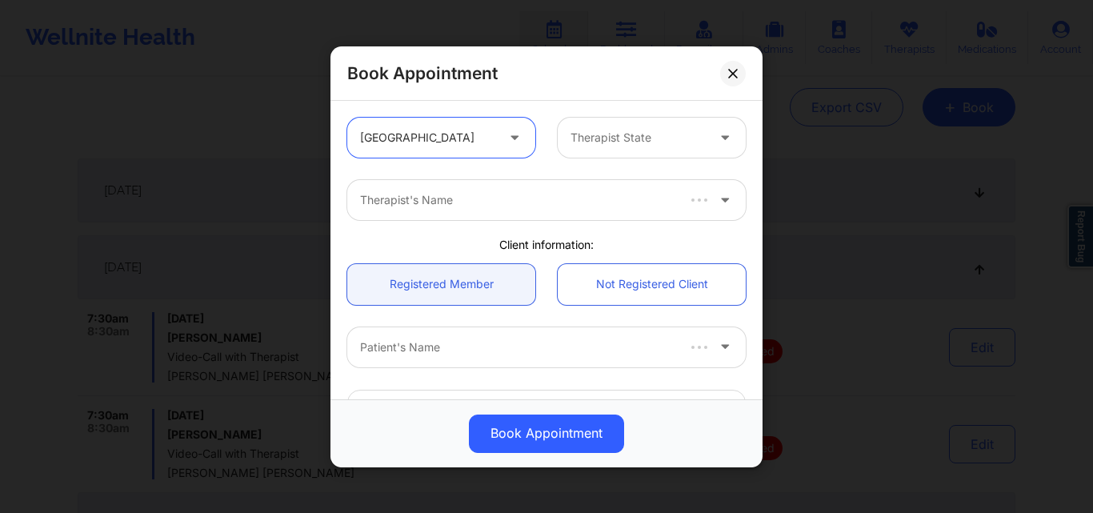
click at [584, 143] on div at bounding box center [637, 137] width 135 height 19
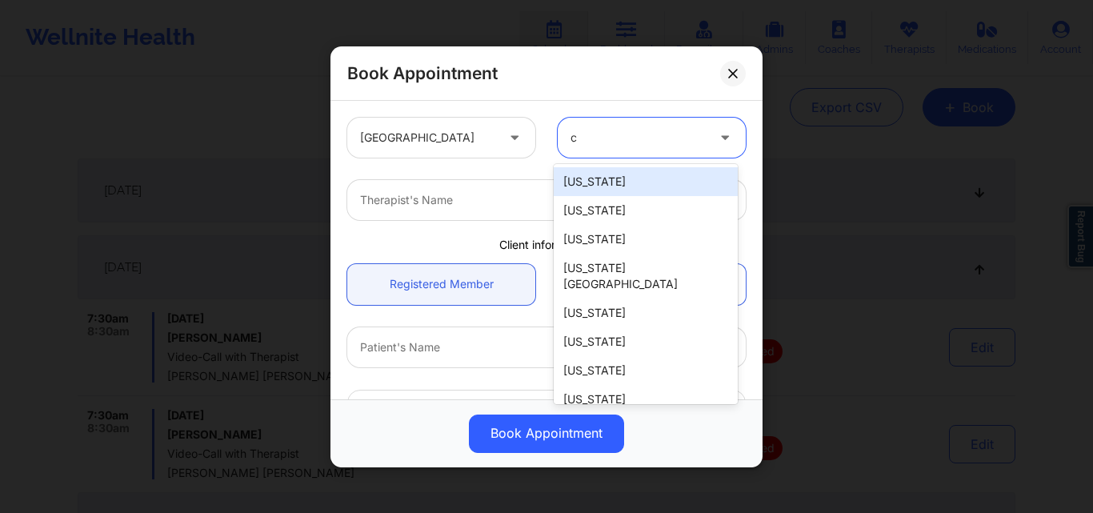
type input "ca"
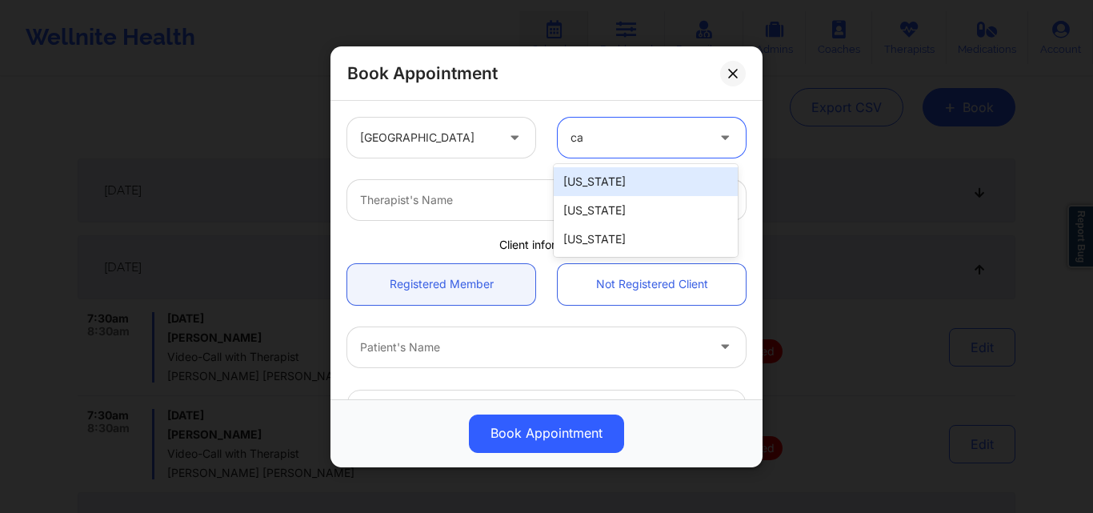
click at [650, 180] on div "[US_STATE]" at bounding box center [646, 181] width 184 height 29
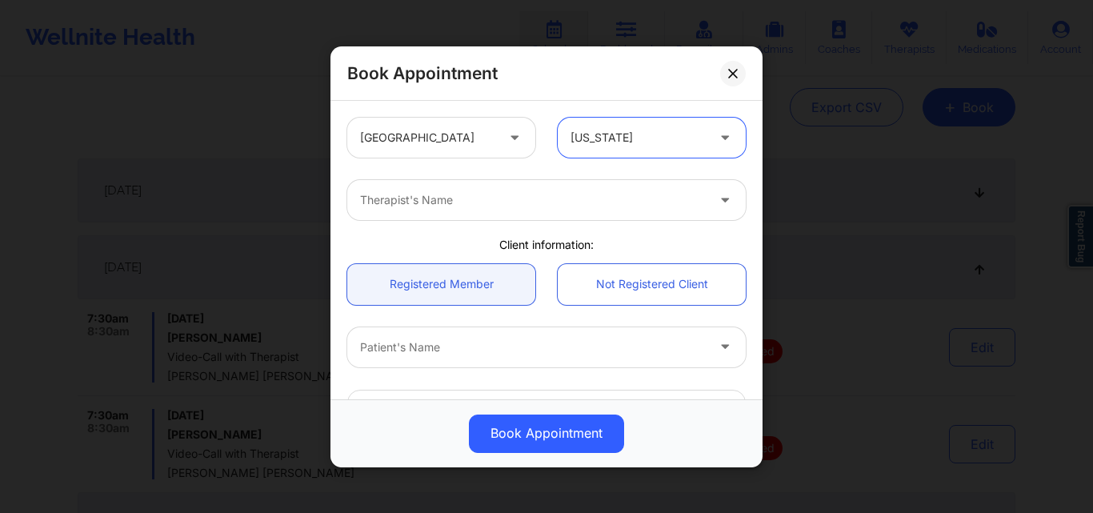
click at [395, 206] on div at bounding box center [533, 199] width 346 height 19
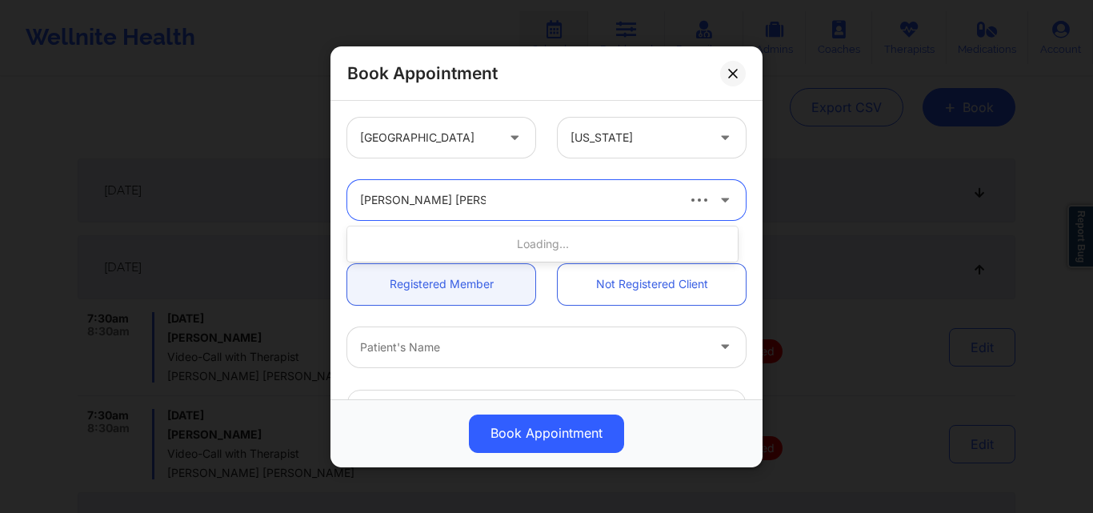
type input "[PERSON_NAME] [PERSON_NAME]"
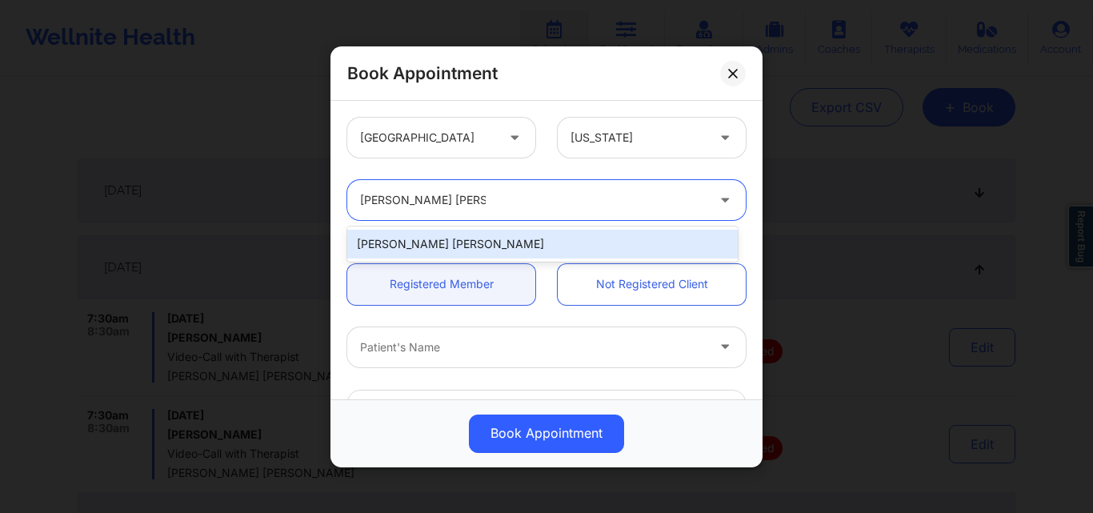
click at [416, 248] on div "[PERSON_NAME] [PERSON_NAME]" at bounding box center [542, 244] width 390 height 29
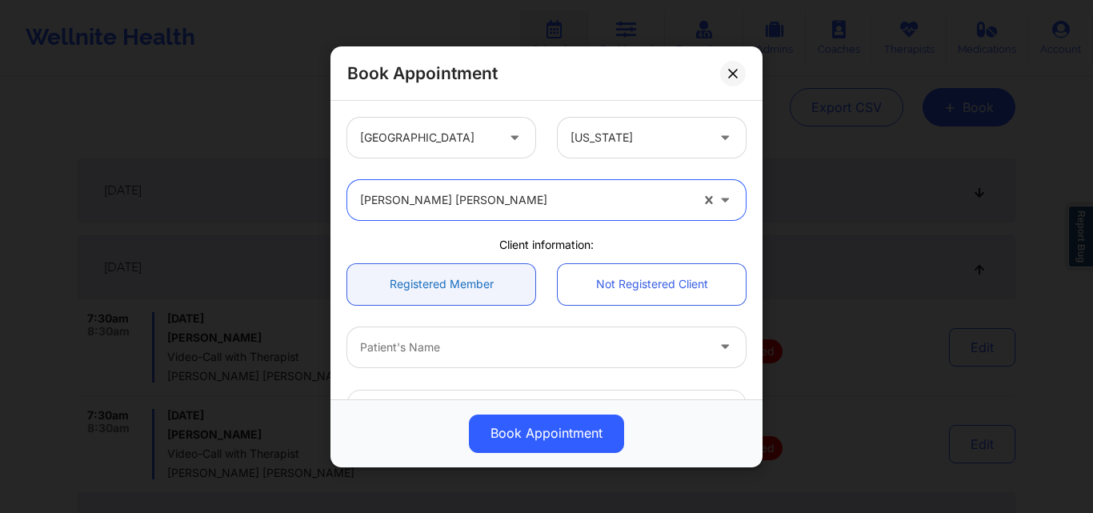
click at [416, 274] on link "Registered Member" at bounding box center [441, 283] width 188 height 41
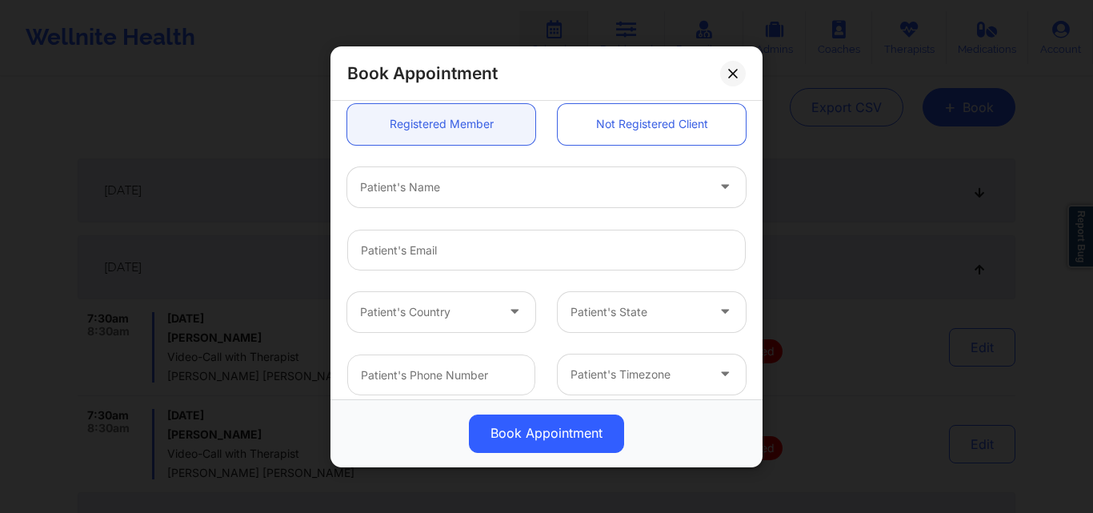
click at [462, 193] on div at bounding box center [533, 186] width 346 height 19
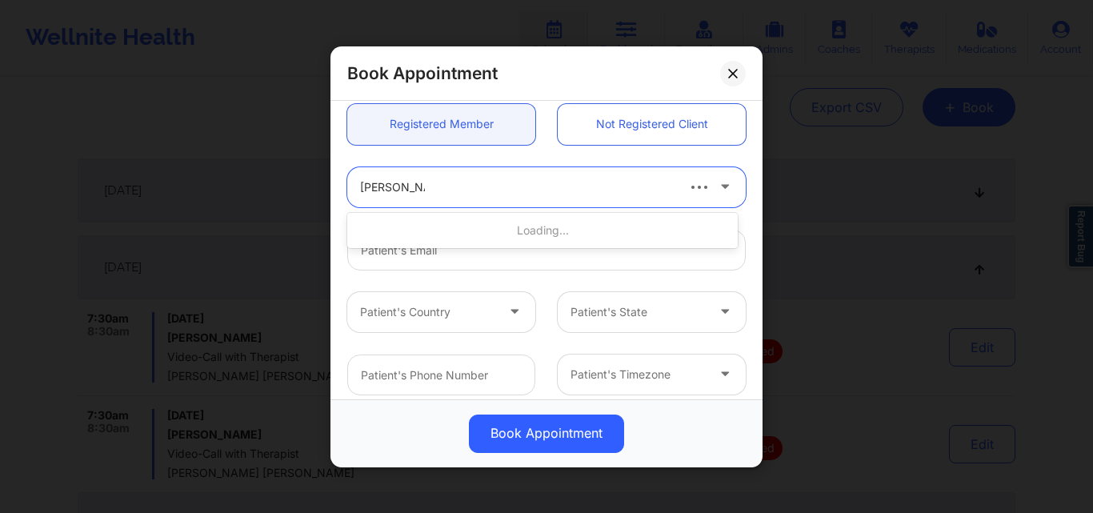
type input "[PERSON_NAME]"
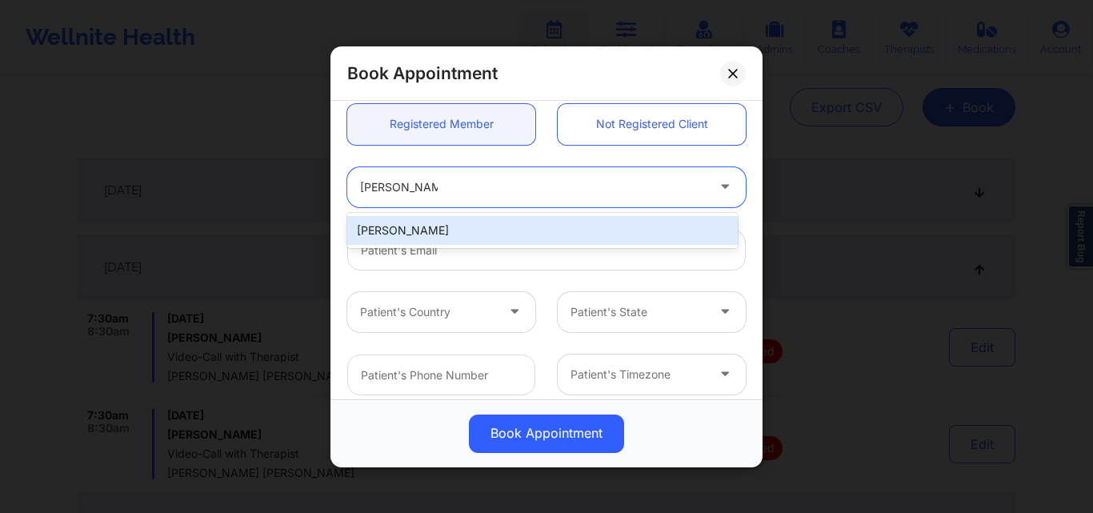
type input "[EMAIL_ADDRESS][DOMAIN_NAME]"
type input "[PHONE_NUMBER]"
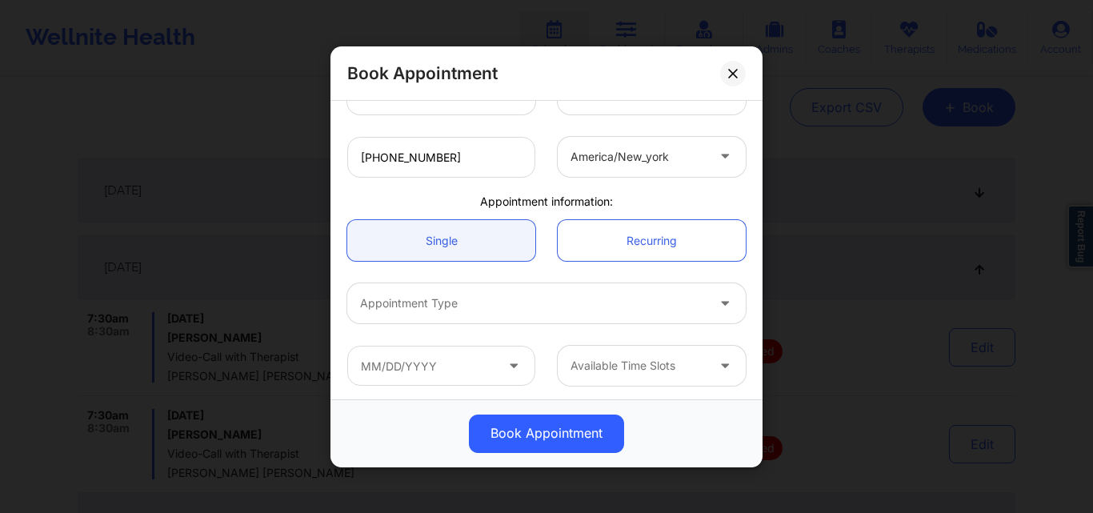
scroll to position [381, 0]
click at [422, 234] on link "Single" at bounding box center [441, 237] width 188 height 41
click at [465, 287] on div "Appointment Type" at bounding box center [527, 300] width 360 height 40
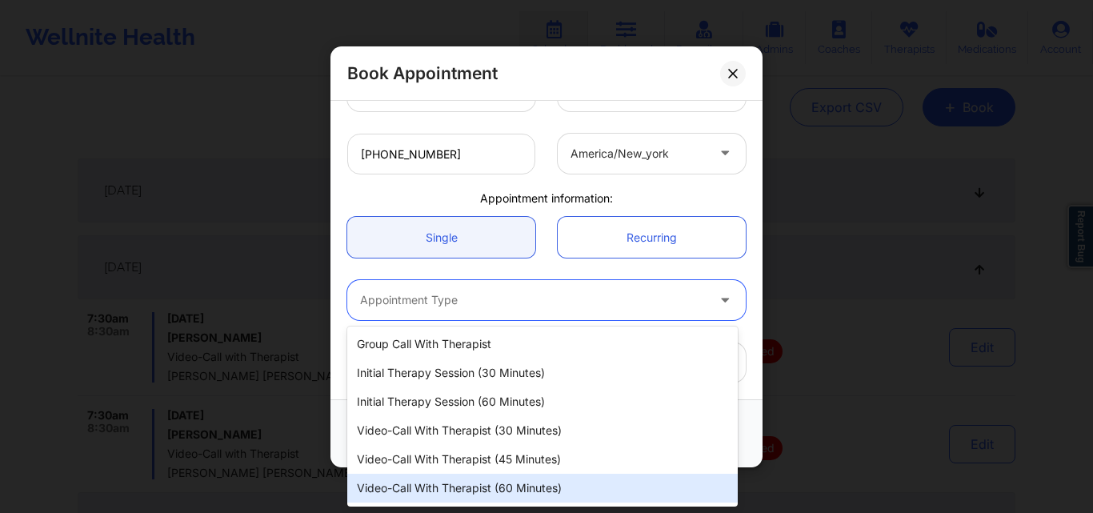
click at [478, 486] on div "Video-Call with Therapist (60 minutes)" at bounding box center [542, 488] width 390 height 29
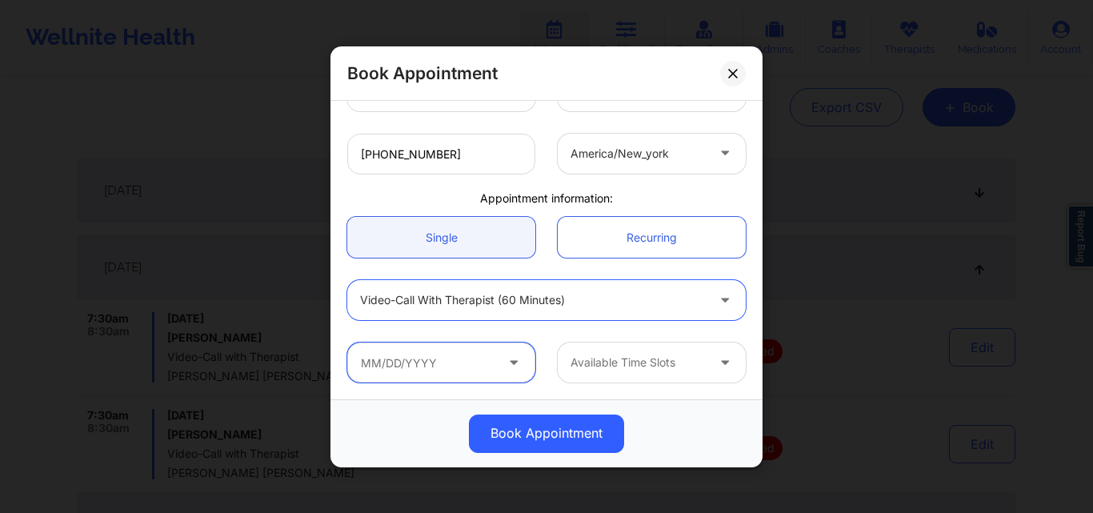
click at [434, 352] on input "text" at bounding box center [441, 362] width 188 height 40
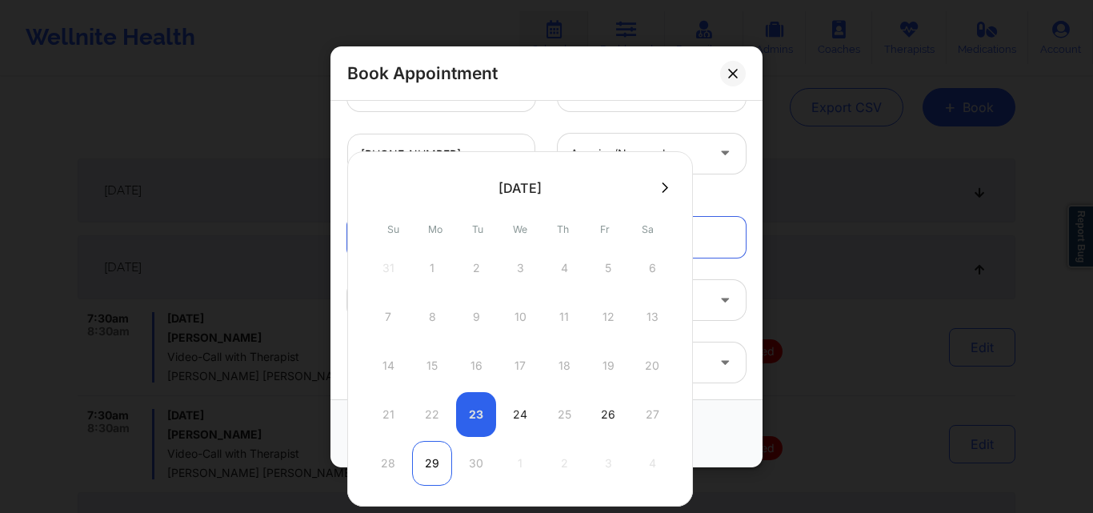
click at [426, 462] on div "29" at bounding box center [432, 463] width 40 height 45
type input "[DATE]"
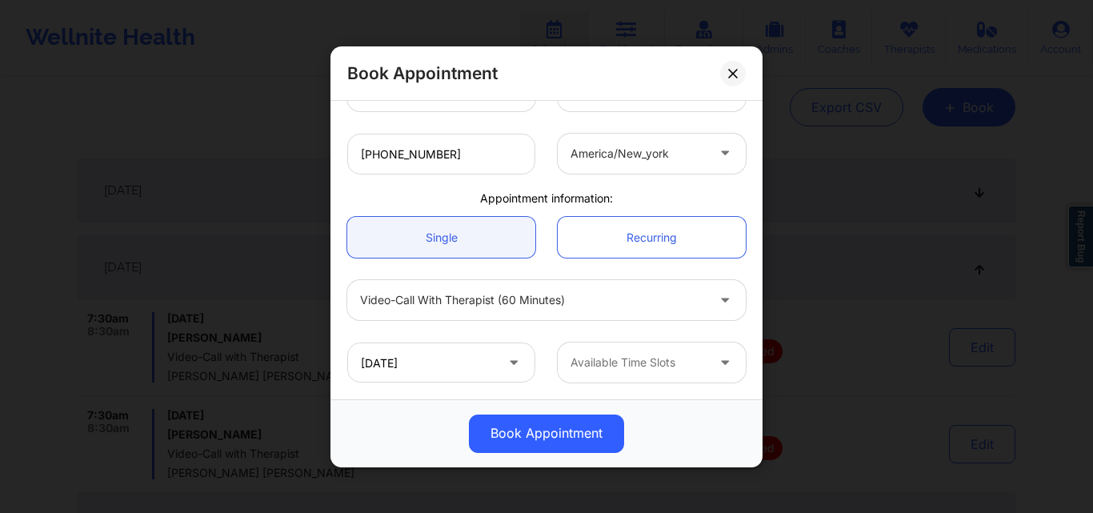
click at [669, 364] on div at bounding box center [637, 362] width 135 height 19
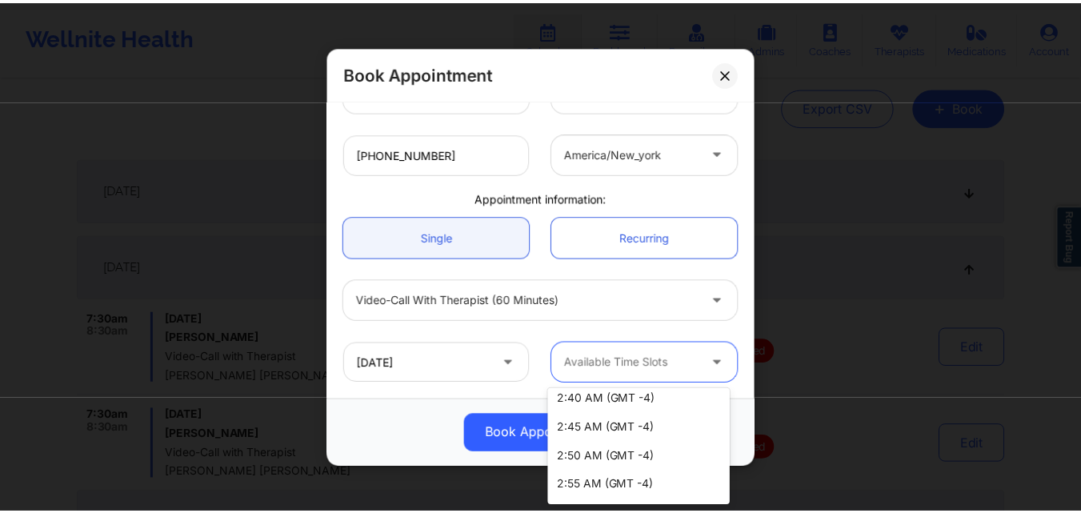
scroll to position [2596, 0]
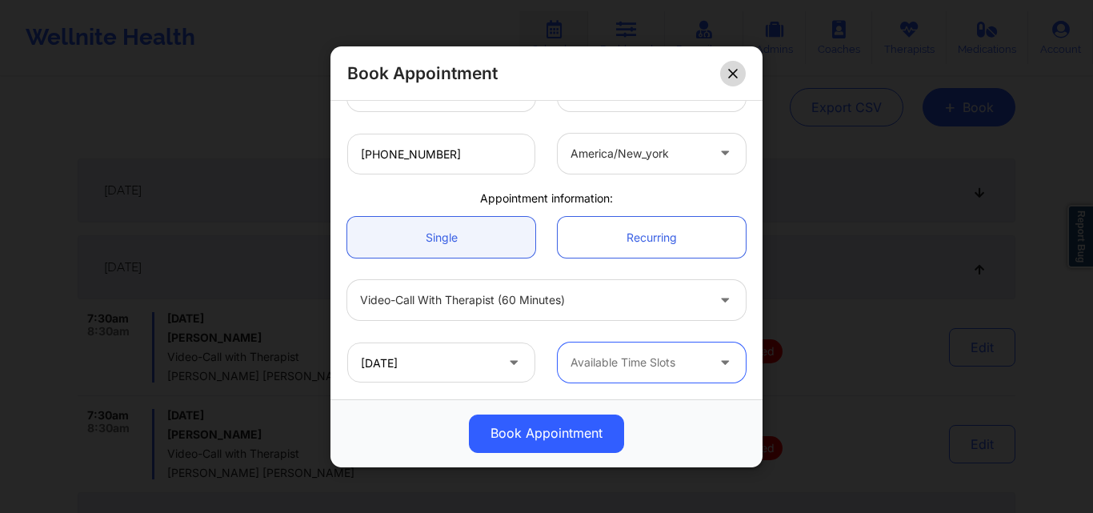
click at [740, 74] on button at bounding box center [733, 73] width 26 height 26
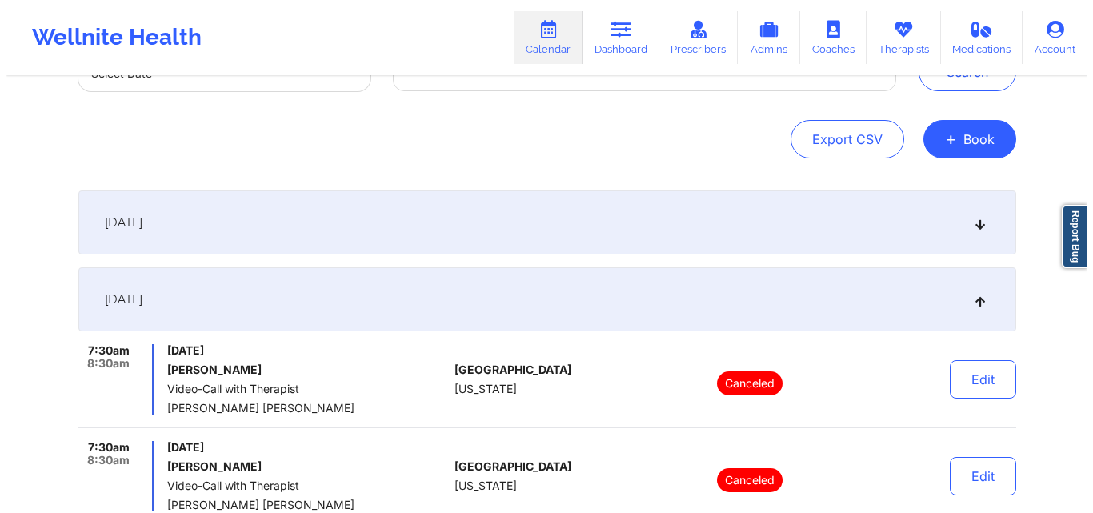
scroll to position [0, 0]
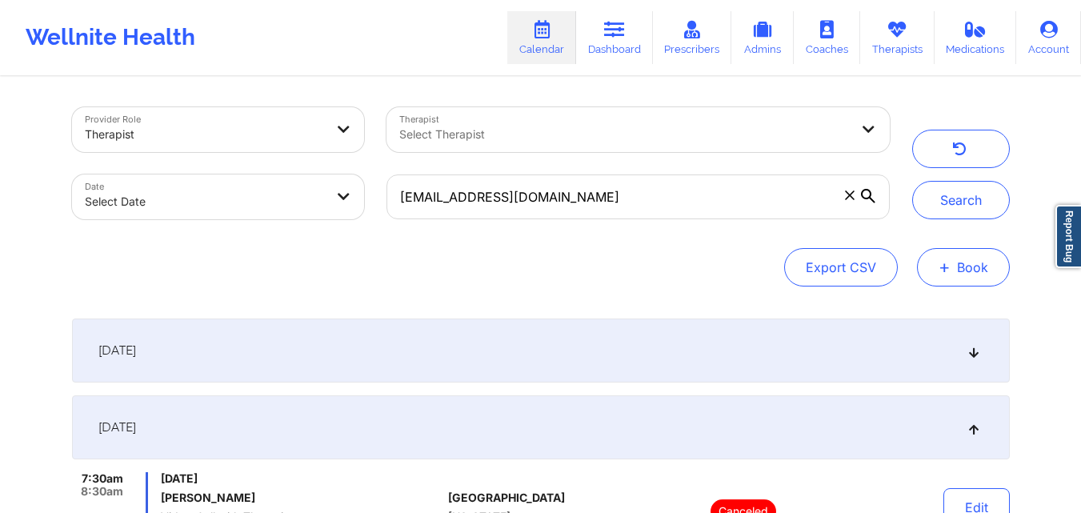
click at [988, 267] on button "+ Book" at bounding box center [963, 267] width 93 height 38
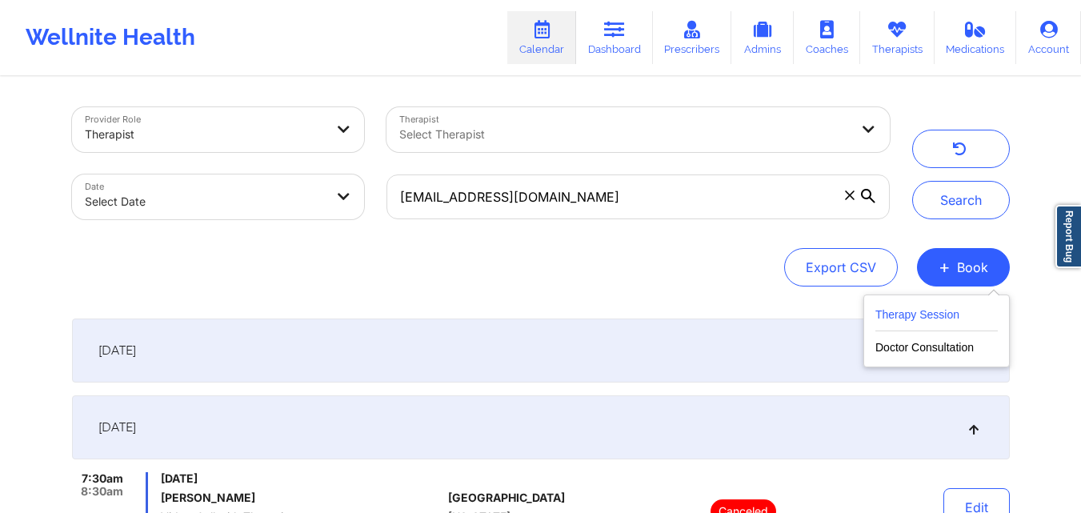
click at [924, 310] on button "Therapy Session" at bounding box center [936, 318] width 122 height 26
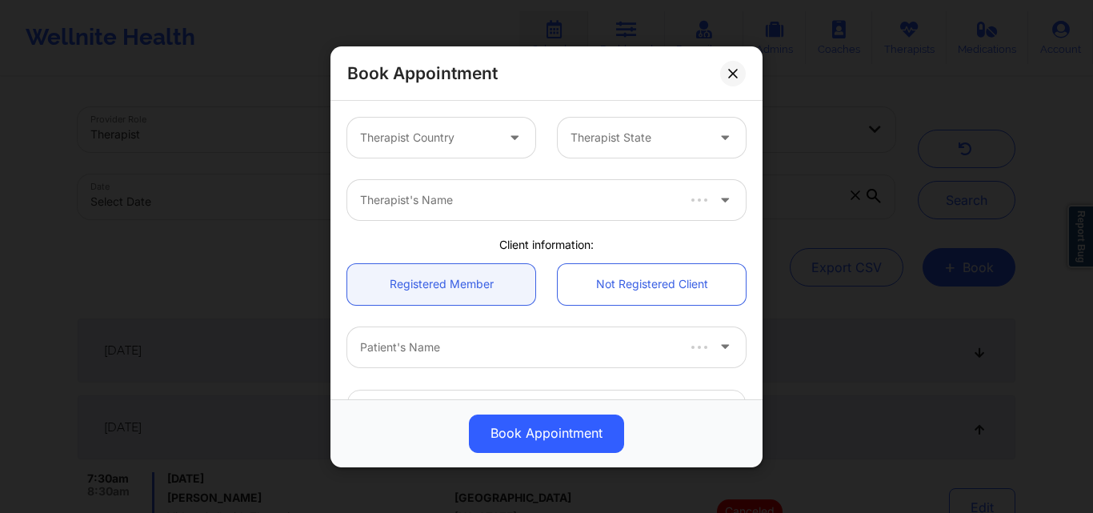
click at [474, 146] on div at bounding box center [427, 137] width 135 height 19
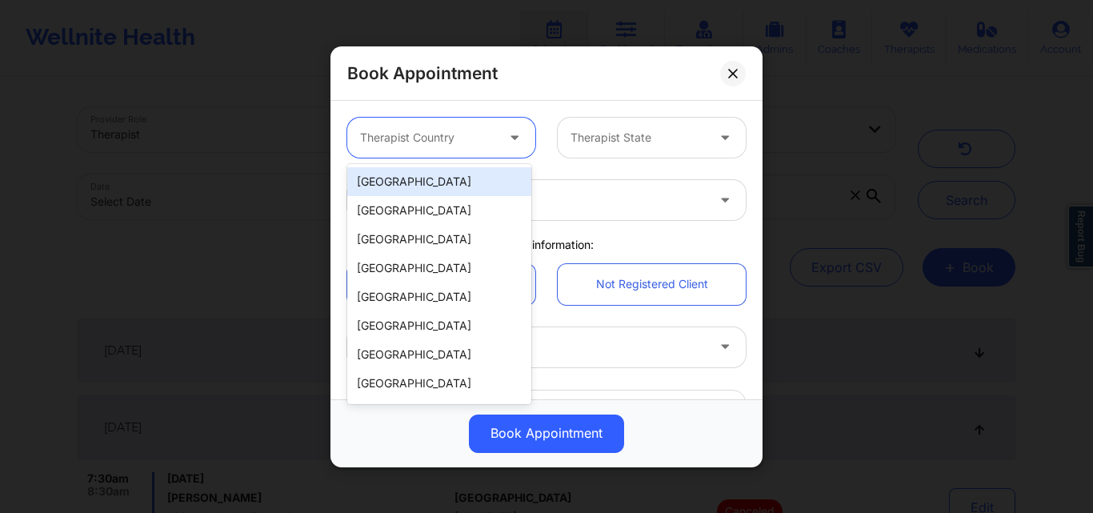
click at [460, 171] on div "[GEOGRAPHIC_DATA]" at bounding box center [439, 181] width 184 height 29
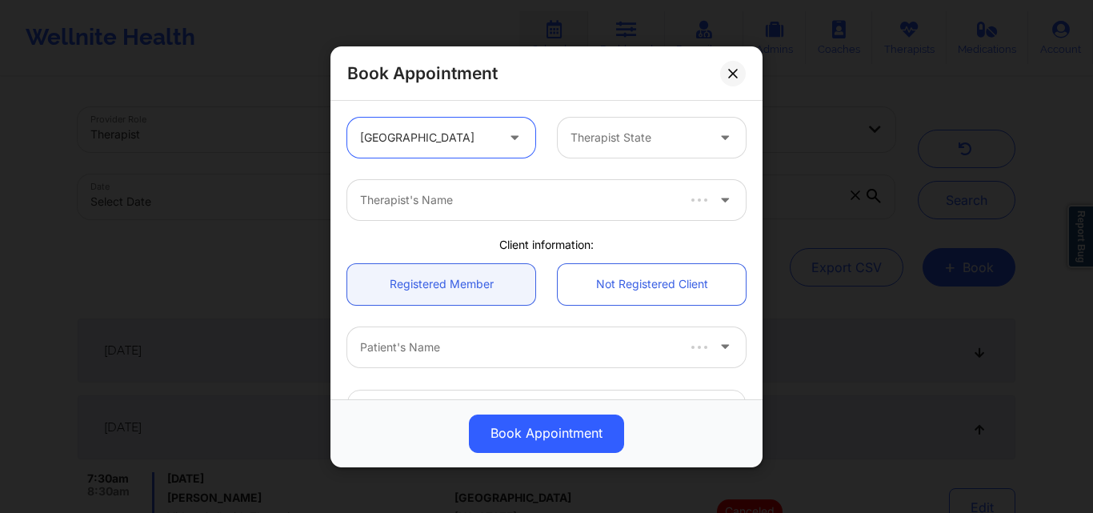
click at [581, 140] on div at bounding box center [637, 137] width 135 height 19
type input "Q"
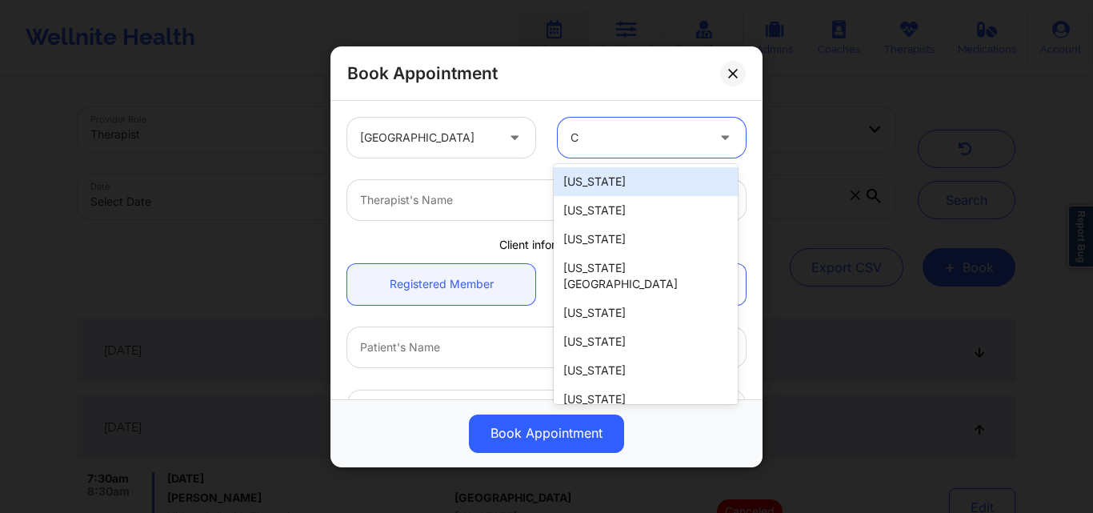
type input "Ca"
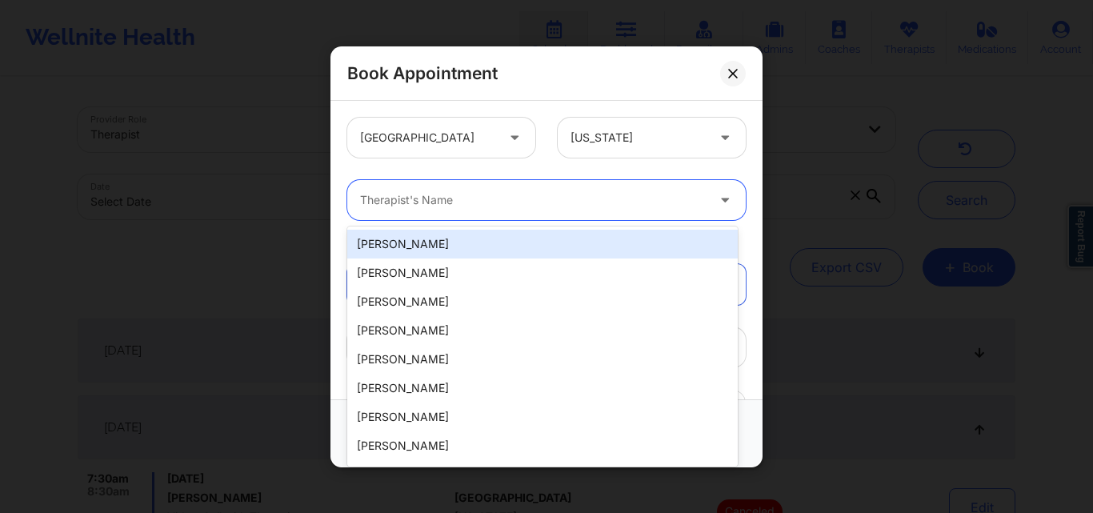
click at [566, 189] on div "Therapist's Name" at bounding box center [527, 200] width 360 height 40
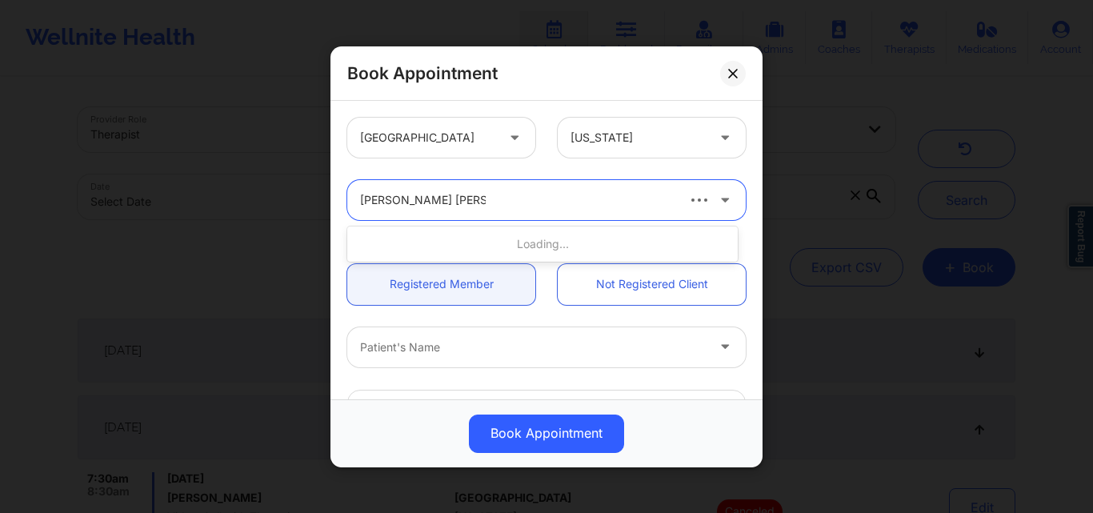
type input "[PERSON_NAME] [PERSON_NAME]"
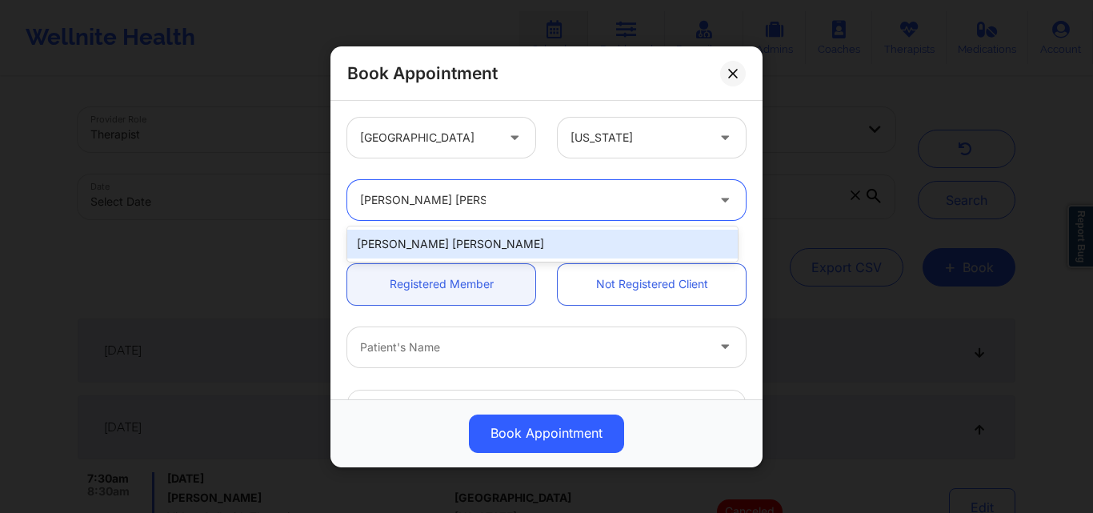
click at [497, 239] on div "[PERSON_NAME] [PERSON_NAME]" at bounding box center [542, 244] width 390 height 29
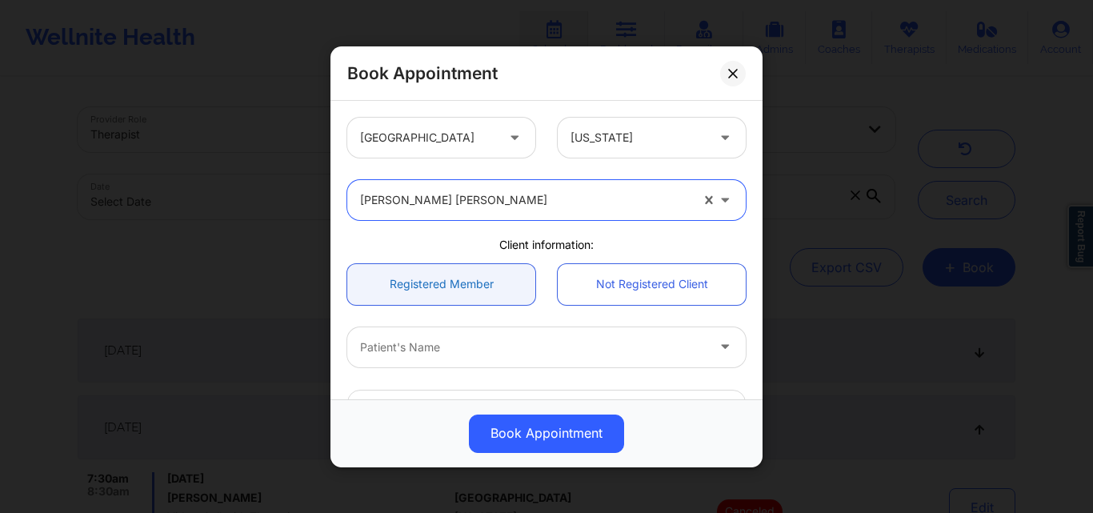
click at [422, 292] on link "Registered Member" at bounding box center [441, 283] width 188 height 41
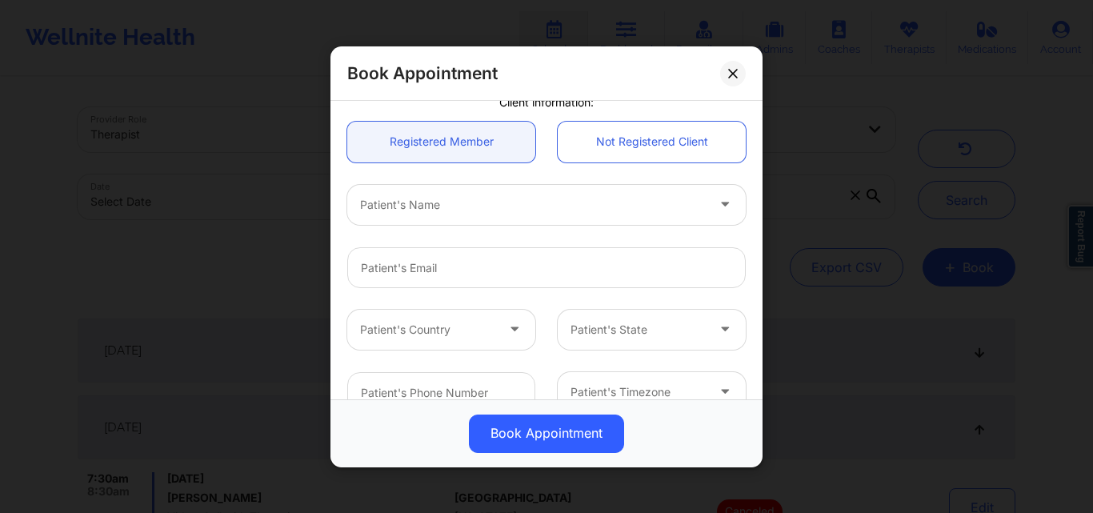
scroll to position [240, 0]
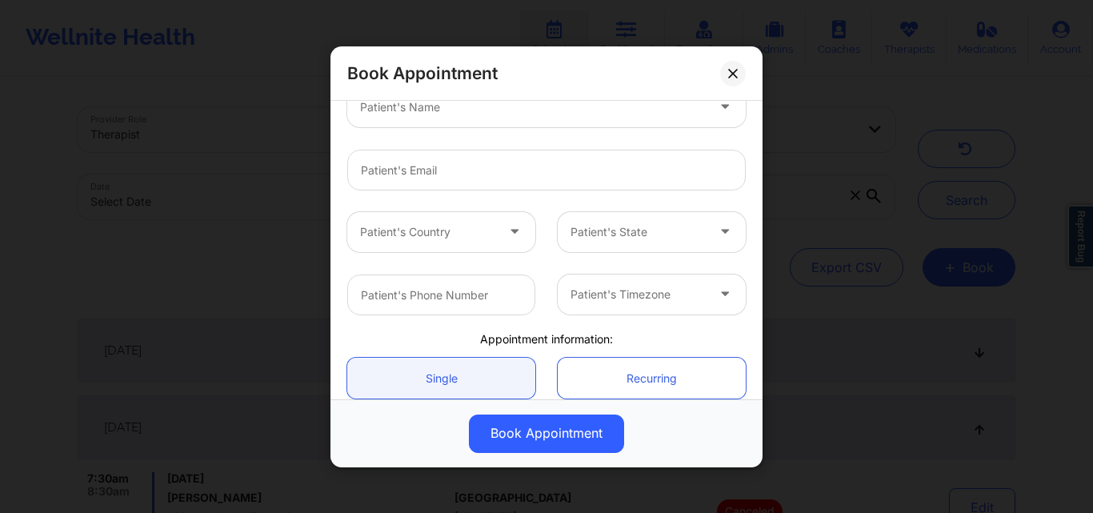
click at [470, 114] on div at bounding box center [533, 106] width 346 height 19
type input "[PERSON_NAME]"
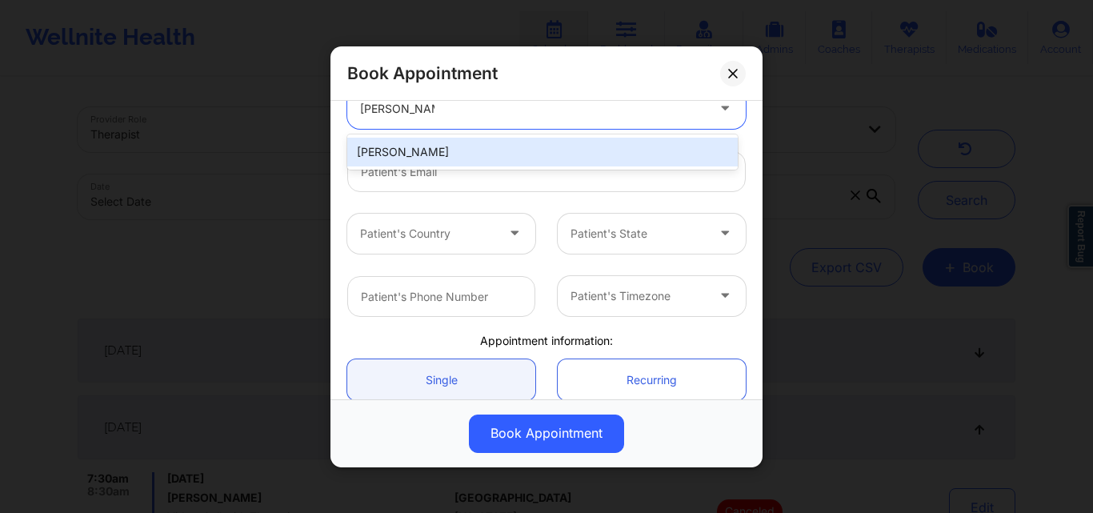
type input "[EMAIL_ADDRESS][DOMAIN_NAME]"
type input "[PHONE_NUMBER]"
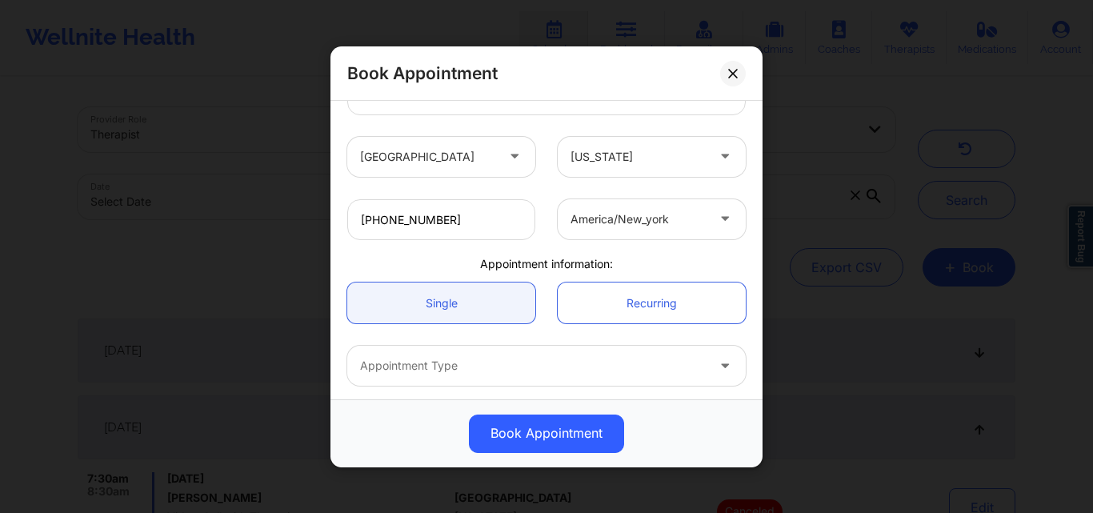
scroll to position [381, 0]
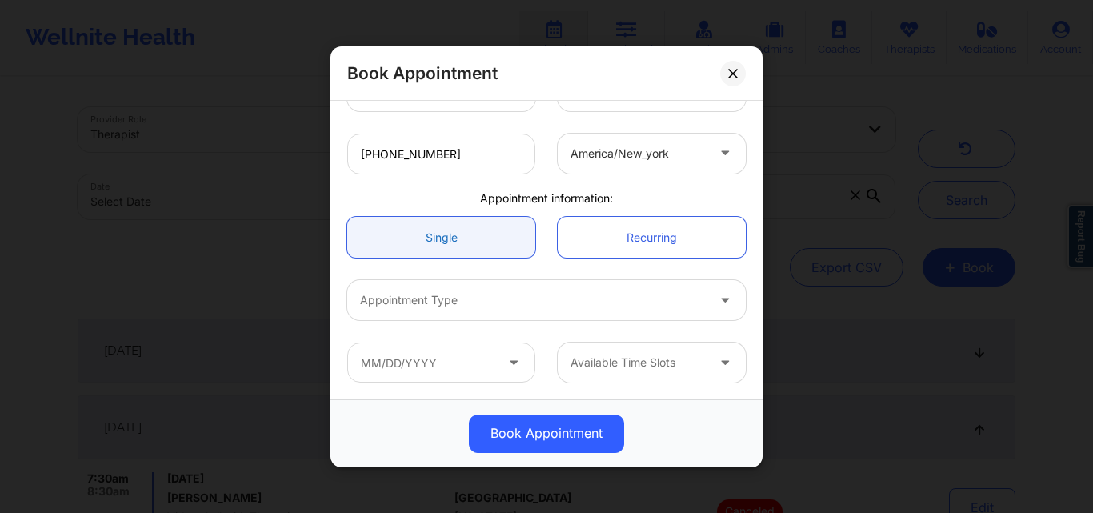
click at [478, 239] on link "Single" at bounding box center [441, 237] width 188 height 41
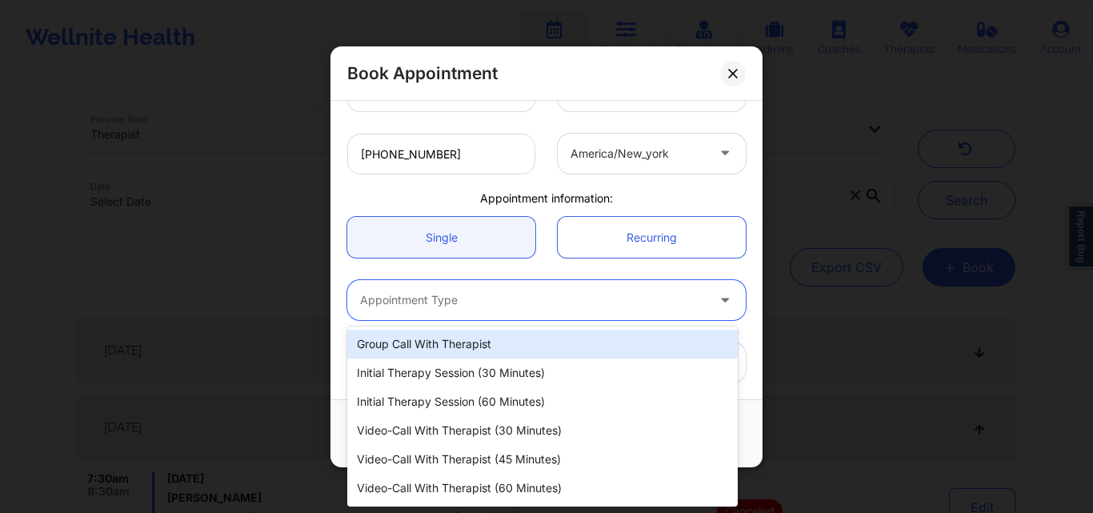
click at [463, 318] on div "Appointment Type" at bounding box center [527, 300] width 360 height 40
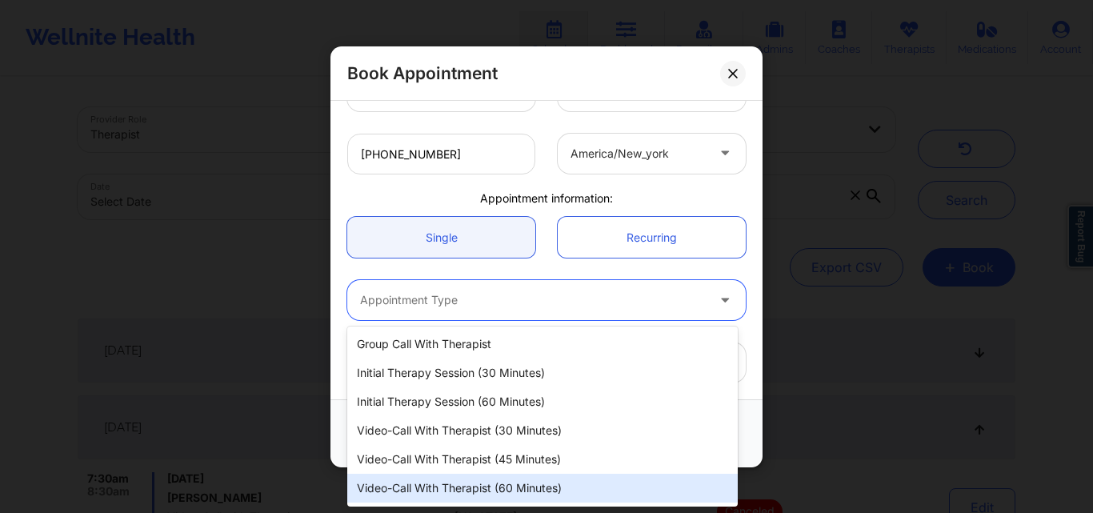
click at [456, 481] on div "Video-Call with Therapist (60 minutes)" at bounding box center [542, 488] width 390 height 29
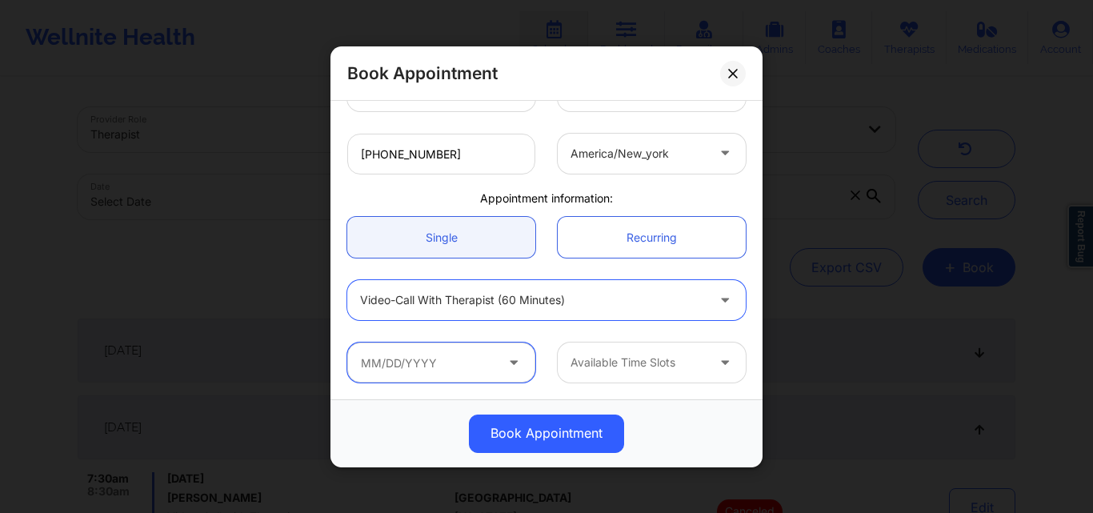
click at [423, 372] on input "text" at bounding box center [441, 362] width 188 height 40
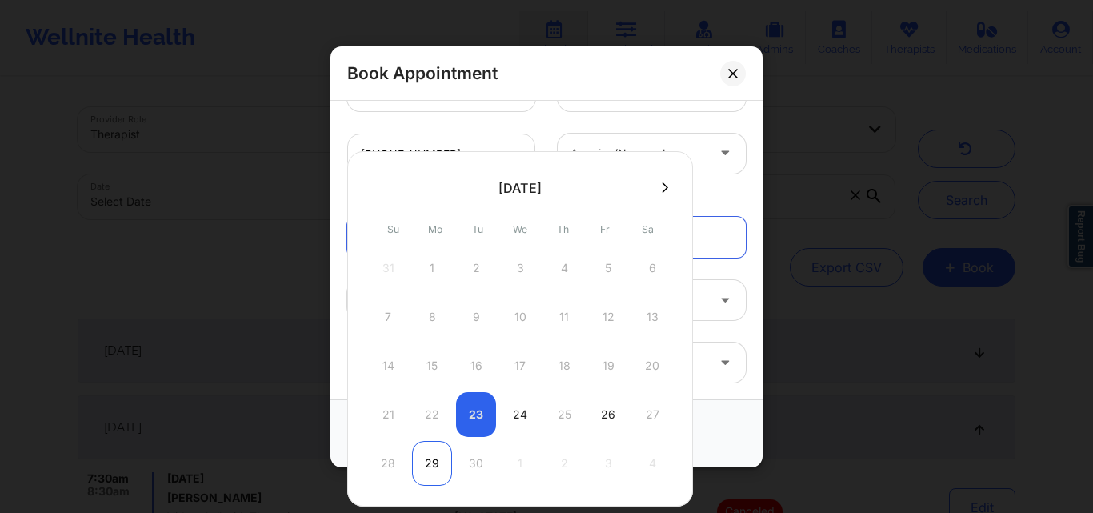
click at [437, 461] on div "29" at bounding box center [432, 463] width 40 height 45
type input "[DATE]"
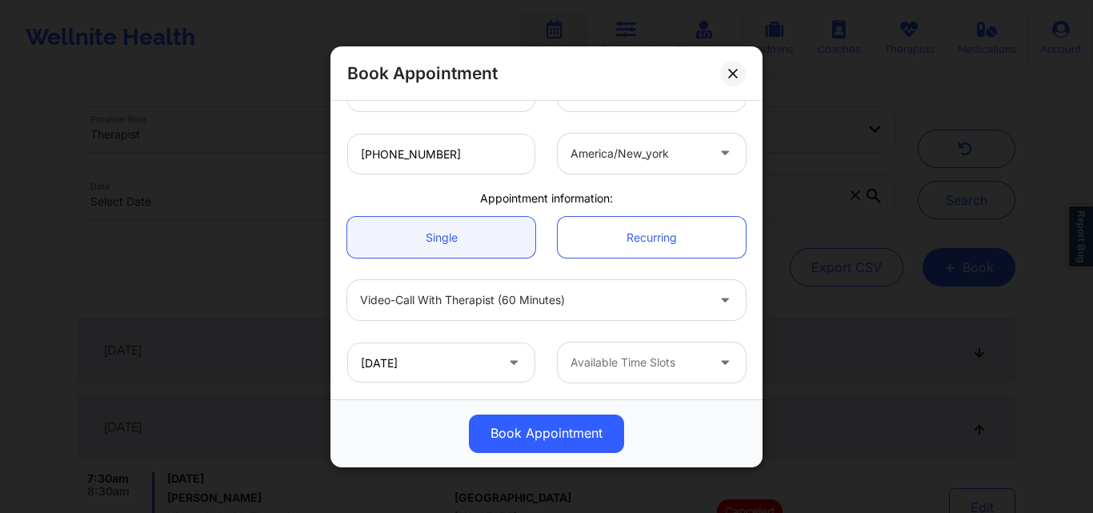
click at [618, 362] on div at bounding box center [637, 362] width 135 height 19
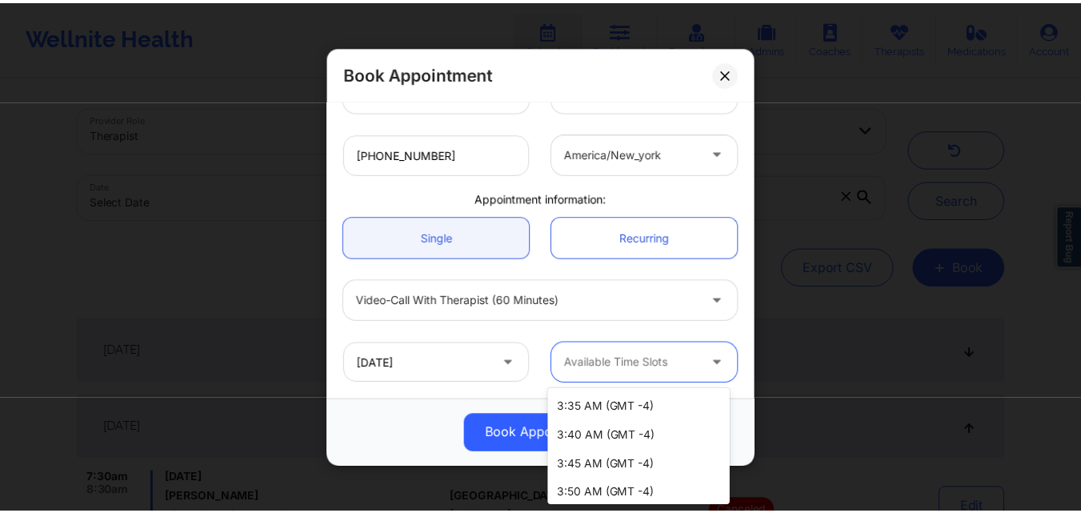
scroll to position [2596, 0]
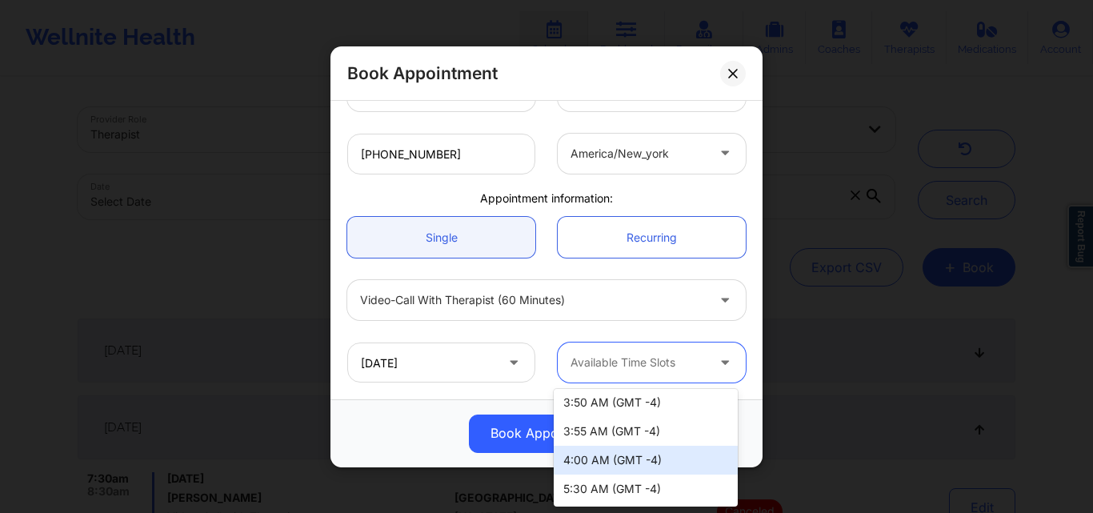
click at [585, 458] on div "4:00 AM (GMT -4)" at bounding box center [646, 460] width 184 height 29
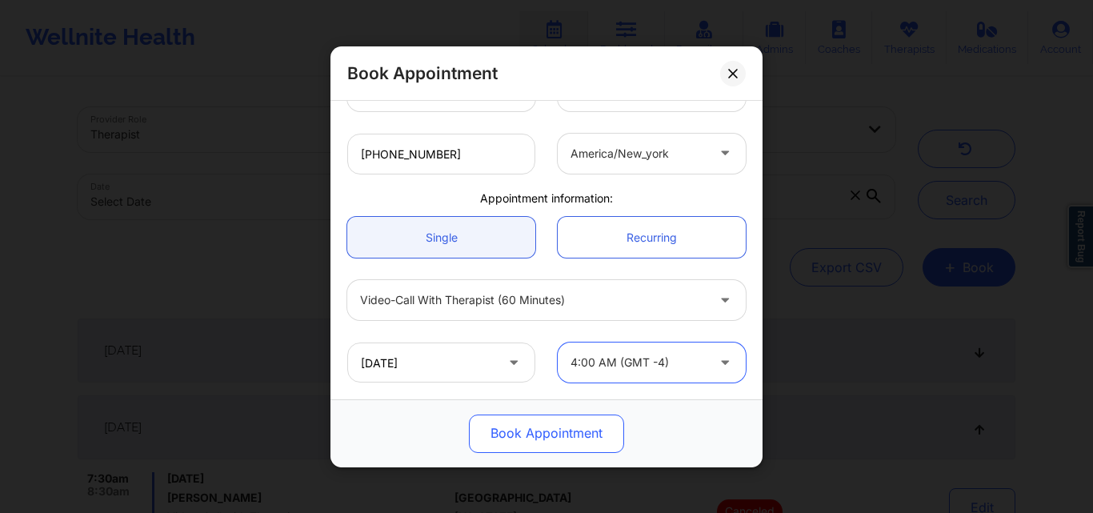
click at [582, 423] on button "Book Appointment" at bounding box center [546, 433] width 155 height 38
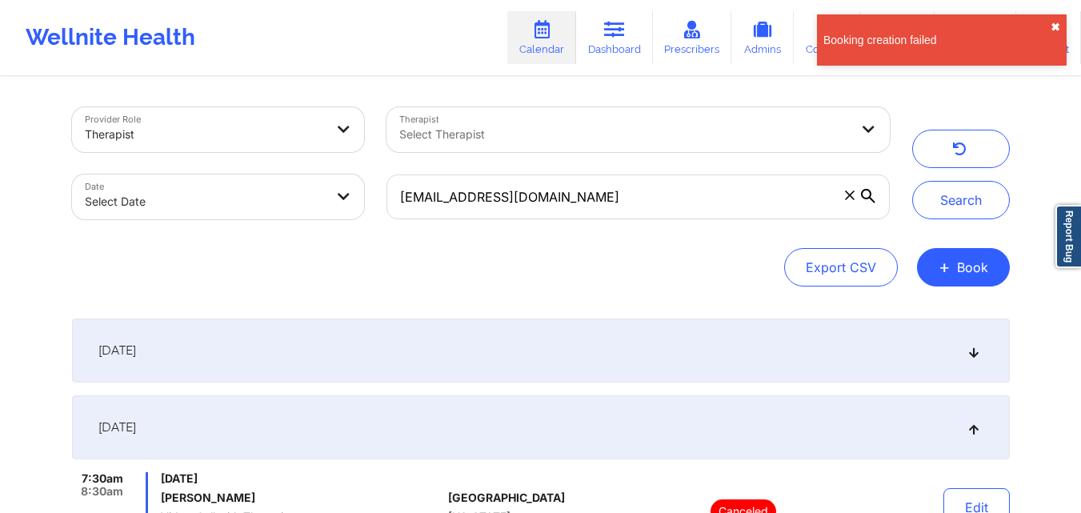
click at [1051, 25] on button "✖︎" at bounding box center [1055, 27] width 10 height 13
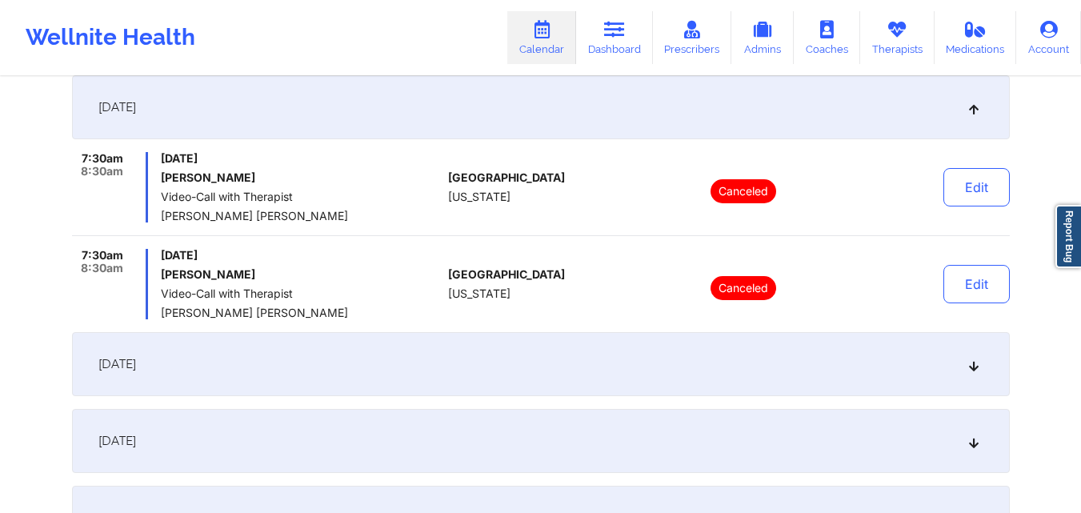
scroll to position [0, 0]
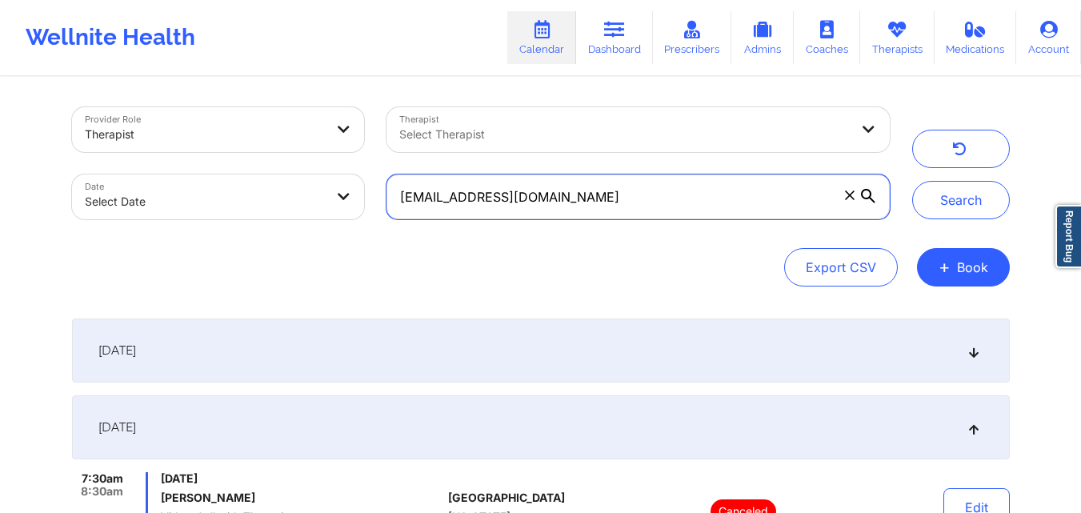
click at [673, 194] on input "[EMAIL_ADDRESS][DOMAIN_NAME]" at bounding box center [637, 196] width 502 height 45
click at [672, 194] on input "[EMAIL_ADDRESS][DOMAIN_NAME]" at bounding box center [637, 196] width 502 height 45
click at [671, 194] on input "[EMAIL_ADDRESS][DOMAIN_NAME]" at bounding box center [637, 196] width 502 height 45
paste input "megan.[PERSON_NAME]@g"
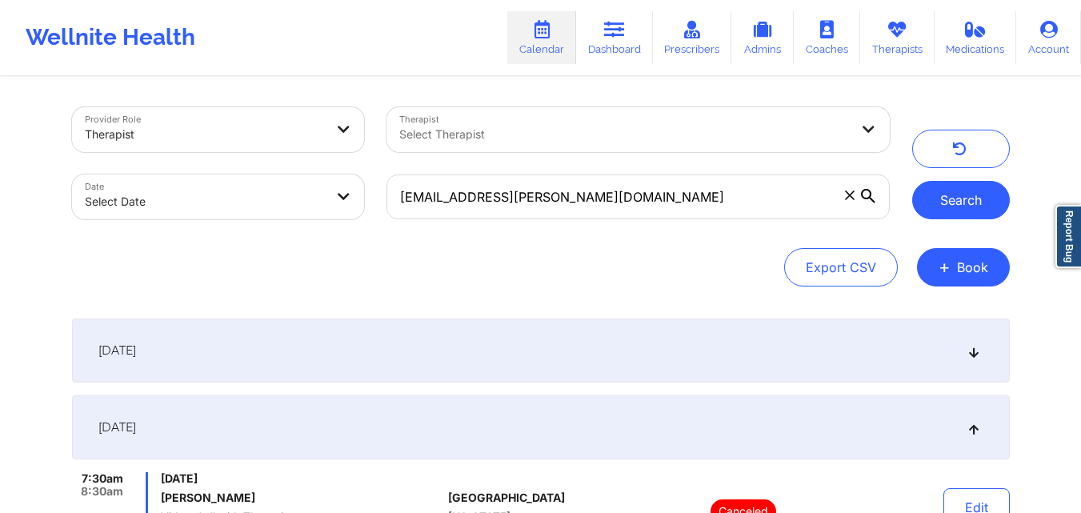
click at [952, 208] on button "Search" at bounding box center [961, 200] width 98 height 38
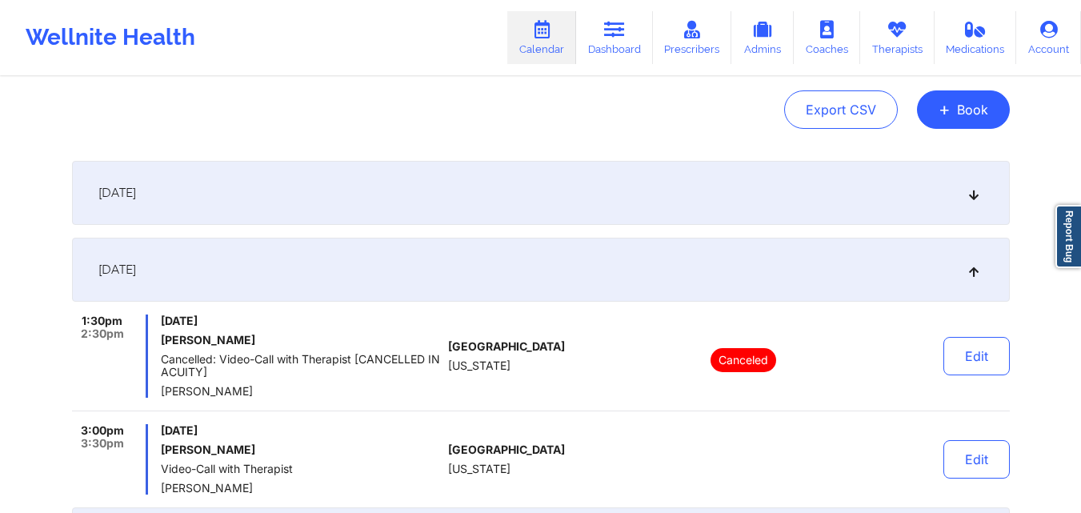
scroll to position [160, 0]
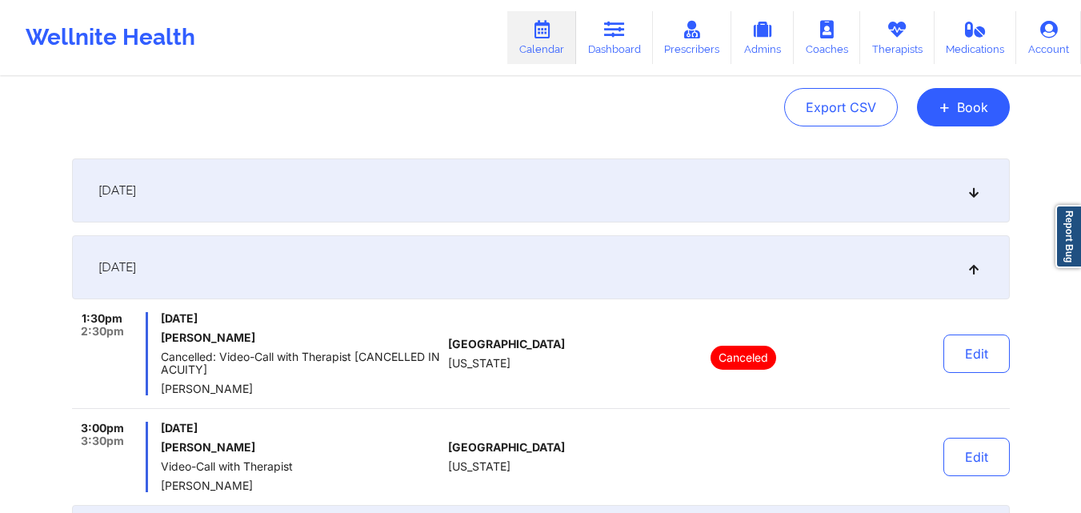
click at [584, 250] on div "[DATE]" at bounding box center [540, 267] width 937 height 64
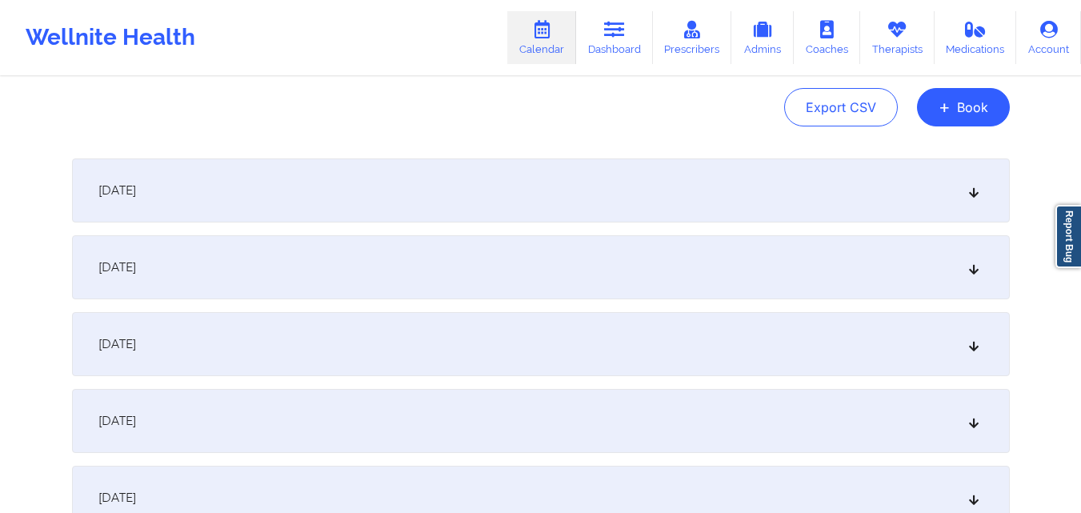
click at [584, 250] on div "[DATE]" at bounding box center [540, 267] width 937 height 64
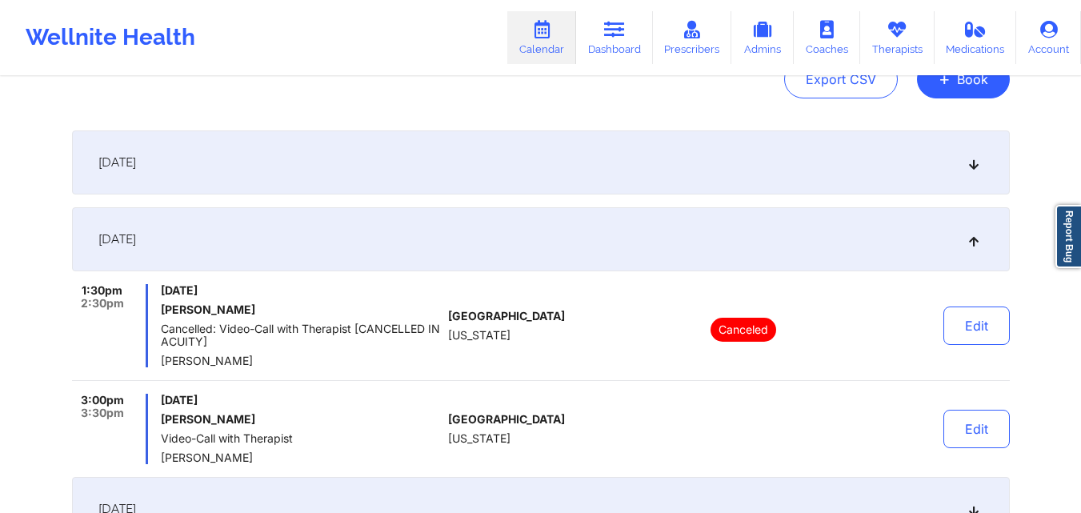
scroll to position [80, 0]
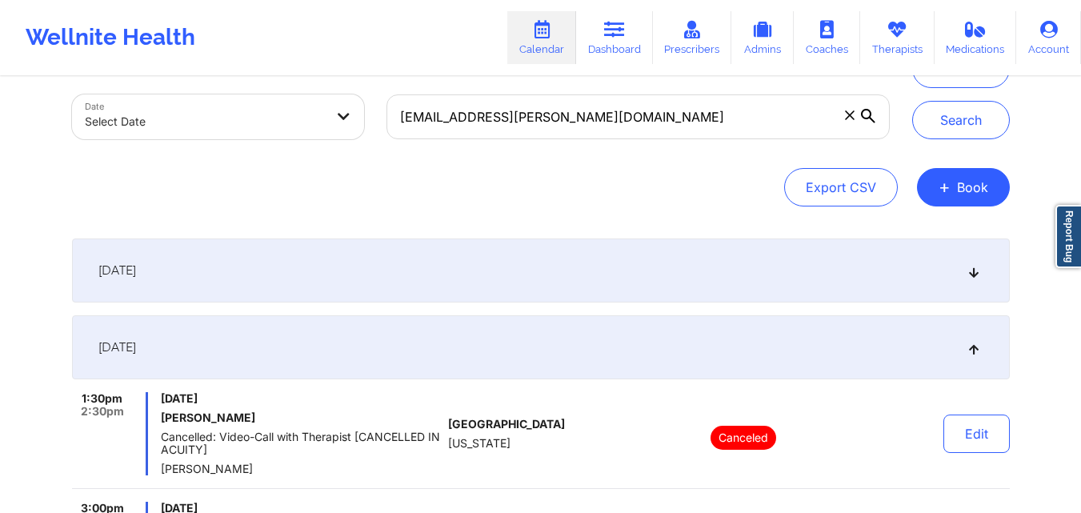
click at [564, 336] on div "[DATE]" at bounding box center [540, 347] width 937 height 64
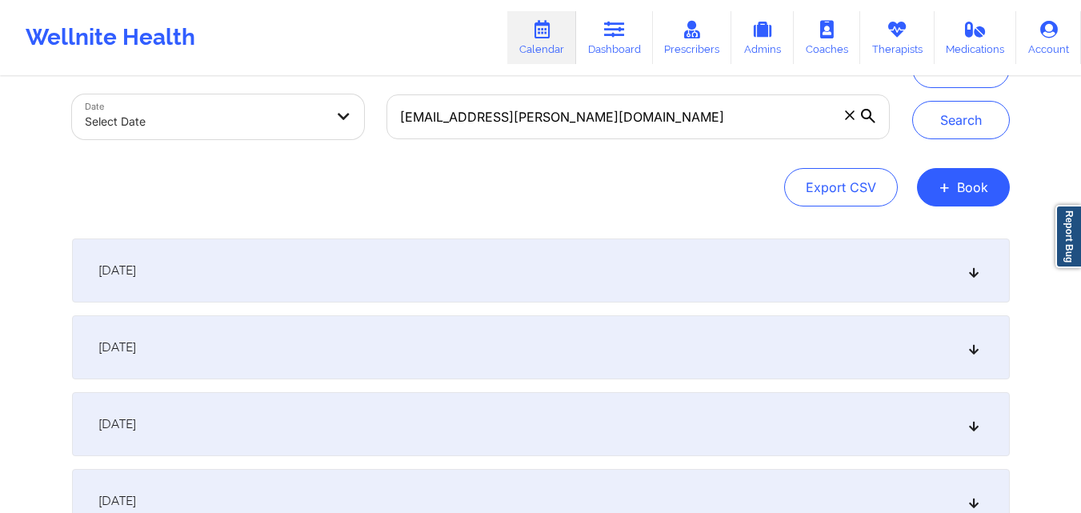
click at [554, 343] on div "[DATE]" at bounding box center [540, 347] width 937 height 64
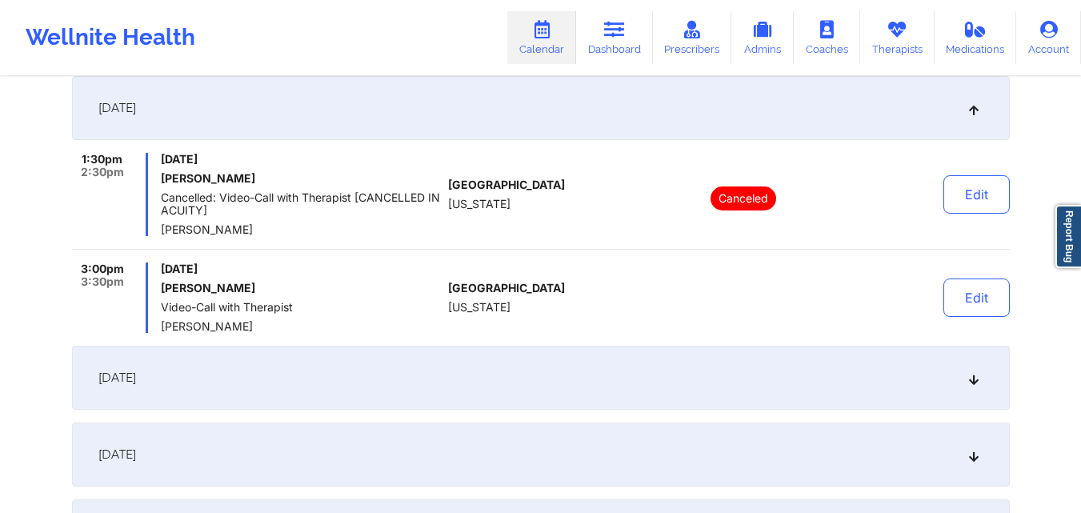
scroll to position [320, 0]
click at [987, 309] on button "Edit" at bounding box center [976, 297] width 66 height 38
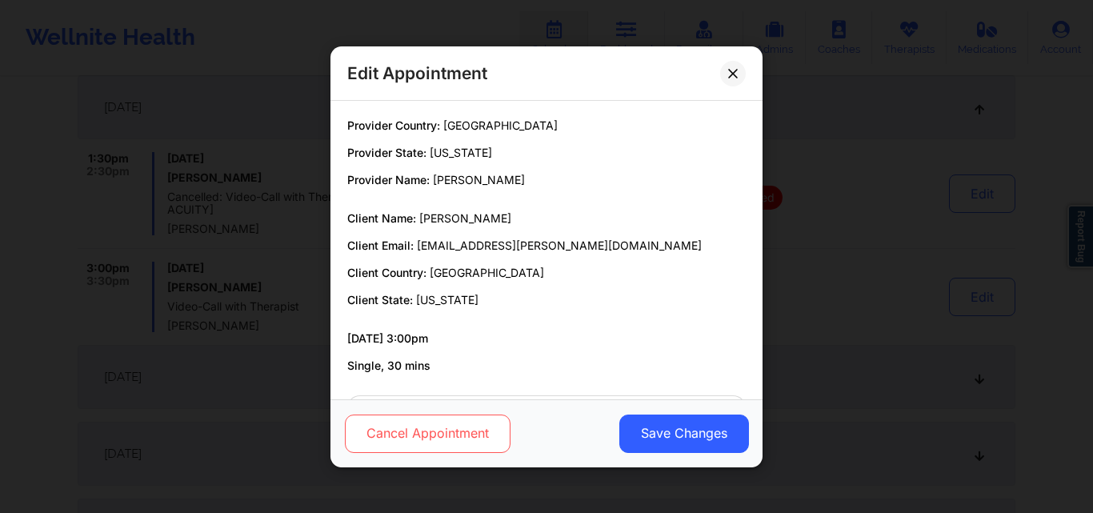
click at [472, 443] on button "Cancel Appointment" at bounding box center [428, 433] width 166 height 38
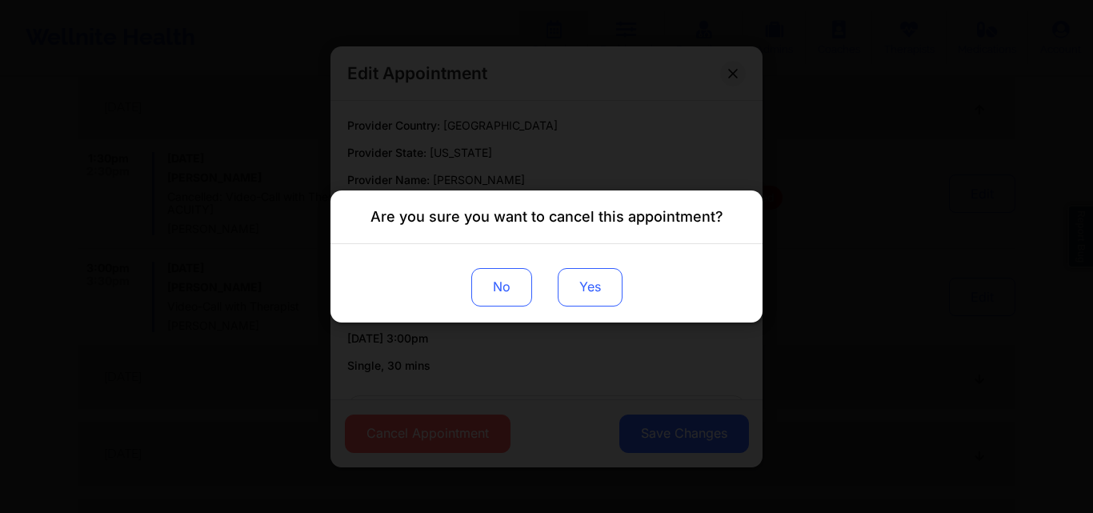
click at [574, 290] on button "Yes" at bounding box center [590, 287] width 65 height 38
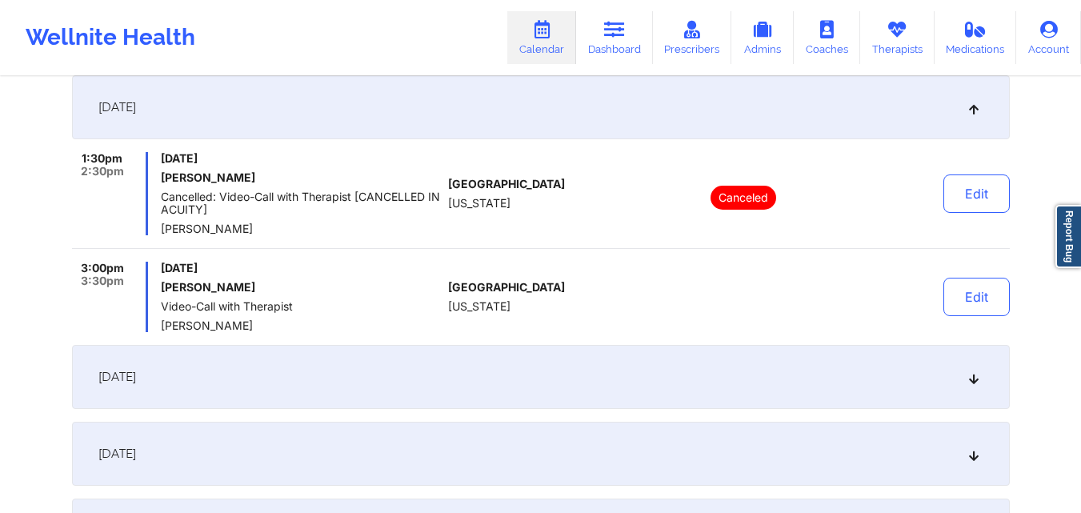
scroll to position [0, 0]
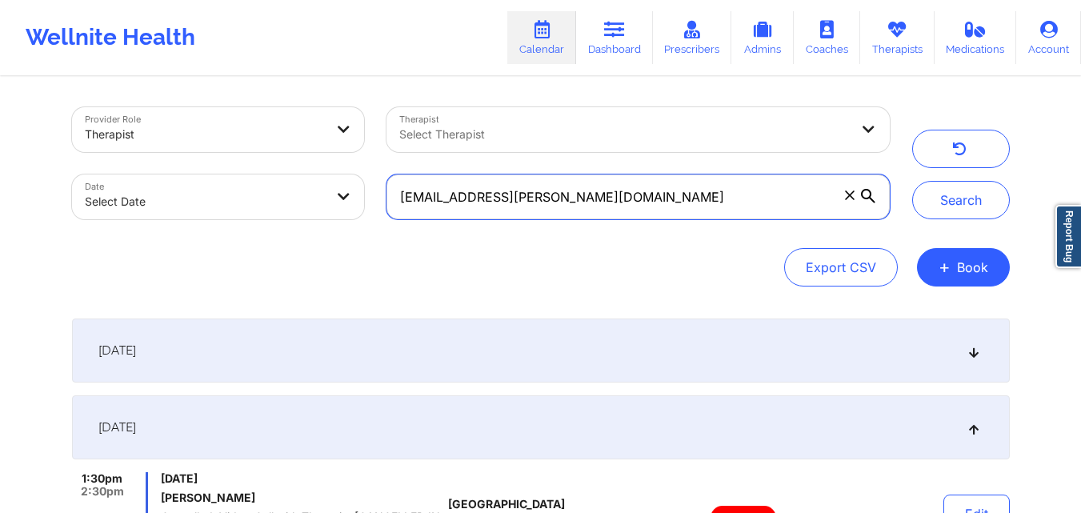
click at [746, 198] on input "[EMAIL_ADDRESS][PERSON_NAME][DOMAIN_NAME]" at bounding box center [637, 196] width 502 height 45
click at [745, 198] on input "[EMAIL_ADDRESS][PERSON_NAME][DOMAIN_NAME]" at bounding box center [637, 196] width 502 height 45
paste input "elisaswan946789@wellnite"
type input "[EMAIL_ADDRESS][DOMAIN_NAME]"
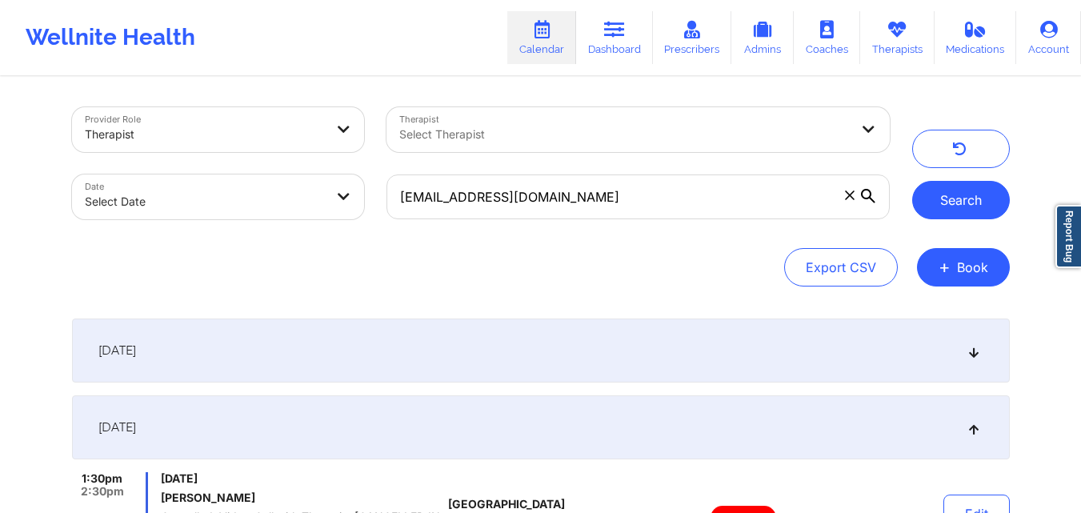
click at [969, 198] on button "Search" at bounding box center [961, 200] width 98 height 38
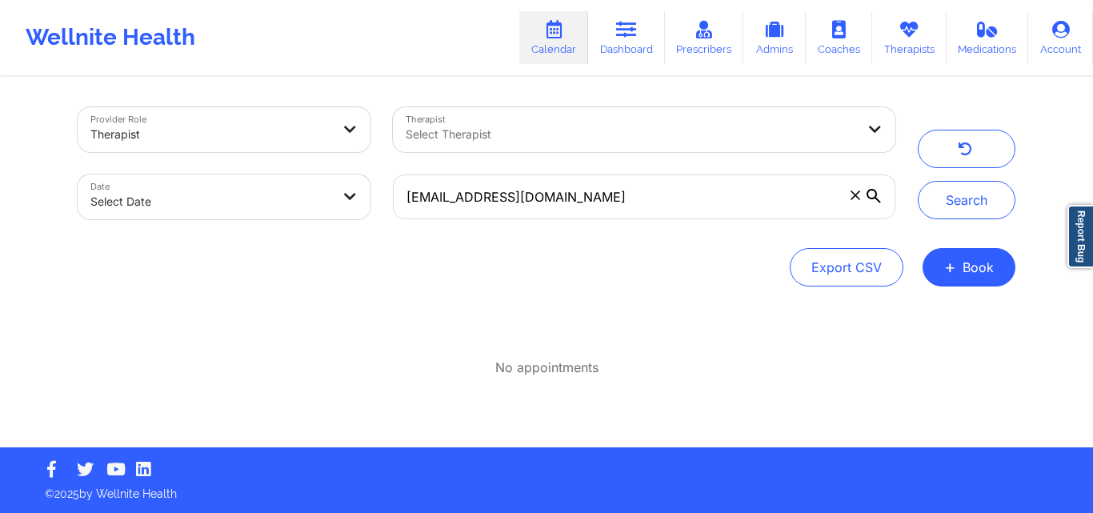
click at [855, 192] on icon at bounding box center [855, 195] width 10 height 10
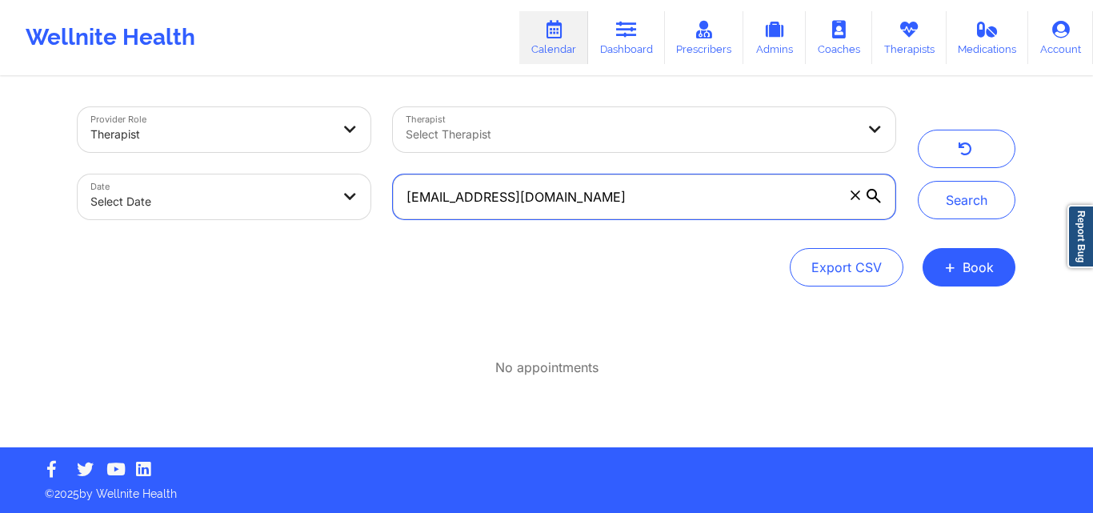
click at [855, 192] on input "[EMAIL_ADDRESS][DOMAIN_NAME]" at bounding box center [644, 196] width 502 height 45
click at [574, 202] on input "text" at bounding box center [644, 196] width 502 height 45
paste input "[EMAIL_ADDRESS][DOMAIN_NAME]"
type input "[EMAIL_ADDRESS][DOMAIN_NAME]"
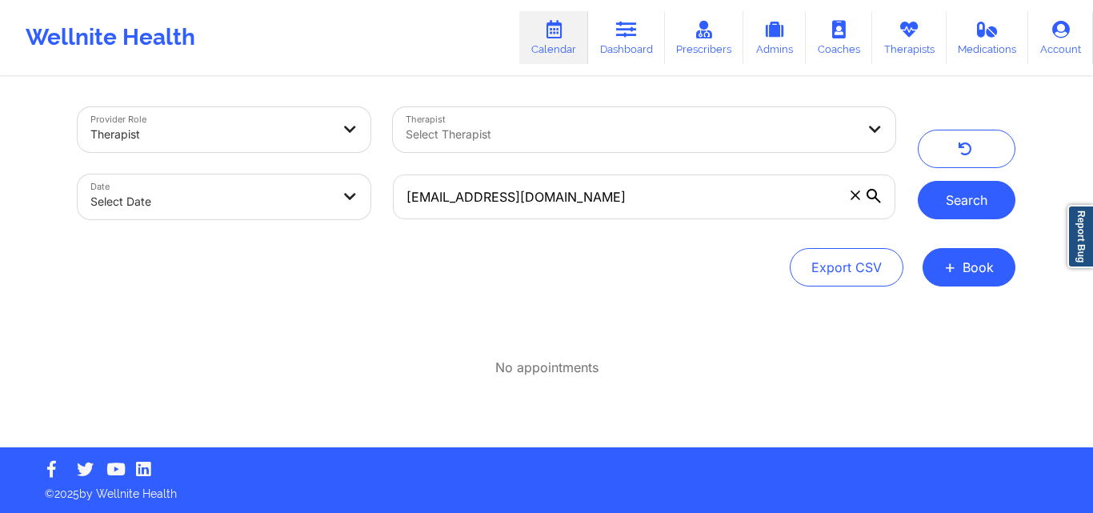
click at [981, 202] on button "Search" at bounding box center [966, 200] width 98 height 38
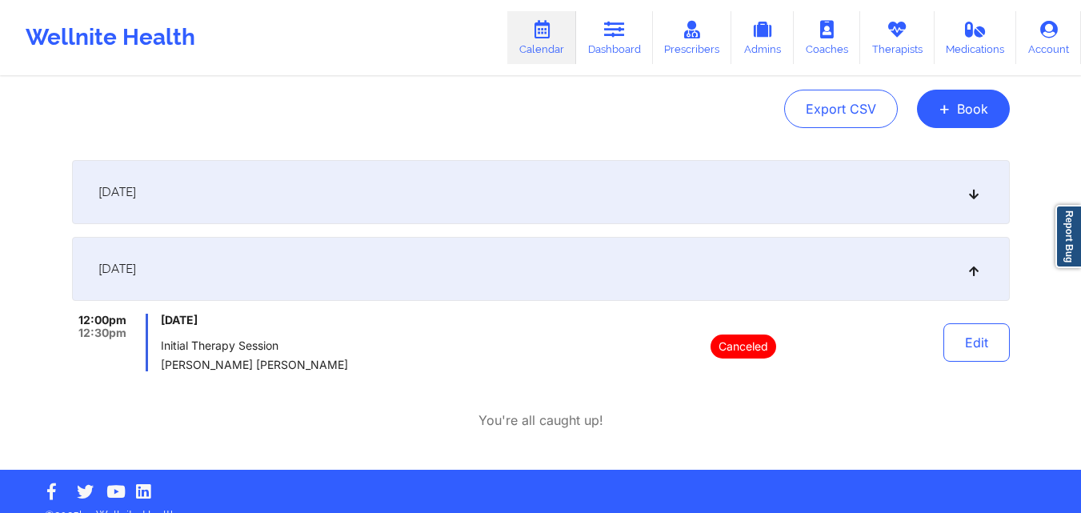
scroll to position [160, 0]
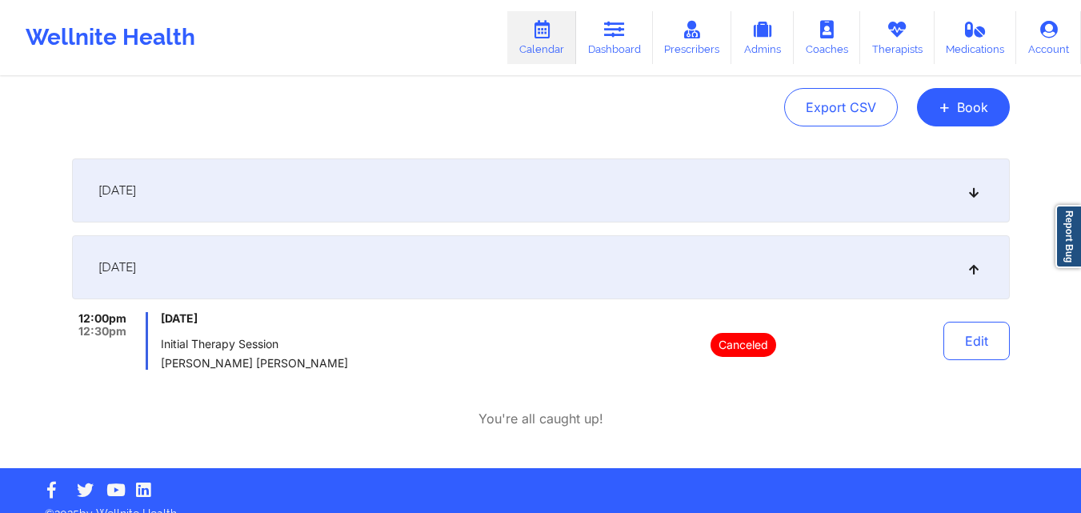
click at [665, 278] on div "[DATE]" at bounding box center [540, 267] width 937 height 64
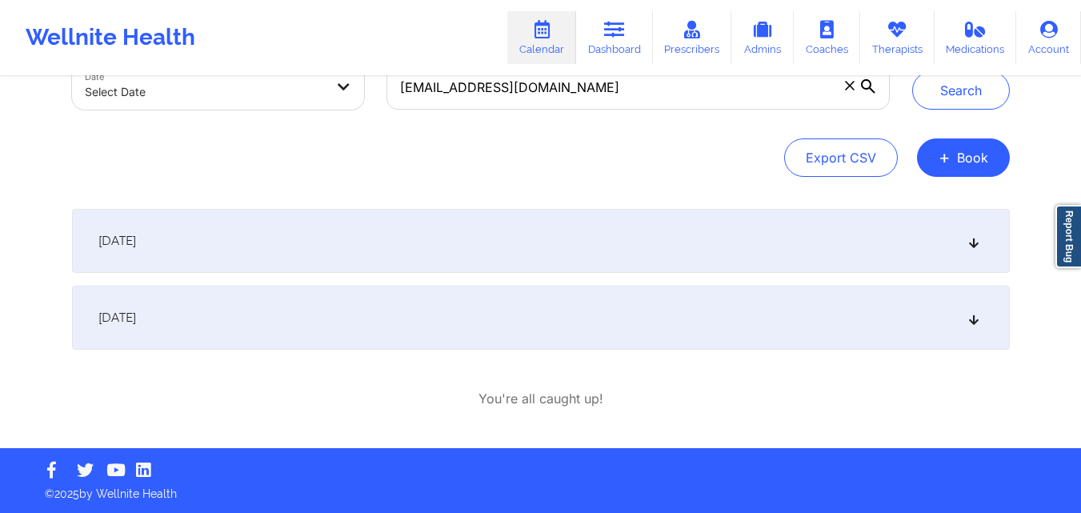
click at [668, 243] on div "[DATE]" at bounding box center [540, 241] width 937 height 64
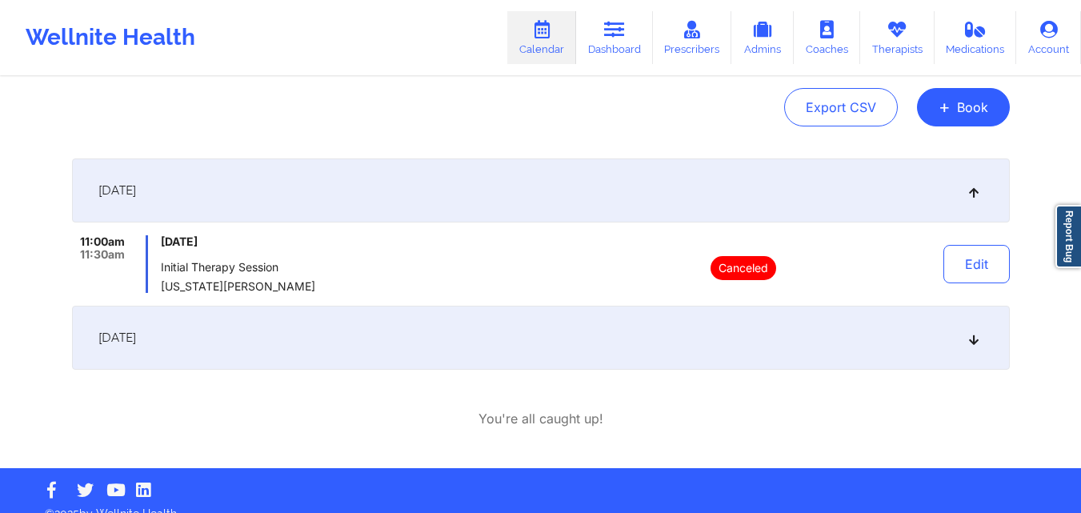
click at [630, 331] on div "[DATE]" at bounding box center [540, 338] width 937 height 64
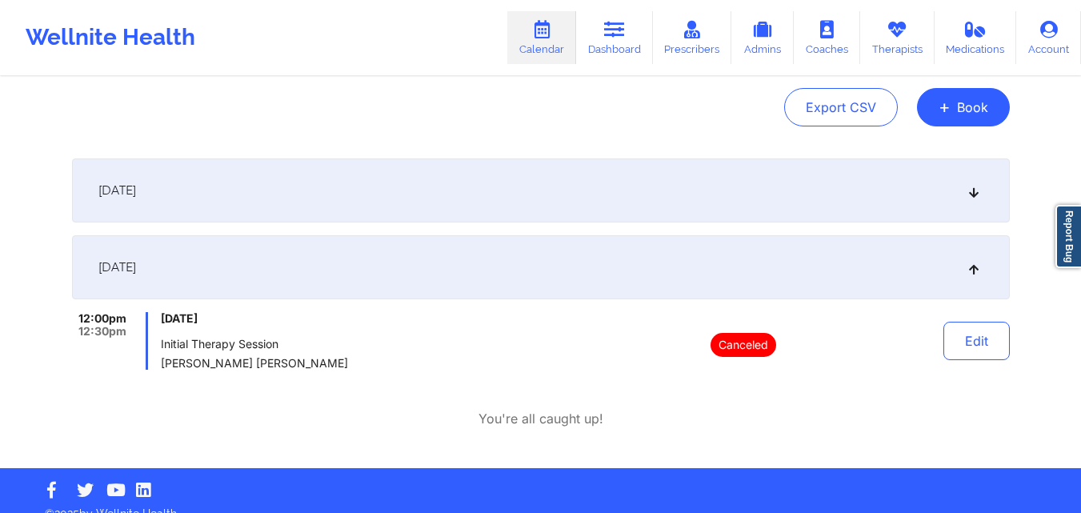
click at [620, 182] on div "[DATE]" at bounding box center [540, 190] width 937 height 64
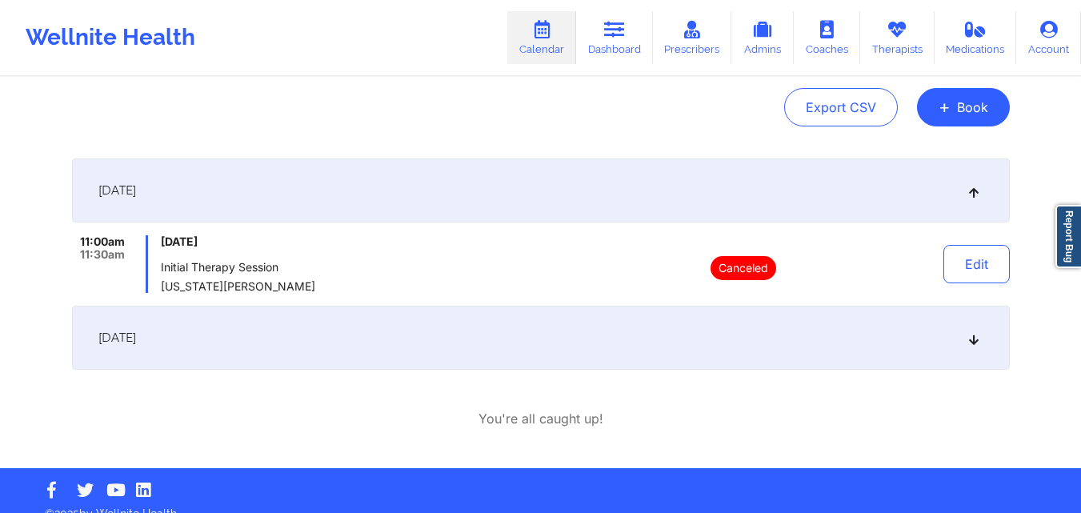
click at [619, 182] on div "[DATE]" at bounding box center [540, 190] width 937 height 64
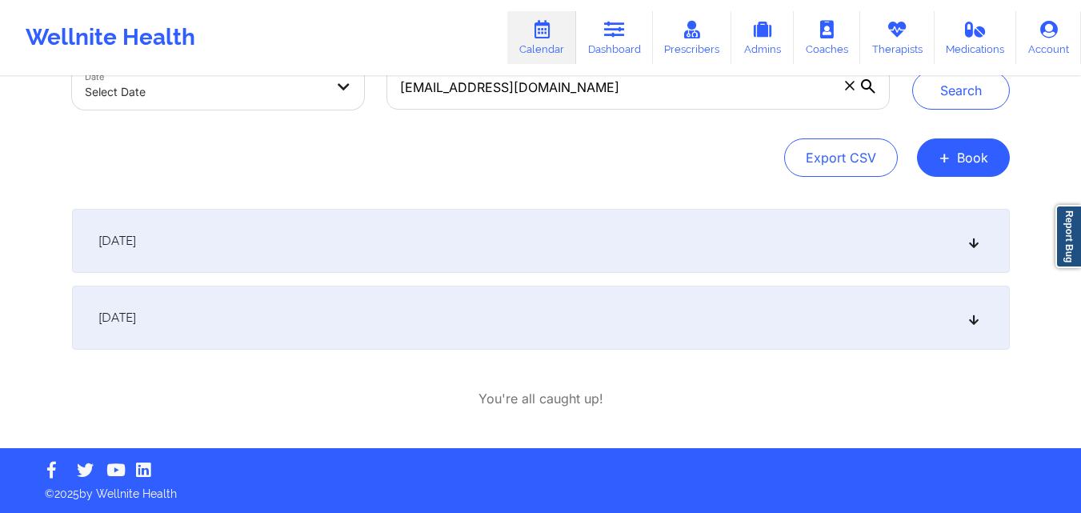
scroll to position [110, 0]
